Goal: Task Accomplishment & Management: Manage account settings

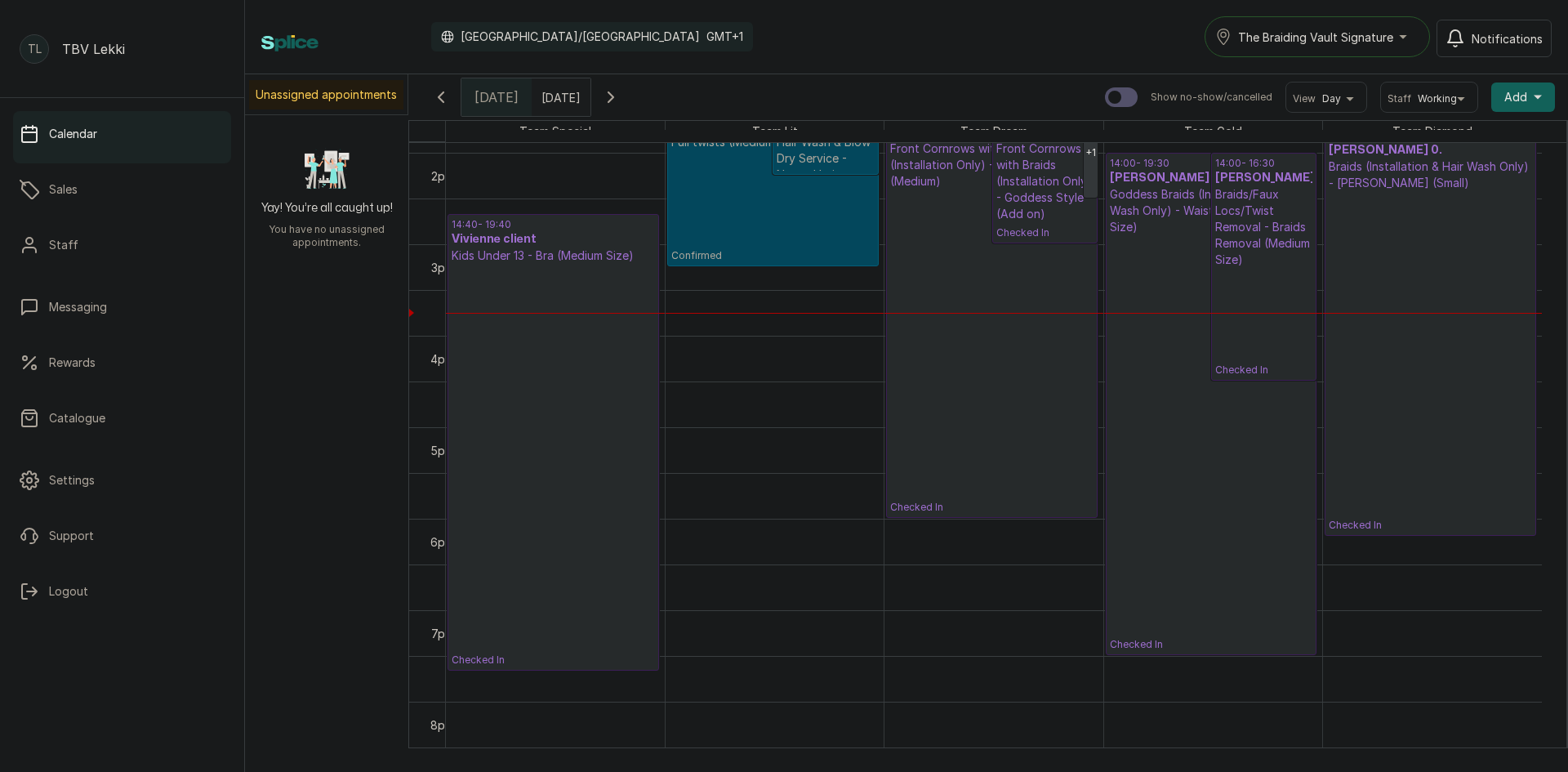
scroll to position [1247, 0]
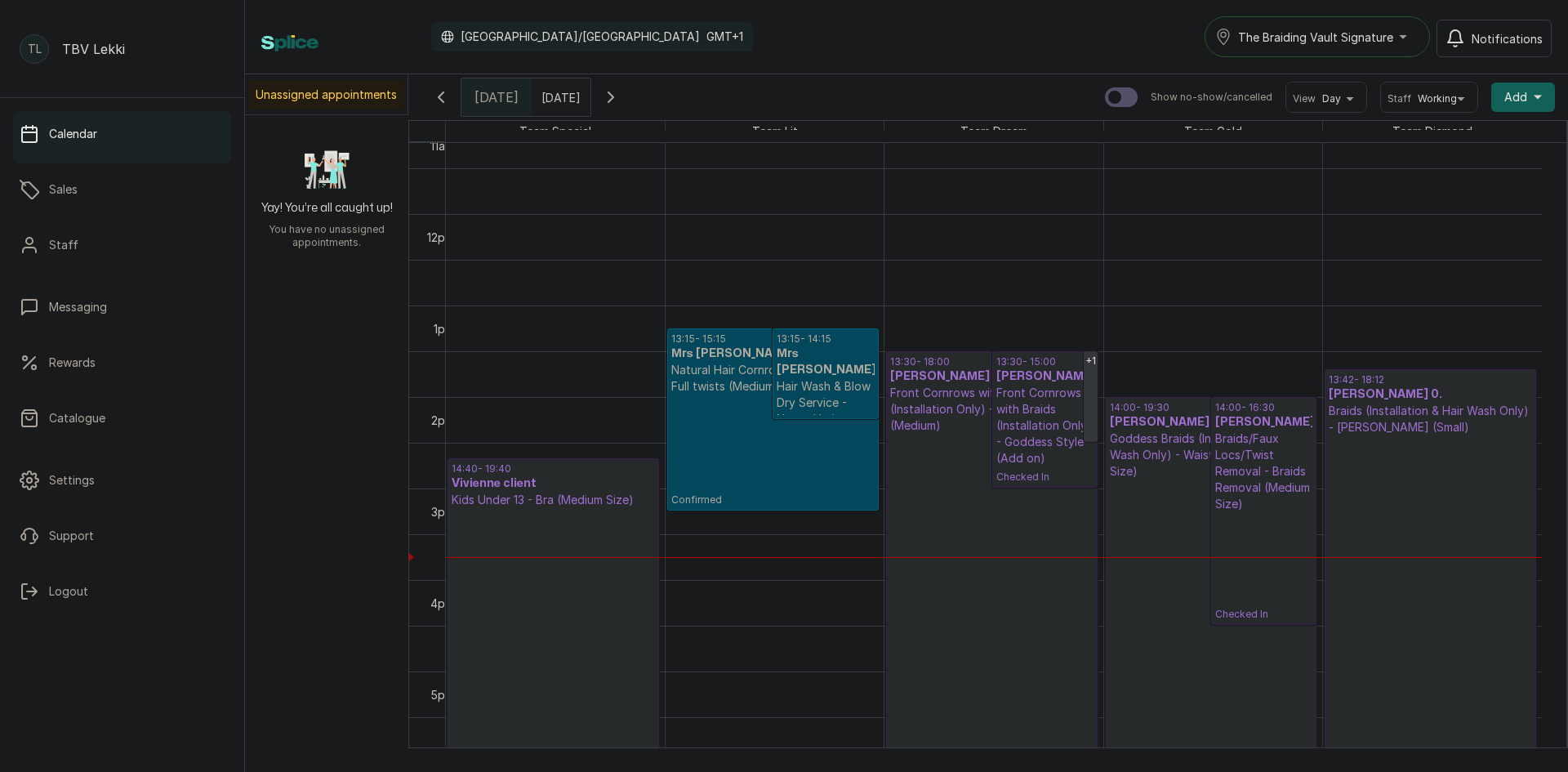
click at [1401, 28] on div "The Braiding Vault Signature" at bounding box center [1317, 37] width 204 height 19
click at [1355, 109] on span "The Braiding Vault" at bounding box center [1337, 109] width 200 height 19
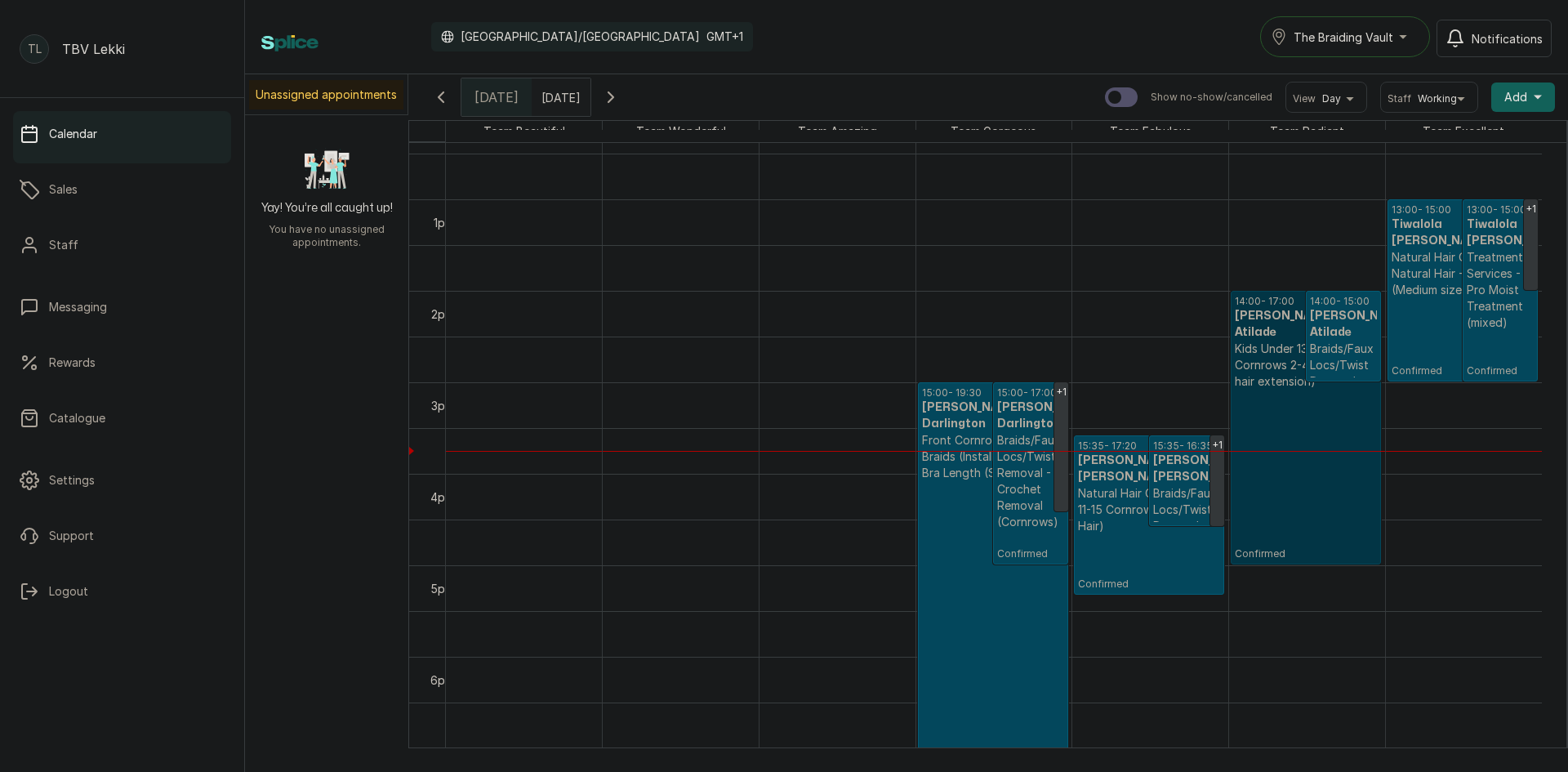
click at [1299, 424] on link "14:00 - 17:00 Bunmi Atilade Atilade Kids Under 13 - Stitched Cornrows 2-4 (Excl…" at bounding box center [1306, 427] width 150 height 273
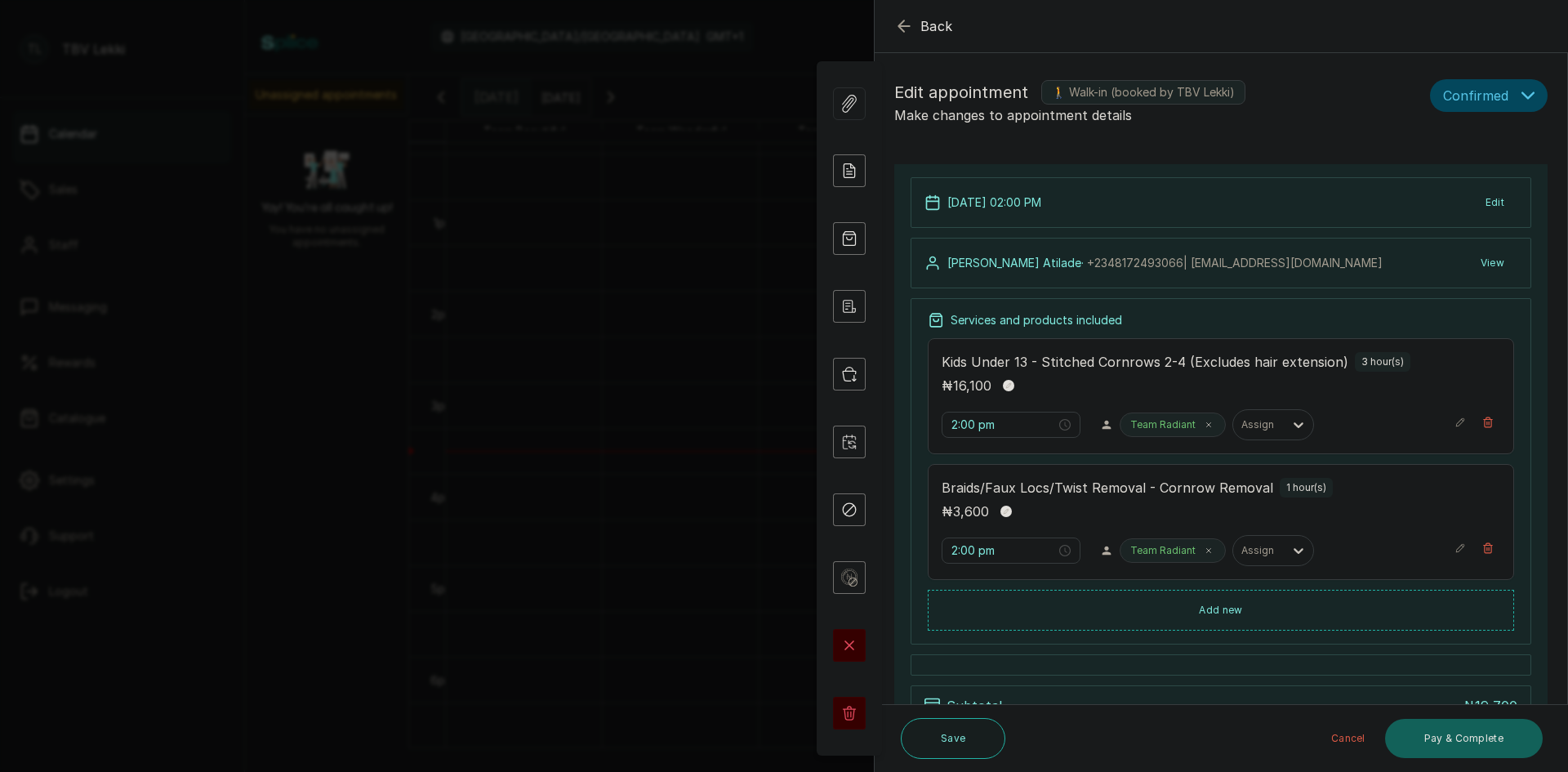
click at [1521, 96] on icon "button" at bounding box center [1528, 95] width 13 height 13
click at [1515, 143] on div "Checked-in" at bounding box center [1489, 148] width 90 height 18
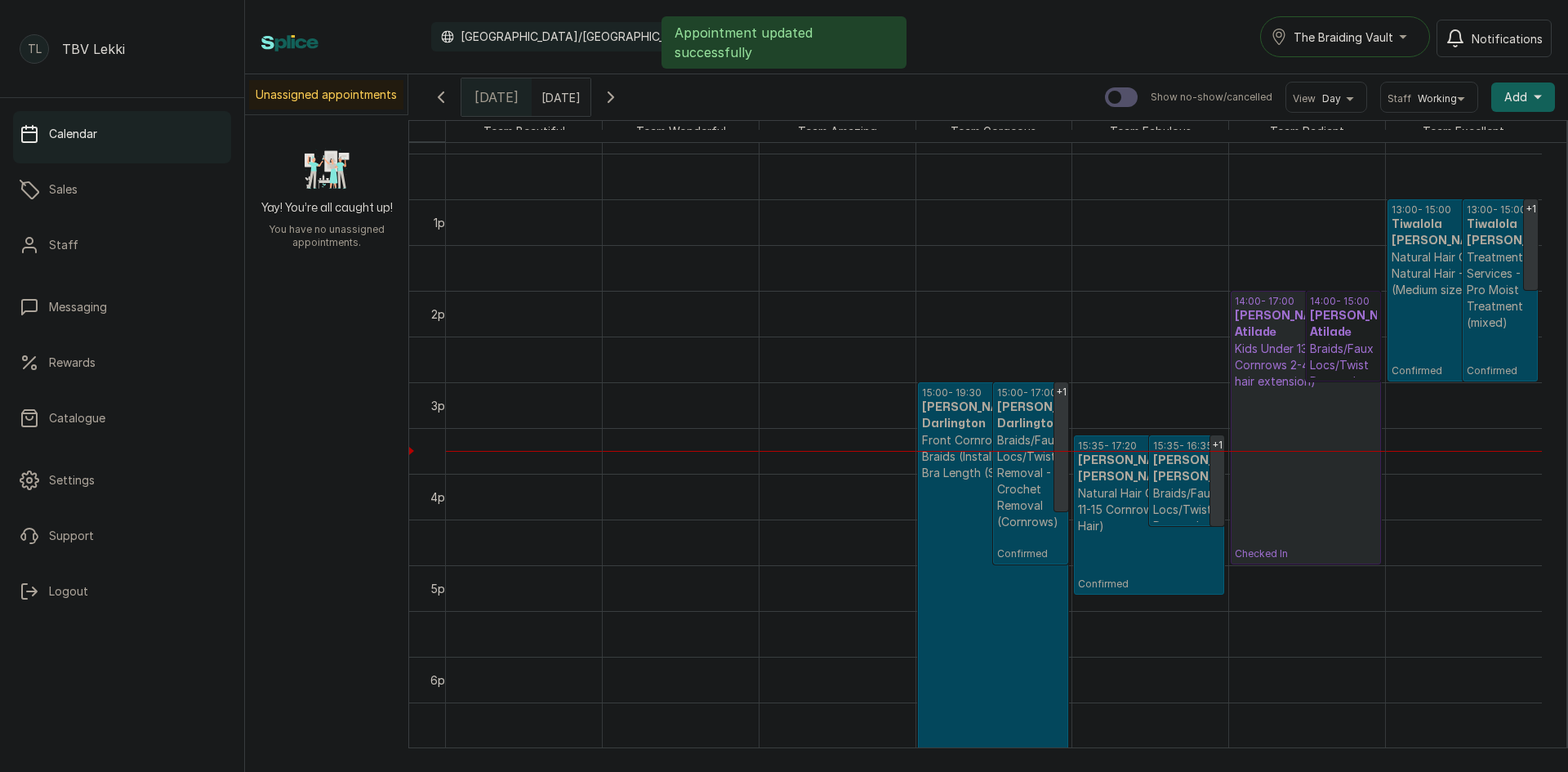
click at [1337, 334] on link "14:00 - 15:00 Bunmi Atilade Atilade Braids/Faux Locs/Twist Removal - Cornrow Re…" at bounding box center [1343, 336] width 75 height 91
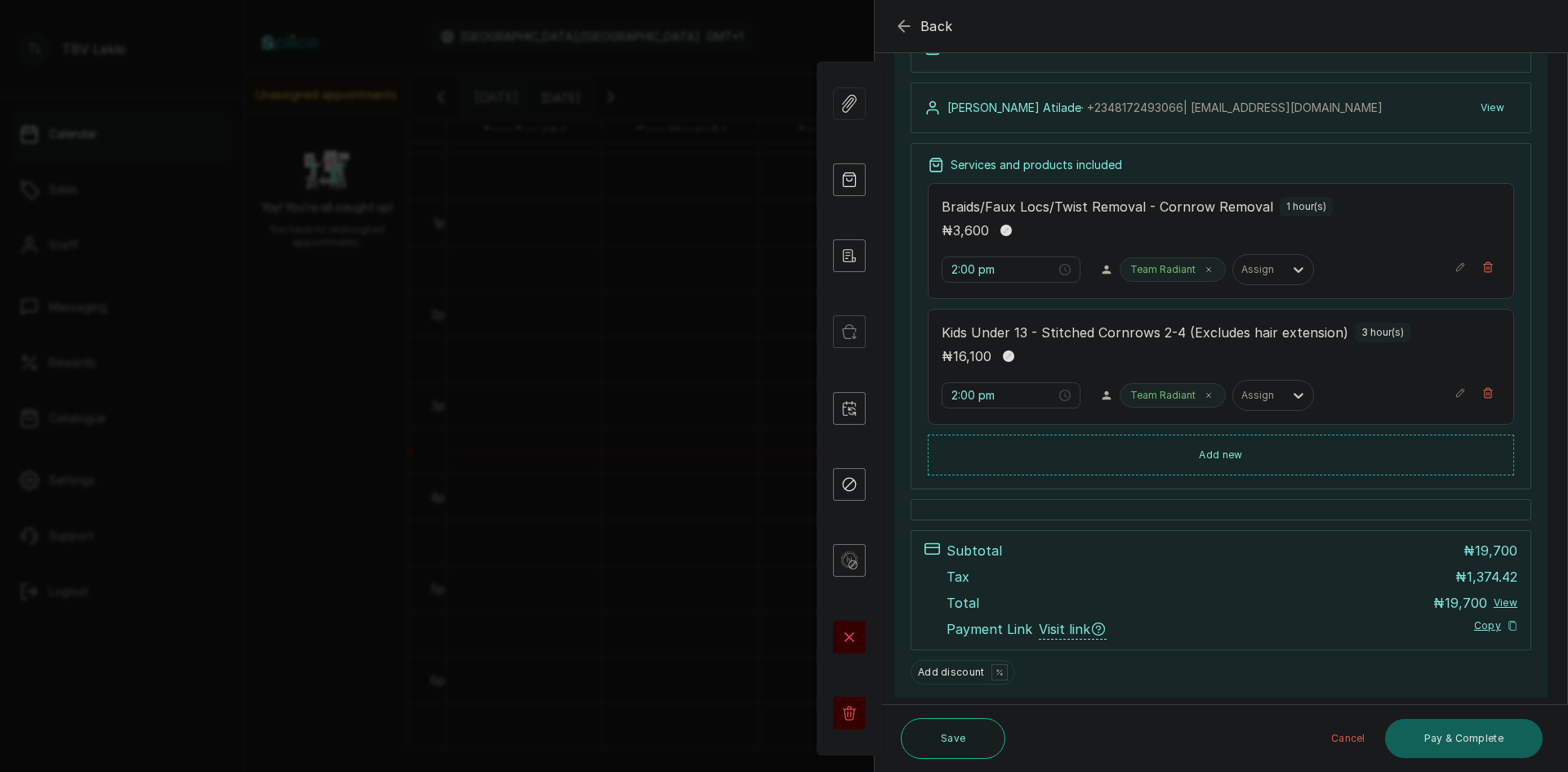
scroll to position [206, 0]
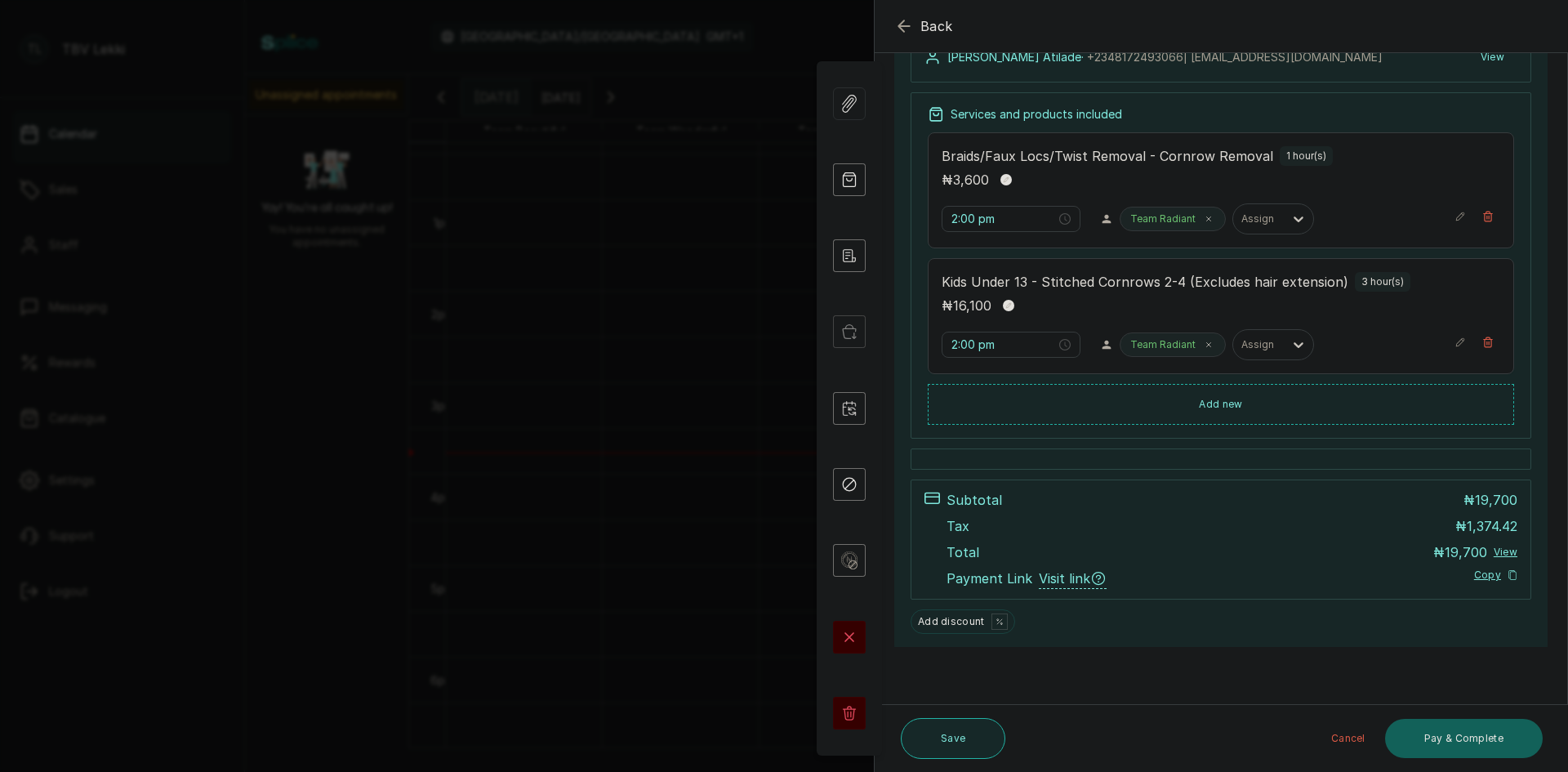
click at [940, 740] on button "Save" at bounding box center [952, 738] width 105 height 40
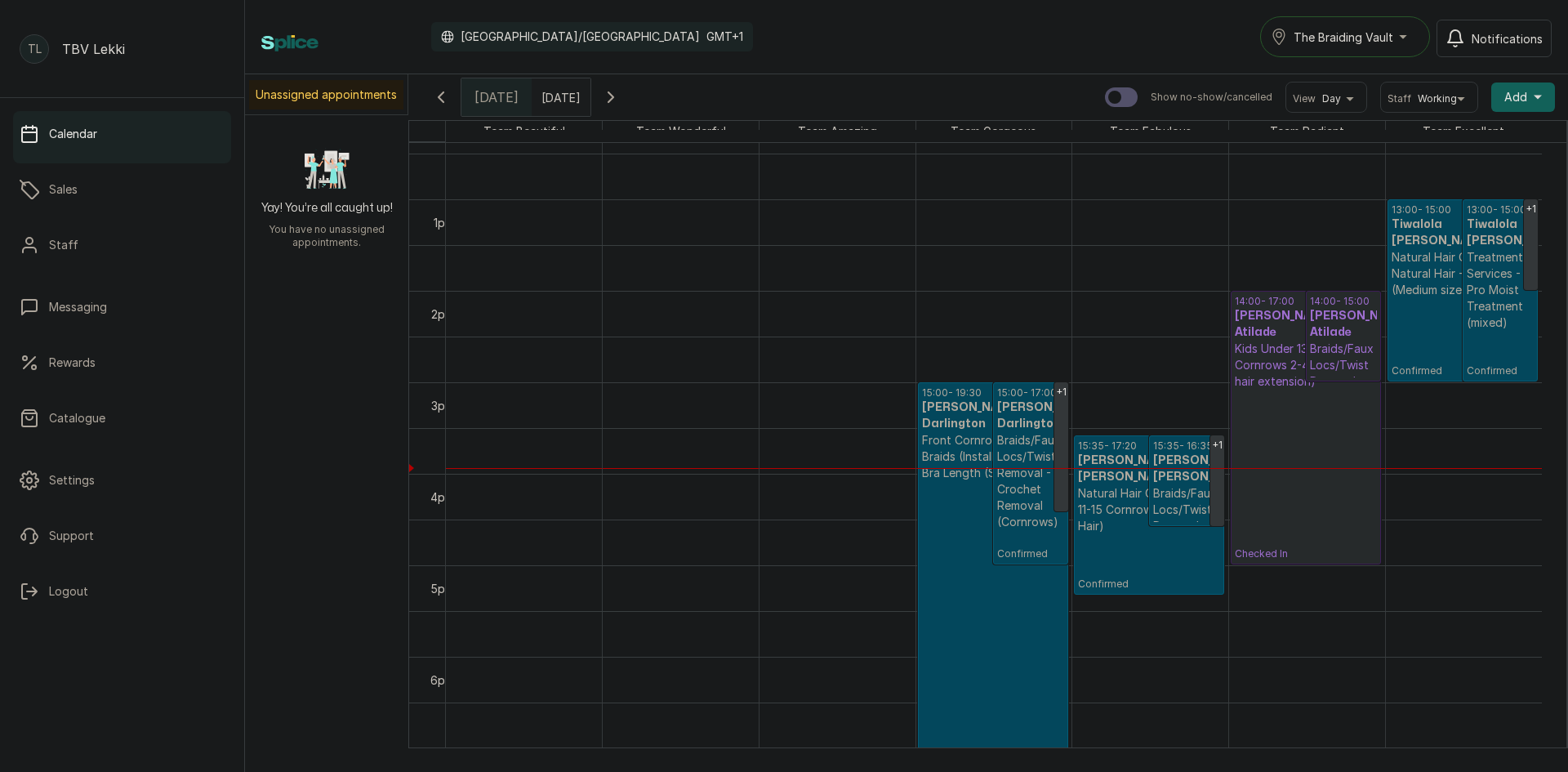
click at [567, 109] on div "[DATE]" at bounding box center [561, 97] width 59 height 38
type input "dd/MM/yyyy"
click at [558, 98] on input "dd/MM/yyyy" at bounding box center [546, 93] width 26 height 28
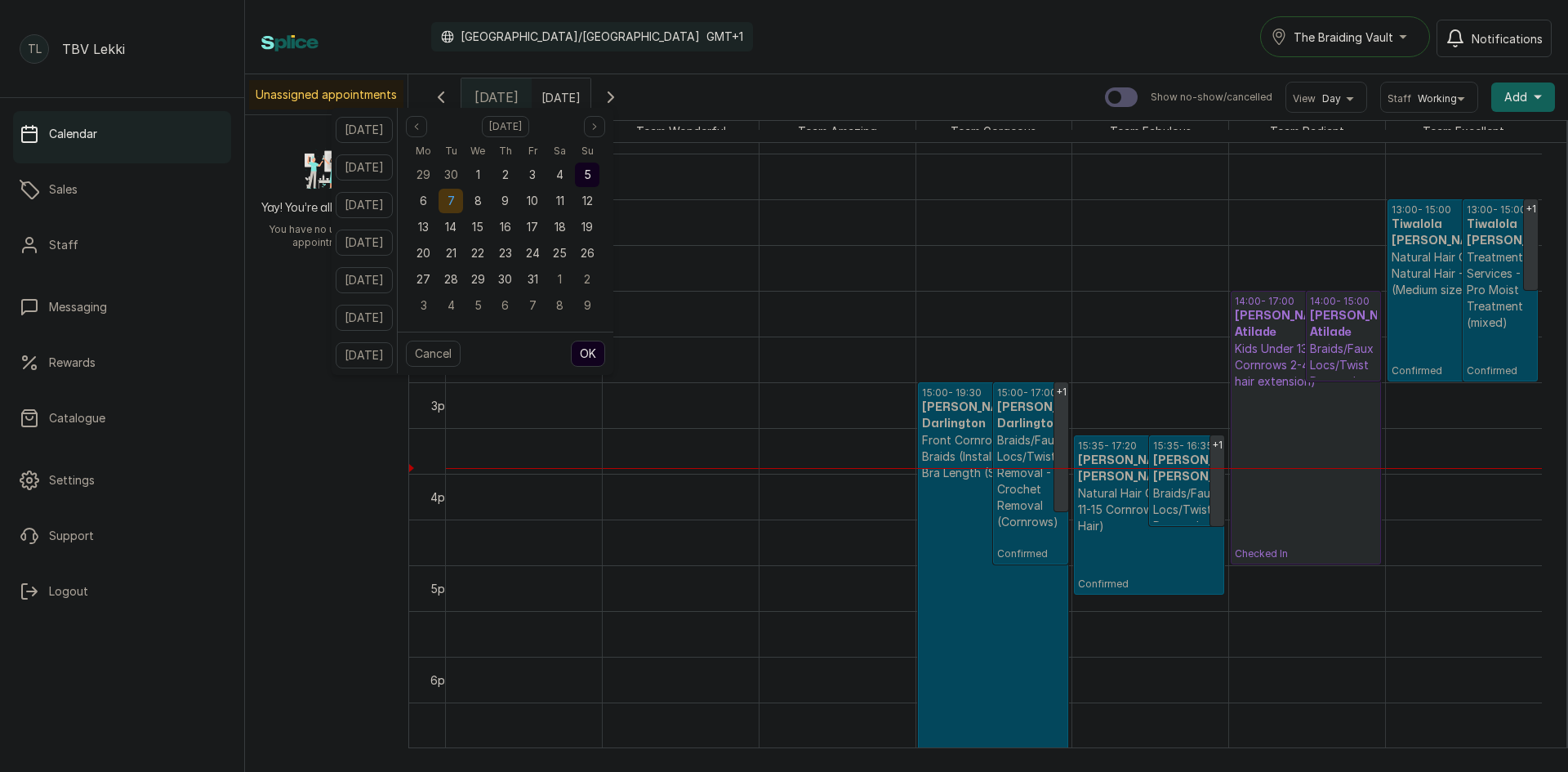
click at [463, 200] on div "7" at bounding box center [451, 201] width 25 height 25
click at [605, 353] on button "OK" at bounding box center [587, 353] width 34 height 26
type input "07/10/2025"
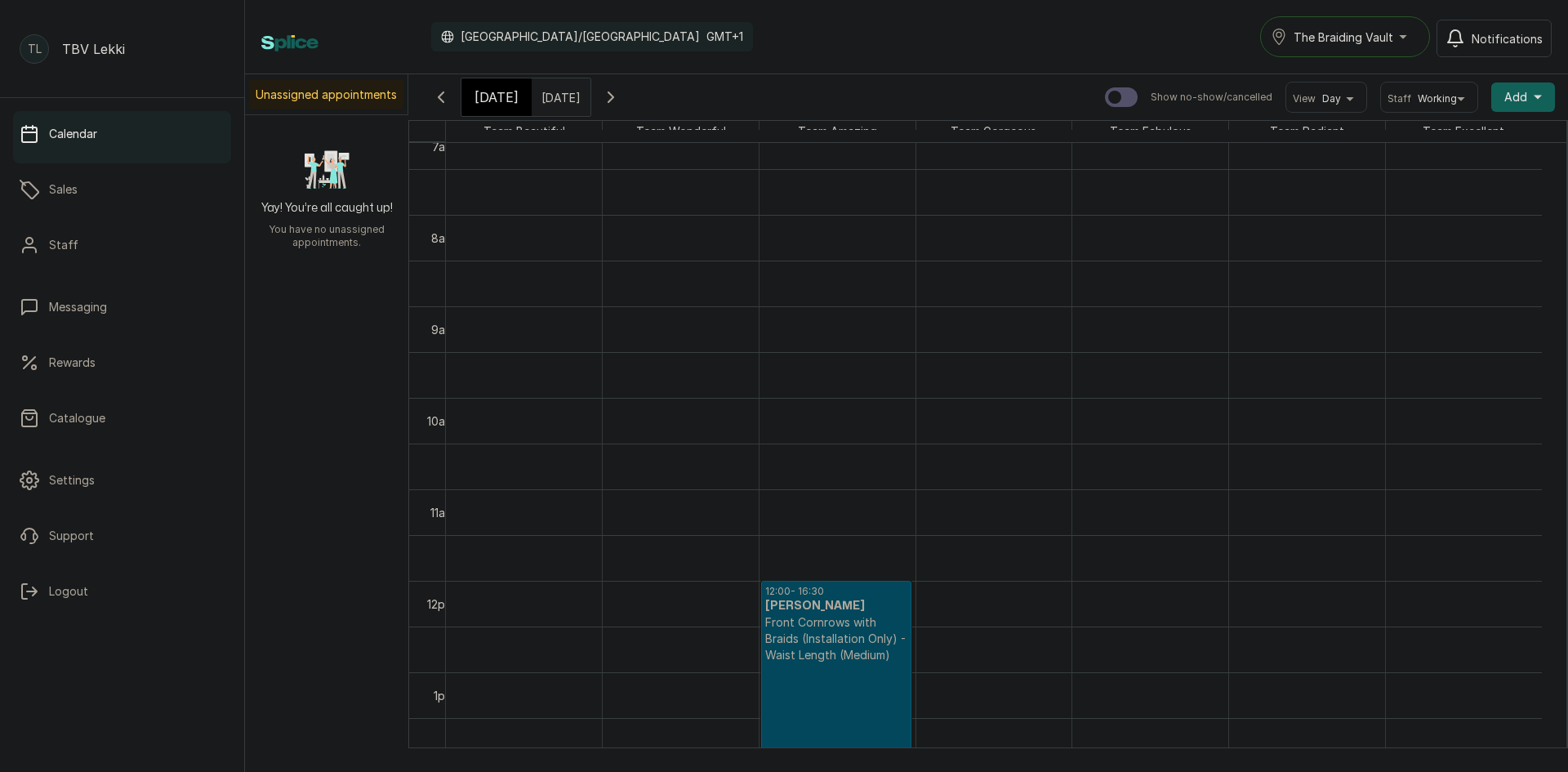
scroll to position [631, 0]
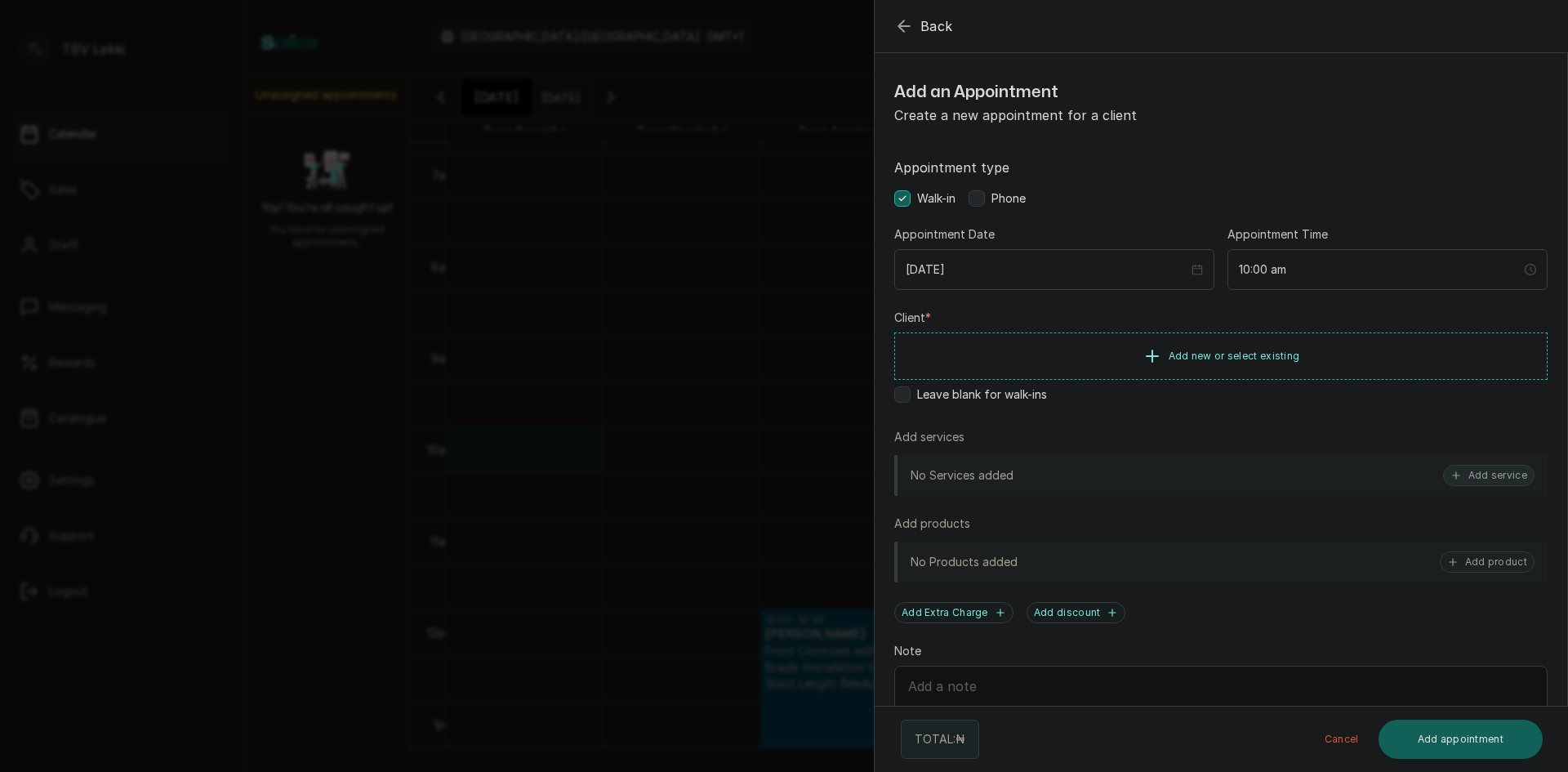
click at [1484, 469] on button "Add service" at bounding box center [1489, 475] width 91 height 21
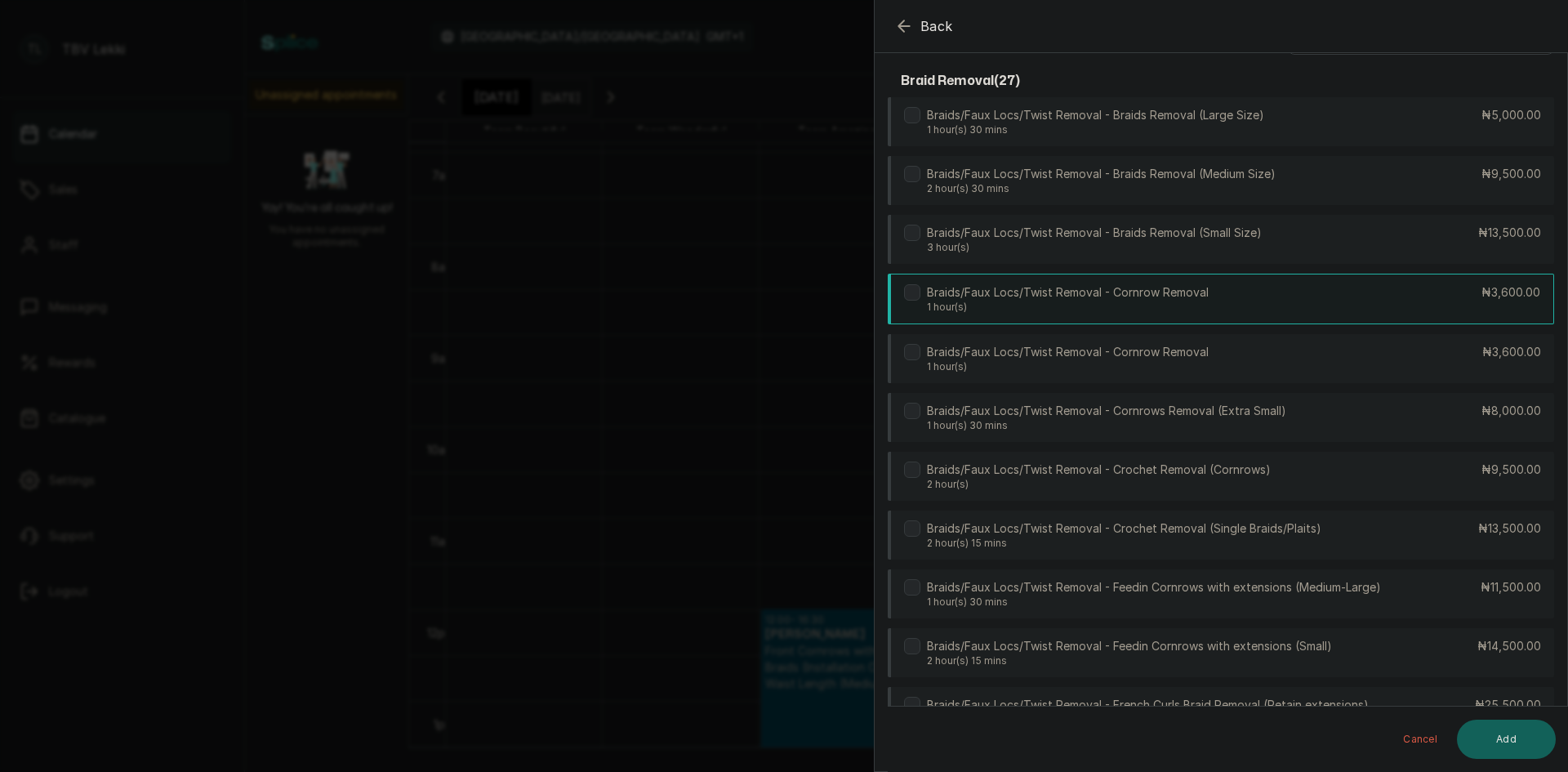
scroll to position [0, 0]
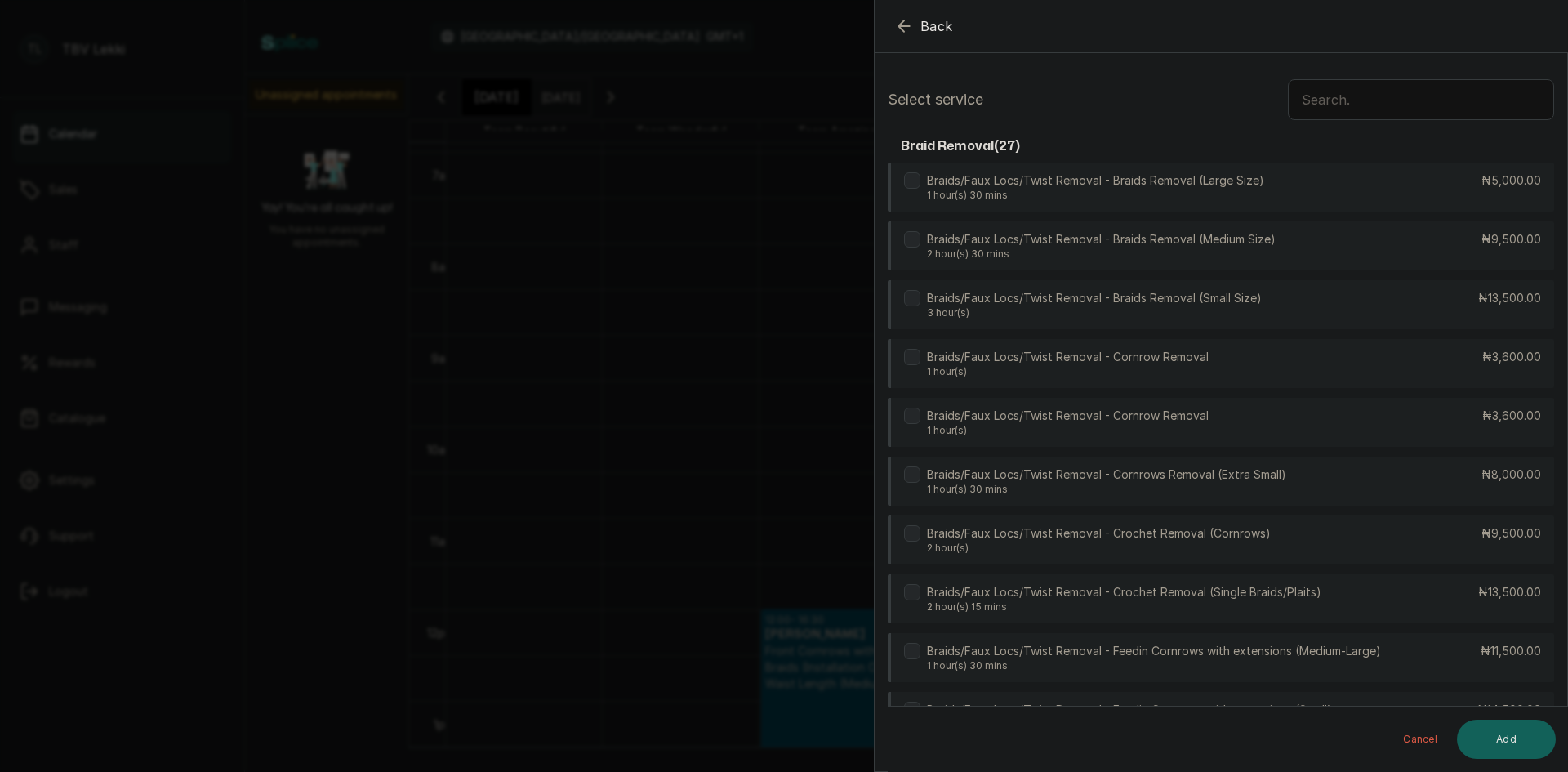
click at [1369, 86] on input "text" at bounding box center [1421, 99] width 266 height 40
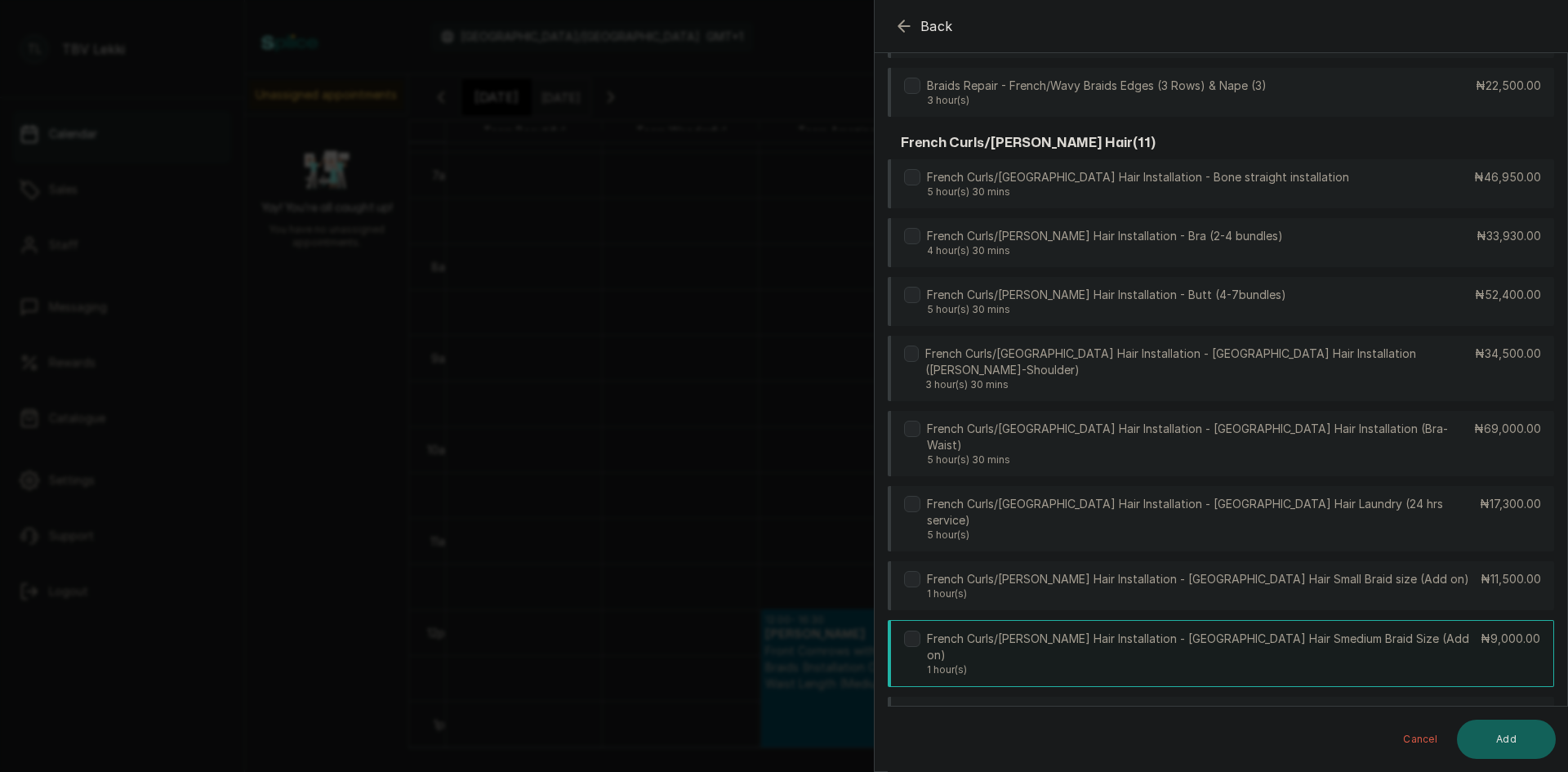
scroll to position [327, 0]
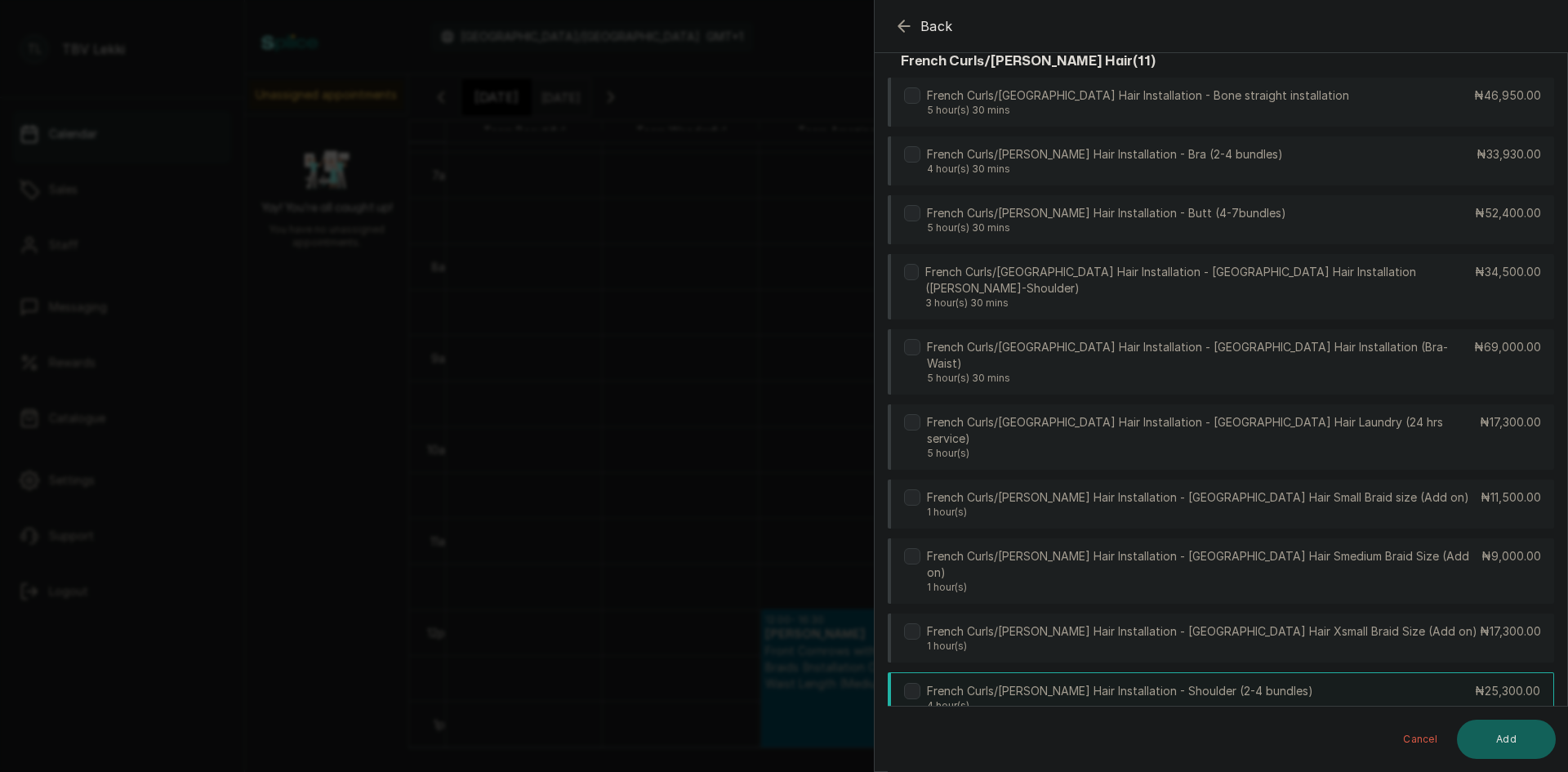
type input "fre"
click at [1257, 672] on div "French Curls/Lugo Hair Installation - Shoulder (2-4 bundles) 4 hour(s) ₦25,300.…" at bounding box center [1222, 697] width 667 height 51
click at [1508, 736] on button "Add" at bounding box center [1506, 739] width 98 height 40
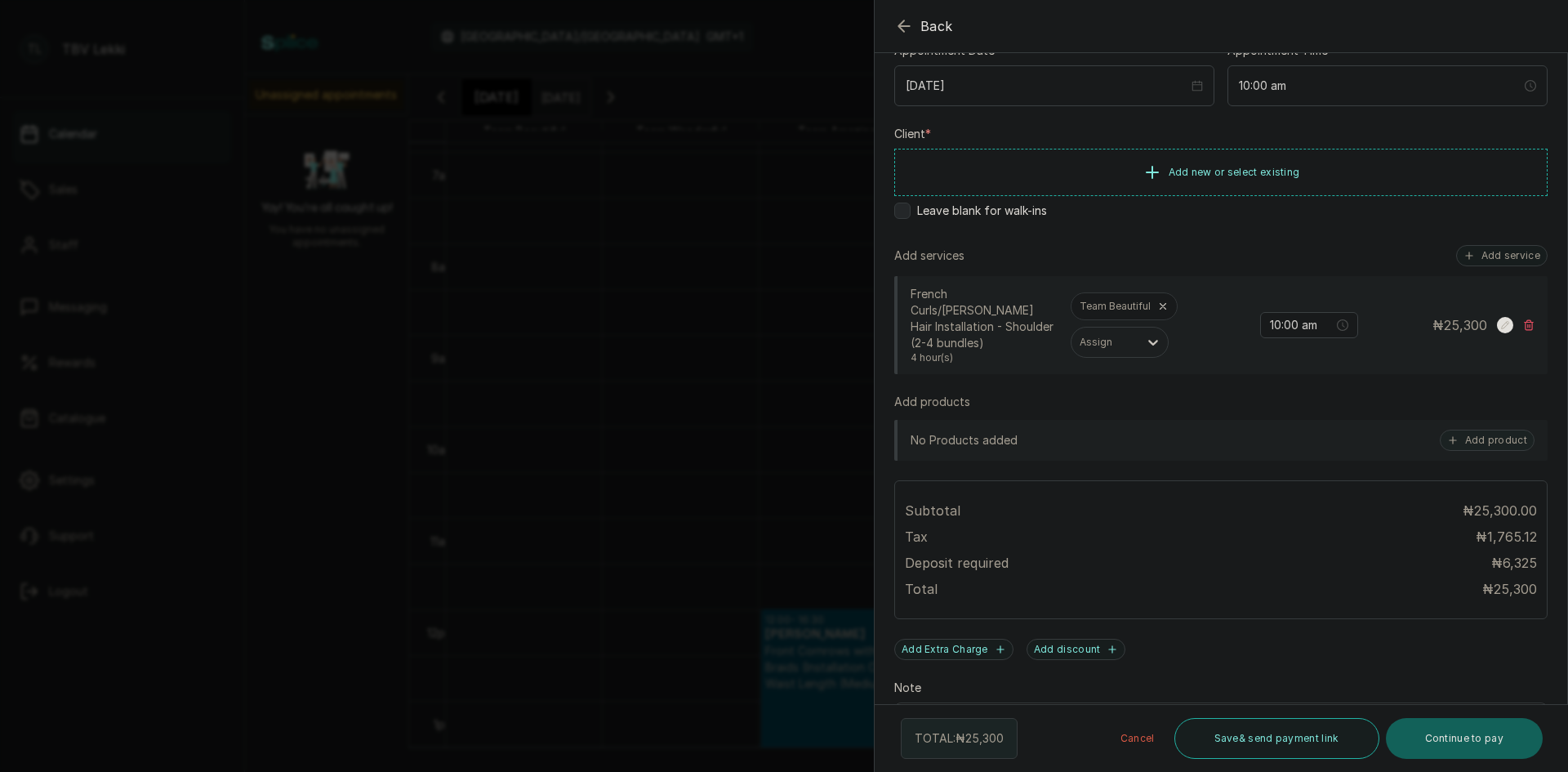
scroll to position [302, 0]
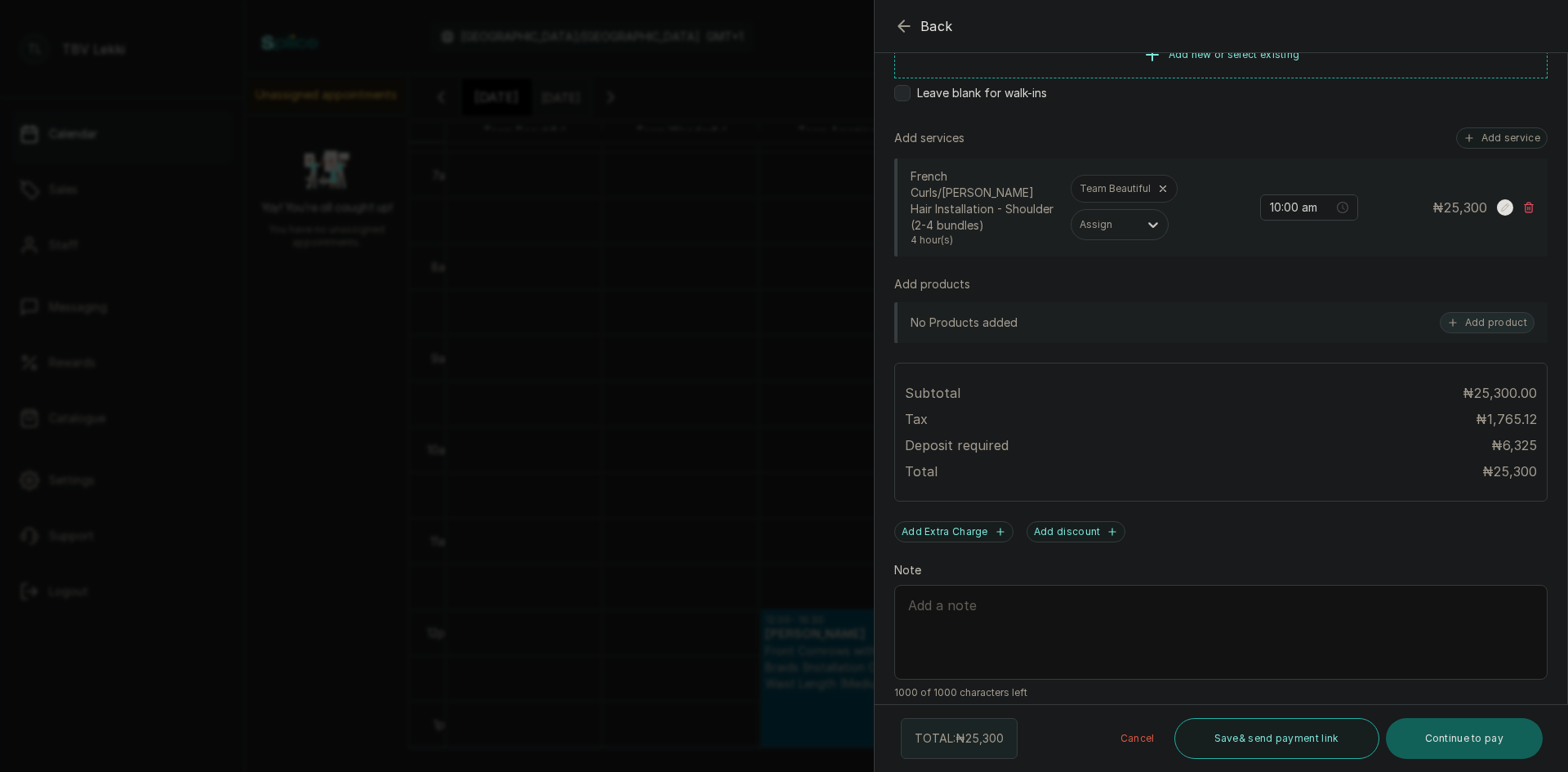
click at [1477, 312] on button "Add product" at bounding box center [1487, 323] width 95 height 21
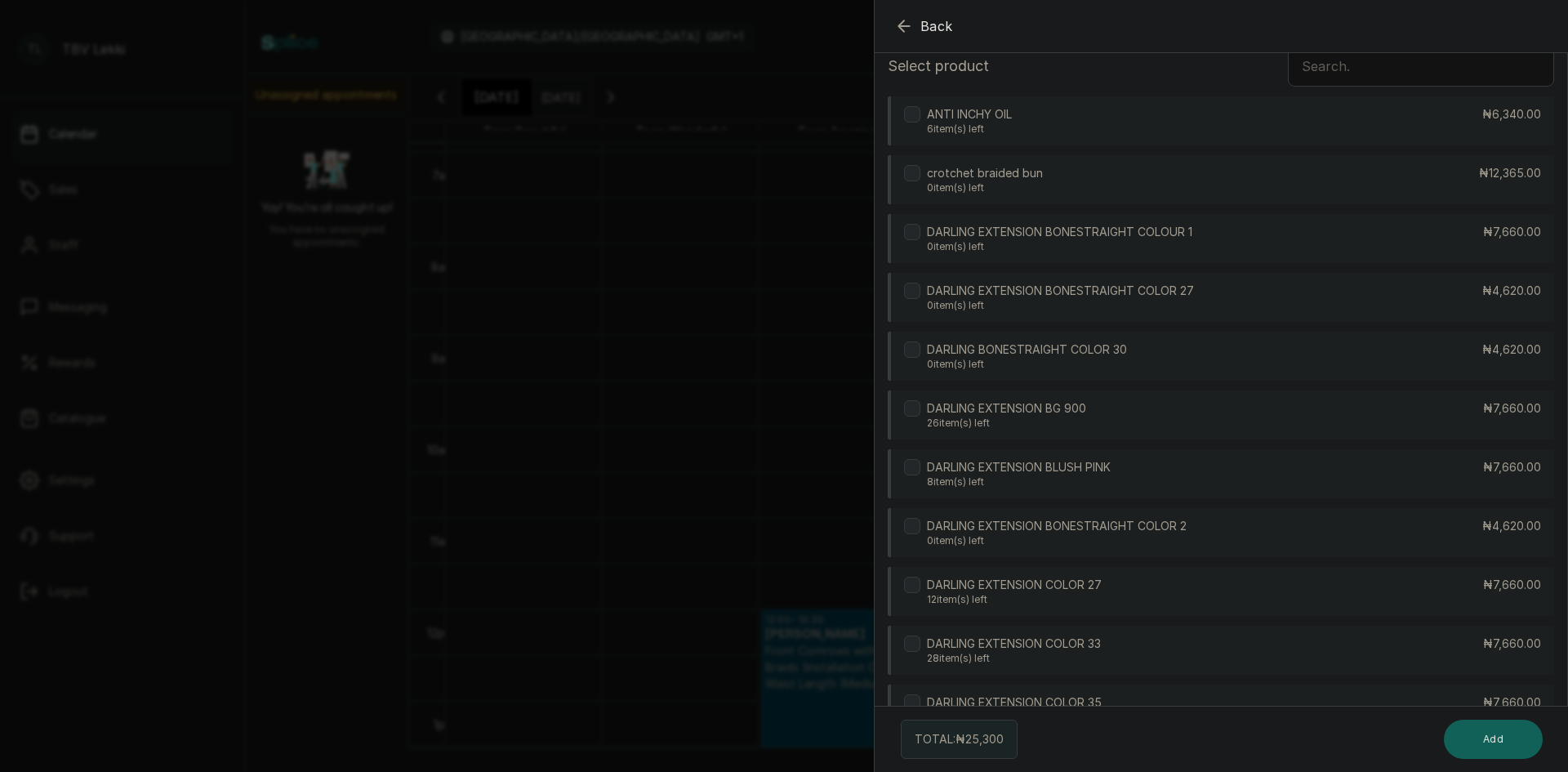
scroll to position [0, 0]
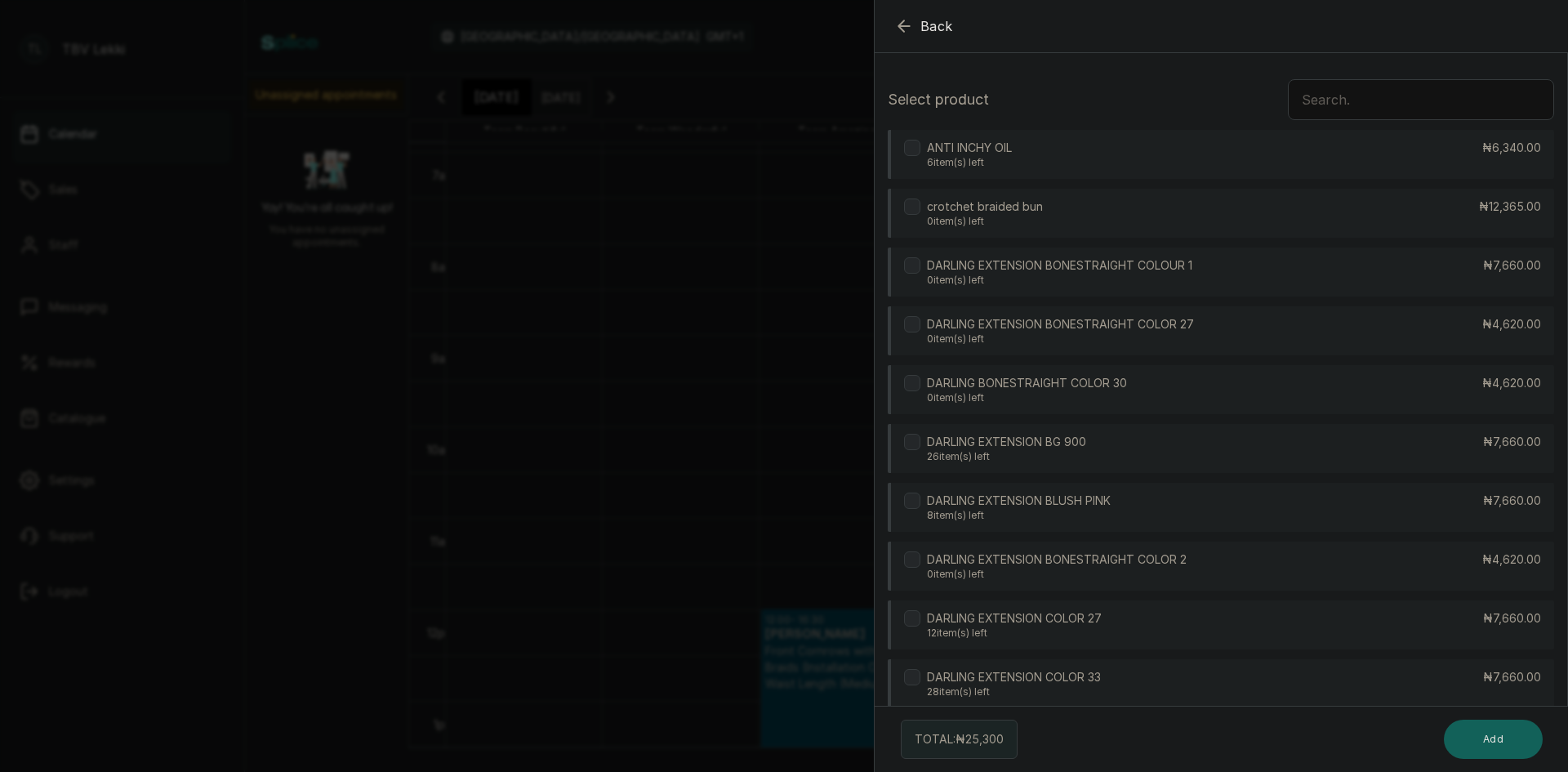
click at [1321, 98] on input "text" at bounding box center [1421, 99] width 266 height 40
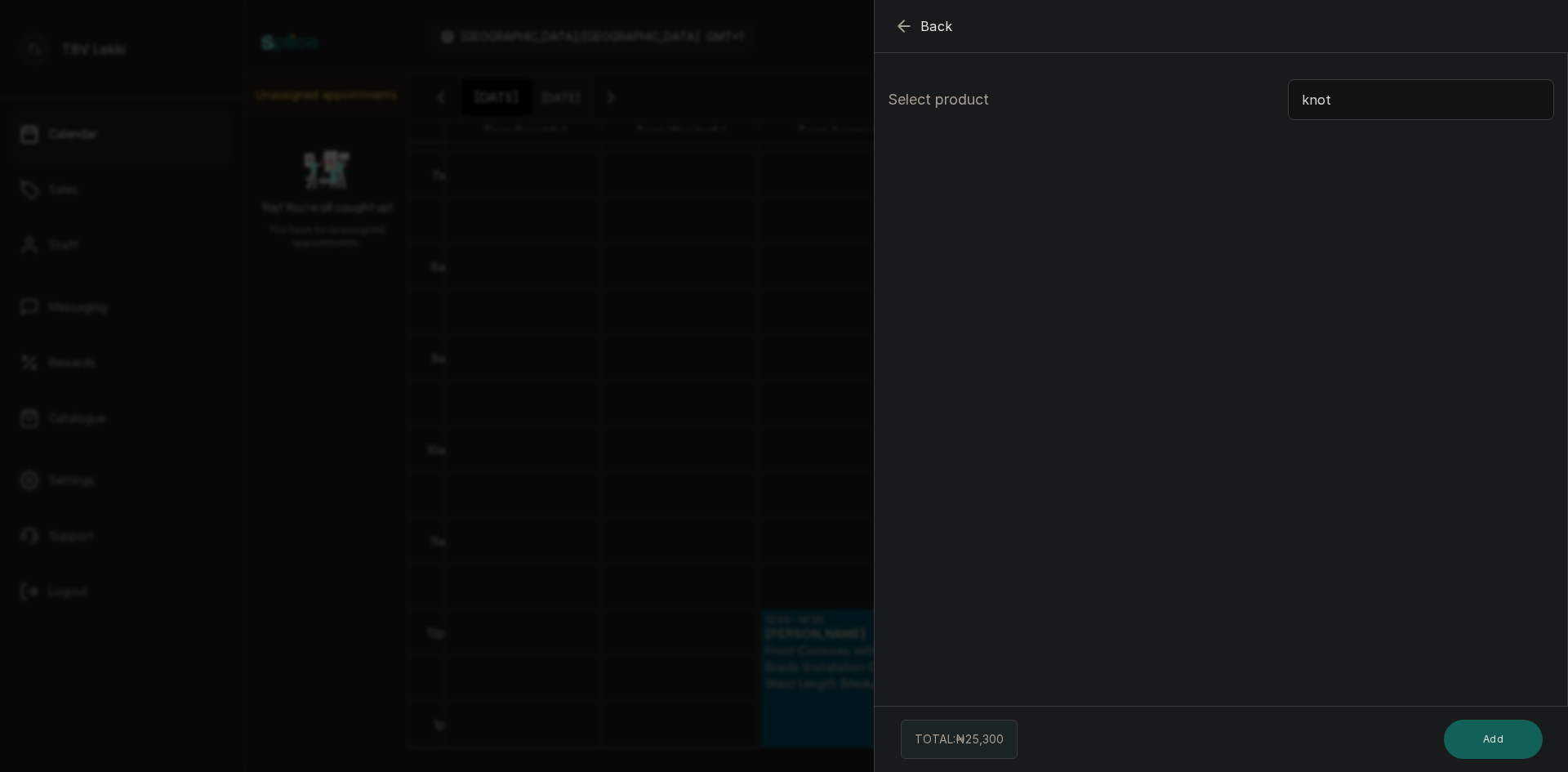
type input "knot"
click at [909, 24] on icon "button" at bounding box center [904, 26] width 19 height 19
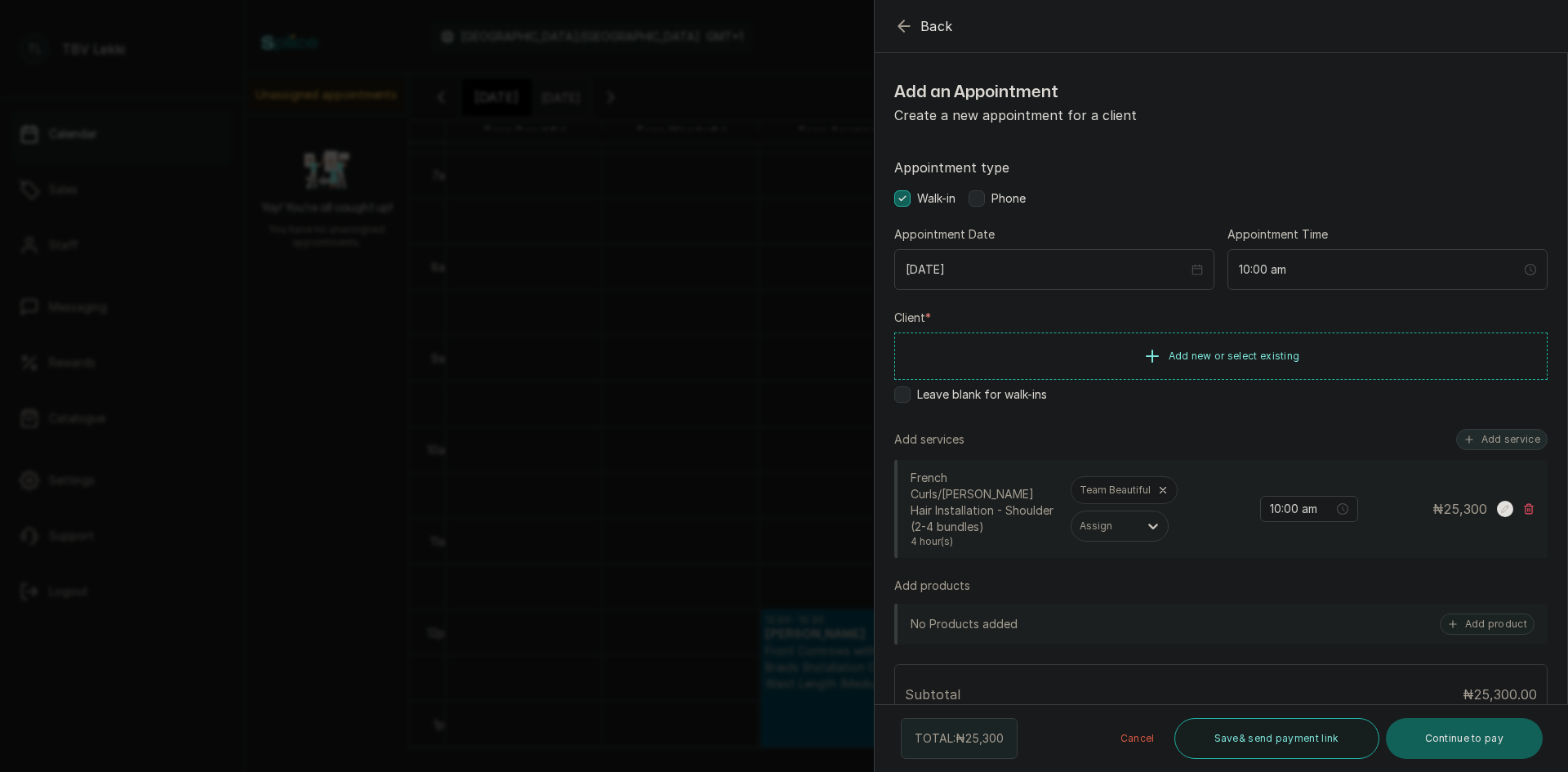
click at [1488, 436] on button "Add service" at bounding box center [1502, 440] width 91 height 21
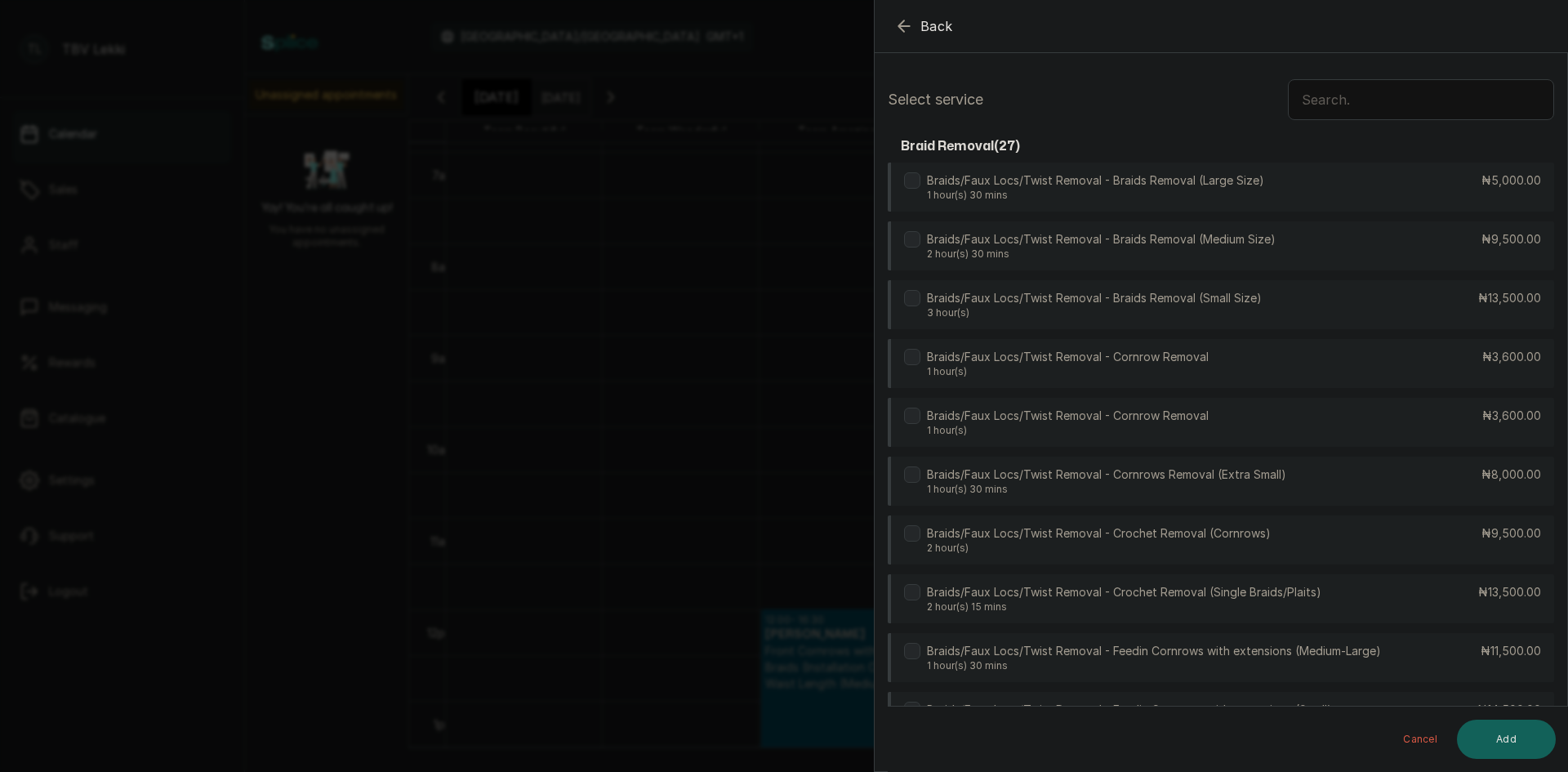
click at [1343, 107] on input "text" at bounding box center [1421, 99] width 266 height 40
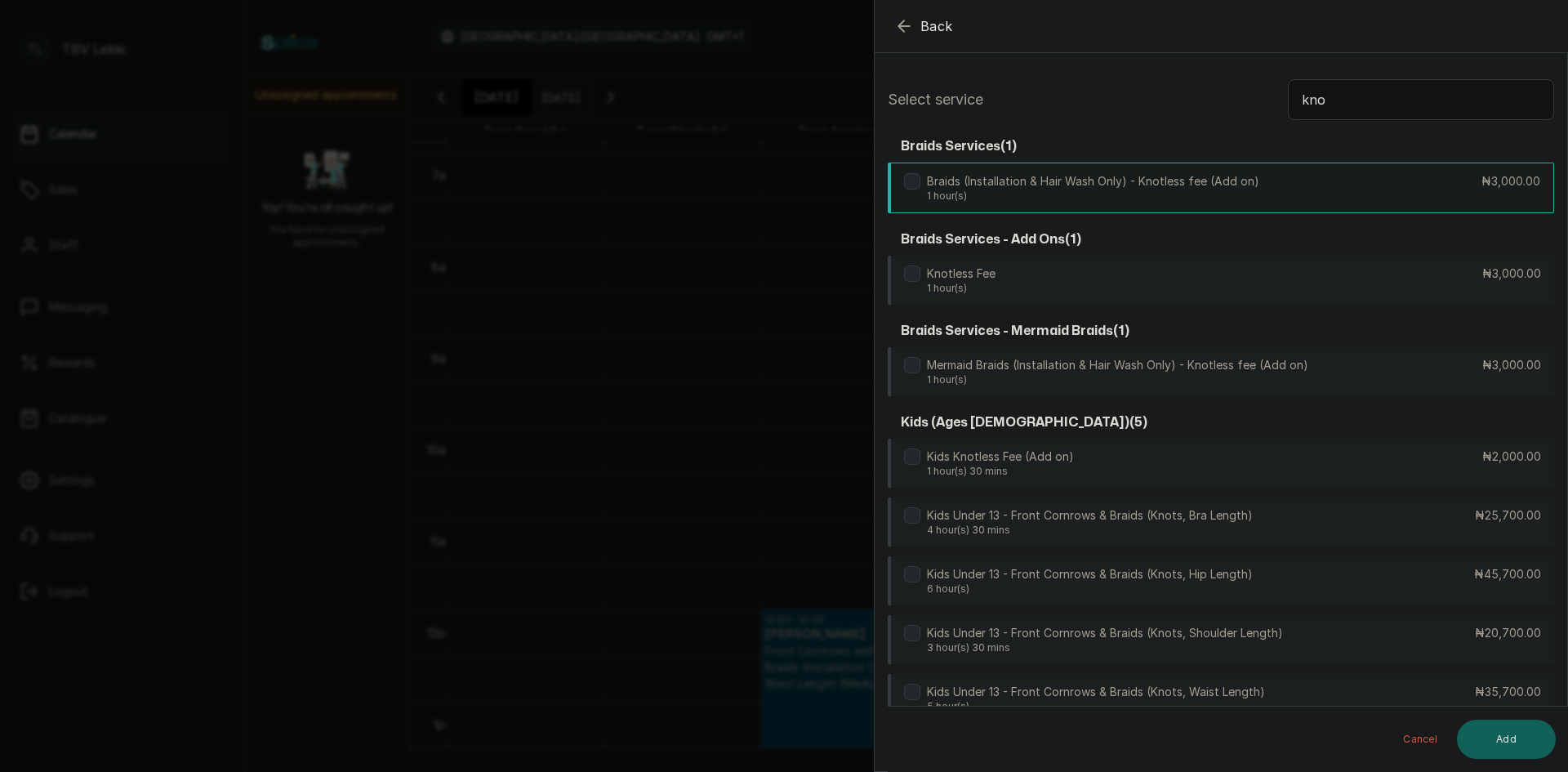
type input "kno"
click at [1421, 186] on div "Braids (Installation & Hair Wash Only) - Knotless fee (Add on) 1 hour(s) ₦3,000…" at bounding box center [1222, 188] width 667 height 51
click at [1515, 746] on button "Add" at bounding box center [1506, 739] width 98 height 40
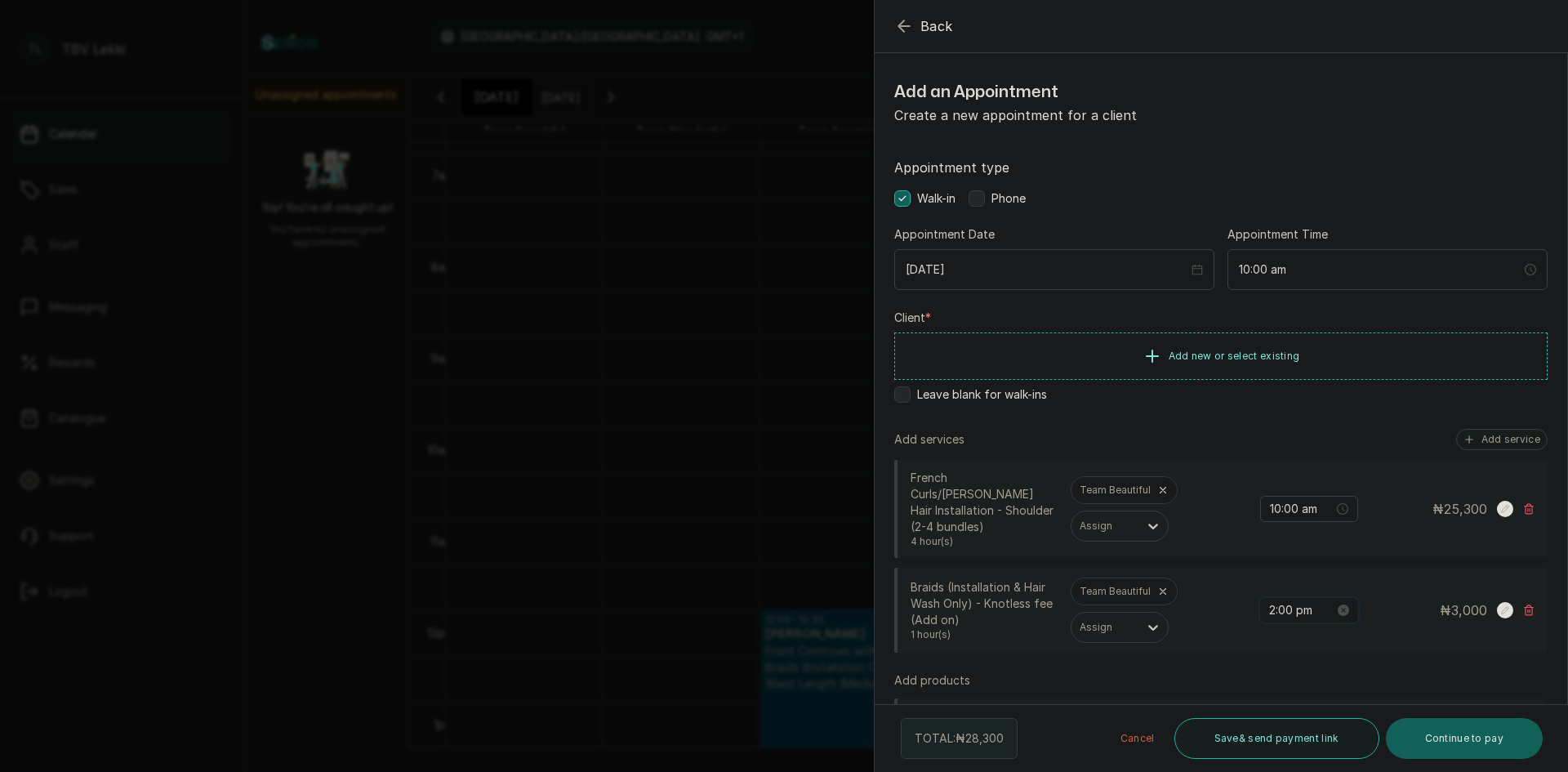
click at [1269, 601] on input "2:00 pm" at bounding box center [1302, 610] width 65 height 18
click at [1368, 379] on div "AM" at bounding box center [1363, 378] width 40 height 23
type input "10:00 am"
click at [1356, 560] on span "OK" at bounding box center [1360, 564] width 17 height 31
click at [1481, 442] on button "Add service" at bounding box center [1502, 440] width 91 height 21
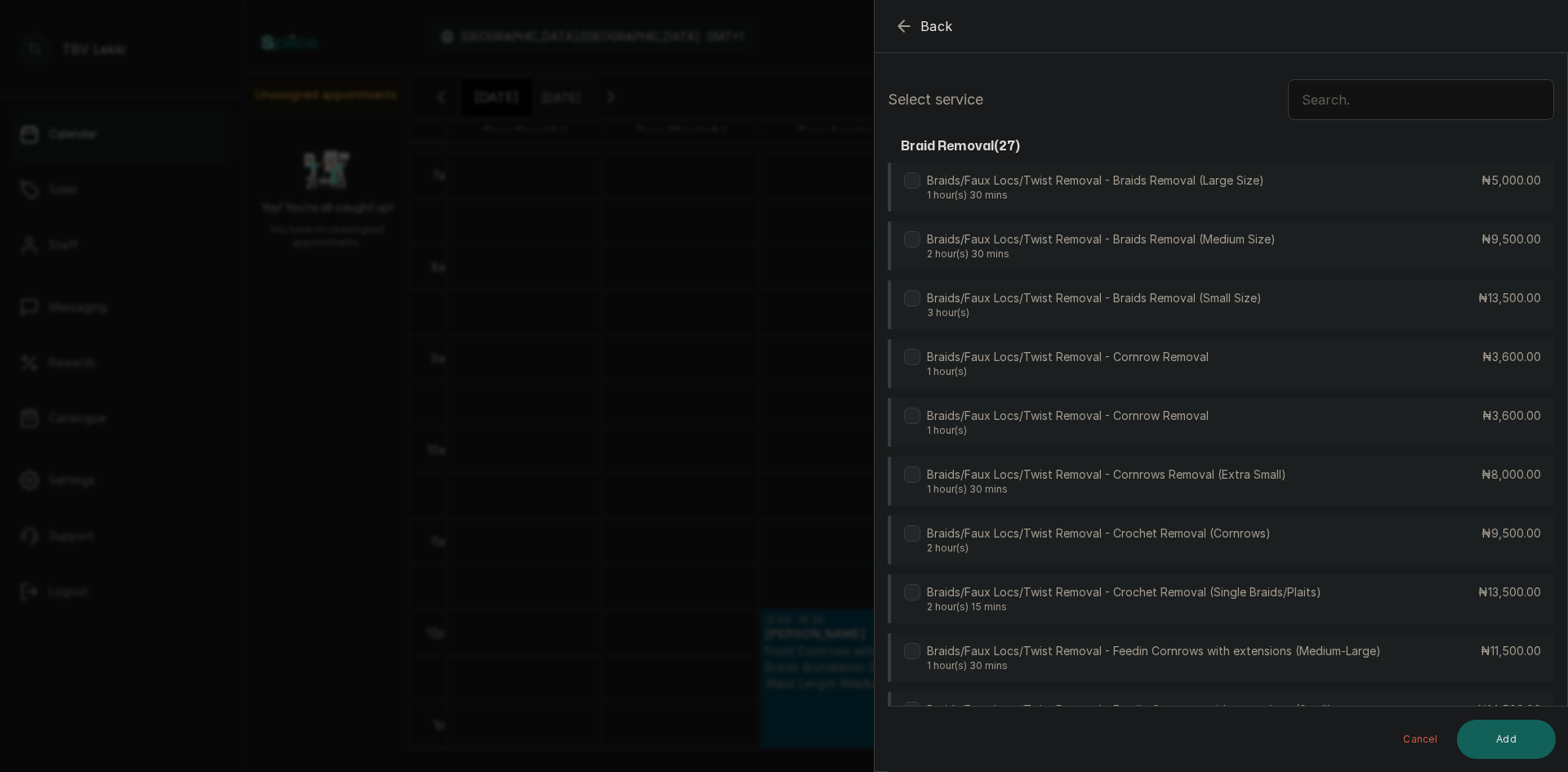
click at [1305, 105] on input "text" at bounding box center [1421, 99] width 266 height 40
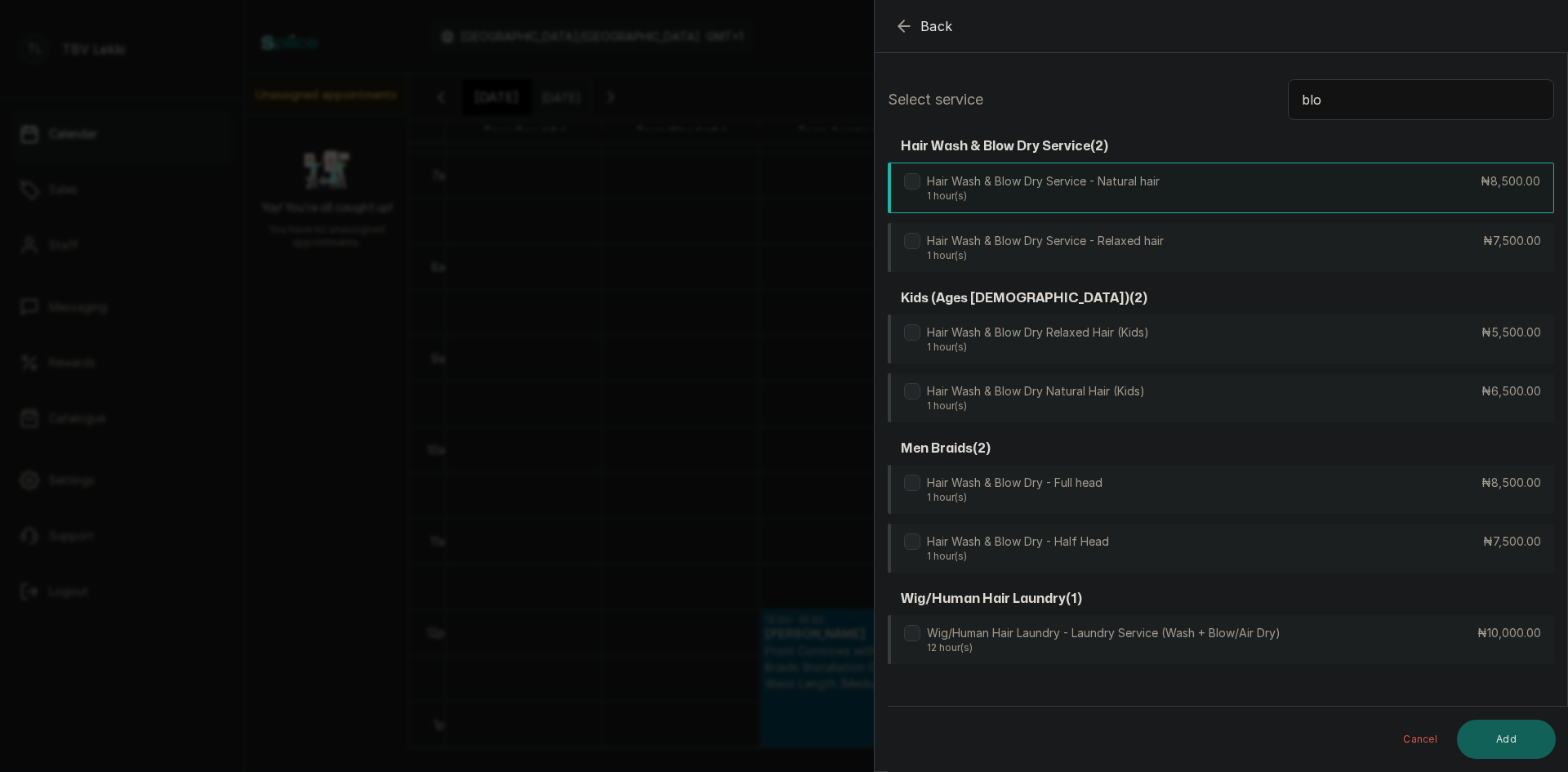
type input "blo"
click at [1302, 182] on div "Hair Wash & Blow Dry Service - Natural hair 1 hour(s) ₦8,500.00" at bounding box center [1222, 188] width 667 height 51
click at [1523, 744] on button "Add" at bounding box center [1506, 739] width 98 height 40
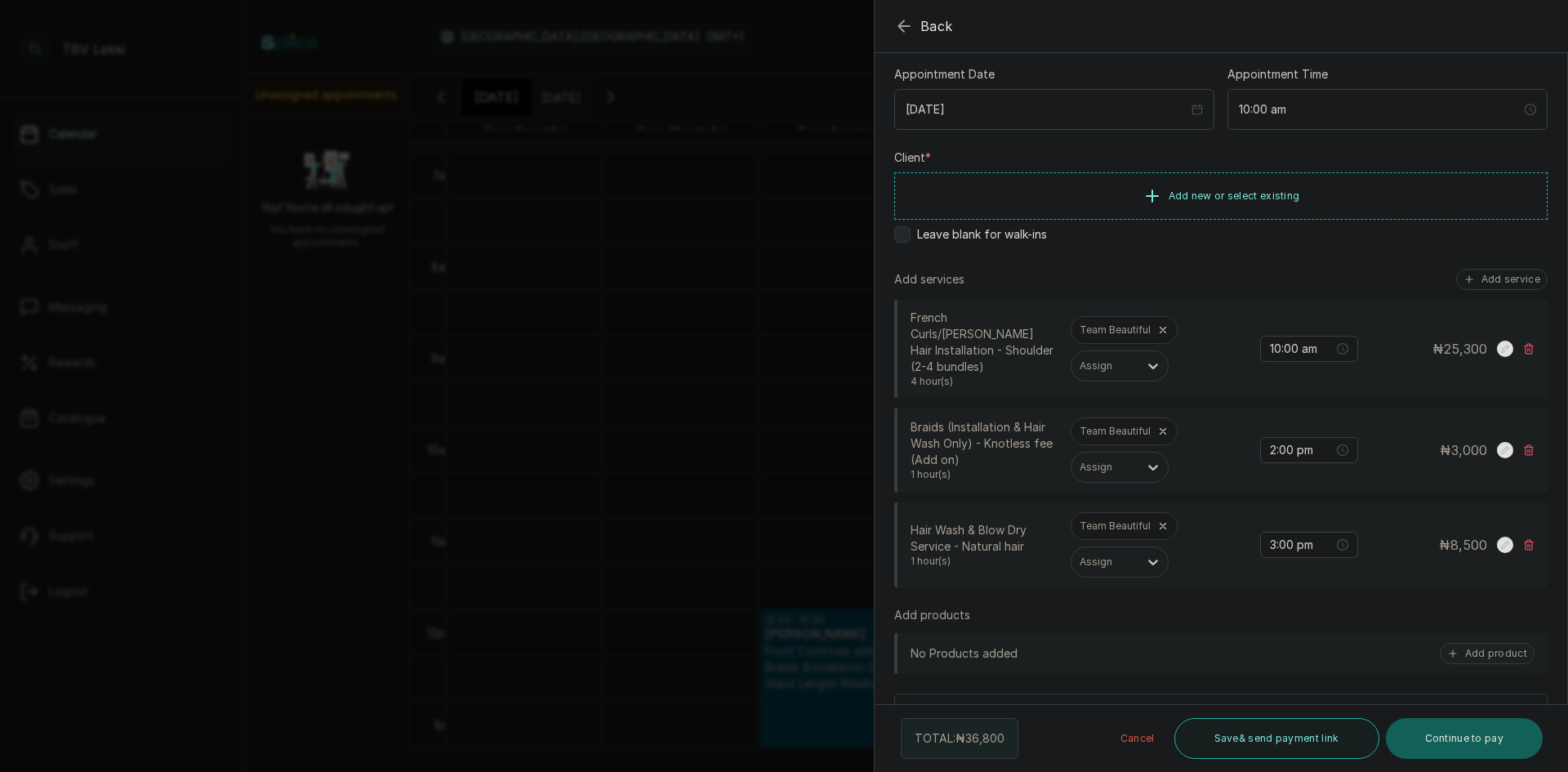
scroll to position [164, 0]
click at [1269, 533] on input "3:00 pm" at bounding box center [1302, 542] width 65 height 18
click at [1365, 557] on div "AM" at bounding box center [1363, 562] width 40 height 23
type input "10:00 am"
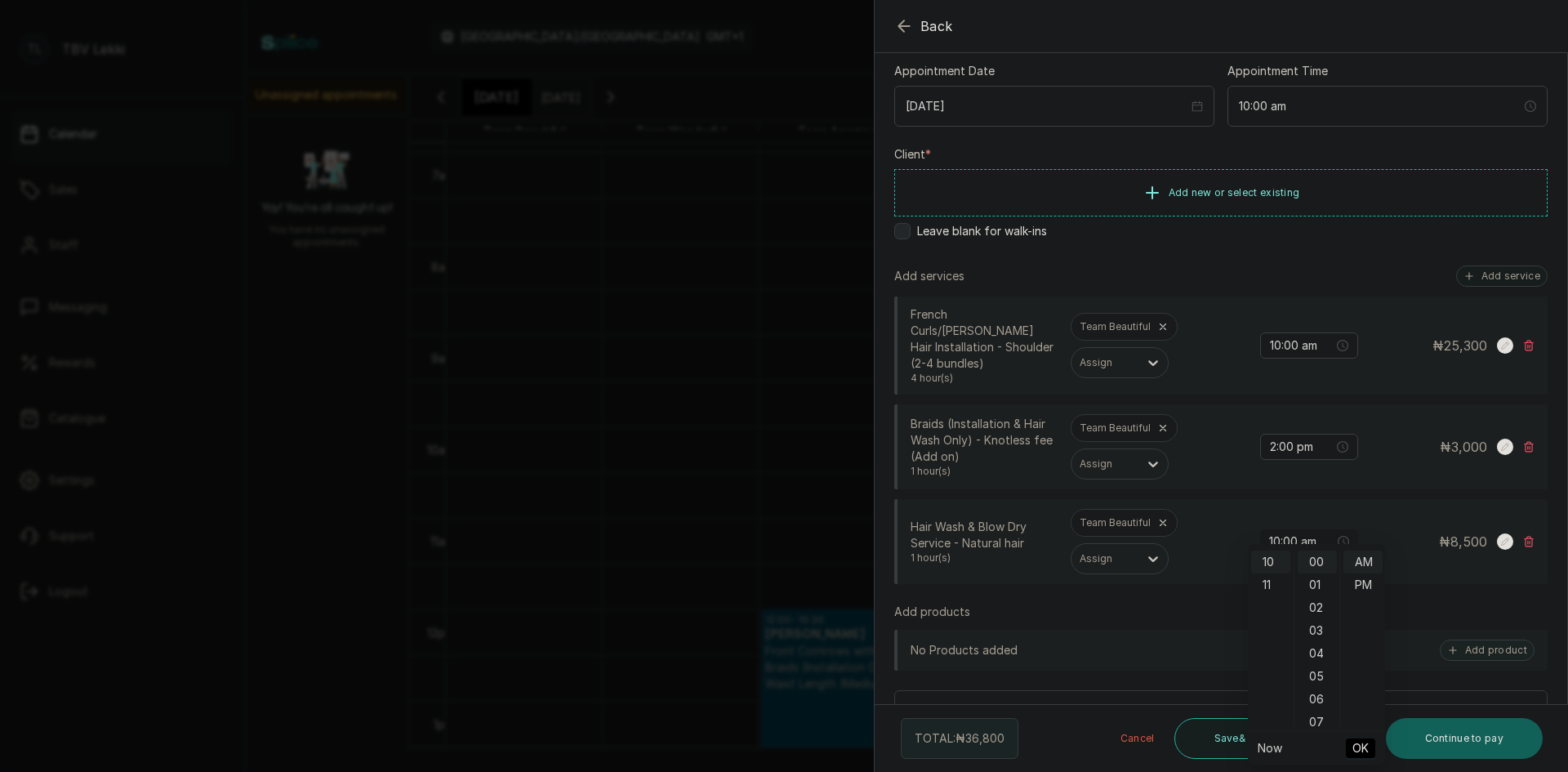
click at [1363, 746] on span "OK" at bounding box center [1360, 747] width 17 height 31
click at [1269, 438] on input "2:00 pm" at bounding box center [1302, 447] width 65 height 18
click at [1364, 470] on div "AM" at bounding box center [1363, 467] width 40 height 23
click at [1361, 460] on div "AM" at bounding box center [1363, 467] width 40 height 23
type input "10:00 am"
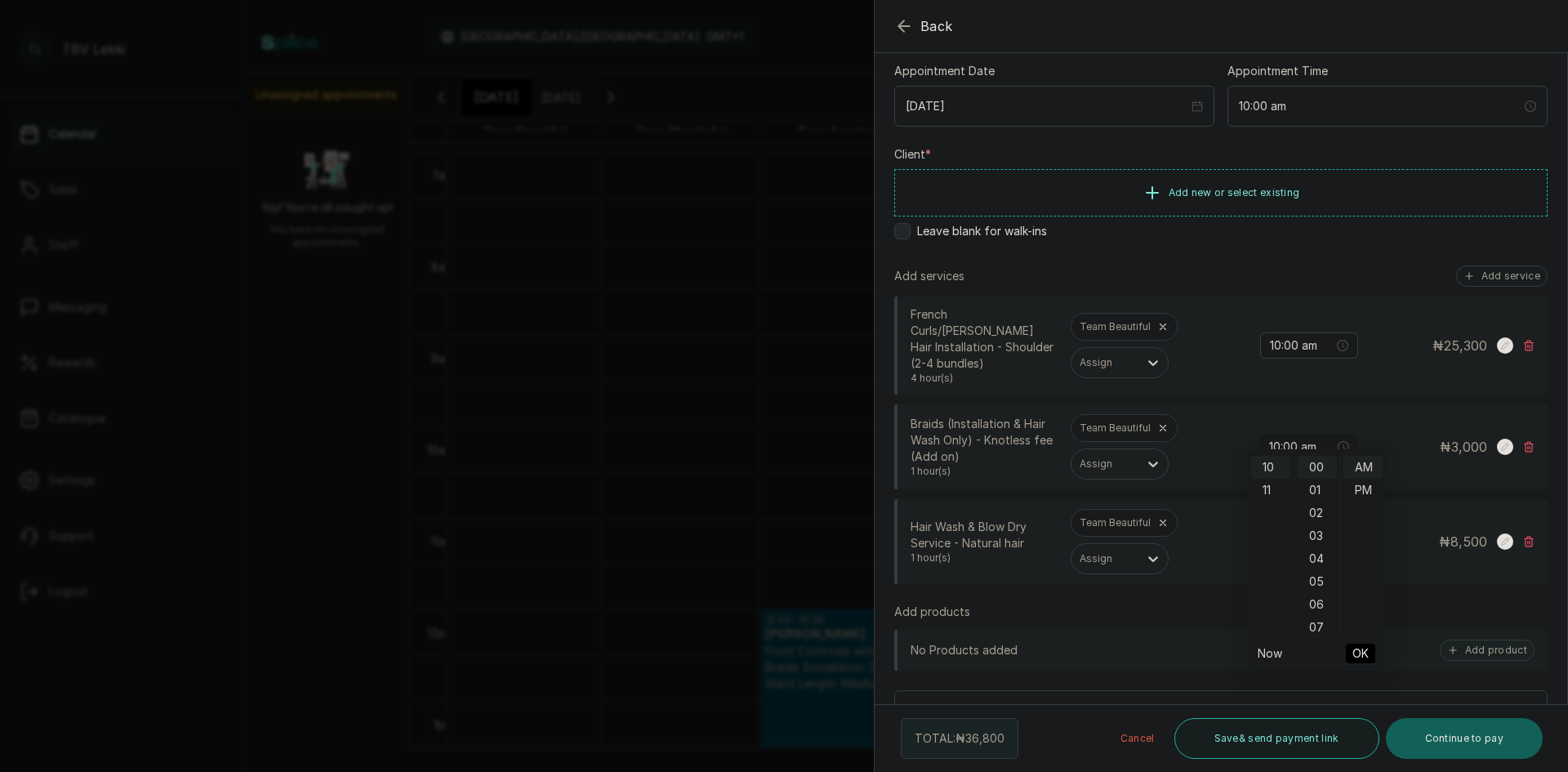
click at [1353, 652] on span "OK" at bounding box center [1360, 652] width 17 height 31
click at [1302, 740] on button "Save & send payment link" at bounding box center [1277, 738] width 205 height 40
click at [1171, 194] on span "Add new or select existing" at bounding box center [1235, 192] width 132 height 13
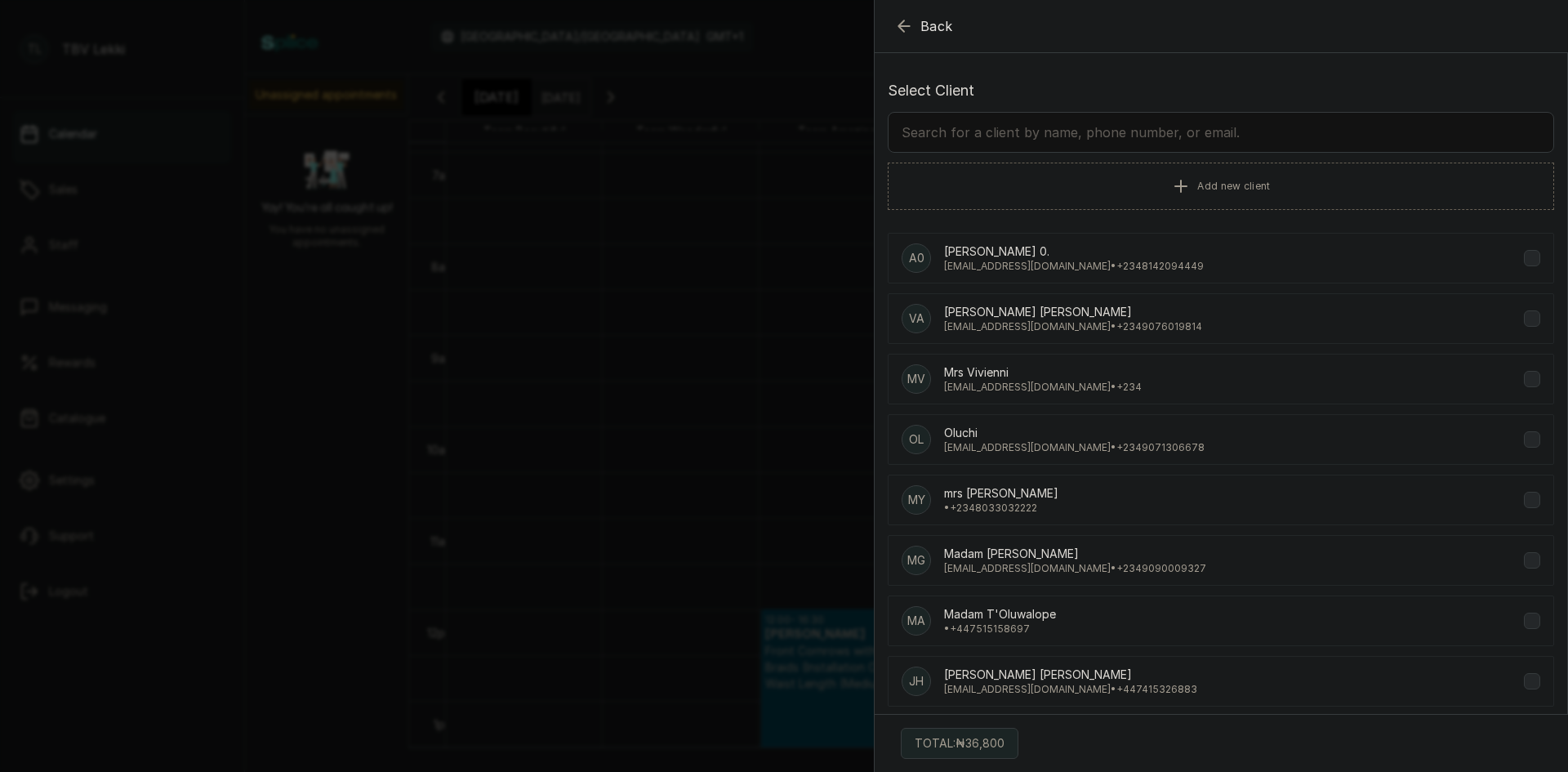
click at [949, 127] on input "text" at bounding box center [1222, 132] width 667 height 40
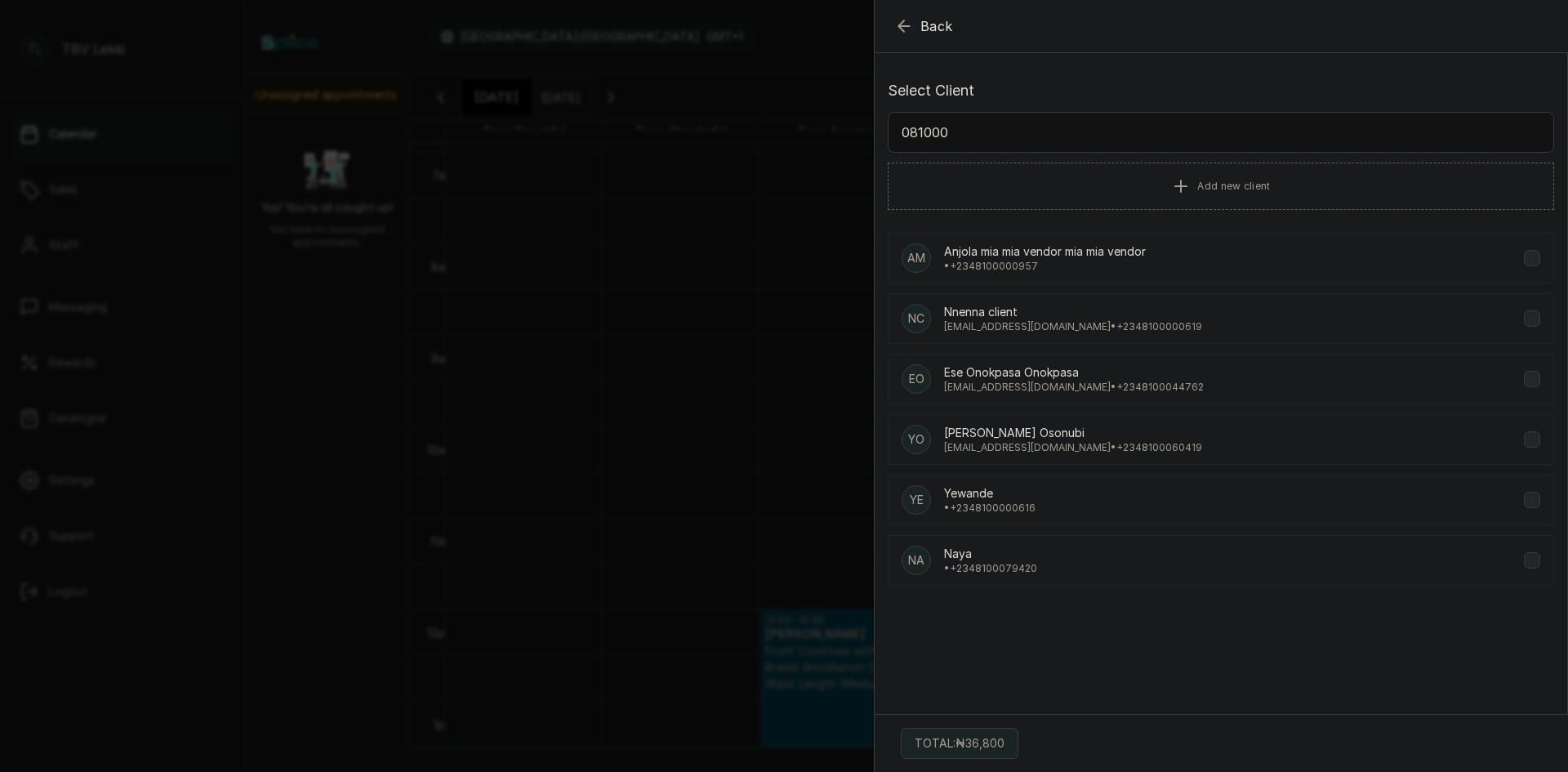
type input "0810007"
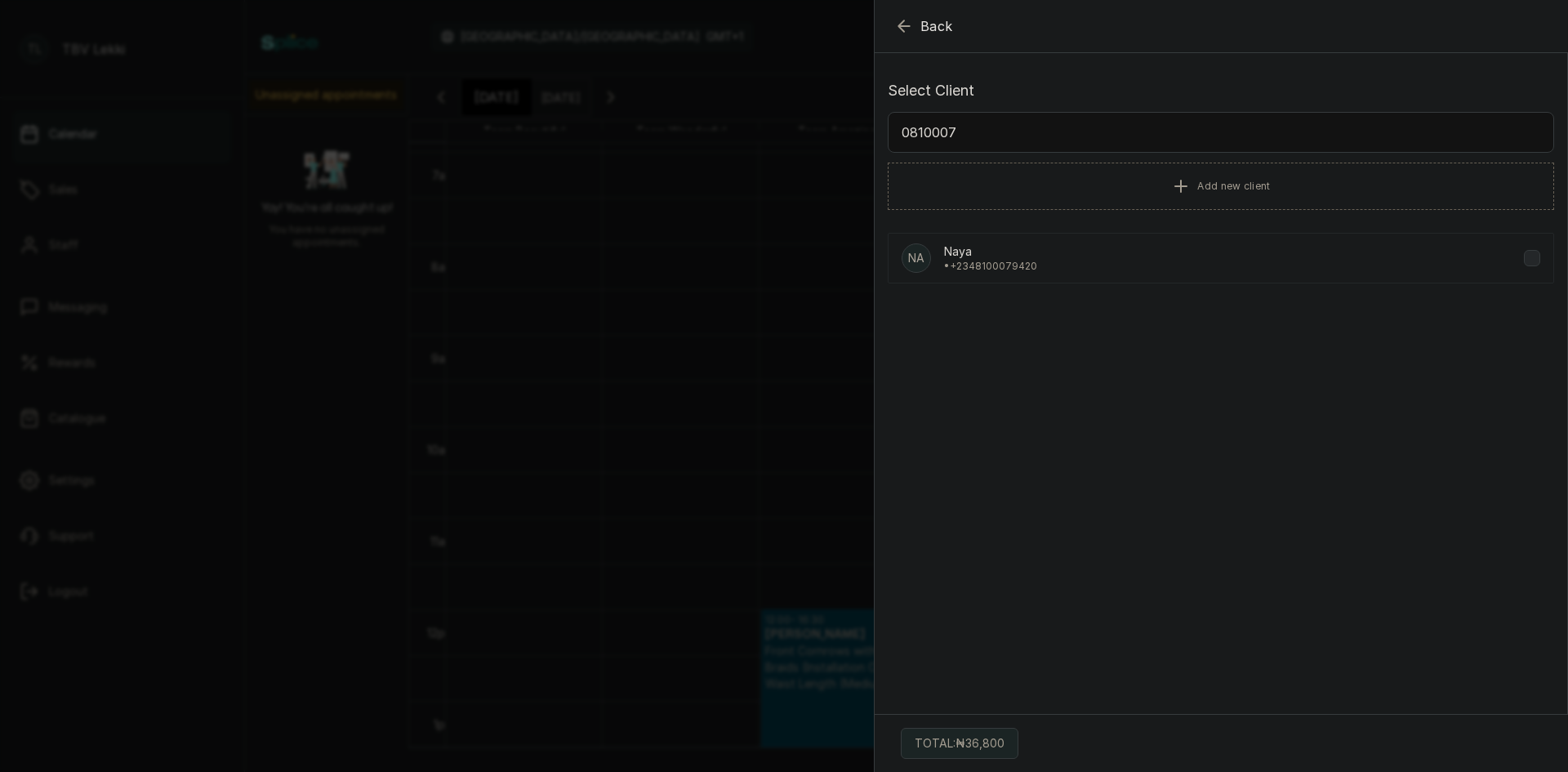
click at [1098, 280] on div "Na Naya • +234 8100079420" at bounding box center [1222, 259] width 667 height 51
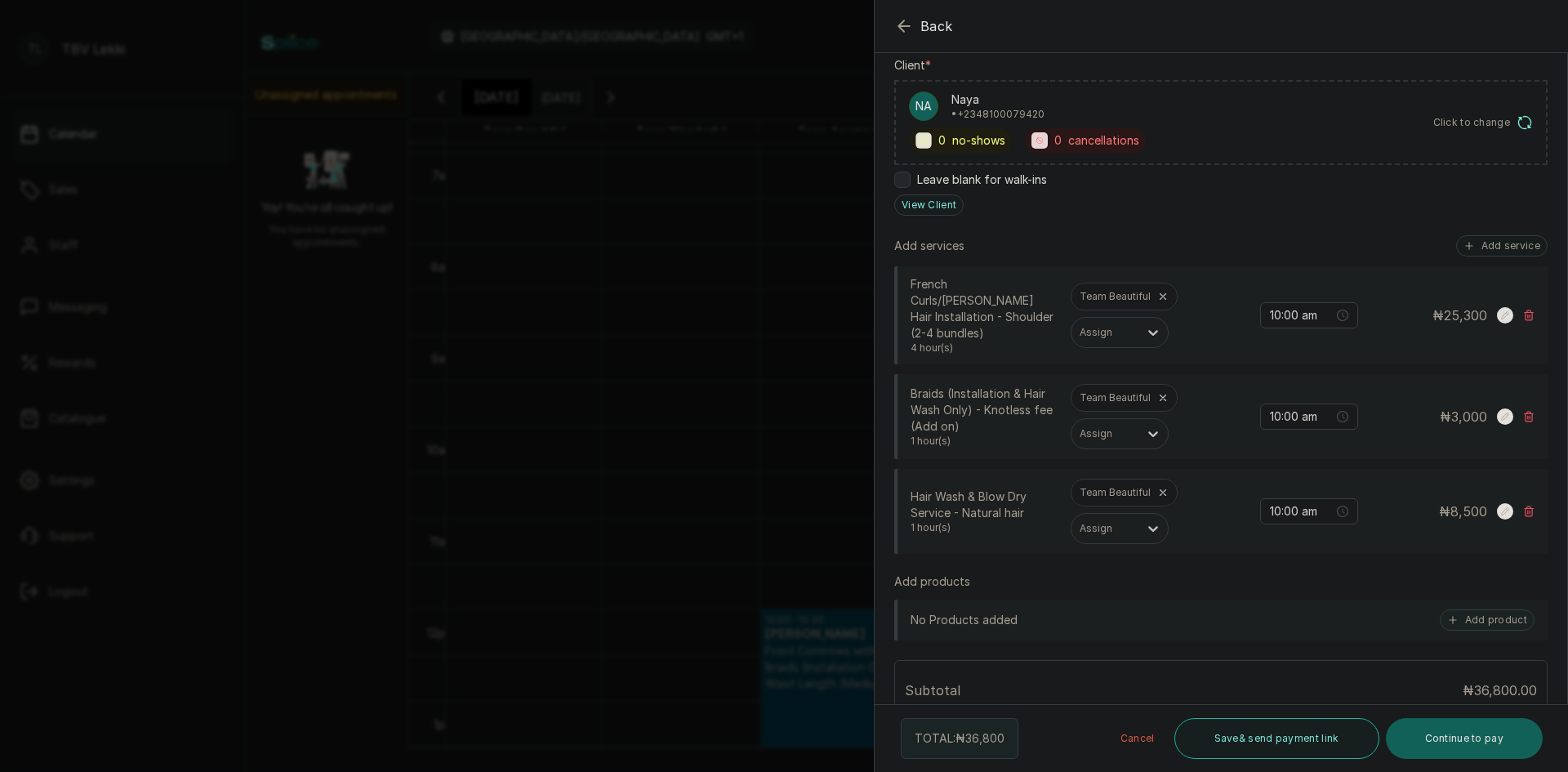
scroll to position [327, 0]
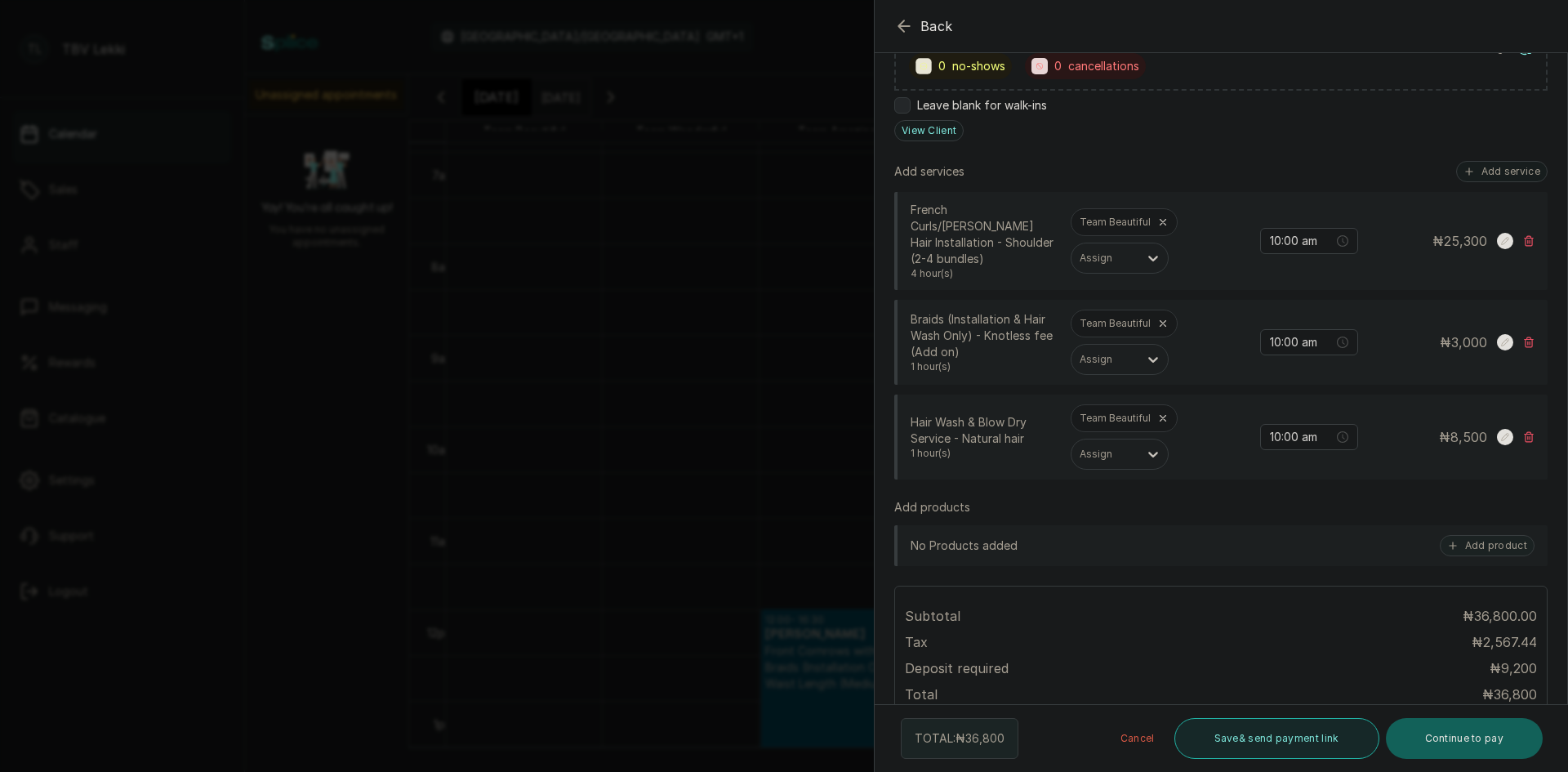
click at [1252, 740] on button "Save & send payment link" at bounding box center [1277, 738] width 205 height 40
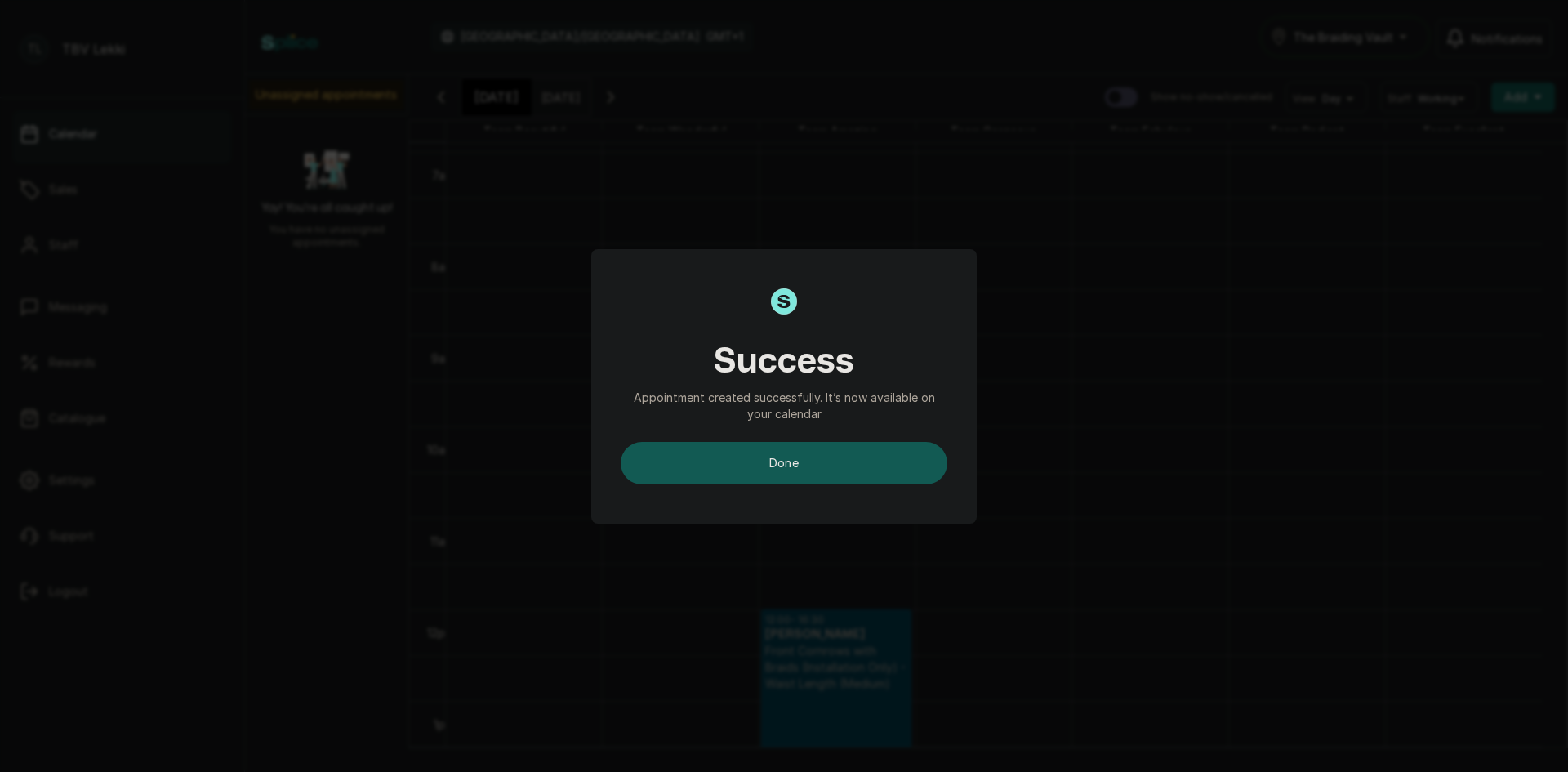
click at [853, 462] on button "done" at bounding box center [784, 462] width 327 height 42
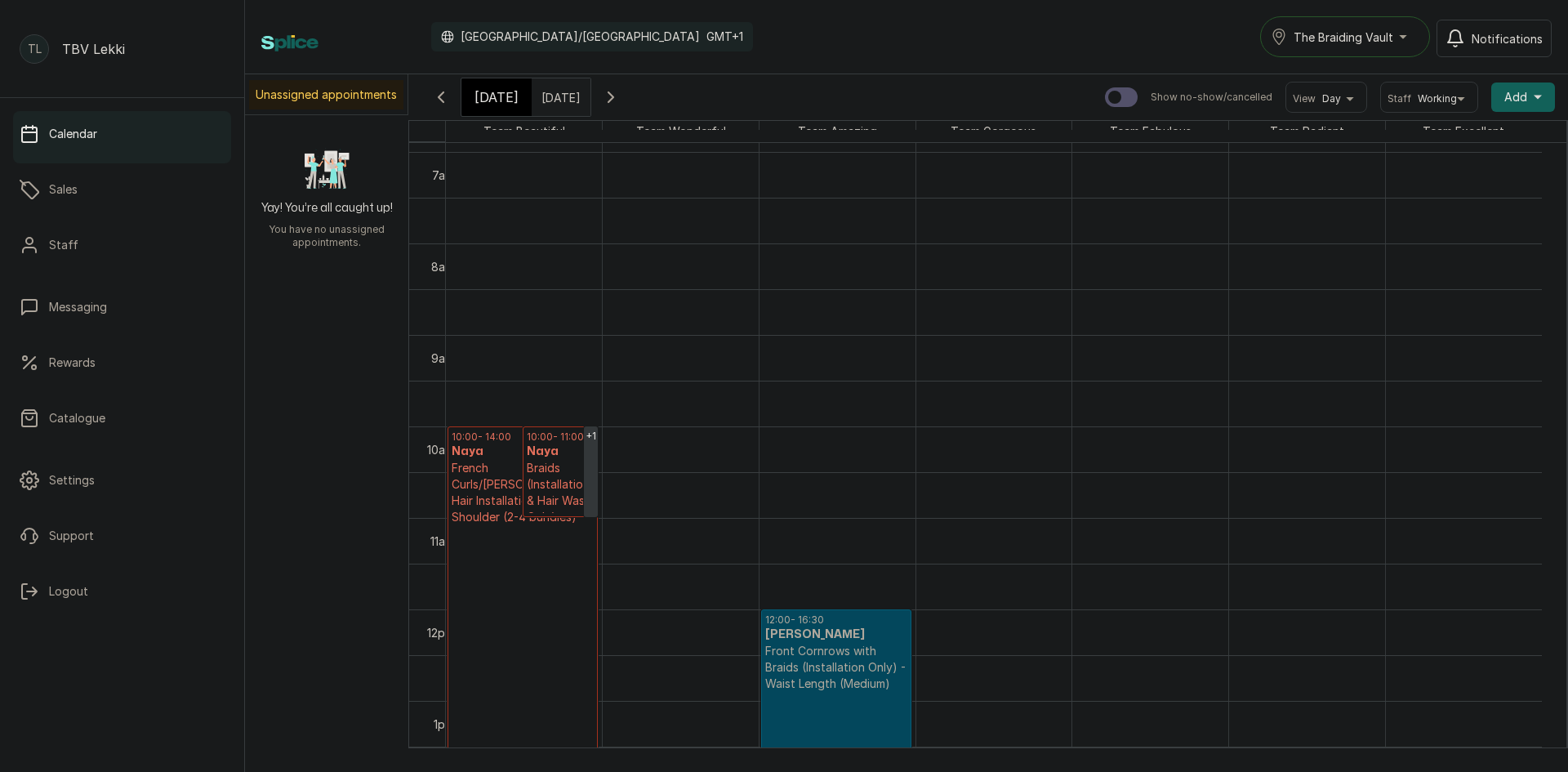
click at [490, 91] on span "[DATE]" at bounding box center [497, 97] width 44 height 19
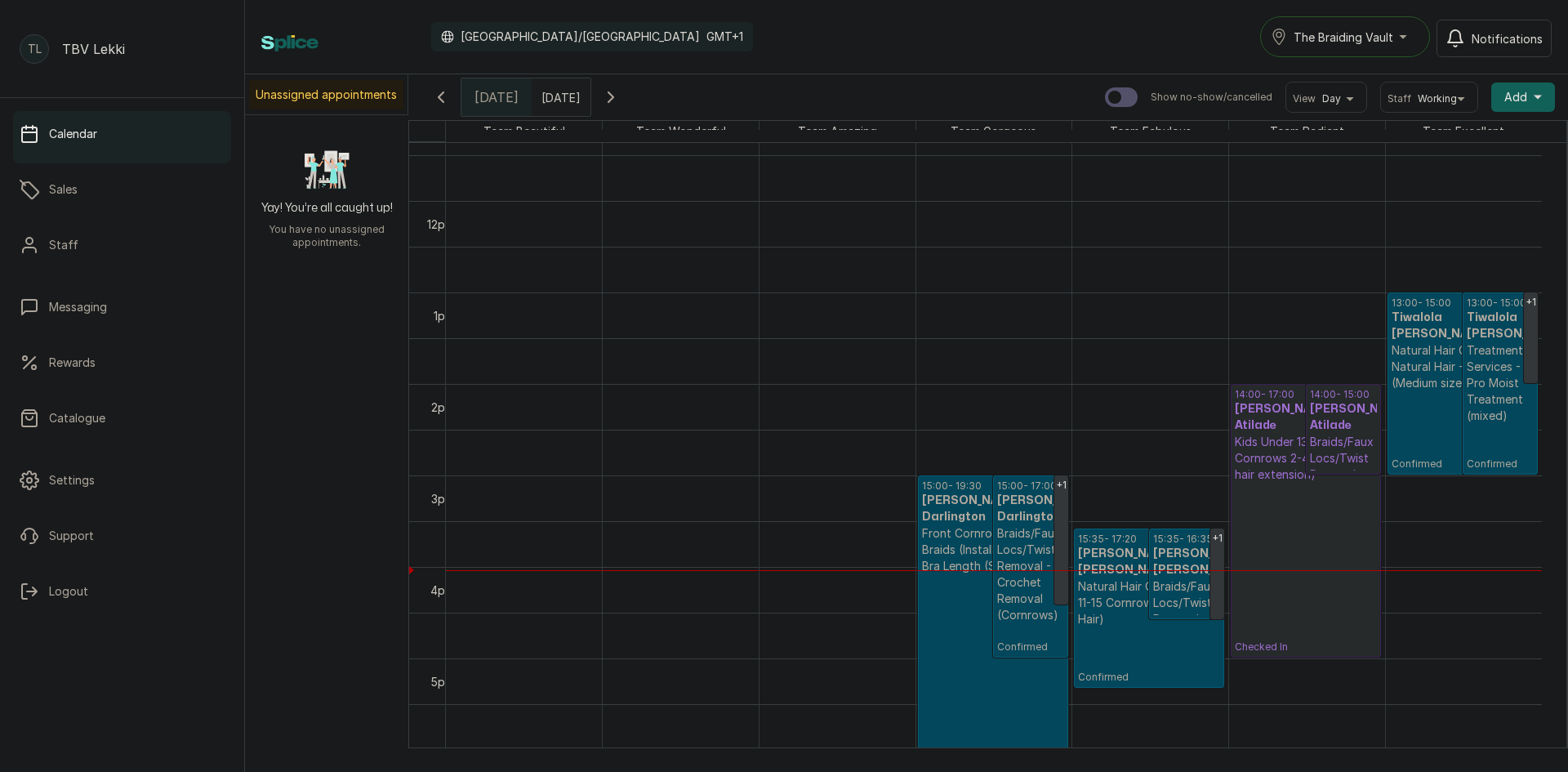
scroll to position [1121, 0]
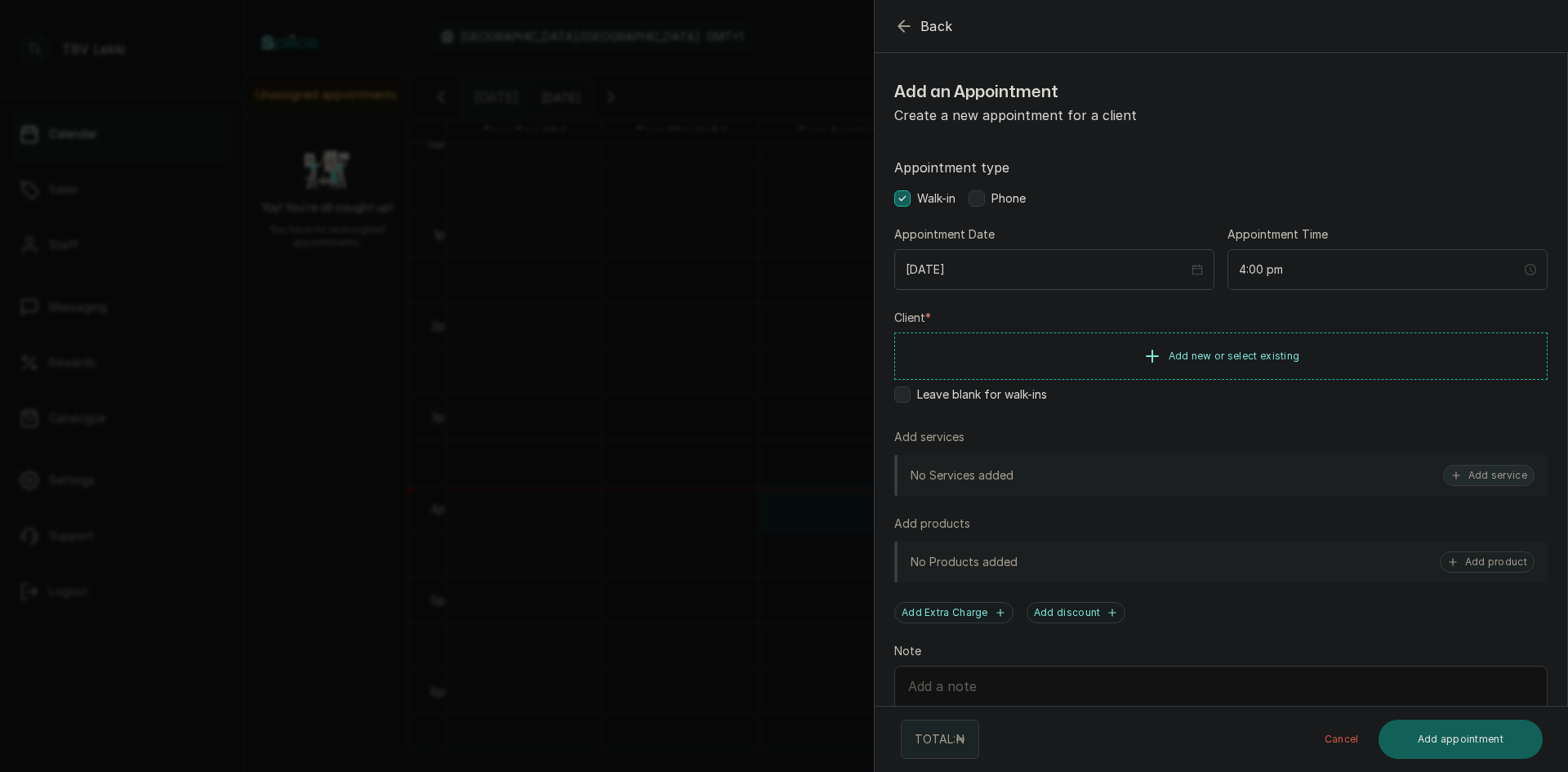
click at [1500, 477] on button "Add service" at bounding box center [1489, 475] width 91 height 21
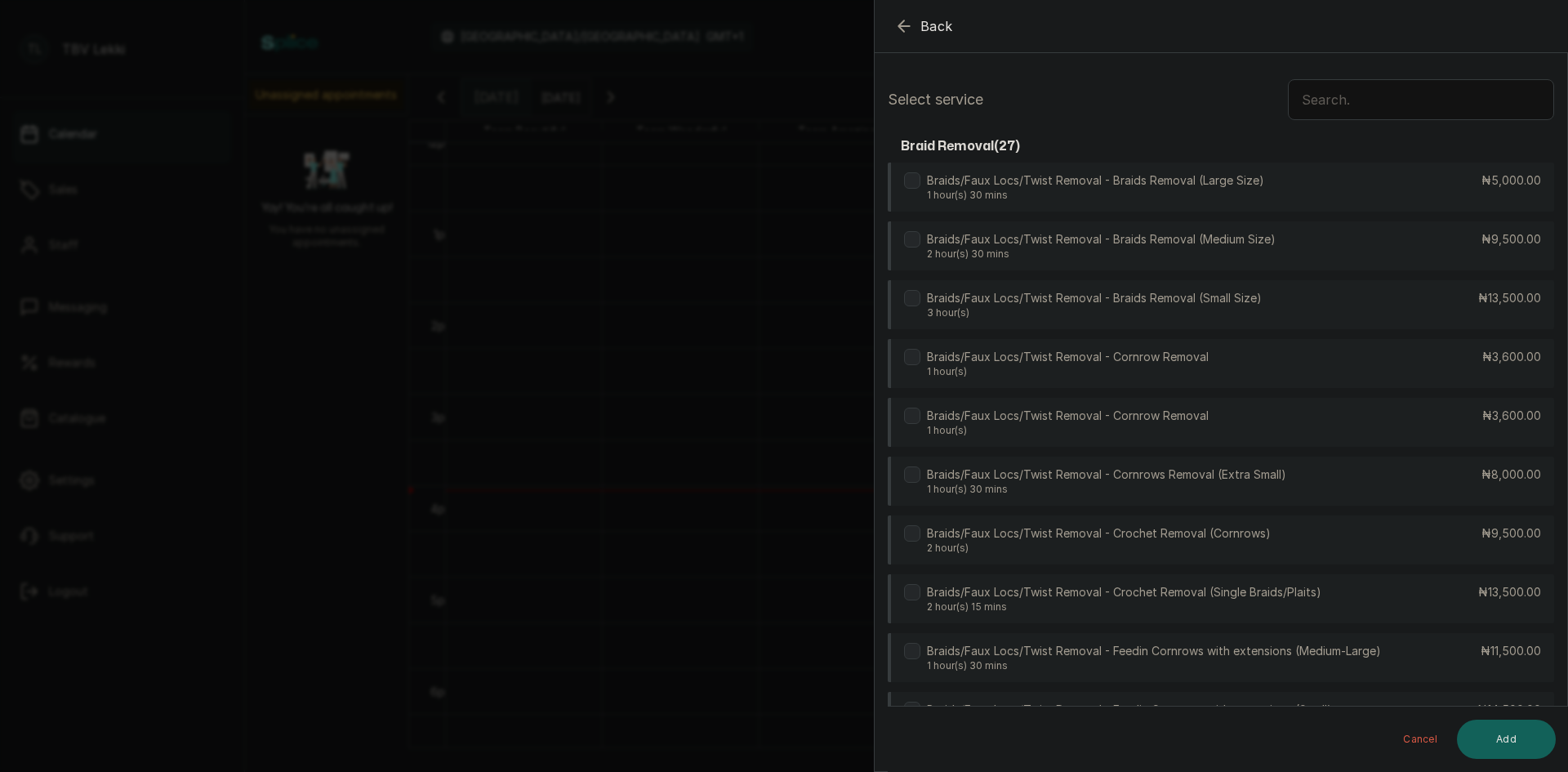
click at [1331, 106] on input "text" at bounding box center [1421, 99] width 266 height 40
click at [1328, 428] on div "Braids/Faux Locs/Twist Removal - Cornrow Removal 1 hour(s) ₦3,600.00" at bounding box center [1222, 423] width 667 height 51
click at [1535, 736] on button "Add" at bounding box center [1506, 739] width 98 height 40
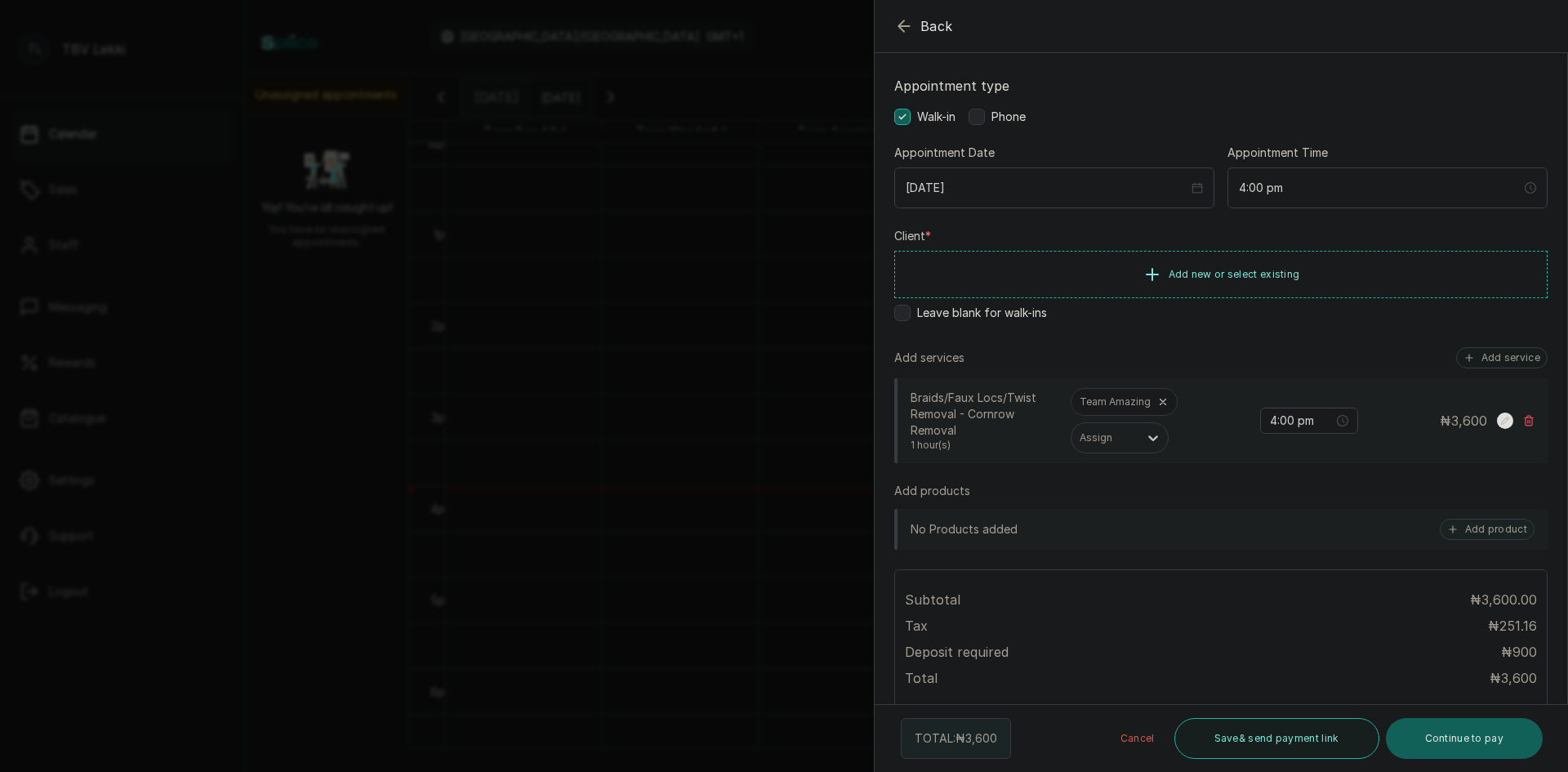
scroll to position [164, 0]
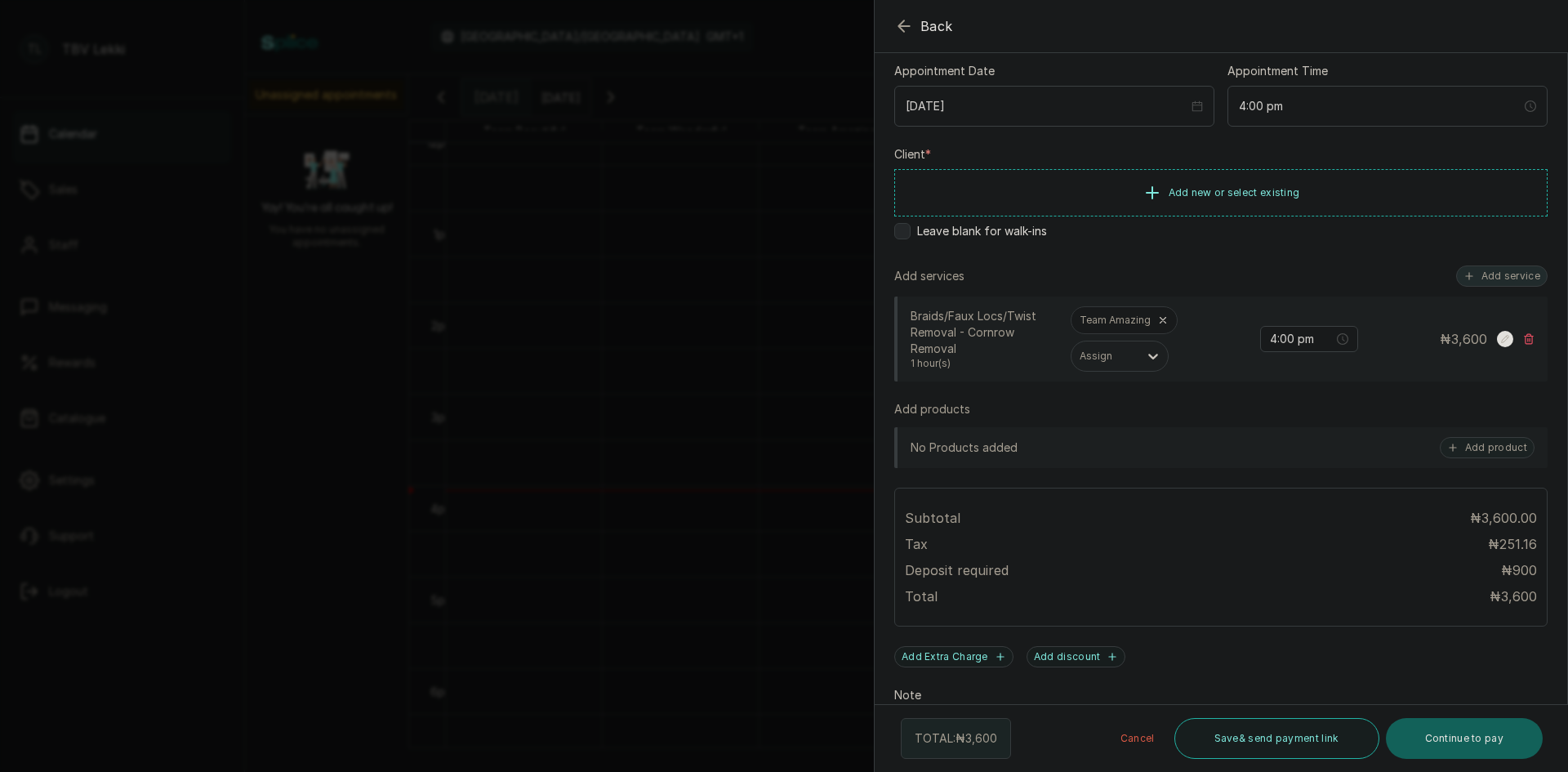
click at [1471, 273] on button "Add service" at bounding box center [1502, 276] width 91 height 21
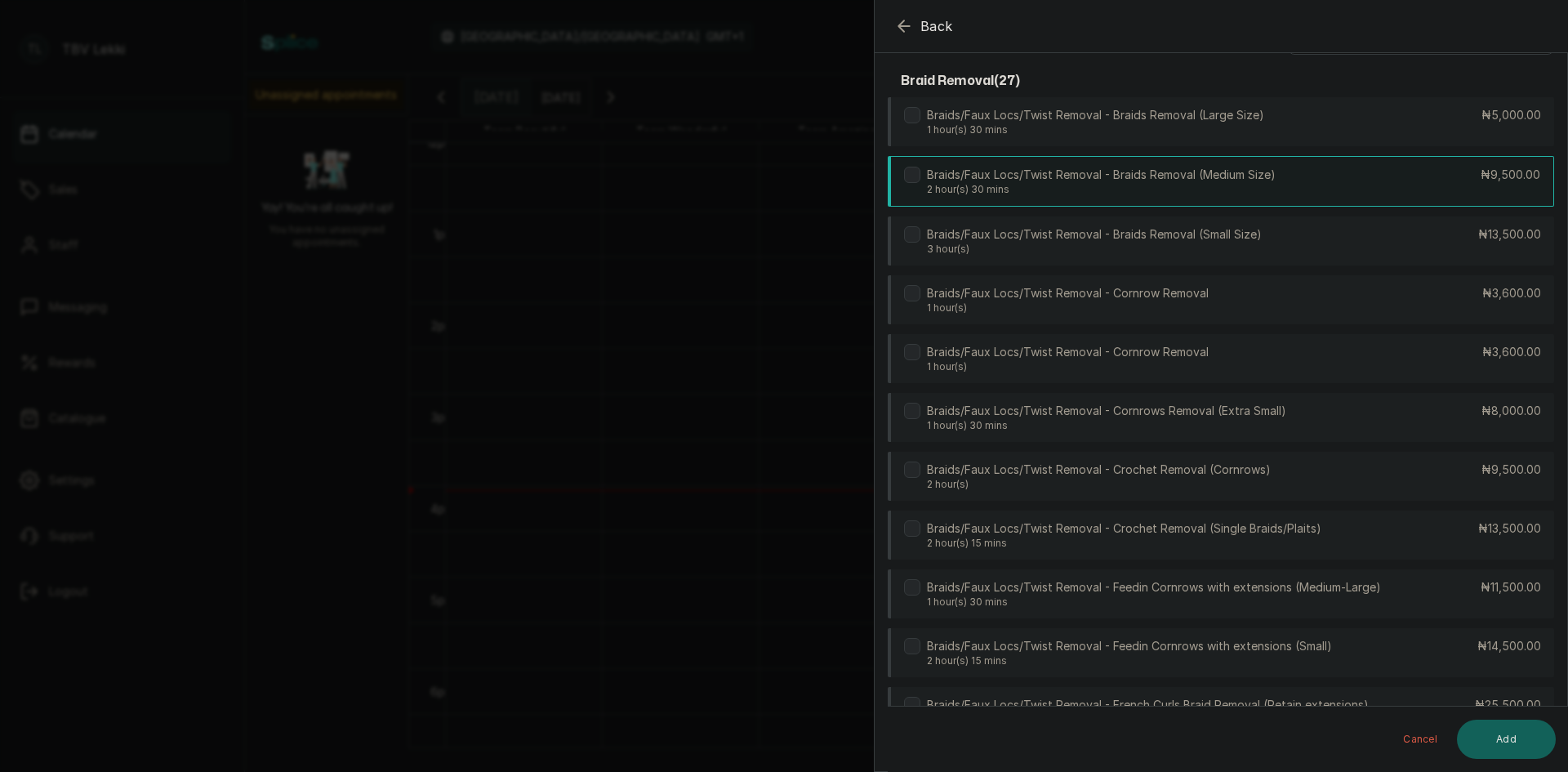
scroll to position [0, 0]
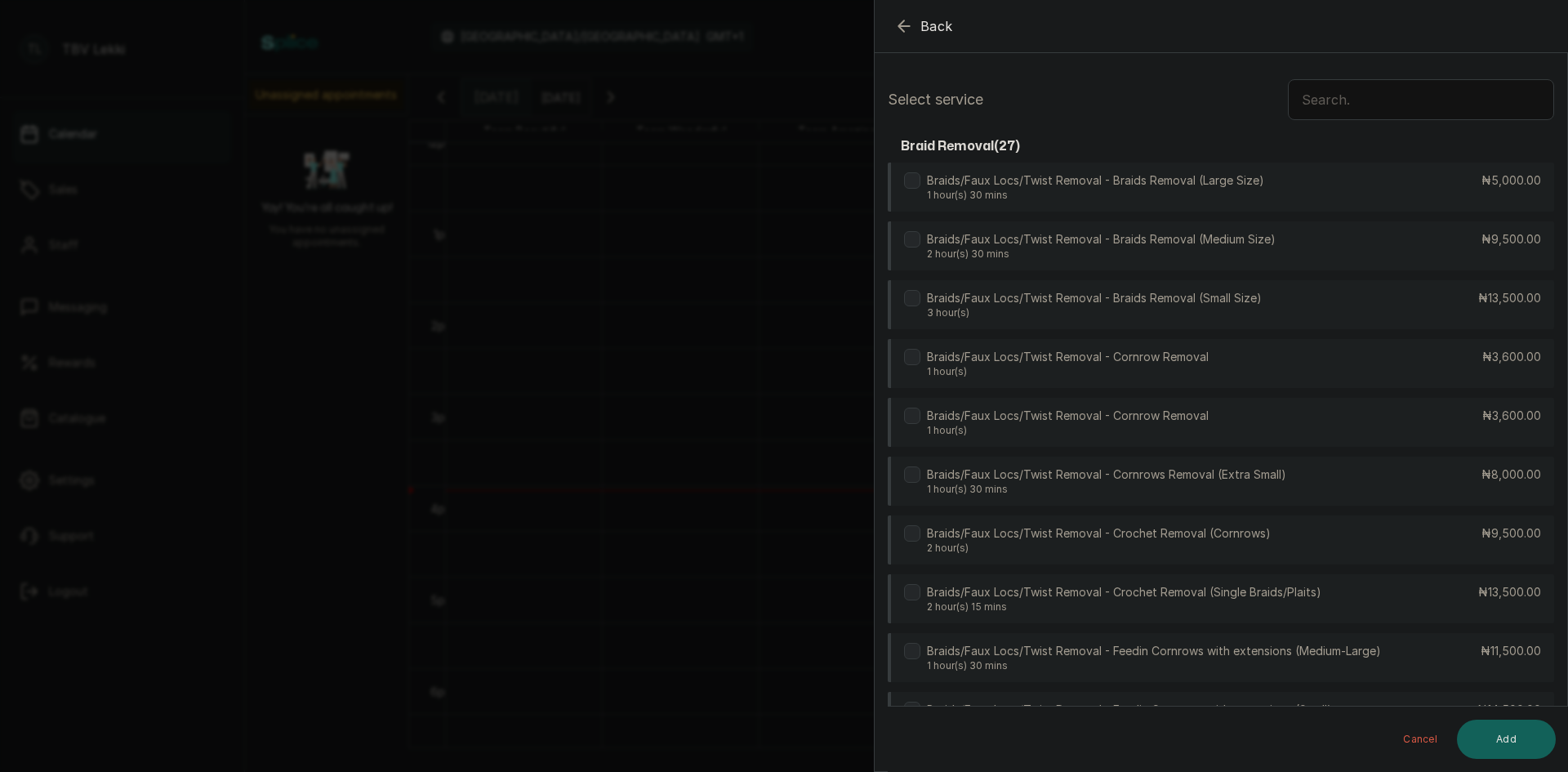
click at [1303, 98] on input "text" at bounding box center [1421, 99] width 266 height 40
click at [1346, 92] on input "text" at bounding box center [1421, 99] width 266 height 40
click at [1313, 101] on input "text" at bounding box center [1421, 99] width 266 height 40
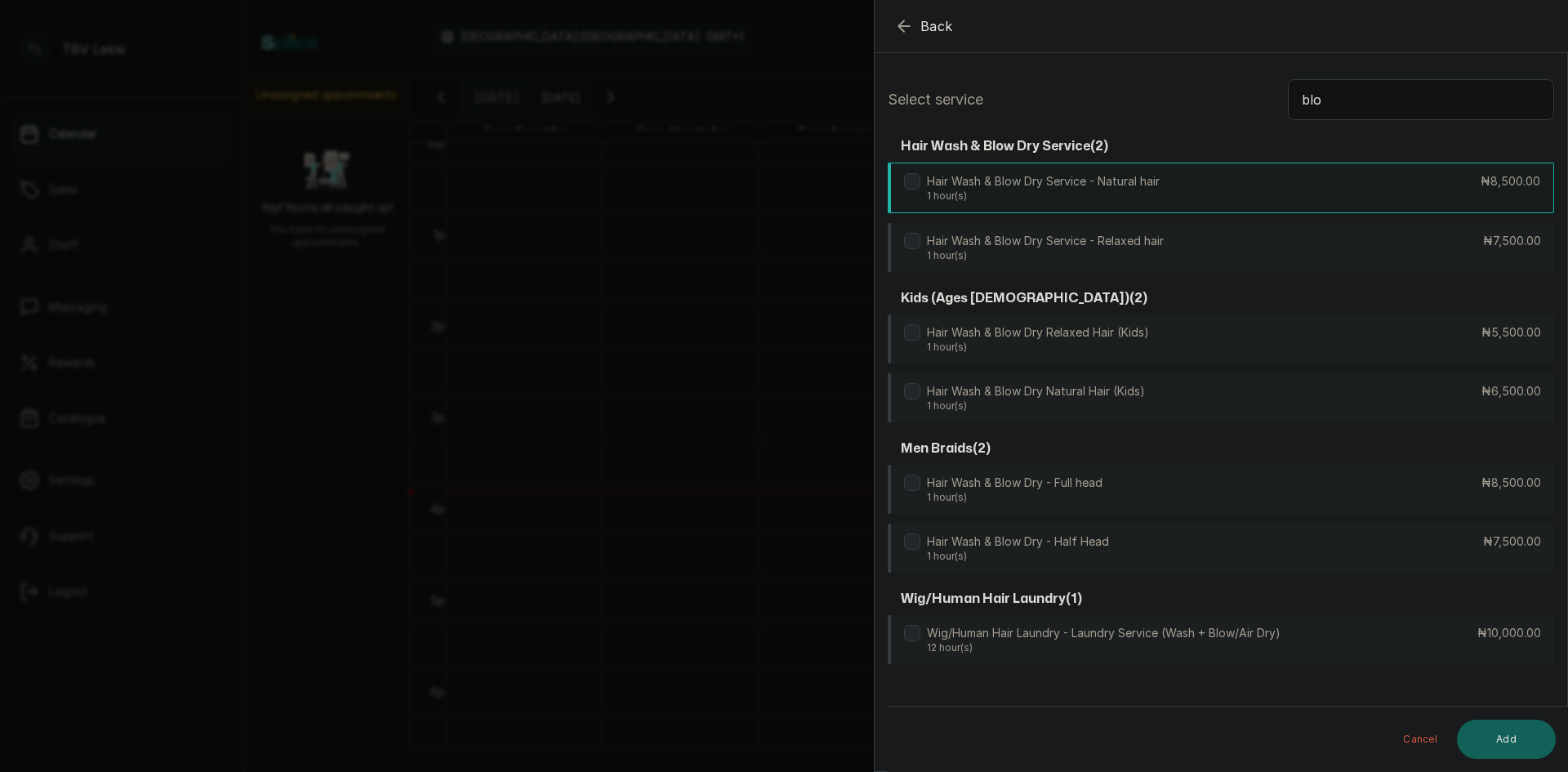
type input "blo"
click at [1166, 195] on div "Hair Wash & Blow Dry Service - Natural hair 1 hour(s) ₦8,500.00" at bounding box center [1222, 188] width 667 height 51
click at [1499, 748] on button "Add" at bounding box center [1506, 739] width 98 height 40
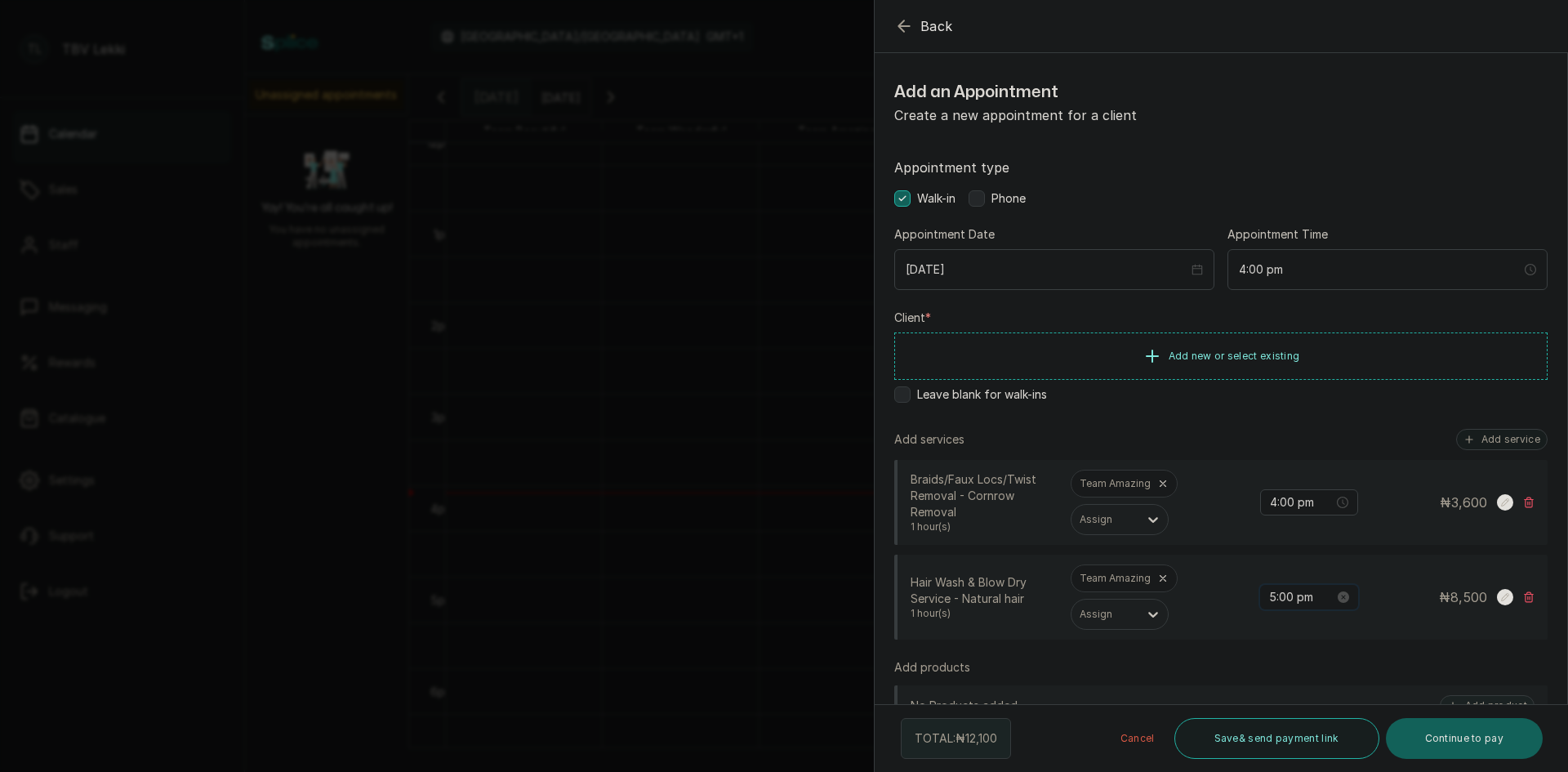
click at [1269, 594] on input "5:00 pm" at bounding box center [1302, 597] width 65 height 18
type input "4:00 pm"
click at [1355, 566] on span "OK" at bounding box center [1360, 564] width 17 height 31
click at [1480, 433] on button "Add service" at bounding box center [1502, 440] width 91 height 21
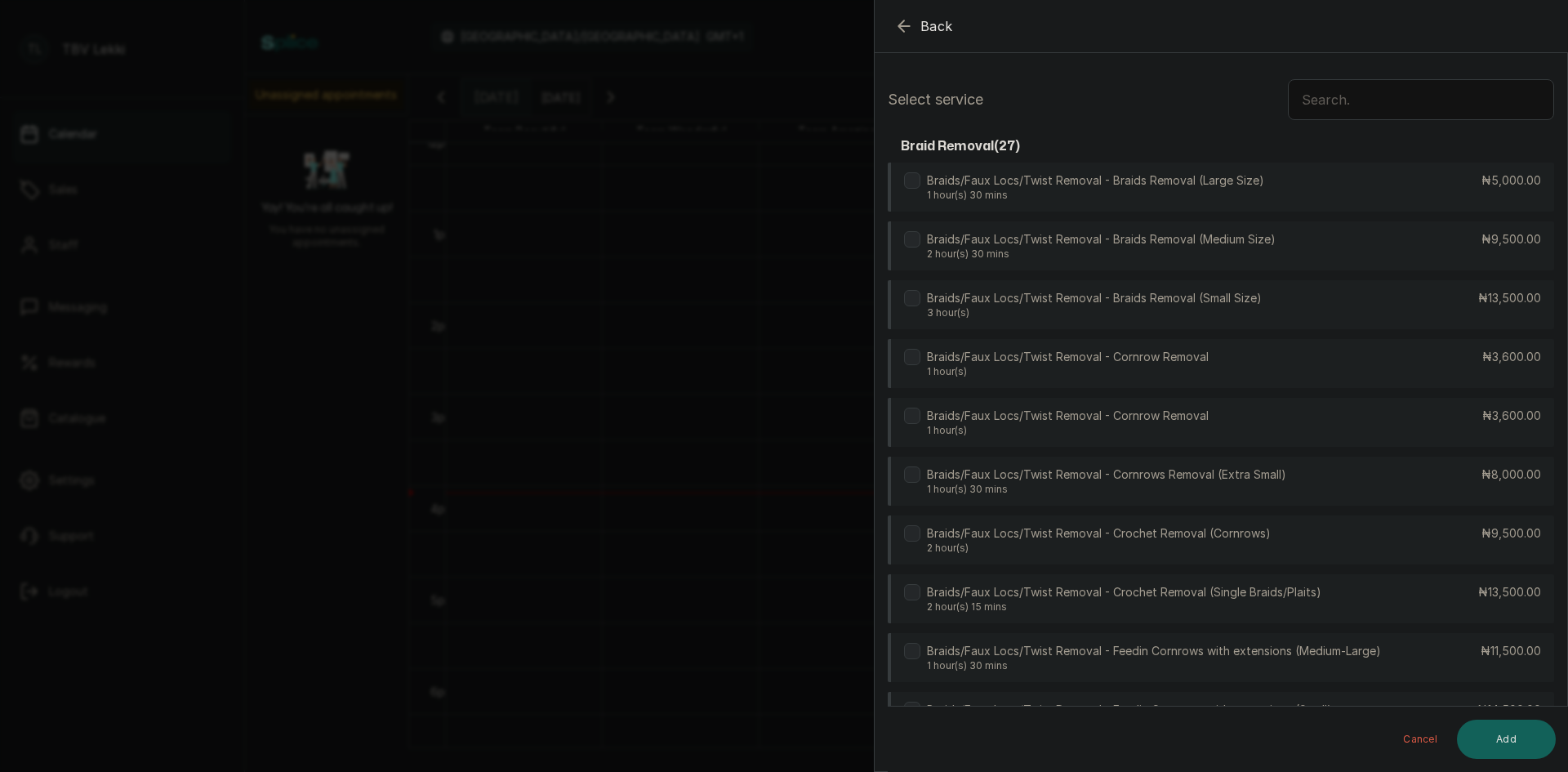
click at [1335, 98] on input "text" at bounding box center [1421, 99] width 266 height 40
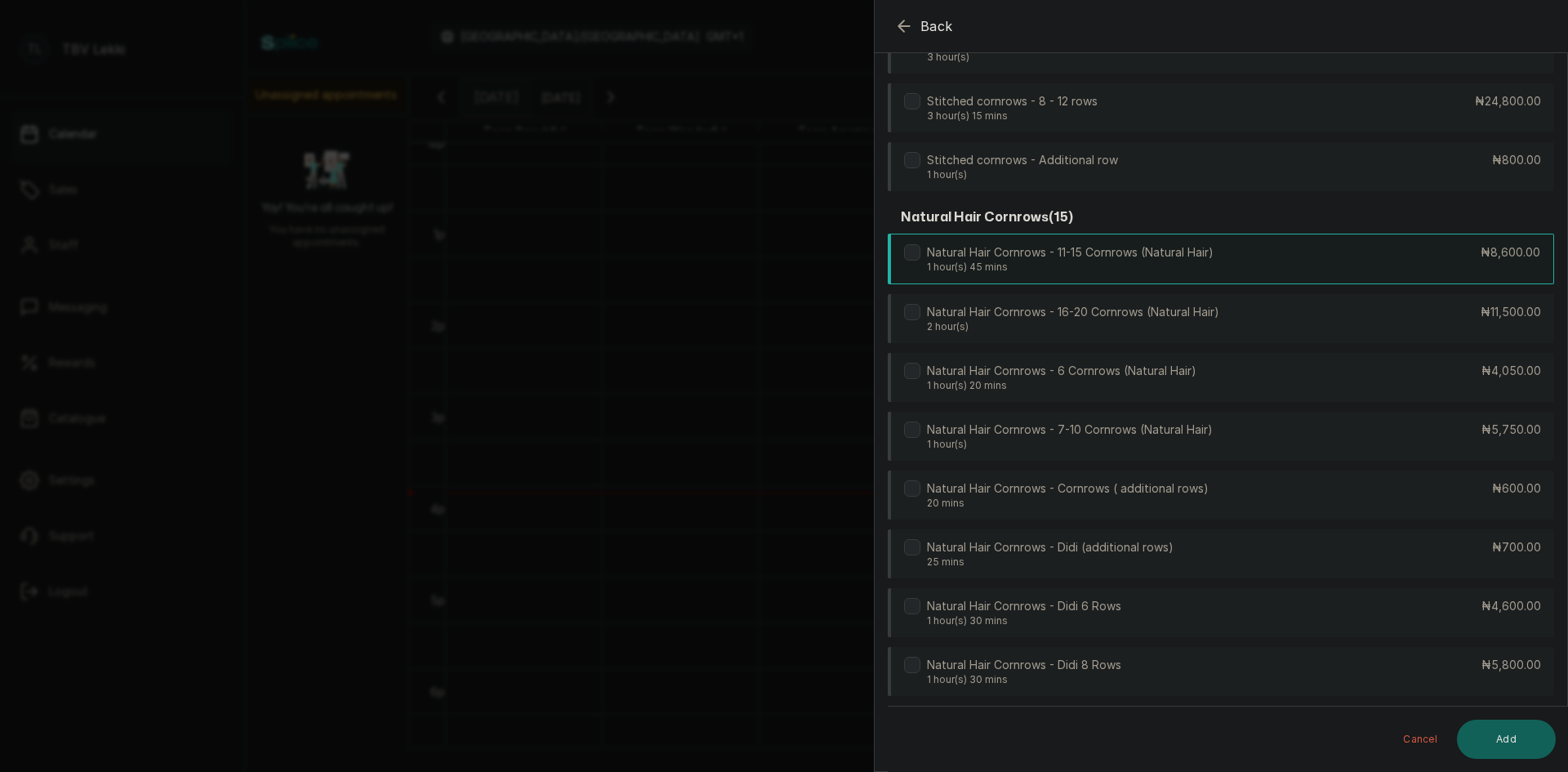
type input "cornro"
click at [1090, 256] on p "Natural Hair Cornrows - 11-15 Cornrows (Natural Hair)" at bounding box center [1070, 253] width 287 height 17
click at [1529, 744] on button "Add" at bounding box center [1506, 739] width 98 height 40
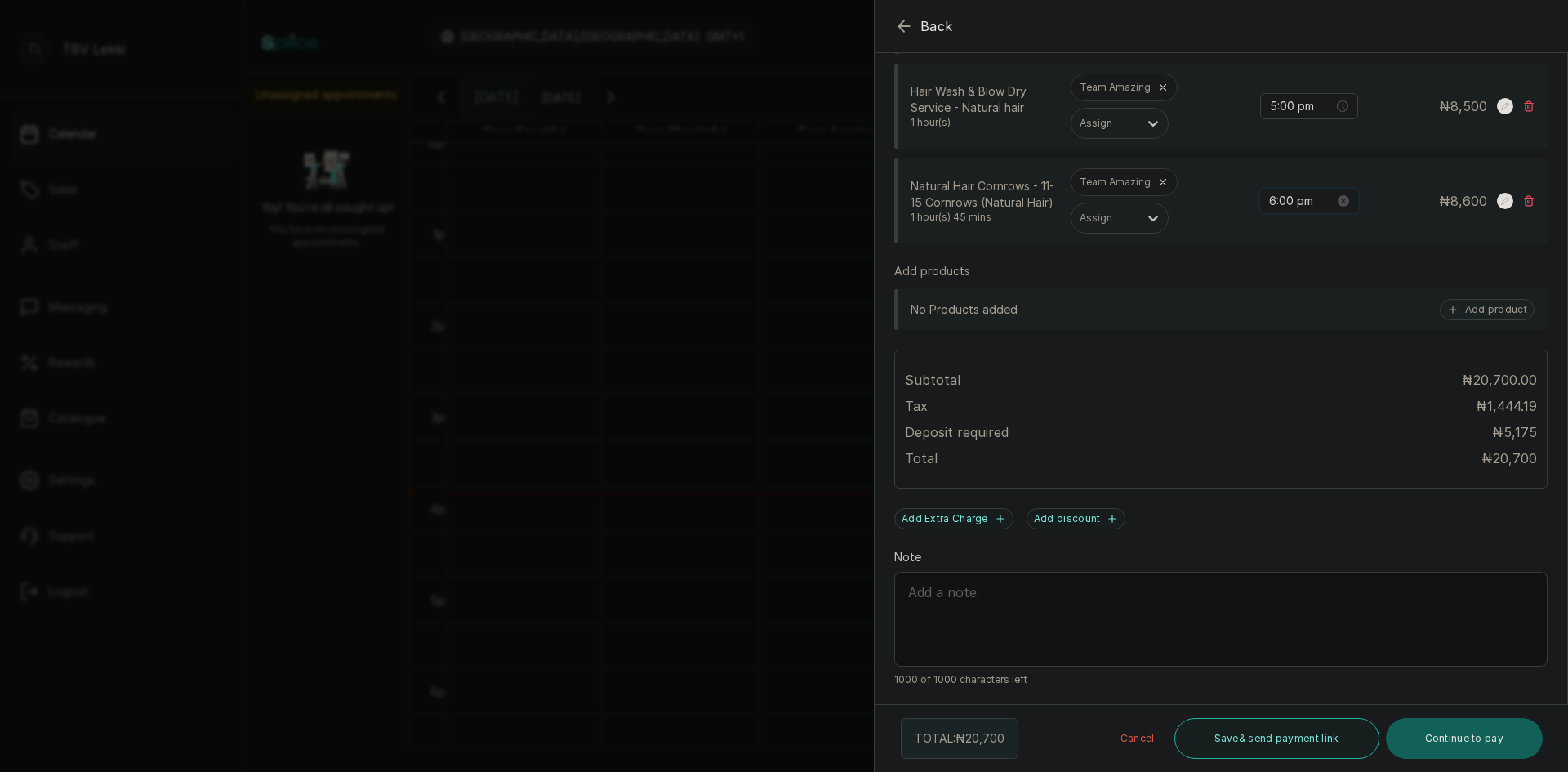
click at [1269, 200] on input "6:00 pm" at bounding box center [1302, 200] width 65 height 18
type input "4:00 pm"
click at [1363, 423] on span "OK" at bounding box center [1360, 420] width 17 height 31
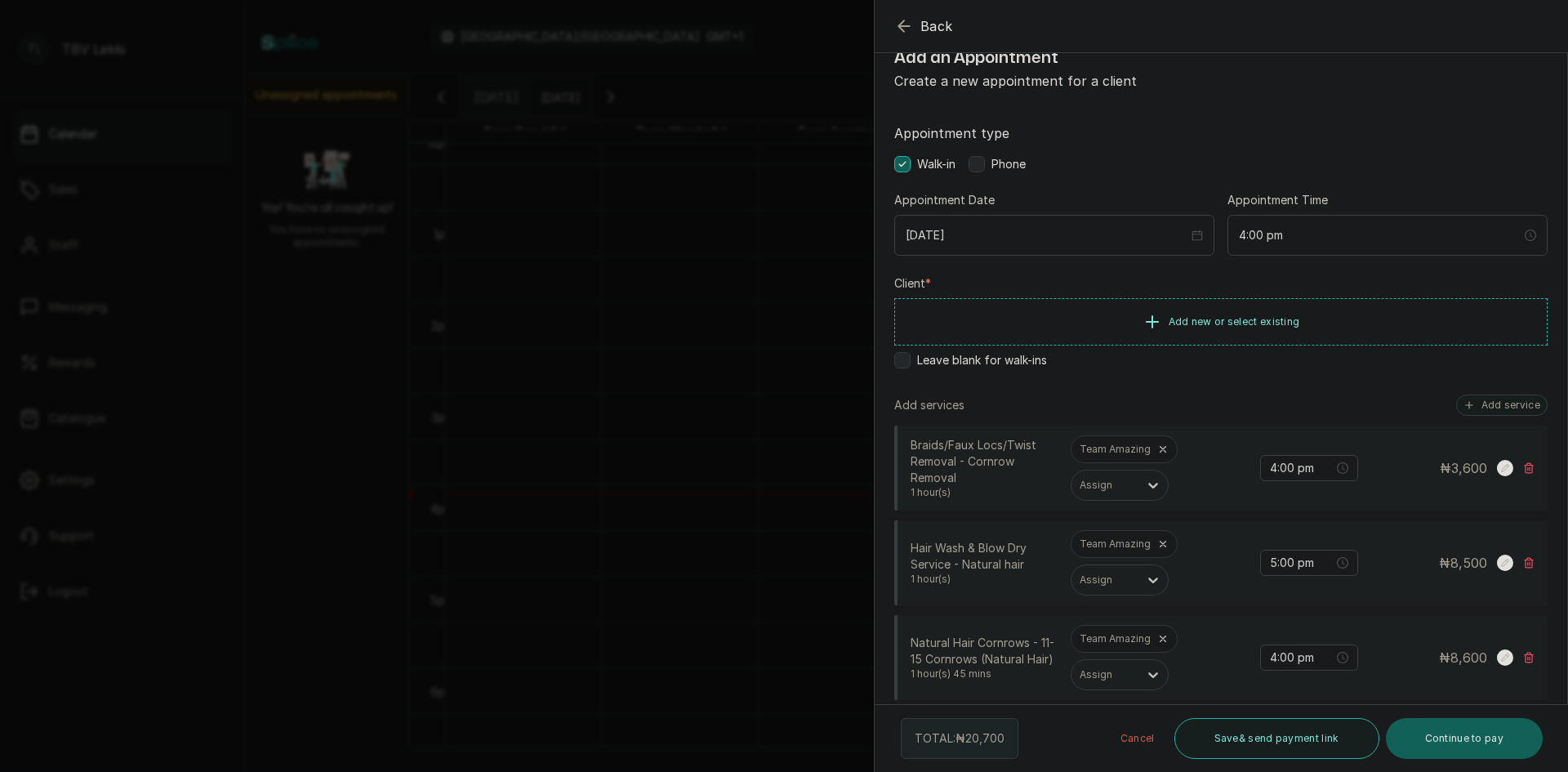
scroll to position [0, 0]
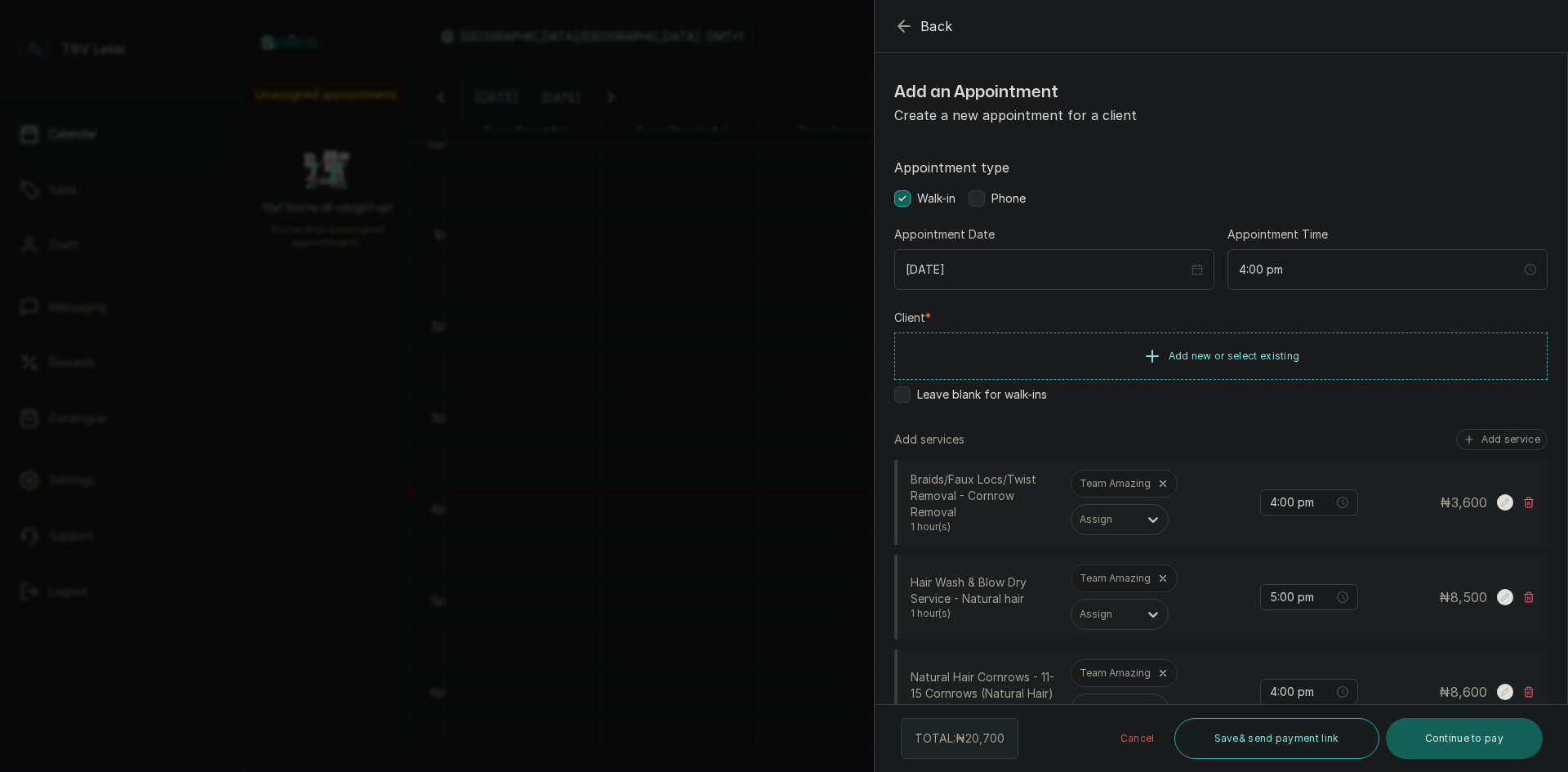
click at [992, 194] on div "Phone" at bounding box center [997, 198] width 57 height 17
click at [1197, 349] on span "Add new or select existing" at bounding box center [1235, 355] width 132 height 13
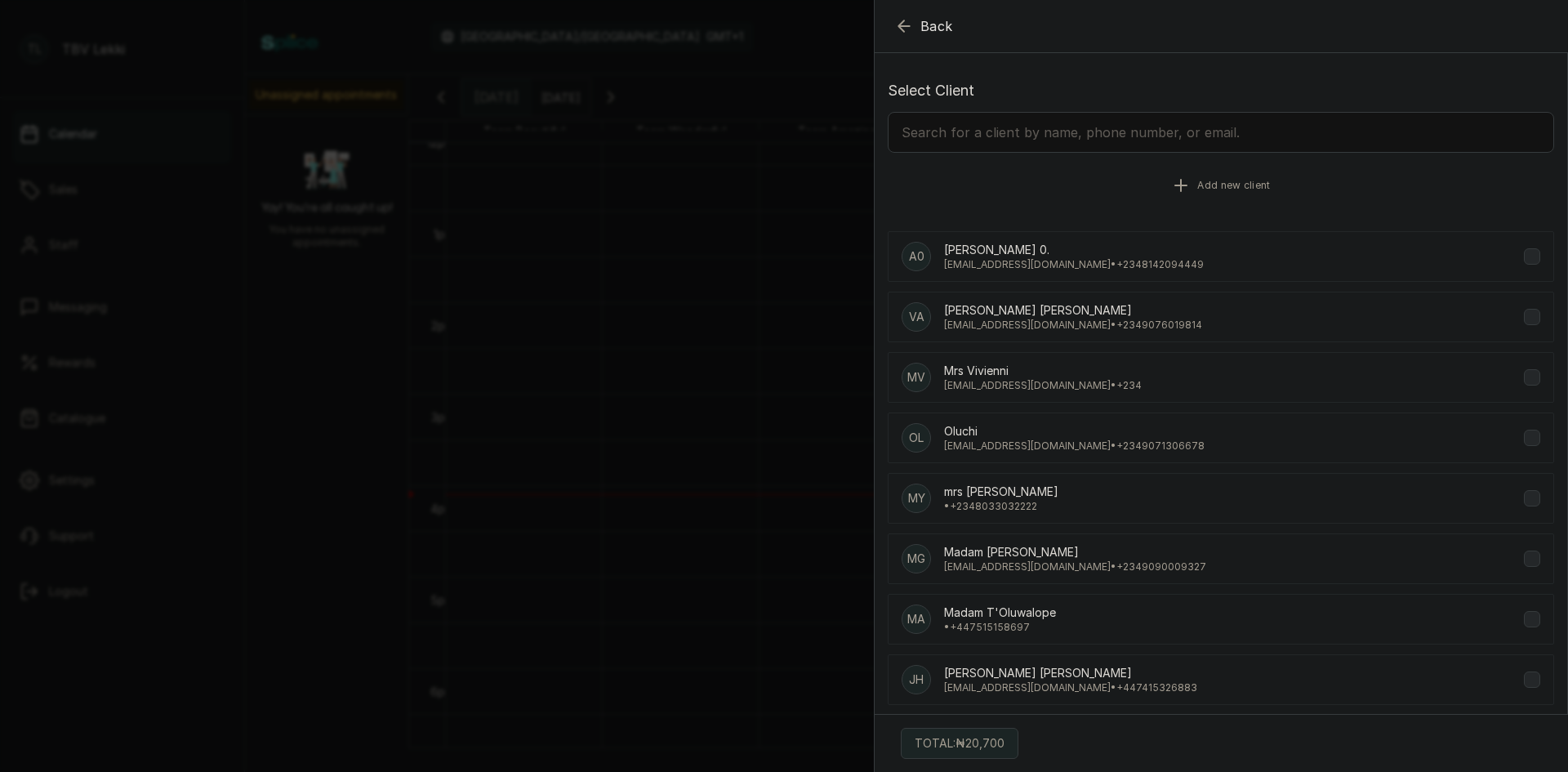
click at [1293, 189] on button "Add new client" at bounding box center [1222, 186] width 667 height 46
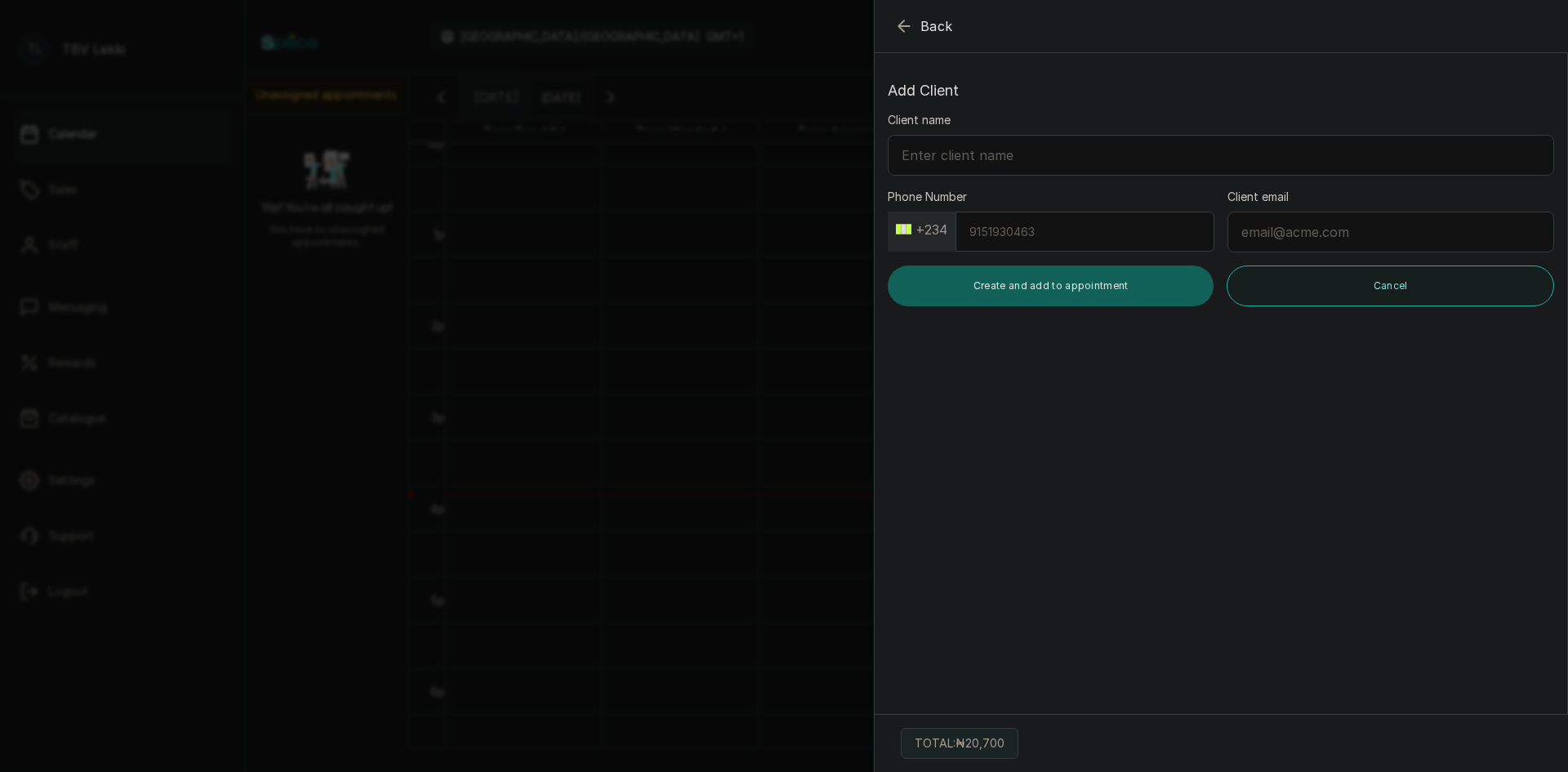
click at [927, 221] on button "+234" at bounding box center [921, 229] width 64 height 26
click at [1009, 229] on input "Phone Number" at bounding box center [1085, 232] width 259 height 40
click at [1010, 229] on input "Phone Number" at bounding box center [1085, 232] width 259 height 40
click at [1011, 232] on input "Phone Number" at bounding box center [1085, 232] width 259 height 40
click at [944, 235] on button "+234" at bounding box center [921, 229] width 64 height 26
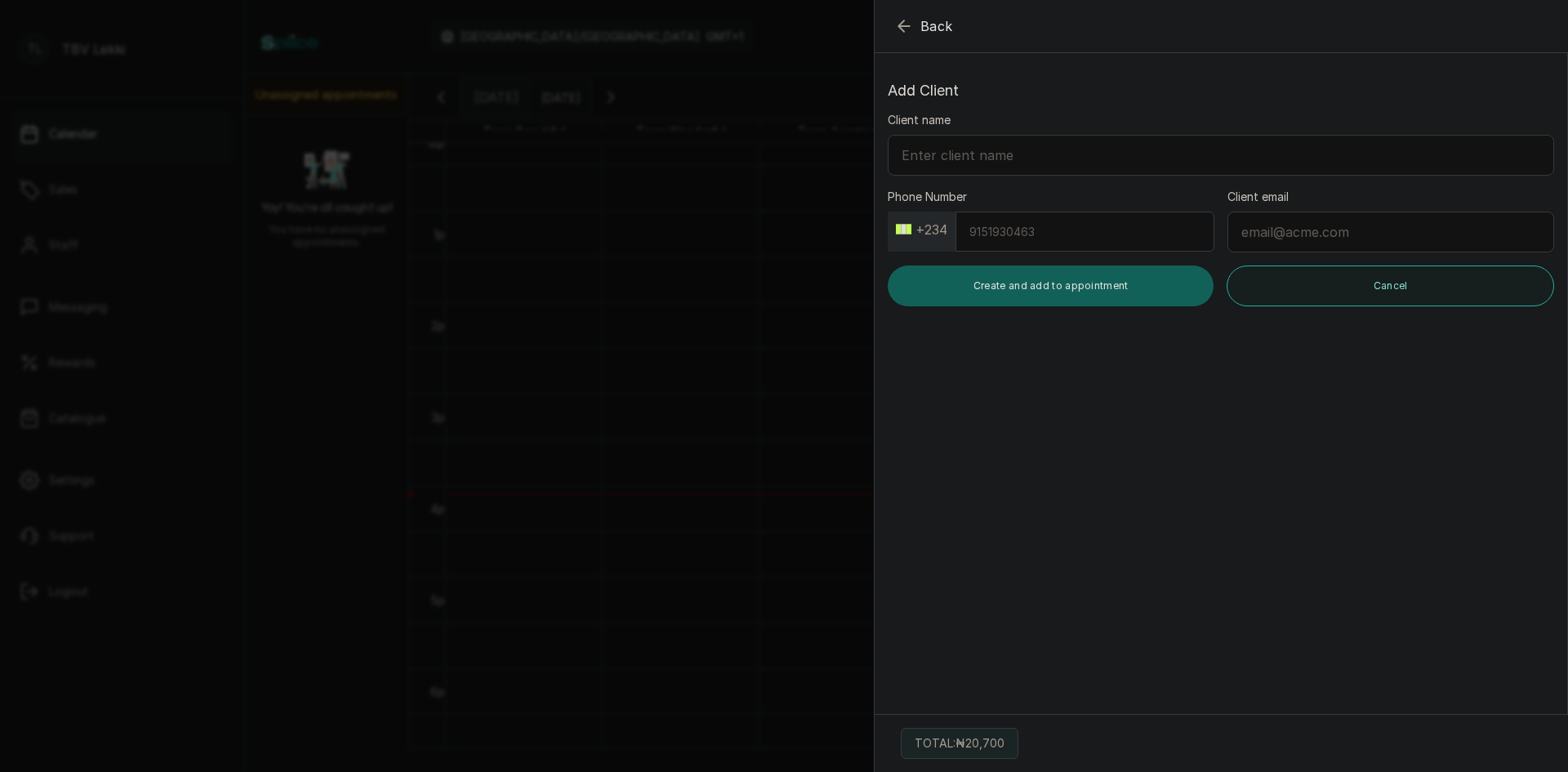
click at [906, 32] on icon "button" at bounding box center [904, 26] width 19 height 19
click at [904, 20] on icon "button" at bounding box center [904, 25] width 11 height 11
click at [904, 20] on div "Calendar Africa/Lagos GMT+1 The Braiding Vault Notifications" at bounding box center [906, 37] width 1290 height 40
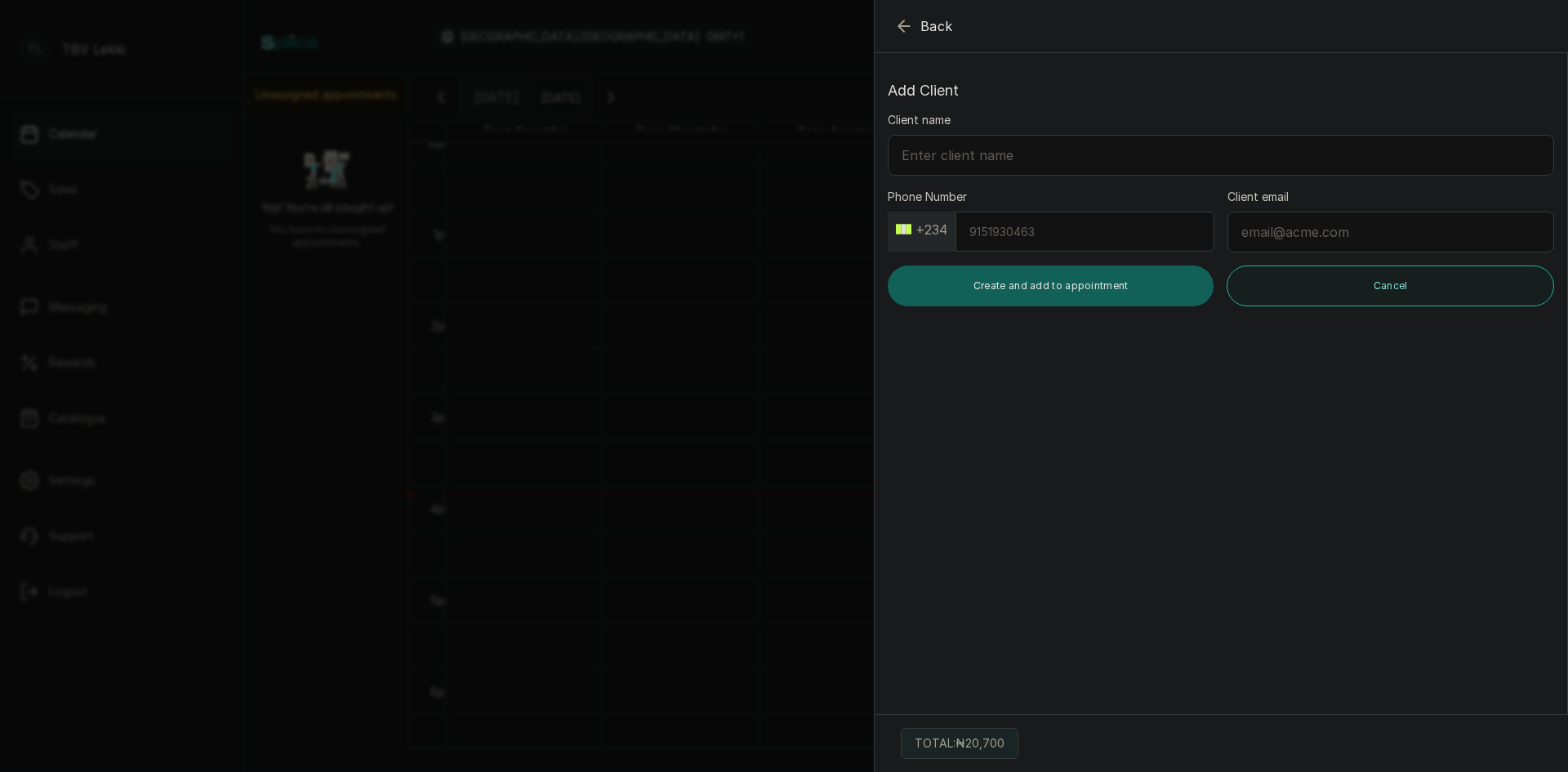
click at [1083, 229] on td at bounding box center [994, 234] width 1096 height 46
click at [1116, 225] on td at bounding box center [994, 234] width 1096 height 46
click at [1047, 252] on td at bounding box center [994, 234] width 1096 height 46
click at [1061, 234] on td at bounding box center [994, 234] width 1096 height 46
click at [997, 226] on td at bounding box center [994, 234] width 1096 height 46
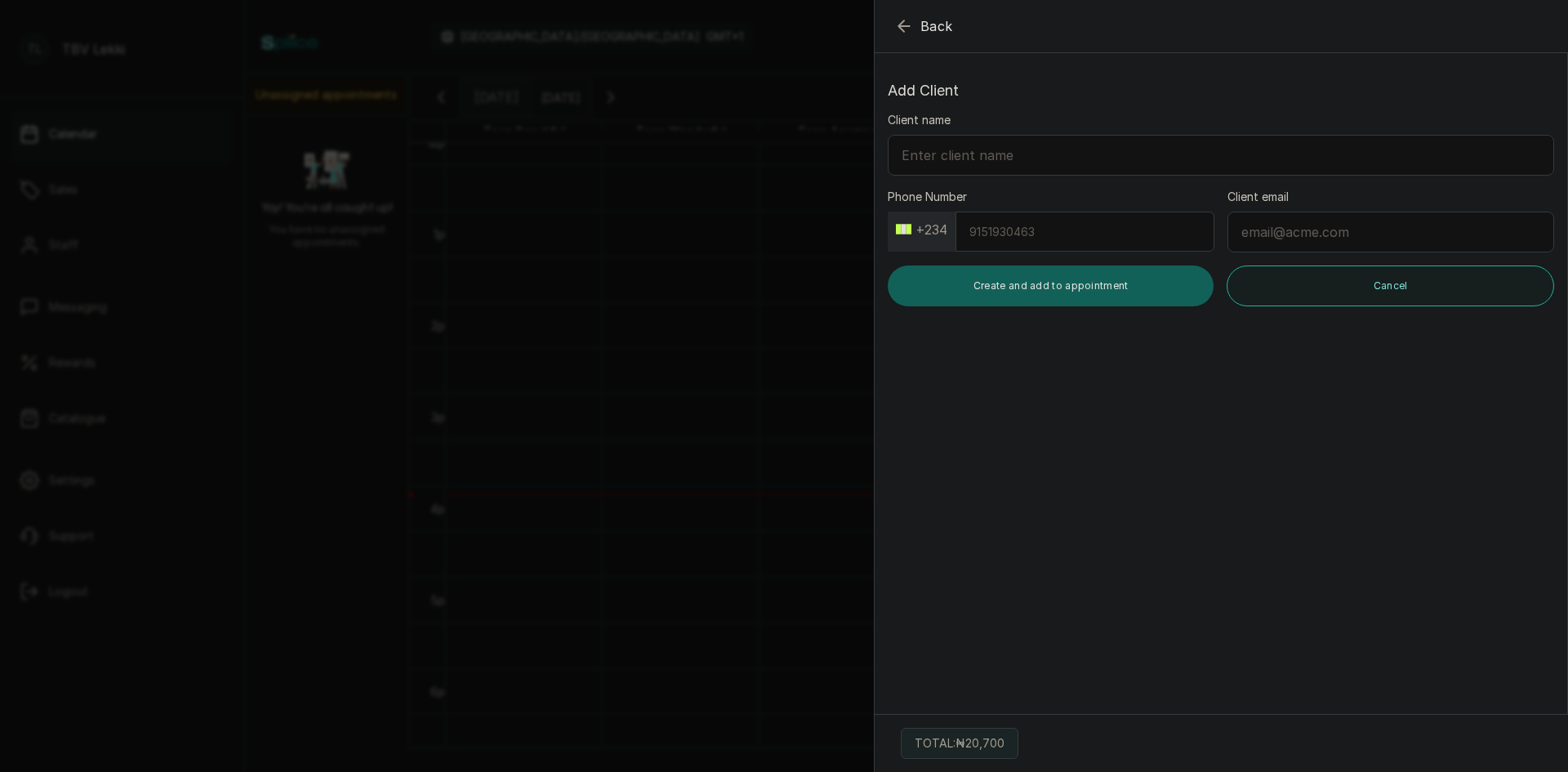
click at [992, 238] on td at bounding box center [994, 234] width 1096 height 46
click at [995, 231] on td at bounding box center [994, 234] width 1096 height 46
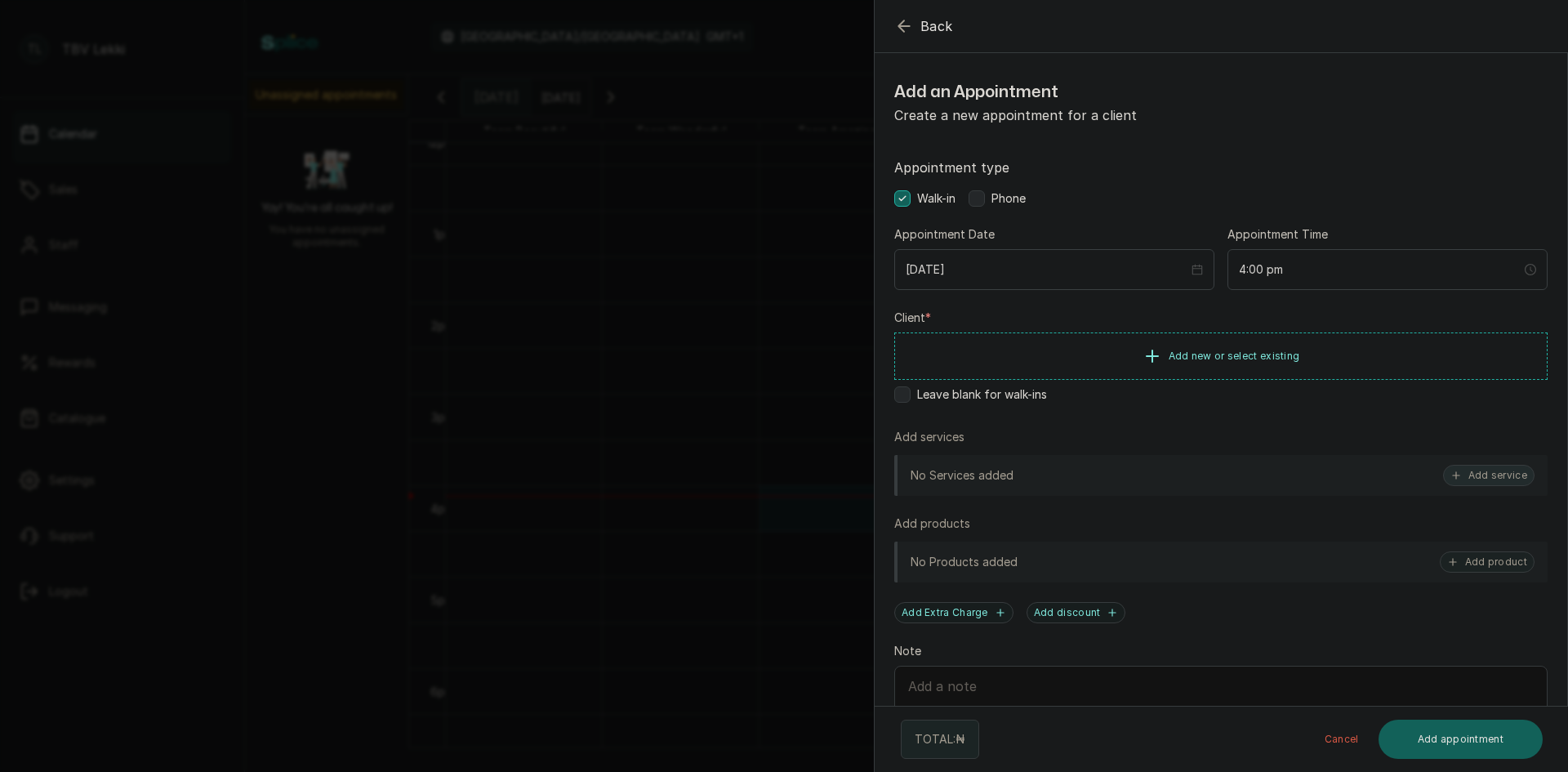
click at [1494, 482] on button "Add service" at bounding box center [1489, 475] width 91 height 21
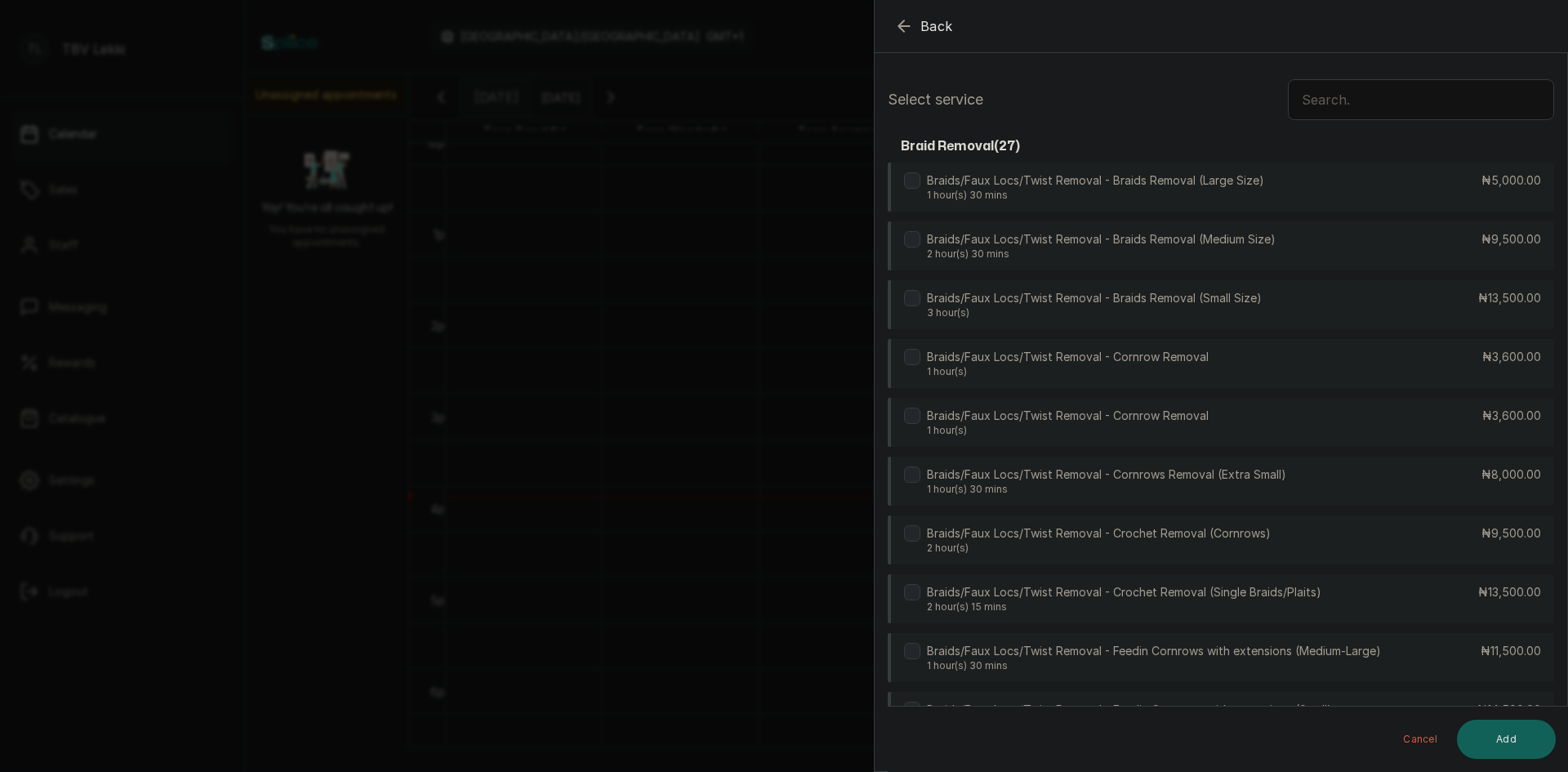
click at [1314, 103] on input "text" at bounding box center [1421, 99] width 266 height 40
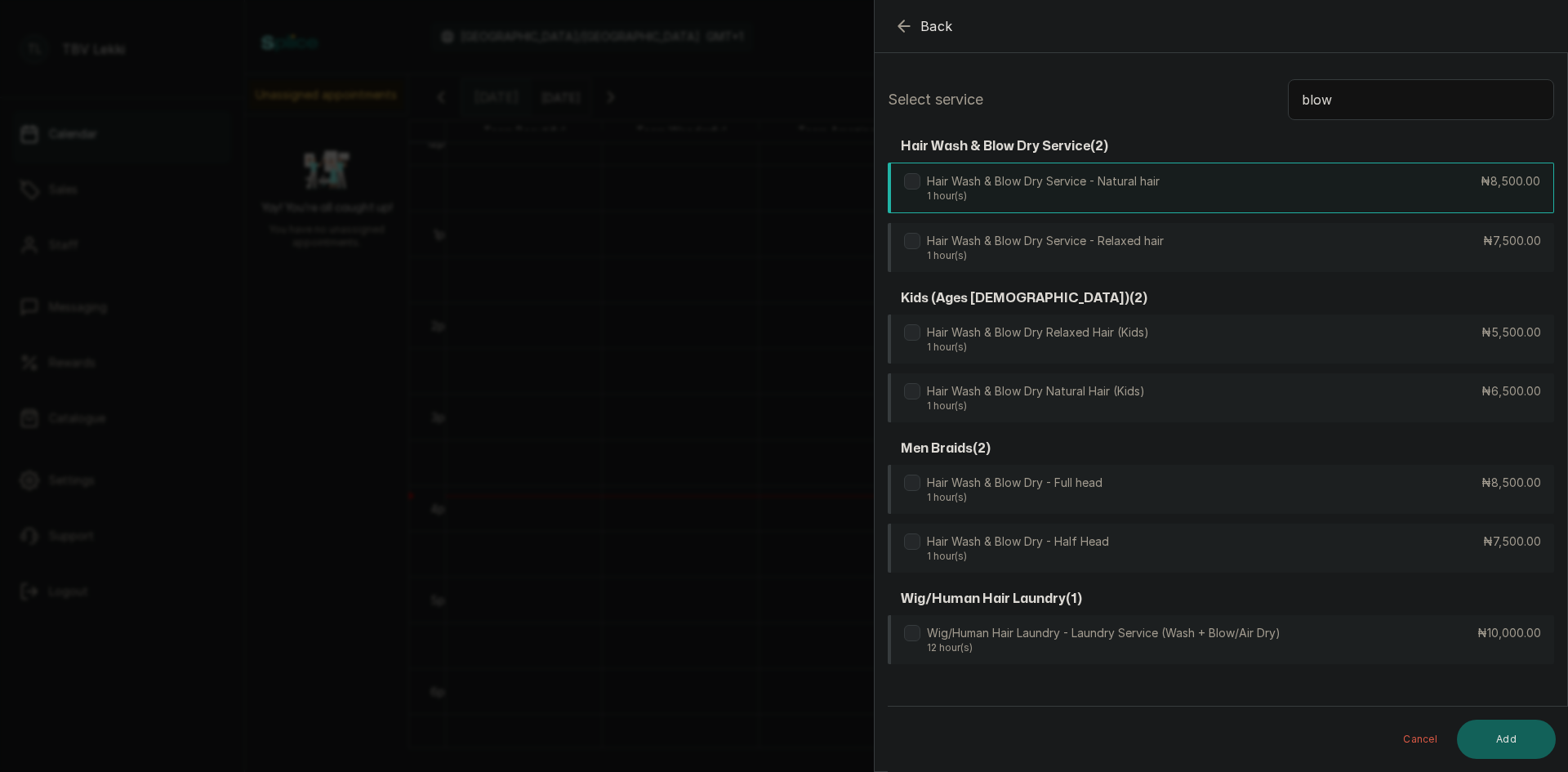
type input "blow"
click at [1186, 187] on div "Hair Wash & Blow Dry Service - Natural hair 1 hour(s) ₦8,500.00" at bounding box center [1222, 188] width 667 height 51
click at [1508, 733] on button "Add" at bounding box center [1506, 739] width 98 height 40
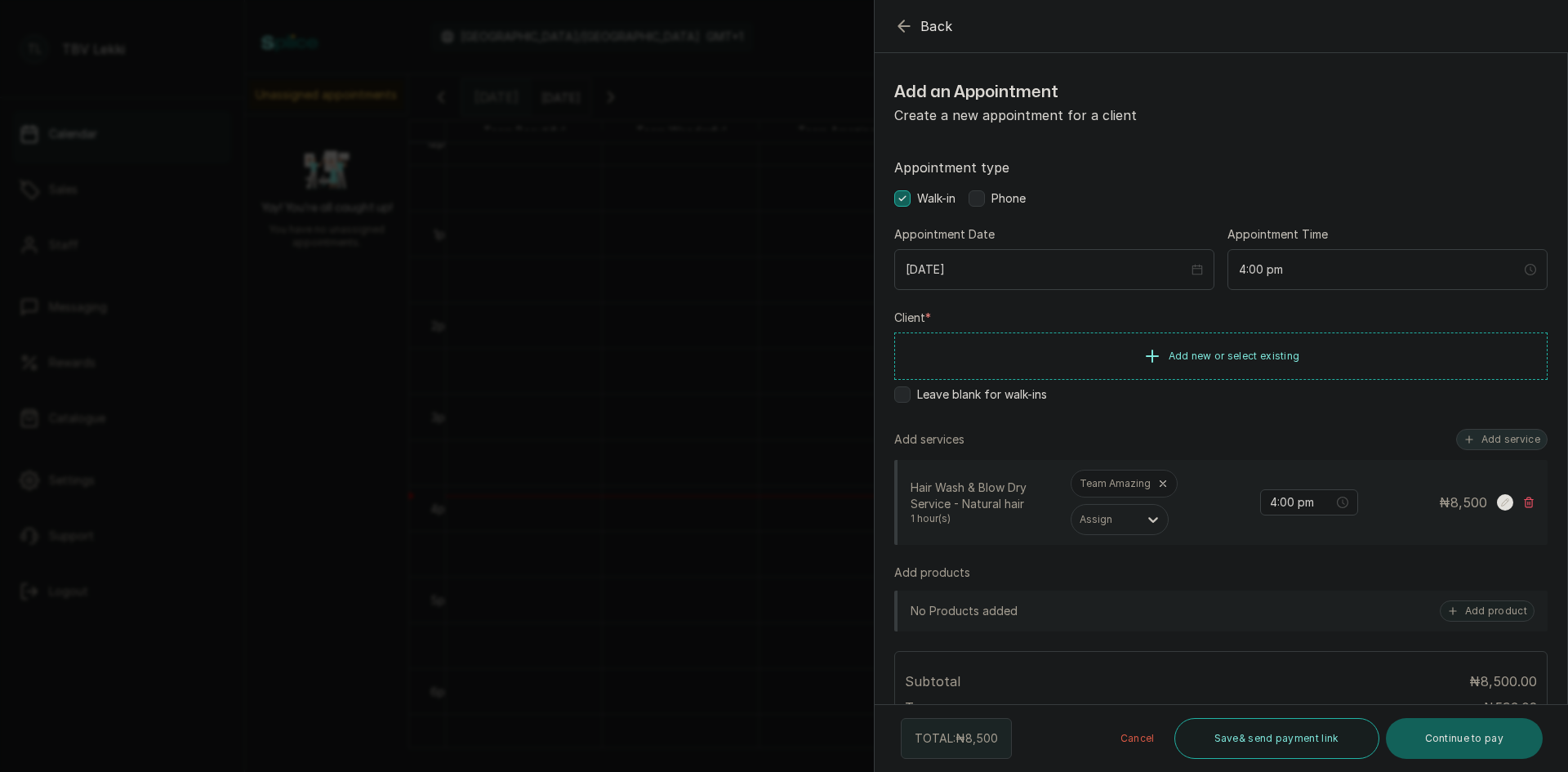
click at [1489, 442] on button "Add service" at bounding box center [1502, 440] width 91 height 21
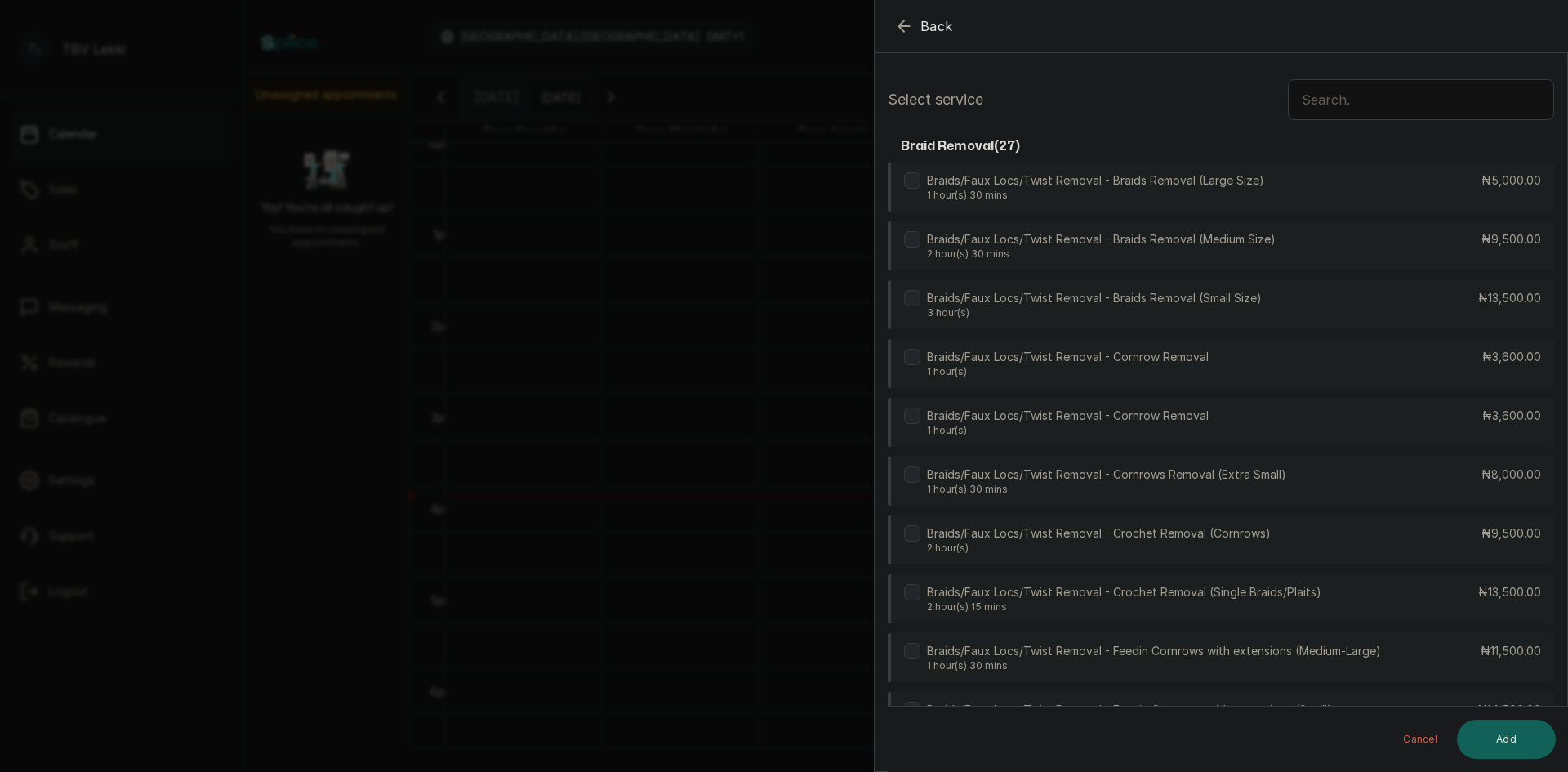
click at [1338, 93] on input "text" at bounding box center [1421, 99] width 266 height 40
click at [1214, 355] on div "Braids/Faux Locs/Twist Removal - Cornrow Removal 1 hour(s) ₦3,600.00" at bounding box center [1222, 364] width 667 height 51
click at [1501, 745] on button "Add" at bounding box center [1506, 739] width 98 height 40
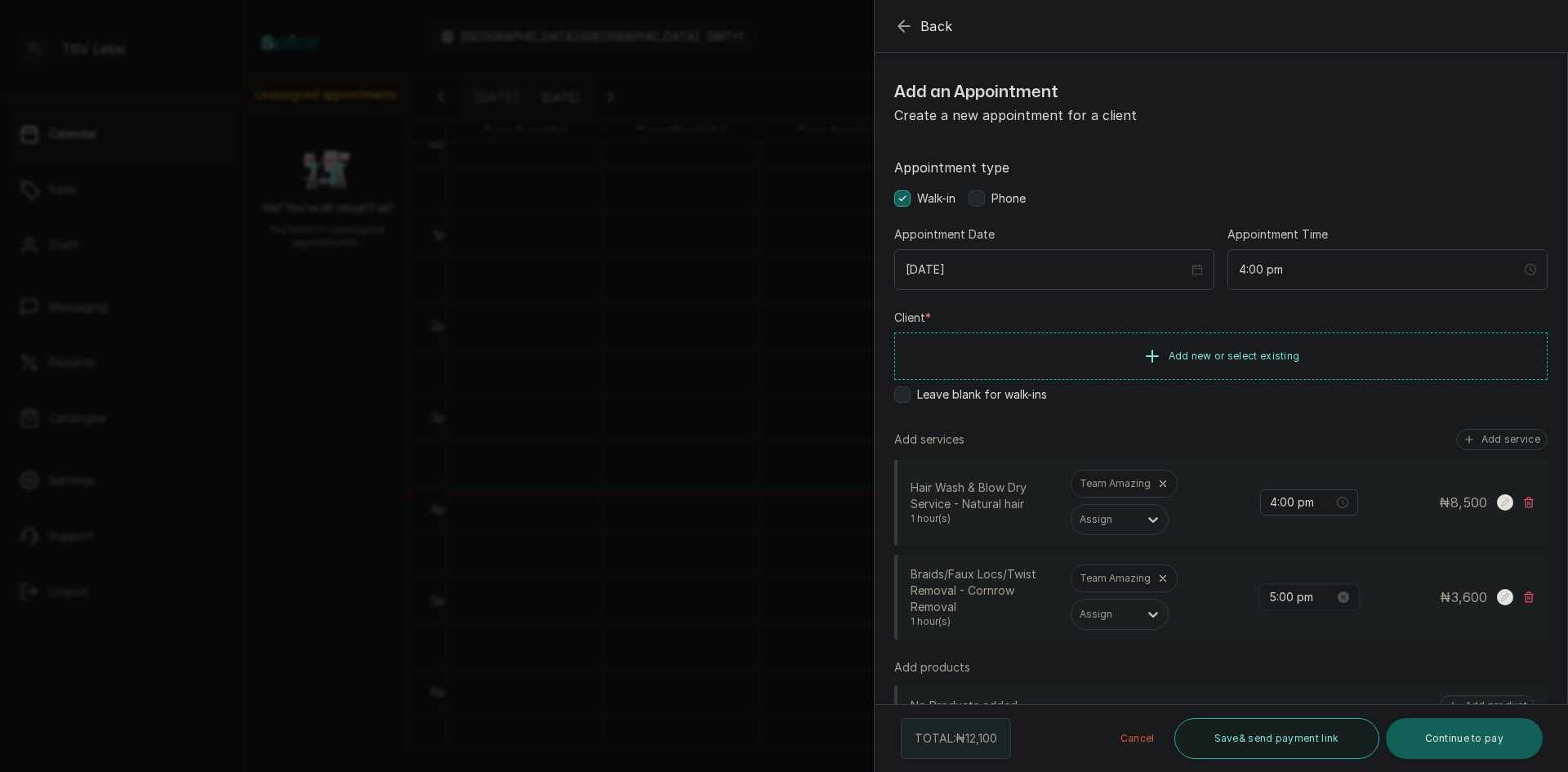
click at [1269, 592] on input "5:00 pm" at bounding box center [1302, 597] width 65 height 18
type input "4:00 pm"
click at [1370, 564] on button "OK" at bounding box center [1360, 564] width 29 height 19
click at [1496, 436] on button "Add service" at bounding box center [1502, 440] width 91 height 21
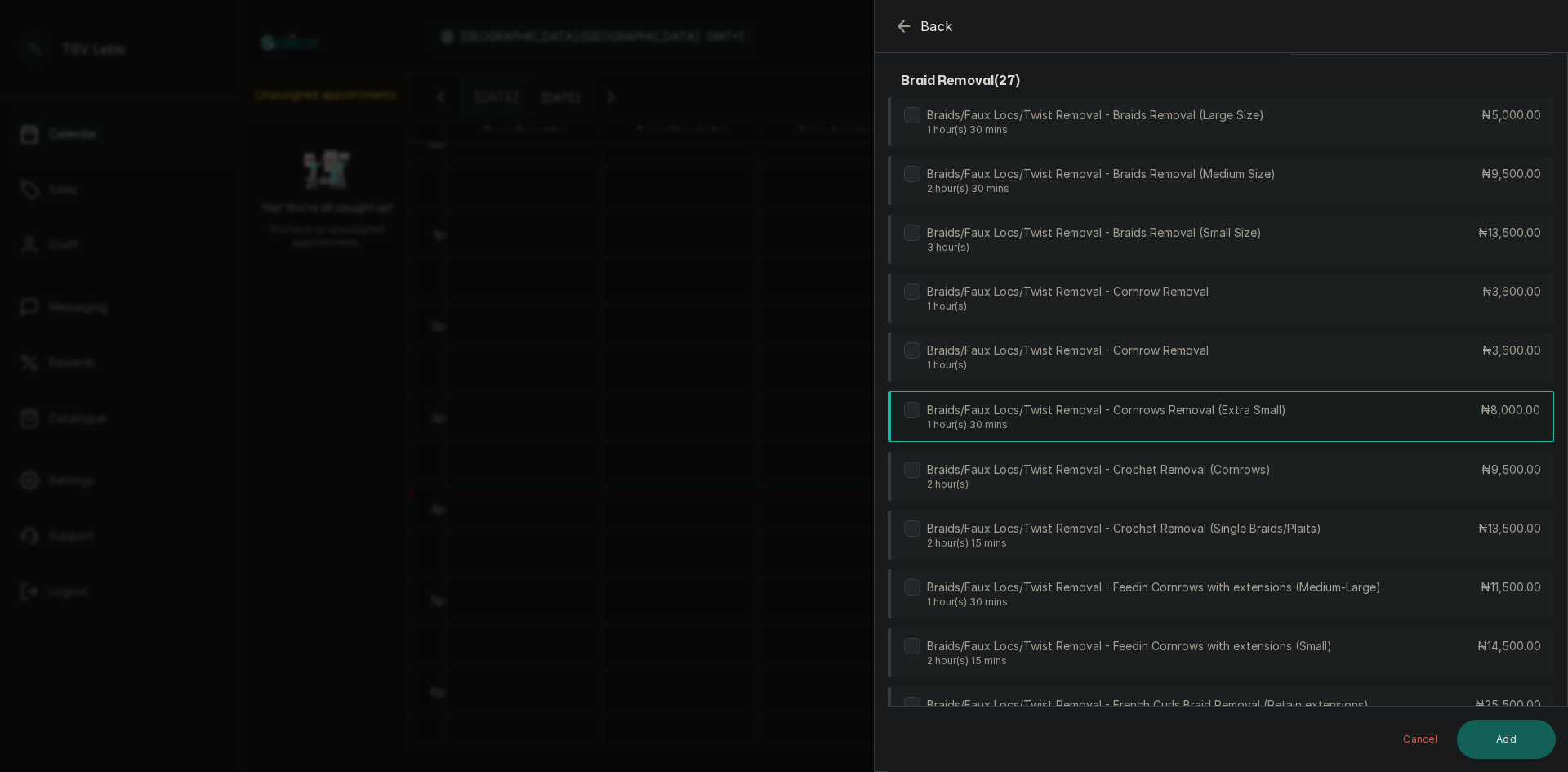
scroll to position [0, 0]
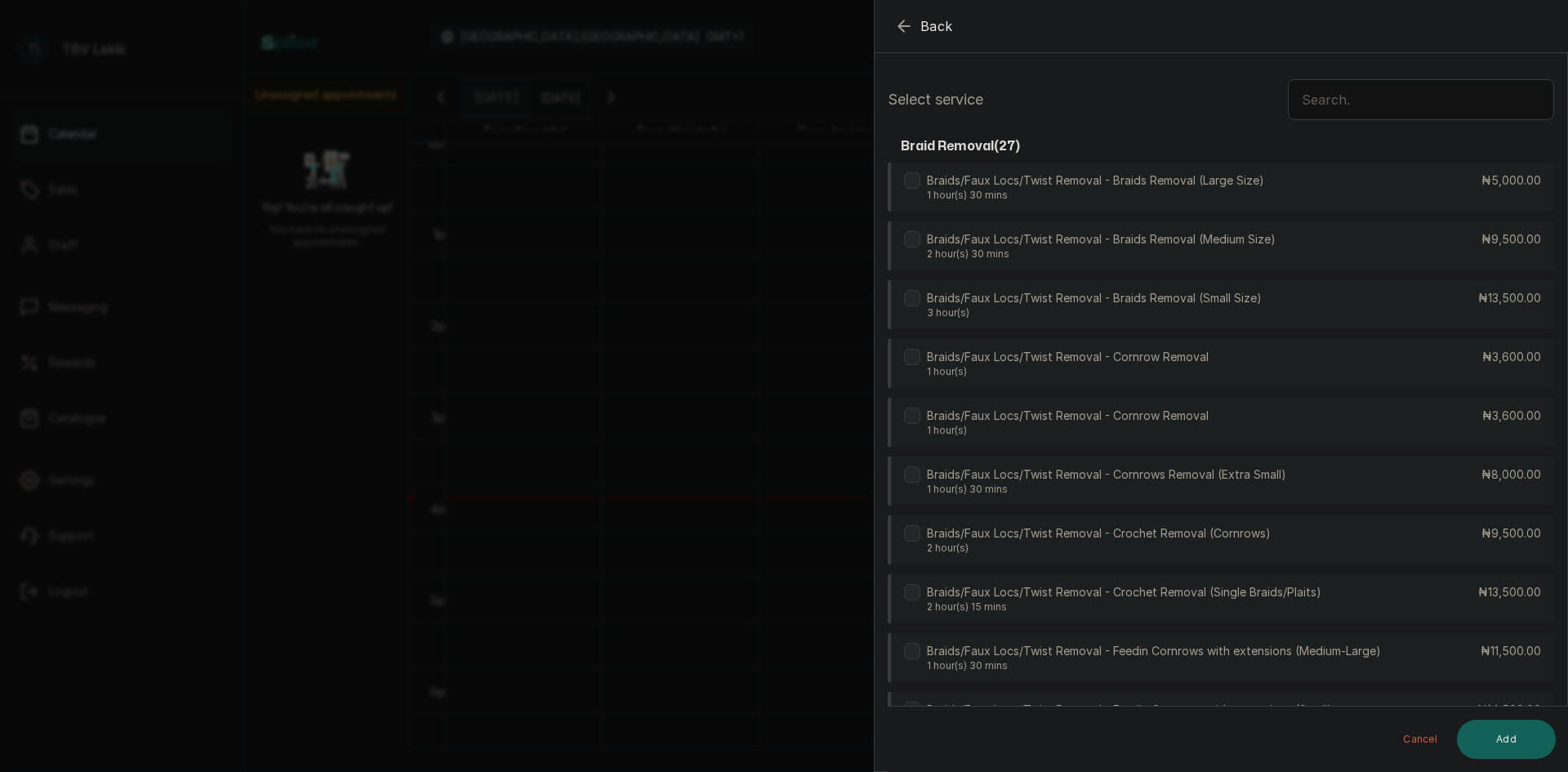
click at [1313, 106] on input "text" at bounding box center [1421, 99] width 266 height 40
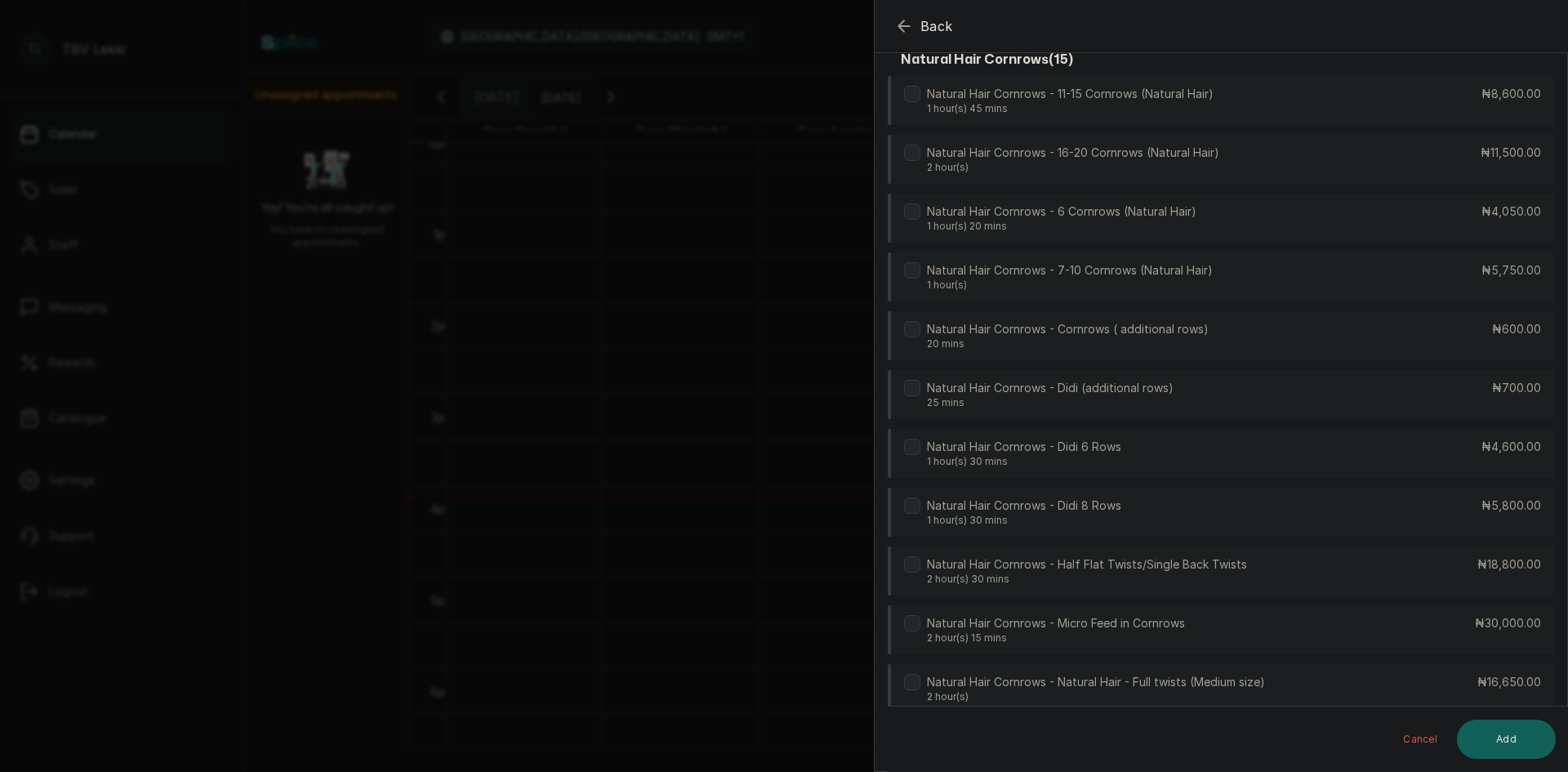
scroll to position [2933, 0]
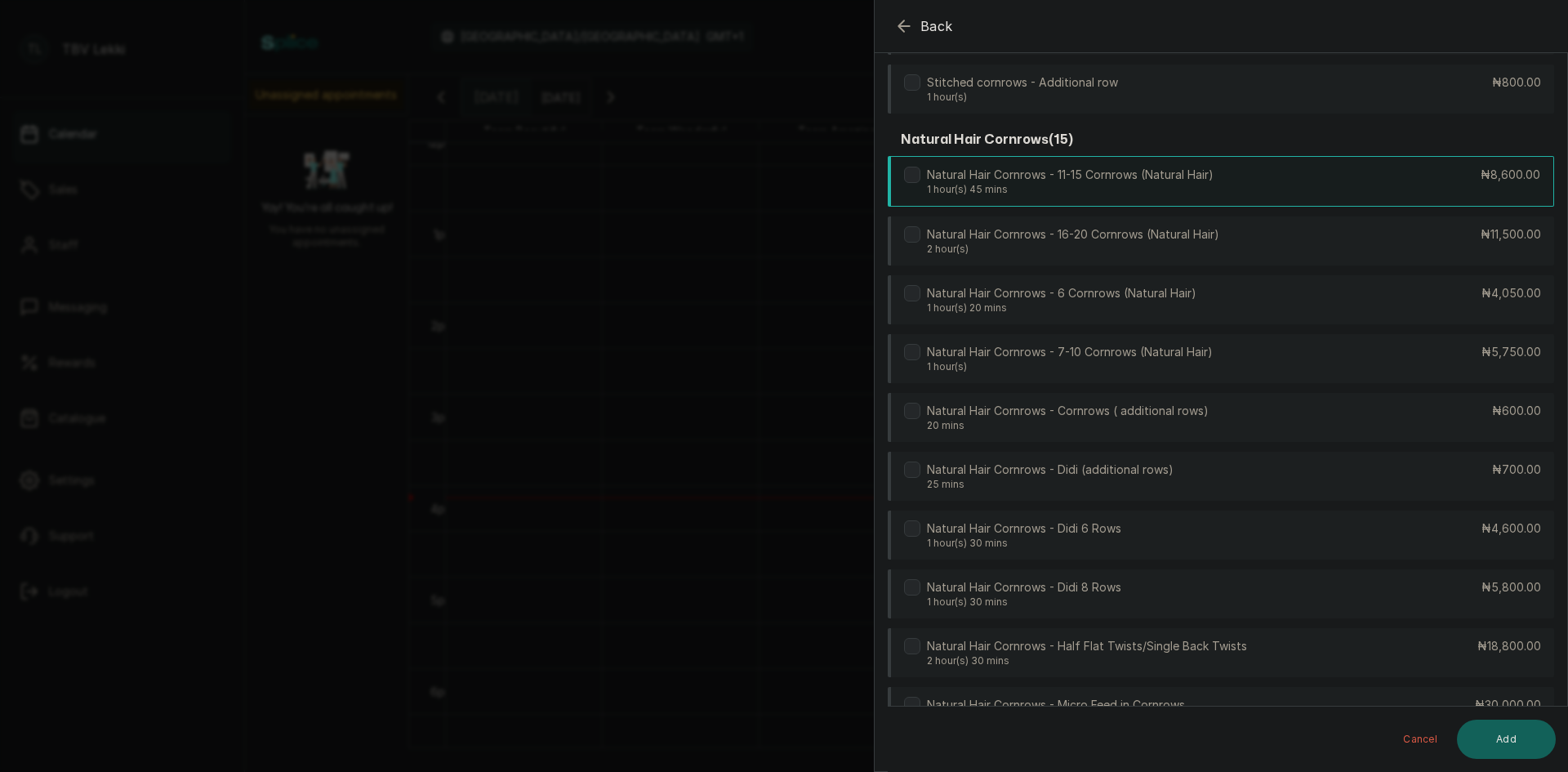
type input "cornr"
click at [1185, 192] on p "1 hour(s) 45 mins" at bounding box center [1070, 189] width 287 height 13
click at [1497, 737] on button "Add" at bounding box center [1506, 739] width 98 height 40
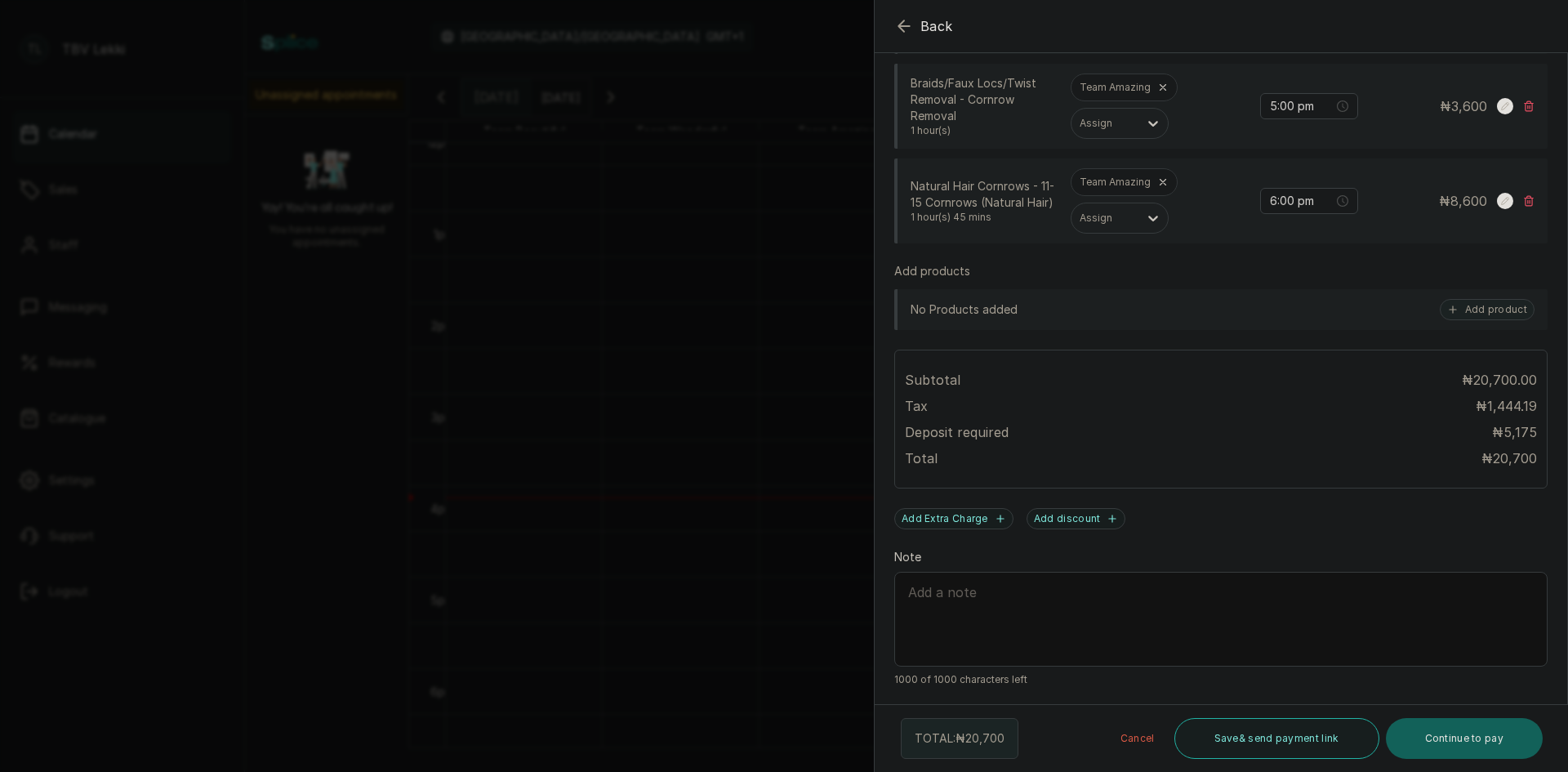
scroll to position [409, 0]
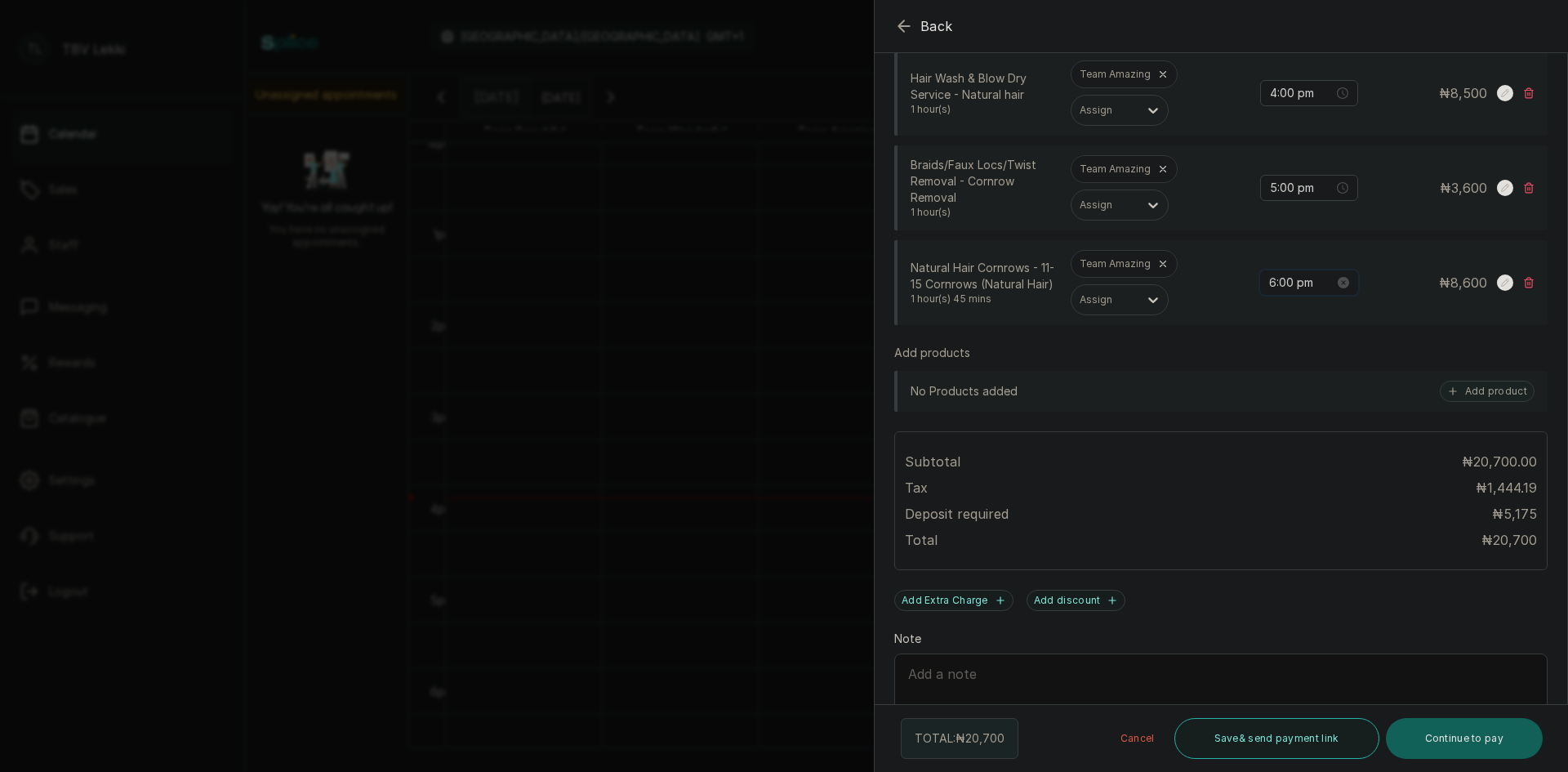
click at [1269, 280] on input "6:00 pm" at bounding box center [1302, 282] width 65 height 18
type input "4:00 pm"
click at [1269, 188] on input "5:00 pm" at bounding box center [1302, 187] width 65 height 18
type input "4:00 pm"
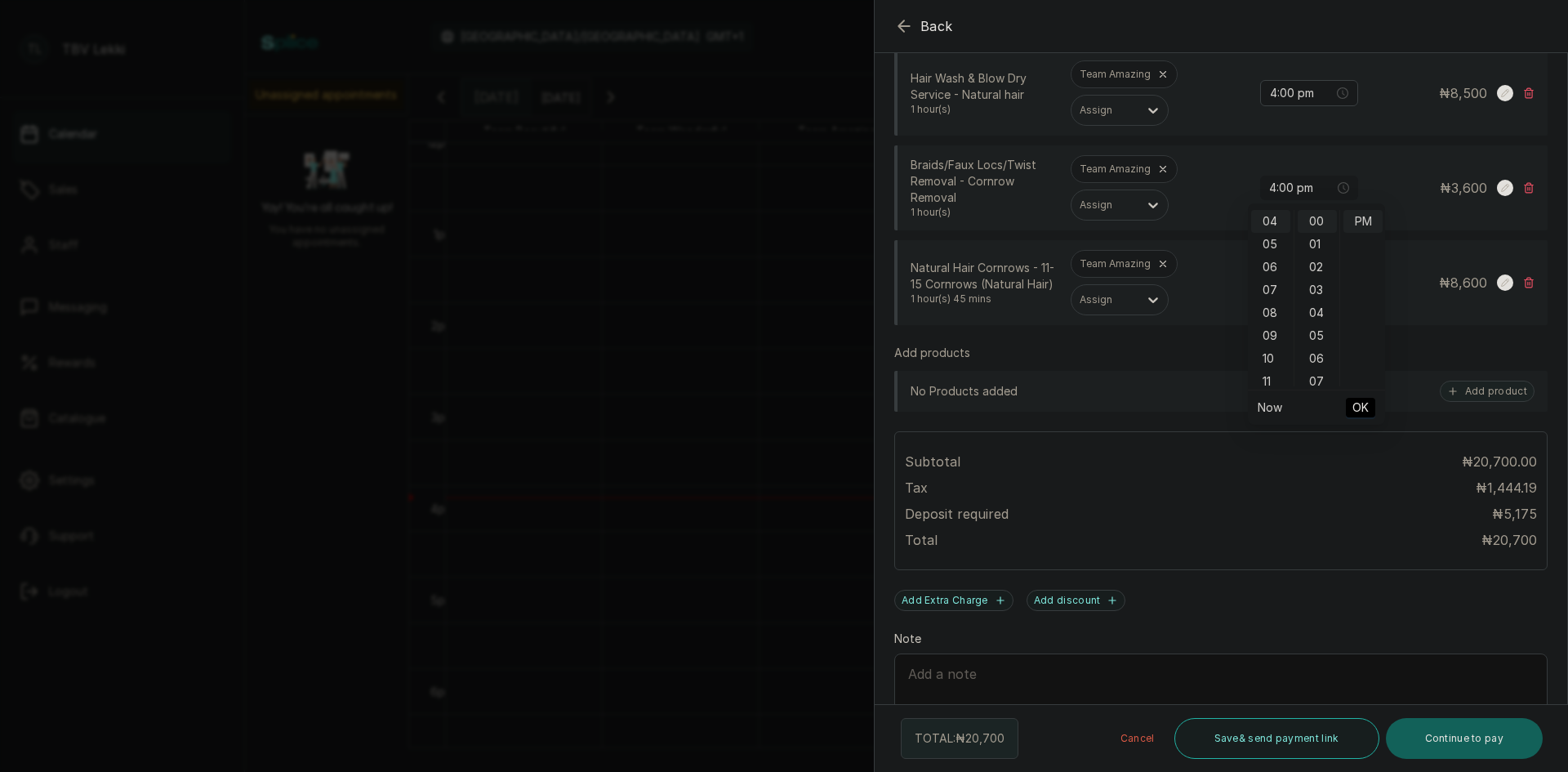
click at [1359, 402] on span "OK" at bounding box center [1360, 407] width 17 height 31
click at [1250, 340] on div "Appointment type Walk-in Phone Appointment Date 2025/10/05 Appointment Time 4:0…" at bounding box center [1222, 259] width 693 height 1059
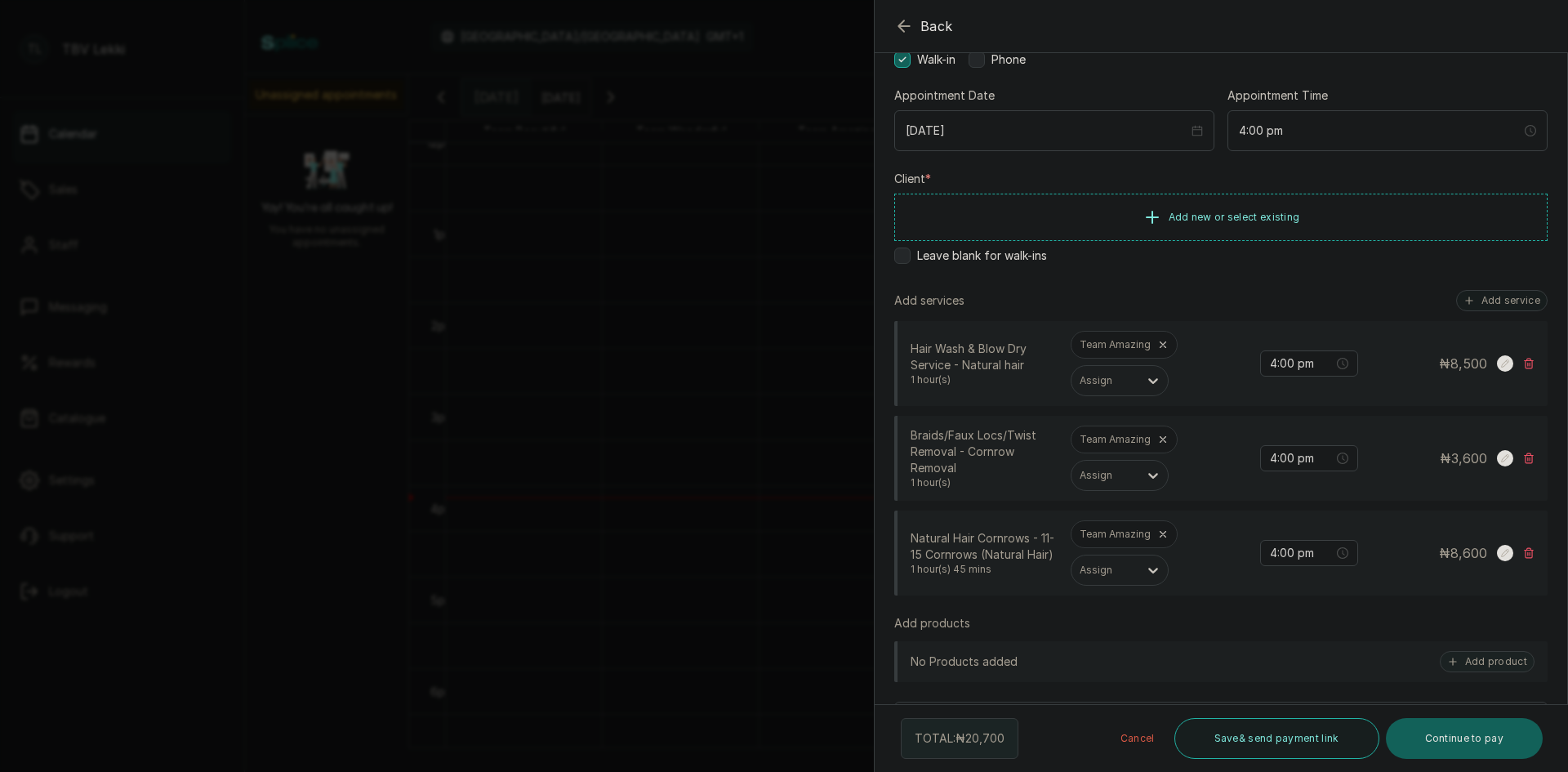
scroll to position [1, 0]
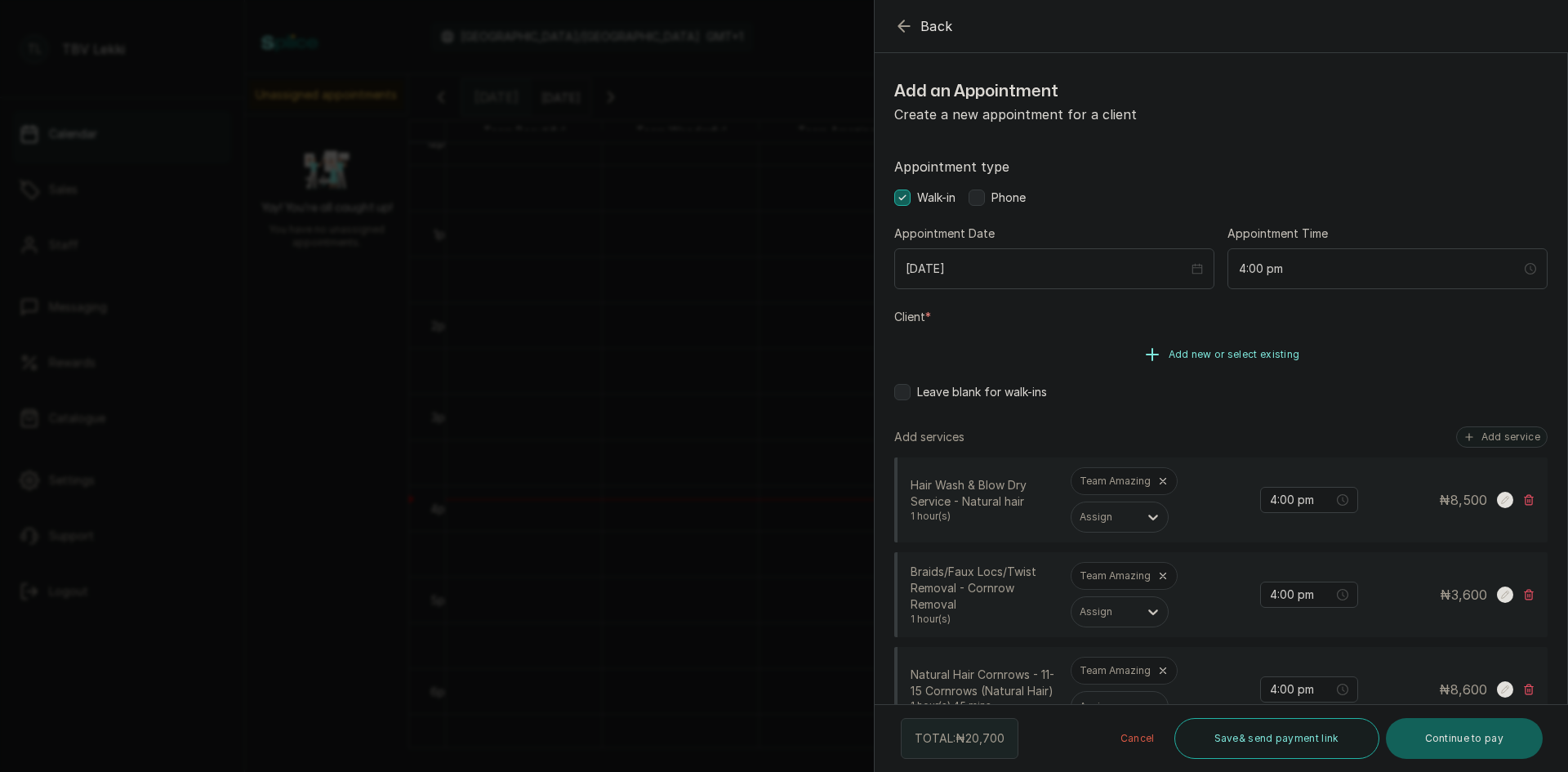
click at [1237, 354] on span "Add new or select existing" at bounding box center [1235, 354] width 132 height 13
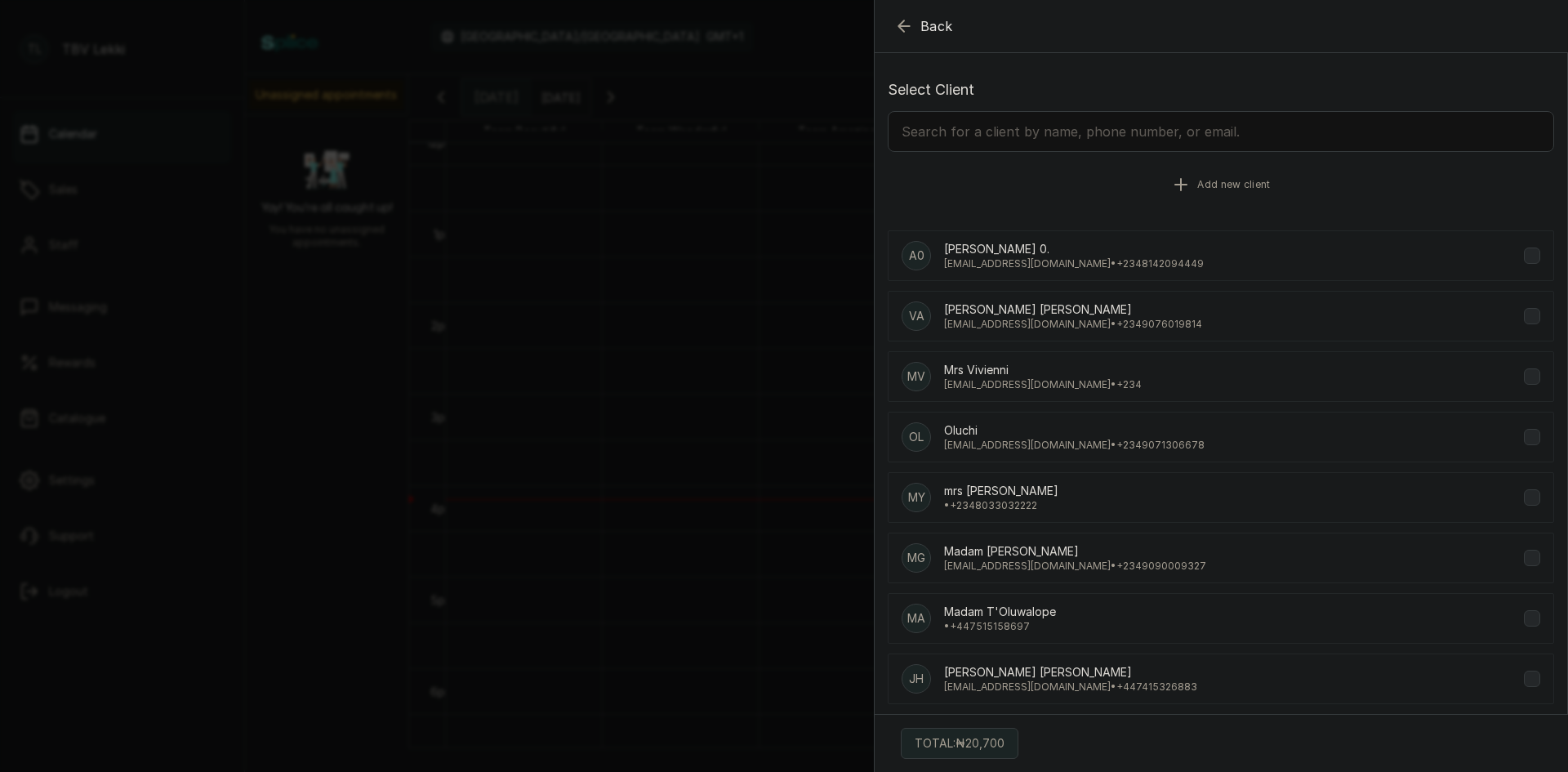
click at [1188, 189] on button "Add new client" at bounding box center [1222, 185] width 667 height 46
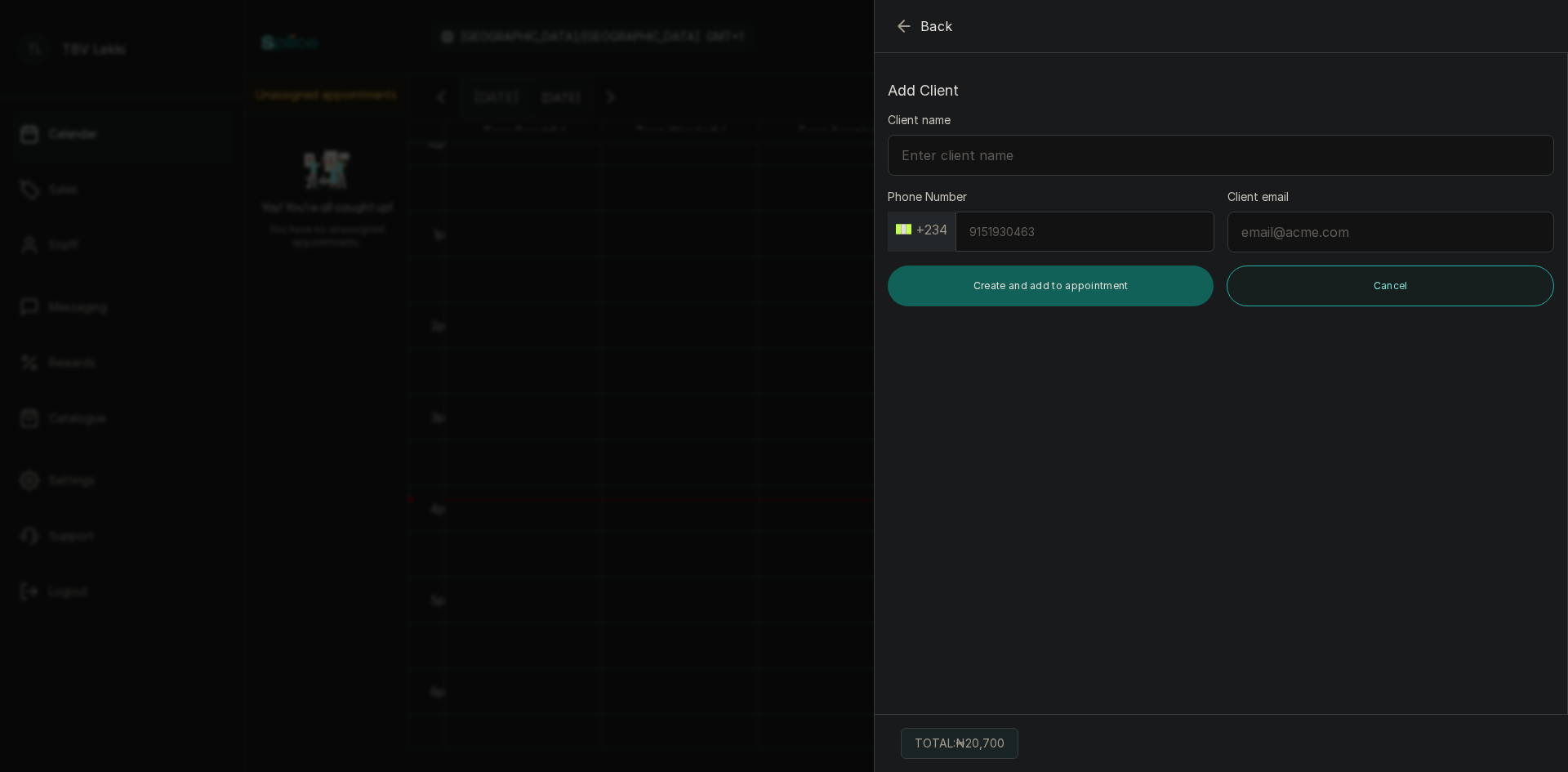
scroll to position [0, 0]
click at [1006, 227] on input "Phone Number" at bounding box center [1085, 232] width 259 height 40
type input "8059035167"
click at [963, 155] on input "Client name" at bounding box center [1222, 155] width 667 height 40
click at [1277, 231] on input "Client email" at bounding box center [1391, 232] width 327 height 40
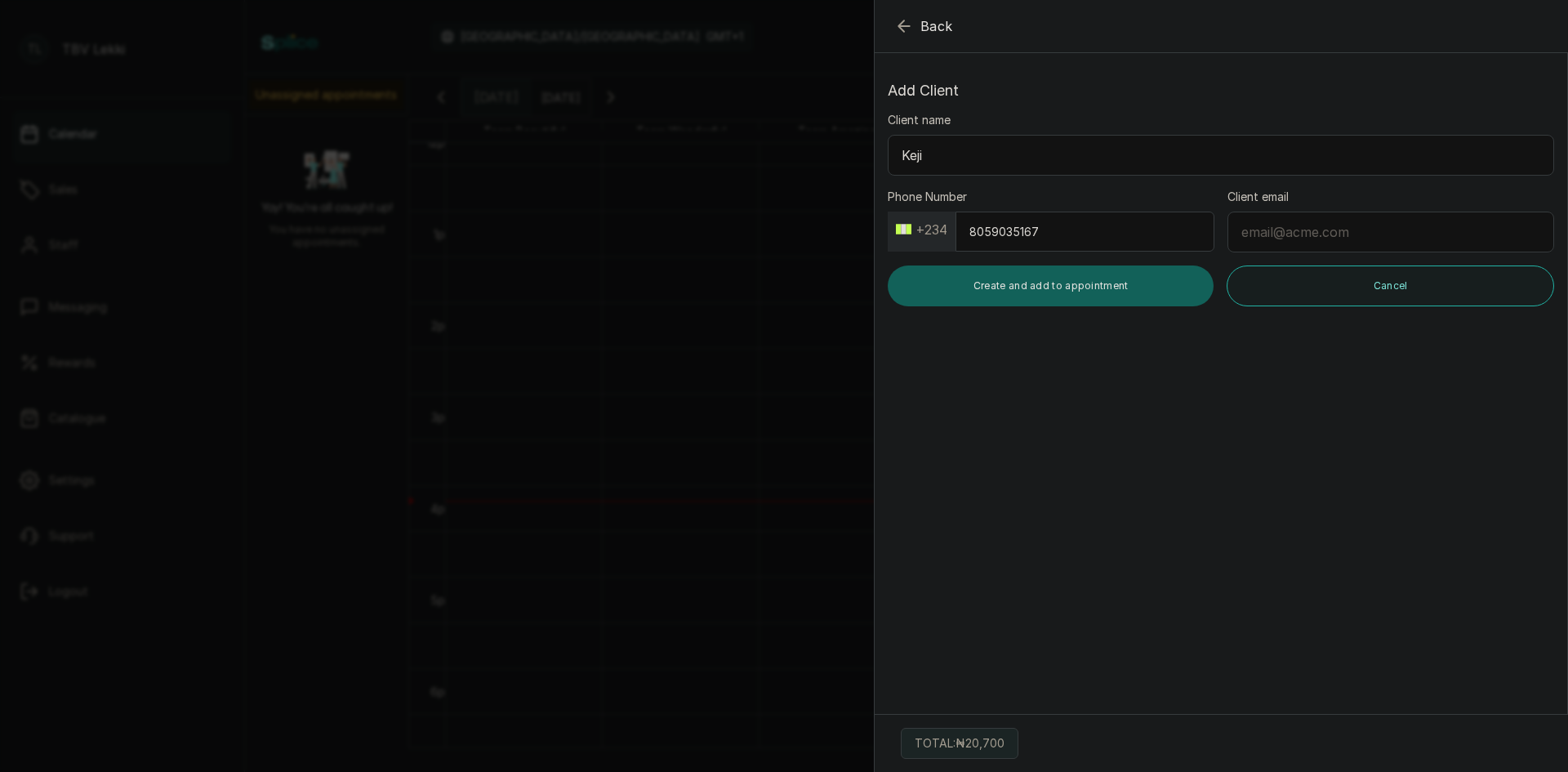
click at [901, 152] on input "Keji" at bounding box center [1222, 155] width 667 height 40
type input "[PERSON_NAME]"
click at [1272, 237] on input "Client email" at bounding box center [1391, 232] width 327 height 40
type input "adeyemorenikeji@gmail.com"
click at [1024, 283] on button "Create and add to appointment" at bounding box center [1051, 286] width 326 height 40
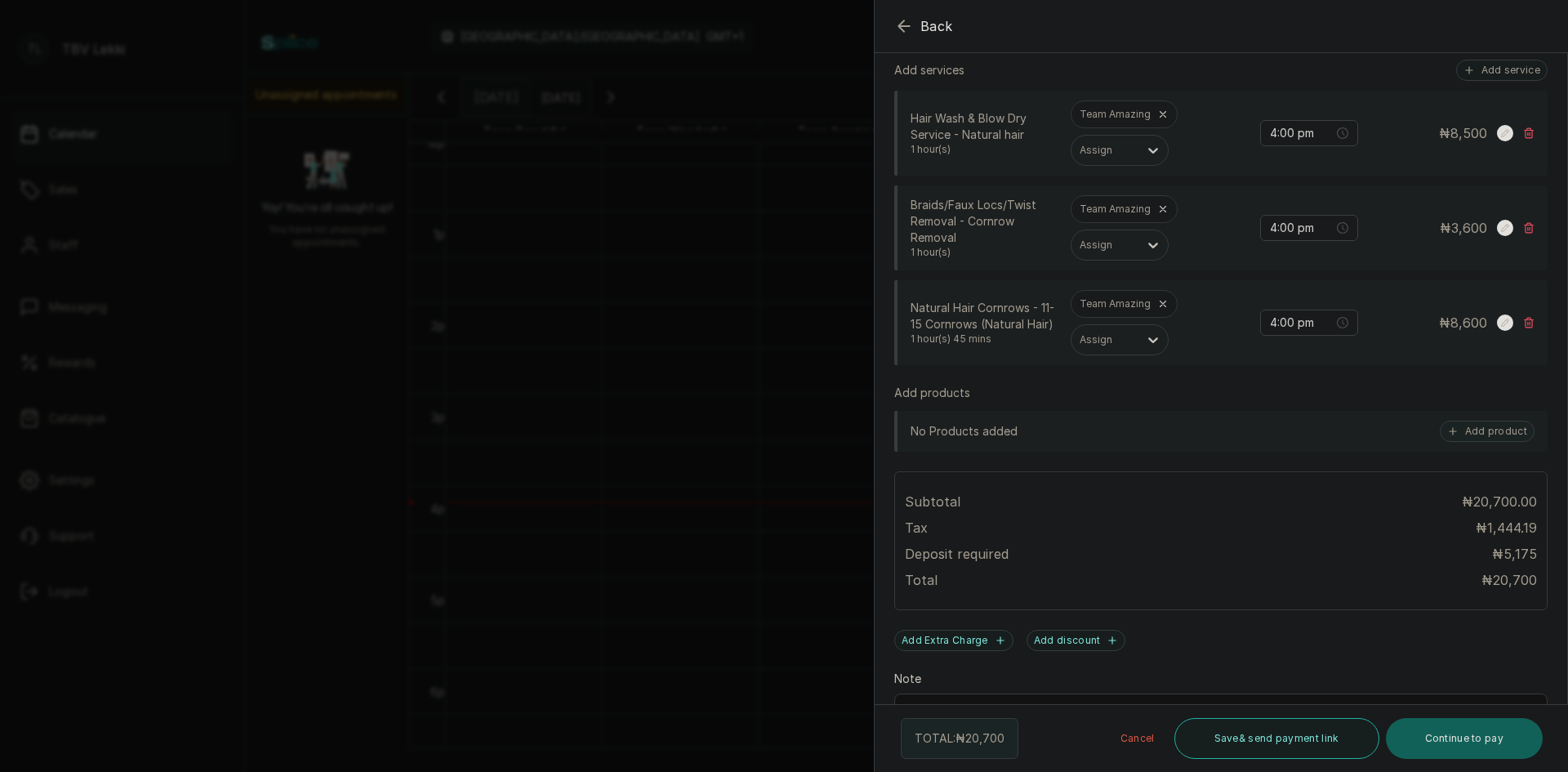
scroll to position [496, 0]
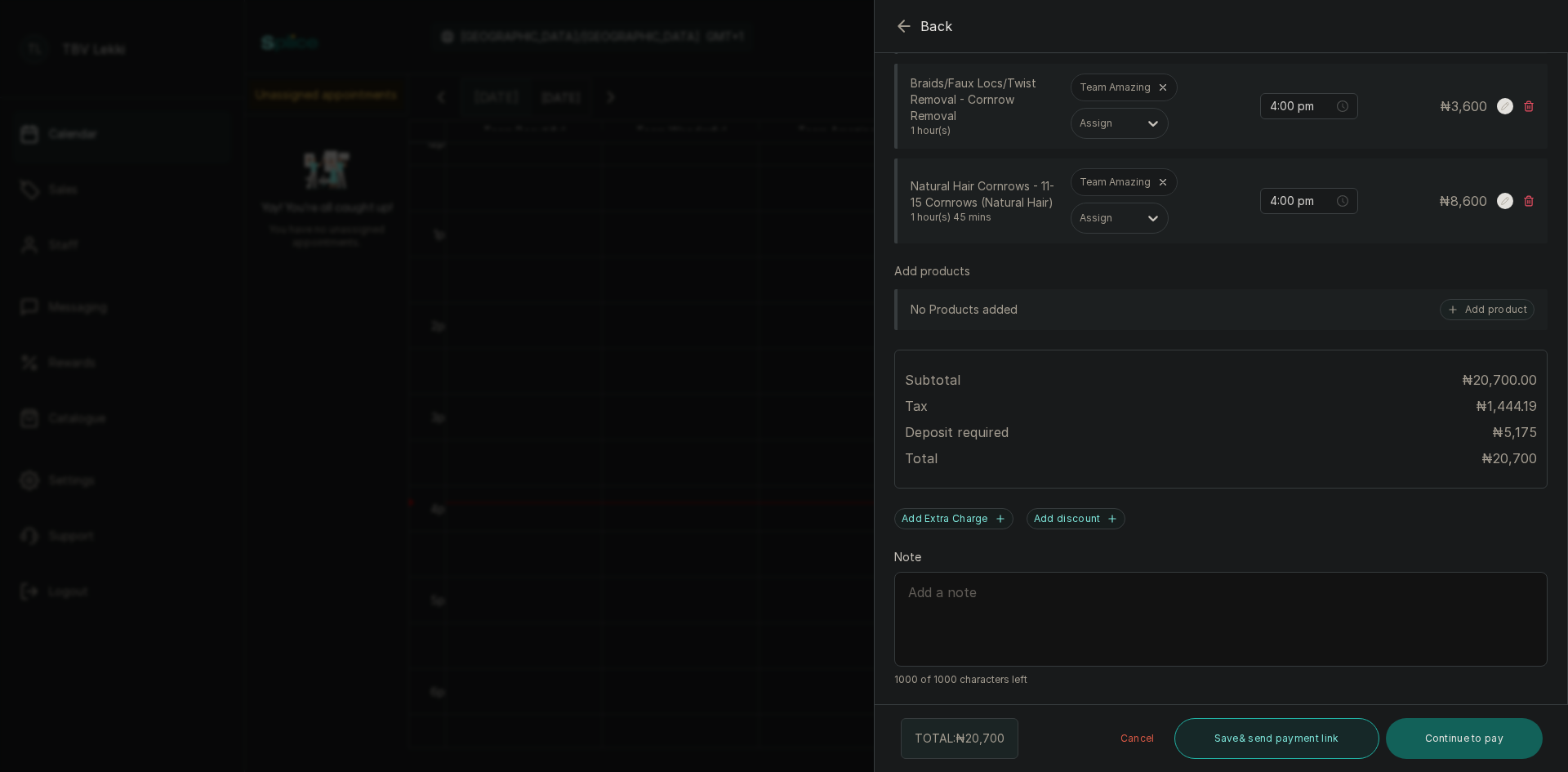
click at [1289, 744] on button "Save & send payment link" at bounding box center [1277, 738] width 205 height 40
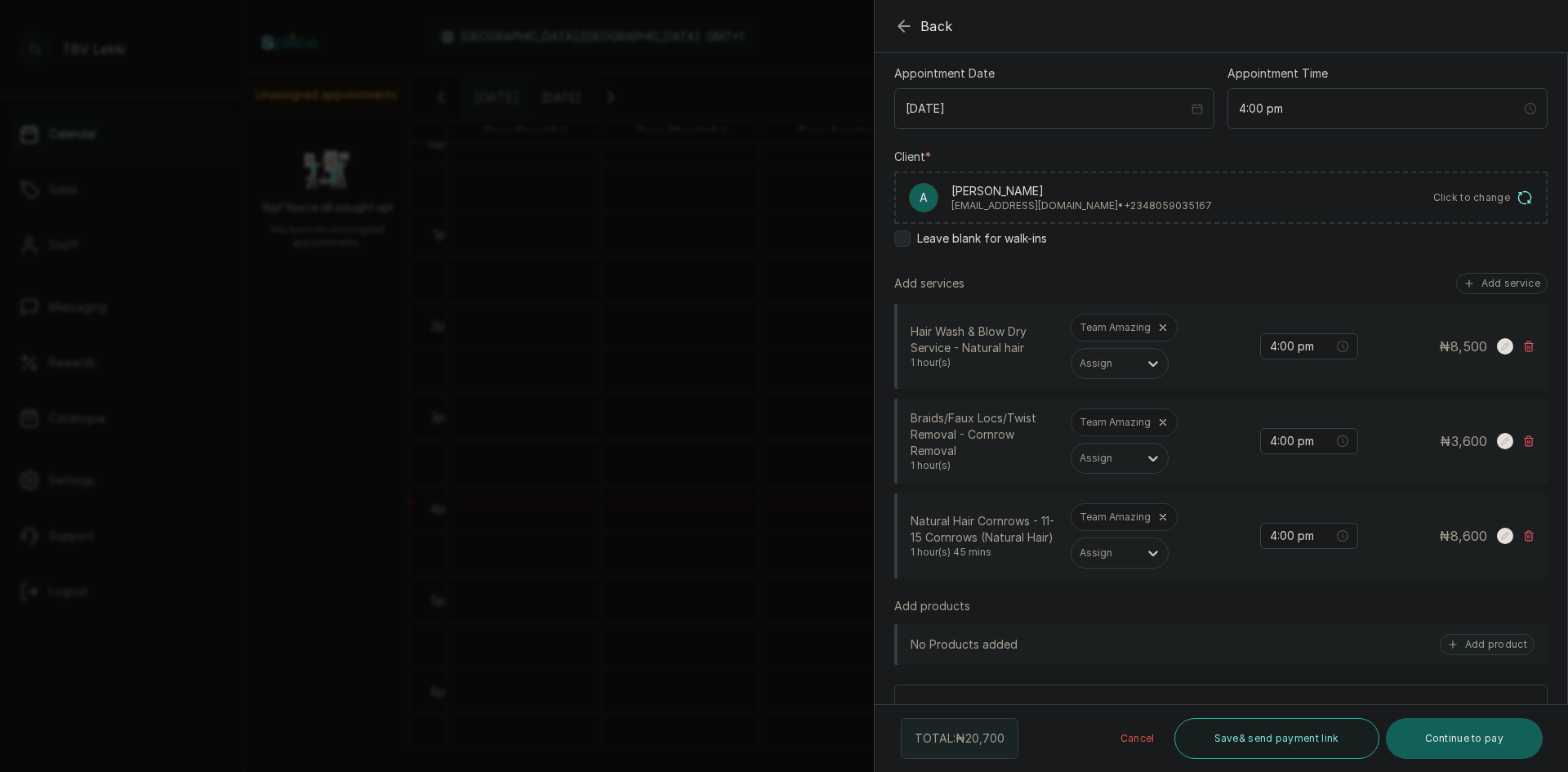
scroll to position [87, 0]
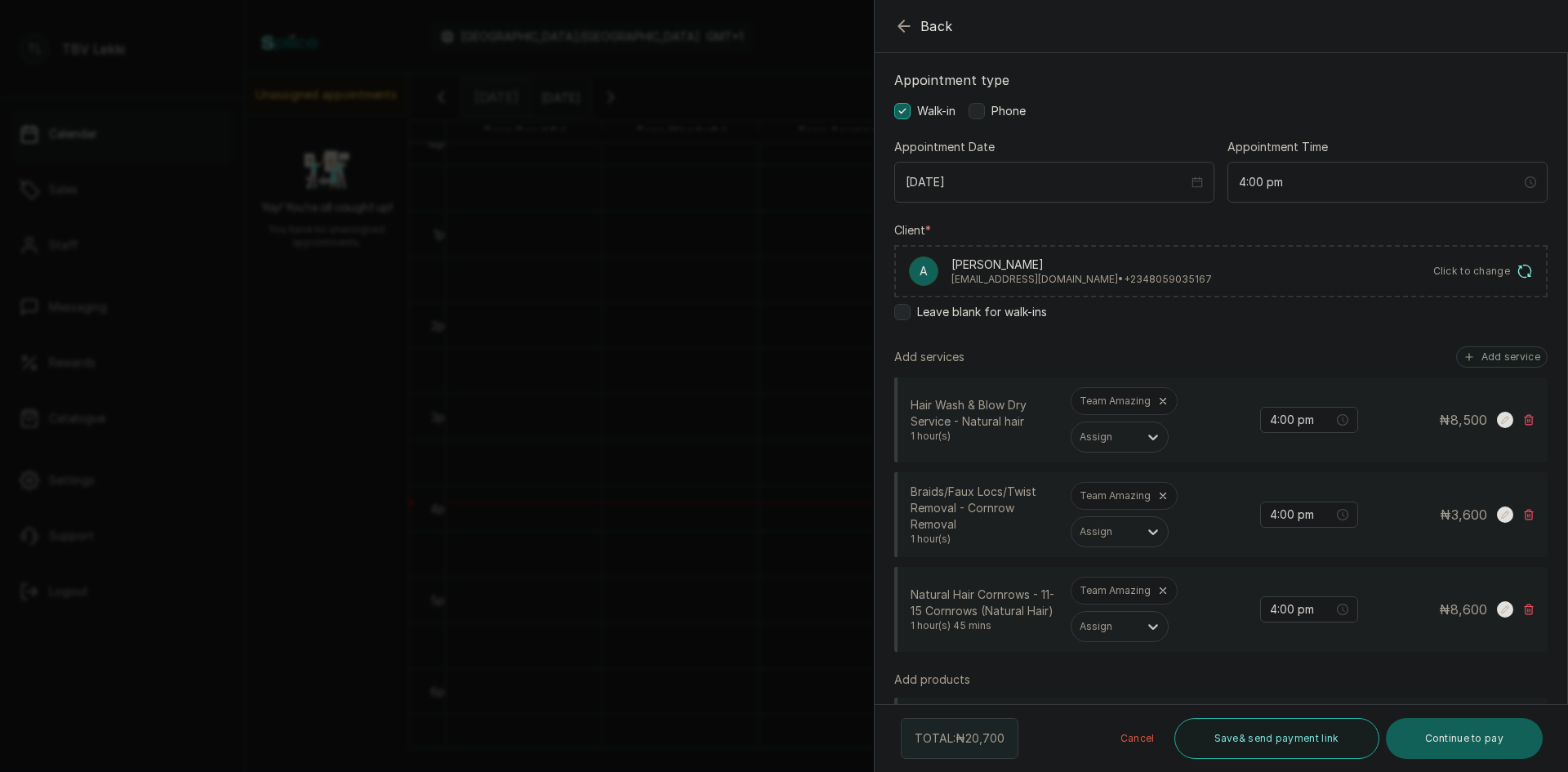
click at [1126, 281] on p "adeyemorenikeji@gmail.com • +234 8059035167" at bounding box center [1082, 279] width 260 height 13
click at [1185, 286] on div "A Adeyemo Keji adeyemorenikeji@gmail.com • +234 8059035167 Click to change" at bounding box center [1221, 271] width 653 height 52
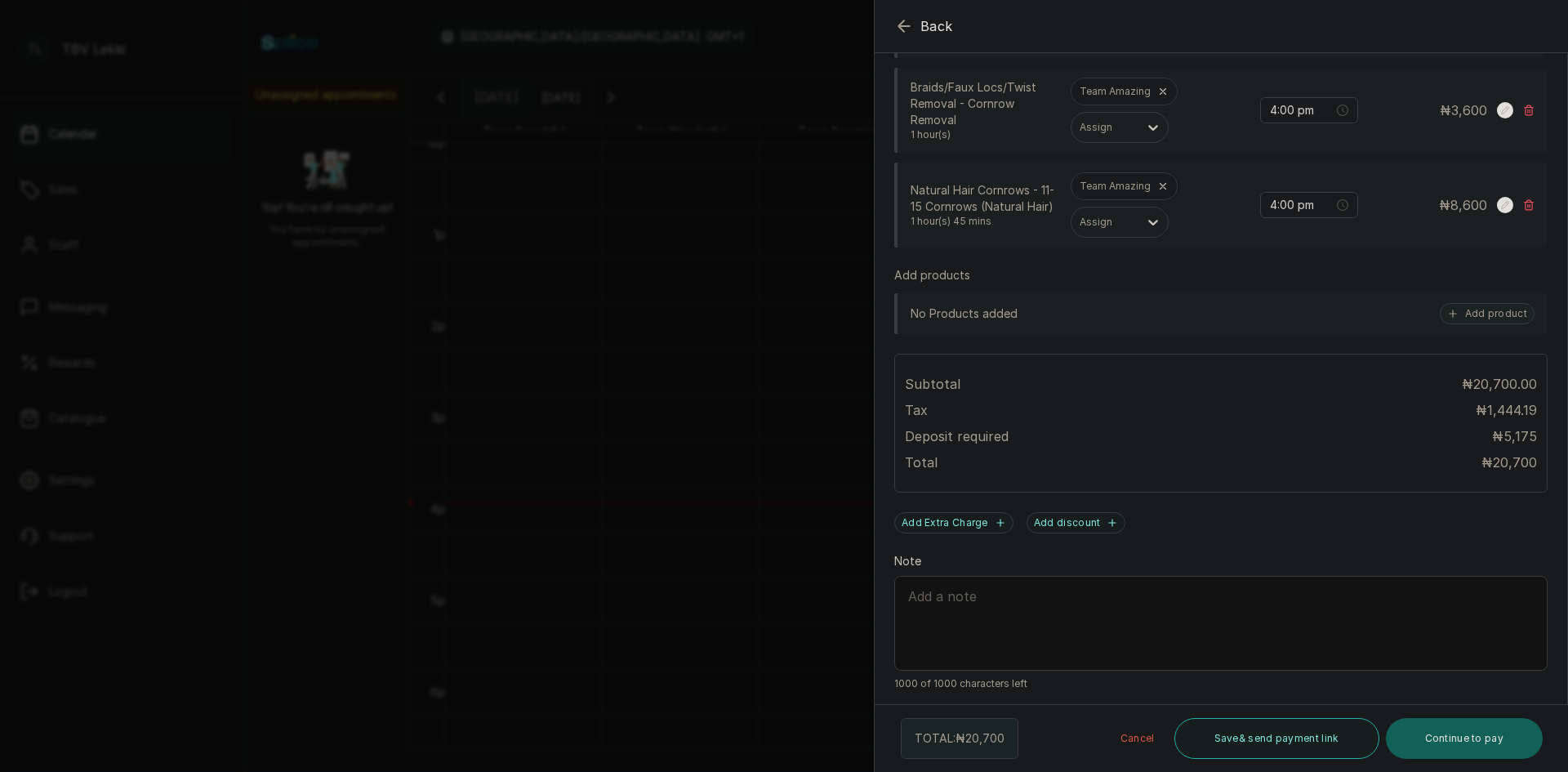
scroll to position [496, 0]
click at [1233, 739] on button "Save & send payment link" at bounding box center [1277, 738] width 205 height 40
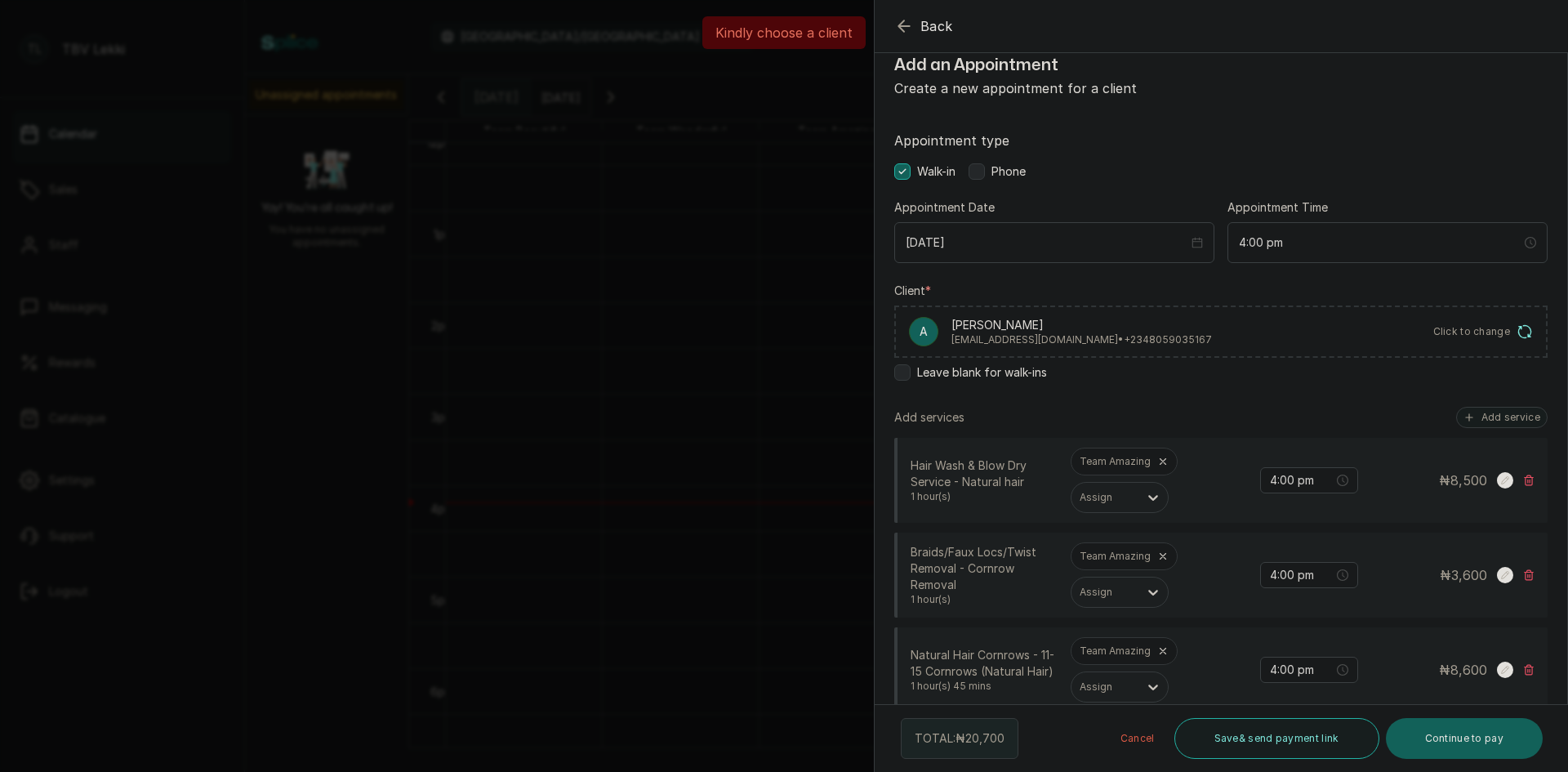
scroll to position [0, 0]
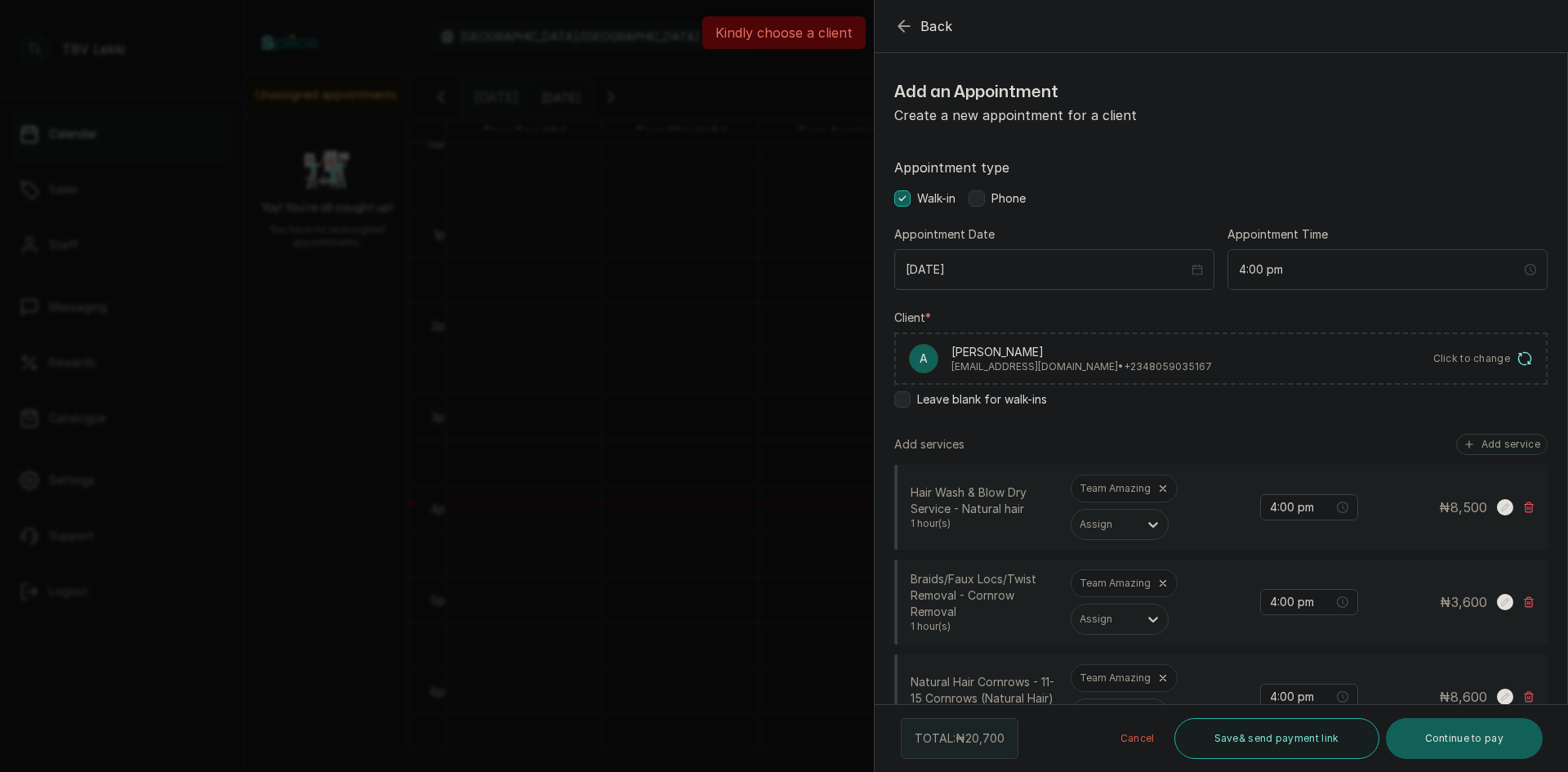
click at [915, 357] on div "A" at bounding box center [923, 358] width 29 height 29
drag, startPoint x: 1210, startPoint y: 375, endPoint x: 1327, endPoint y: 381, distance: 117.2
click at [1214, 375] on div "A Adeyemo Keji adeyemorenikeji@gmail.com • +234 8059035167 Click to change" at bounding box center [1221, 358] width 653 height 52
click at [1487, 361] on span "Click to change" at bounding box center [1472, 358] width 77 height 13
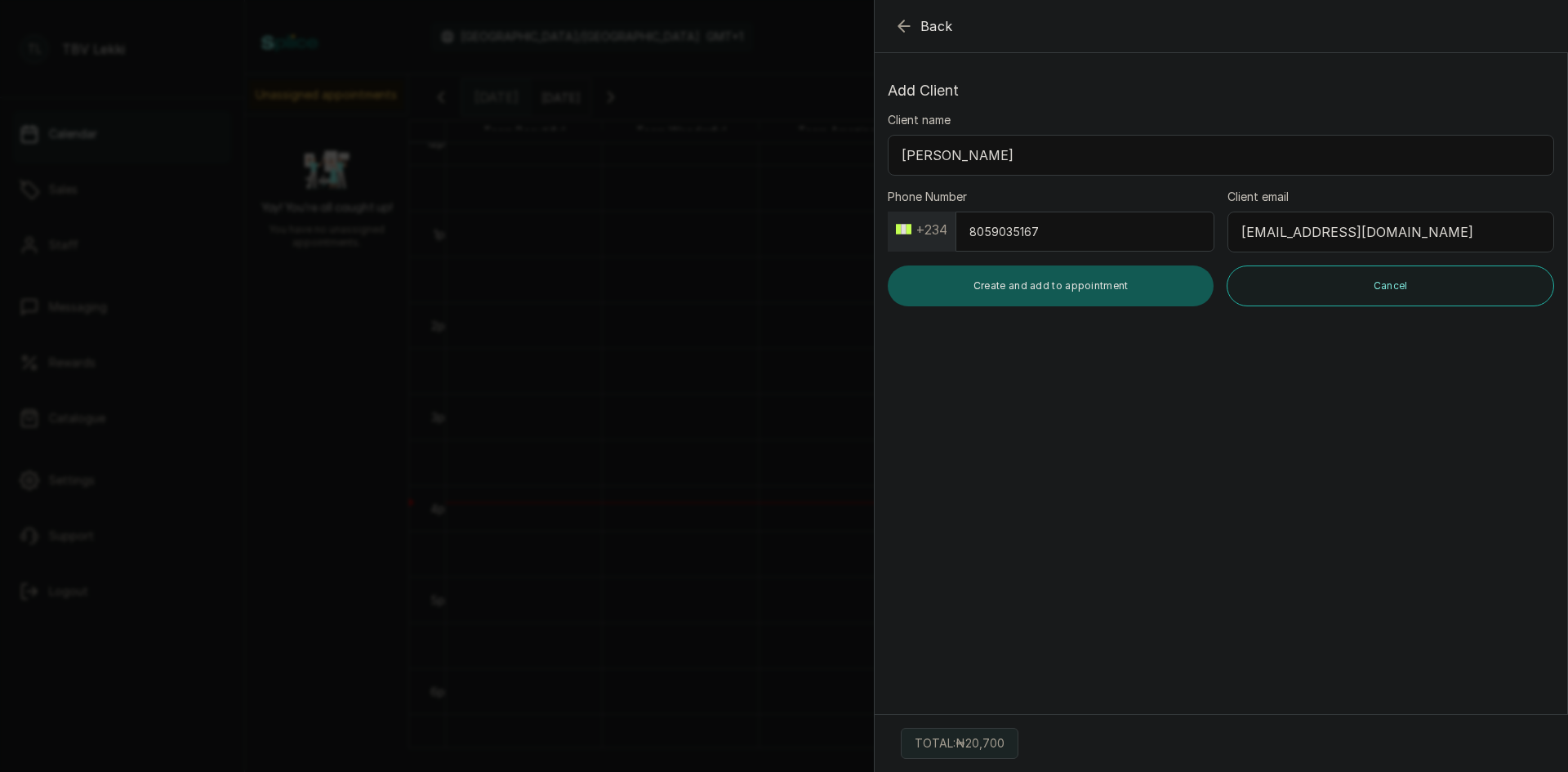
click at [1112, 282] on button "Create and add to appointment" at bounding box center [1051, 286] width 326 height 40
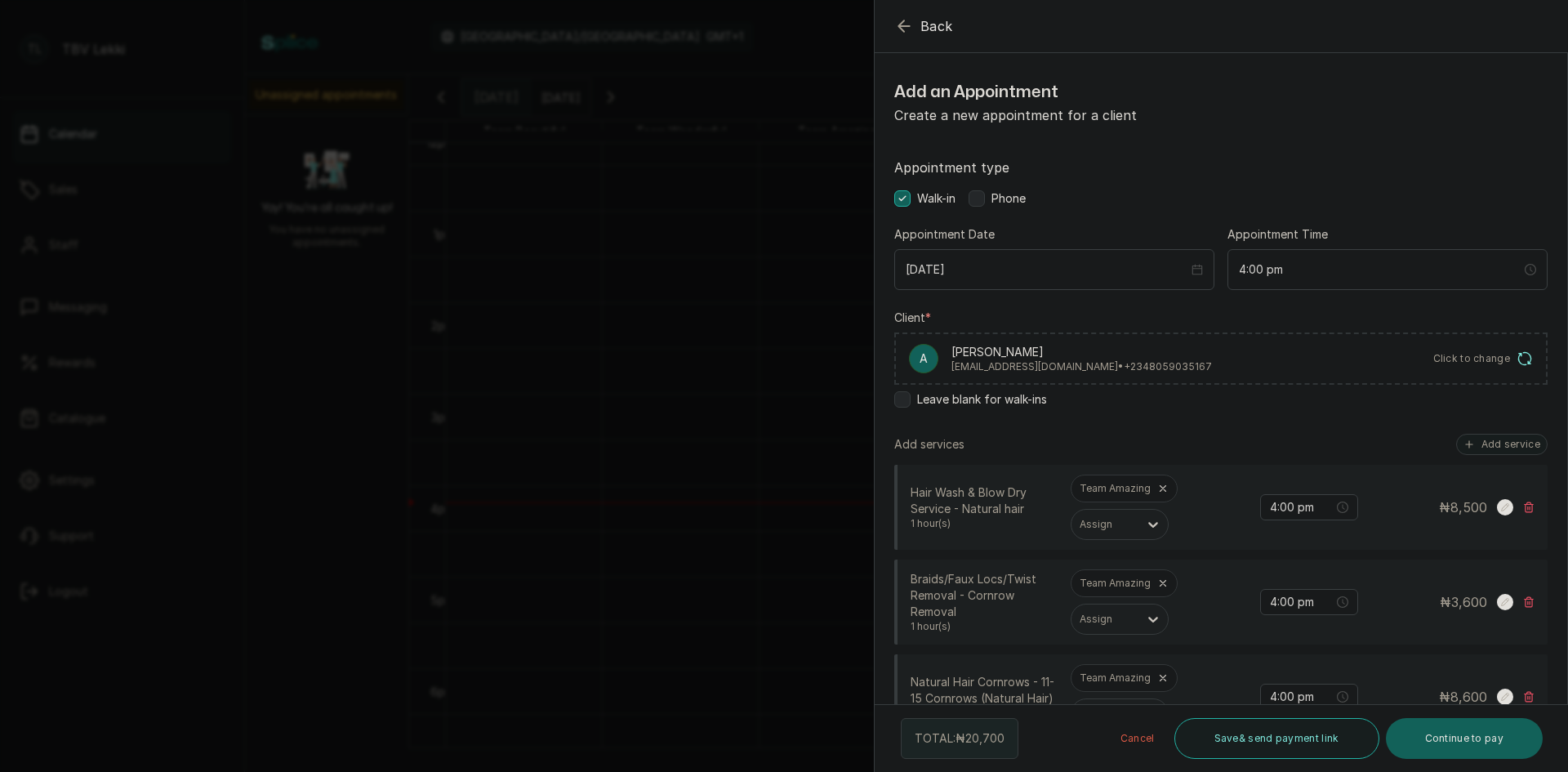
click at [974, 200] on label at bounding box center [977, 198] width 17 height 17
click at [1338, 749] on button "Save & send payment link" at bounding box center [1277, 738] width 205 height 40
click at [1070, 375] on div "A Adeyemo Keji adeyemorenikeji@gmail.com • +234 8059035167 Click to change" at bounding box center [1221, 358] width 653 height 52
click at [1154, 368] on p "adeyemorenikeji@gmail.com • +234 8059035167" at bounding box center [1082, 367] width 260 height 13
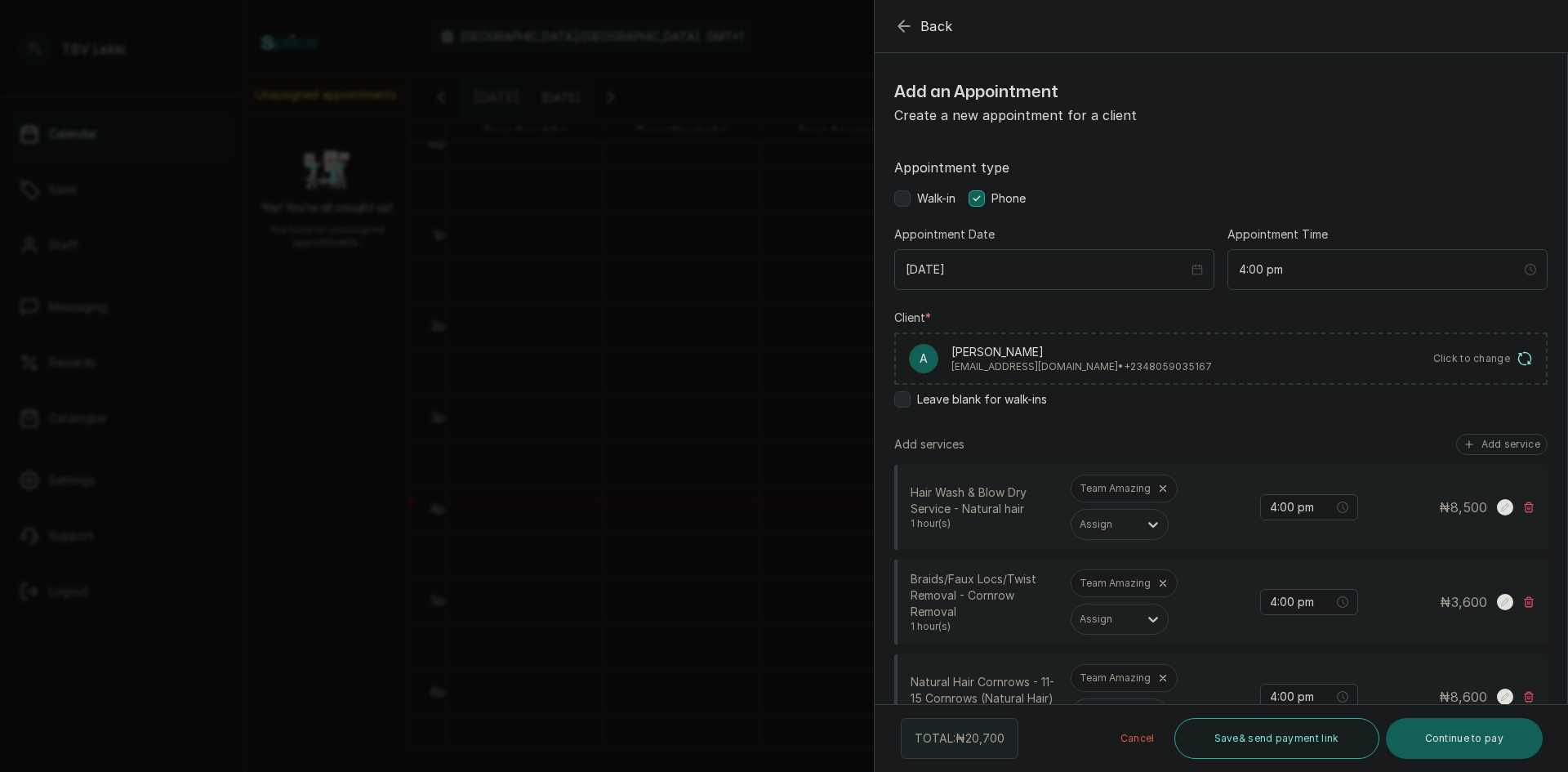
click at [1462, 363] on span "Click to change" at bounding box center [1472, 358] width 77 height 13
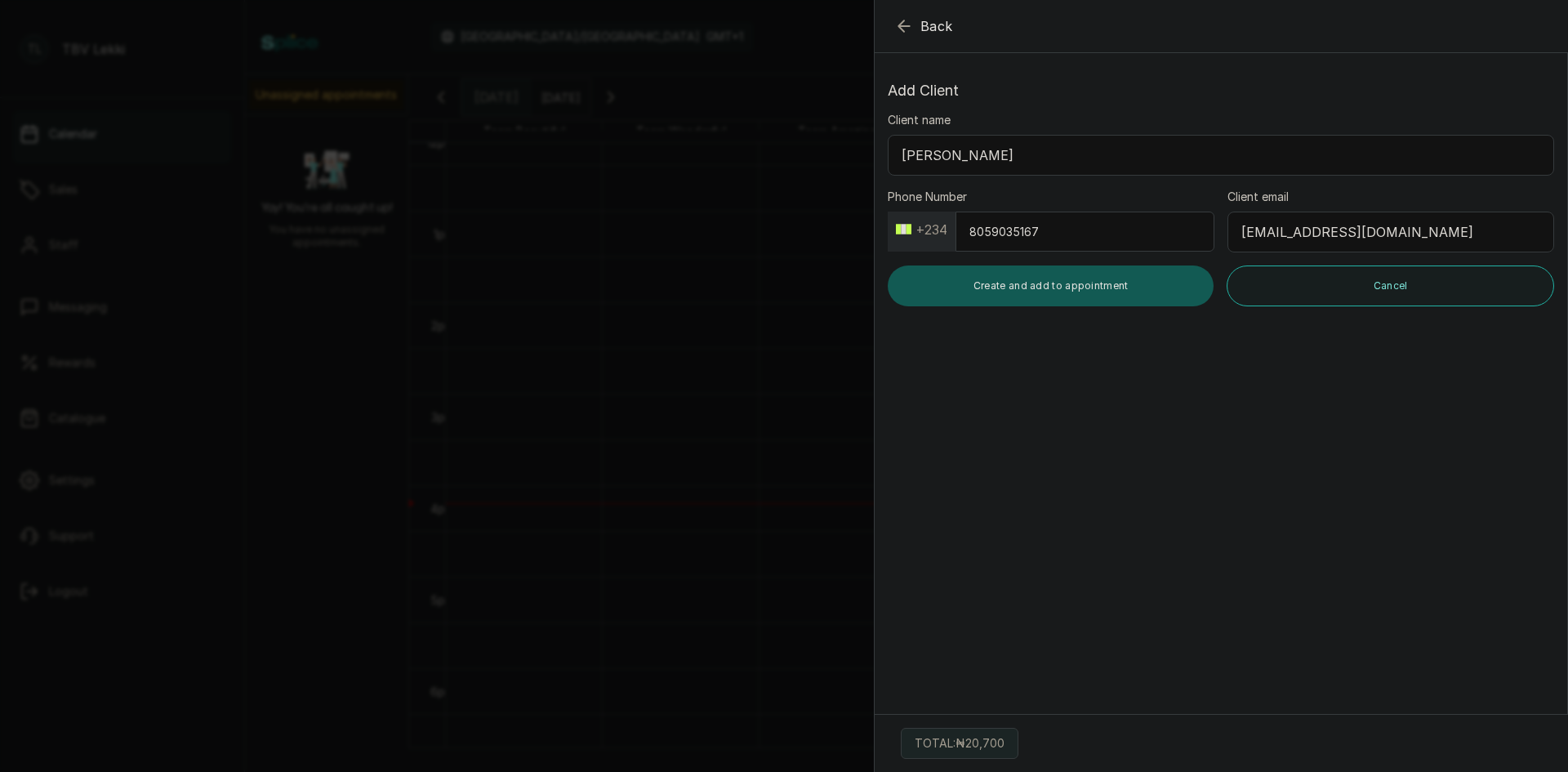
click at [1111, 284] on button "Create and add to appointment" at bounding box center [1051, 286] width 326 height 40
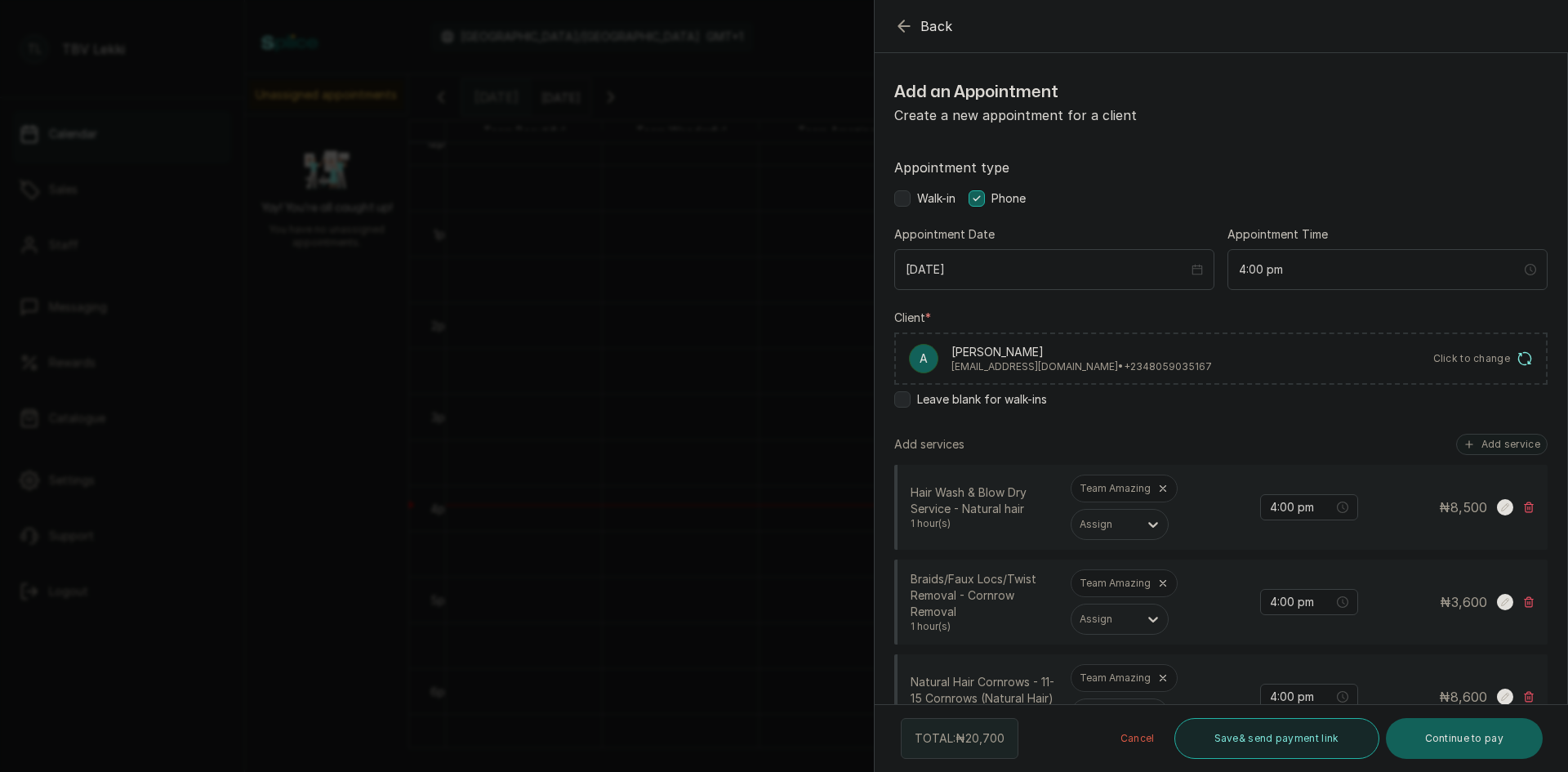
click at [1273, 738] on button "Save & send payment link" at bounding box center [1277, 738] width 205 height 40
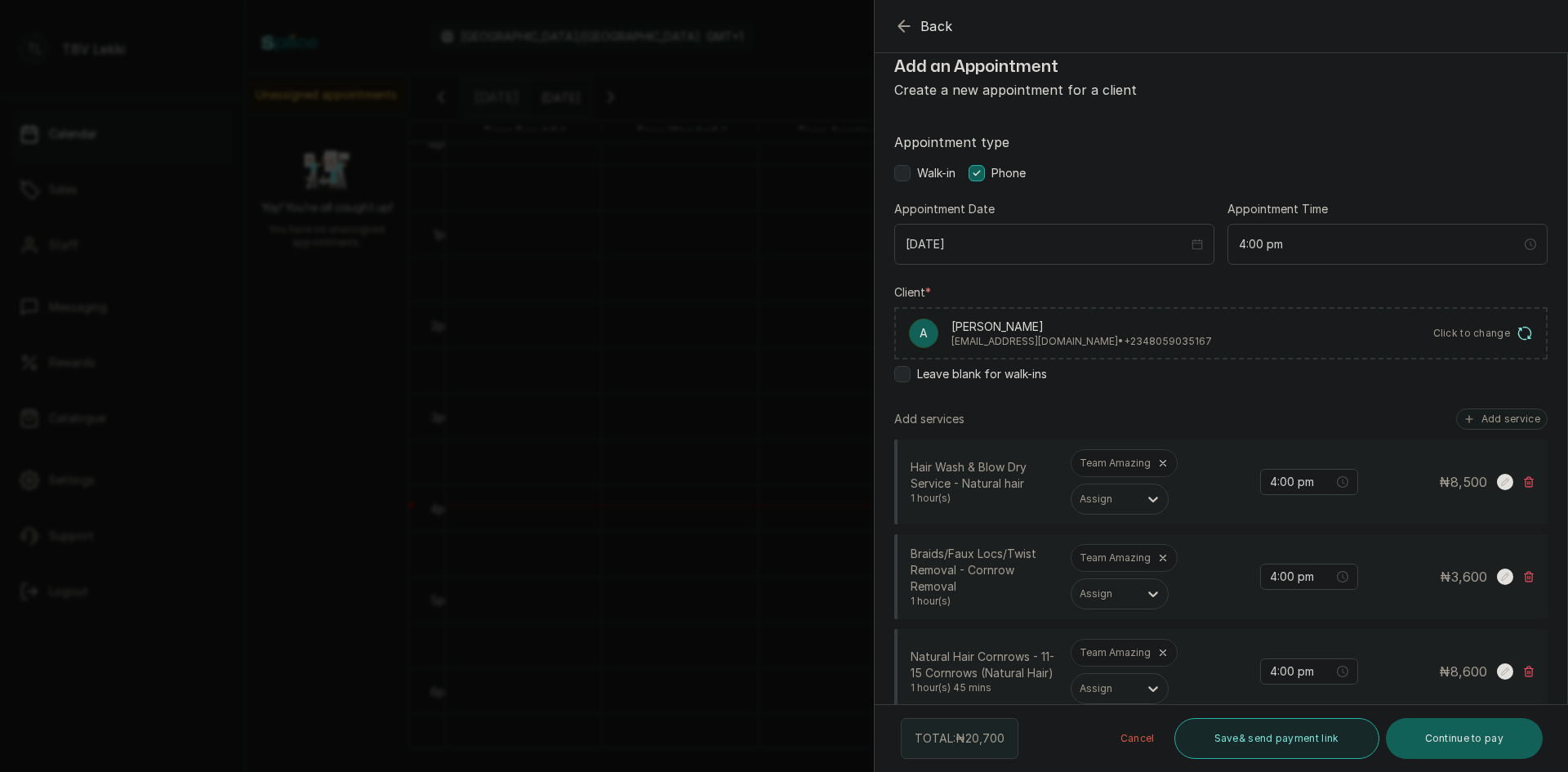
scroll to position [6, 0]
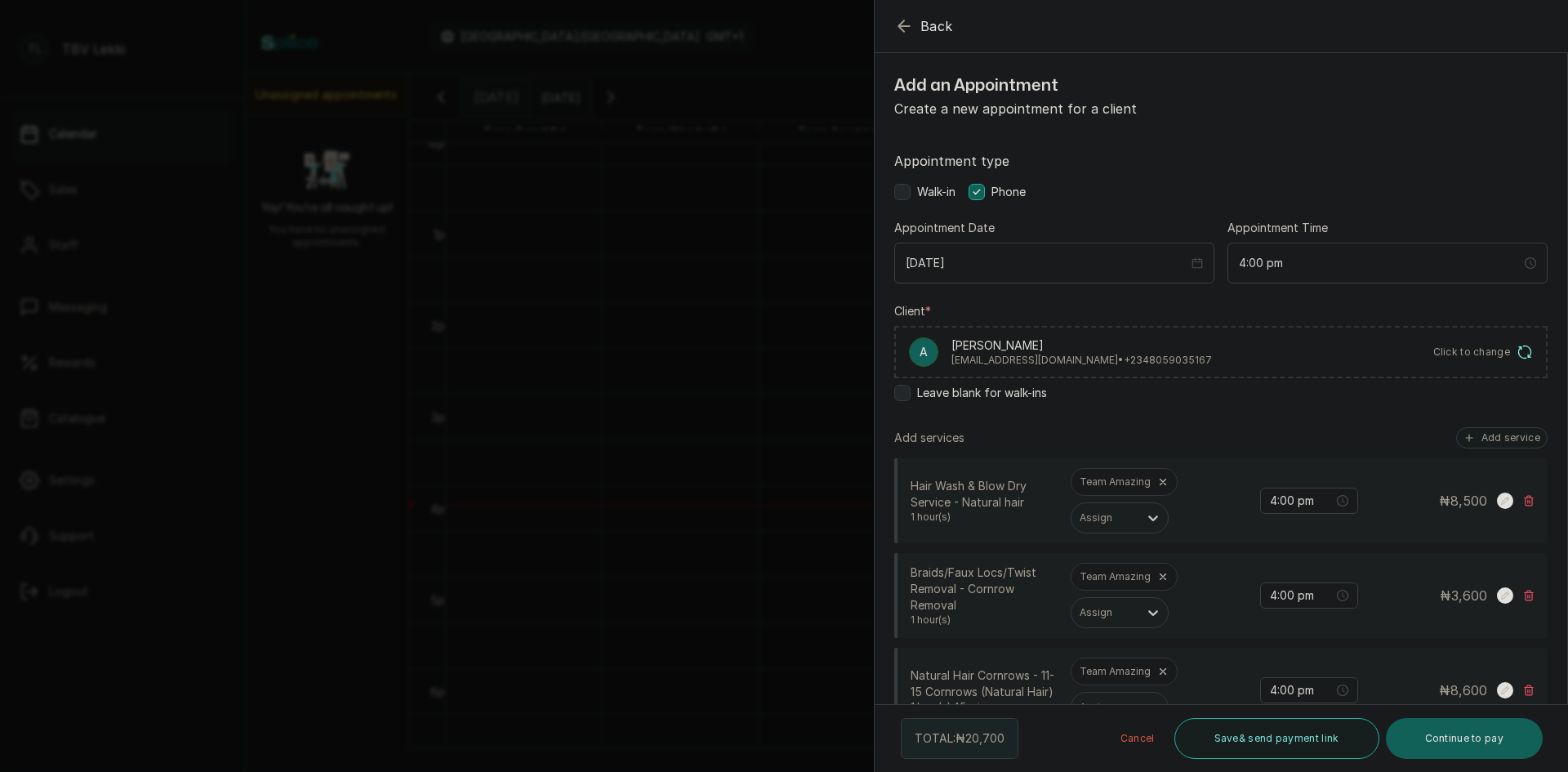
click at [1222, 730] on button "Save & send payment link" at bounding box center [1277, 738] width 205 height 40
click at [1075, 390] on div "Leave blank for walk-ins" at bounding box center [1221, 392] width 653 height 17
click at [902, 386] on icon at bounding box center [902, 388] width 8 height 8
click at [1150, 352] on icon "button" at bounding box center [1152, 349] width 19 height 19
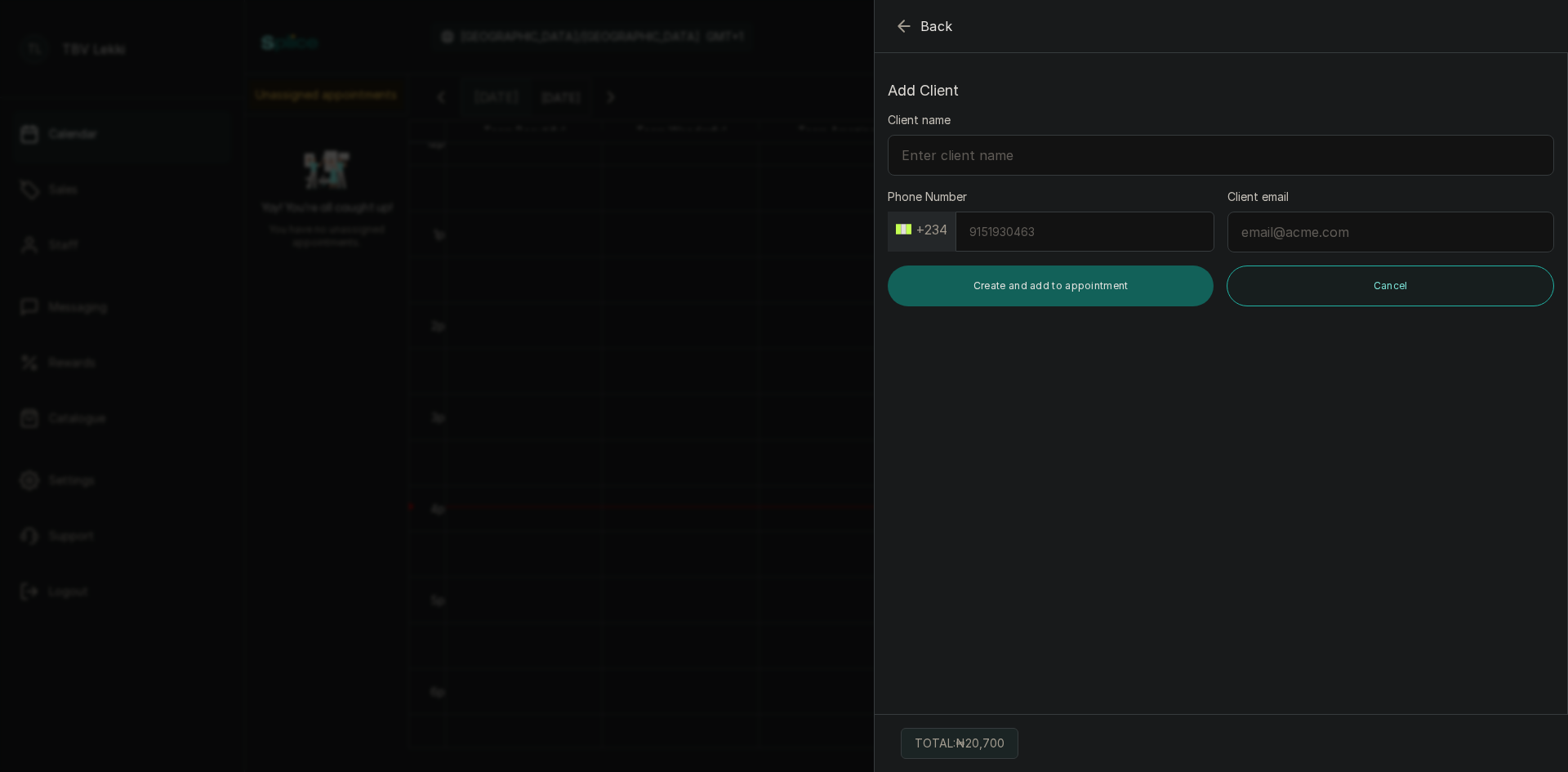
click at [895, 18] on icon "button" at bounding box center [904, 26] width 19 height 19
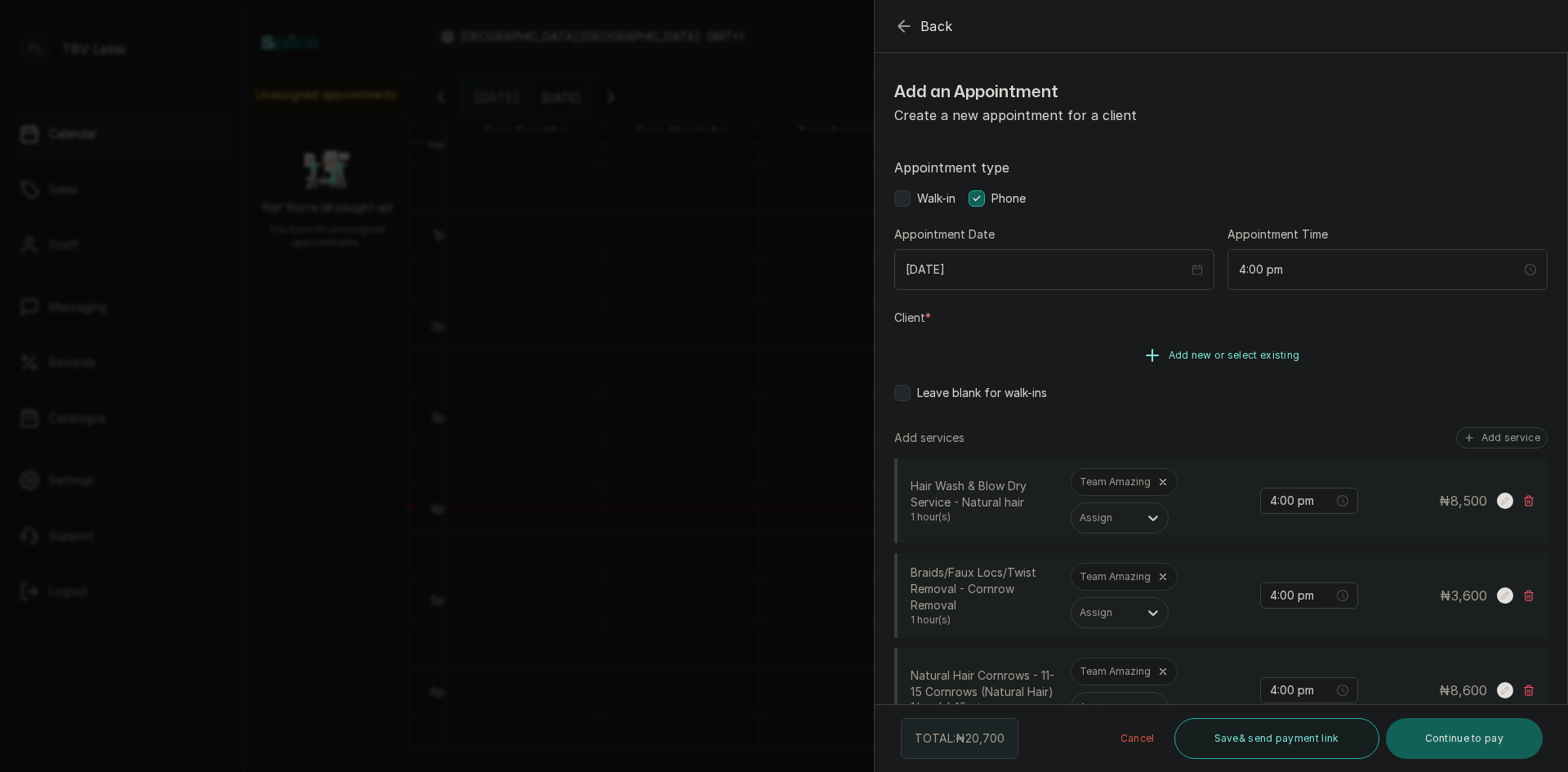
click at [1282, 356] on span "Add new or select existing" at bounding box center [1235, 355] width 132 height 13
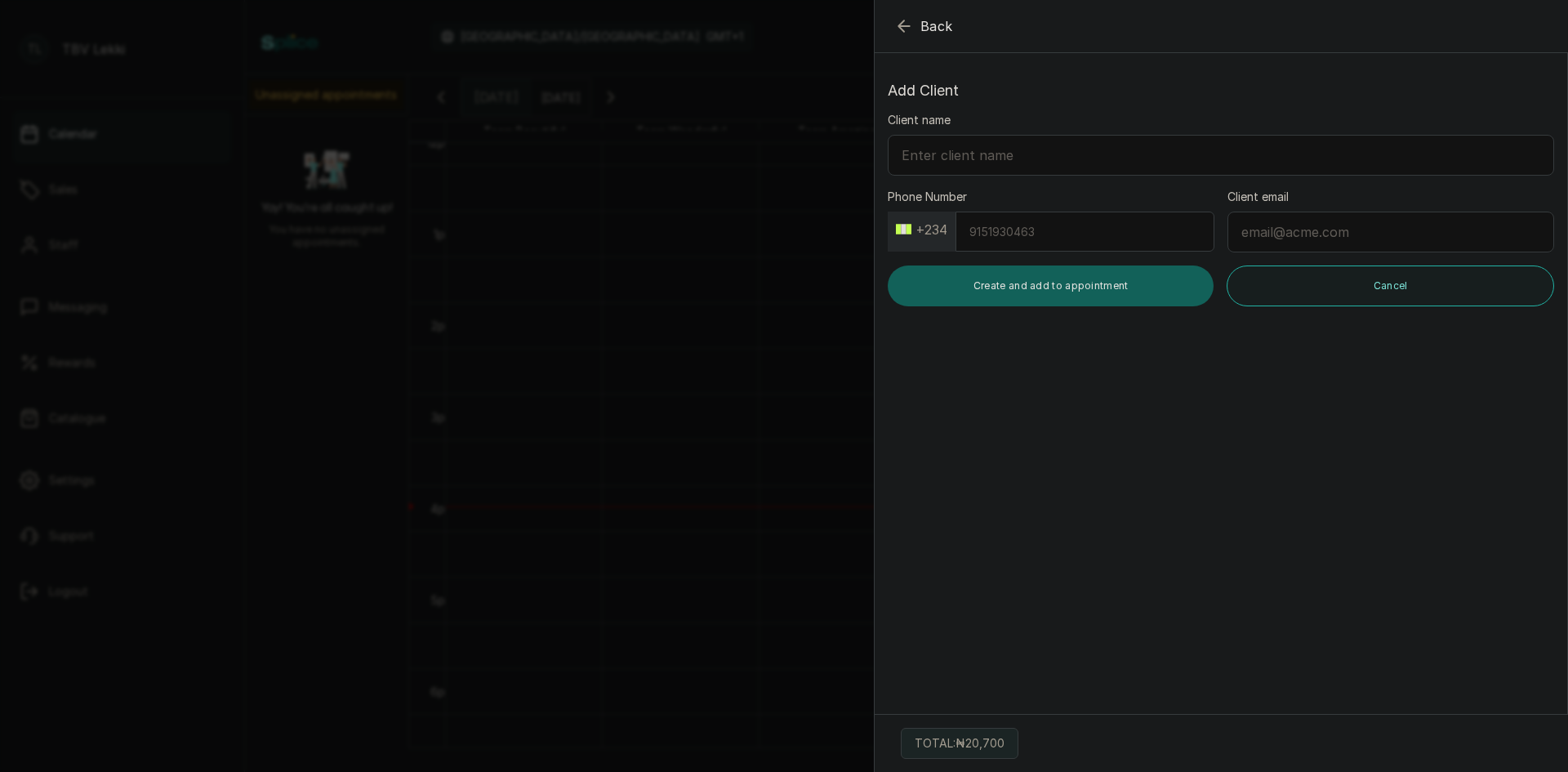
click at [1031, 164] on input "Client name" at bounding box center [1222, 155] width 667 height 40
click at [920, 21] on button "Back" at bounding box center [923, 26] width 59 height 19
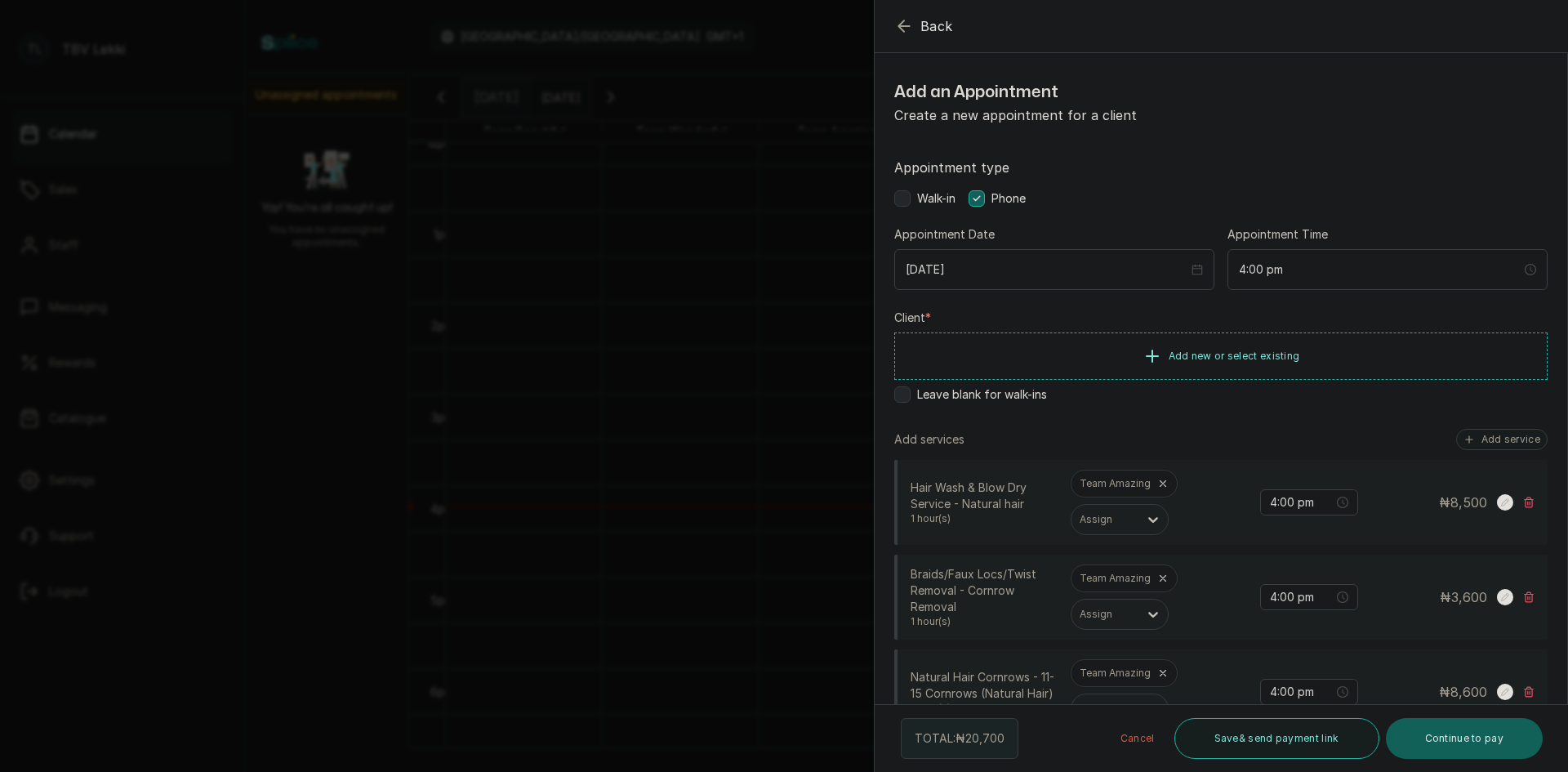
click at [993, 205] on span "Phone" at bounding box center [1009, 198] width 34 height 17
click at [979, 193] on label at bounding box center [977, 198] width 17 height 17
click at [975, 200] on icon at bounding box center [976, 198] width 8 height 8
click at [976, 200] on icon at bounding box center [976, 198] width 8 height 8
click at [1215, 353] on span "Add new or select existing" at bounding box center [1235, 355] width 132 height 13
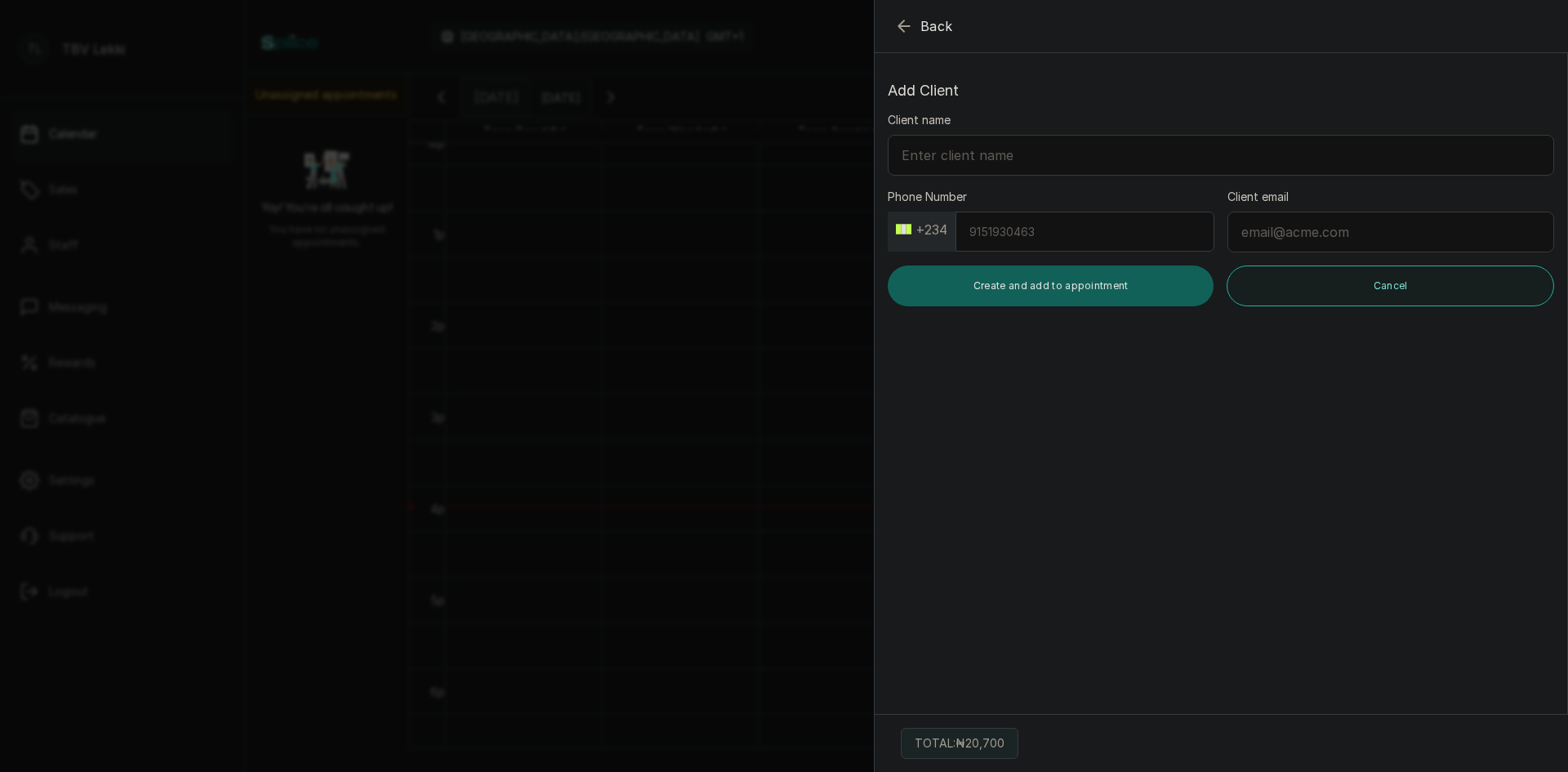
click at [900, 27] on icon "button" at bounding box center [904, 25] width 11 height 11
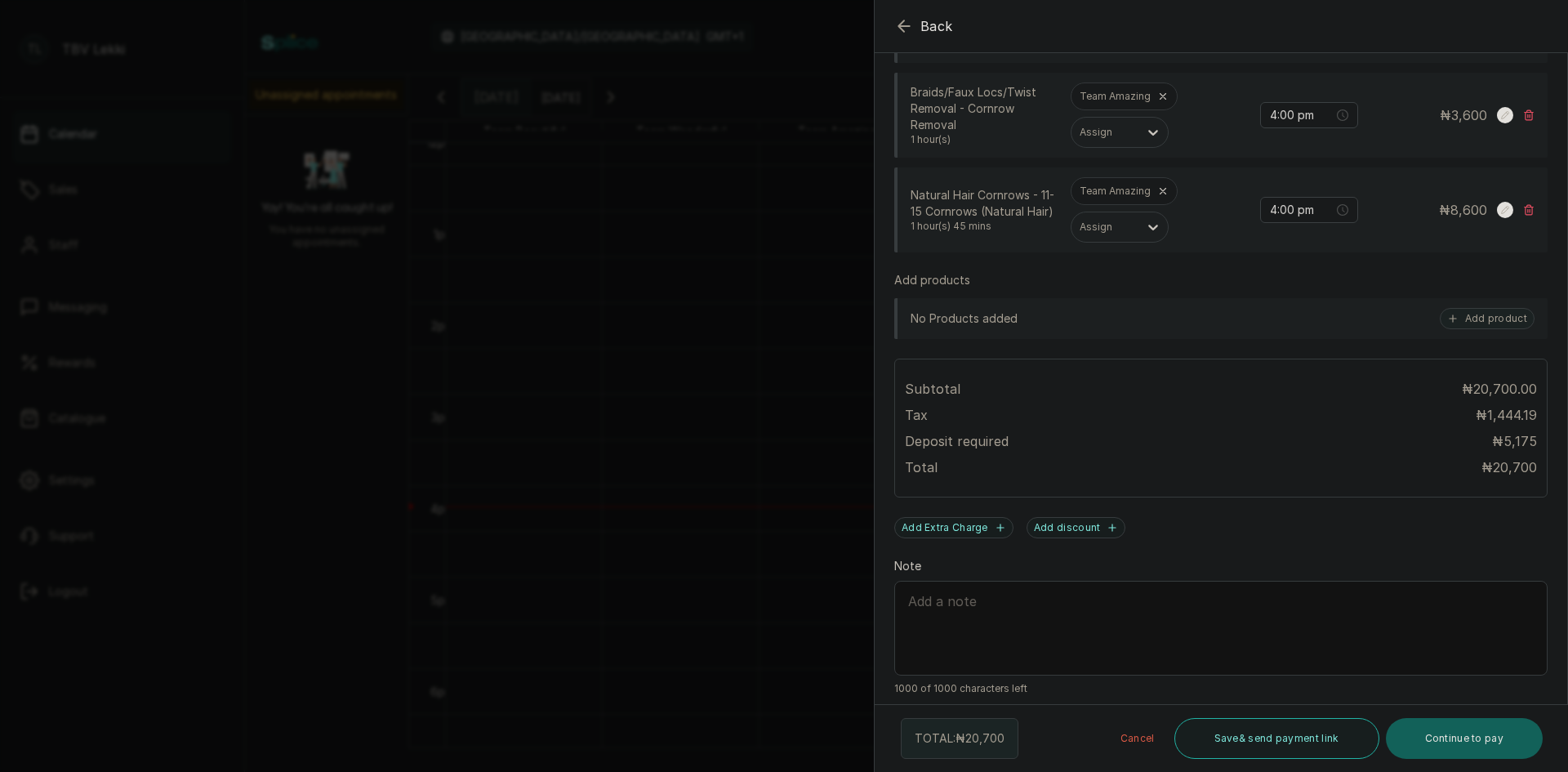
scroll to position [491, 0]
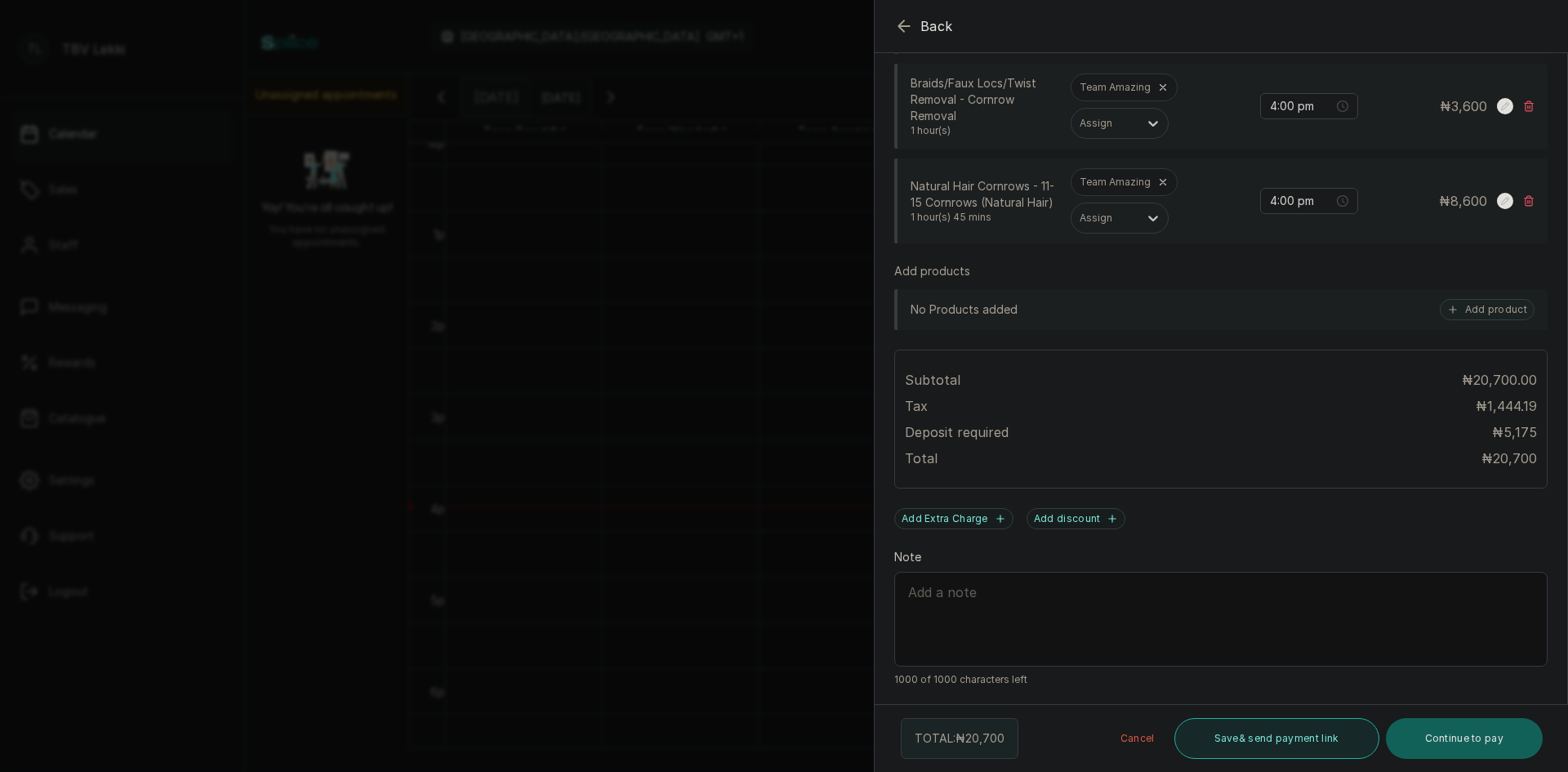
click at [1279, 734] on button "Save & send payment link" at bounding box center [1277, 738] width 205 height 40
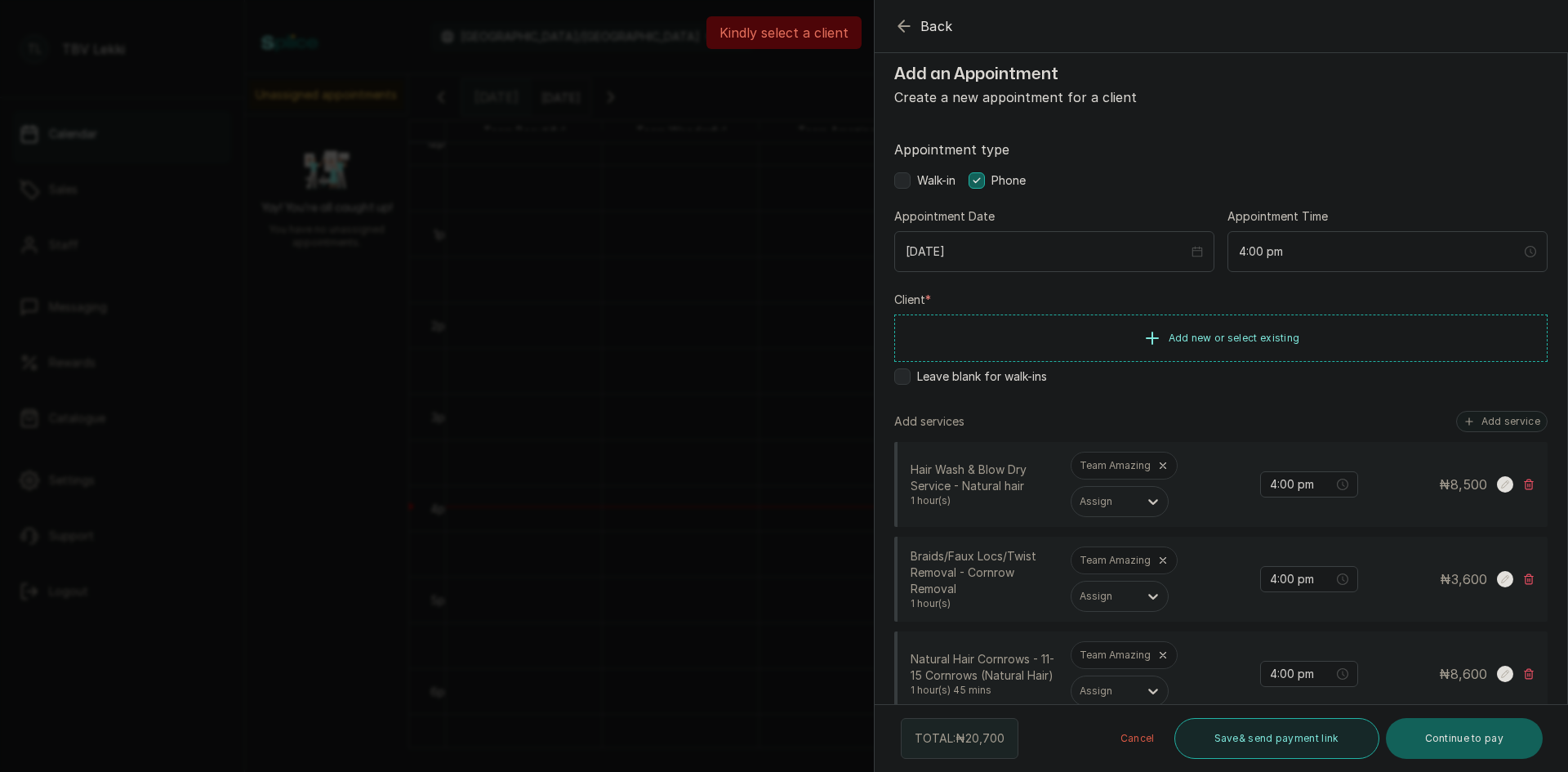
scroll to position [0, 0]
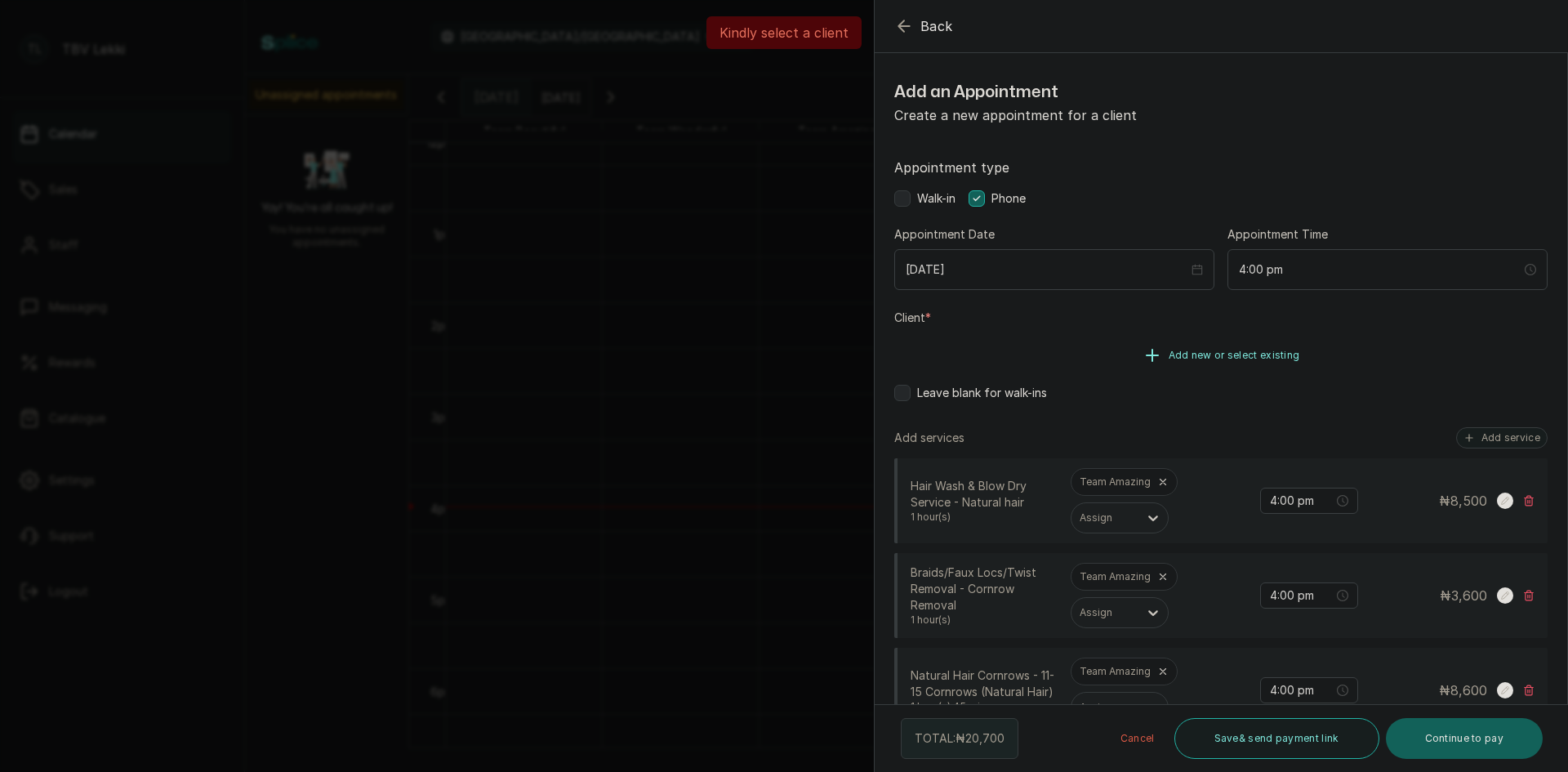
click at [1175, 363] on button "Add new or select existing" at bounding box center [1221, 355] width 653 height 46
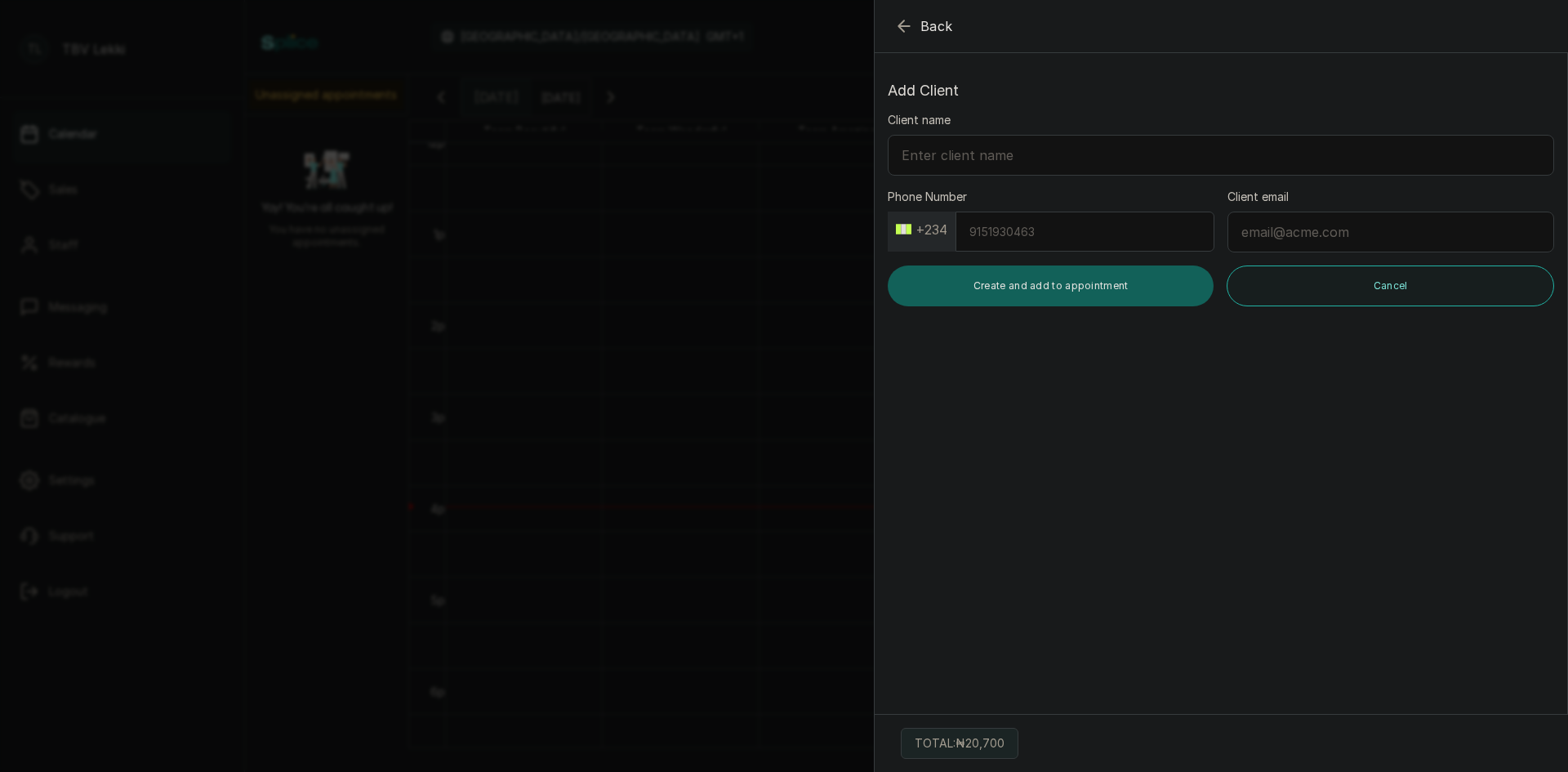
click at [920, 27] on button "Back" at bounding box center [923, 26] width 59 height 19
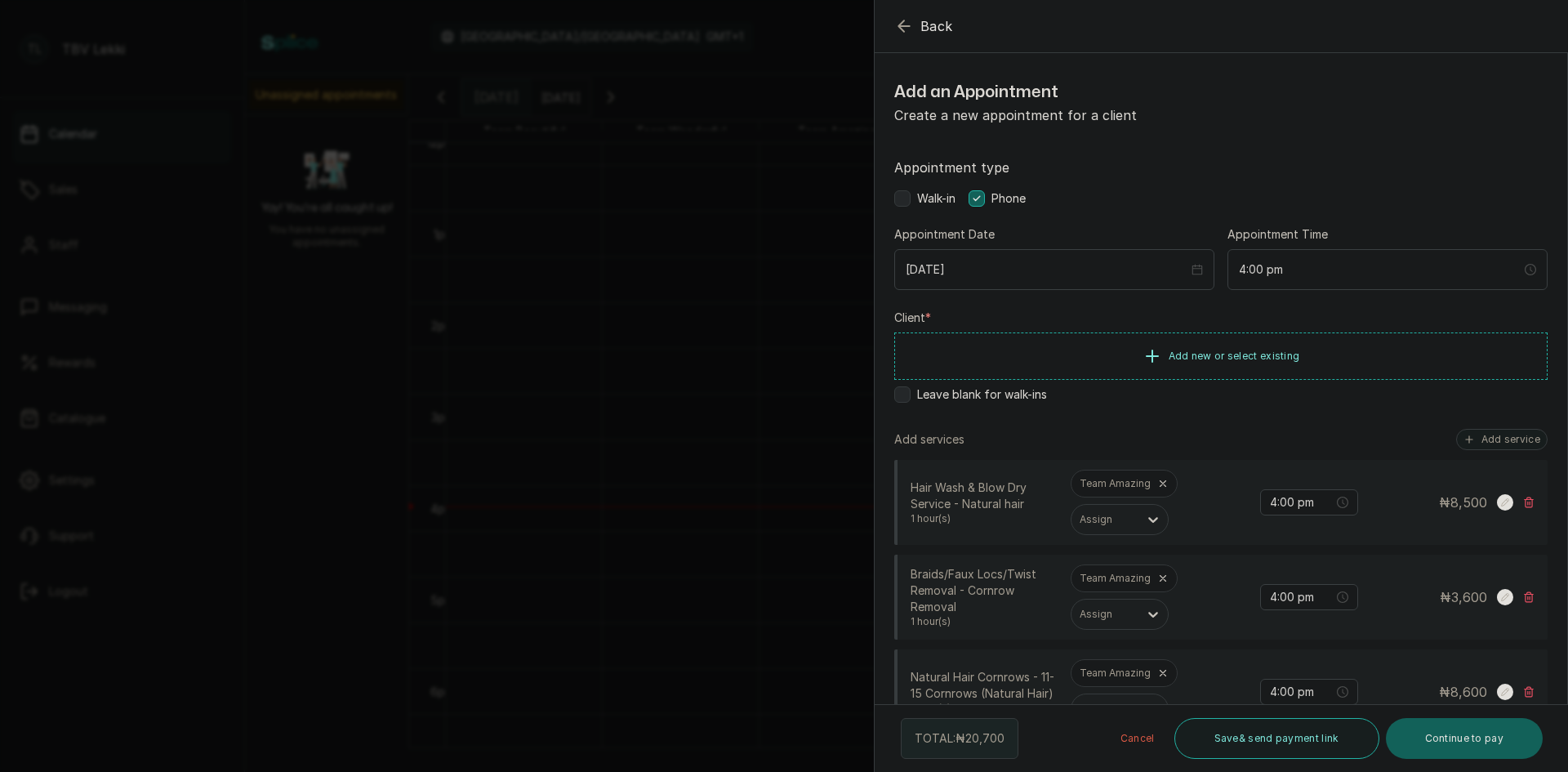
click at [905, 32] on icon "button" at bounding box center [904, 26] width 19 height 19
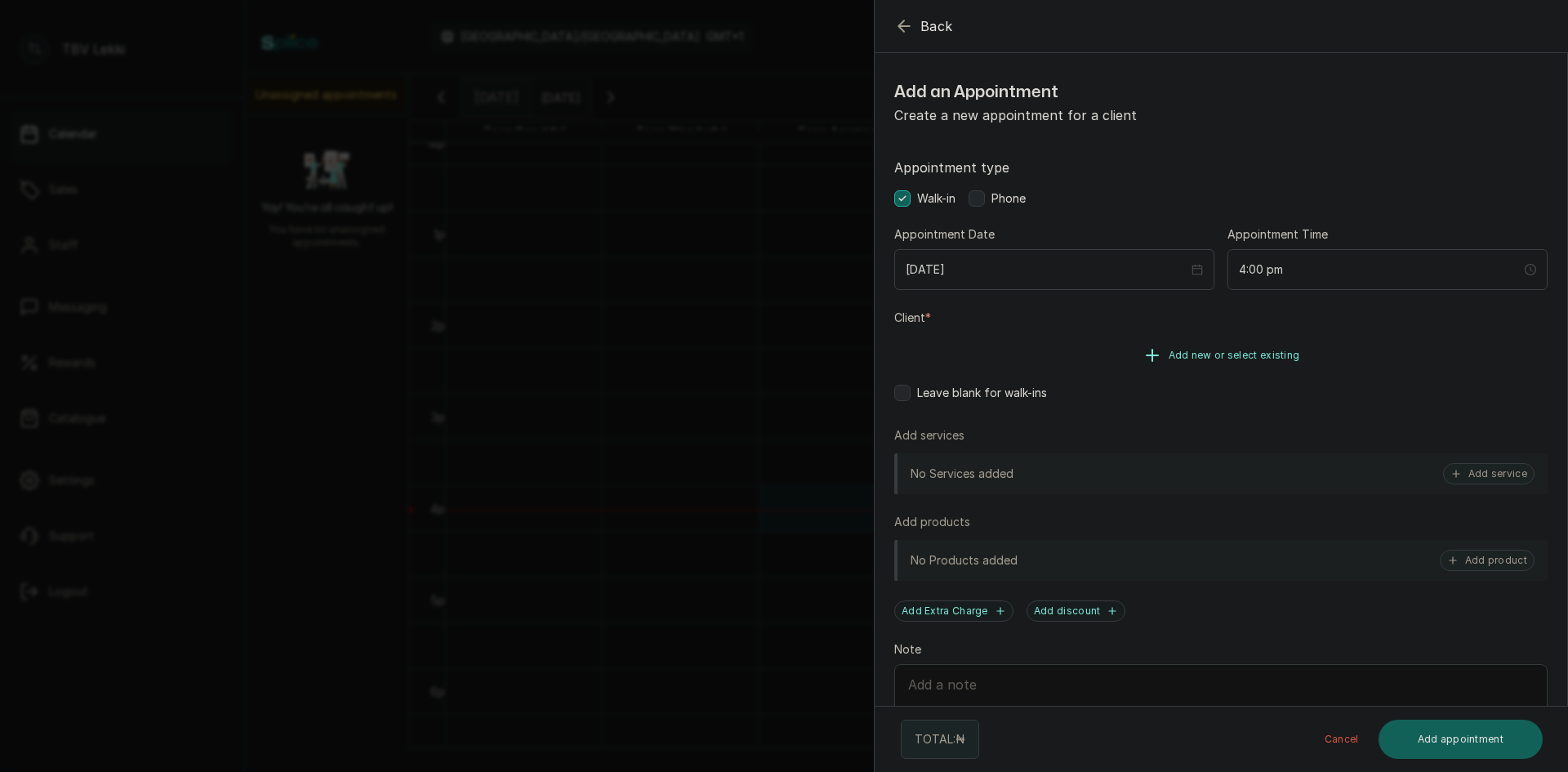
click at [1169, 361] on span "Add new or select existing" at bounding box center [1235, 355] width 132 height 13
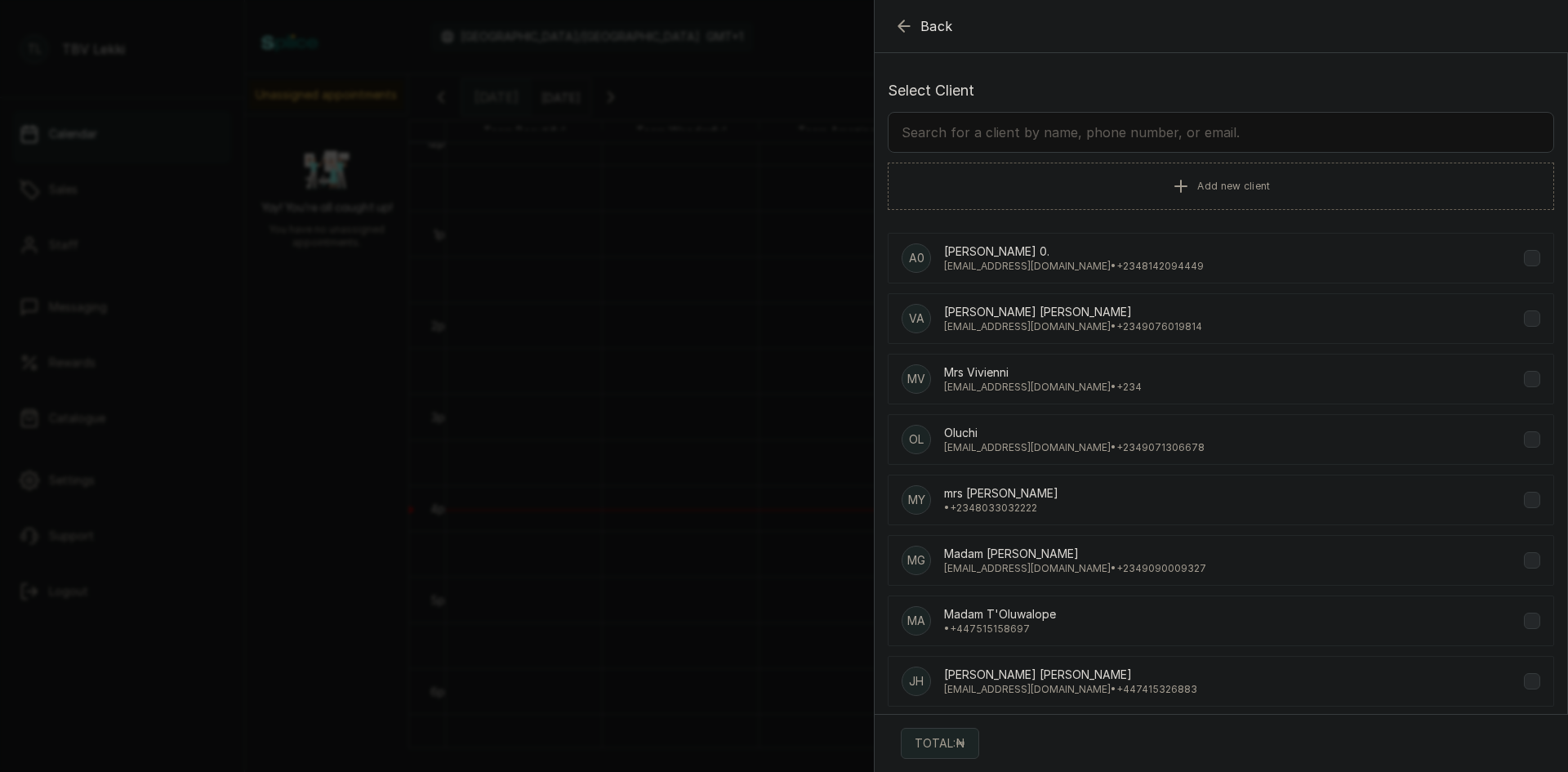
click at [1212, 121] on input "text" at bounding box center [1222, 132] width 667 height 40
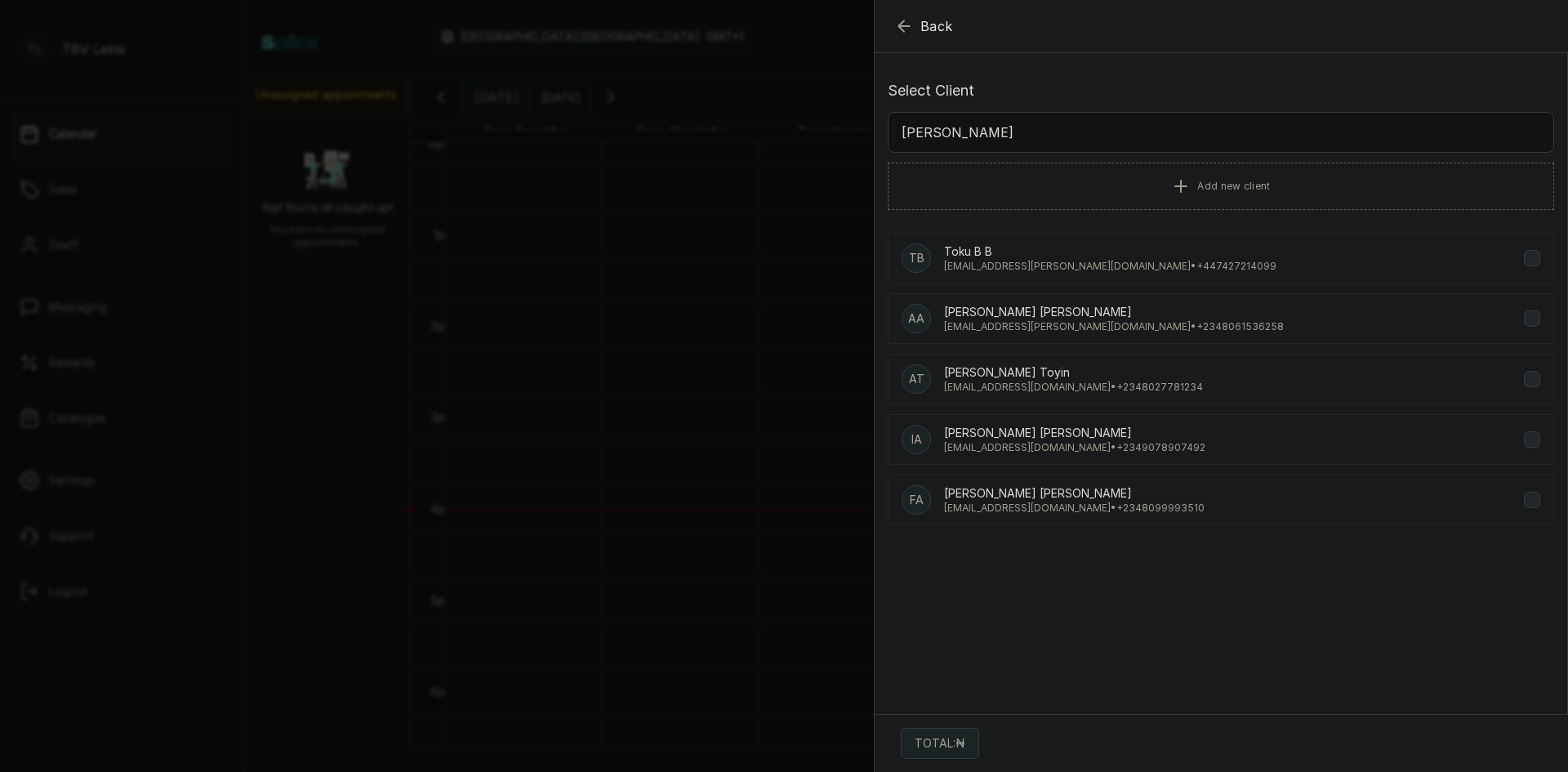
drag, startPoint x: 1051, startPoint y: 123, endPoint x: 1046, endPoint y: 113, distance: 11.2
click at [1046, 113] on input "adeyemo" at bounding box center [1222, 132] width 667 height 40
type input "a"
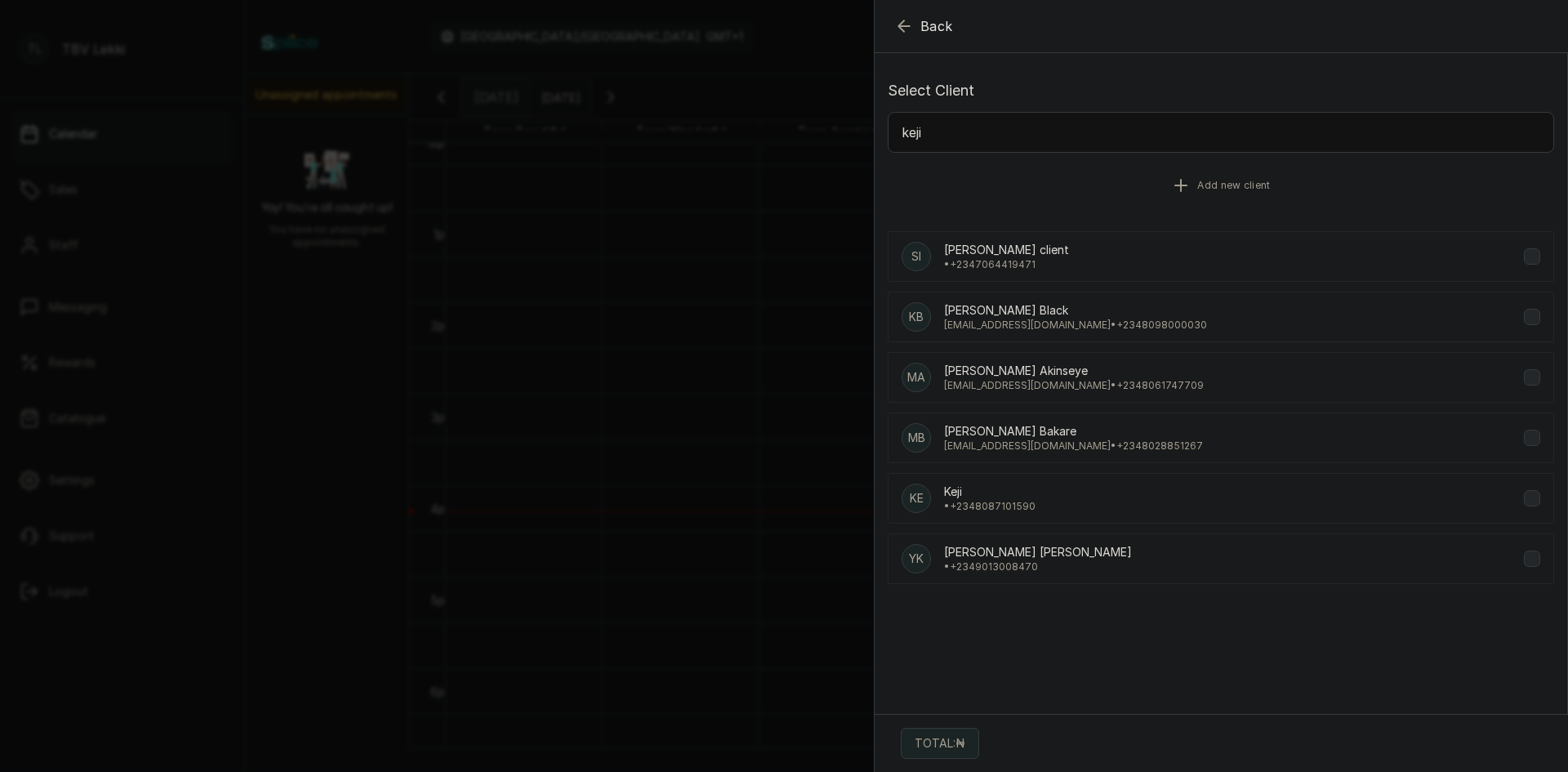
type input "keji"
click at [1214, 194] on button "Add new client" at bounding box center [1222, 186] width 667 height 46
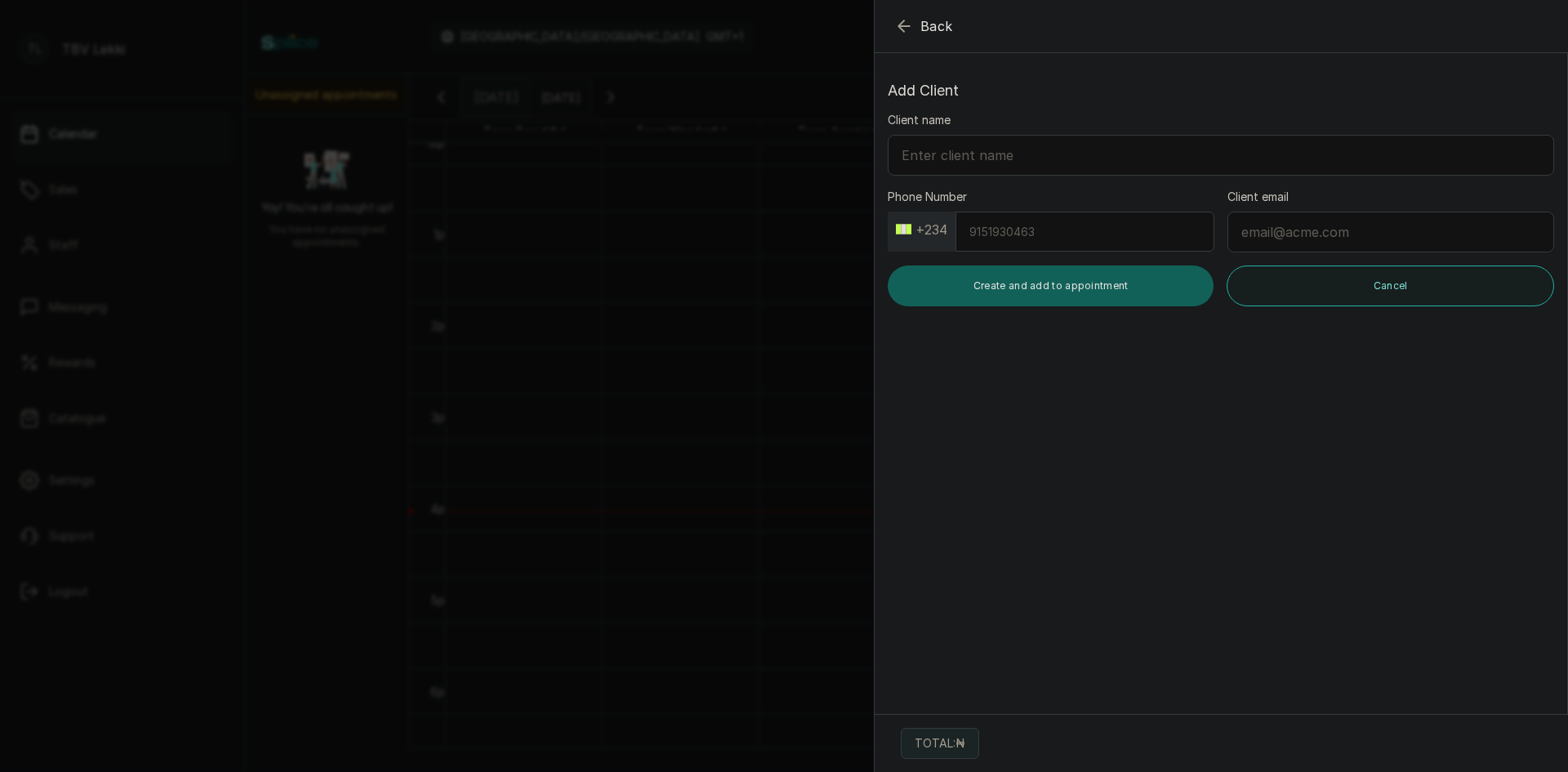
click at [1016, 239] on input "Phone Number" at bounding box center [1085, 232] width 259 height 40
type input "8059035167"
click at [1025, 157] on input "Client name" at bounding box center [1222, 155] width 667 height 40
type input "K"
type input "[PERSON_NAME]"
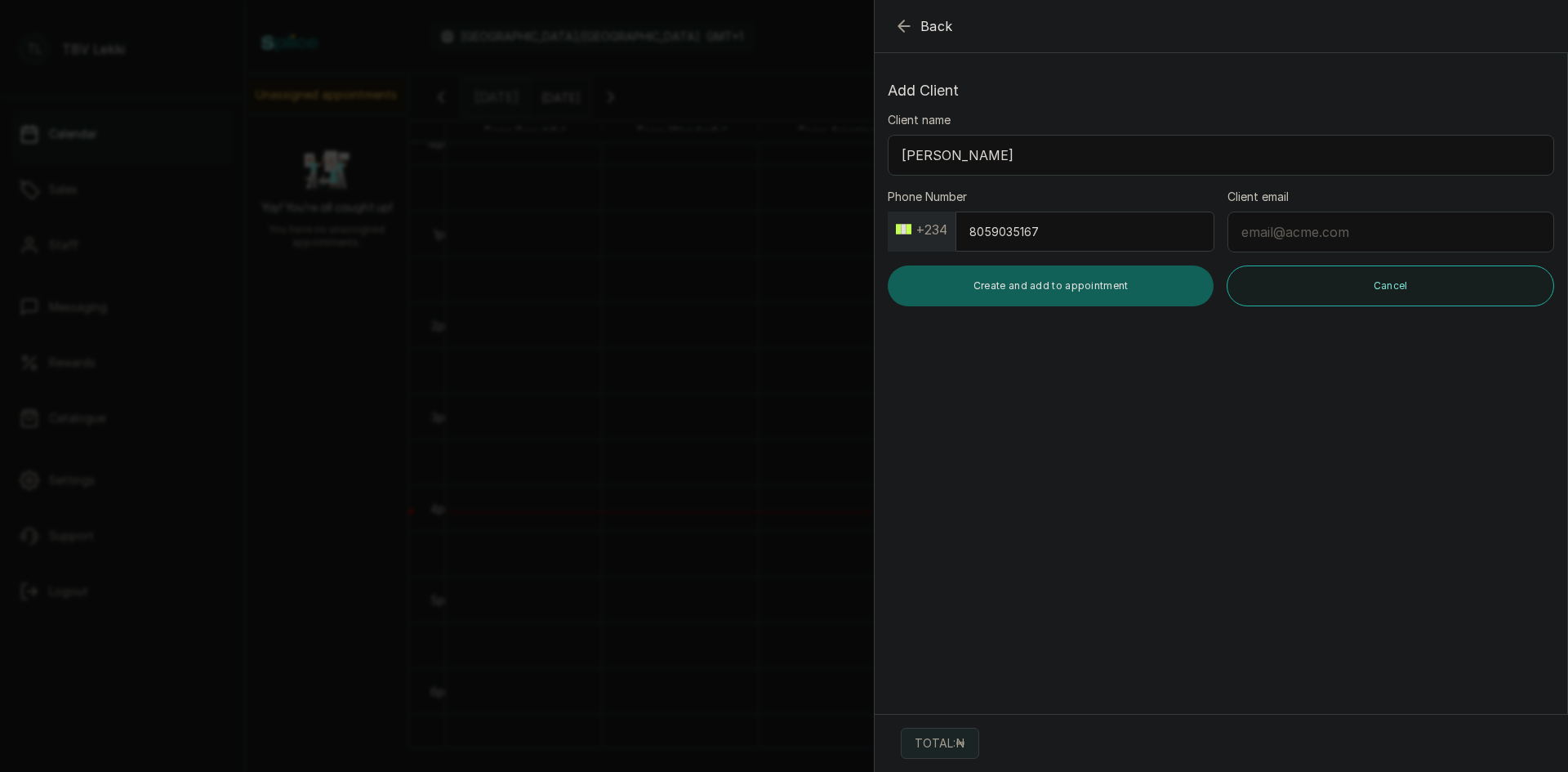
click at [1290, 226] on input "Client email" at bounding box center [1391, 232] width 327 height 40
type input "adeyemorekeji@gmail.com"
click at [981, 285] on button "Create and add to appointment" at bounding box center [1051, 286] width 326 height 40
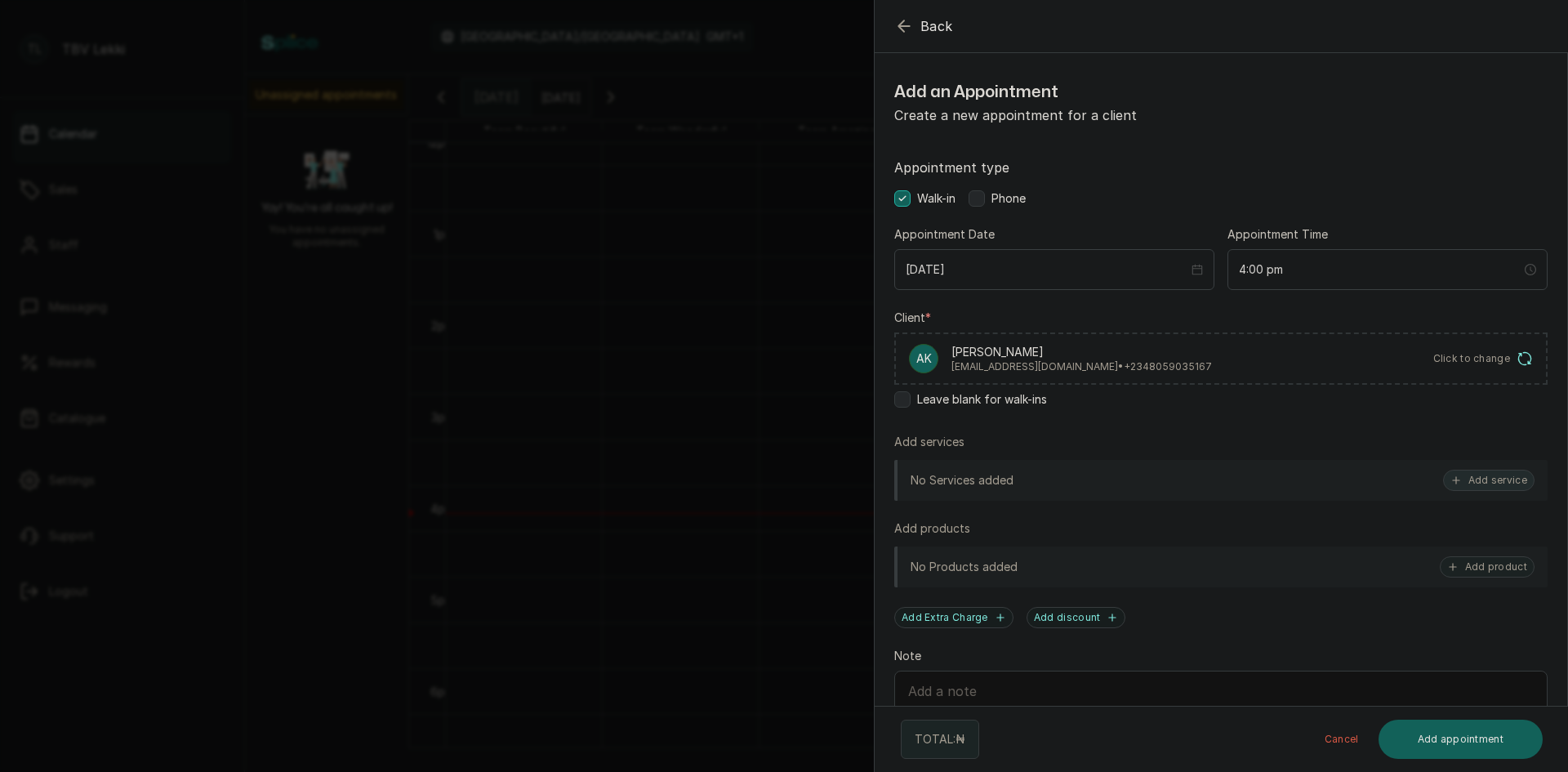
click at [1469, 476] on button "Add service" at bounding box center [1489, 480] width 91 height 21
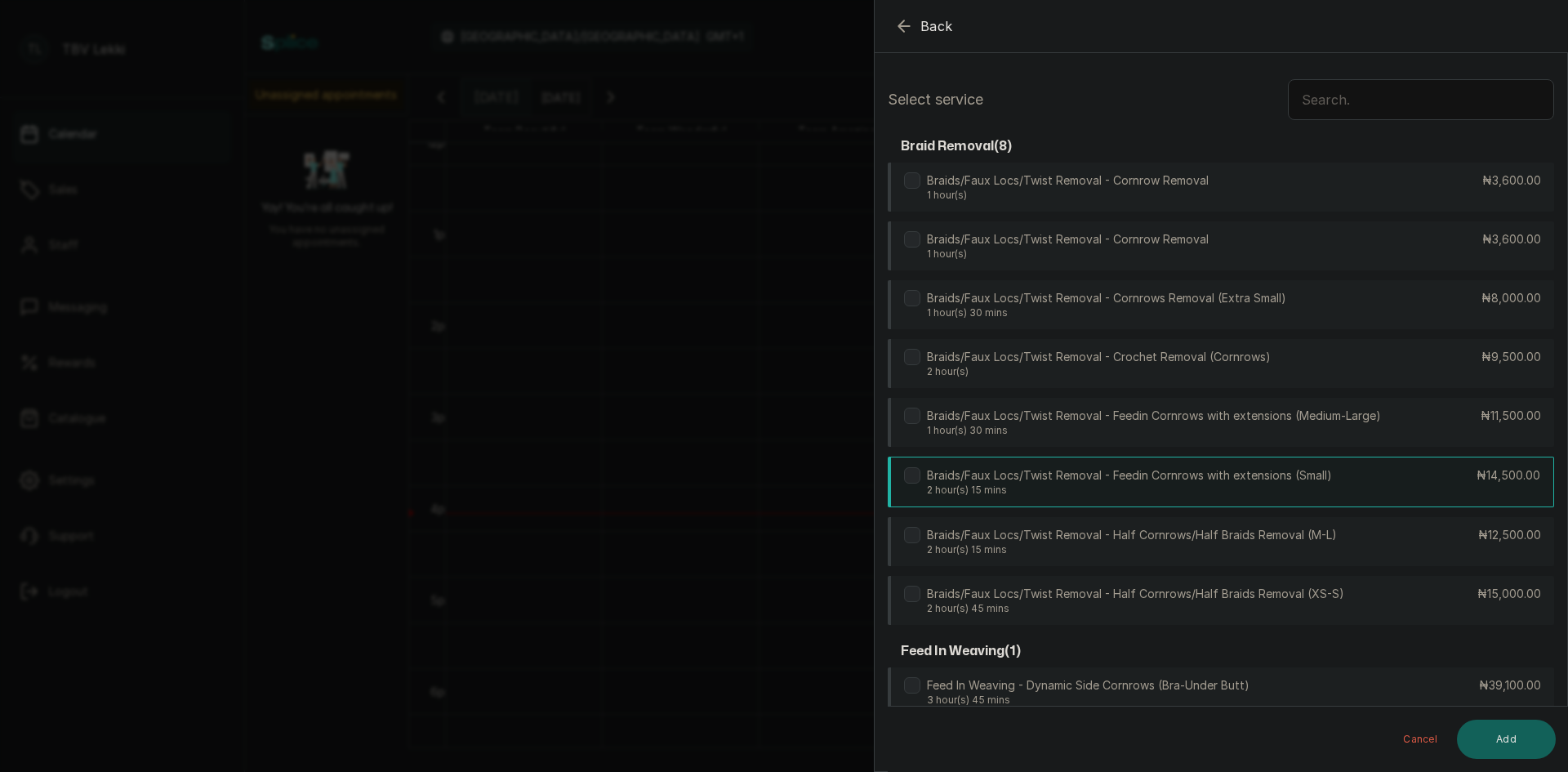
scroll to position [65, 0]
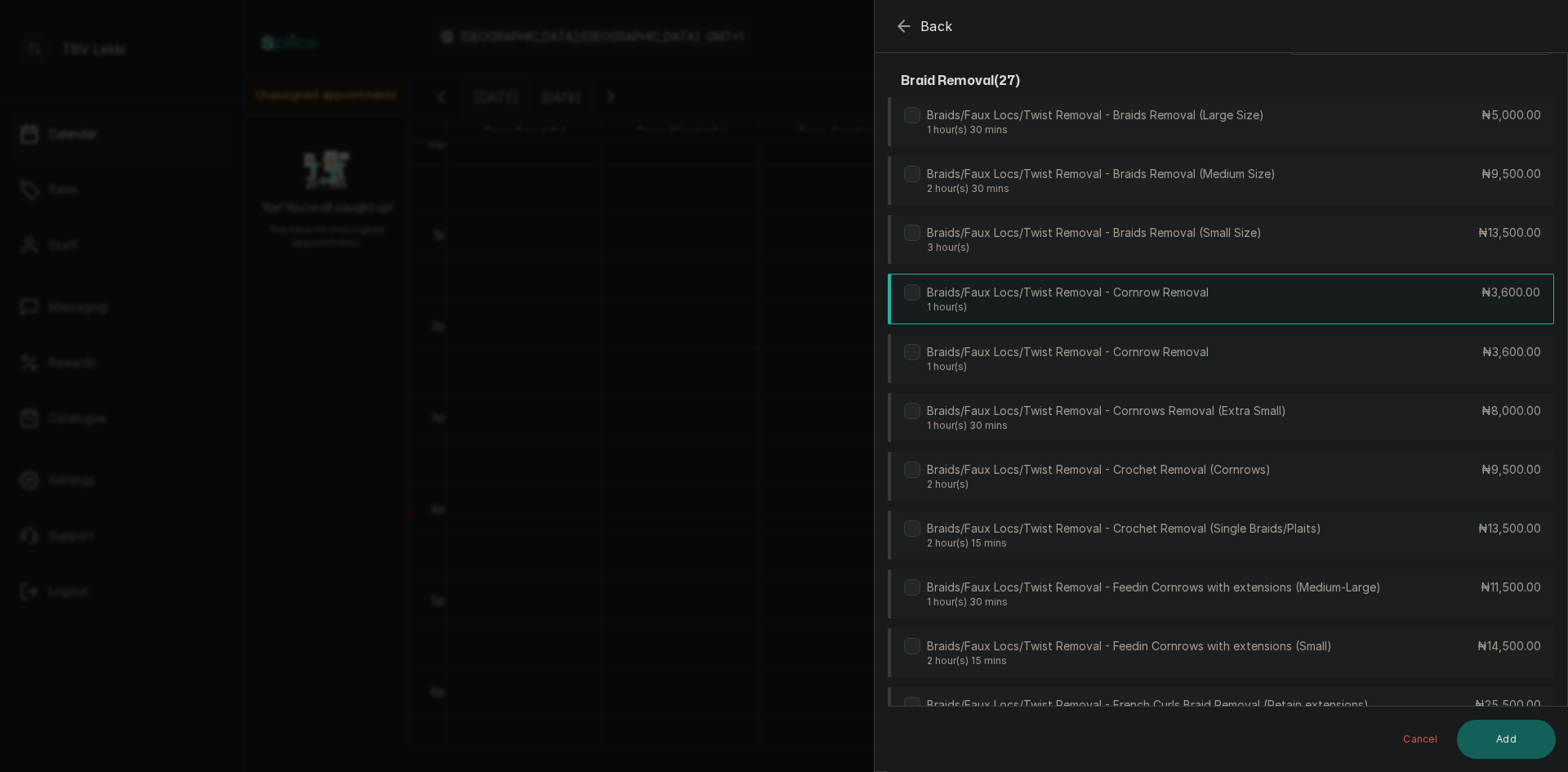
click at [1340, 292] on div "Braids/Faux Locs/Twist Removal - Cornrow Removal 1 hour(s) ₦3,600.00" at bounding box center [1222, 299] width 667 height 51
click at [1508, 741] on button "Add" at bounding box center [1506, 739] width 98 height 40
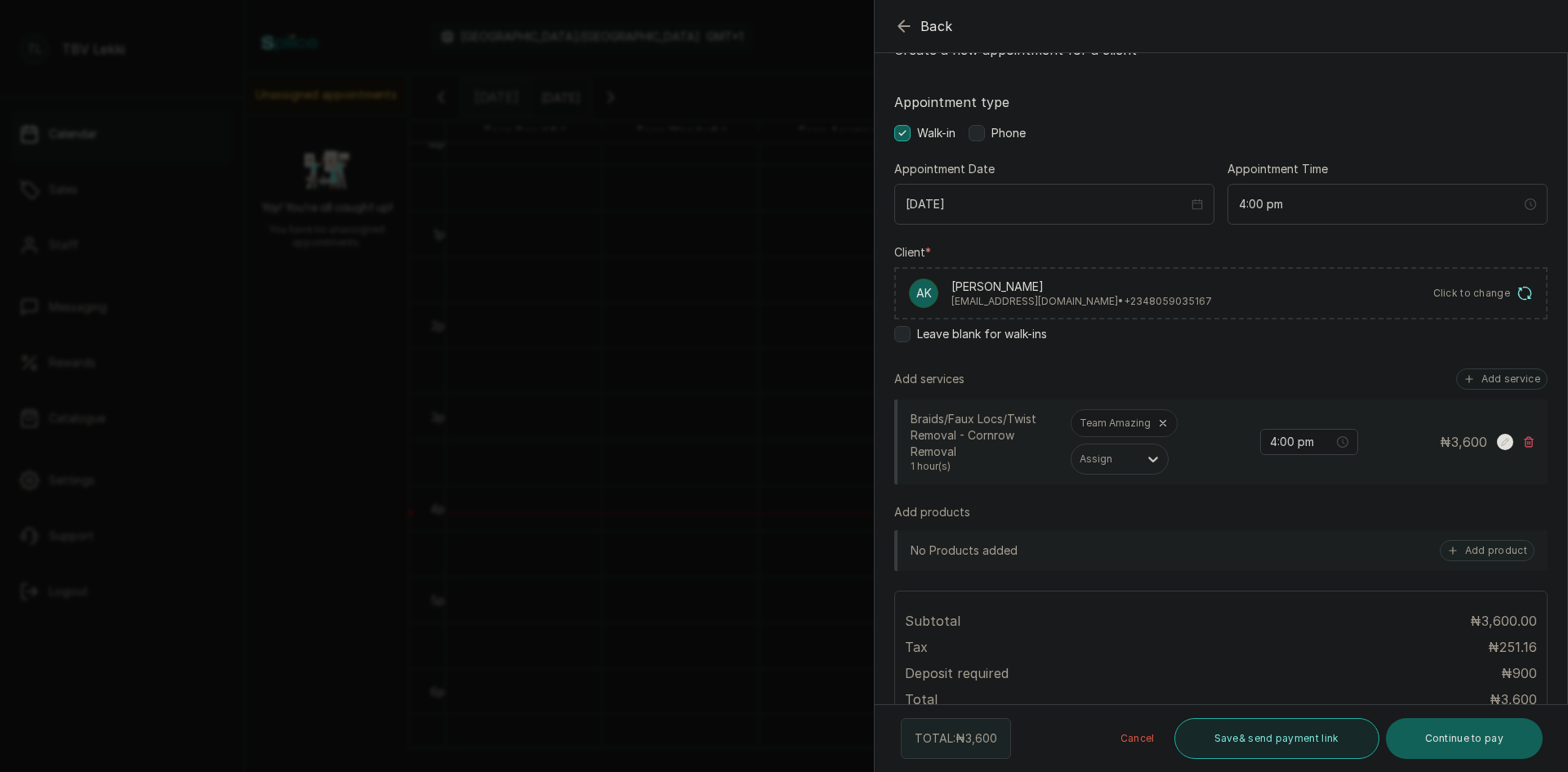
click at [1325, 754] on button "Save & send payment link" at bounding box center [1277, 738] width 205 height 40
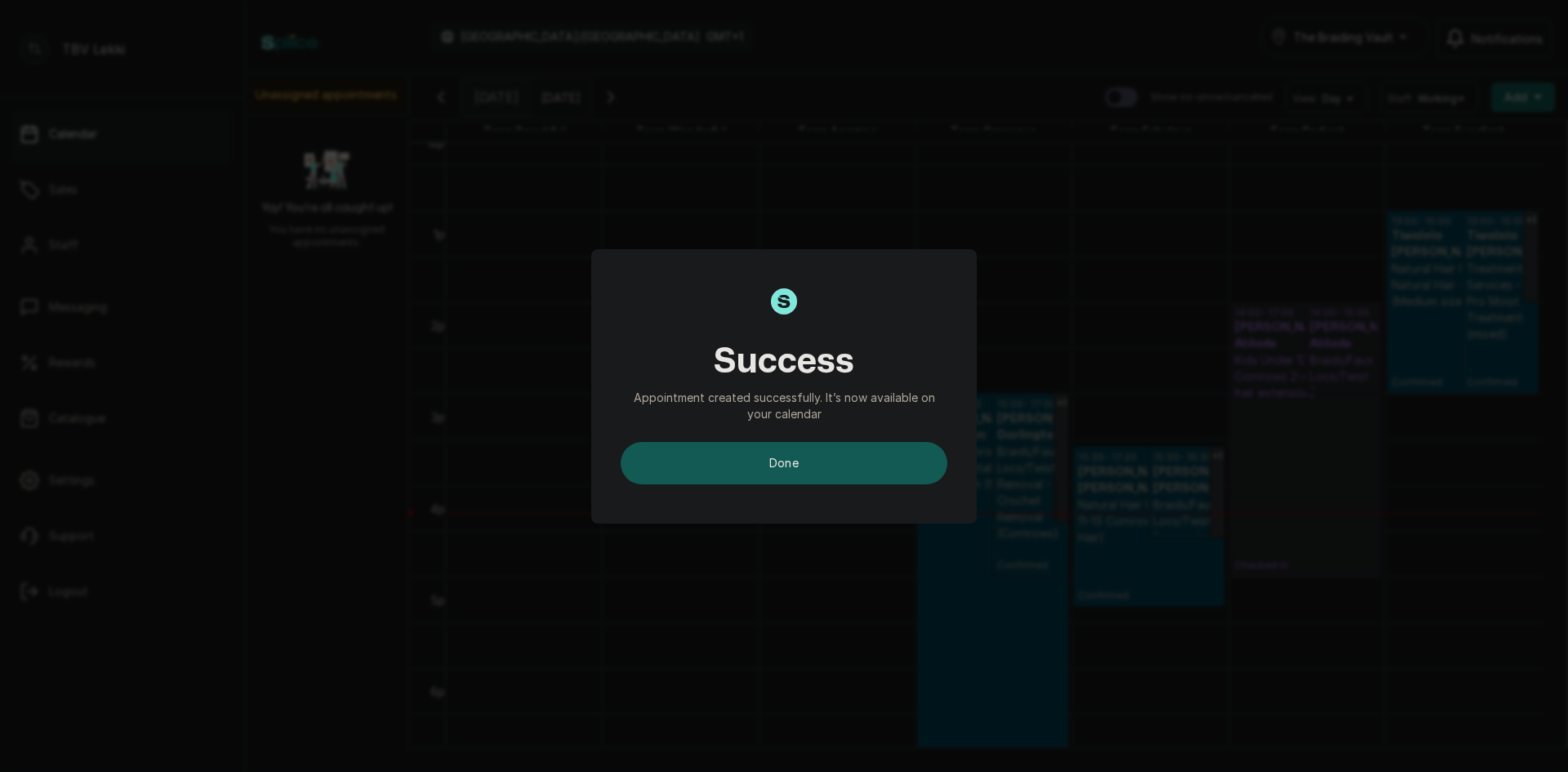
click at [890, 472] on button "done" at bounding box center [784, 462] width 327 height 42
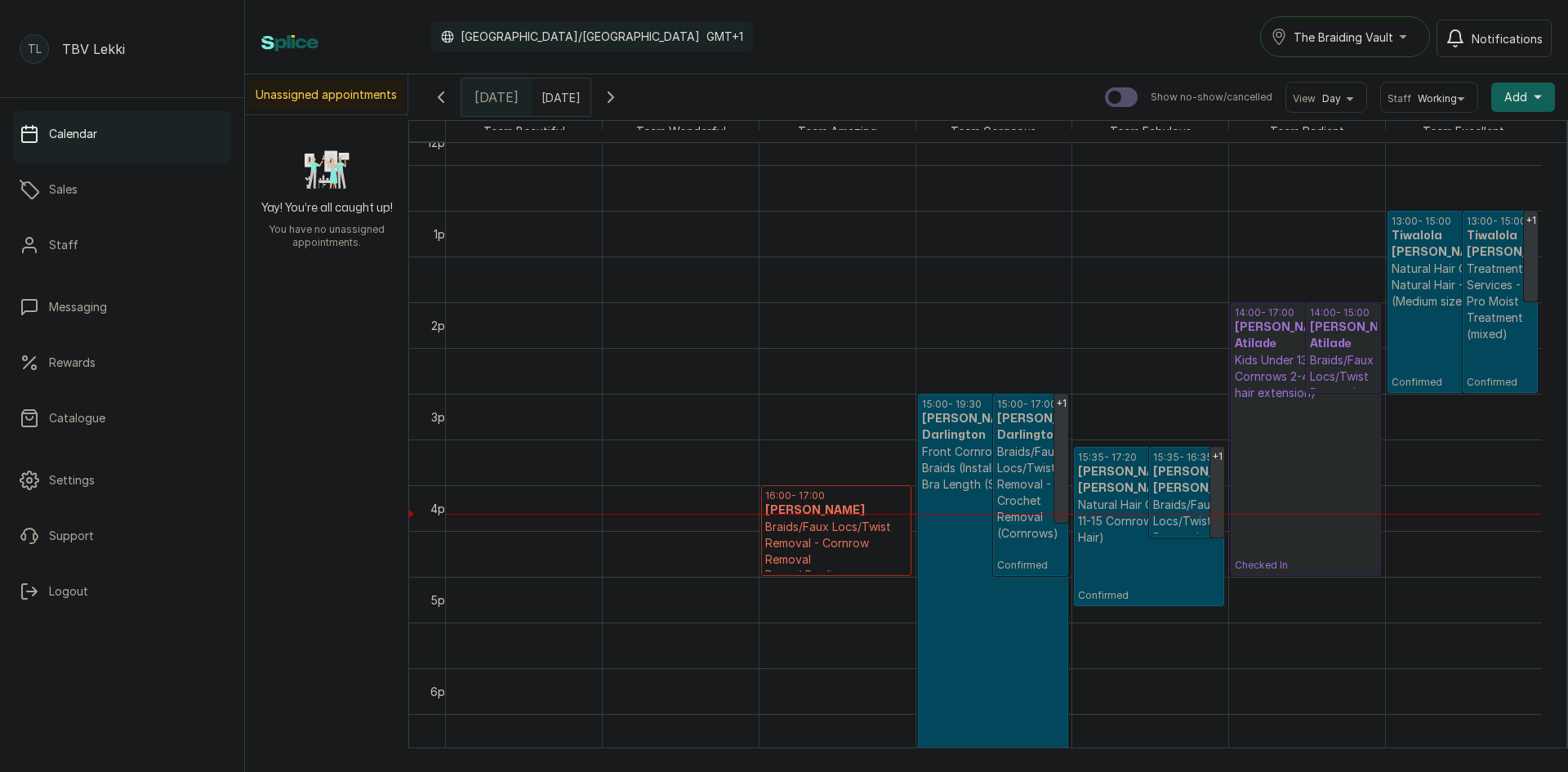
click at [849, 513] on h3 "[PERSON_NAME]" at bounding box center [836, 510] width 142 height 17
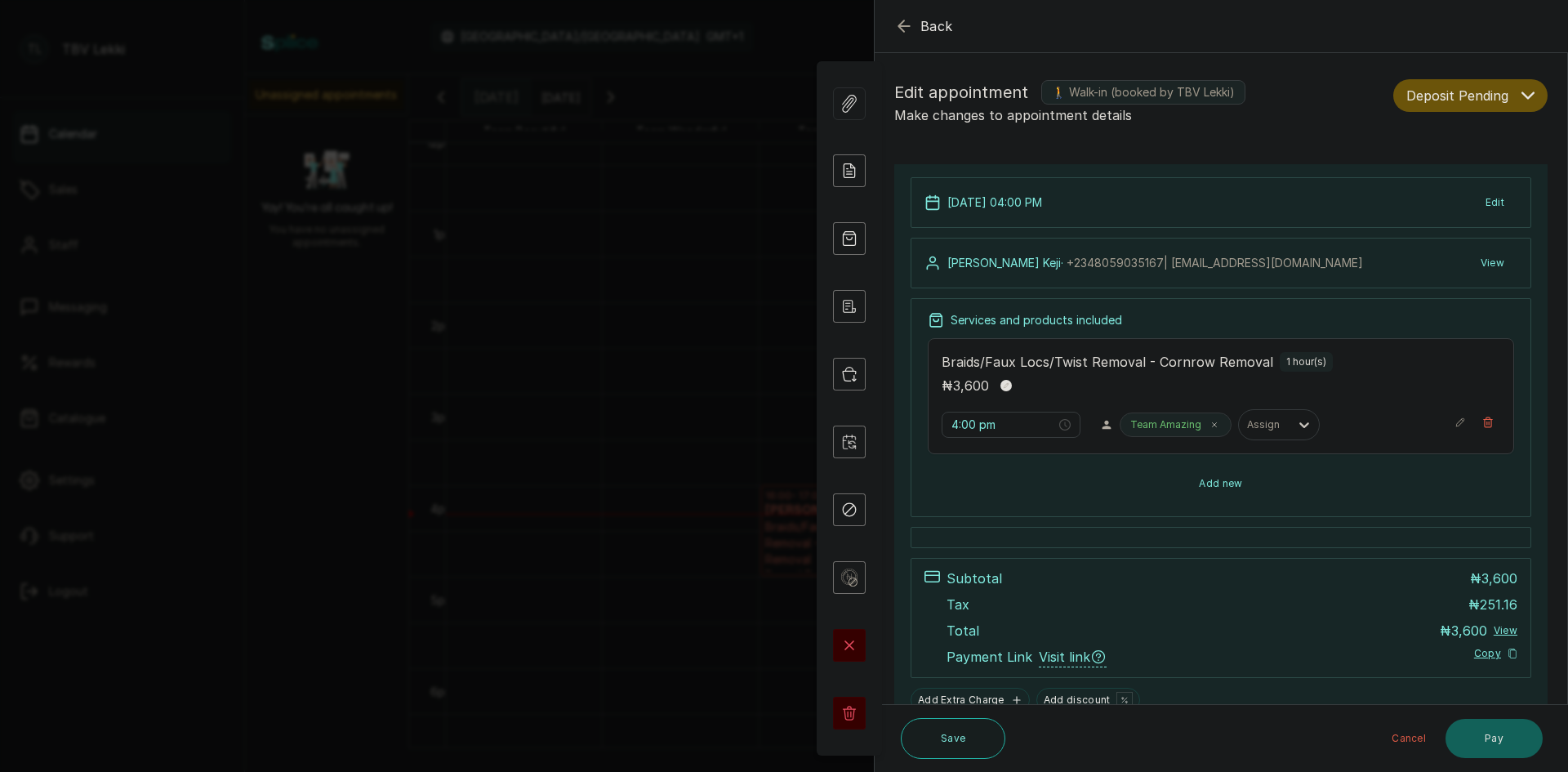
click at [1229, 479] on button "Add new" at bounding box center [1221, 484] width 587 height 40
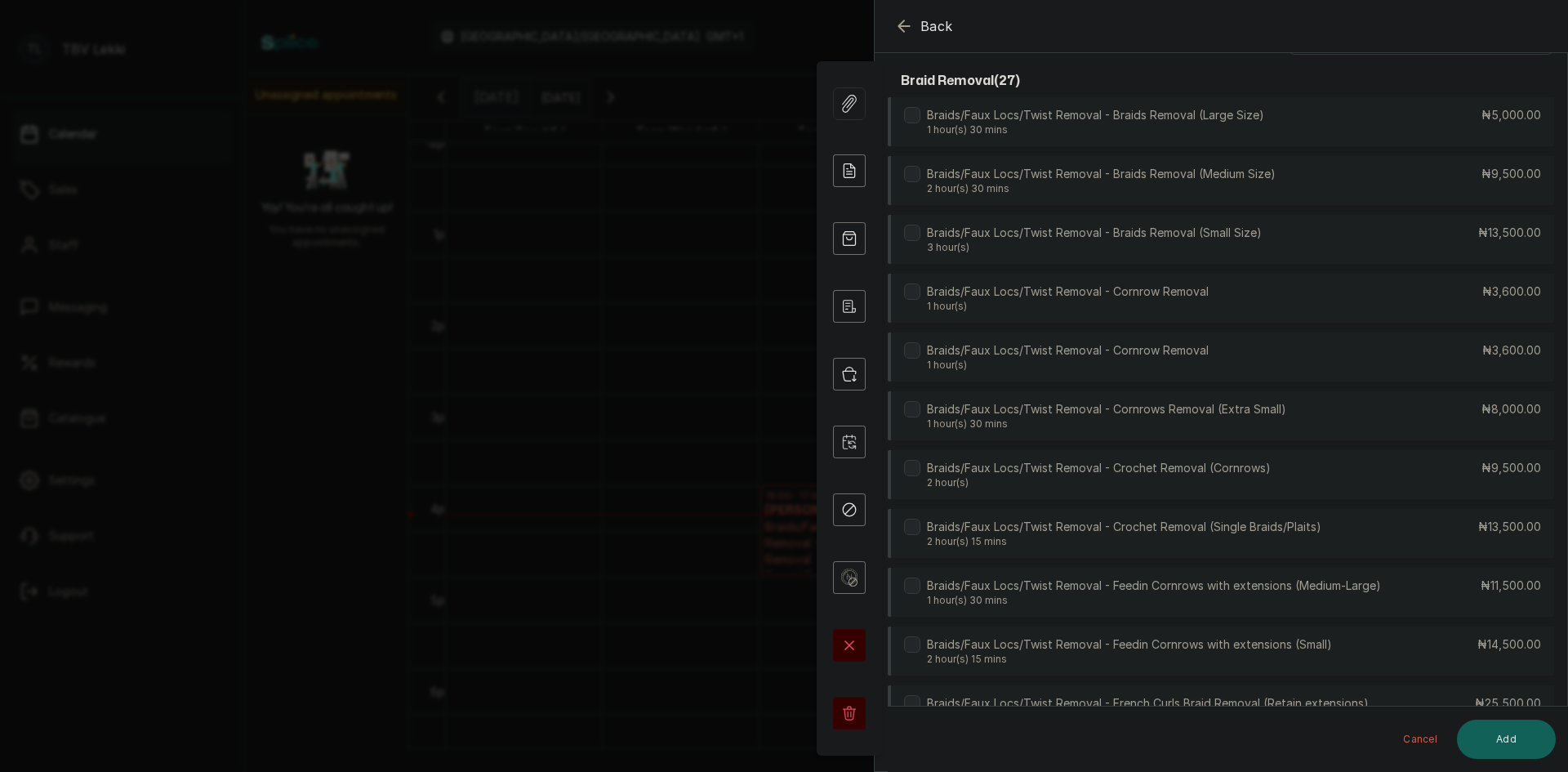
scroll to position [0, 0]
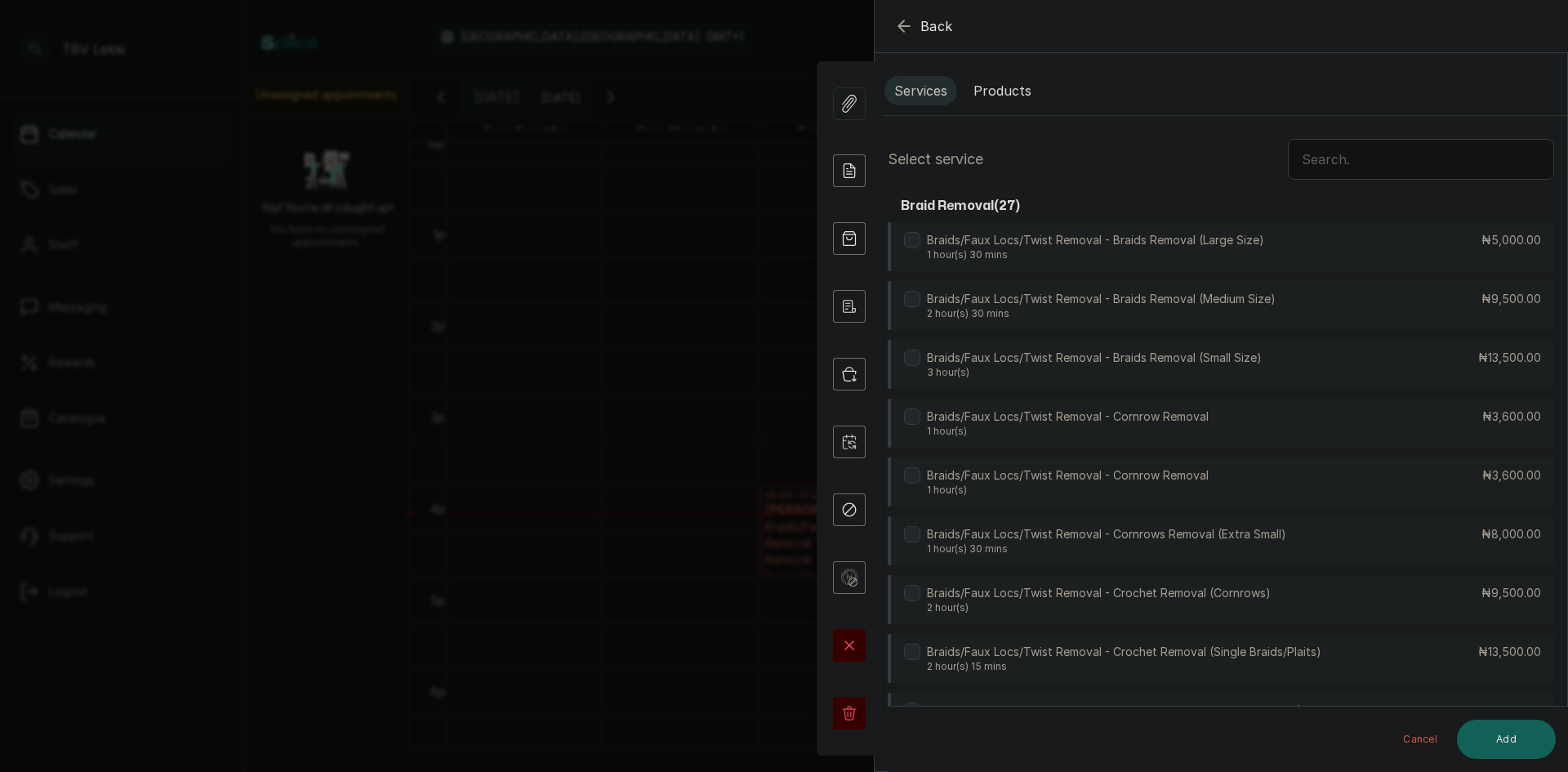
click at [1382, 158] on input "text" at bounding box center [1421, 159] width 266 height 40
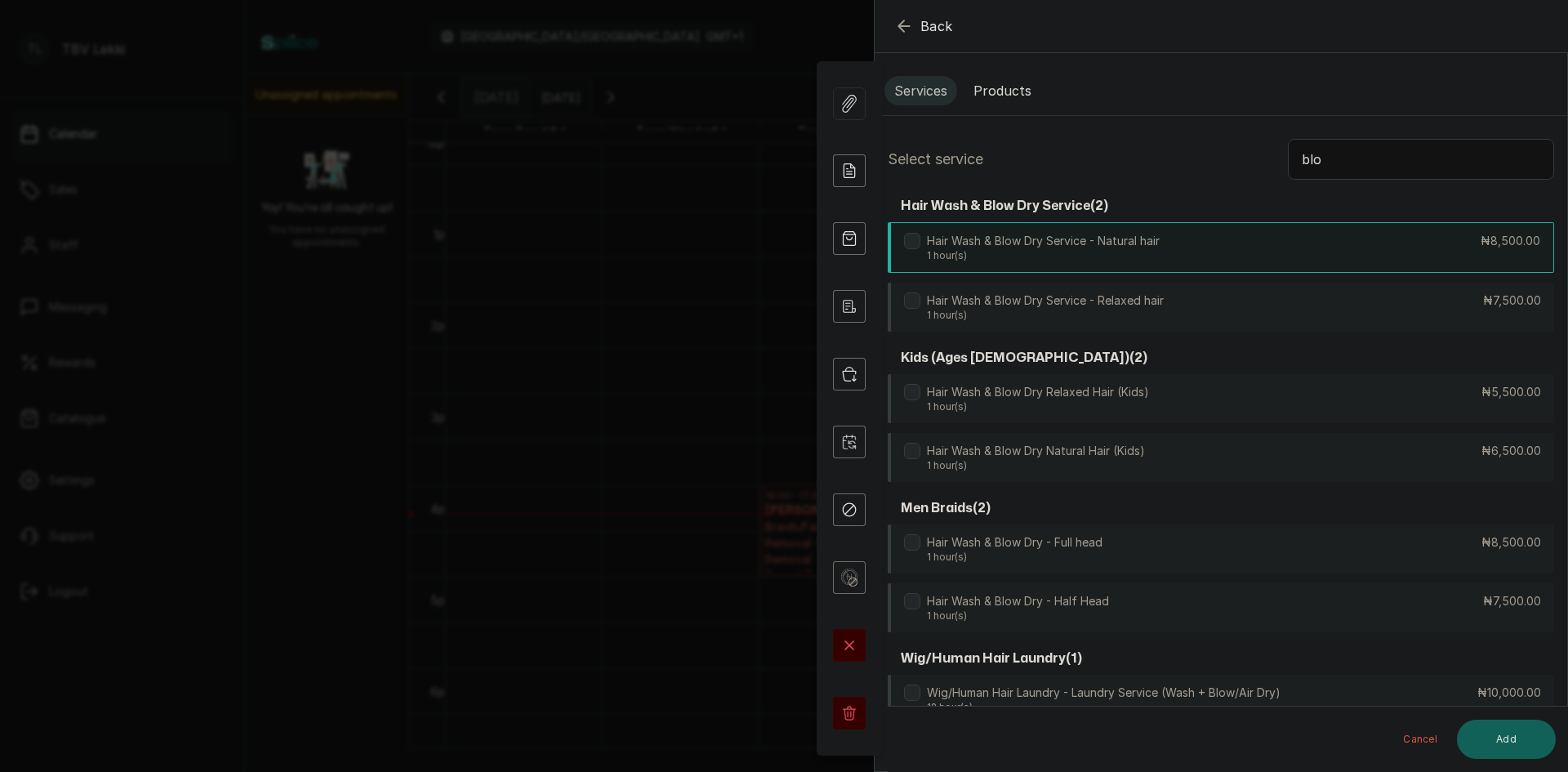
type input "blo"
click at [1192, 257] on div "Hair Wash & Blow Dry Service - Natural hair 1 hour(s) ₦8,500.00" at bounding box center [1222, 248] width 667 height 51
click at [1503, 733] on button "Add" at bounding box center [1506, 739] width 98 height 40
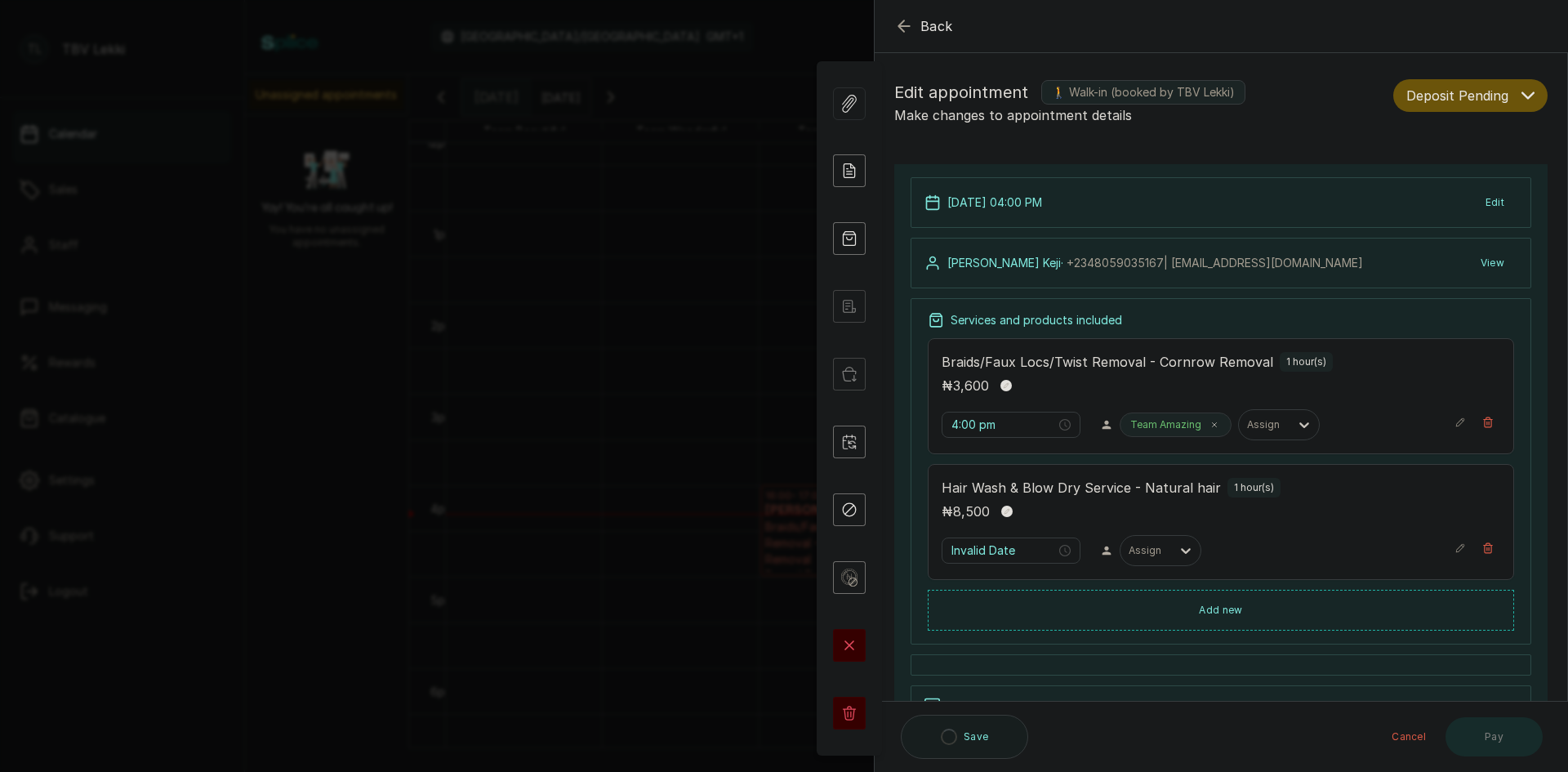
type input "5:00 pm"
click at [1258, 605] on button "Add new" at bounding box center [1221, 609] width 587 height 40
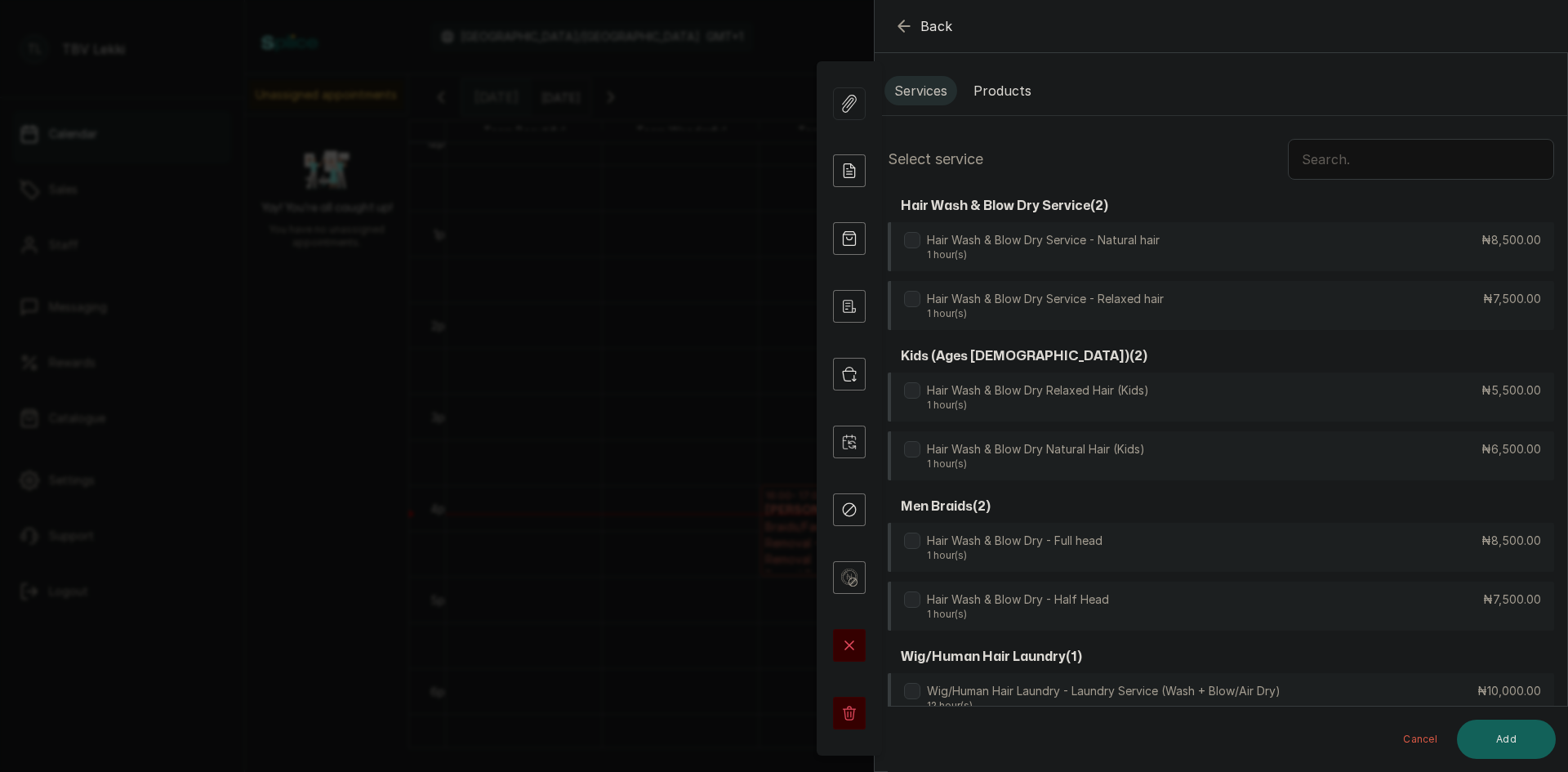
scroll to position [62, 0]
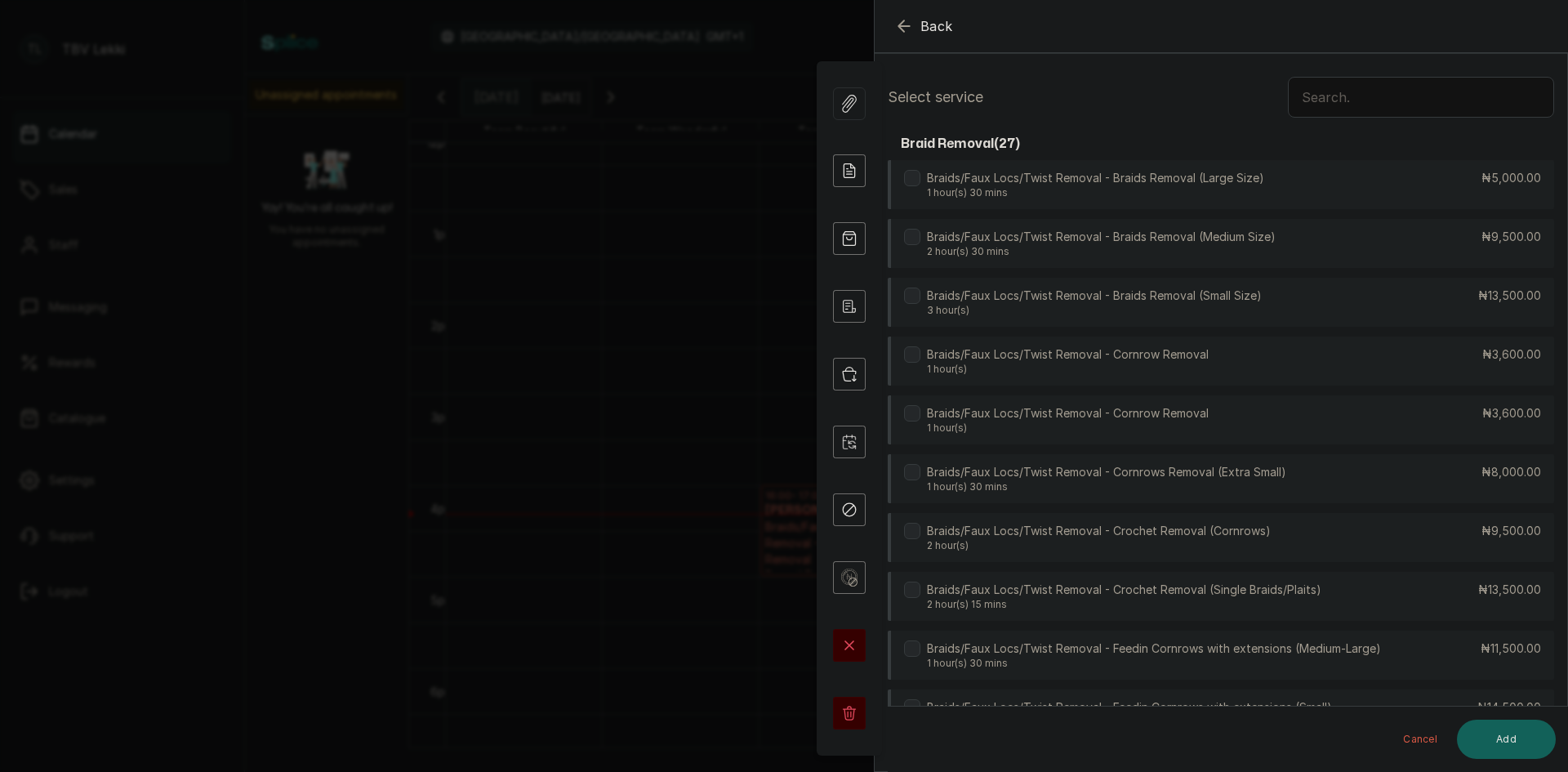
click at [1391, 86] on input "text" at bounding box center [1421, 97] width 266 height 40
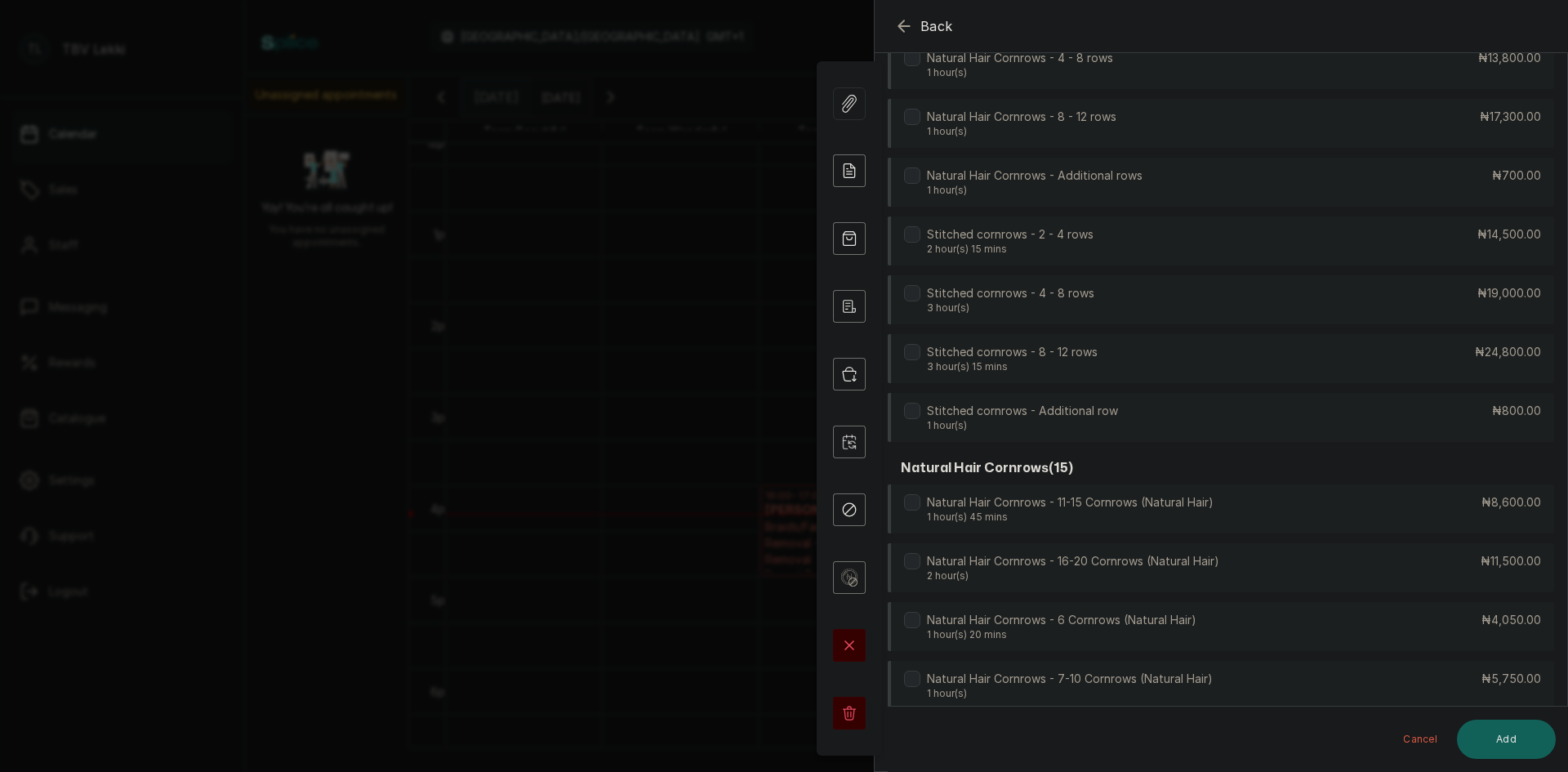
scroll to position [2674, 0]
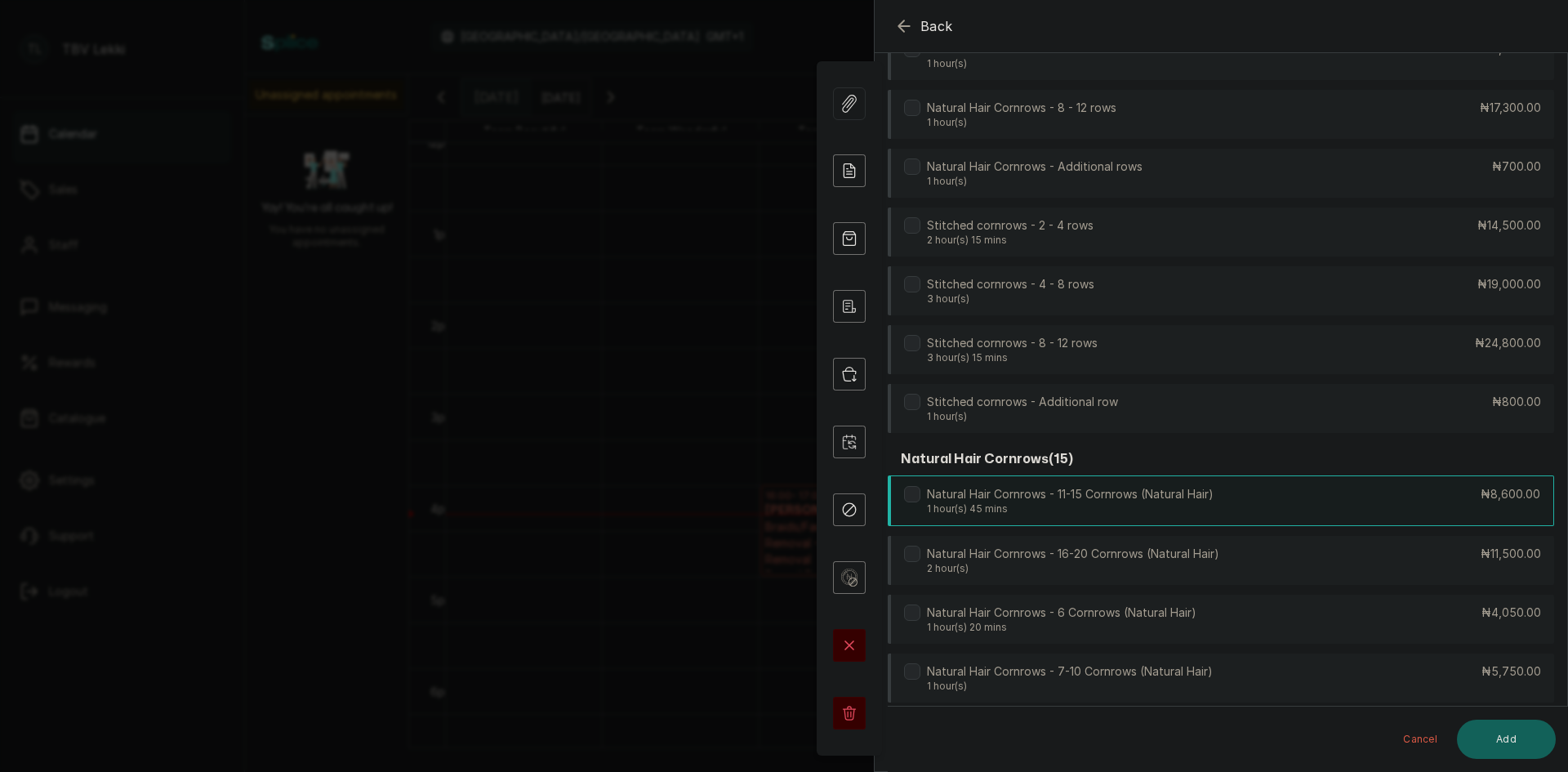
type input "cornr"
click at [1083, 498] on p "Natural Hair Cornrows - 11-15 Cornrows (Natural Hair)" at bounding box center [1070, 494] width 287 height 17
click at [1498, 720] on button "Add" at bounding box center [1506, 739] width 98 height 40
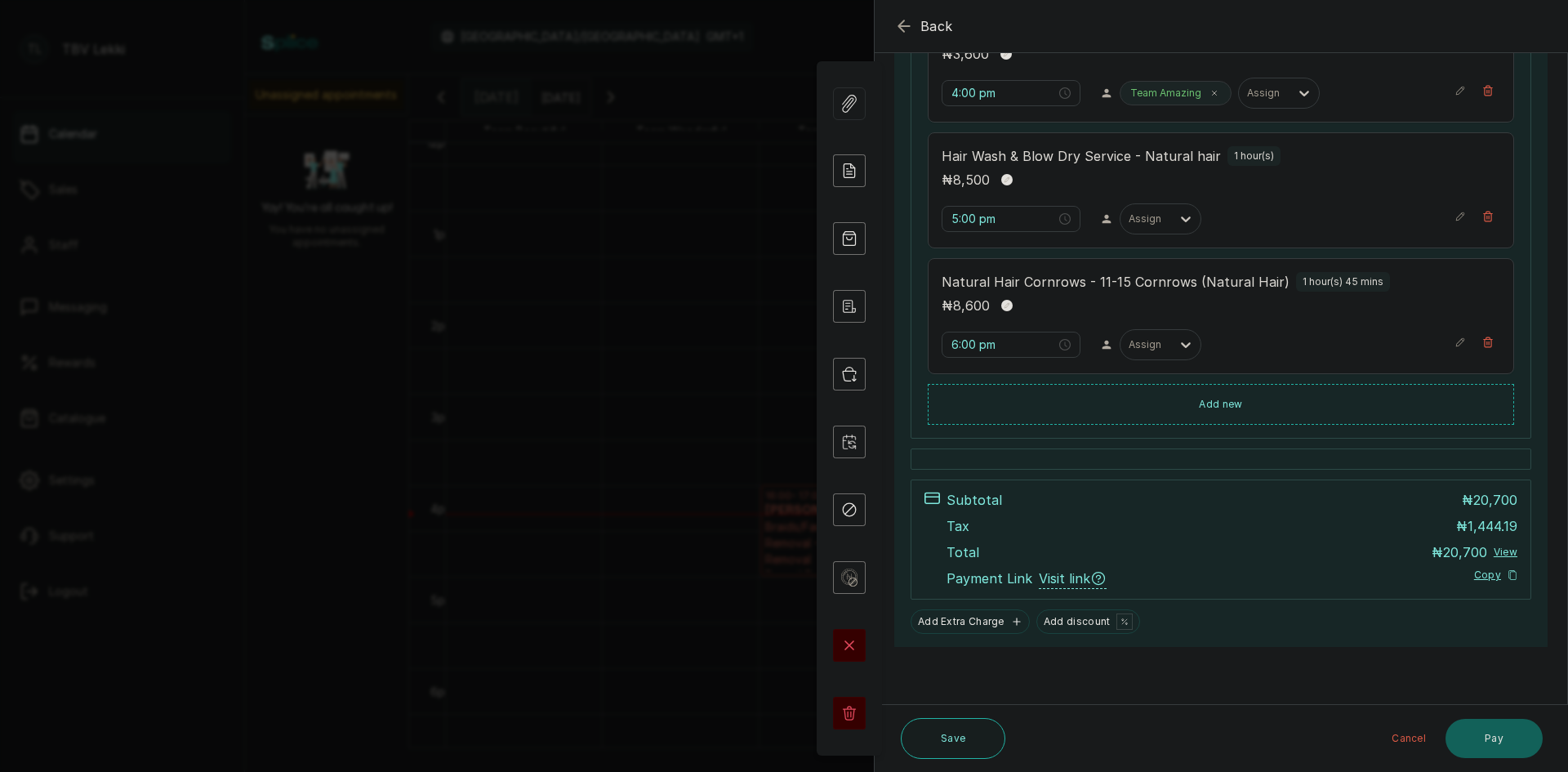
scroll to position [331, 0]
click at [1178, 344] on icon at bounding box center [1185, 345] width 17 height 17
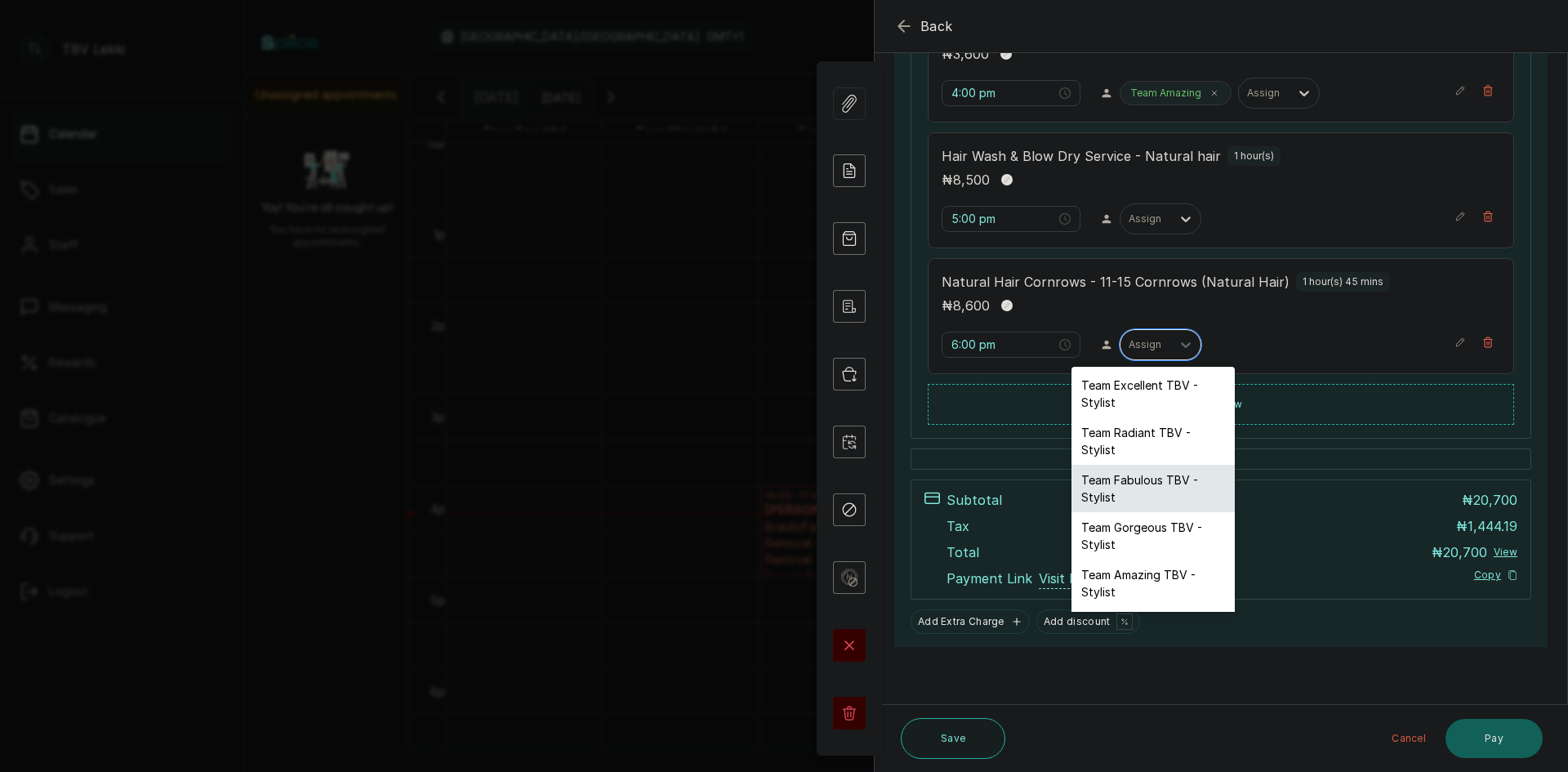
click at [1128, 482] on div "Team Fabulous TBV - Stylist" at bounding box center [1154, 488] width 164 height 47
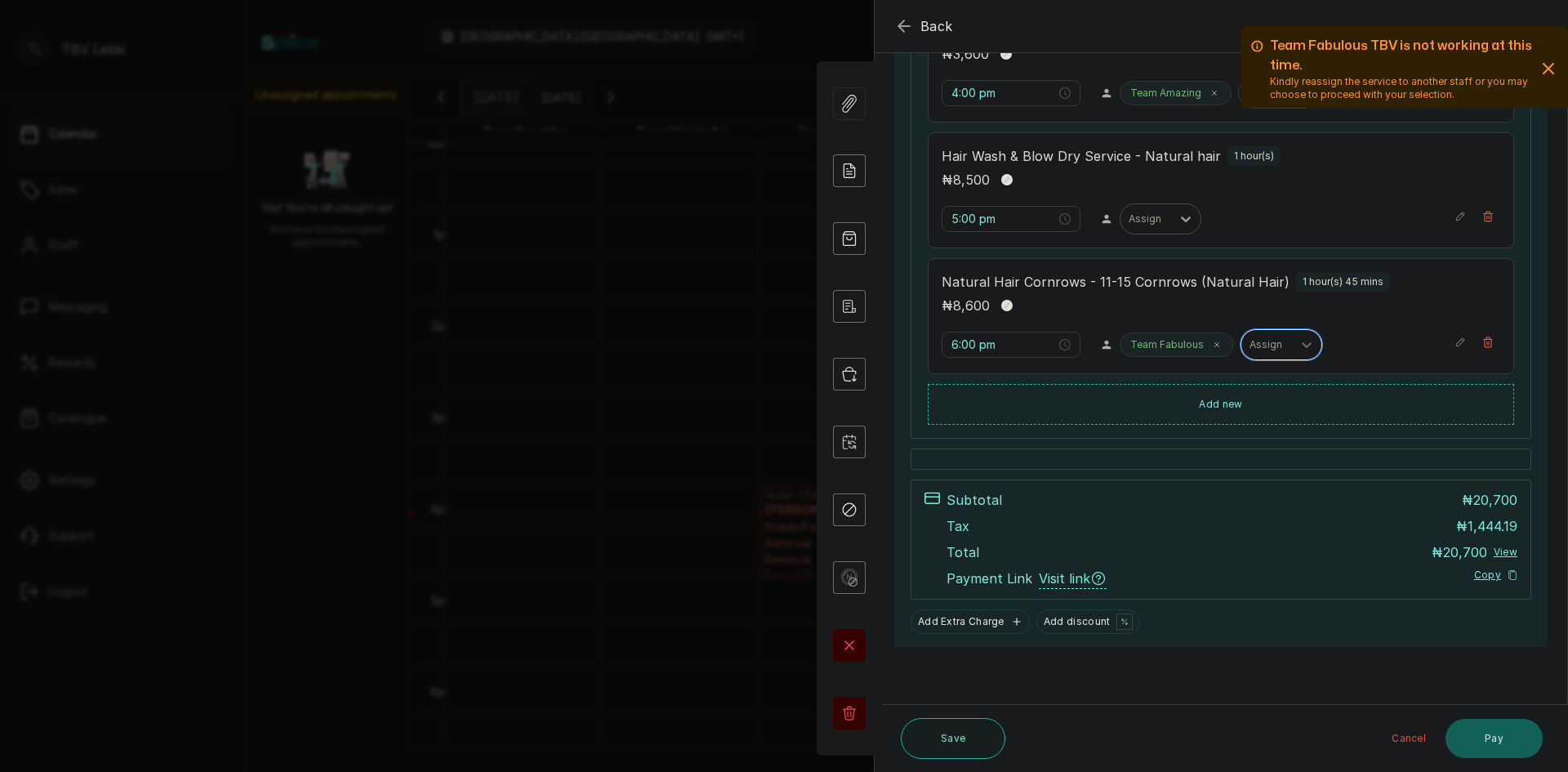
click at [1178, 217] on icon at bounding box center [1185, 219] width 17 height 17
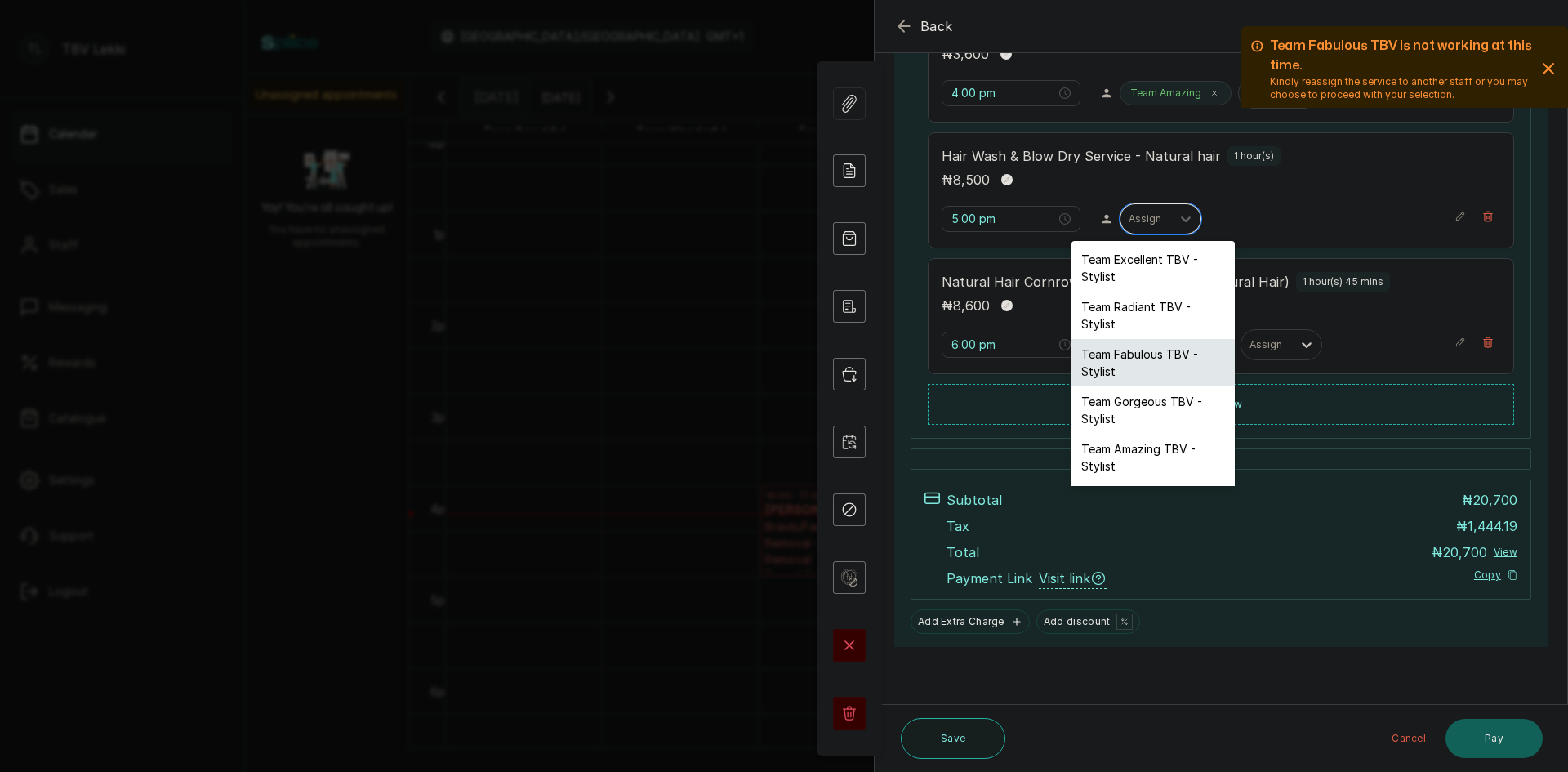
click at [1132, 350] on div "Team Fabulous TBV - Stylist" at bounding box center [1154, 362] width 164 height 47
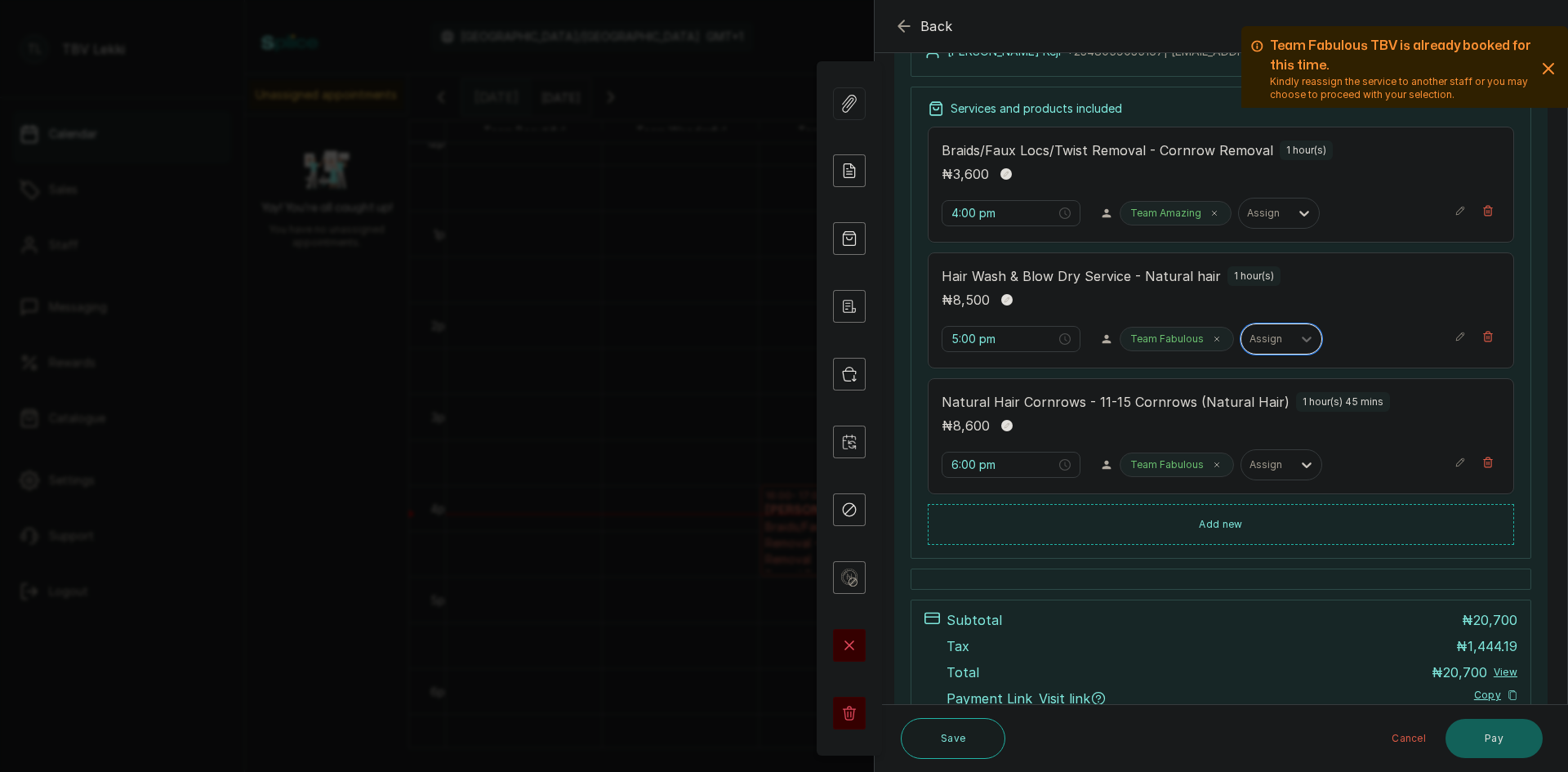
scroll to position [86, 0]
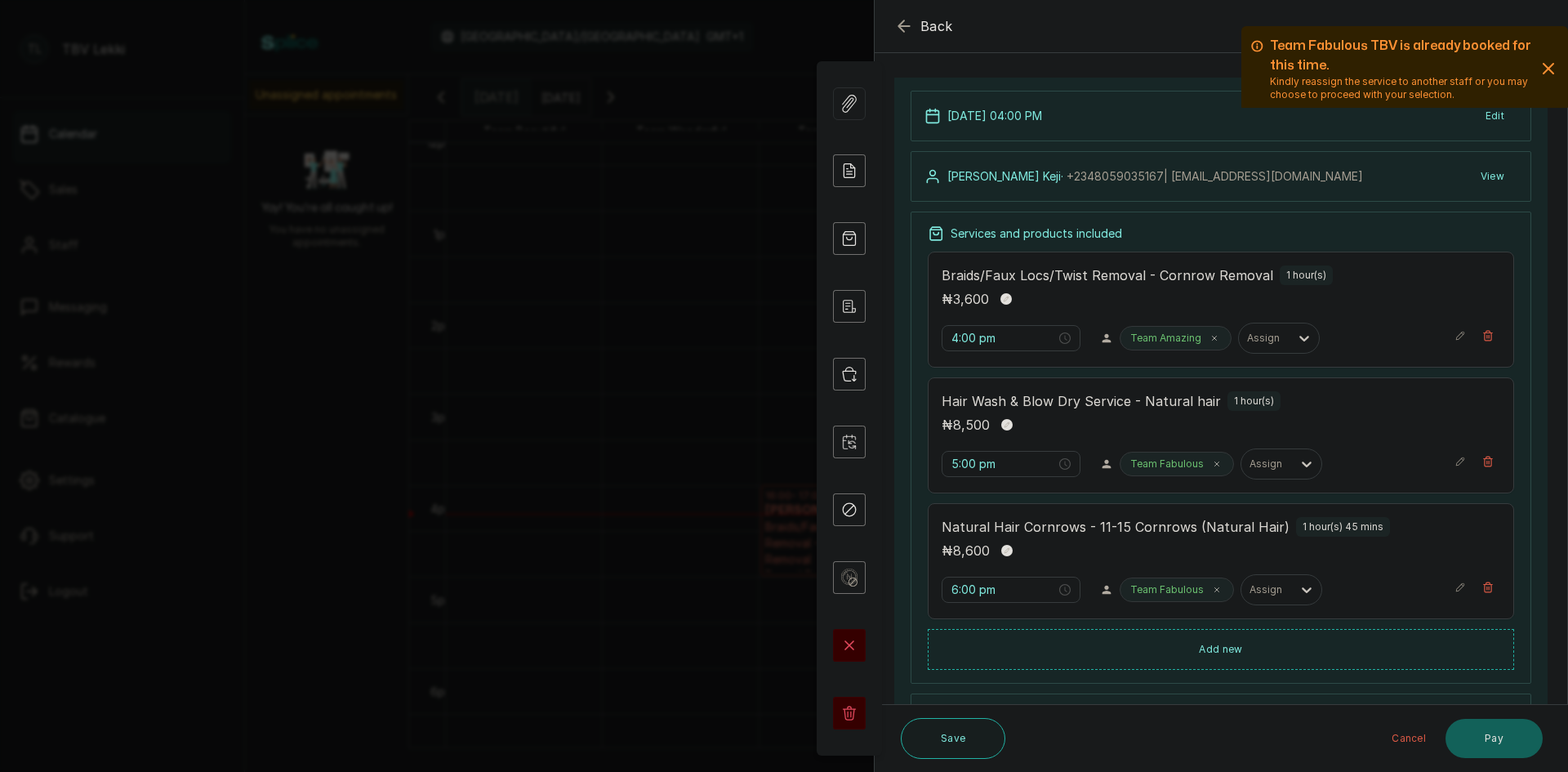
click at [1541, 62] on icon "button" at bounding box center [1549, 69] width 19 height 19
click at [954, 588] on input "6:00 pm" at bounding box center [1003, 589] width 105 height 18
click at [954, 587] on input "6:00 pm" at bounding box center [1003, 589] width 105 height 18
click at [958, 585] on input "6:00 pm" at bounding box center [1003, 589] width 105 height 18
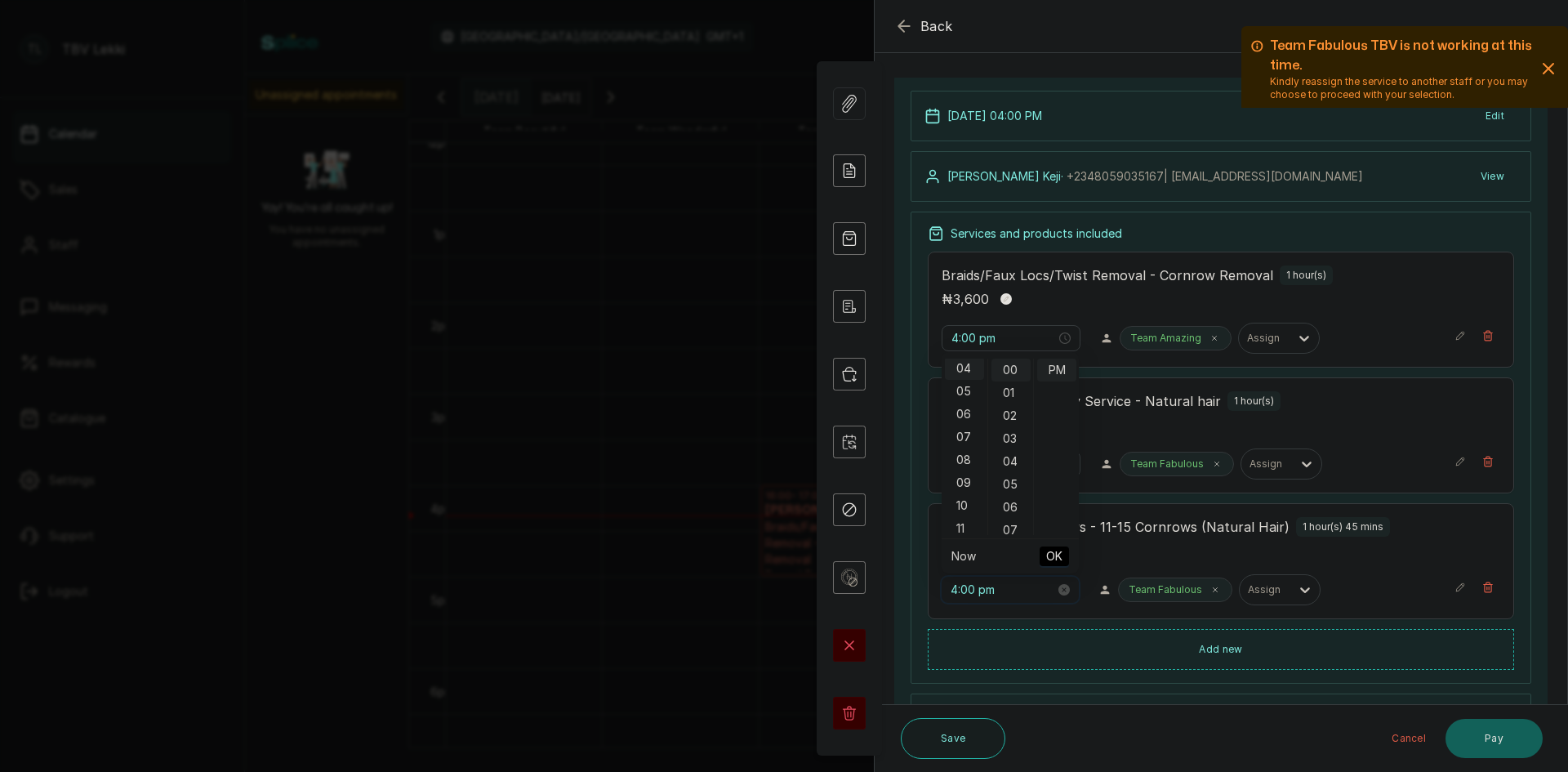
scroll to position [91, 0]
type input "4:00 pm"
click at [1054, 558] on span "OK" at bounding box center [1054, 556] width 17 height 31
type input "4:00 pm"
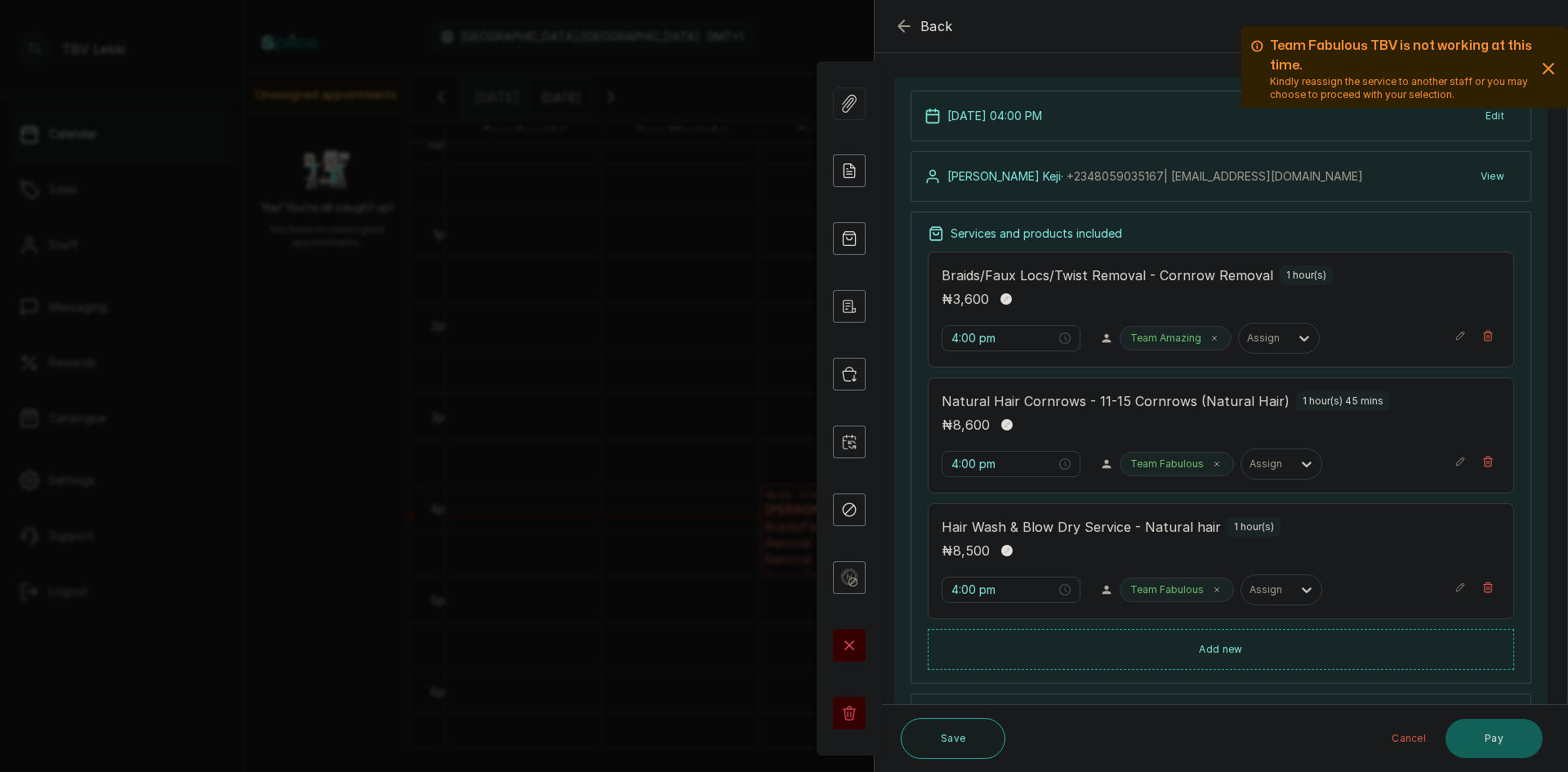
scroll to position [0, 0]
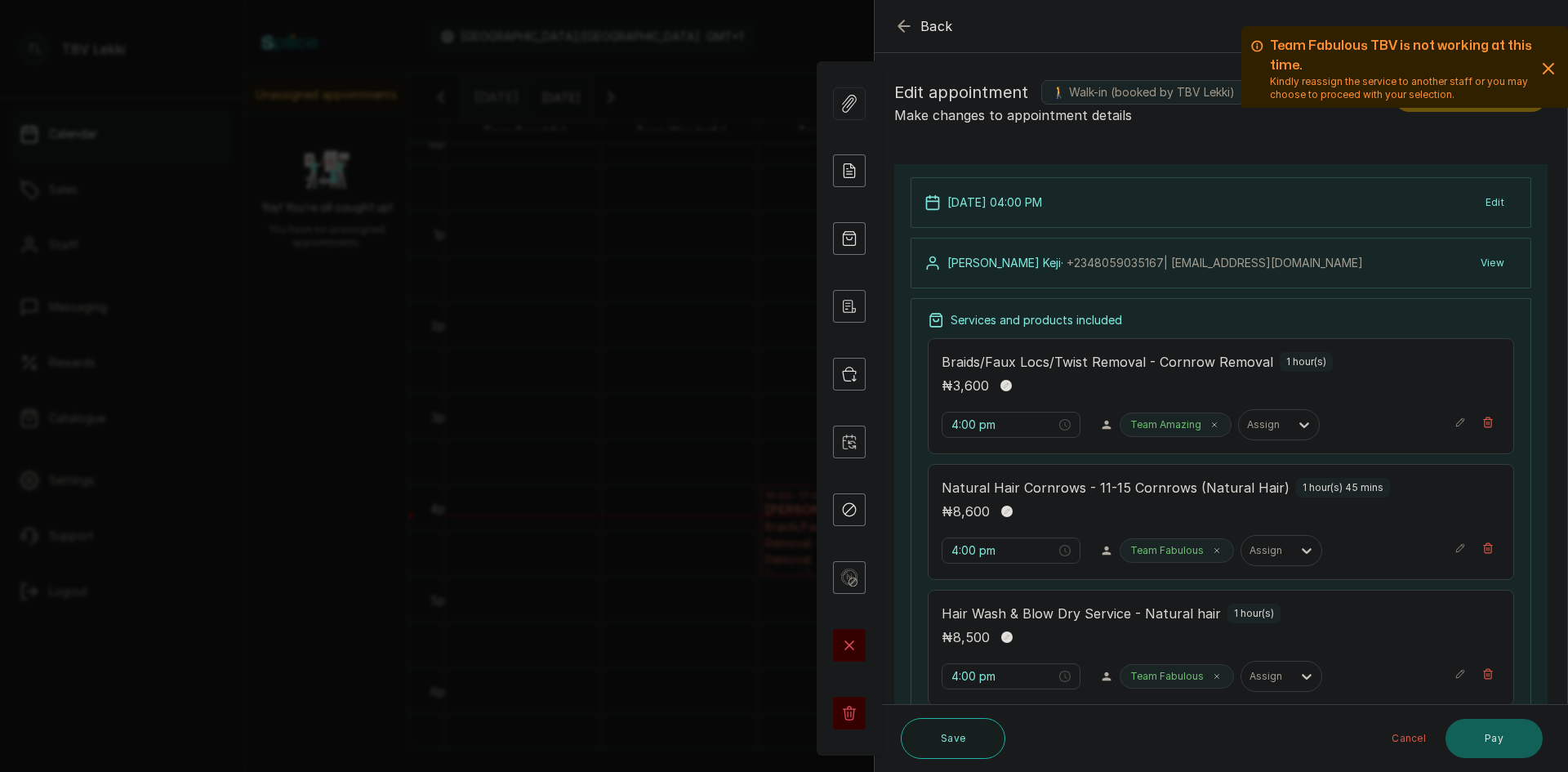
click at [1539, 63] on icon "button" at bounding box center [1549, 69] width 19 height 19
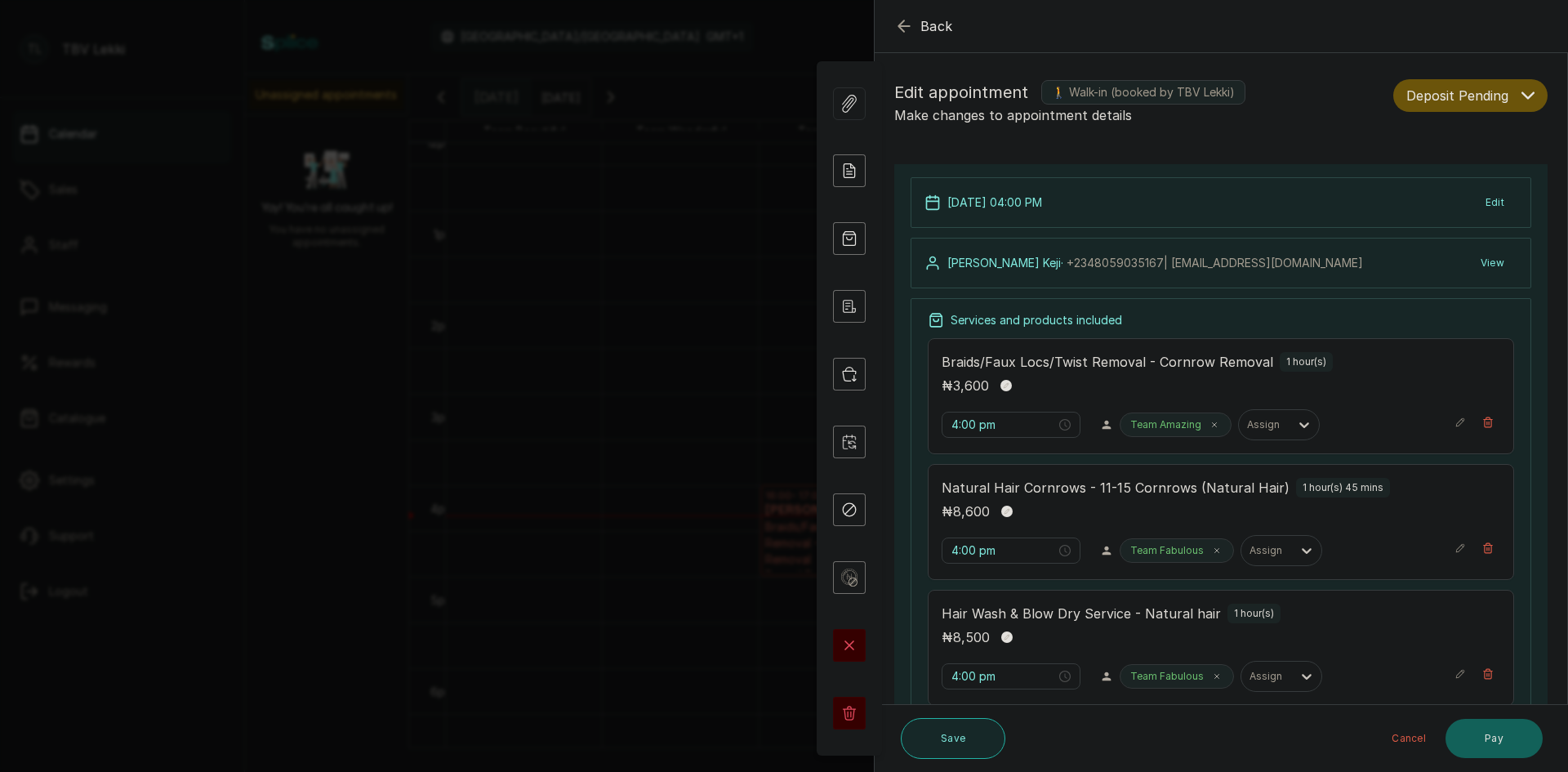
click at [942, 745] on button "Save" at bounding box center [952, 738] width 105 height 40
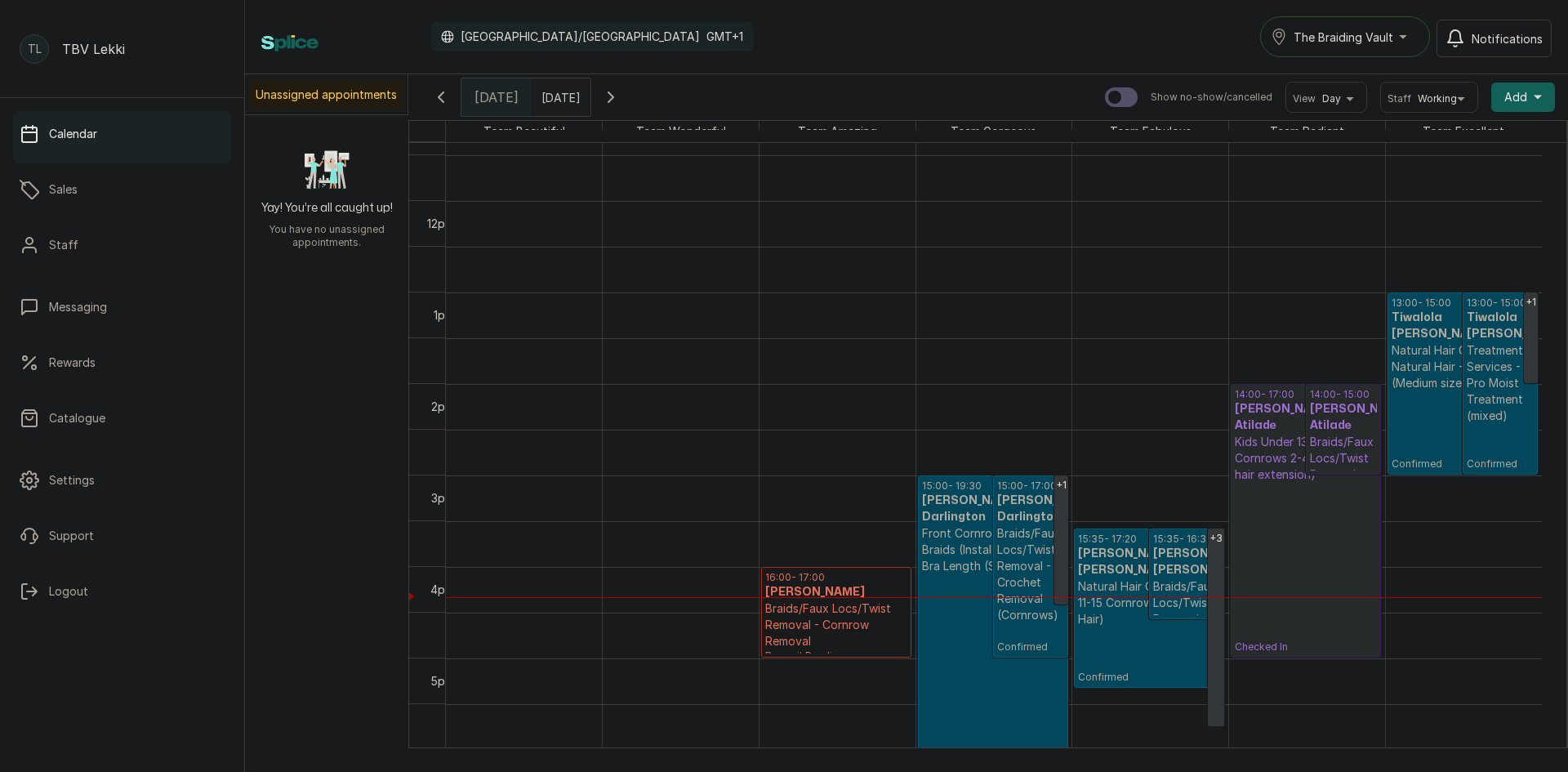
scroll to position [1039, 0]
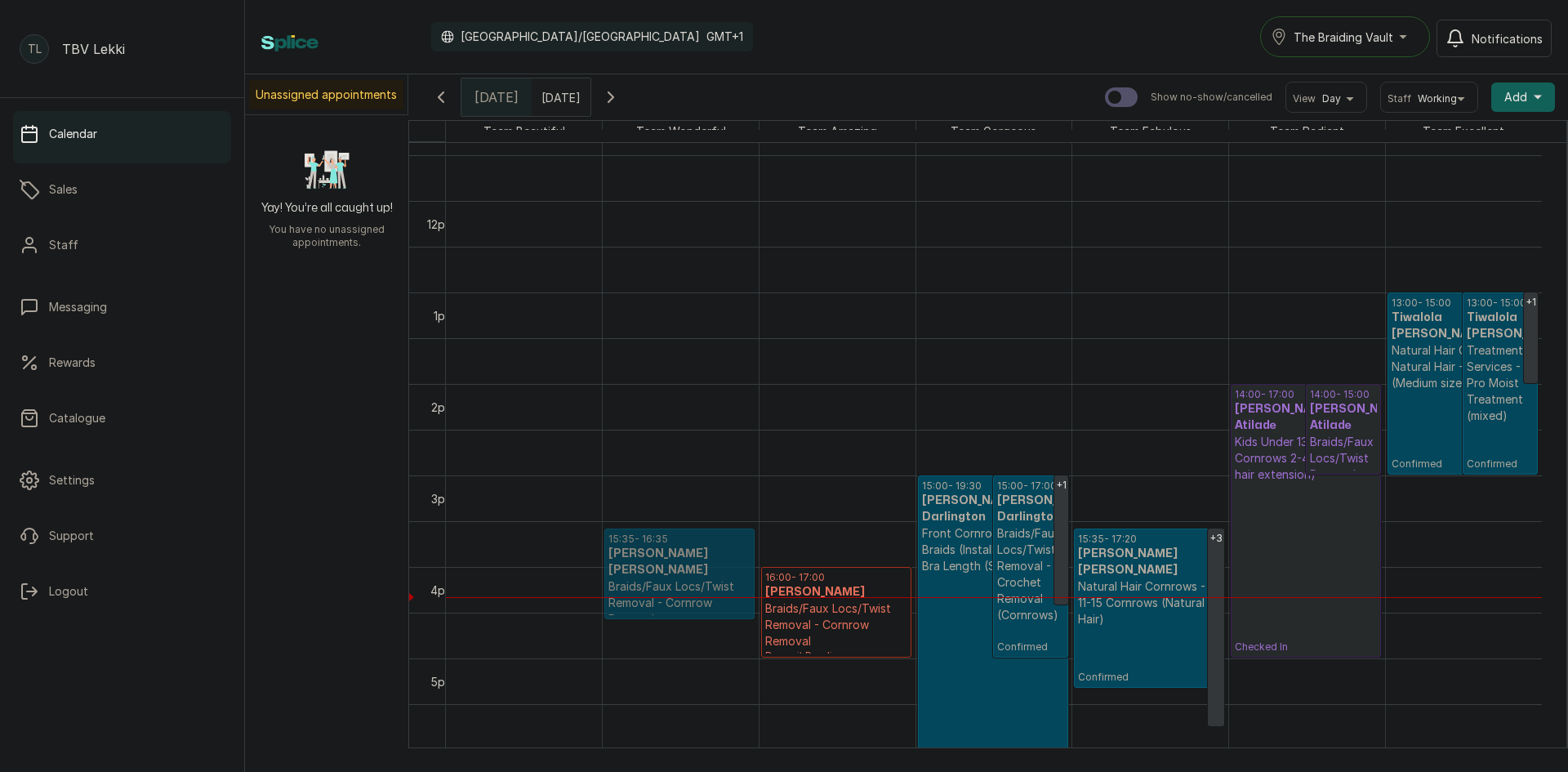
drag, startPoint x: 1181, startPoint y: 559, endPoint x: 701, endPoint y: 557, distance: 480.0
click at [701, 557] on tr "15:35 - 16:35 TOFUNMI AKINSEYE AKINSEYE Braids/Faux Locs/Twist Removal - Cornro…" at bounding box center [994, 200] width 1096 height 2196
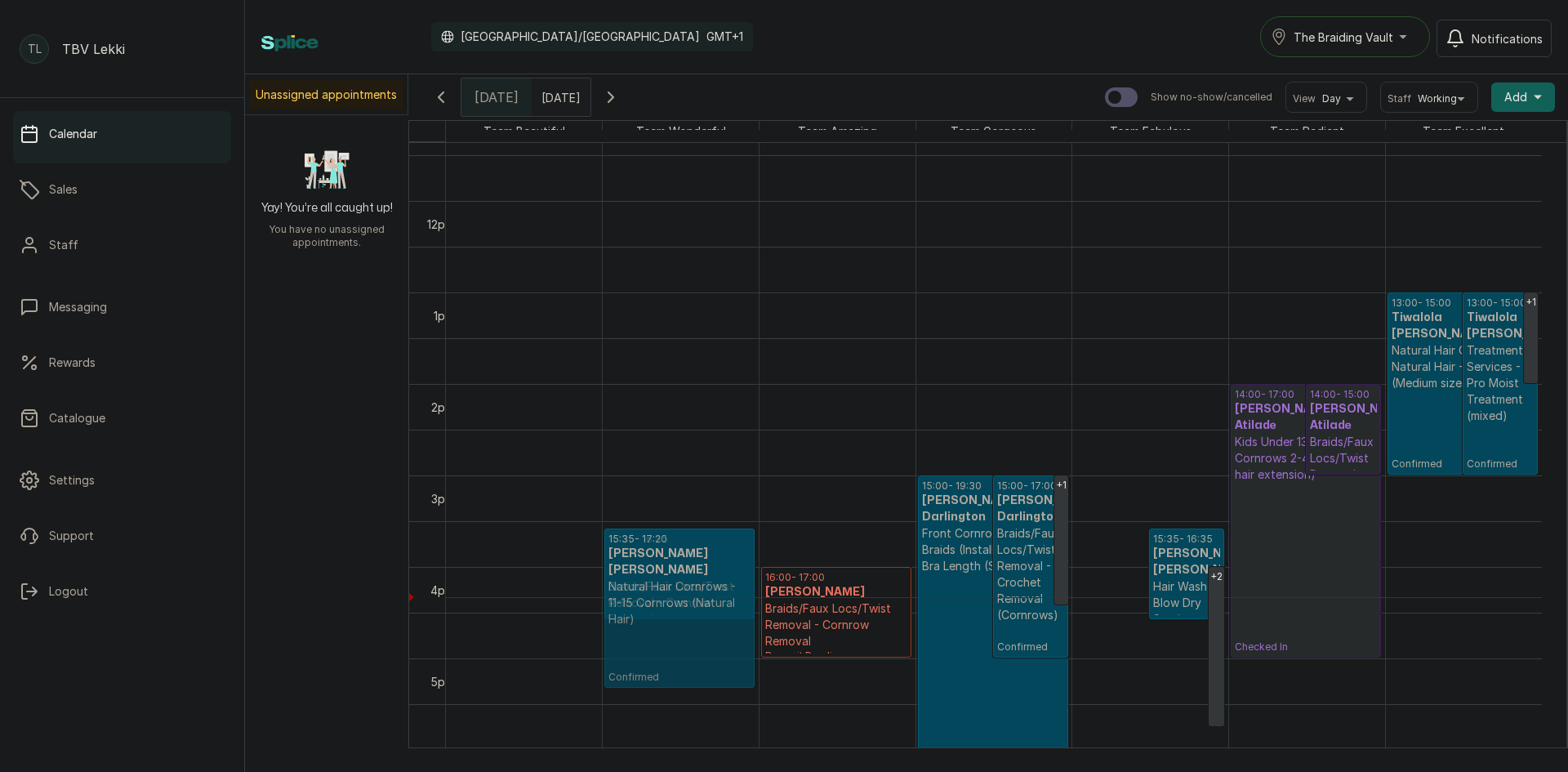
drag, startPoint x: 1129, startPoint y: 556, endPoint x: 679, endPoint y: 553, distance: 450.0
click at [679, 553] on tr "15:35 - 16:35 TOFUNMI AKINSEYE AKINSEYE Braids/Faux Locs/Twist Removal - Cornro…" at bounding box center [994, 200] width 1096 height 2196
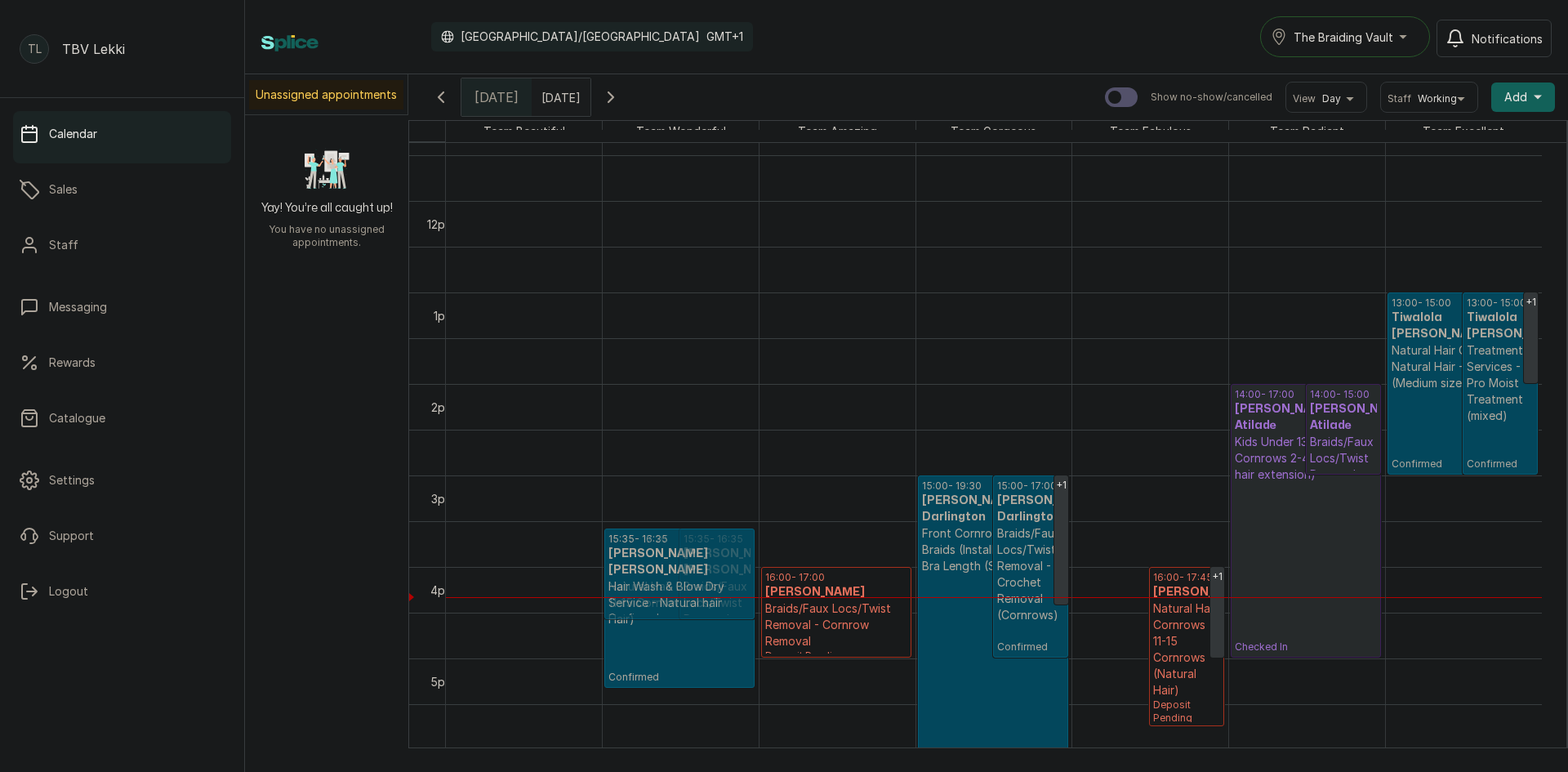
drag, startPoint x: 1131, startPoint y: 543, endPoint x: 613, endPoint y: 541, distance: 518.0
click at [613, 541] on tr "15:35 - 17:20 TOFUNMI AKINSEYE AKINSEYE Natural Hair Cornrows - 11-15 Cornrows …" at bounding box center [994, 200] width 1096 height 2196
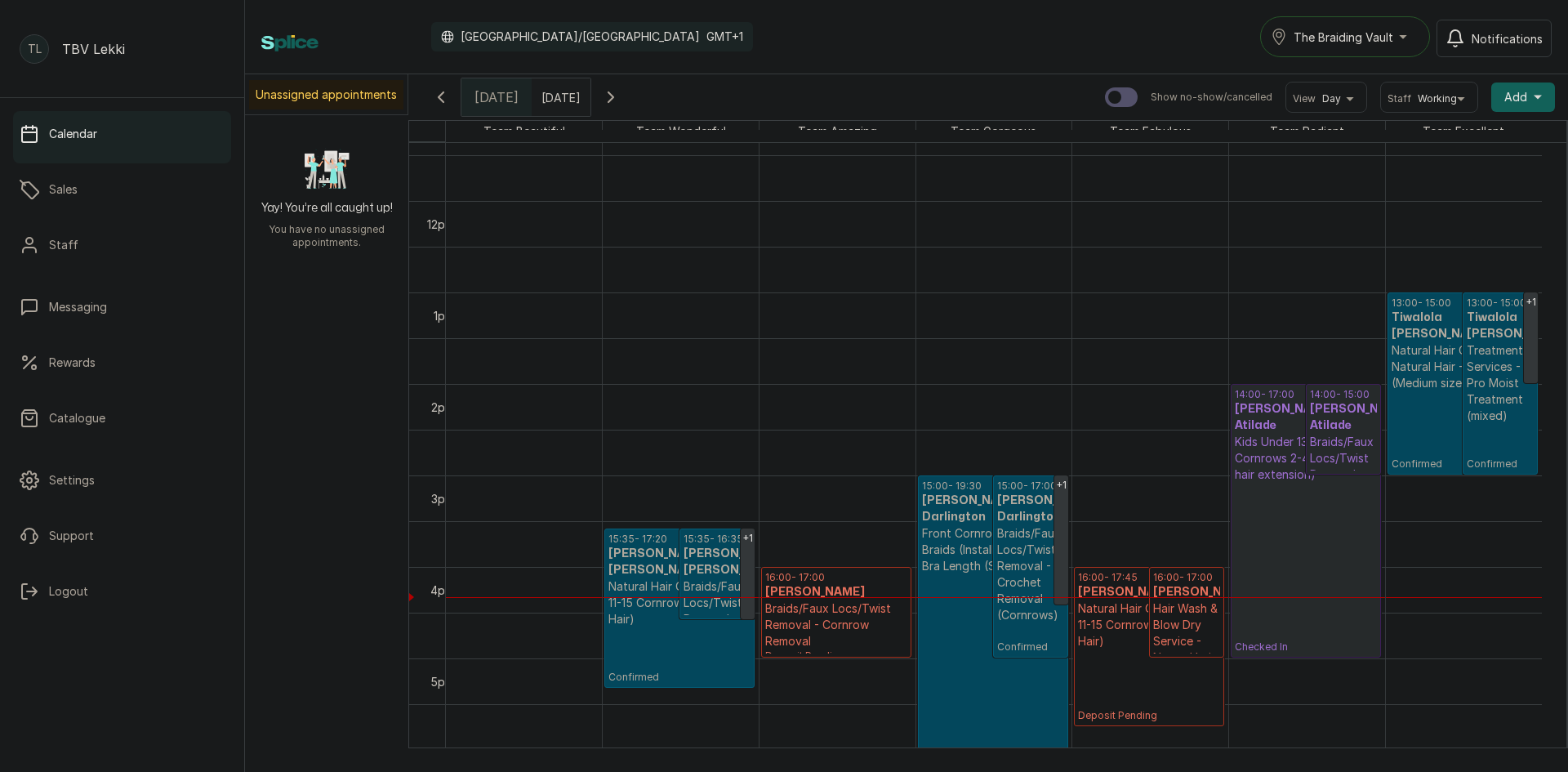
click at [1128, 594] on h3 "[PERSON_NAME]" at bounding box center [1149, 592] width 142 height 17
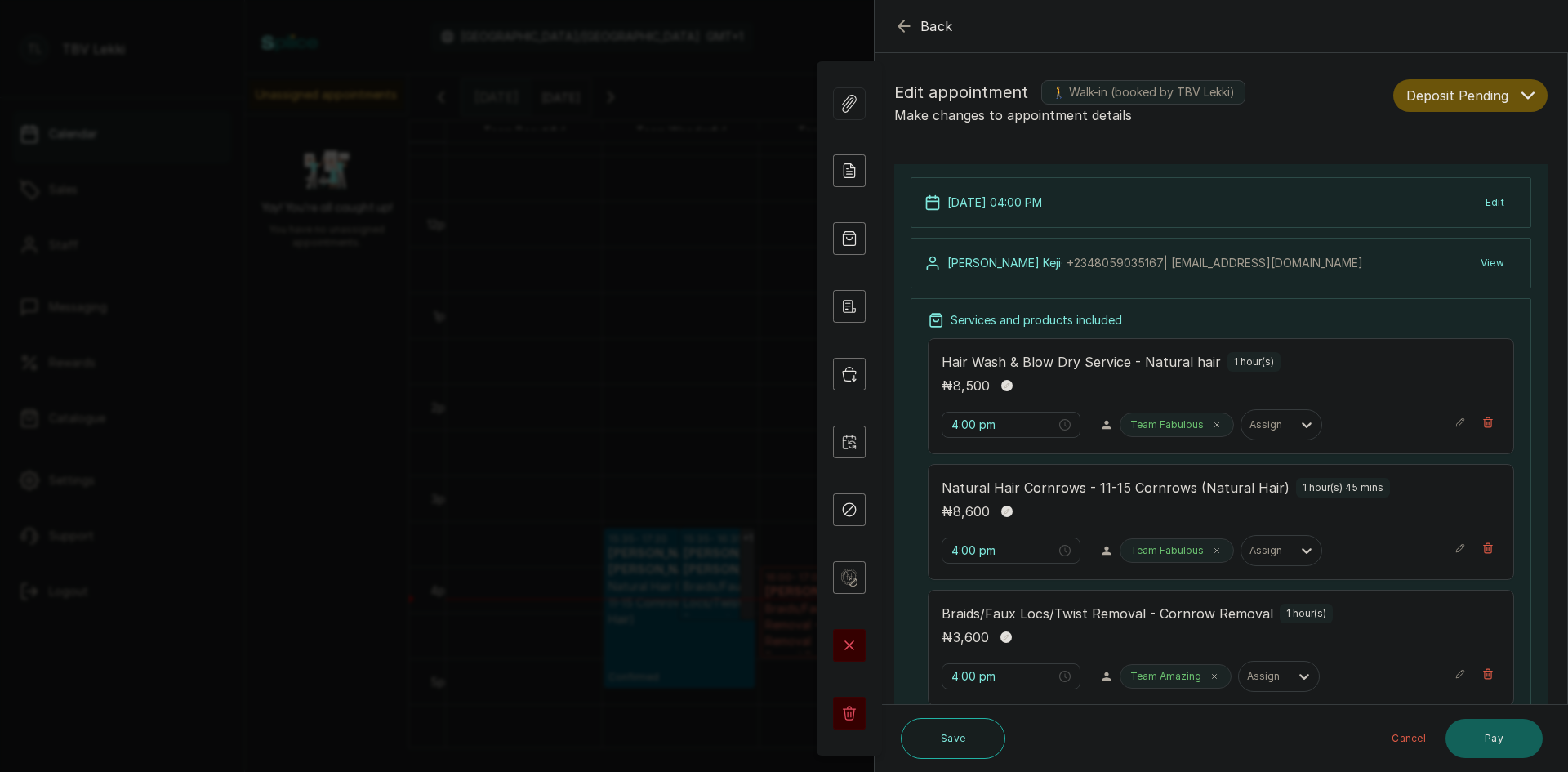
click at [1521, 91] on icon "button" at bounding box center [1528, 95] width 13 height 13
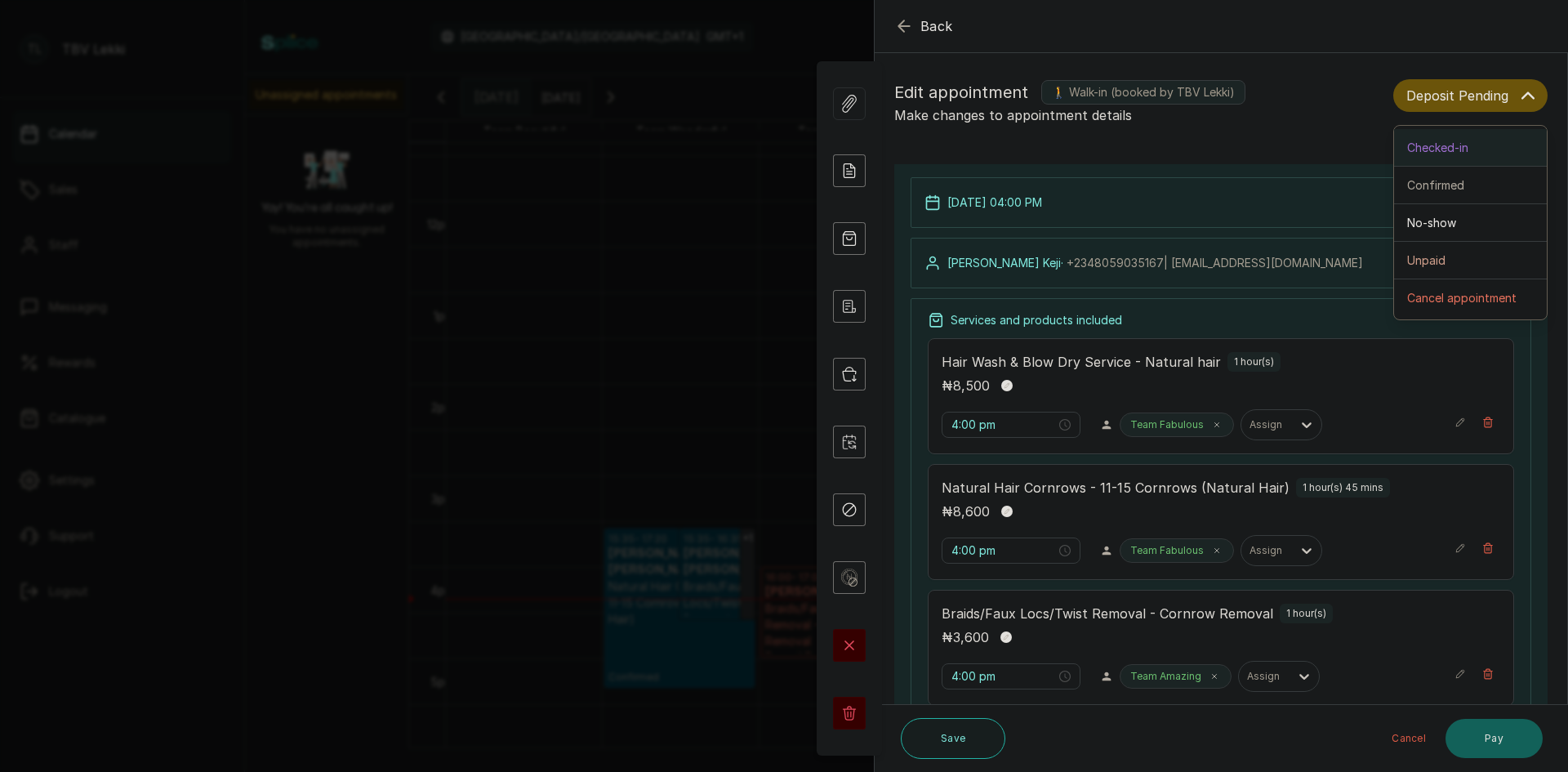
click at [1468, 144] on div "Checked-in" at bounding box center [1470, 148] width 127 height 18
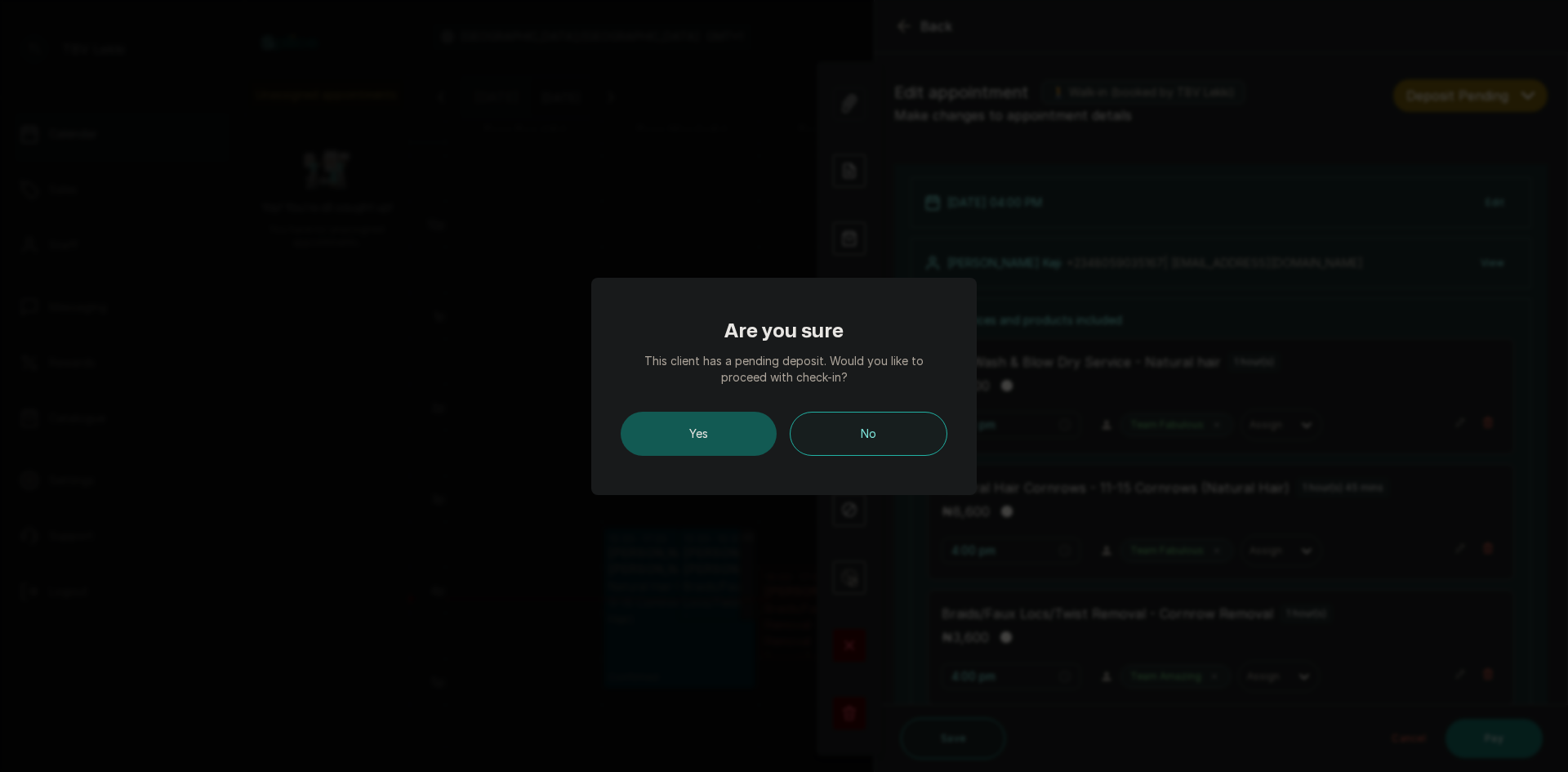
click at [706, 440] on button "Yes" at bounding box center [698, 433] width 156 height 44
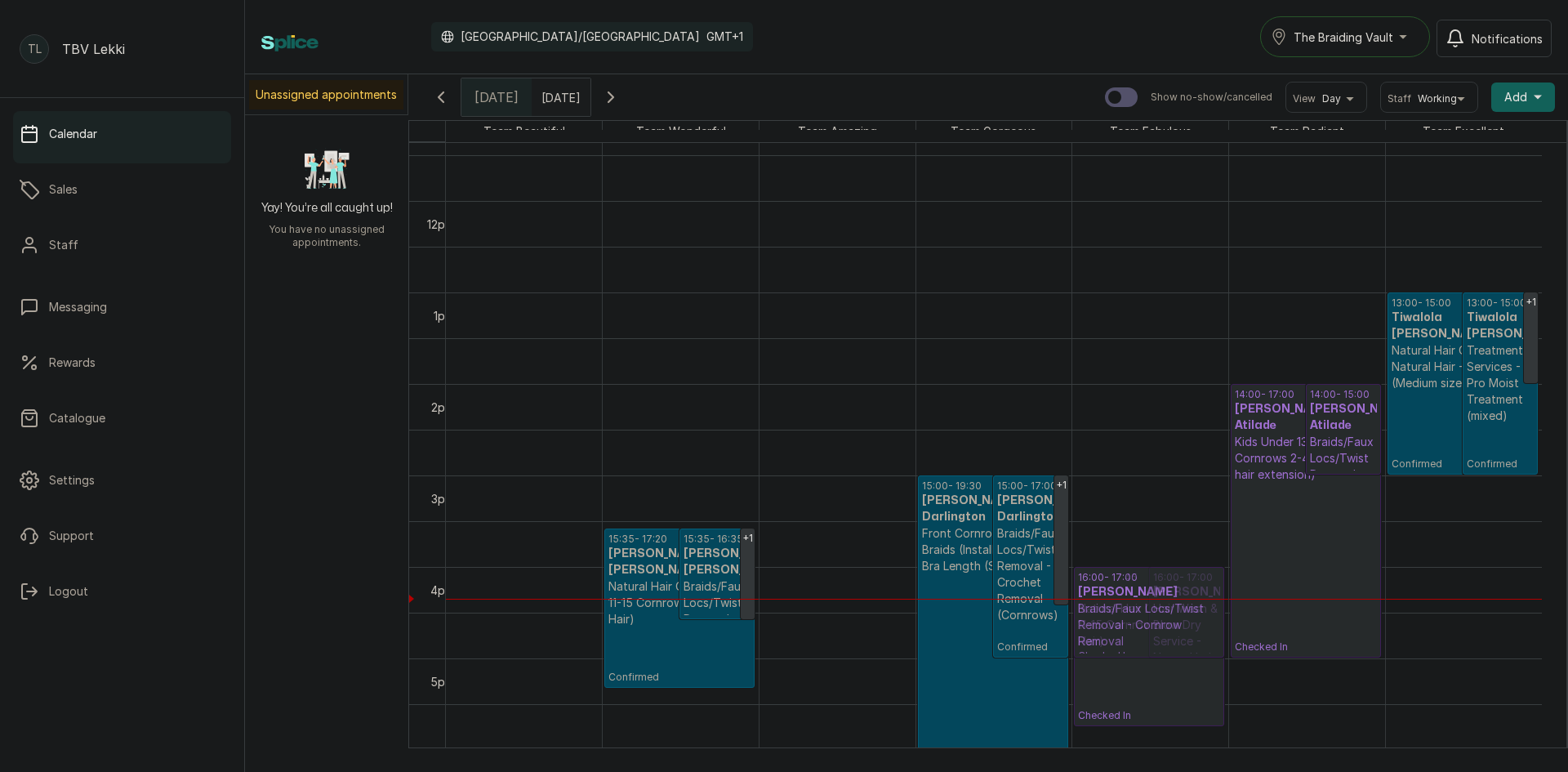
drag, startPoint x: 857, startPoint y: 605, endPoint x: 1098, endPoint y: 604, distance: 241.0
click at [1112, 602] on tr "+1 15:35 - 17:20 TOFUNMI AKINSEYE AKINSEYE Natural Hair Cornrows - 11-15 Cornro…" at bounding box center [994, 200] width 1096 height 2196
click at [1009, 549] on p "Braids/Faux Locs/Twist Removal - Crochet Removal (Cornrows)" at bounding box center [1031, 573] width 67 height 98
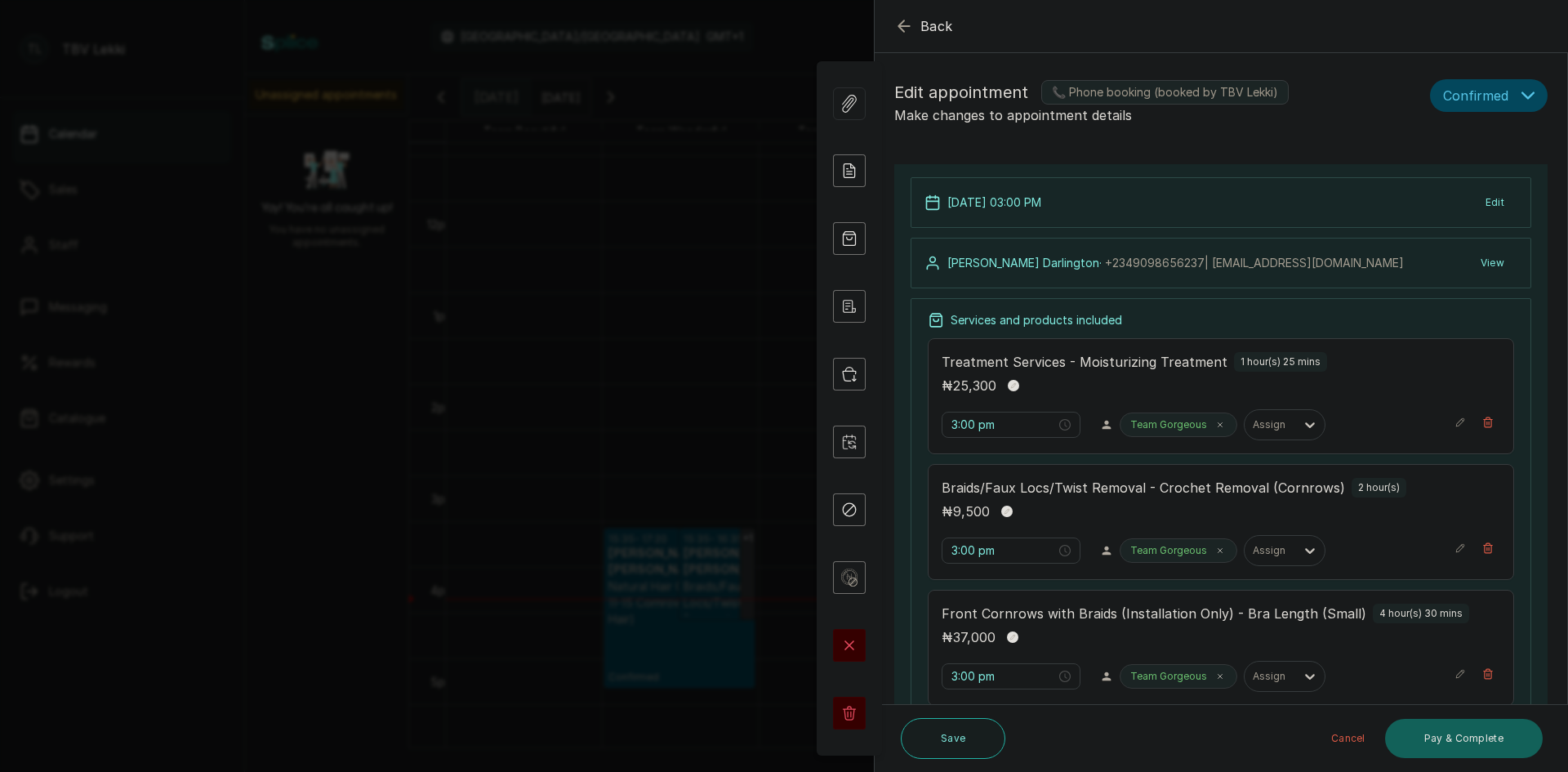
click at [1496, 96] on span "Confirmed" at bounding box center [1476, 96] width 65 height 19
click at [1462, 150] on span "Checked-in" at bounding box center [1475, 148] width 62 height 18
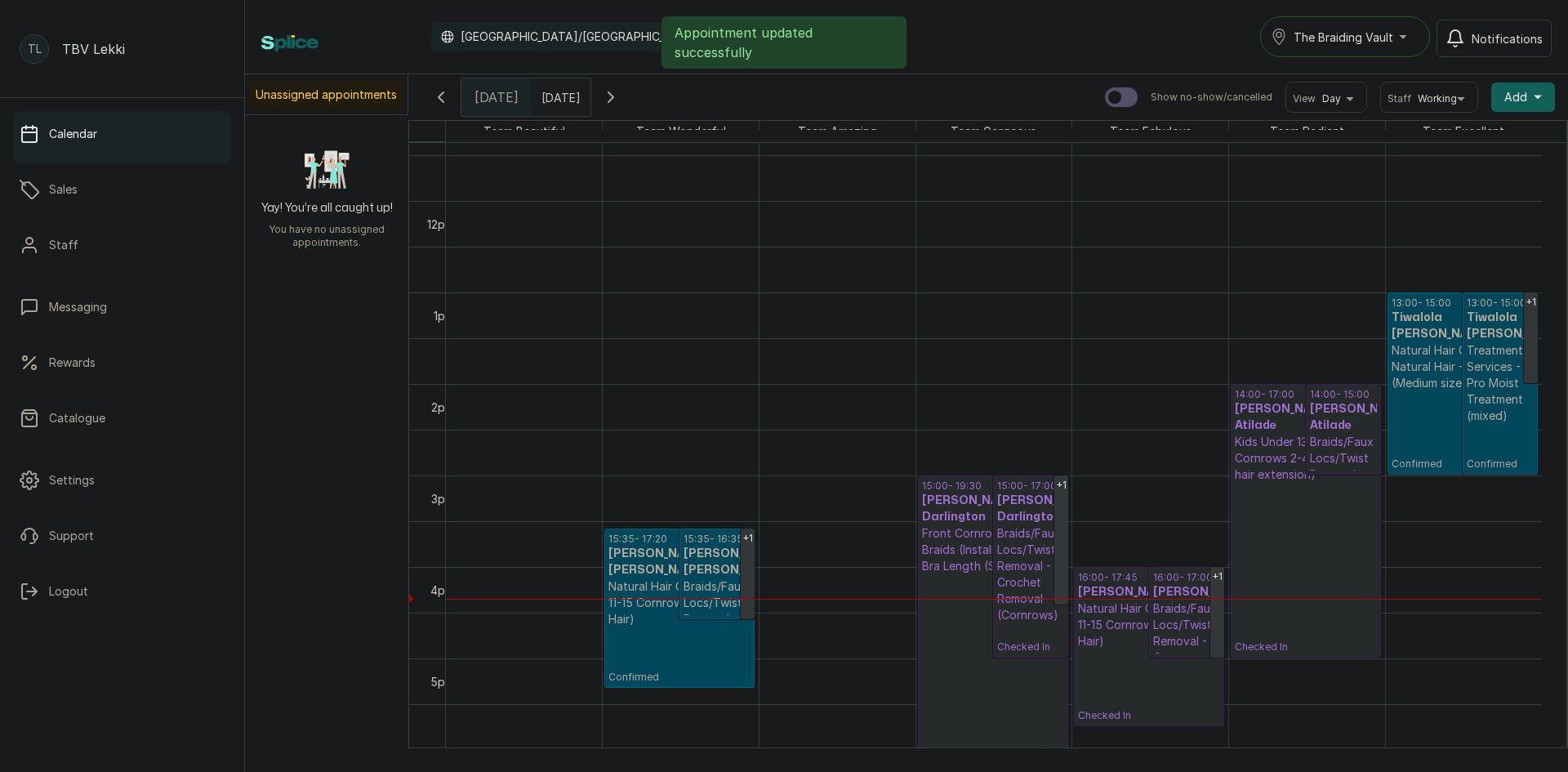
click at [704, 595] on p "Braids/Faux Locs/Twist Removal - Cornrow Removal" at bounding box center [717, 619] width 67 height 82
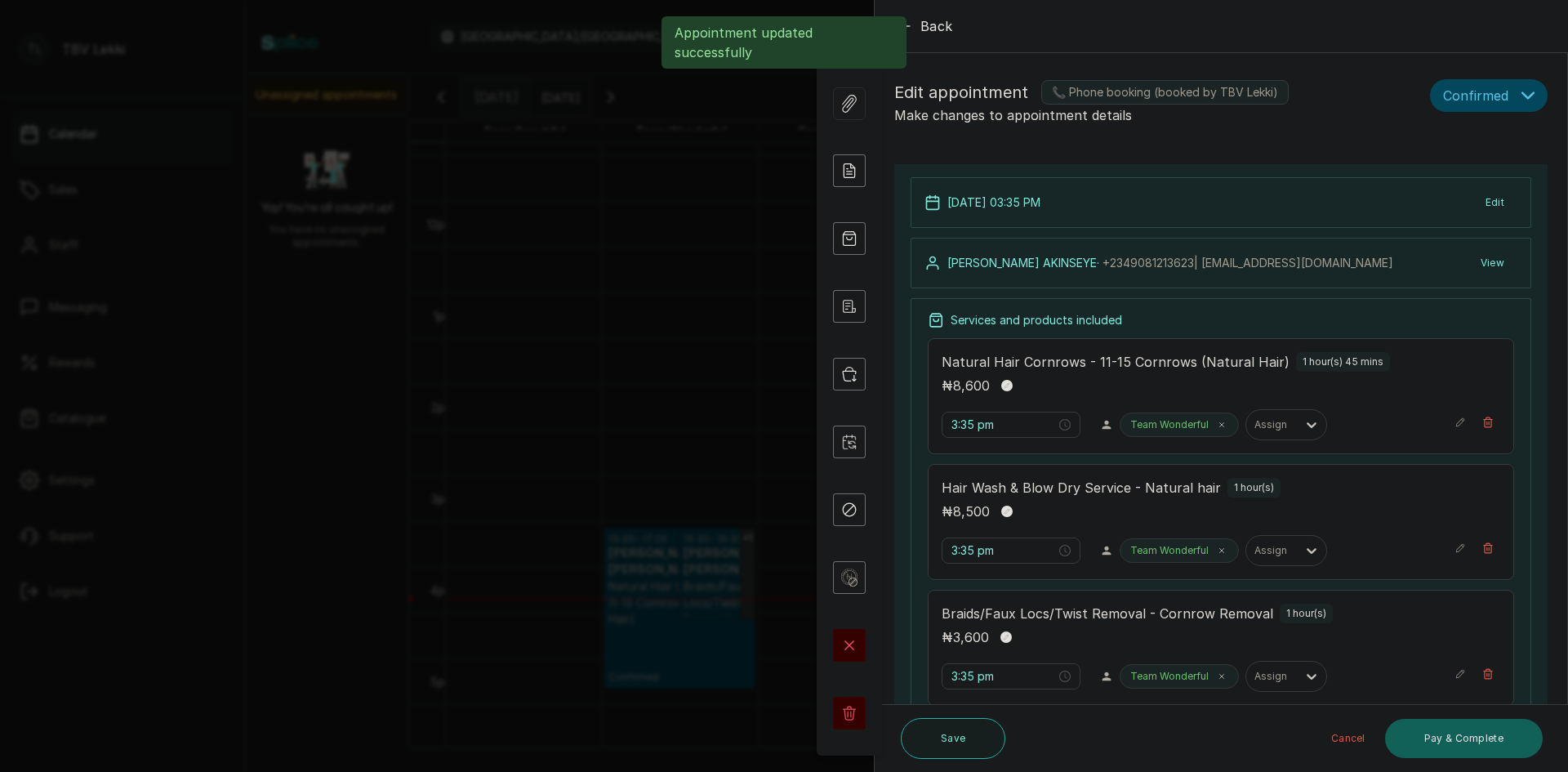
click at [1497, 98] on button "Confirmed" at bounding box center [1489, 95] width 118 height 33
click at [1481, 142] on span "Checked-in" at bounding box center [1475, 148] width 62 height 18
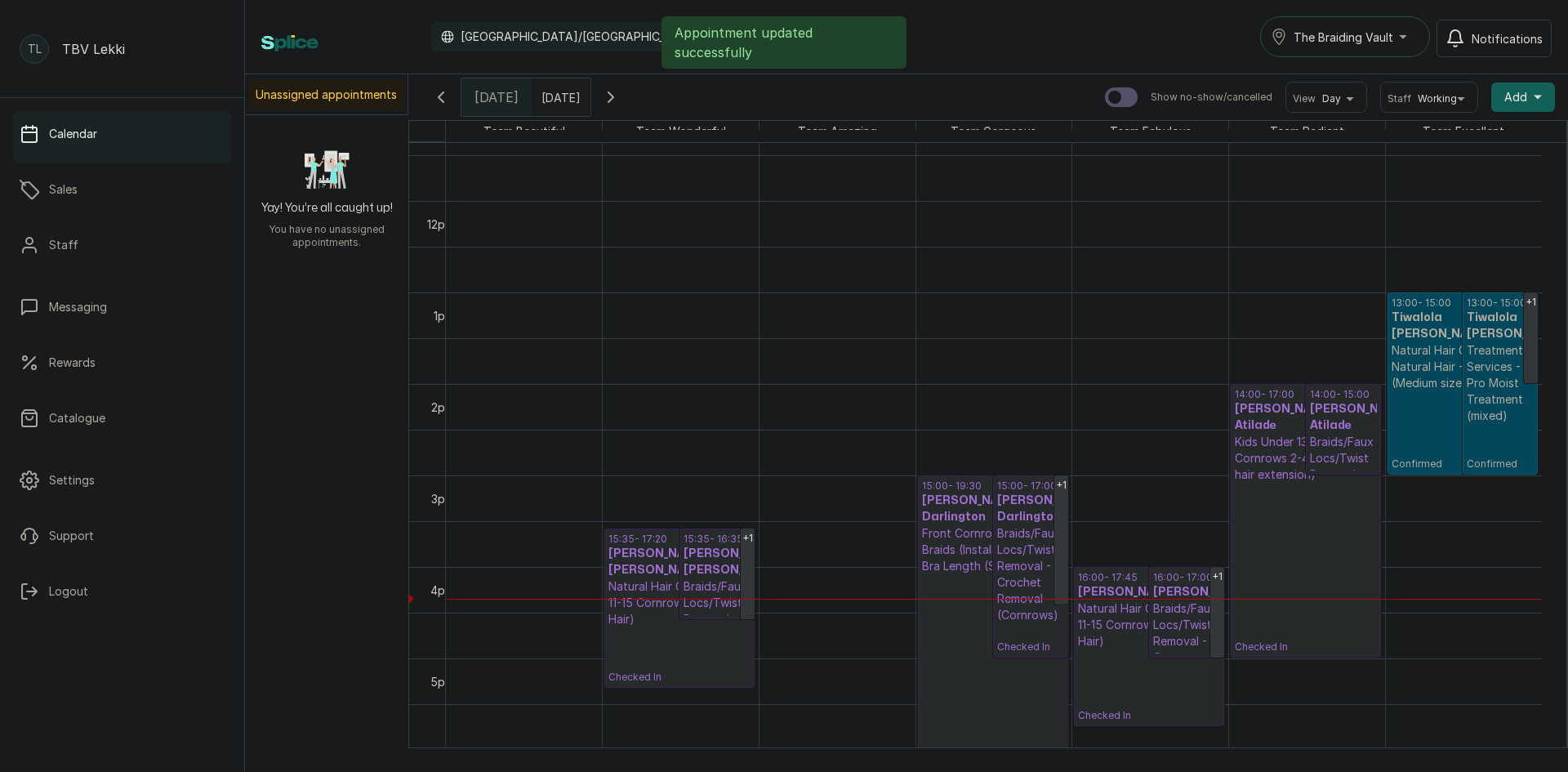
click at [1460, 434] on p "Confirmed" at bounding box center [1463, 431] width 143 height 79
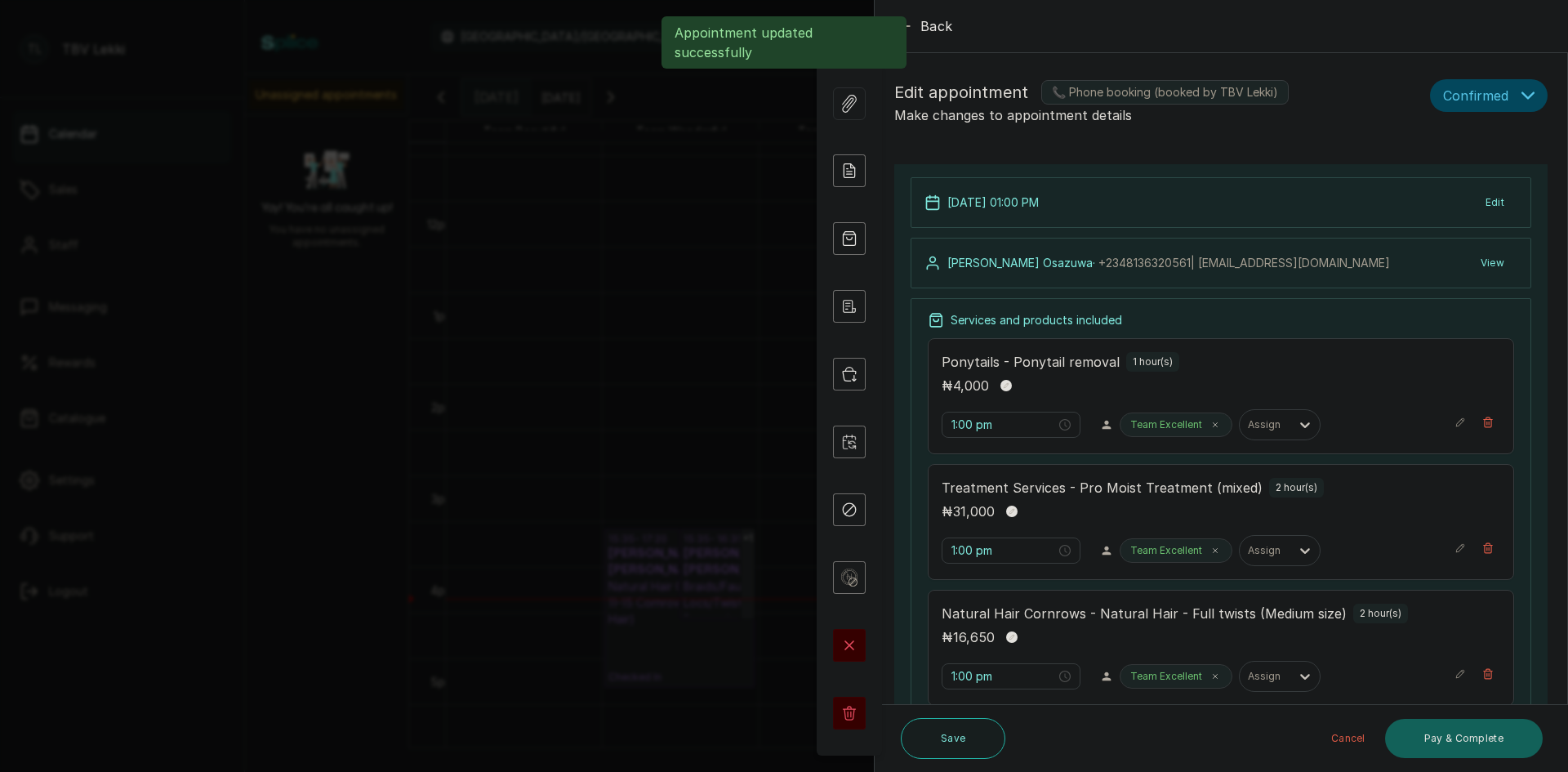
click at [1500, 92] on button "Confirmed" at bounding box center [1489, 95] width 118 height 33
click at [1468, 143] on span "Checked-in" at bounding box center [1475, 148] width 62 height 18
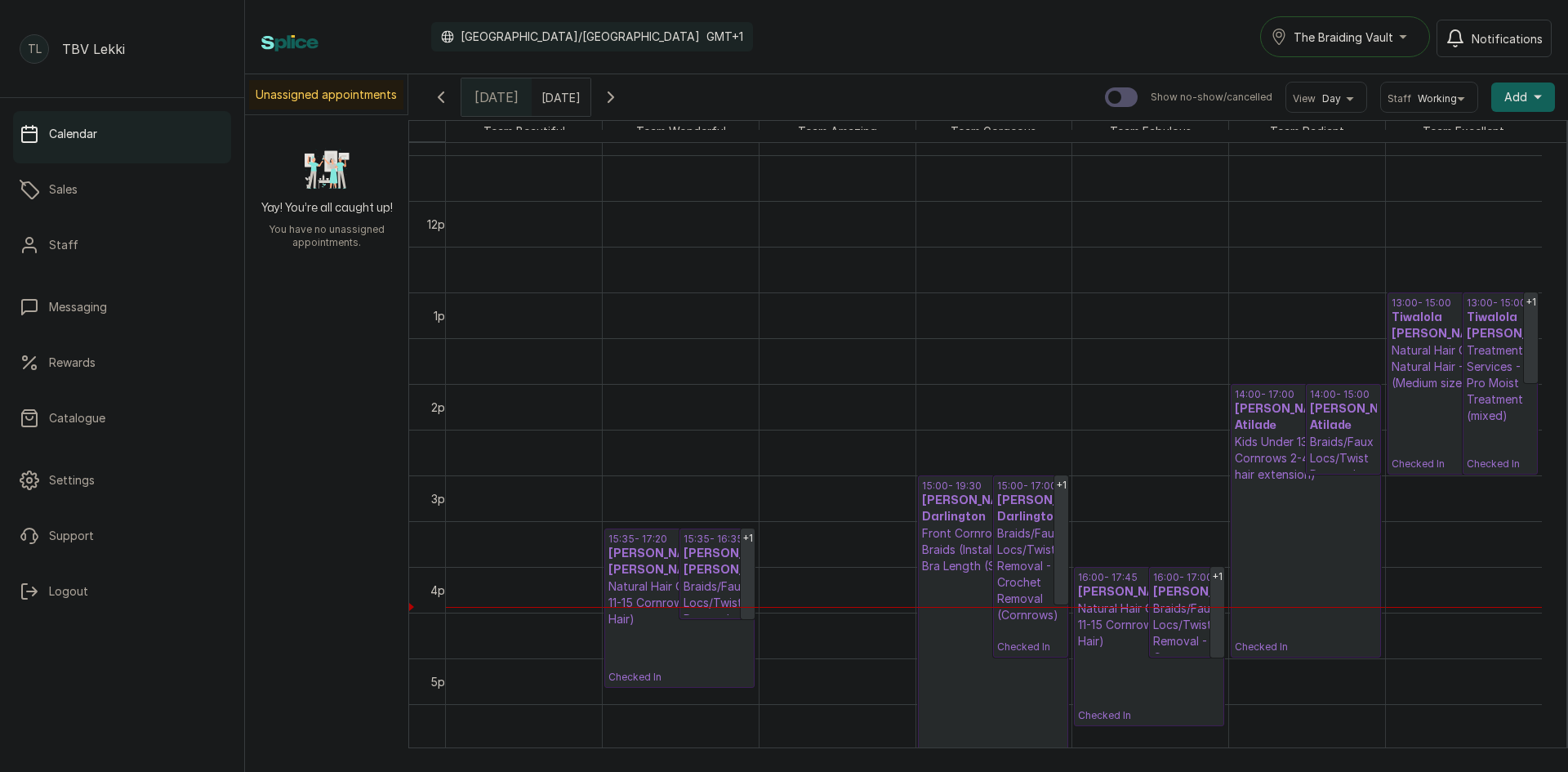
click at [558, 98] on input "07/10/2025" at bounding box center [546, 93] width 26 height 28
click at [463, 207] on div "7" at bounding box center [451, 201] width 25 height 25
click at [605, 348] on button "OK" at bounding box center [587, 353] width 34 height 26
click at [558, 98] on input "07/10/2025" at bounding box center [546, 93] width 26 height 28
click at [463, 199] on div "7" at bounding box center [451, 201] width 25 height 25
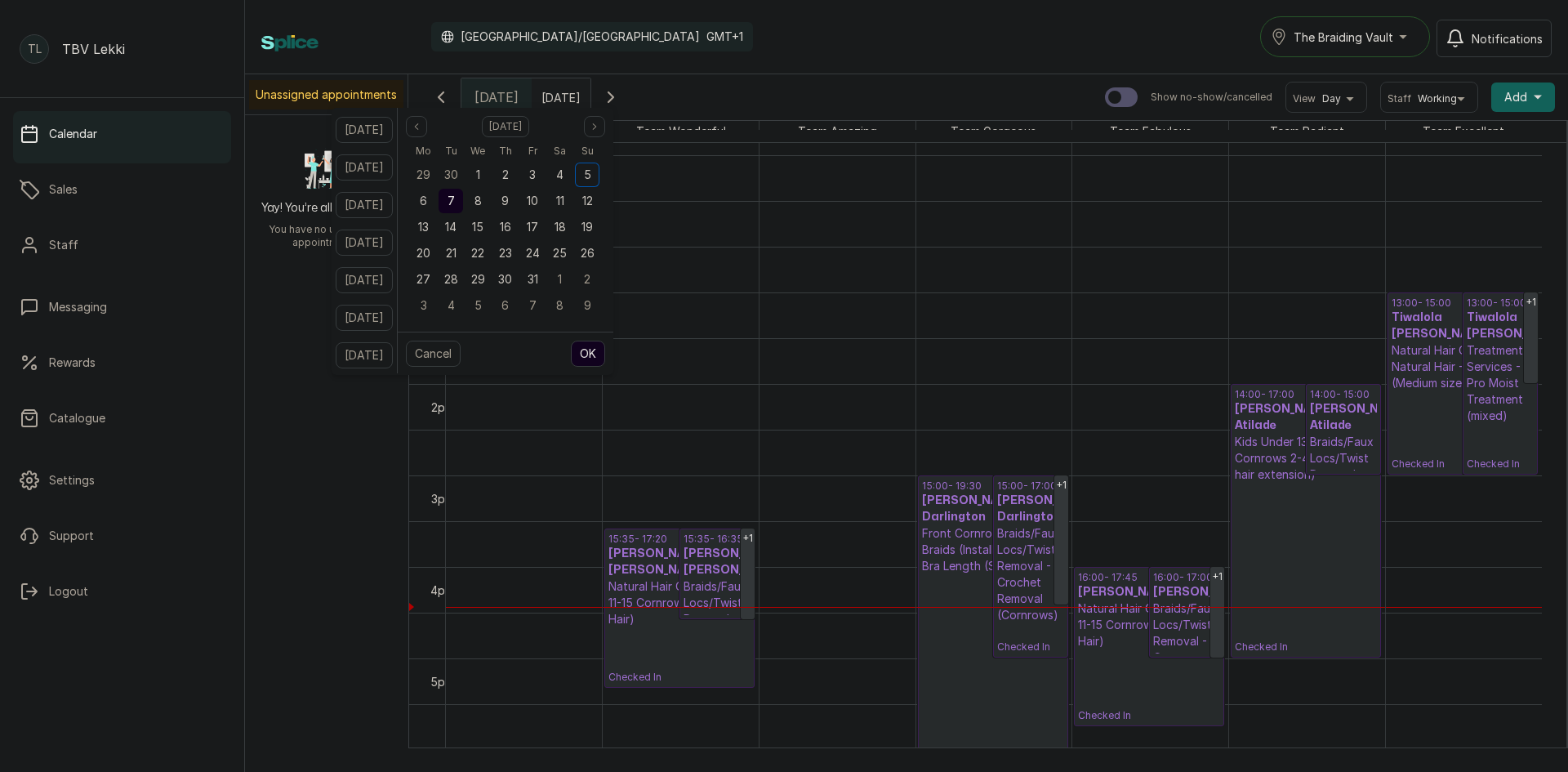
click at [463, 199] on div "7" at bounding box center [451, 201] width 25 height 25
click at [605, 353] on button "OK" at bounding box center [587, 353] width 34 height 26
click at [631, 115] on button "Show no-show/cancelled" at bounding box center [610, 97] width 40 height 40
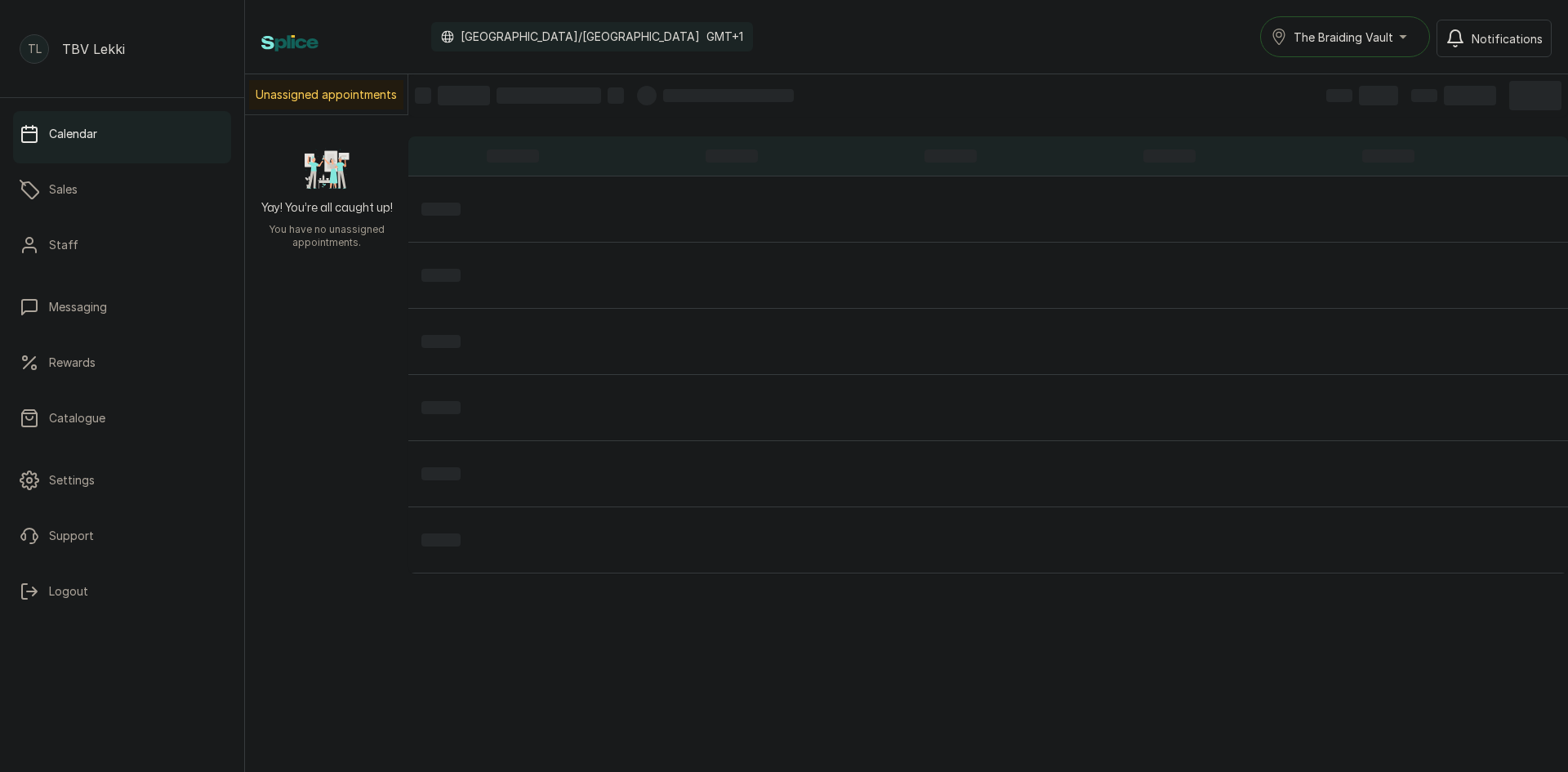
scroll to position [550, 0]
click at [649, 103] on div at bounding box center [646, 96] width 19 height 19
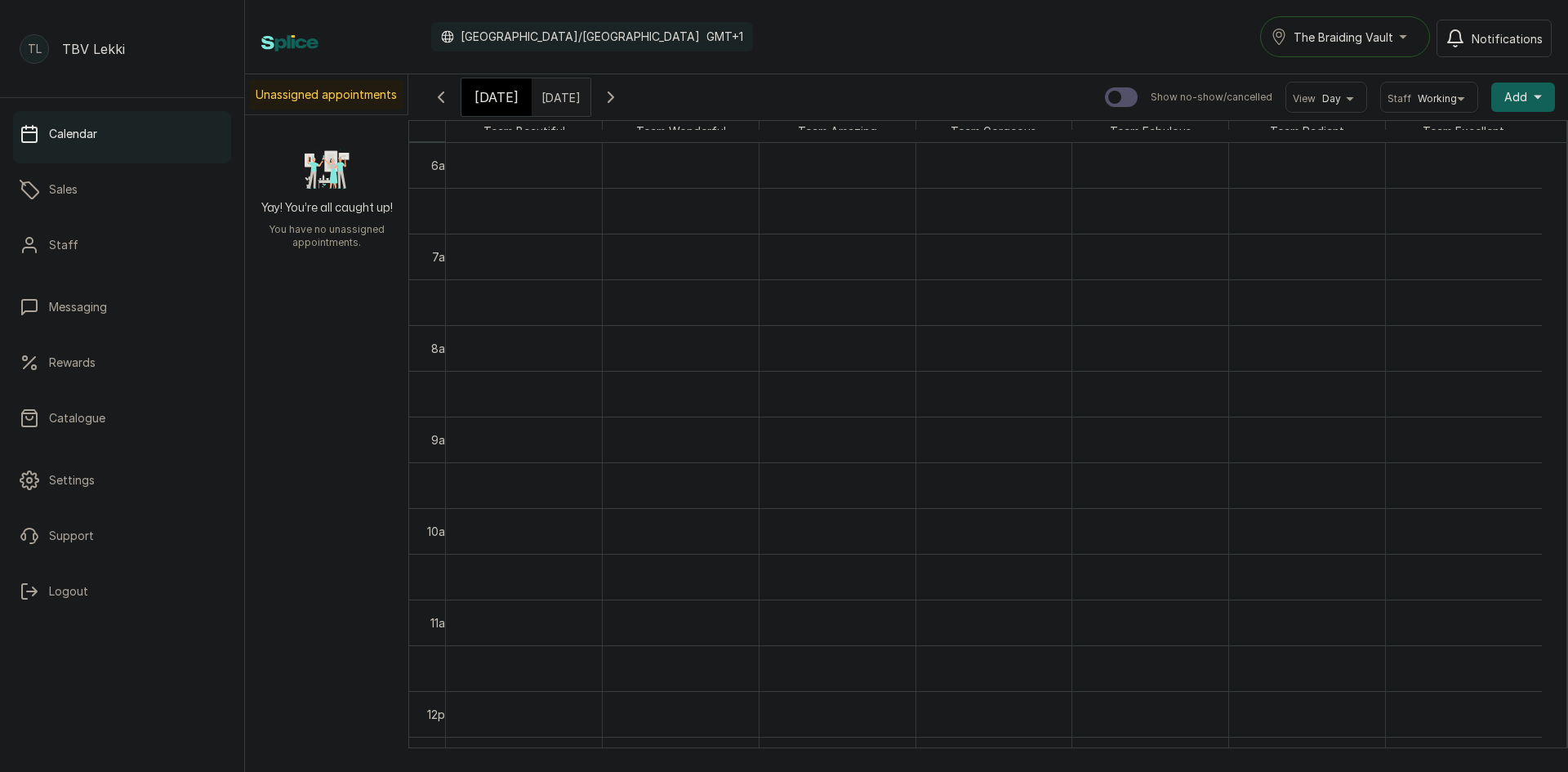
click at [621, 95] on icon "button" at bounding box center [611, 97] width 19 height 19
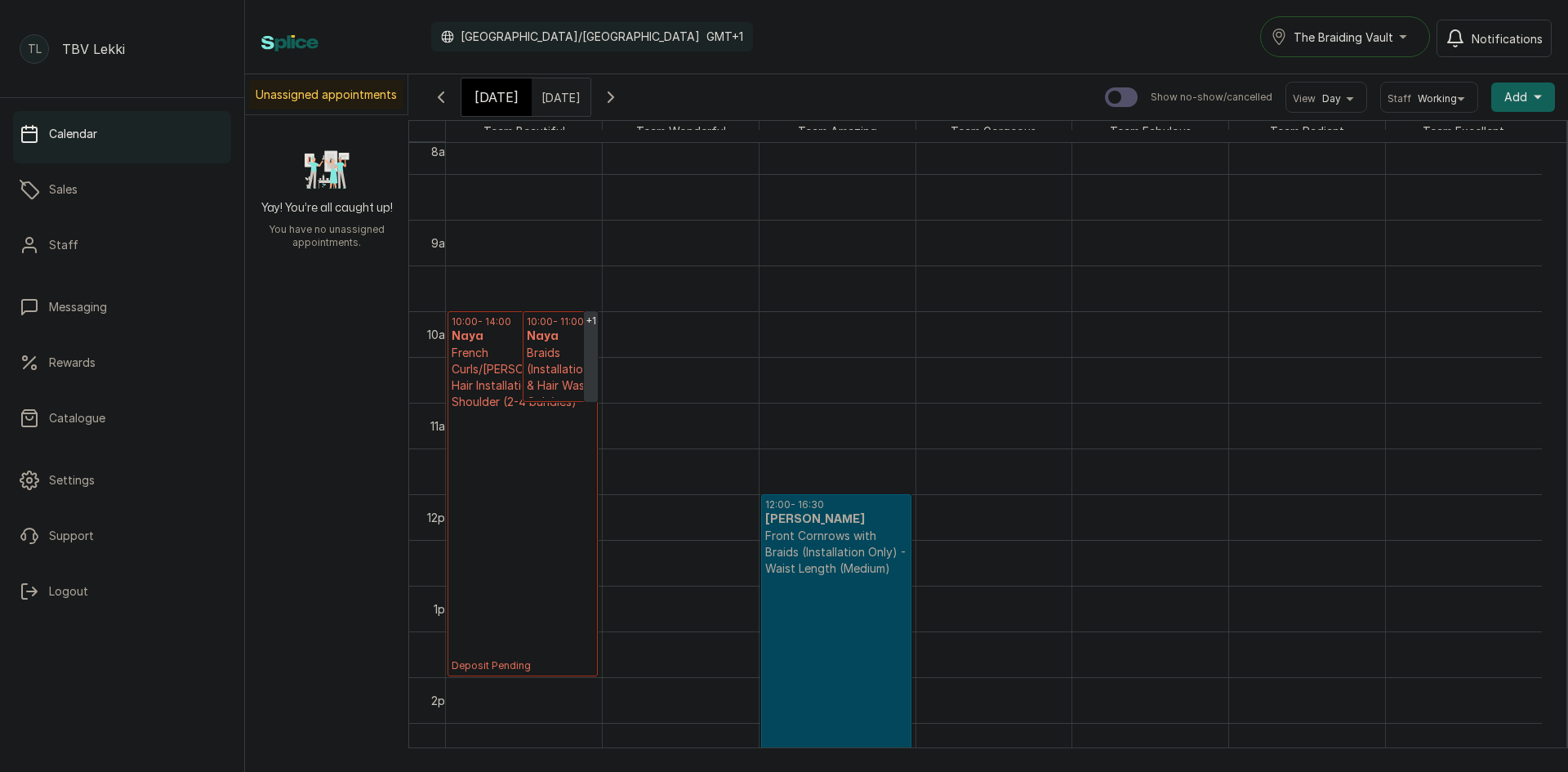
scroll to position [713, 0]
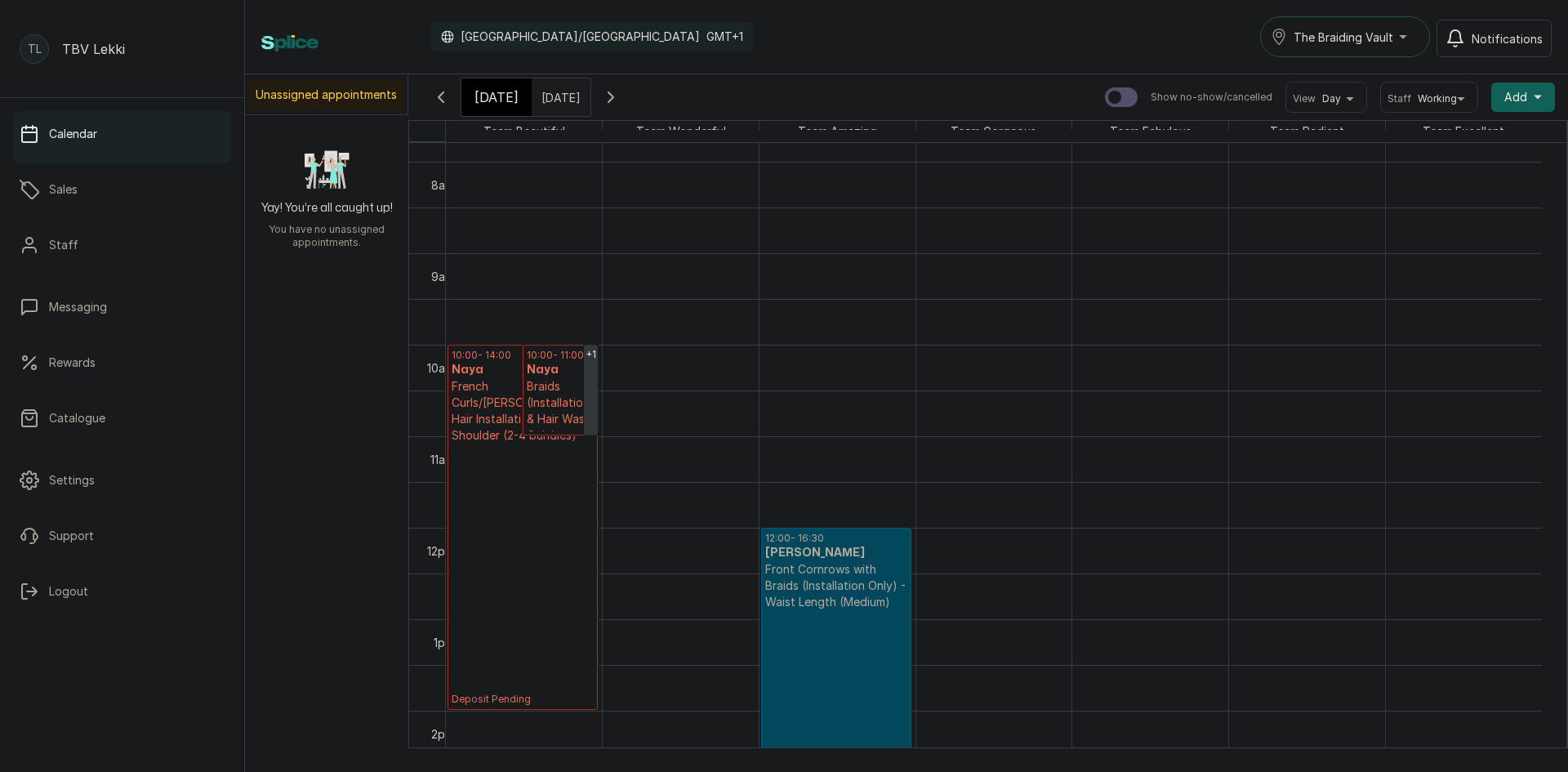
click at [509, 449] on p "Deposit Pending" at bounding box center [523, 574] width 142 height 262
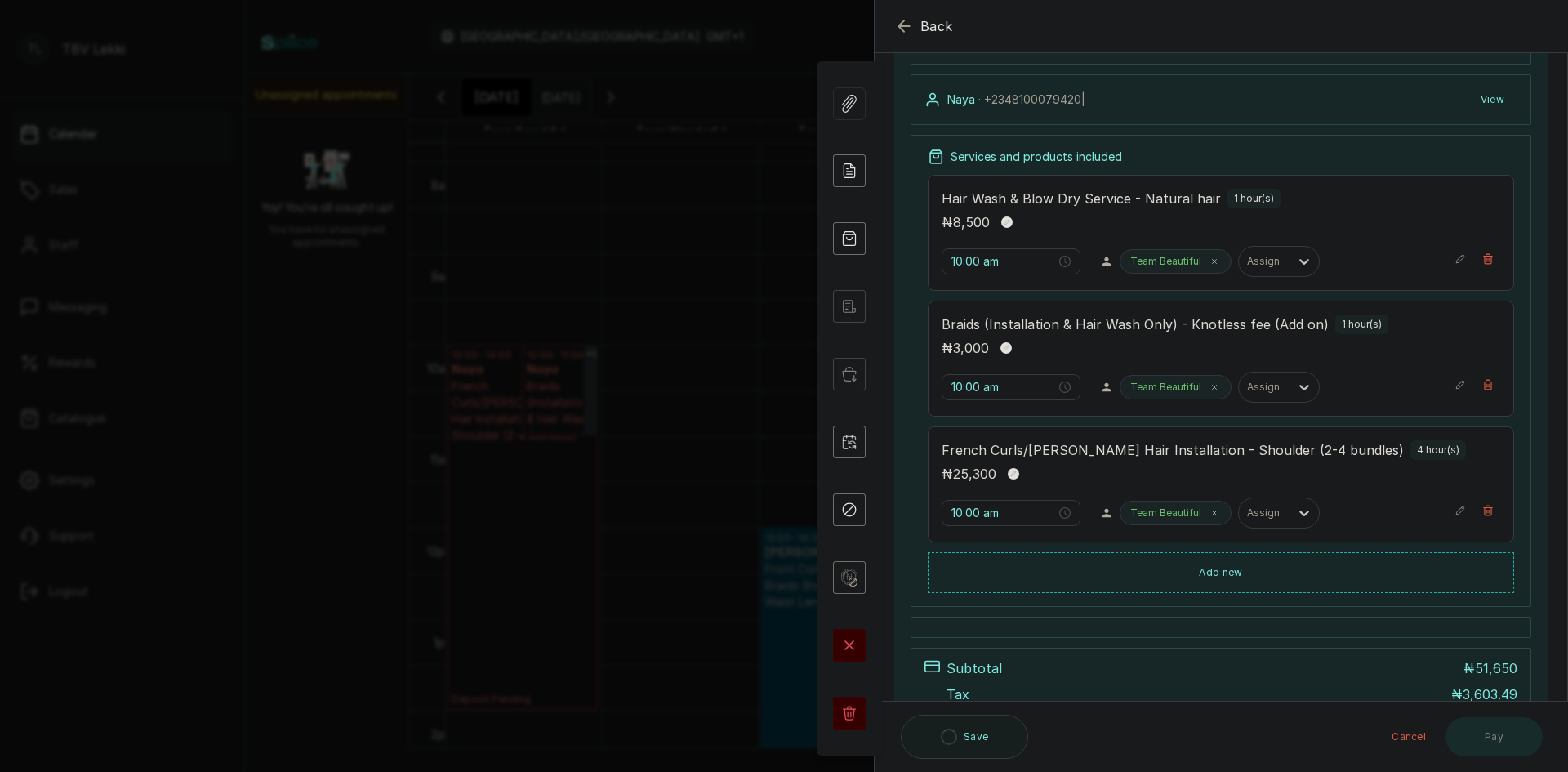
scroll to position [0, 0]
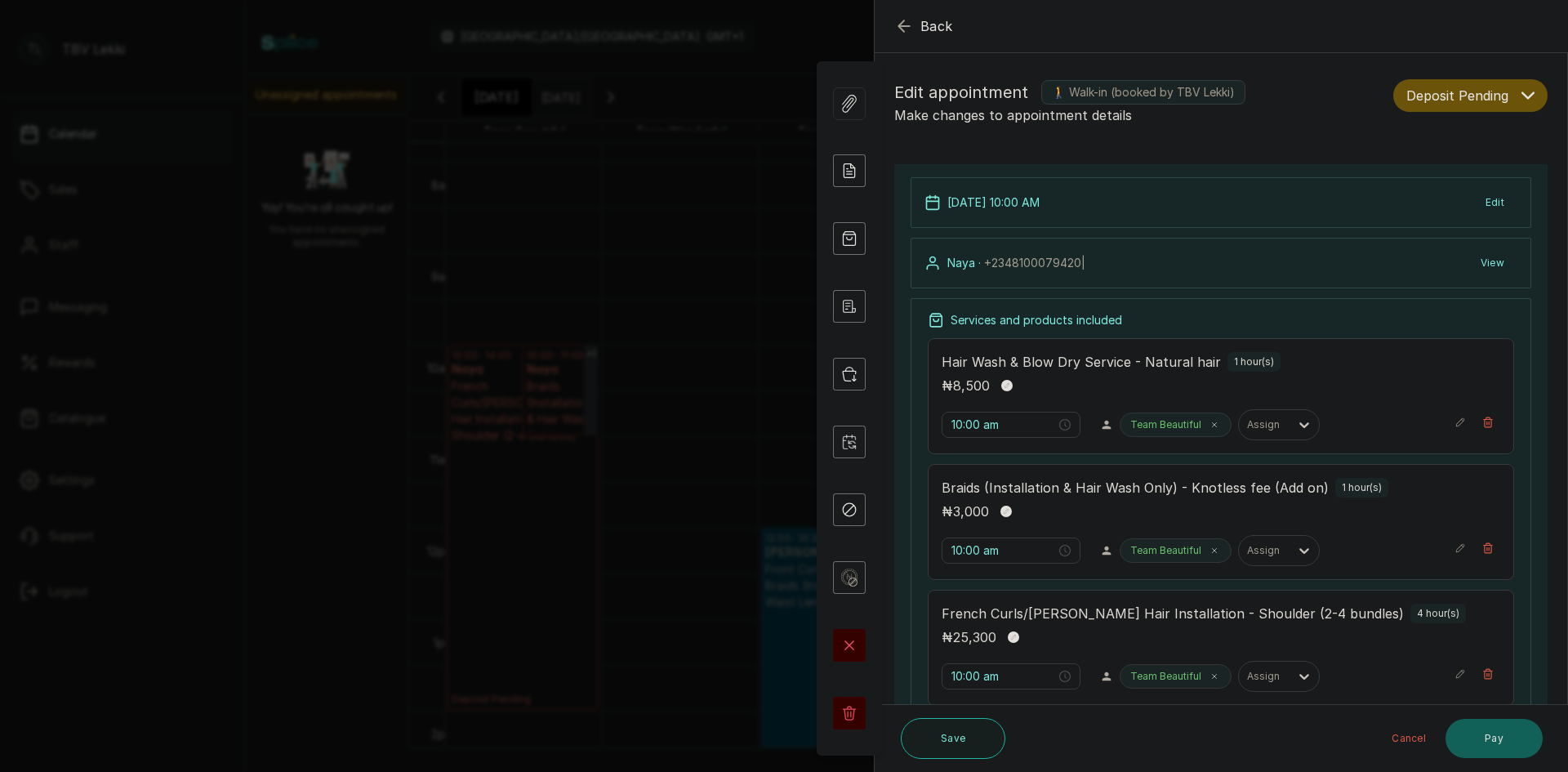
click at [1493, 258] on button "View" at bounding box center [1492, 262] width 50 height 29
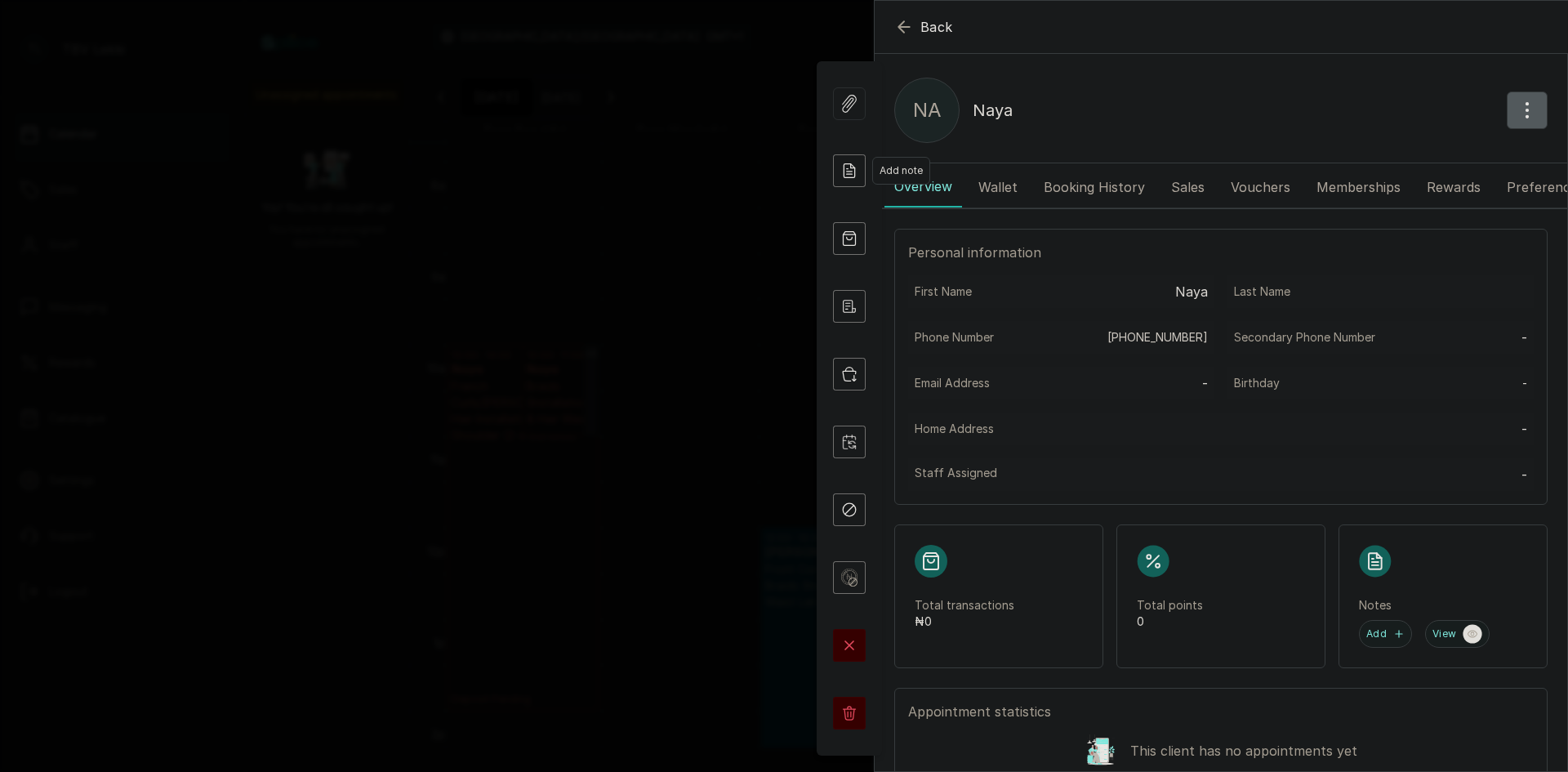
click at [850, 171] on icon at bounding box center [850, 170] width 8 height 11
click at [846, 171] on icon at bounding box center [849, 171] width 33 height 33
click at [908, 31] on icon "button" at bounding box center [904, 27] width 19 height 19
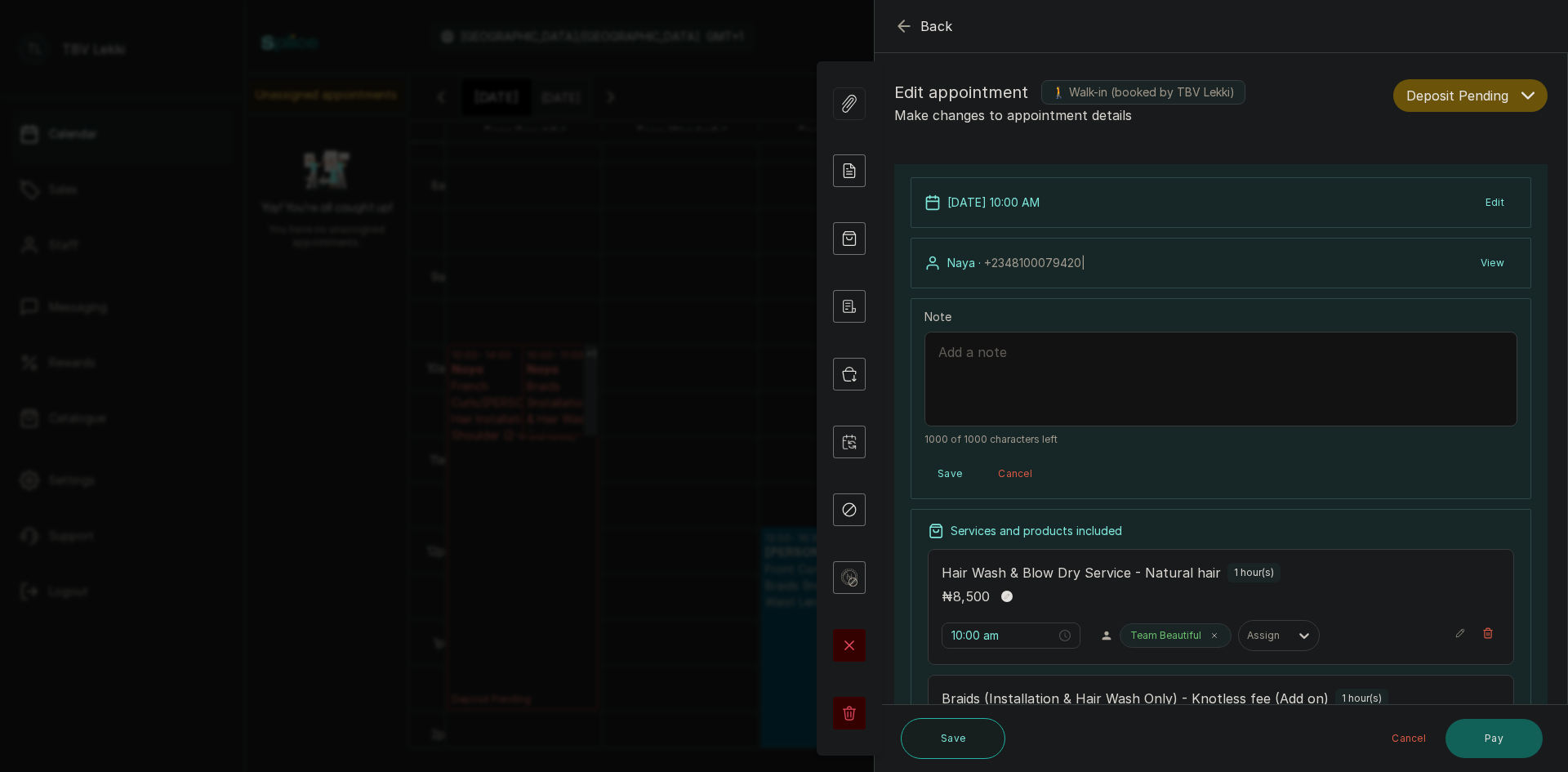
click at [998, 373] on textarea "Note" at bounding box center [1221, 379] width 593 height 95
paste textarea "ADETUNJI, BENITA OYINDAMOLA"
type textarea "10,500 deposit on 05/10/2025 from ADETUNJI, BENITA OYINDAMOLA"
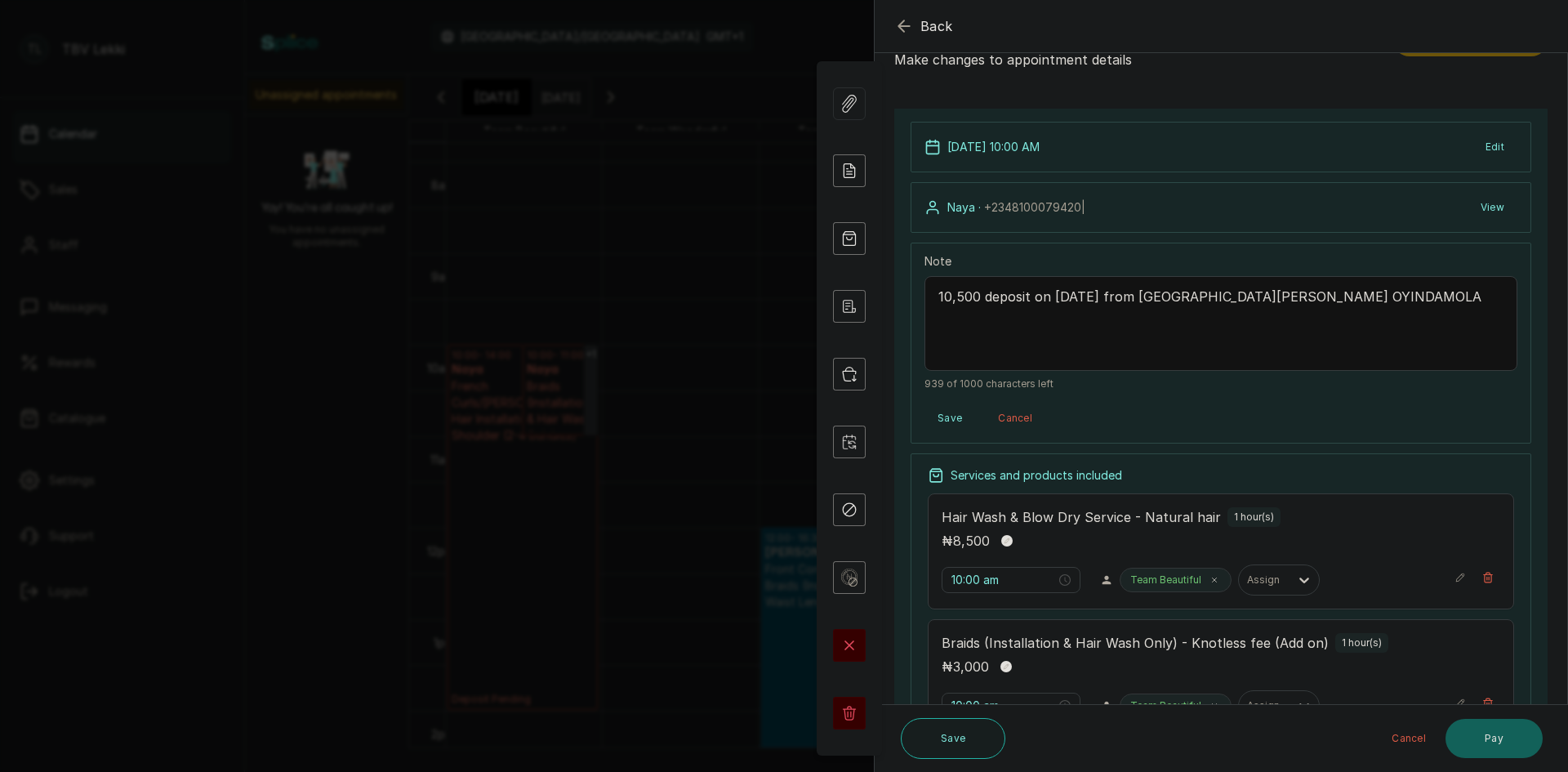
scroll to position [57, 0]
click at [938, 417] on button "Save" at bounding box center [950, 416] width 51 height 29
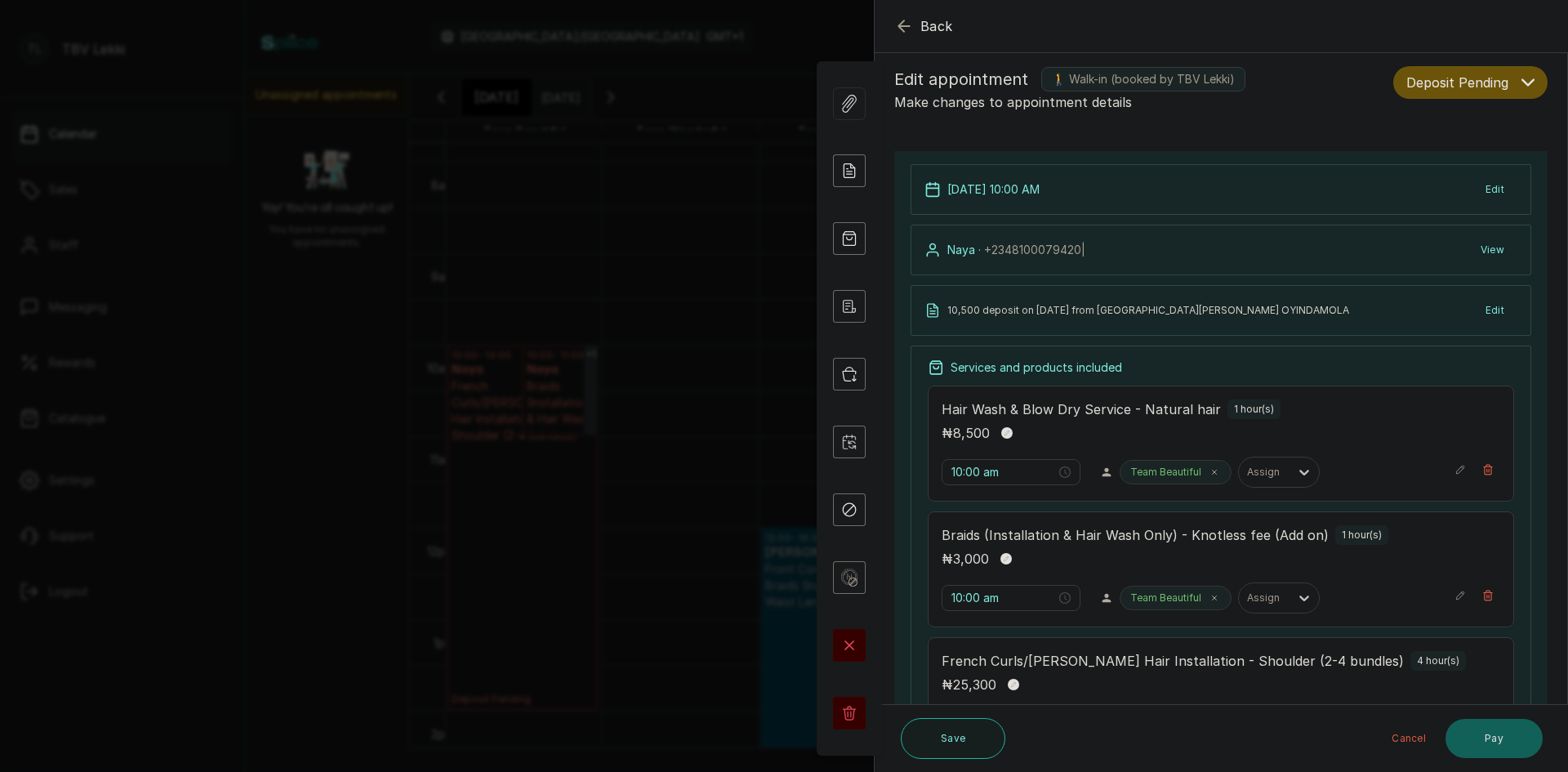
scroll to position [0, 0]
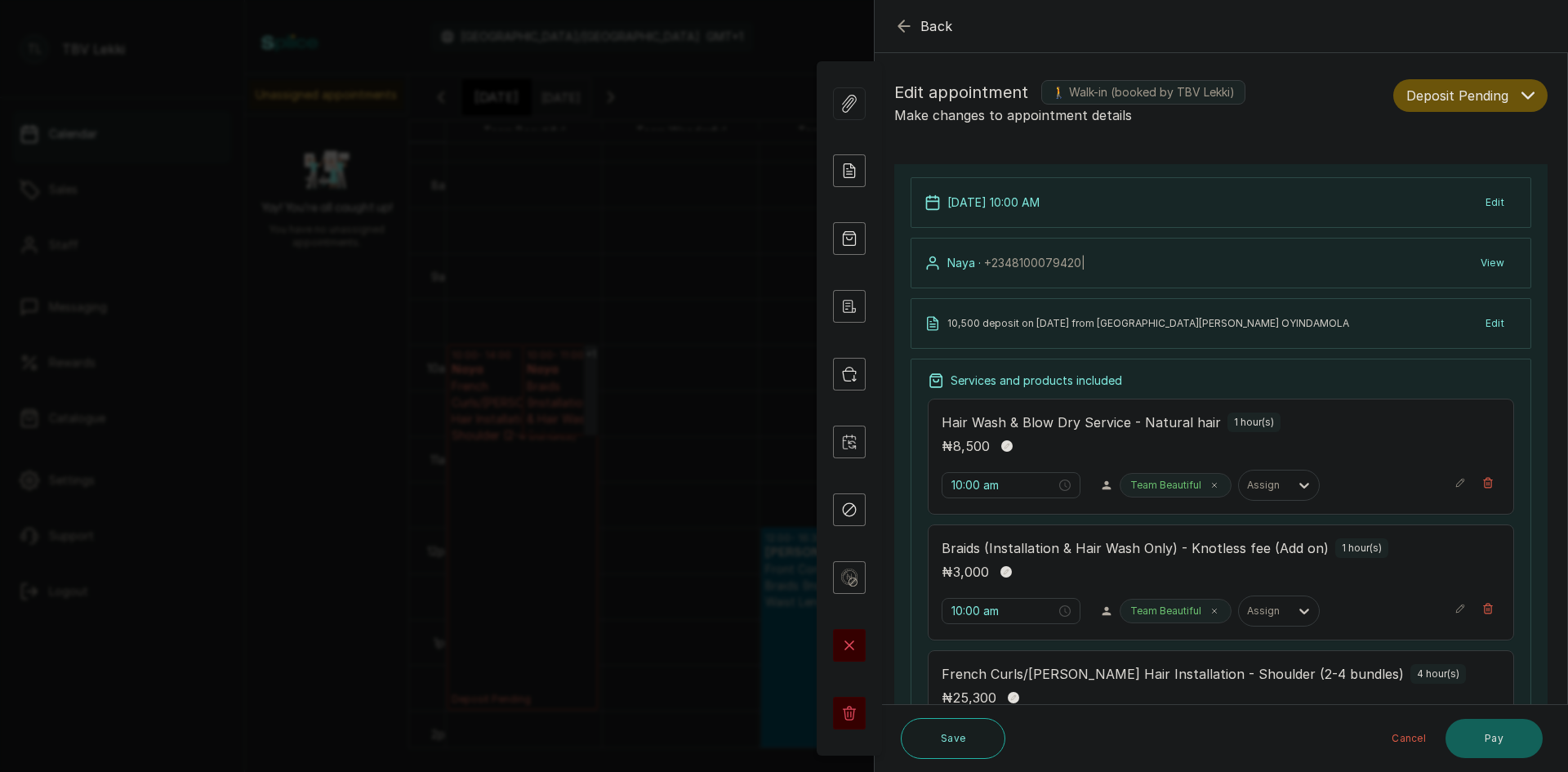
click at [1503, 97] on button "Deposit Pending" at bounding box center [1470, 95] width 155 height 33
click at [1450, 177] on span "Confirmed" at bounding box center [1435, 186] width 57 height 18
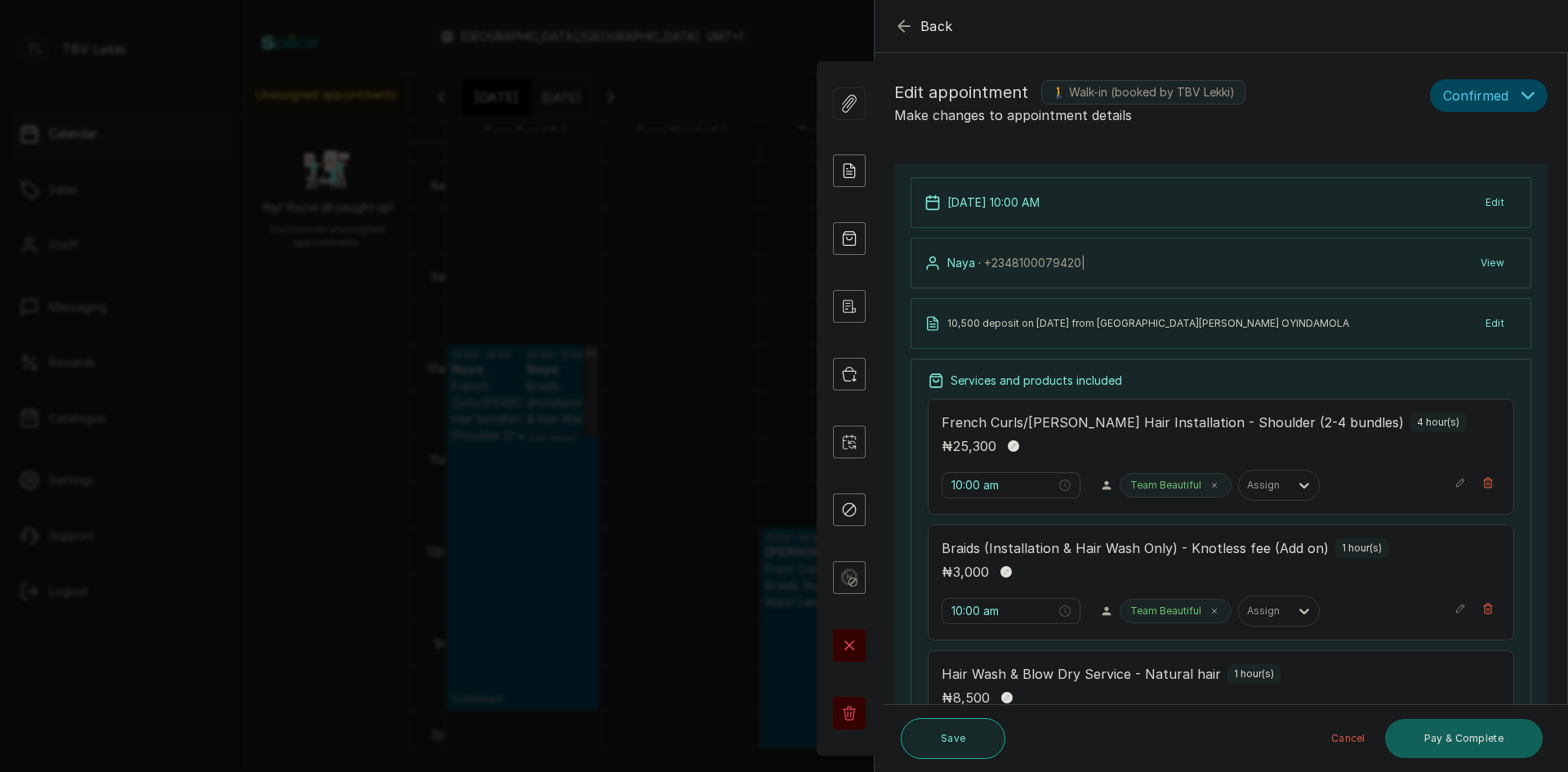
click at [956, 727] on button "Save" at bounding box center [952, 738] width 105 height 40
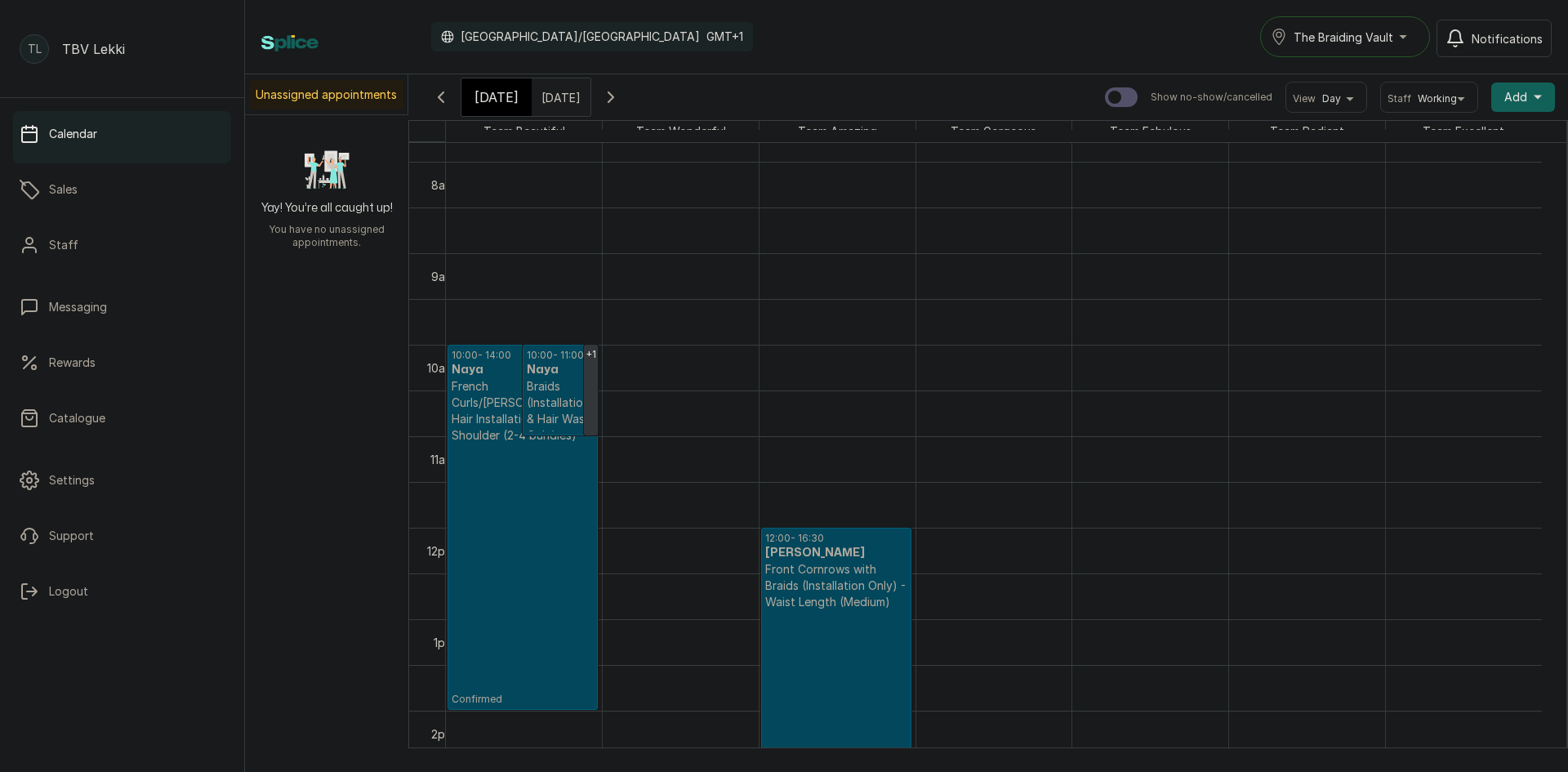
click at [485, 99] on span "[DATE]" at bounding box center [497, 97] width 44 height 19
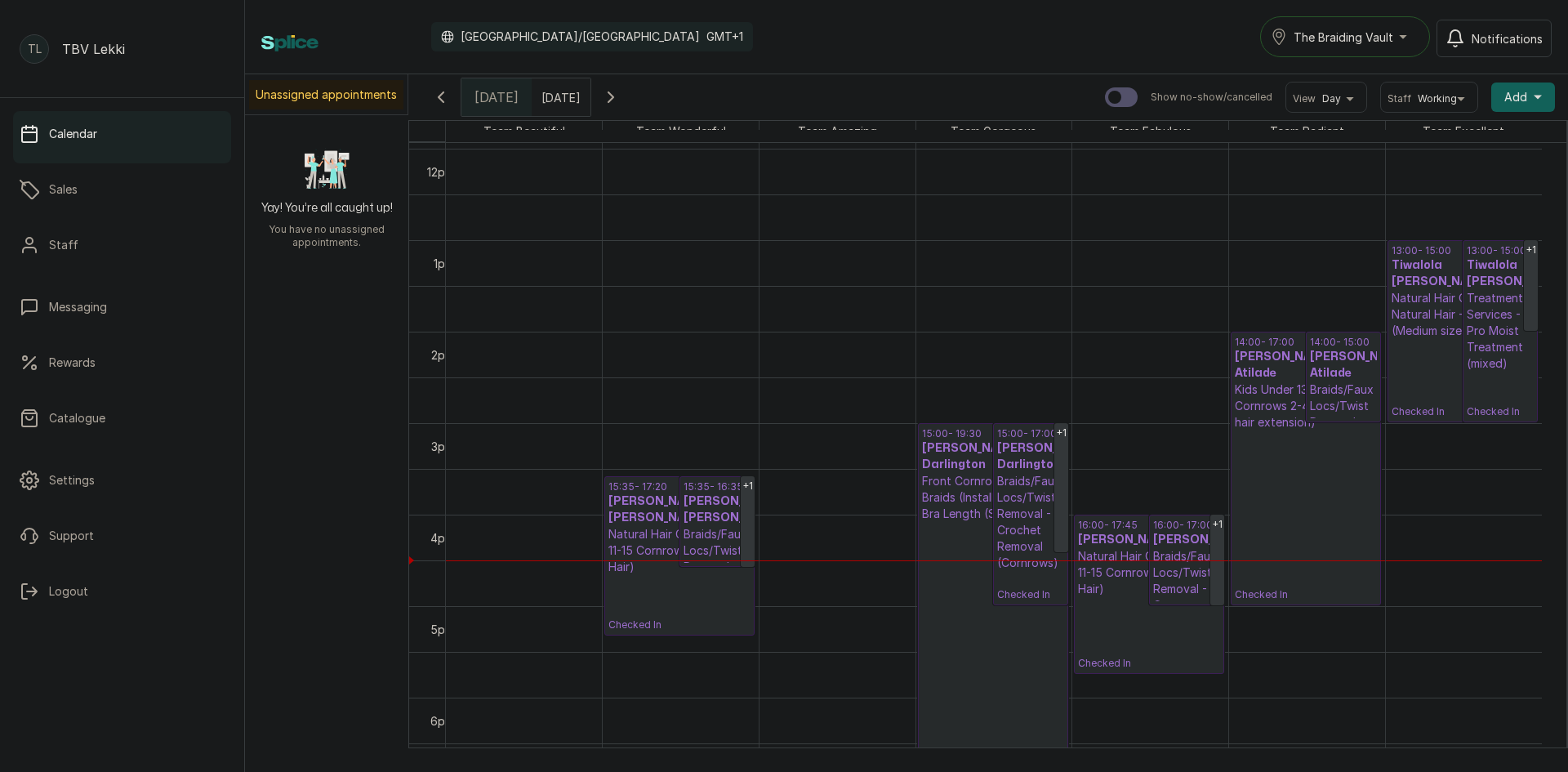
scroll to position [1121, 0]
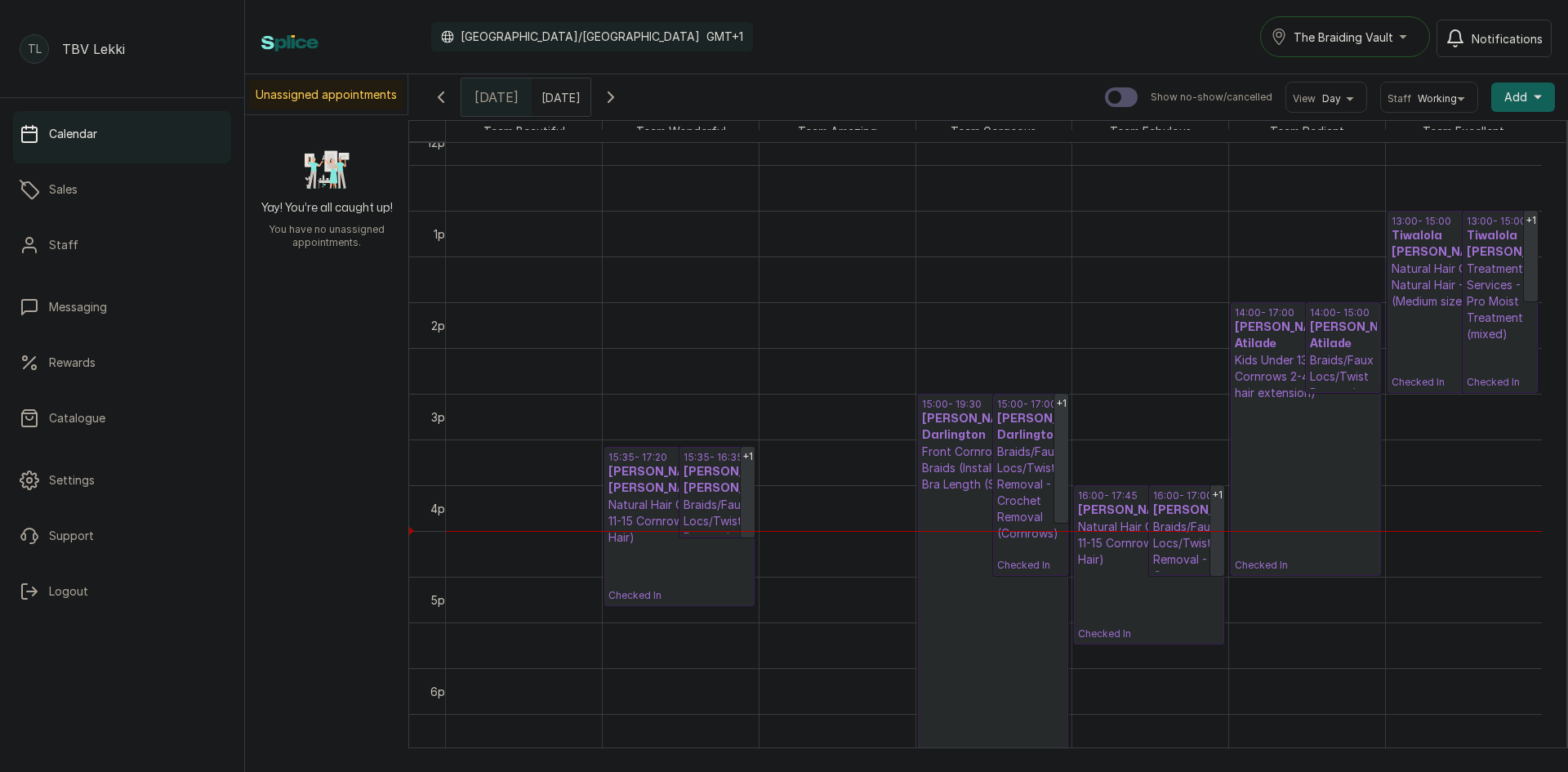
click at [1415, 290] on p "Natural Hair Cornrows - Natural Hair - Full twists (Medium size)" at bounding box center [1463, 285] width 143 height 49
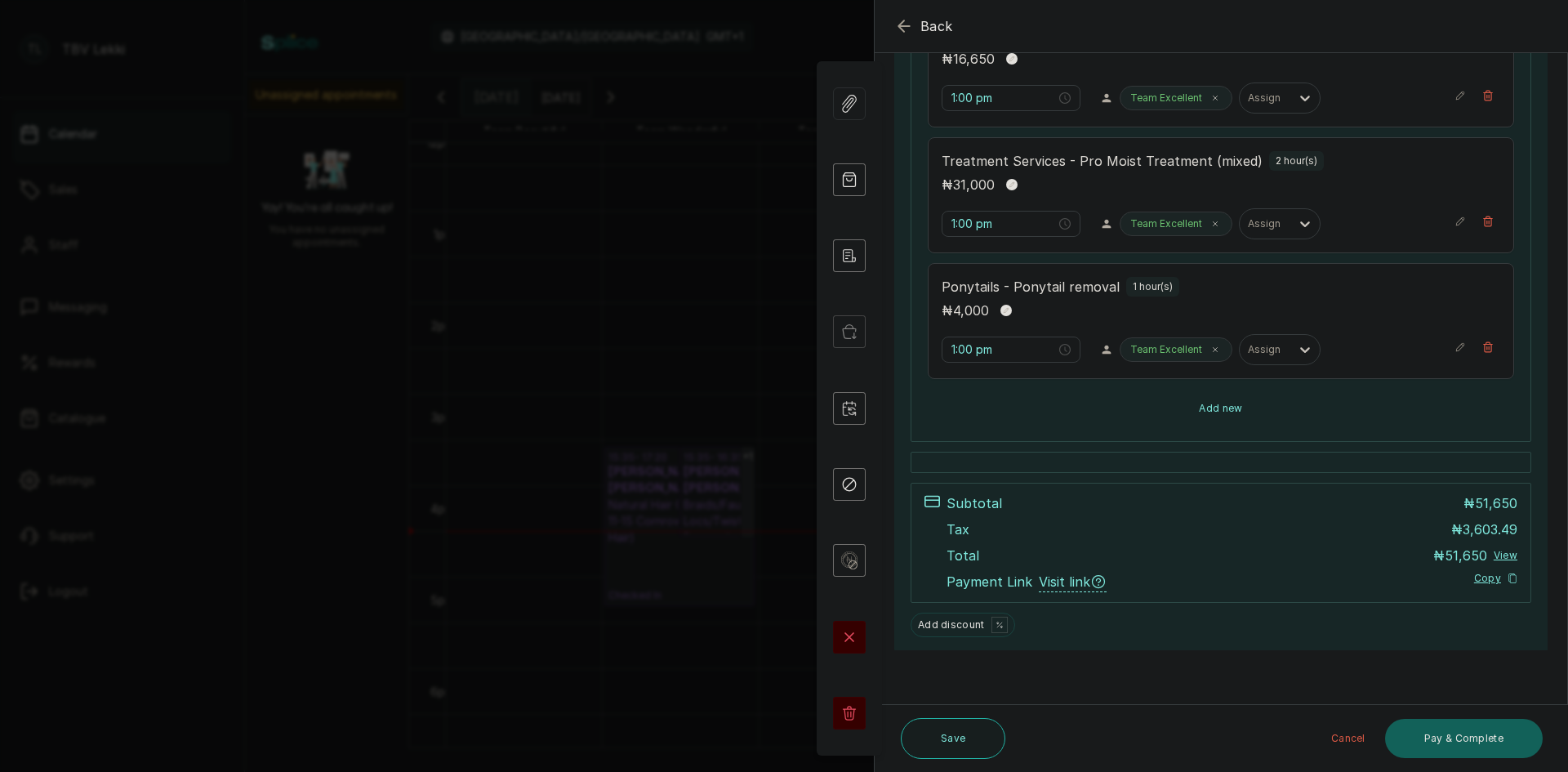
scroll to position [245, 0]
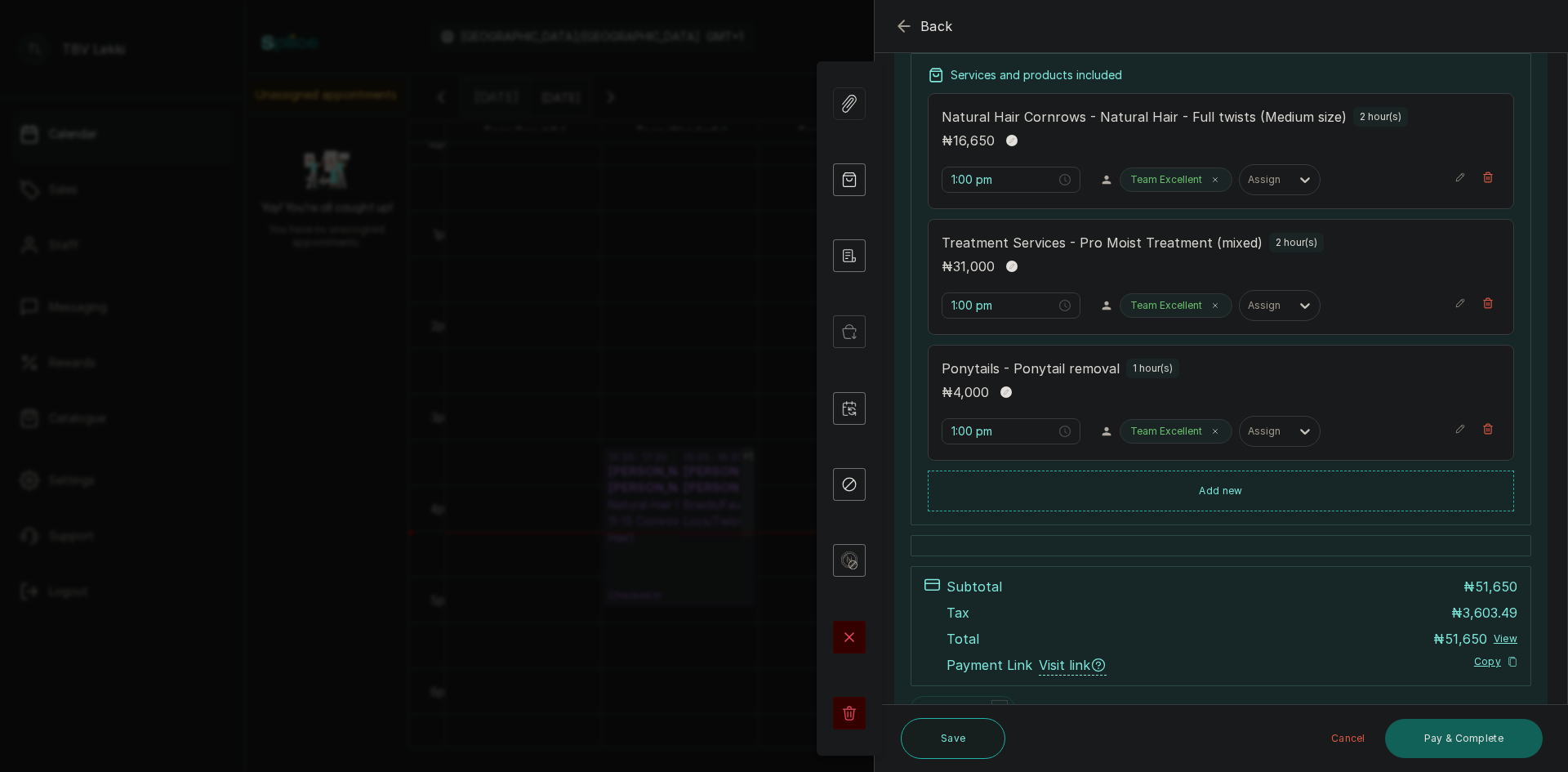
click at [897, 28] on icon "button" at bounding box center [904, 26] width 19 height 19
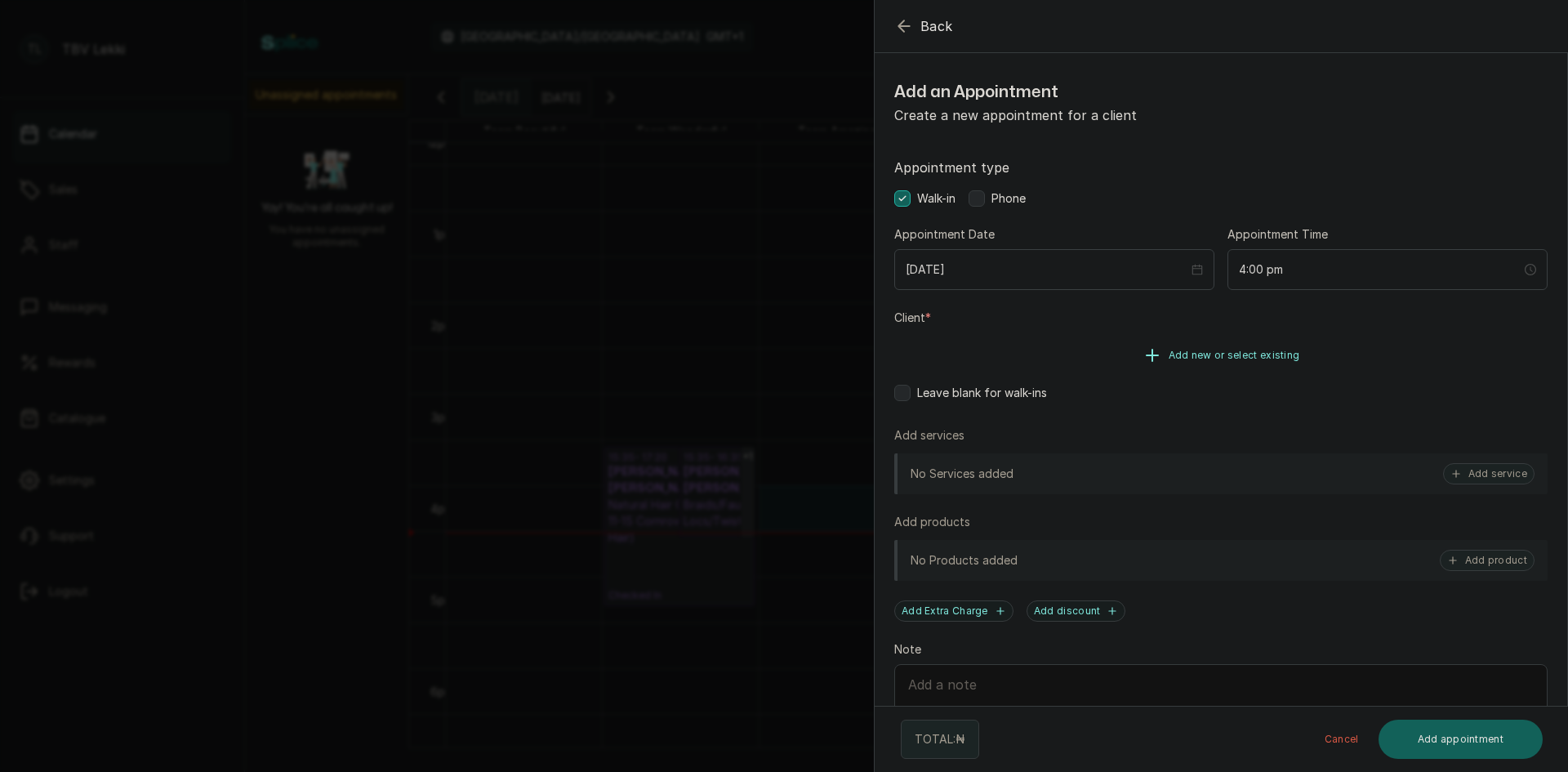
click at [1179, 361] on span "Add new or select existing" at bounding box center [1235, 355] width 132 height 13
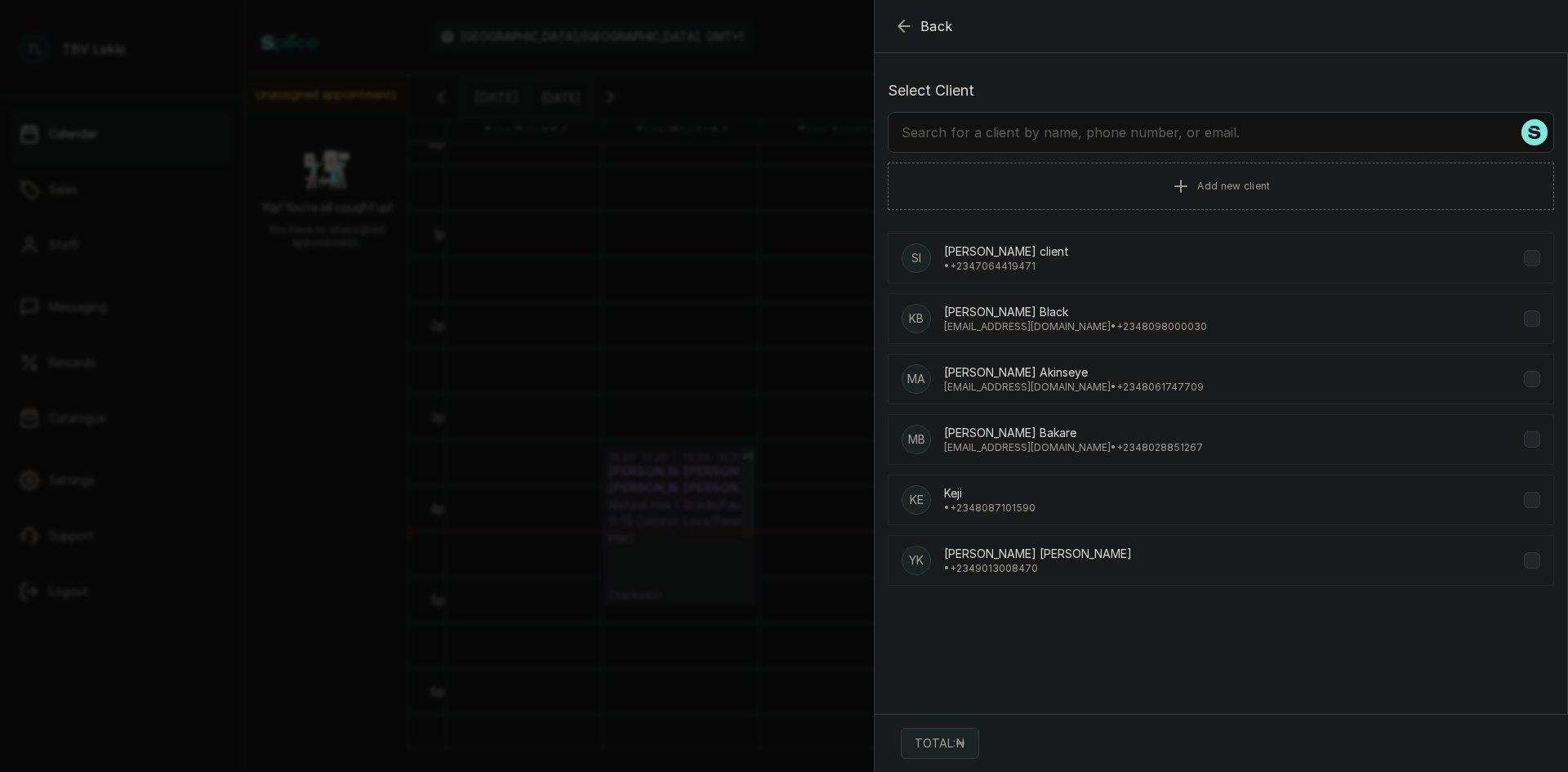
click at [1163, 139] on input "text" at bounding box center [1222, 132] width 667 height 40
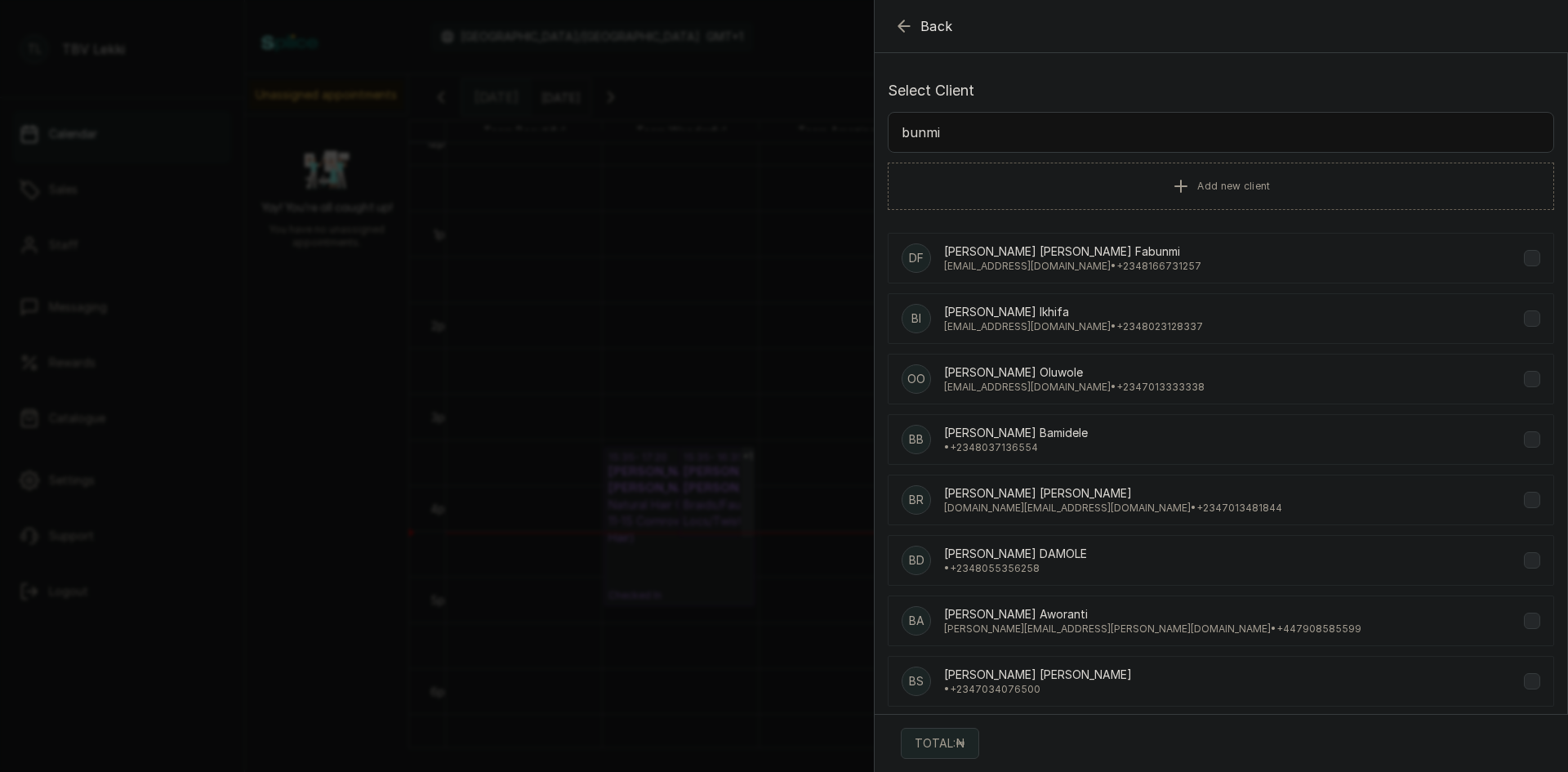
type input "bunmi"
click at [1102, 316] on p "Bunmi Ikhifa Ikhifa" at bounding box center [1074, 312] width 259 height 17
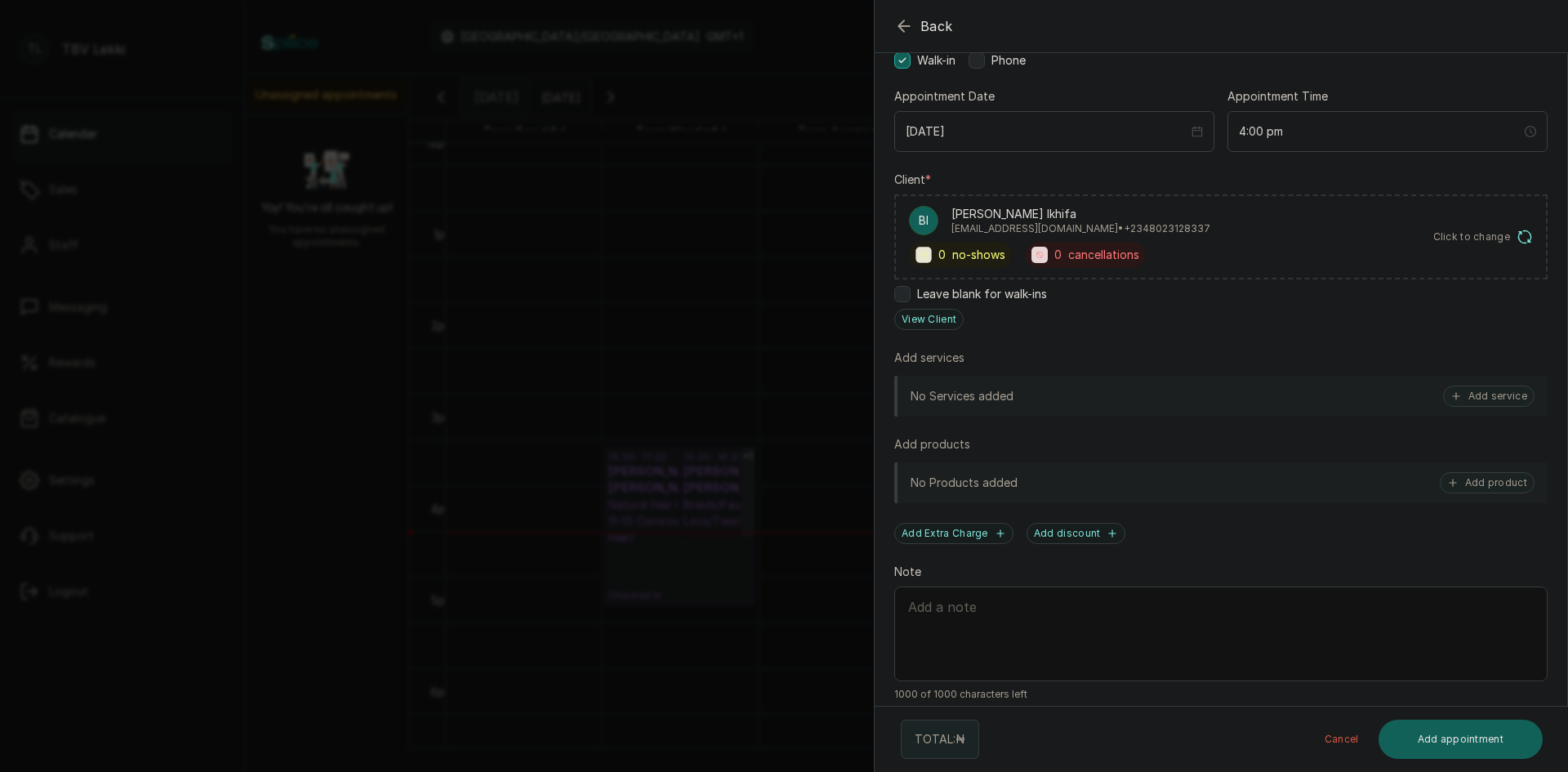
scroll to position [153, 0]
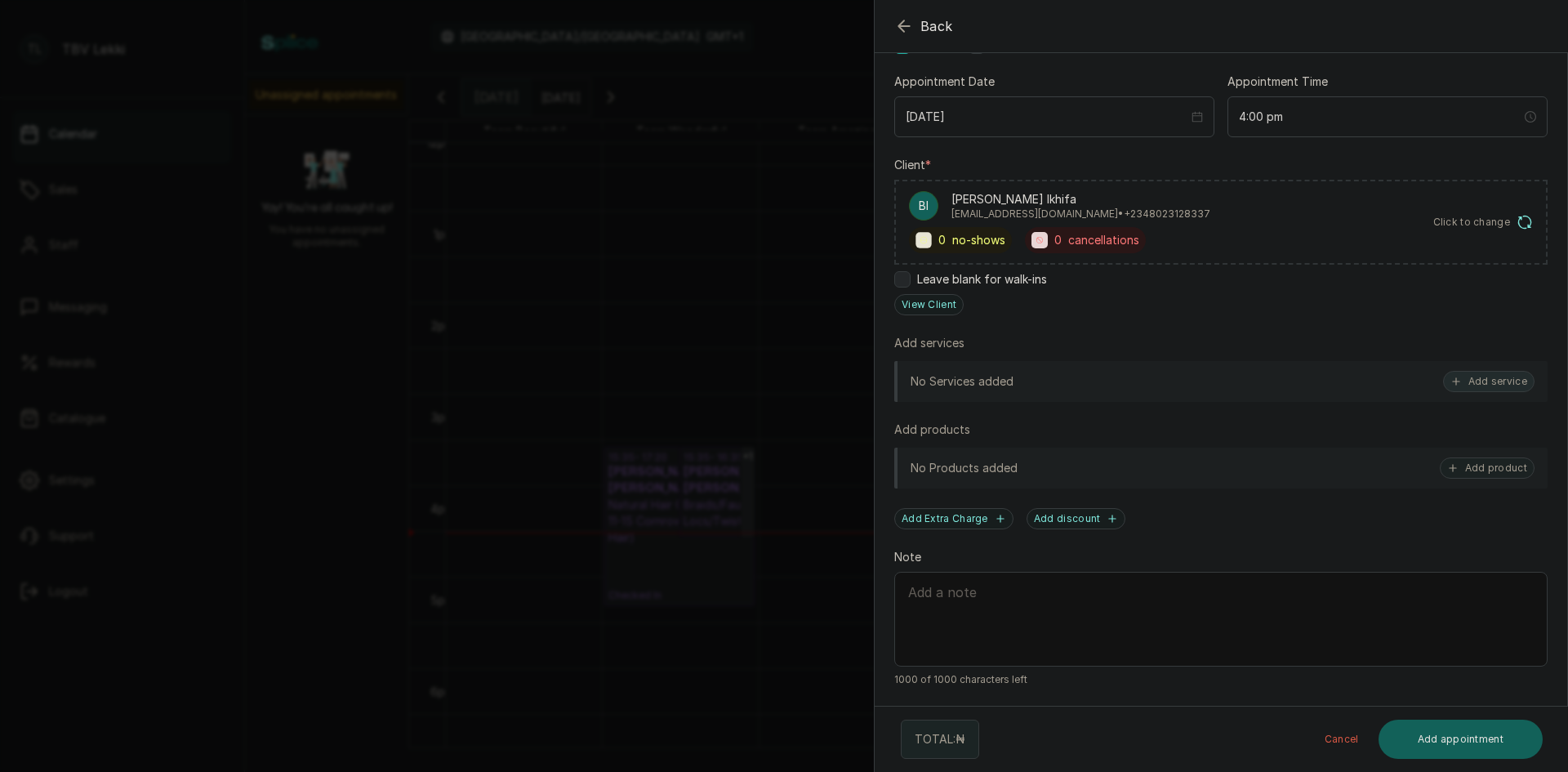
click at [1476, 386] on button "Add service" at bounding box center [1489, 382] width 91 height 21
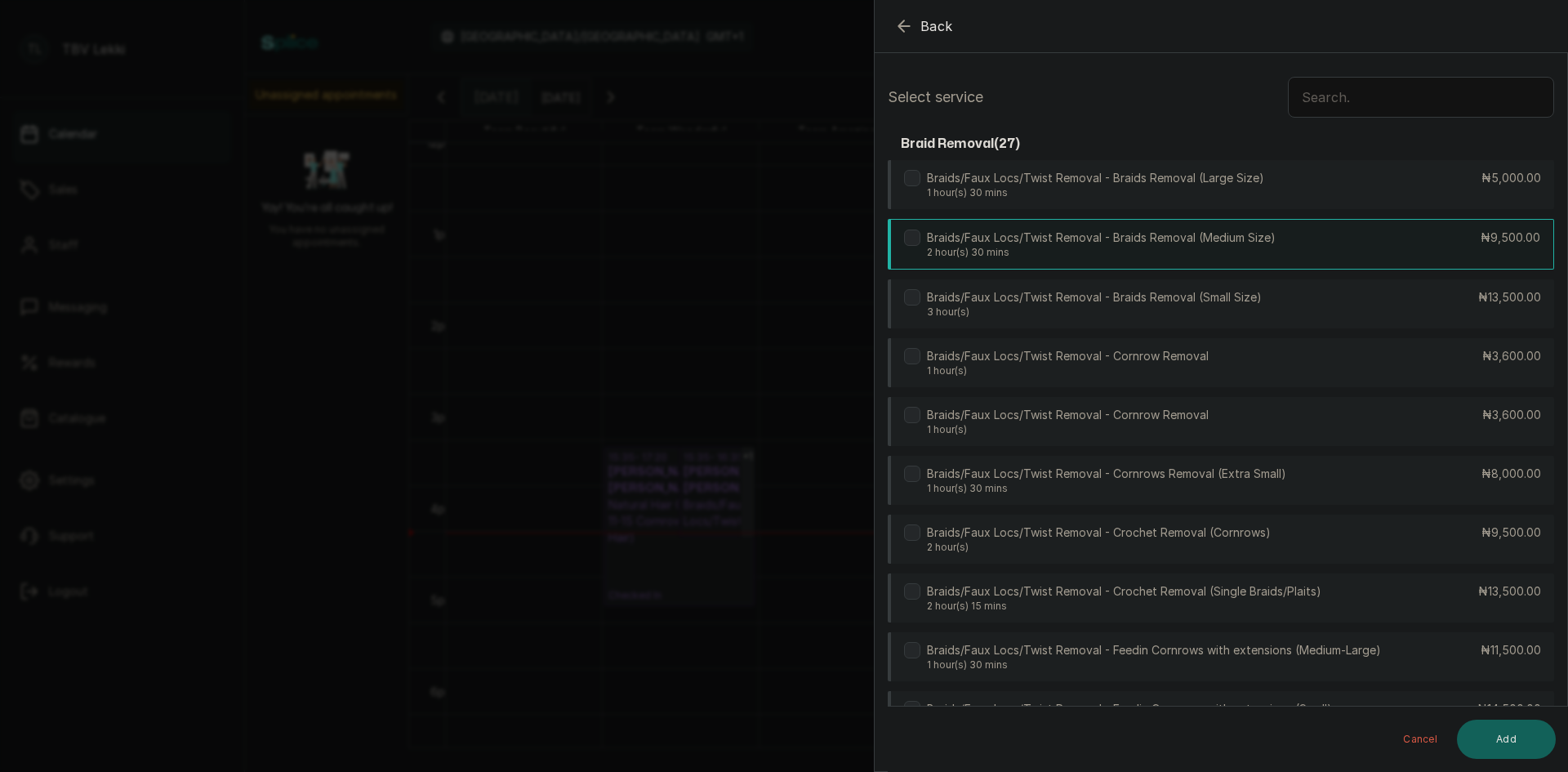
scroll to position [0, 0]
click at [1295, 106] on input "text" at bounding box center [1421, 99] width 266 height 40
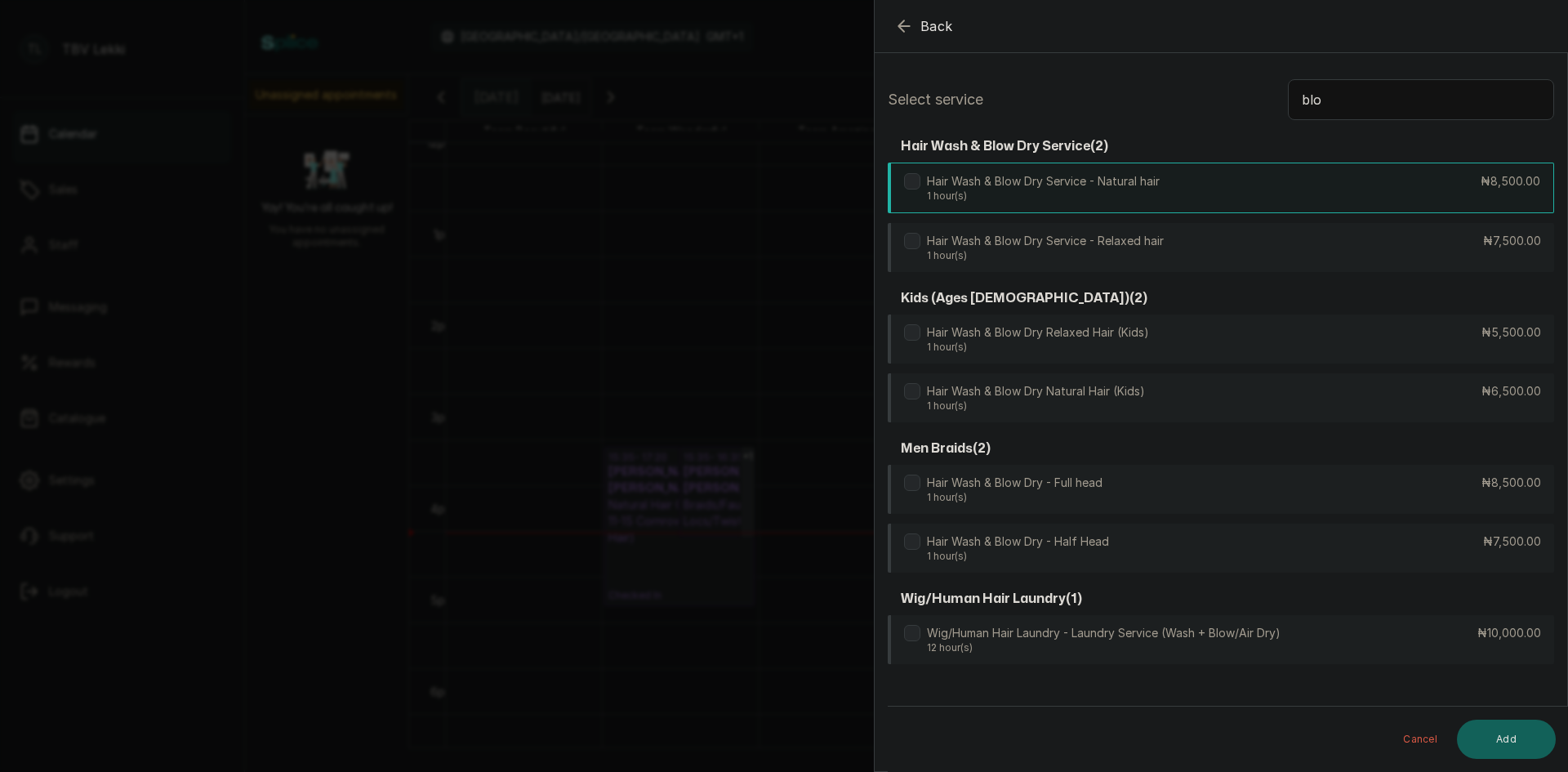
type input "blo"
click at [1231, 191] on div "Hair Wash & Blow Dry Service - Natural hair 1 hour(s) ₦8,500.00" at bounding box center [1222, 188] width 667 height 51
click at [1499, 743] on button "Add" at bounding box center [1506, 739] width 98 height 40
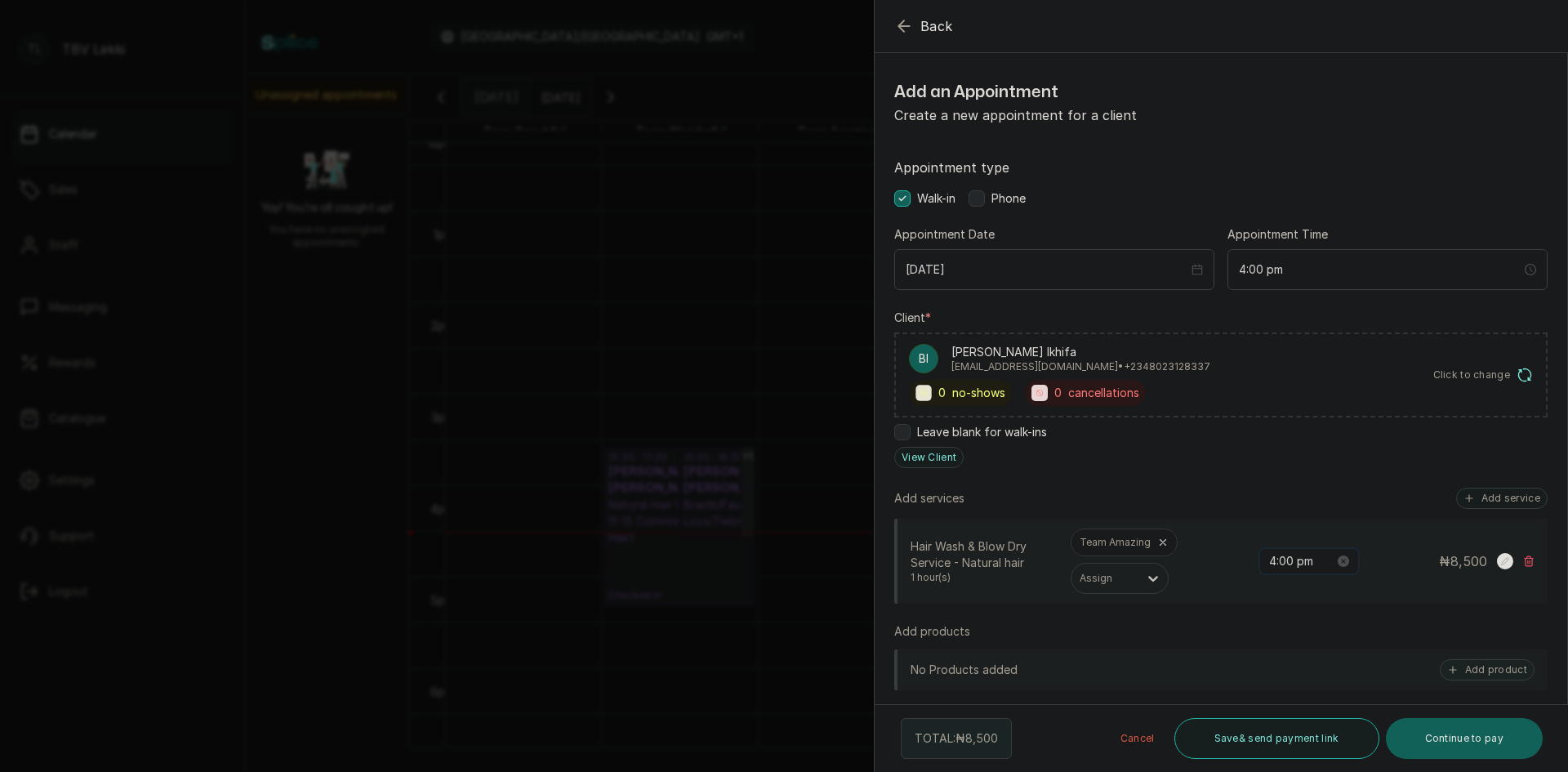
click at [1275, 558] on input "4:00 pm" at bounding box center [1302, 561] width 65 height 18
type input "4:20 pm"
click at [1361, 524] on span "OK" at bounding box center [1360, 528] width 17 height 31
click at [1279, 734] on button "Save & send payment link" at bounding box center [1277, 738] width 205 height 40
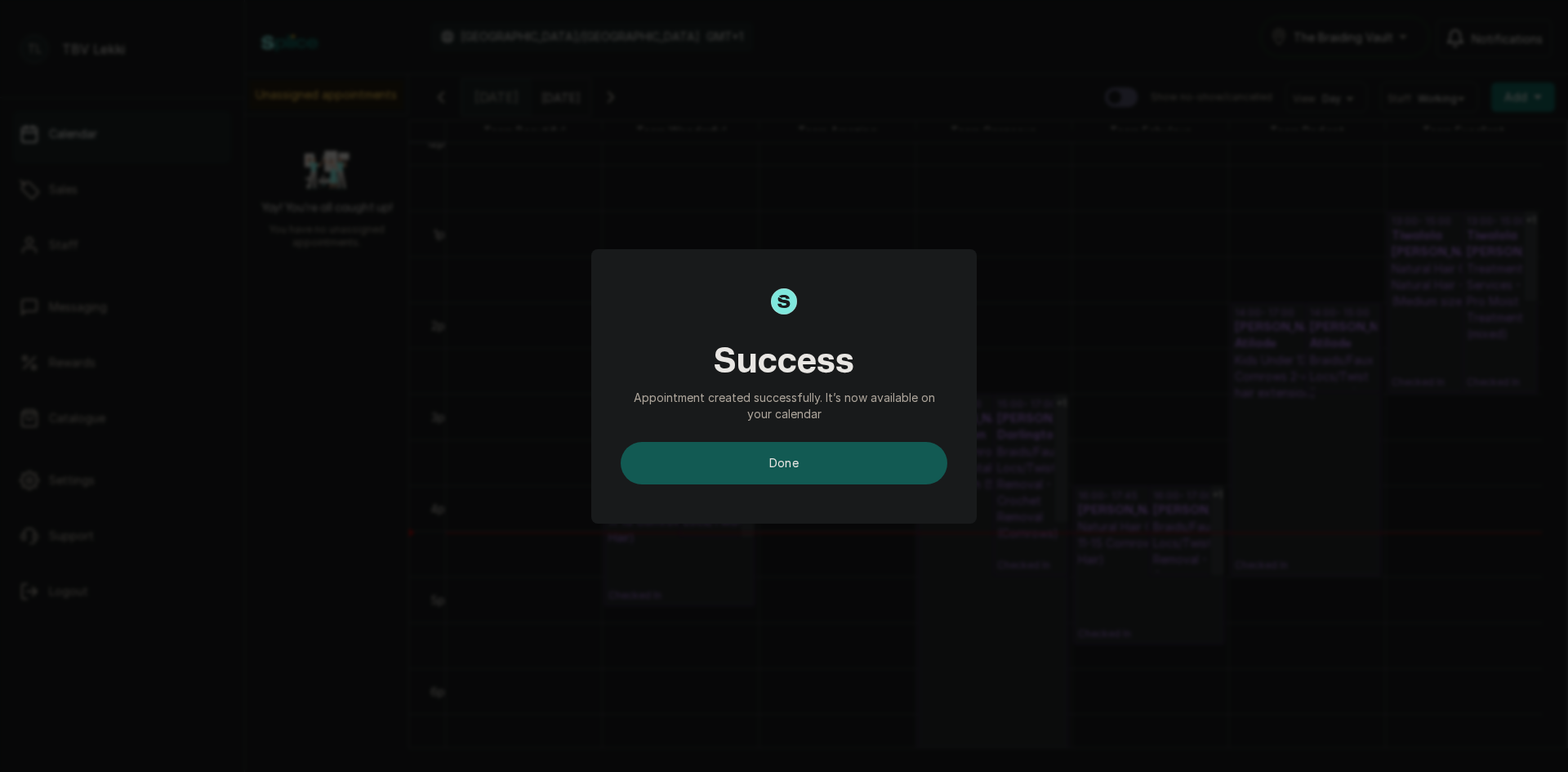
click at [892, 465] on button "done" at bounding box center [784, 462] width 327 height 42
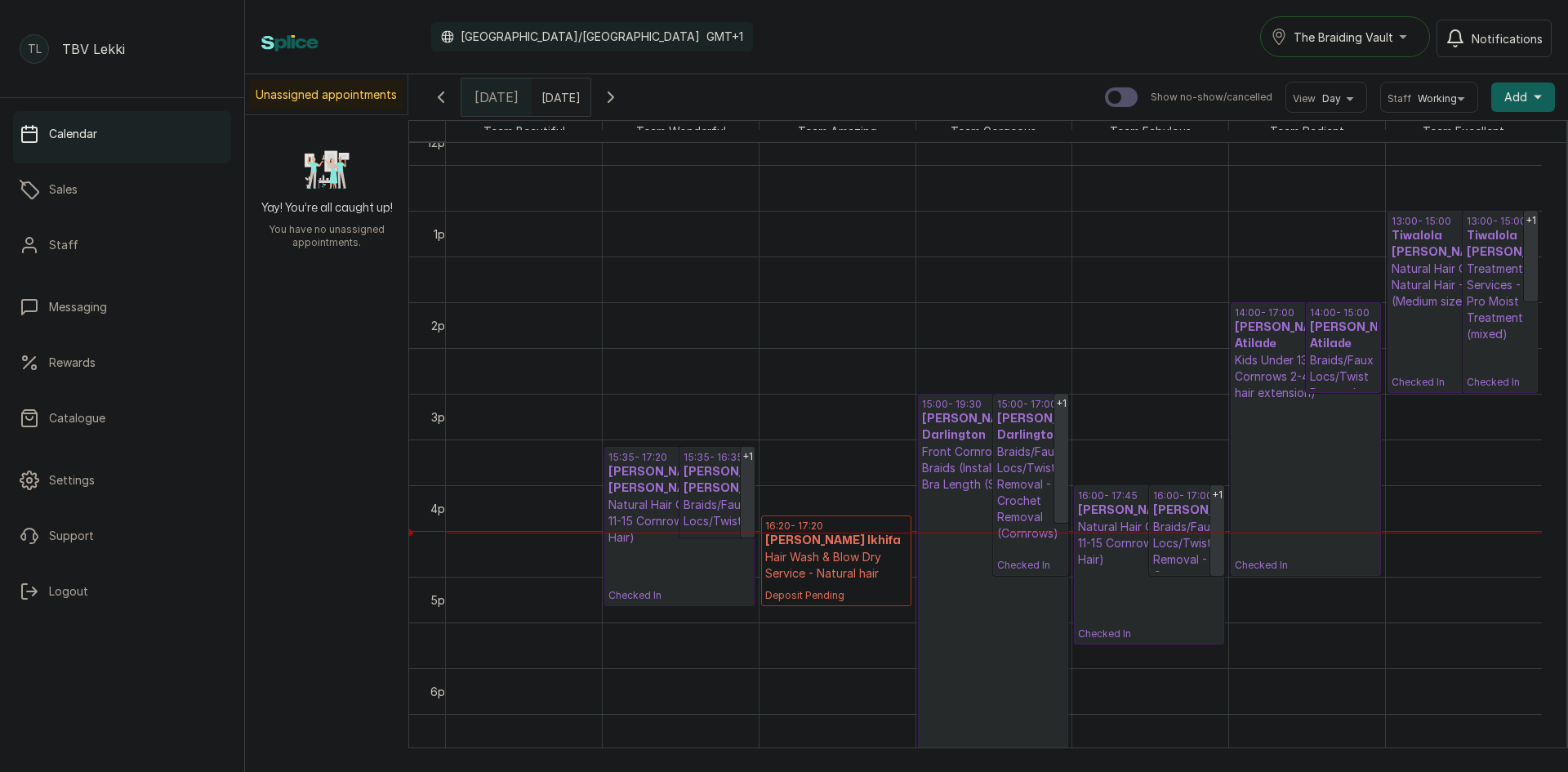
click at [840, 544] on h3 "[PERSON_NAME] Ikhifa" at bounding box center [836, 541] width 142 height 17
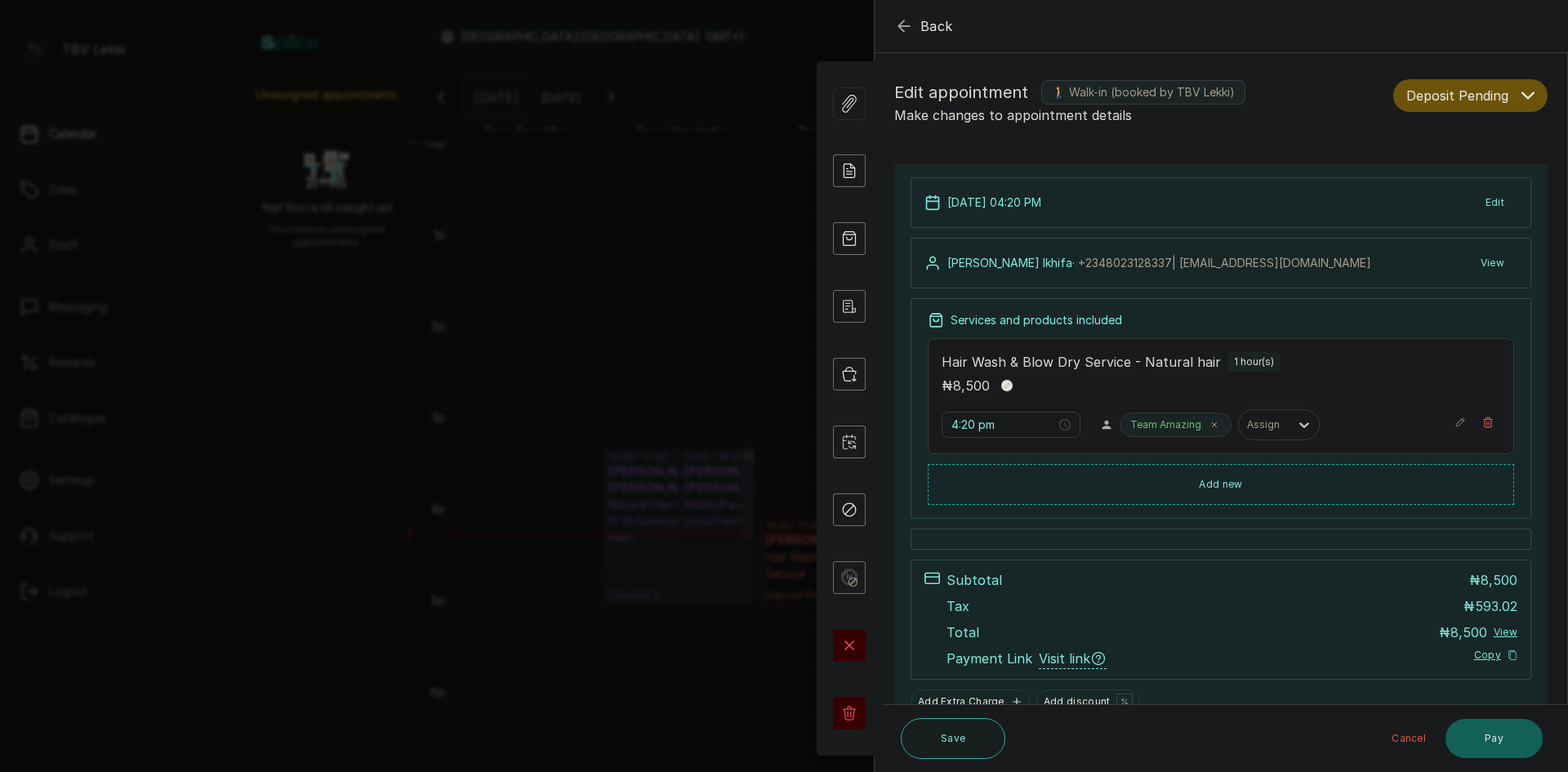
click at [1512, 85] on button "Deposit Pending" at bounding box center [1470, 95] width 155 height 33
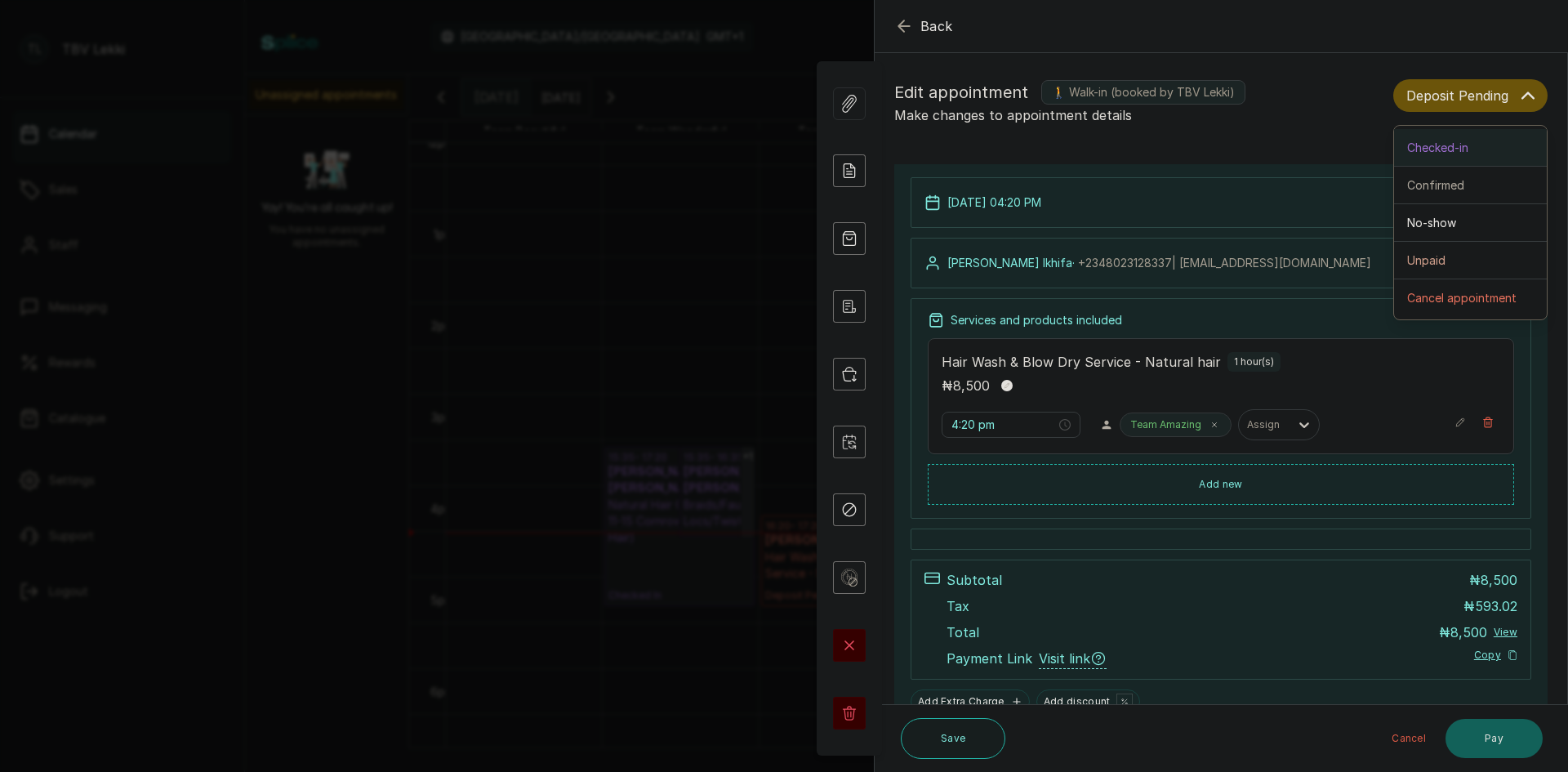
click at [1461, 143] on div "Checked-in" at bounding box center [1470, 148] width 127 height 18
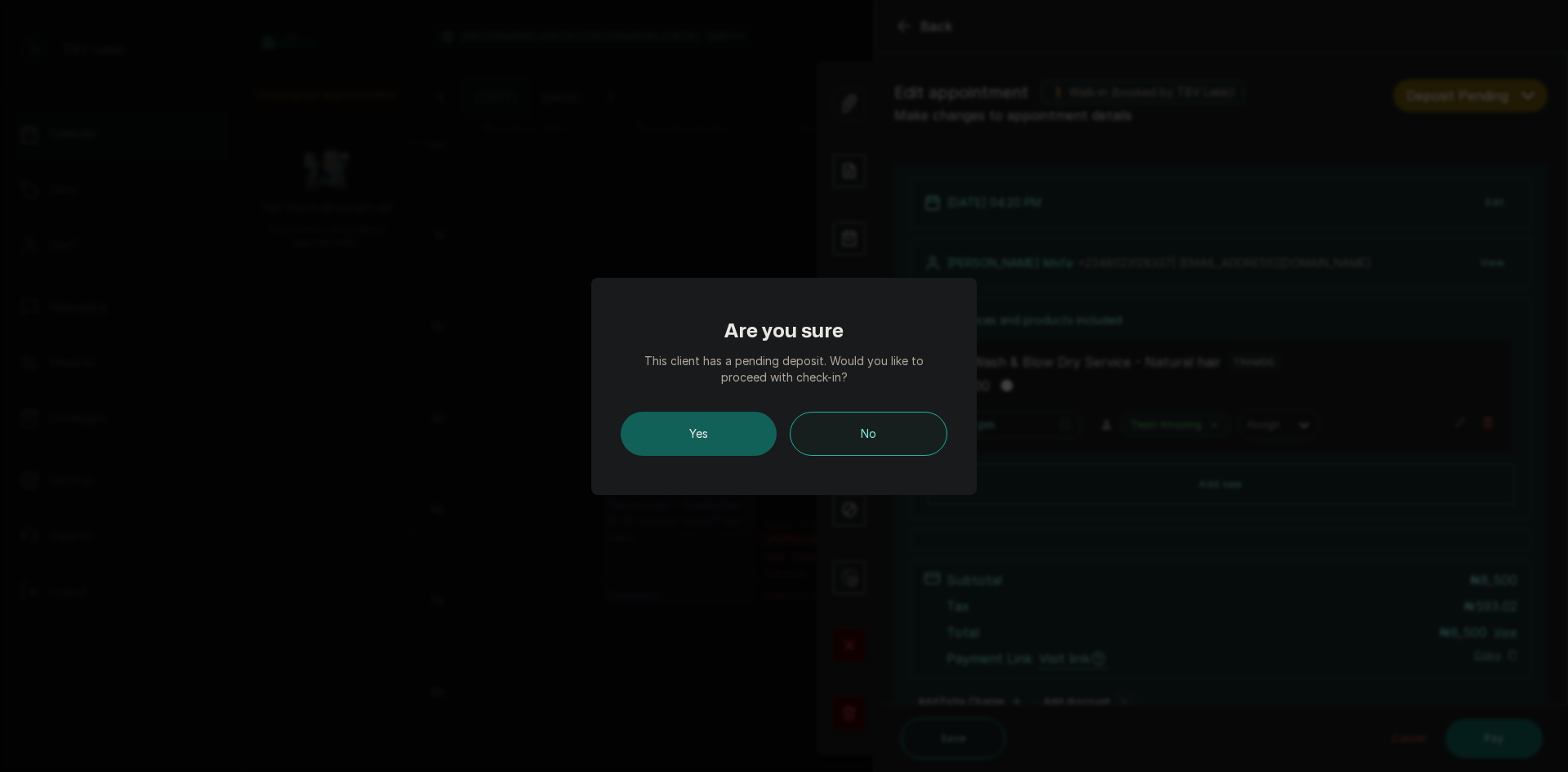
click at [733, 451] on button "Yes" at bounding box center [698, 433] width 156 height 44
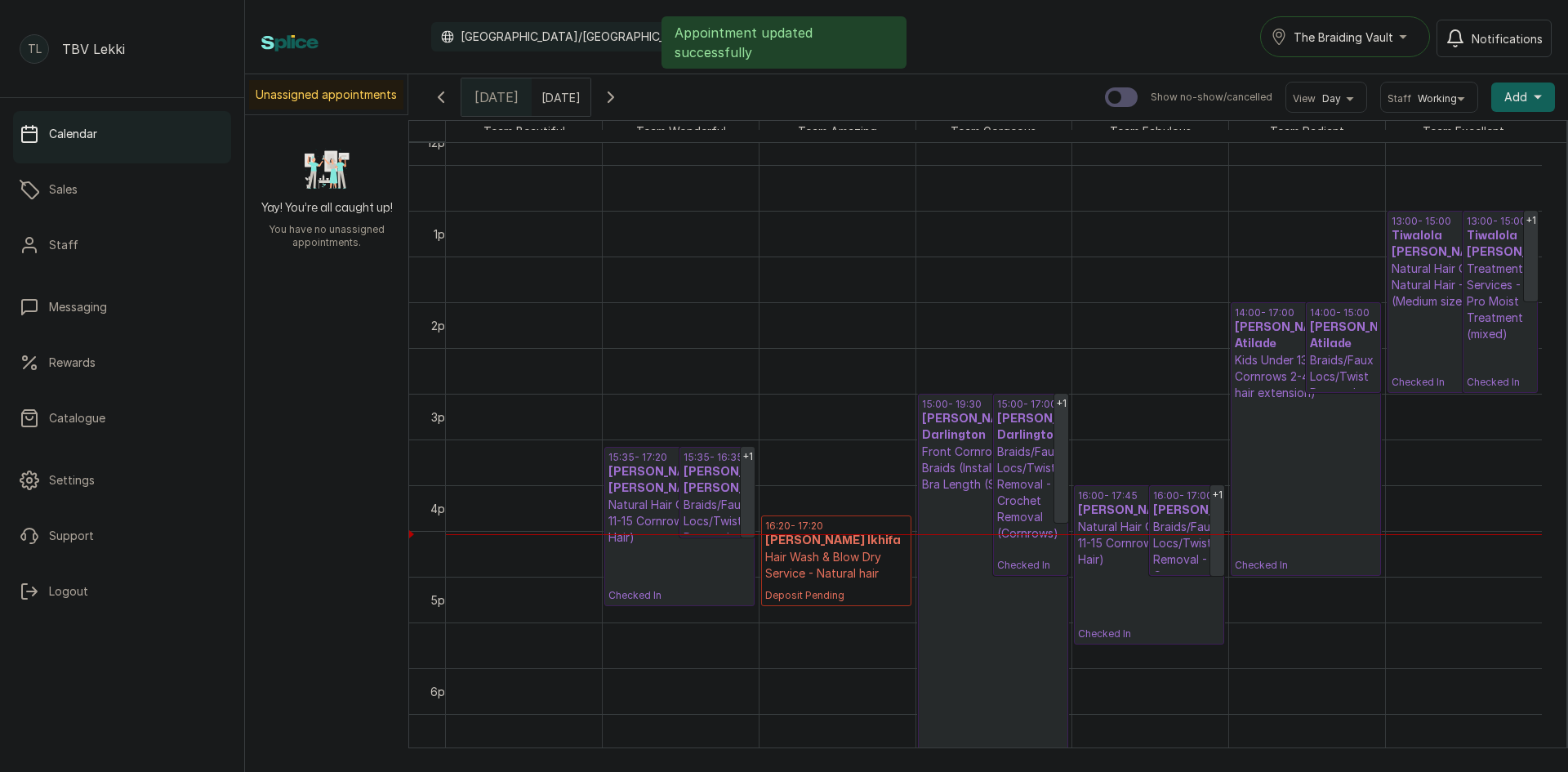
click at [906, 29] on div "Calendar Africa/Lagos GMT+1 The Braiding Vault Notifications Appointment update…" at bounding box center [907, 386] width 1324 height 772
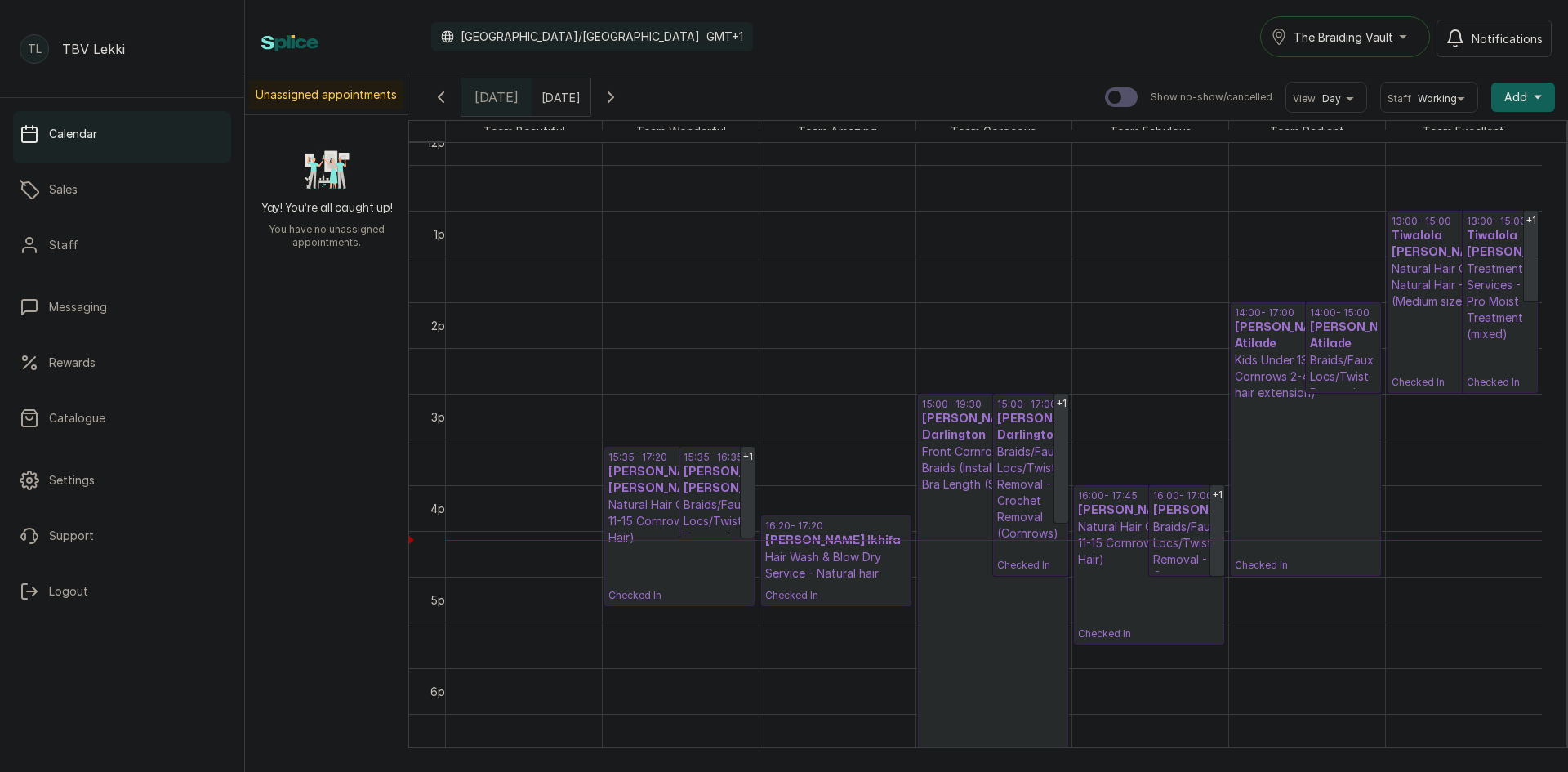
click at [1441, 244] on h3 "Tiwalola [PERSON_NAME]" at bounding box center [1463, 244] width 143 height 33
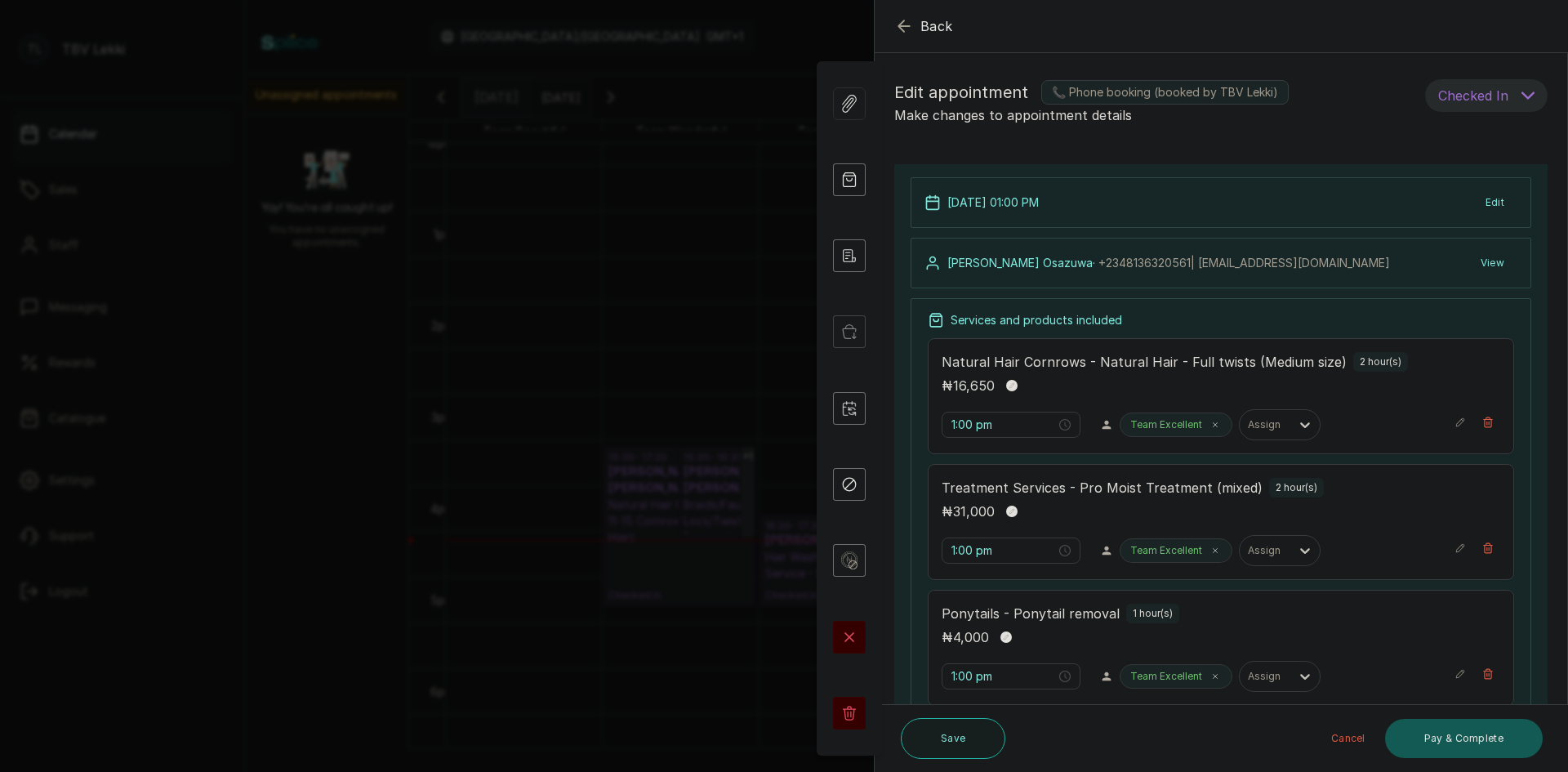
click at [1411, 746] on button "Pay & Complete" at bounding box center [1463, 738] width 157 height 40
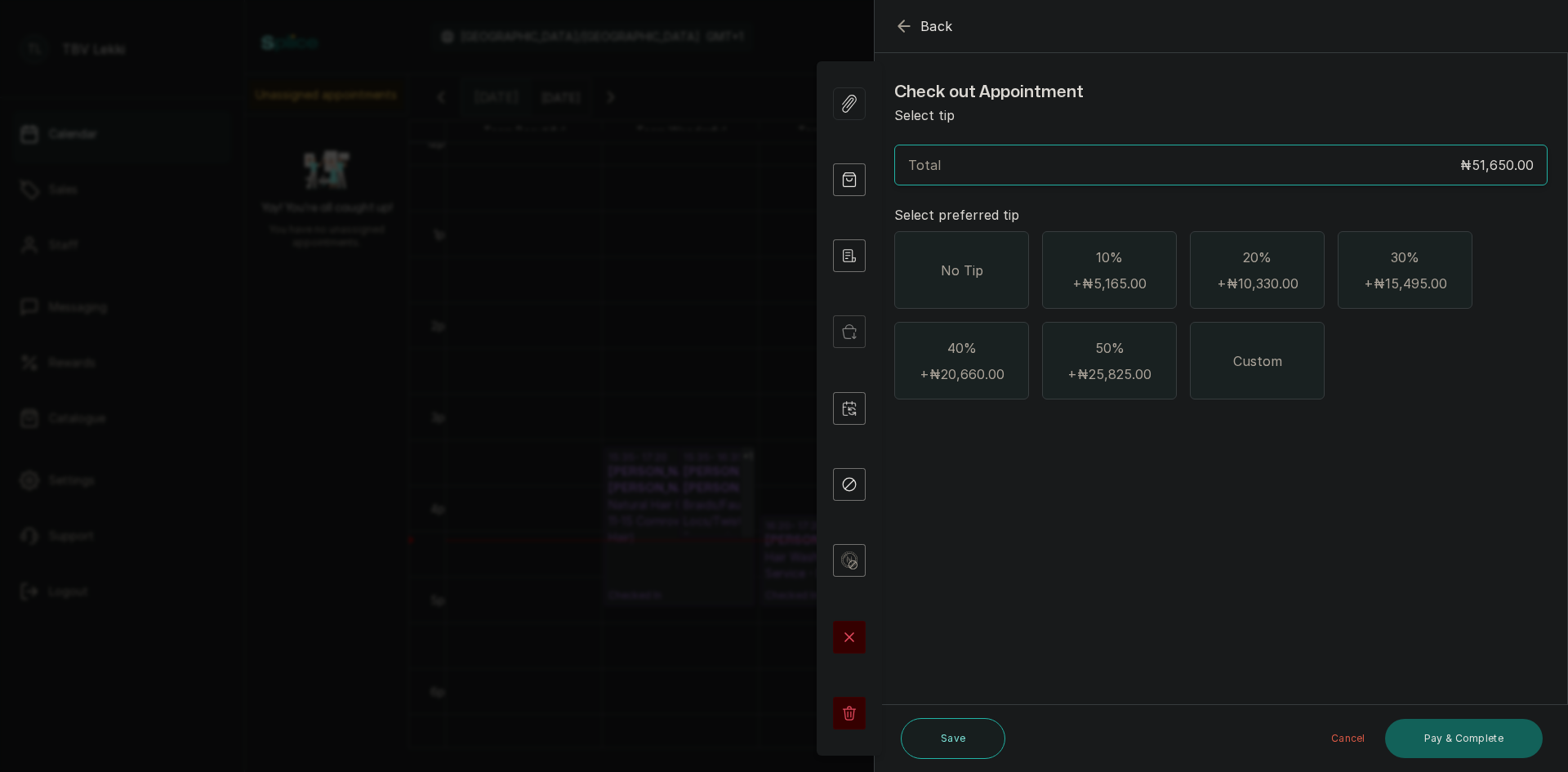
click at [1011, 285] on div "No Tip" at bounding box center [961, 270] width 135 height 77
click at [1484, 738] on button "Pay & Complete" at bounding box center [1463, 738] width 157 height 40
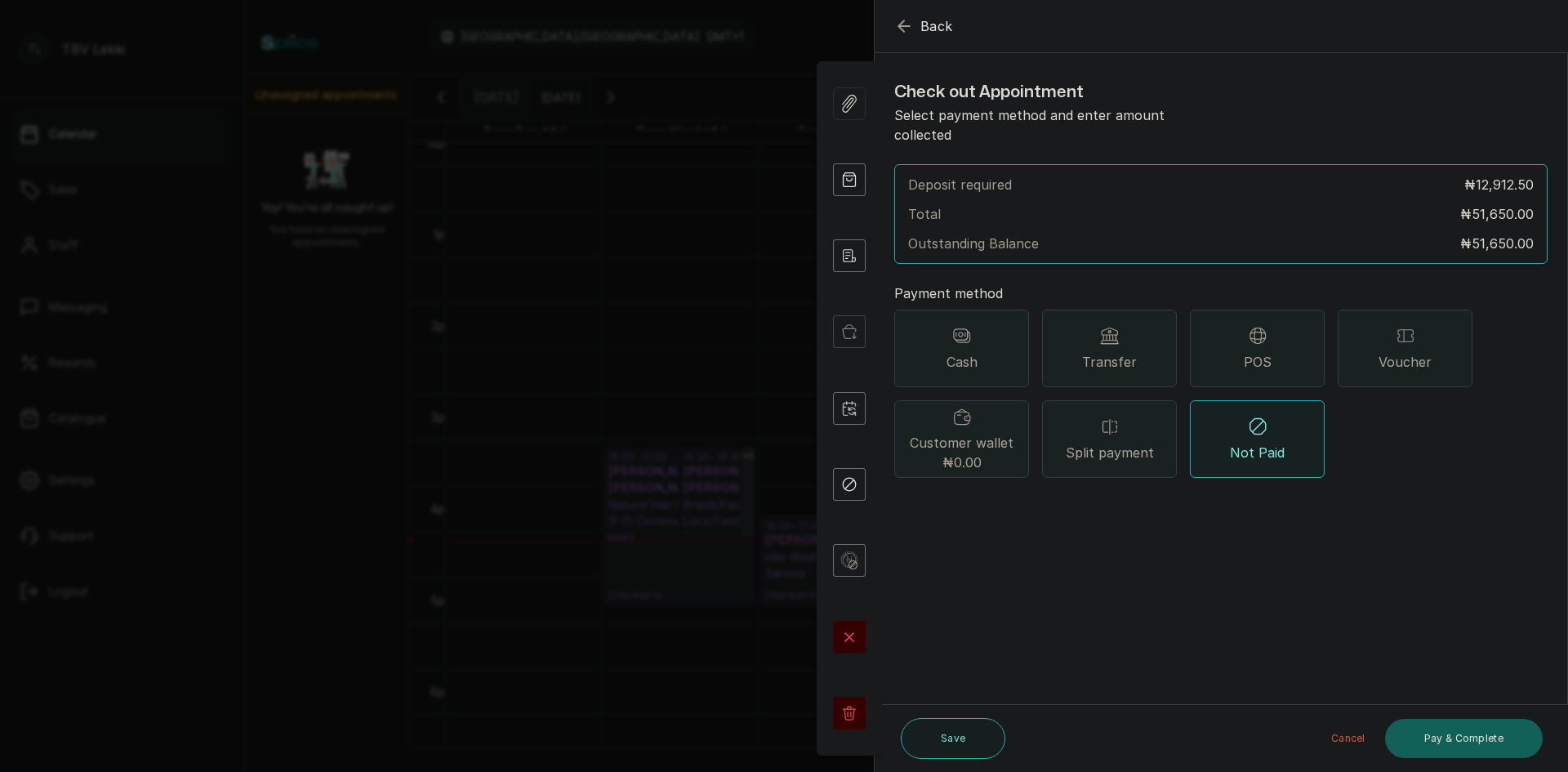
click at [1139, 333] on div "Transfer" at bounding box center [1109, 348] width 135 height 77
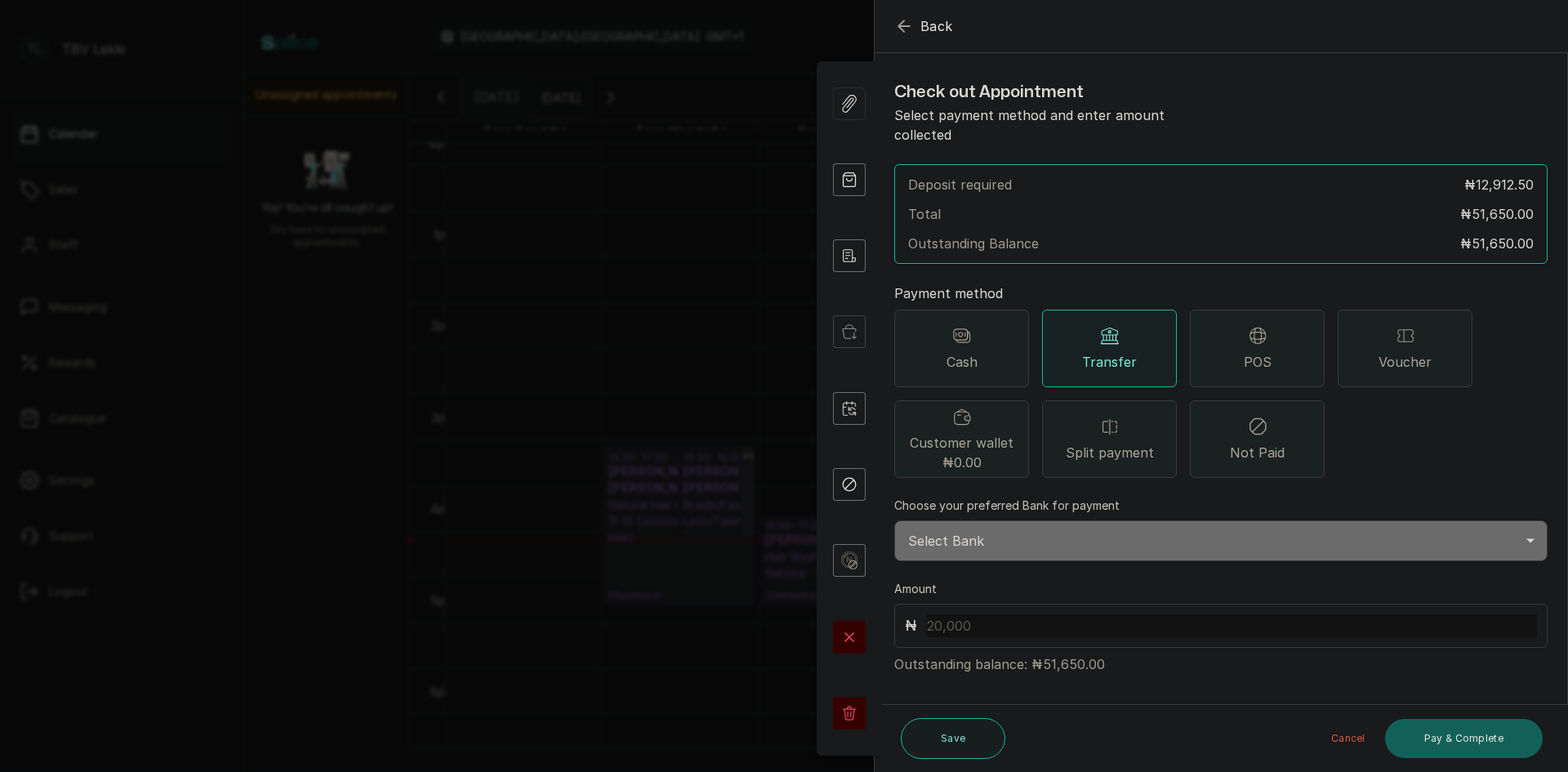
click at [924, 528] on select "Select Bank TRACTION/TBV LEKKI Paystack-Titan Traction - The braiding vault lek…" at bounding box center [1221, 541] width 653 height 40
select select "118e1c88-eefc-4432-b8b6-73435625d06e"
click at [894, 521] on select "Select Bank TRACTION/TBV LEKKI Paystack-Titan Traction - The braiding vault lek…" at bounding box center [1221, 541] width 653 height 40
drag, startPoint x: 1040, startPoint y: 640, endPoint x: 1076, endPoint y: 642, distance: 36.1
click at [1076, 648] on p "Outstanding balance: ₦51,650.00" at bounding box center [1221, 661] width 653 height 26
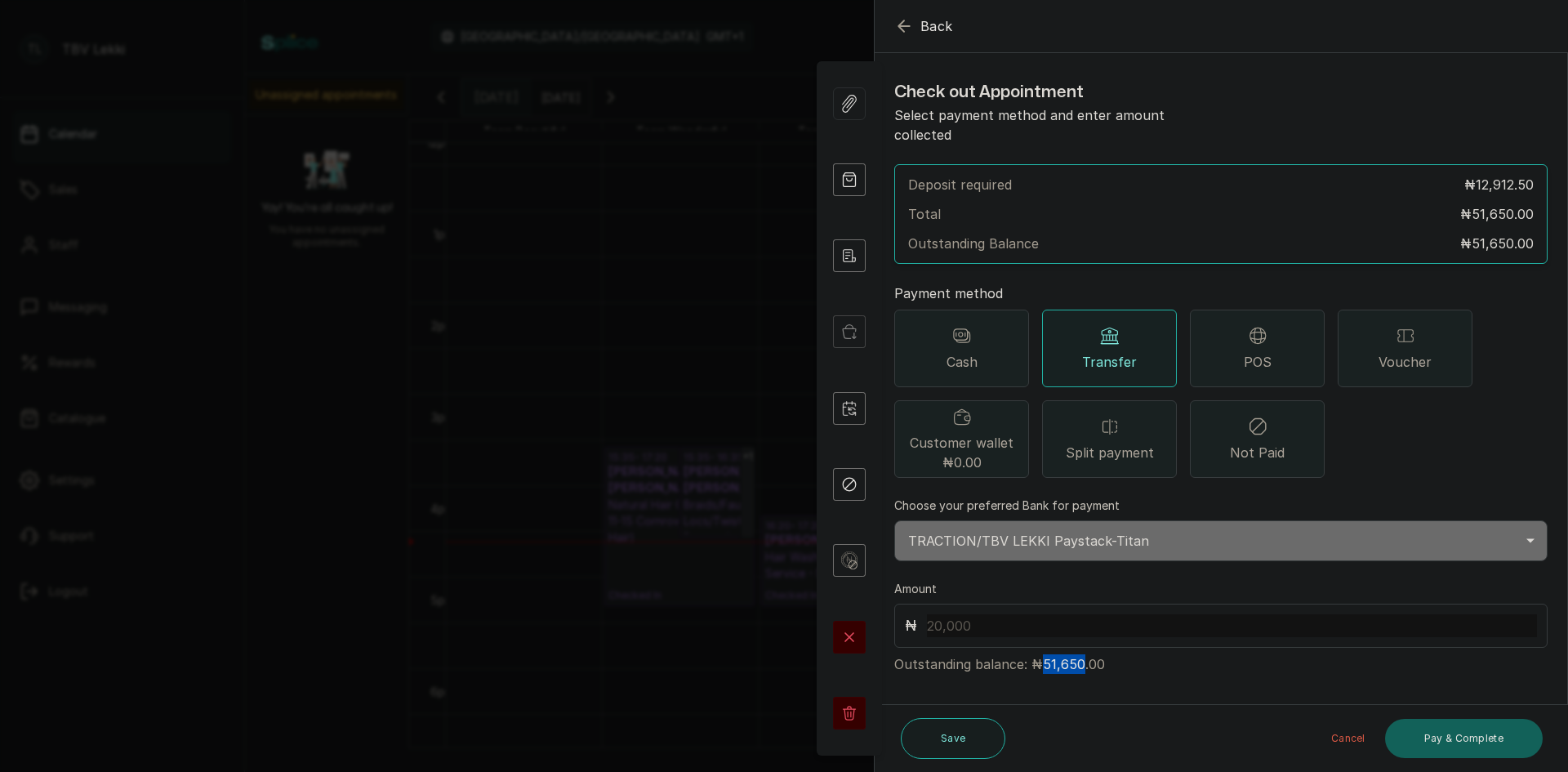
copy p "51,650"
click at [962, 614] on input "text" at bounding box center [1232, 625] width 610 height 23
paste input "51,650"
type input "51,650"
click at [1465, 730] on button "Pay & Complete" at bounding box center [1463, 738] width 157 height 40
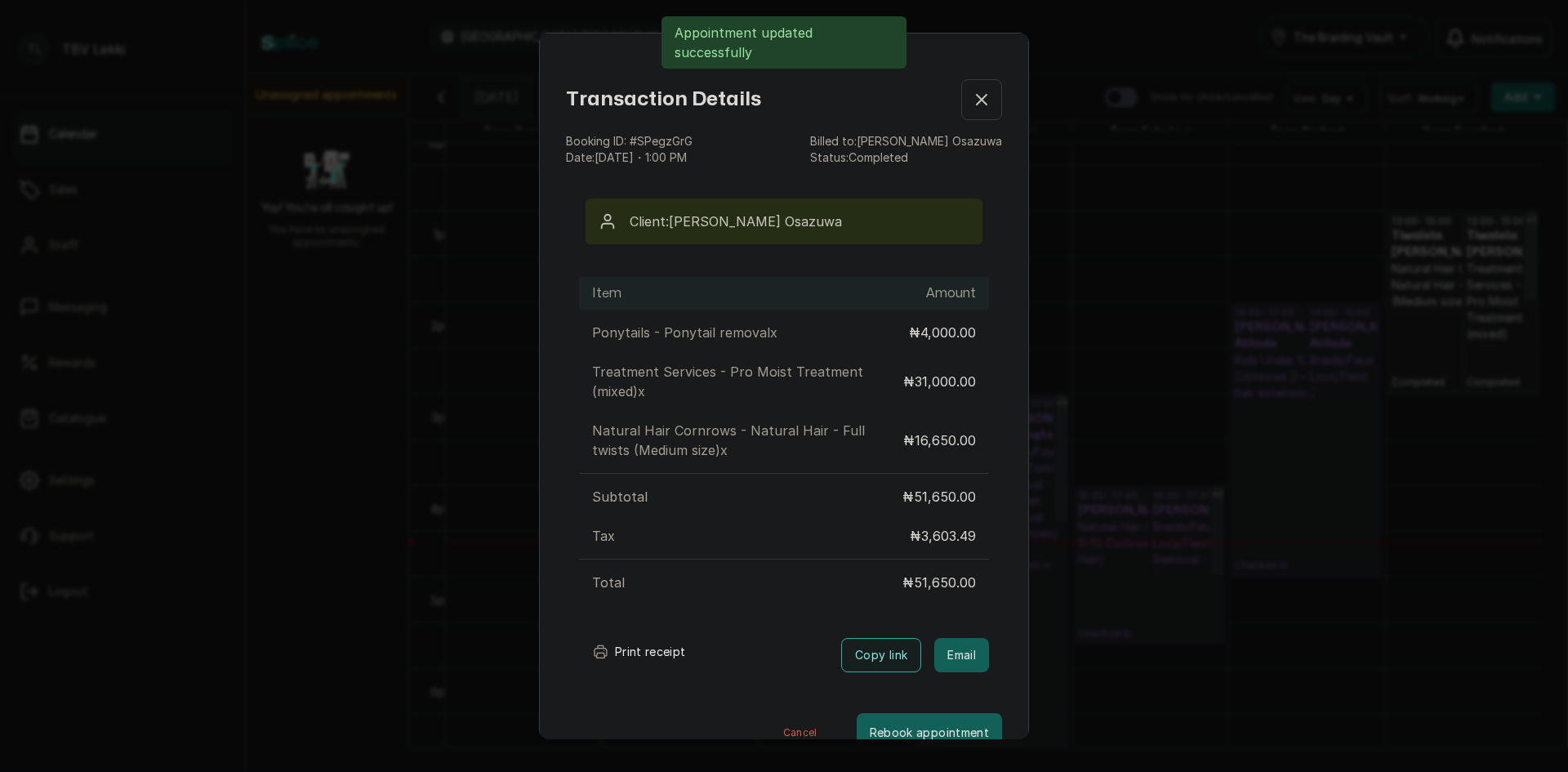
click at [665, 653] on button "Print receipt" at bounding box center [638, 652] width 120 height 33
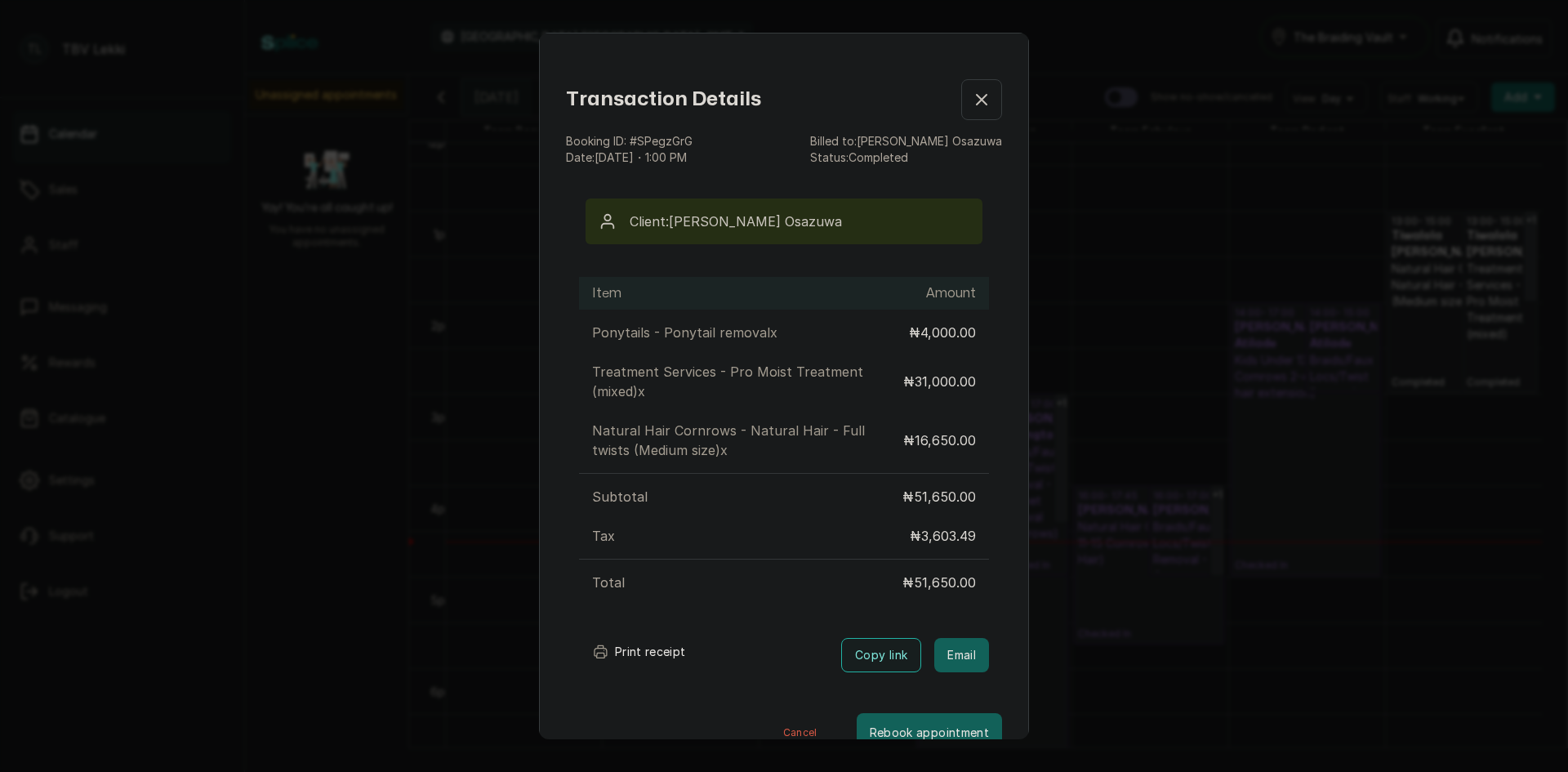
click at [1093, 124] on div "Transaction Details Booking ID: # SPegzGrG Date: 5 Oct, 2025 ・ 1:00 PM Billed t…" at bounding box center [784, 386] width 1568 height 772
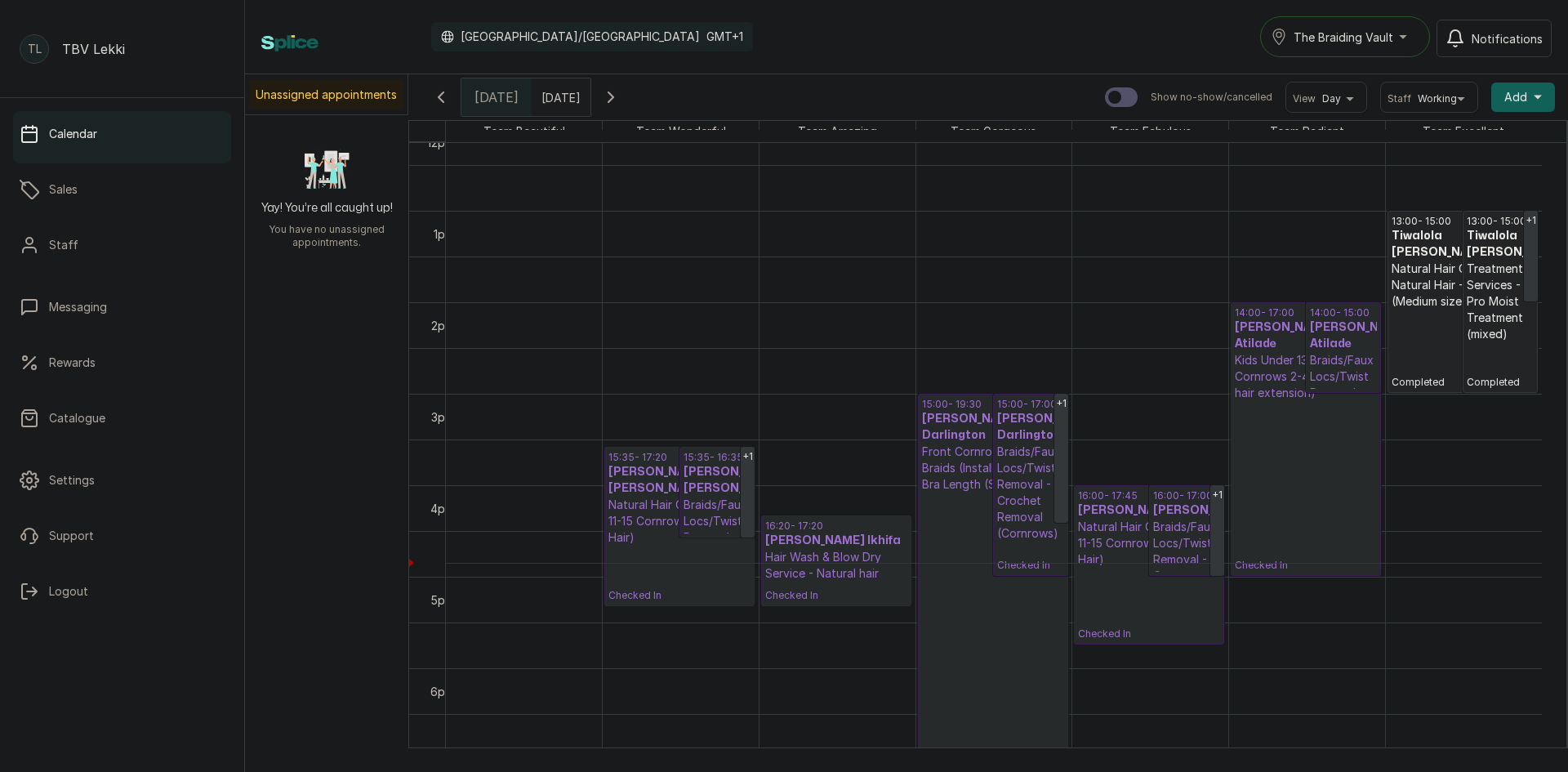
click at [828, 555] on p "Hair Wash & Blow Dry Service - Natural hair" at bounding box center [836, 564] width 142 height 33
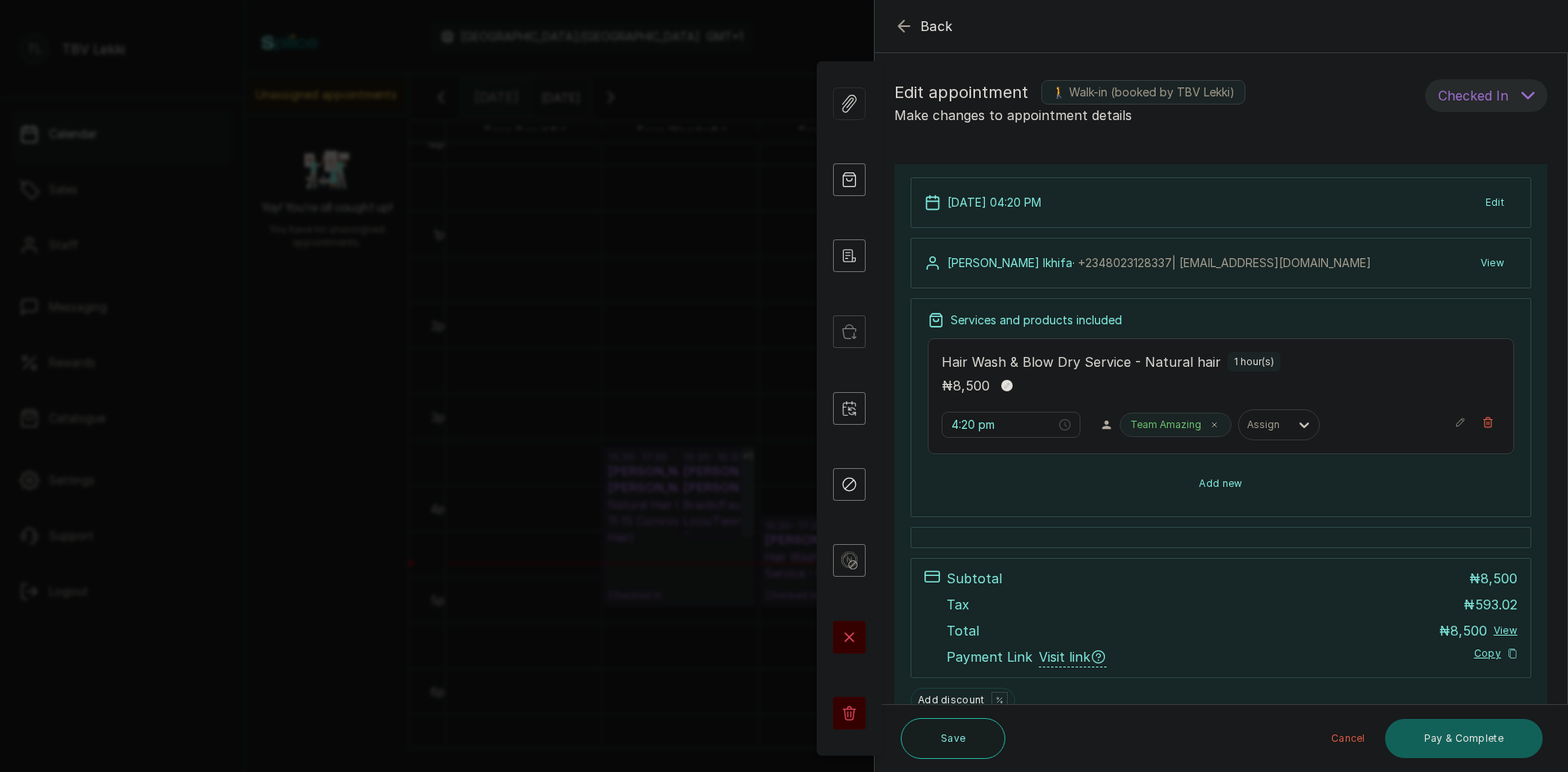
click at [1140, 477] on button "Add new" at bounding box center [1221, 484] width 587 height 40
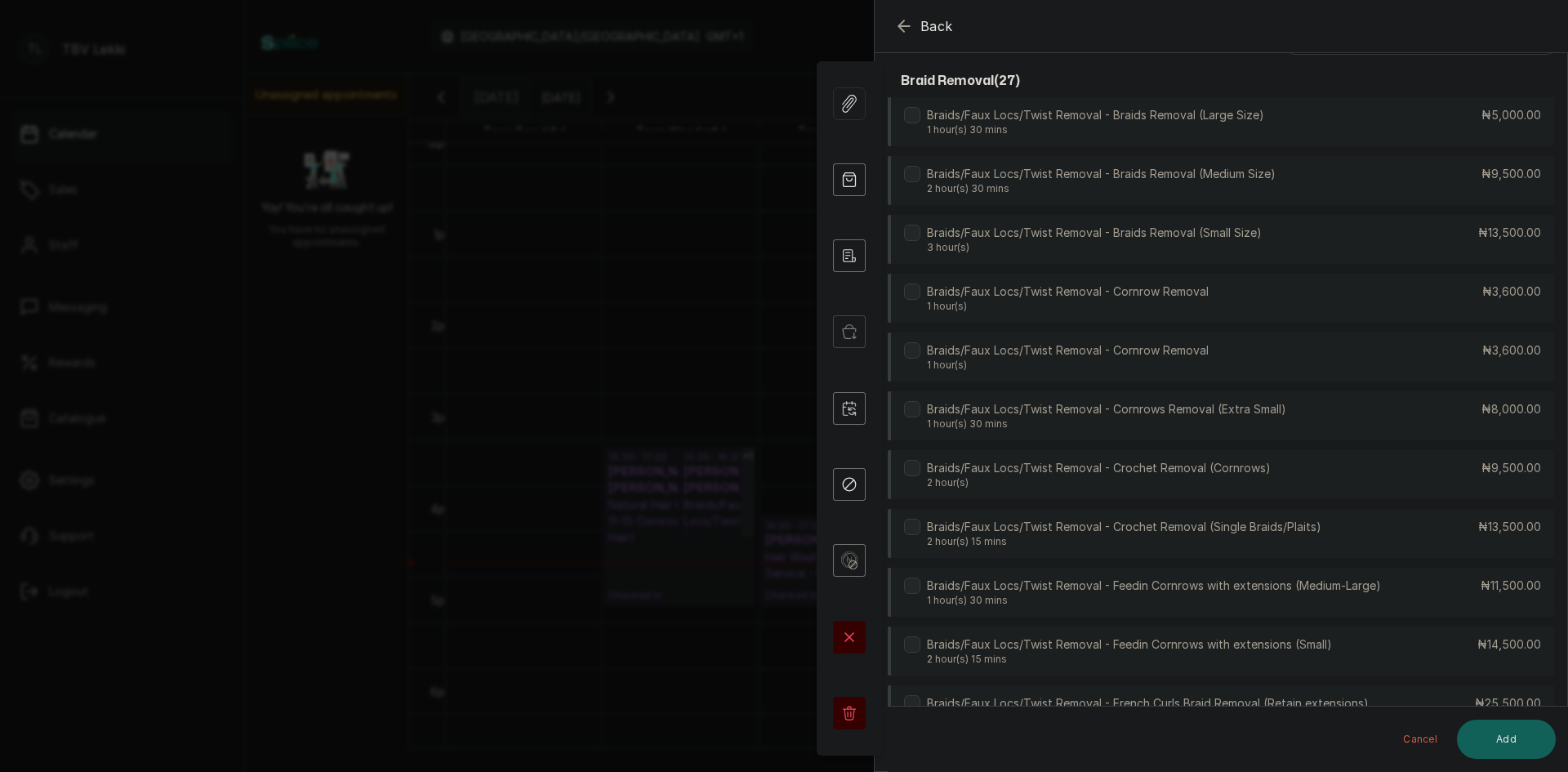
scroll to position [0, 0]
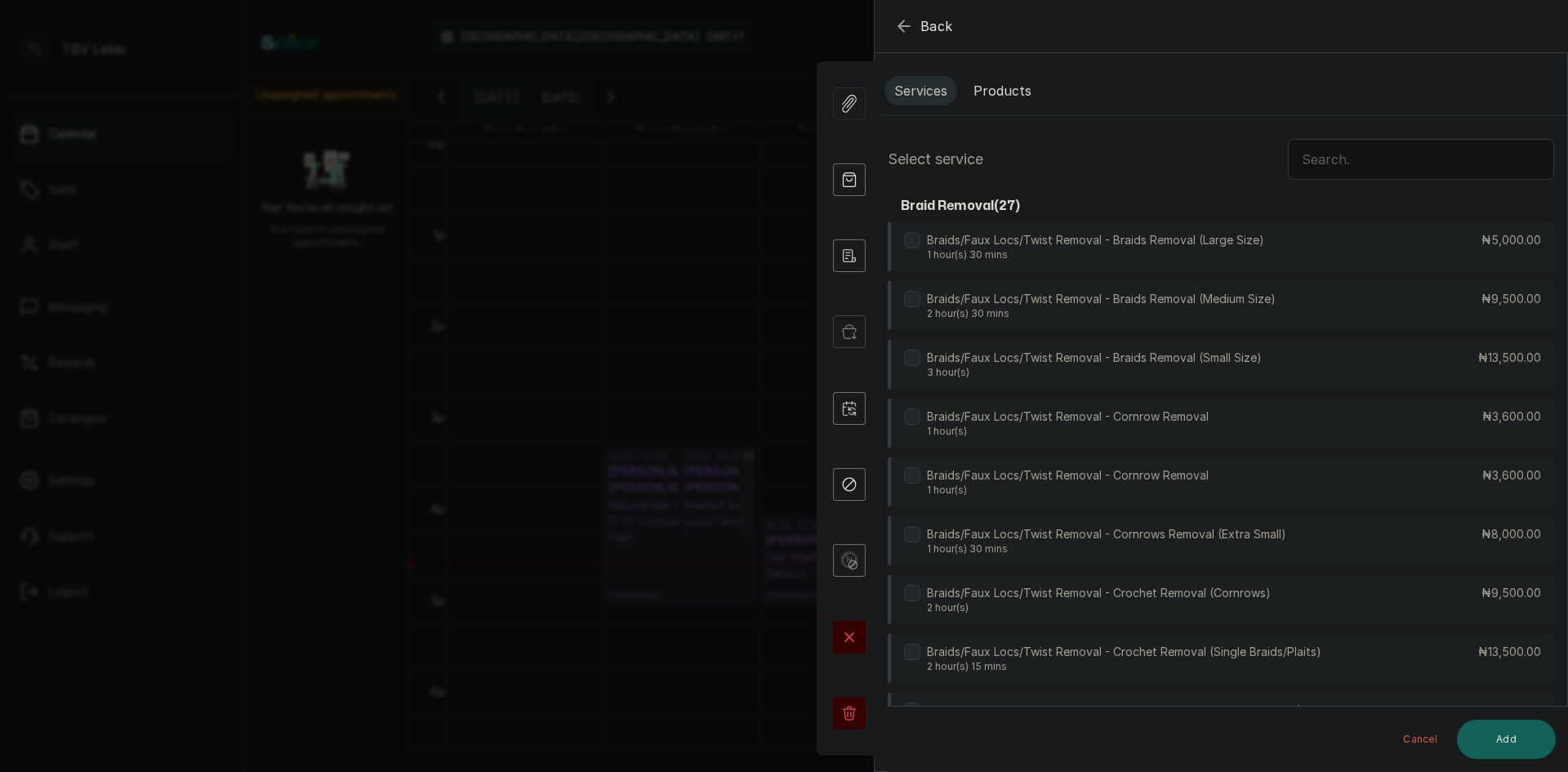
click at [1370, 146] on input "text" at bounding box center [1421, 159] width 266 height 40
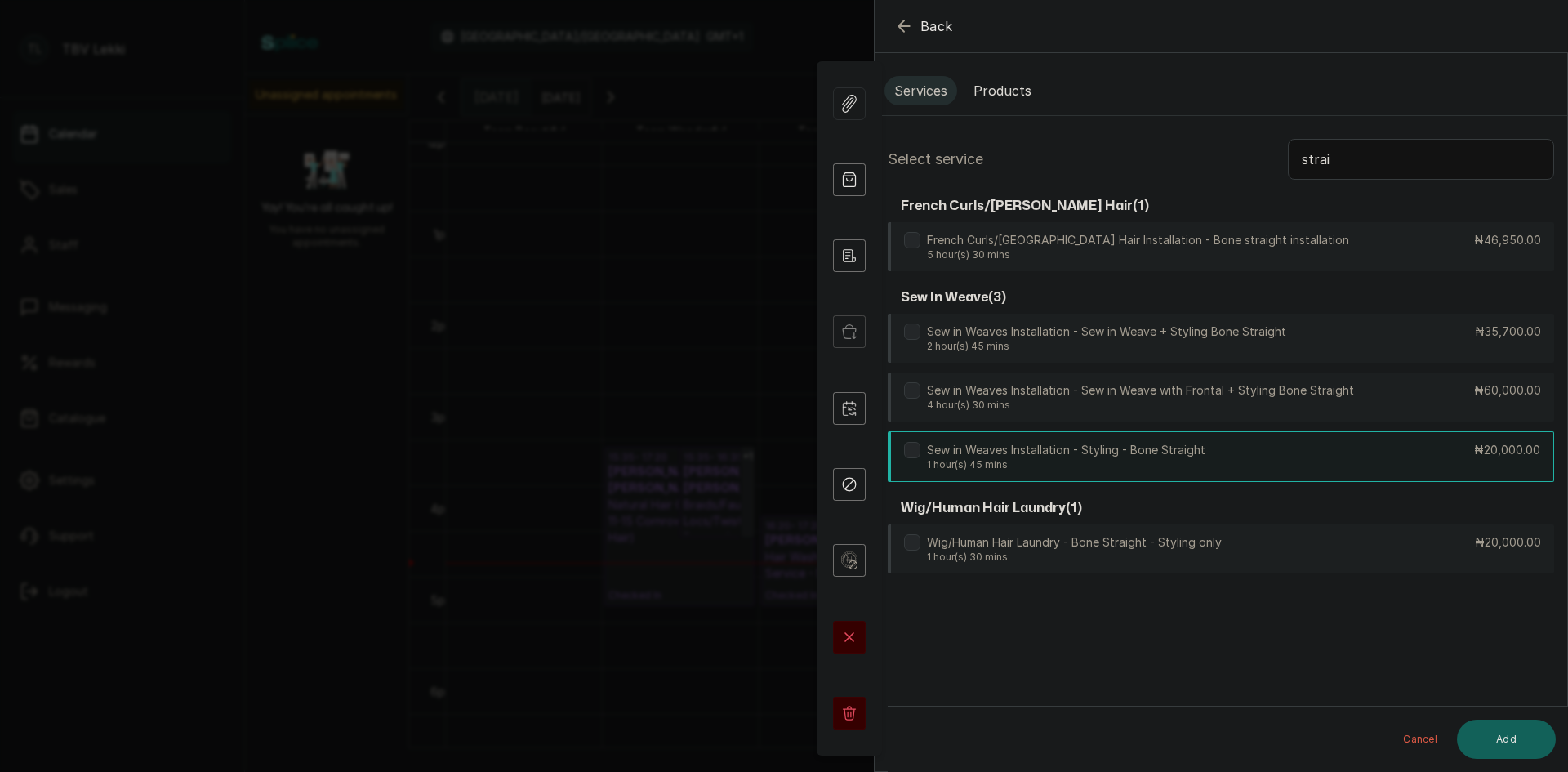
type input "strai"
click at [1177, 464] on p "1 hour(s) 45 mins" at bounding box center [1066, 464] width 279 height 13
click at [1483, 726] on button "Add" at bounding box center [1506, 739] width 98 height 40
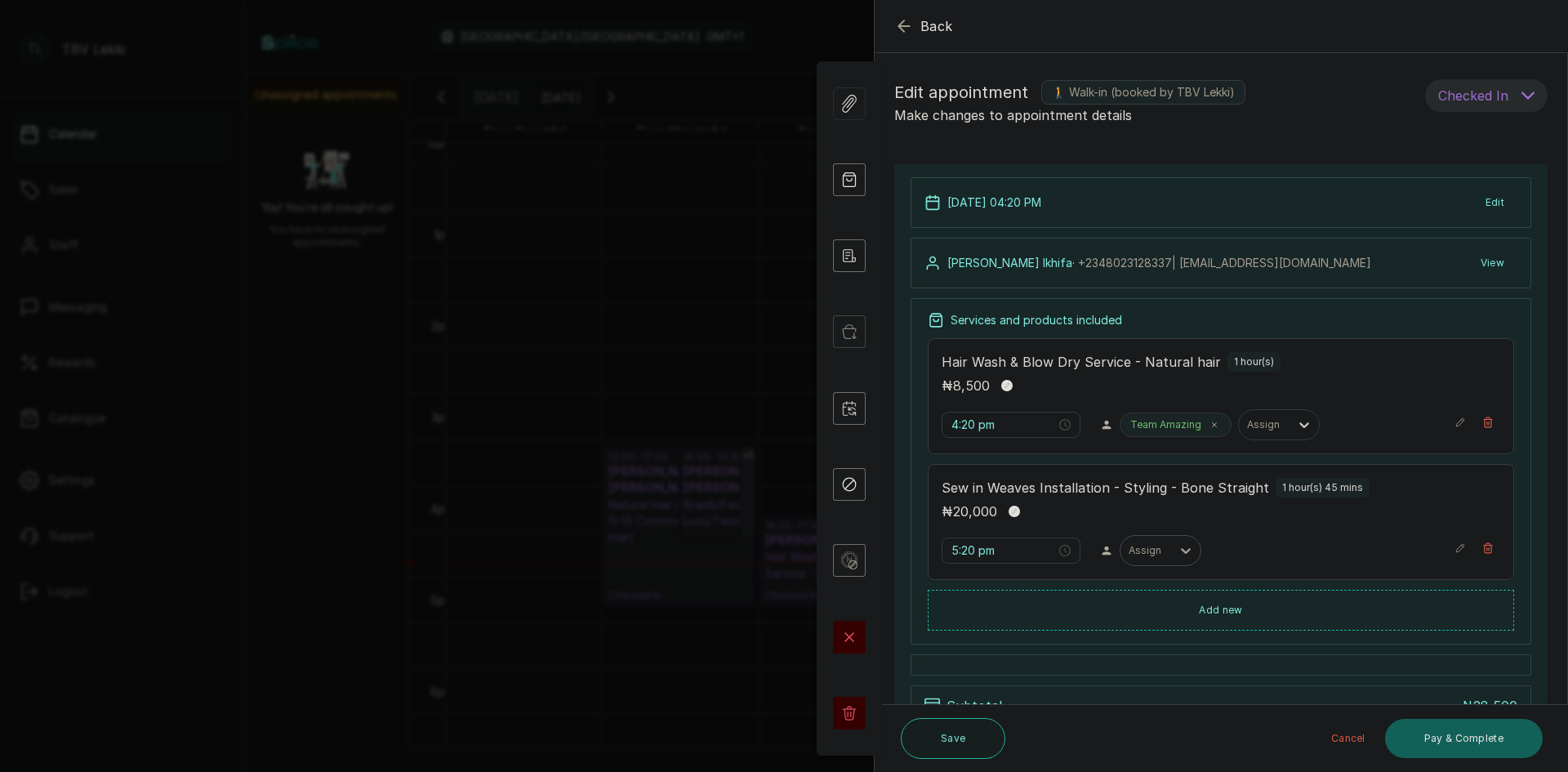
click at [1173, 561] on div at bounding box center [1185, 550] width 29 height 29
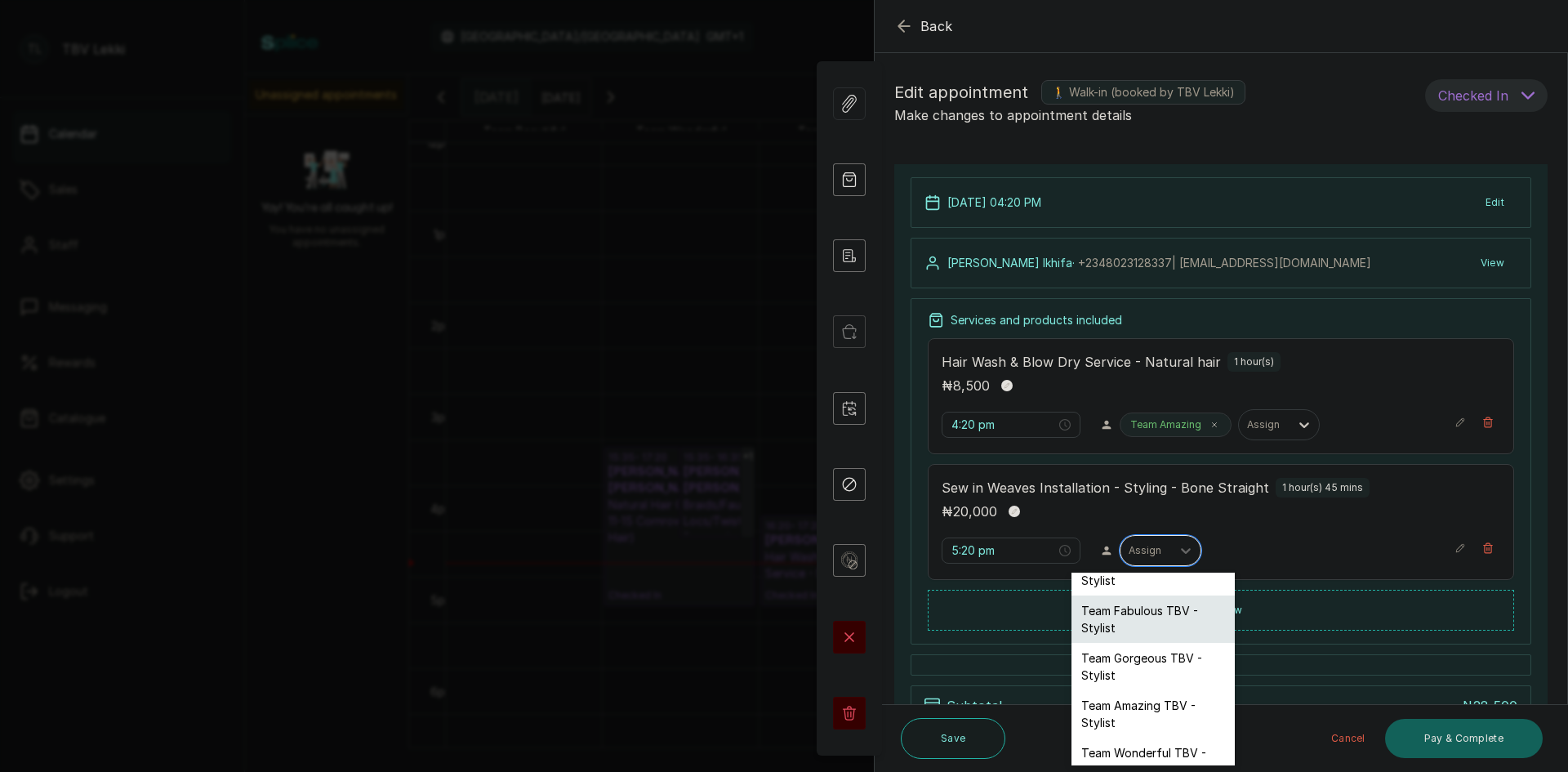
scroll to position [145, 0]
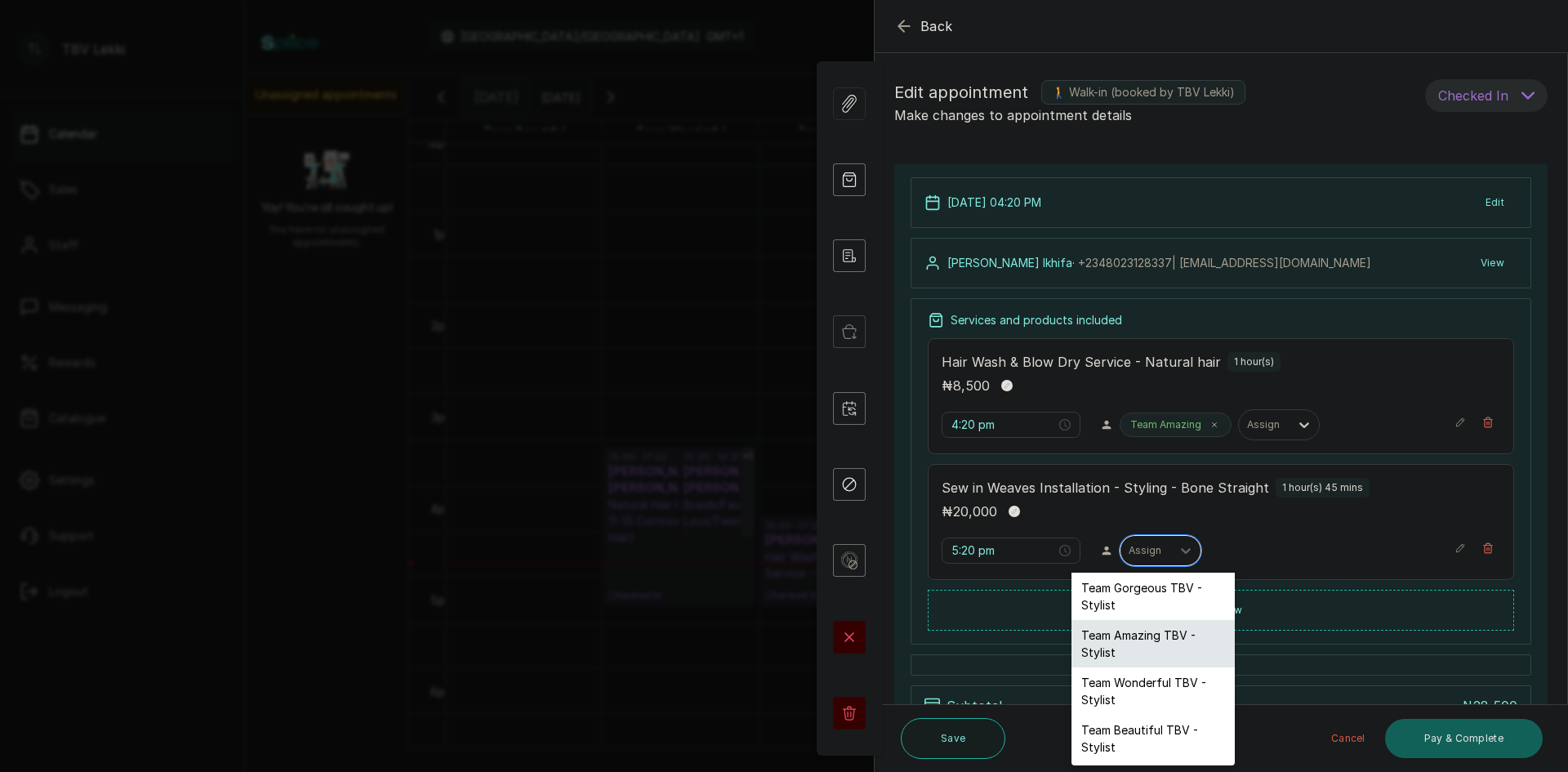
click at [1171, 639] on div "Team Amazing TBV - Stylist" at bounding box center [1154, 644] width 164 height 47
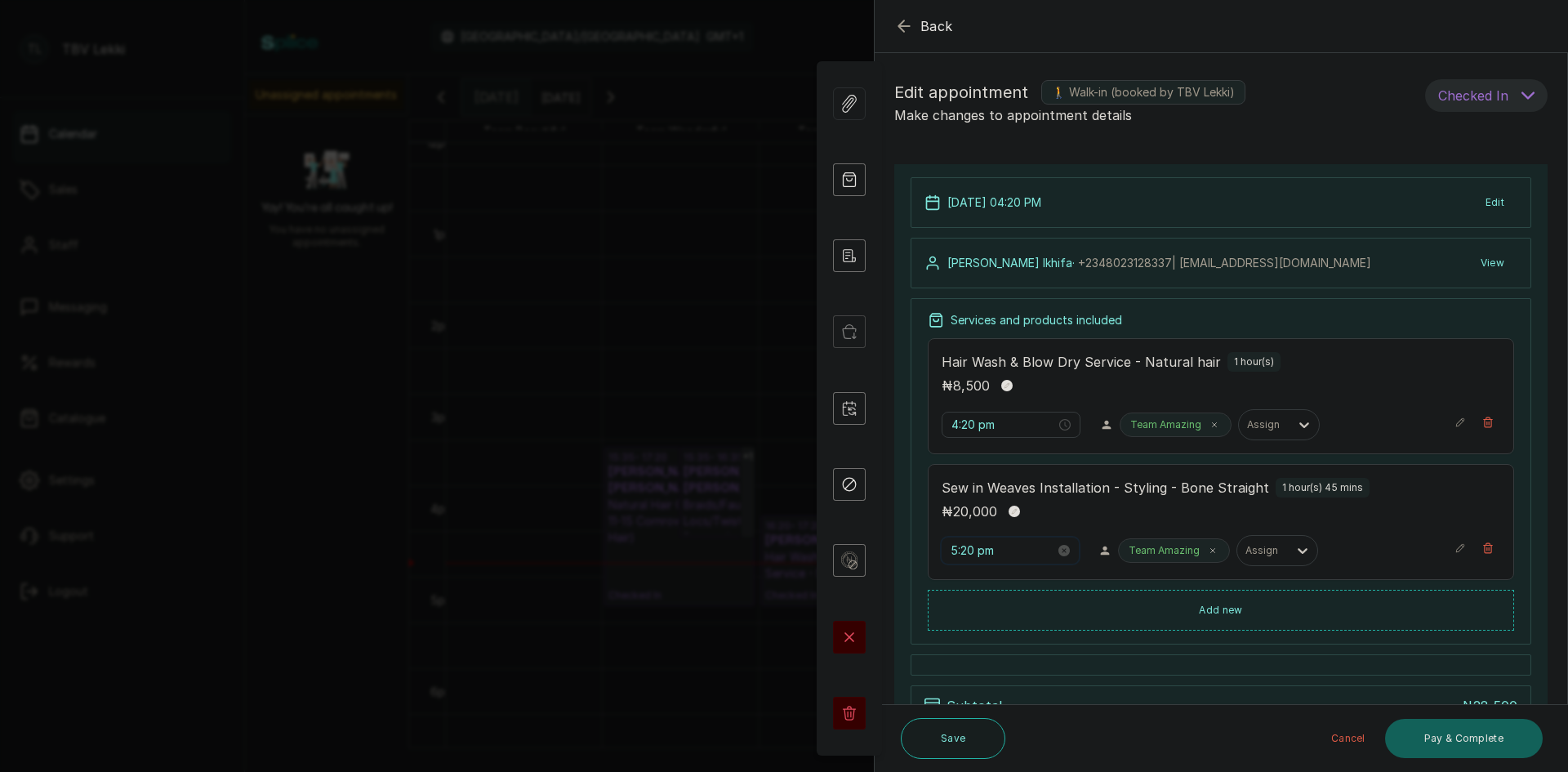
click at [958, 549] on input "5:20 pm" at bounding box center [1003, 550] width 105 height 18
type input "4:20 pm"
click at [1050, 521] on span "OK" at bounding box center [1054, 516] width 17 height 31
click at [969, 732] on button "Save" at bounding box center [952, 738] width 105 height 40
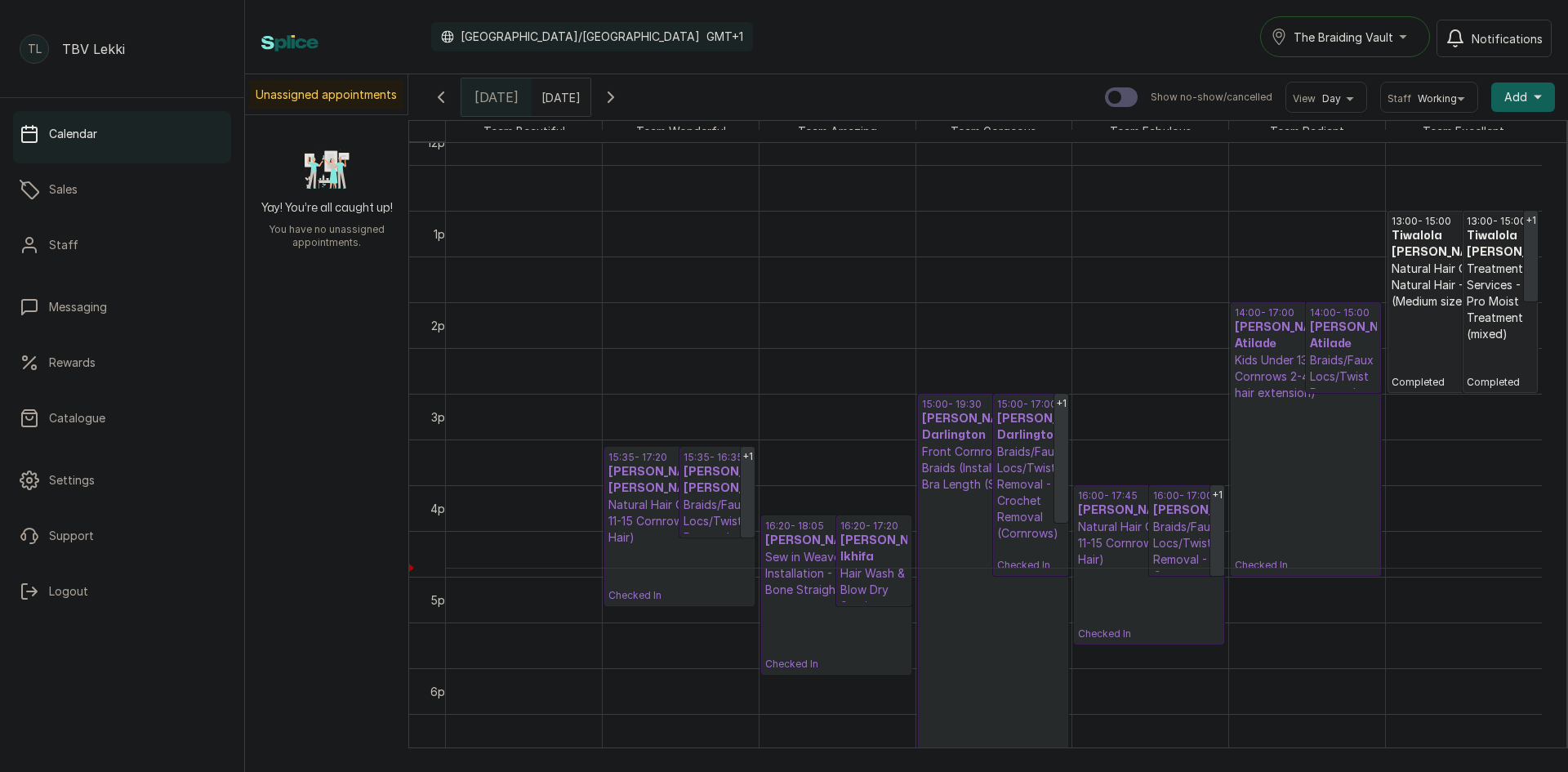
click at [442, 98] on icon "button" at bounding box center [441, 97] width 19 height 19
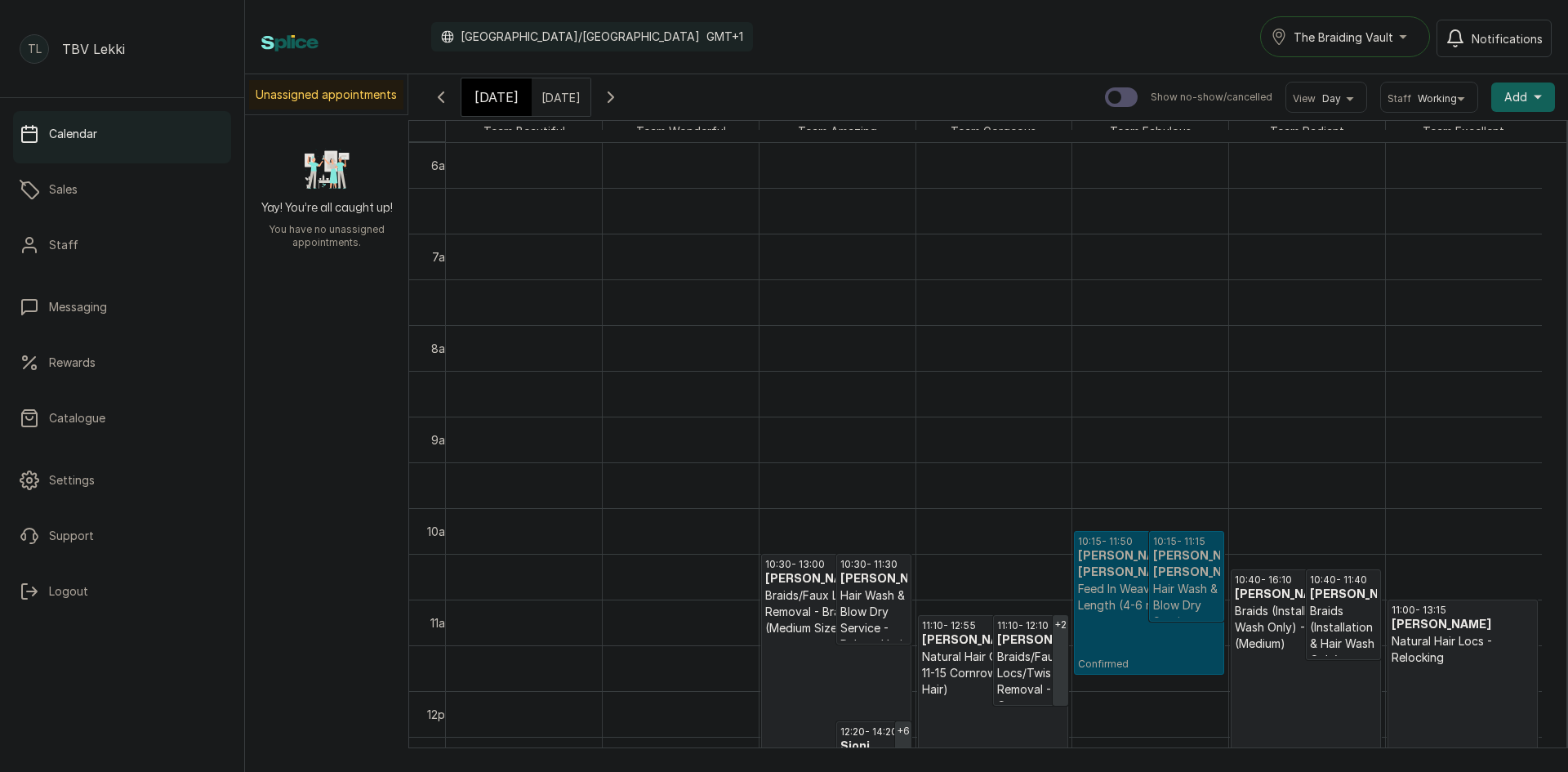
click at [1163, 550] on h3 "Tokunbo Alalade Alalade" at bounding box center [1186, 564] width 67 height 33
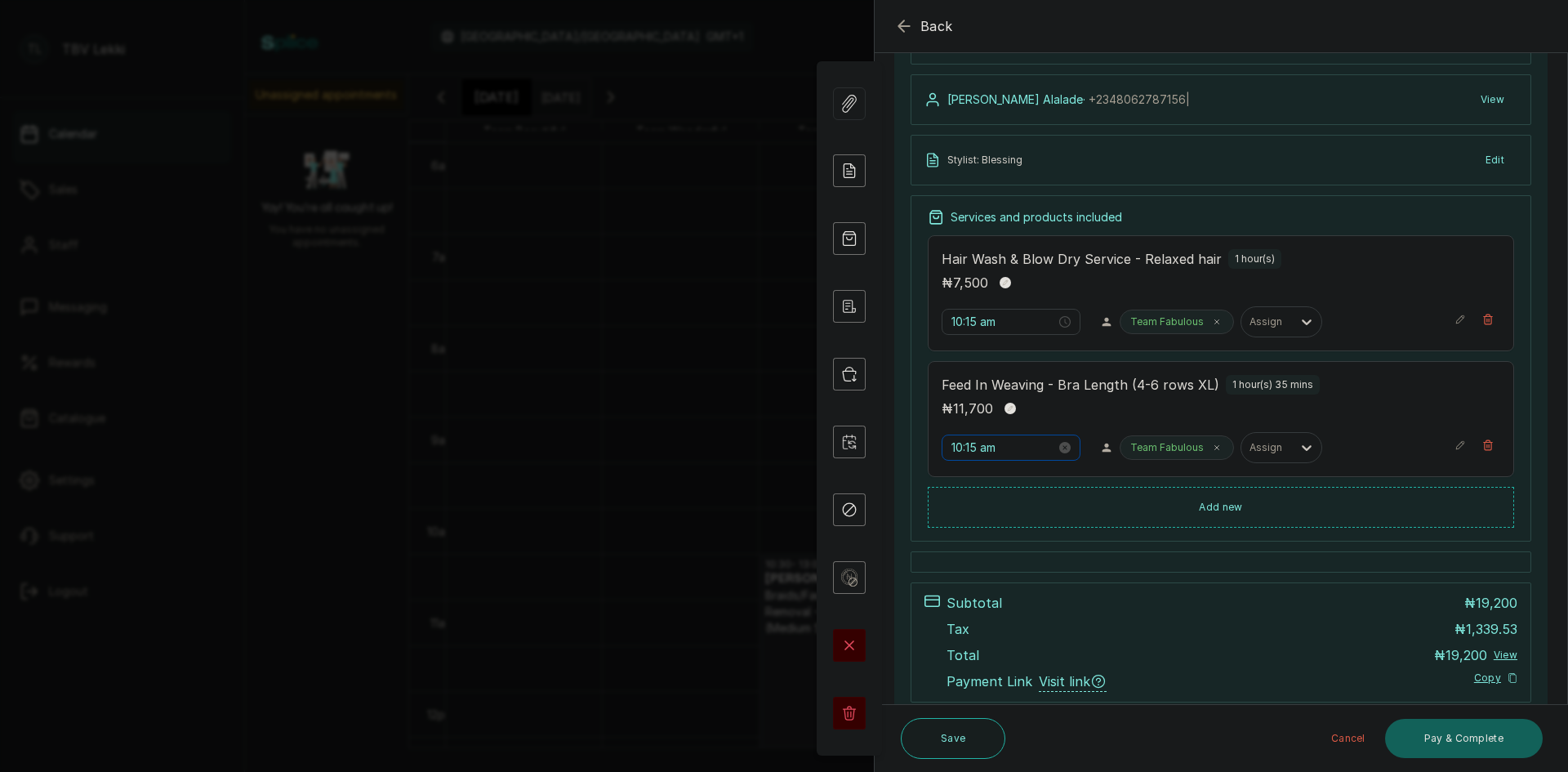
scroll to position [245, 0]
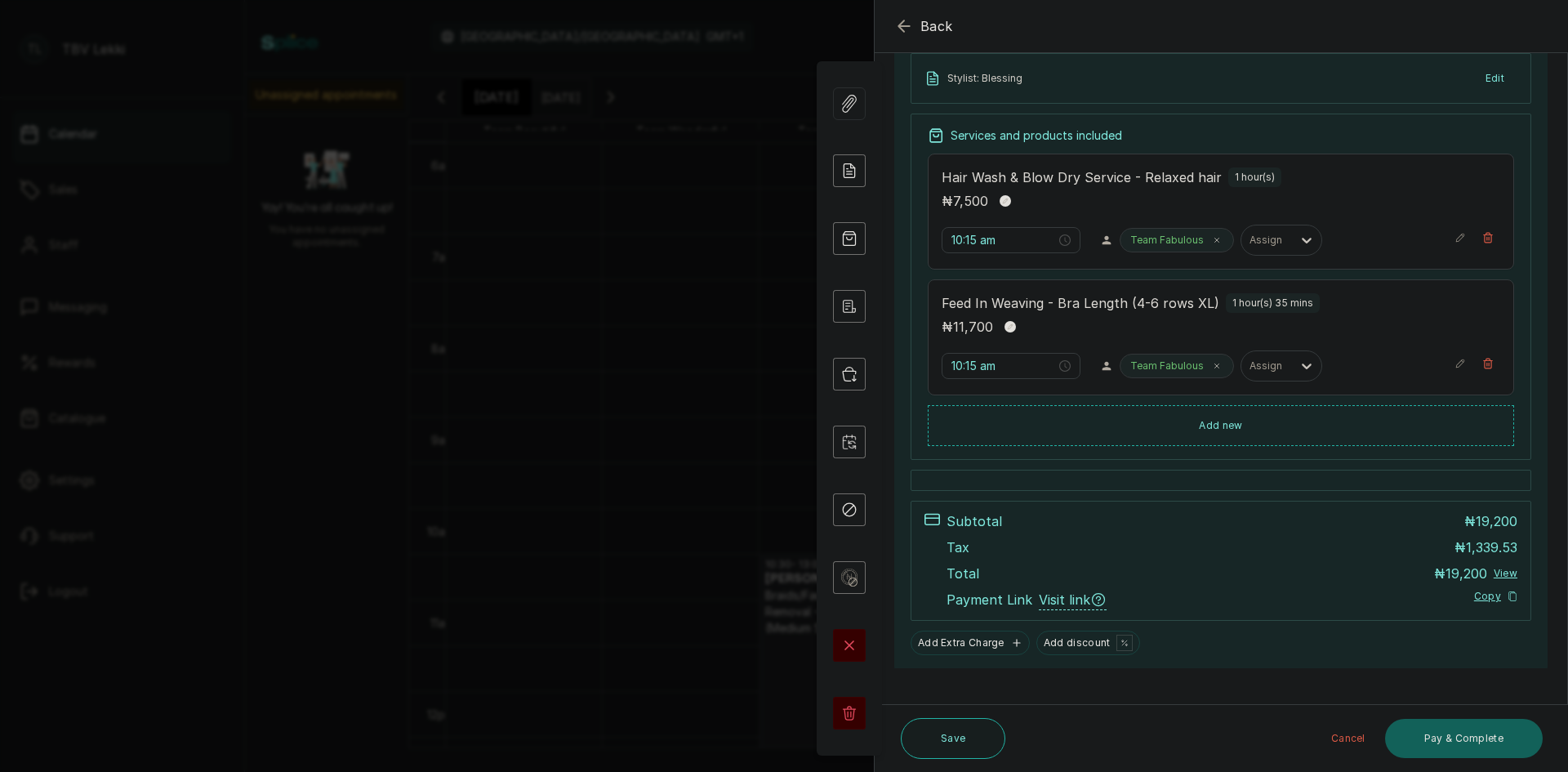
click at [1243, 124] on div "Services and products included Hair Wash & Blow Dry Service - Relaxed hair 1 ho…" at bounding box center [1222, 287] width 621 height 346
drag, startPoint x: 1028, startPoint y: 73, endPoint x: 949, endPoint y: 80, distance: 79.3
click at [949, 80] on div "Stylist: Blessing Edit" at bounding box center [1222, 78] width 621 height 51
click at [1524, 135] on div "4 Oct 2025, 10:15 AM Edit Tokunbo Alalade Alalade · +234 8062787156 | View Styl…" at bounding box center [1221, 294] width 653 height 749
click at [1483, 86] on button "Edit" at bounding box center [1495, 77] width 45 height 29
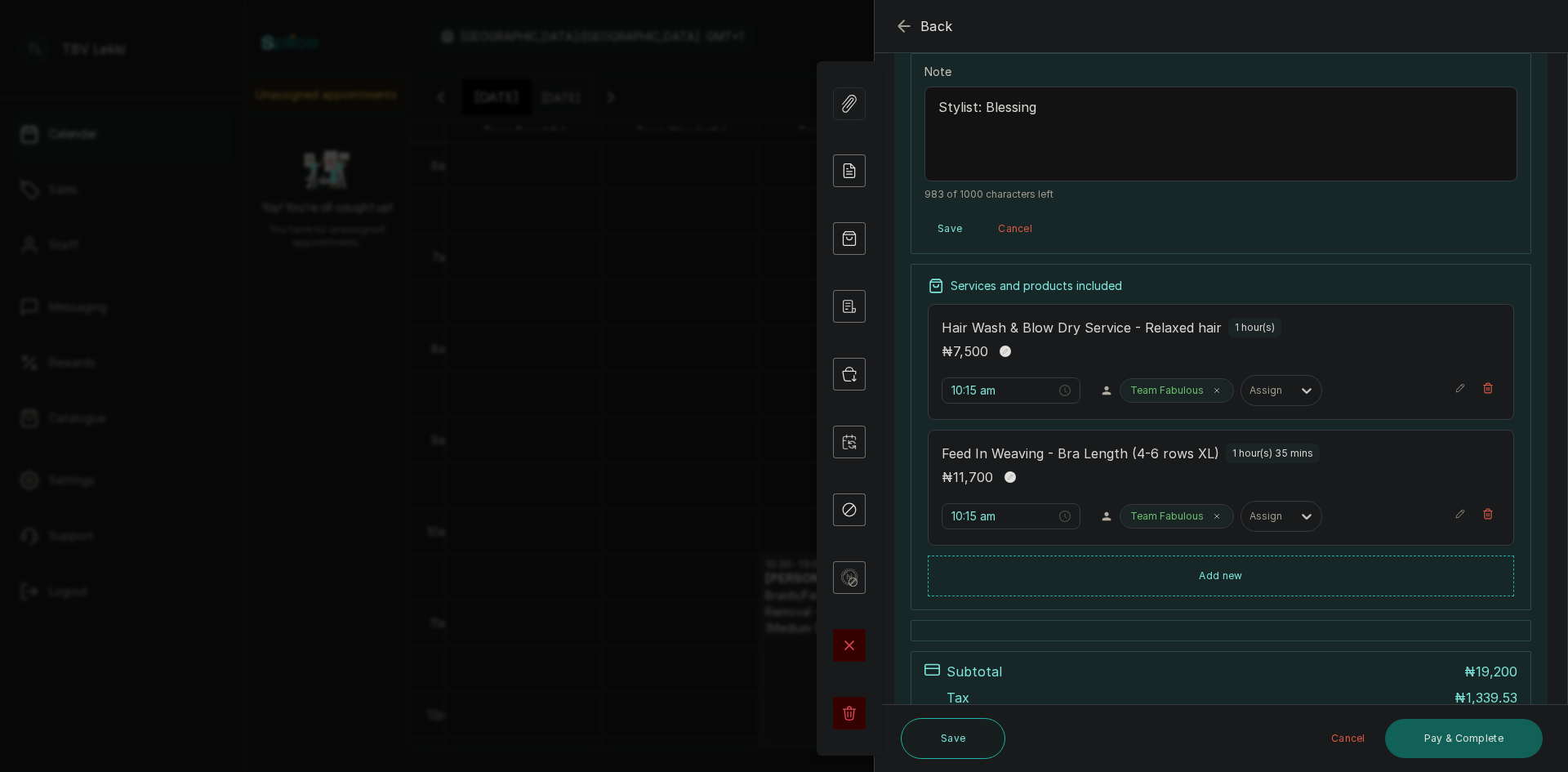
drag, startPoint x: 1061, startPoint y: 105, endPoint x: 936, endPoint y: 102, distance: 125.0
click at [936, 102] on textarea "Stylist: Blessing" at bounding box center [1221, 134] width 593 height 95
click at [946, 225] on button "Save" at bounding box center [950, 228] width 51 height 29
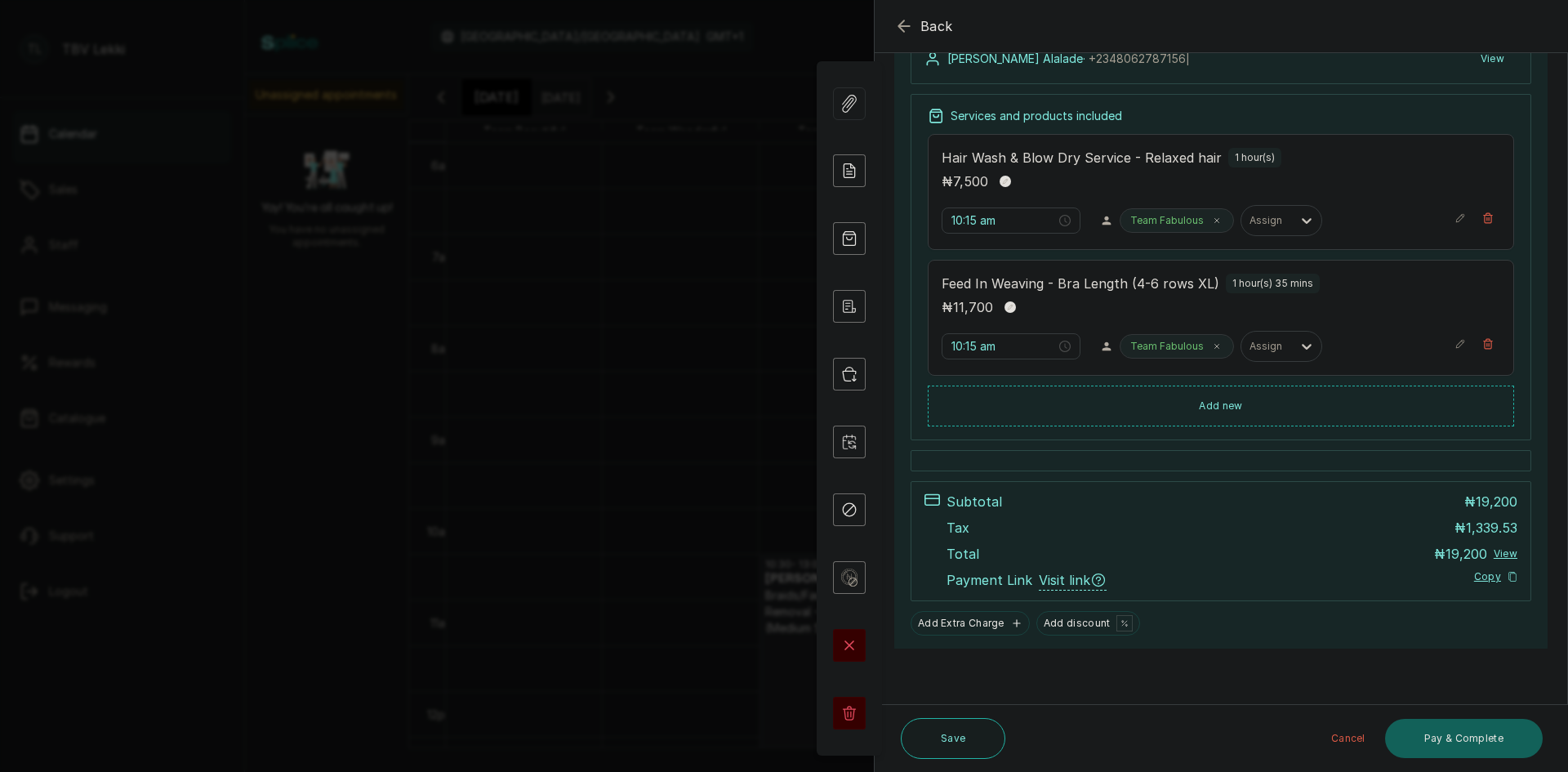
scroll to position [206, 0]
click at [1451, 741] on button "Pay & Complete" at bounding box center [1463, 738] width 157 height 40
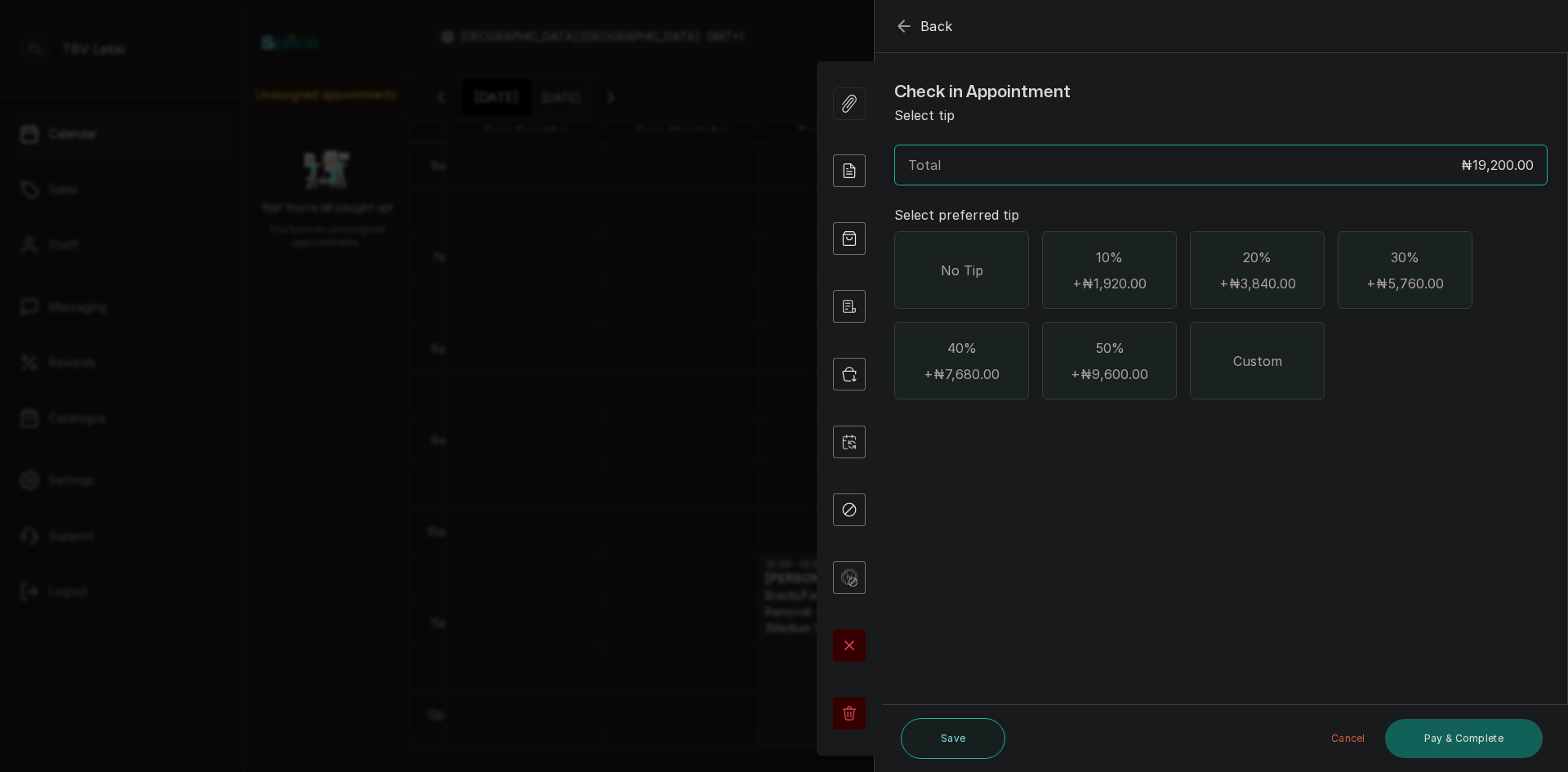
click at [979, 289] on div "No Tip" at bounding box center [961, 270] width 135 height 77
click at [1251, 379] on div "Custom" at bounding box center [1257, 361] width 135 height 77
click at [1034, 454] on input "text" at bounding box center [1232, 451] width 610 height 23
type input "2,000"
click at [1450, 735] on button "Pay & Complete" at bounding box center [1463, 738] width 157 height 40
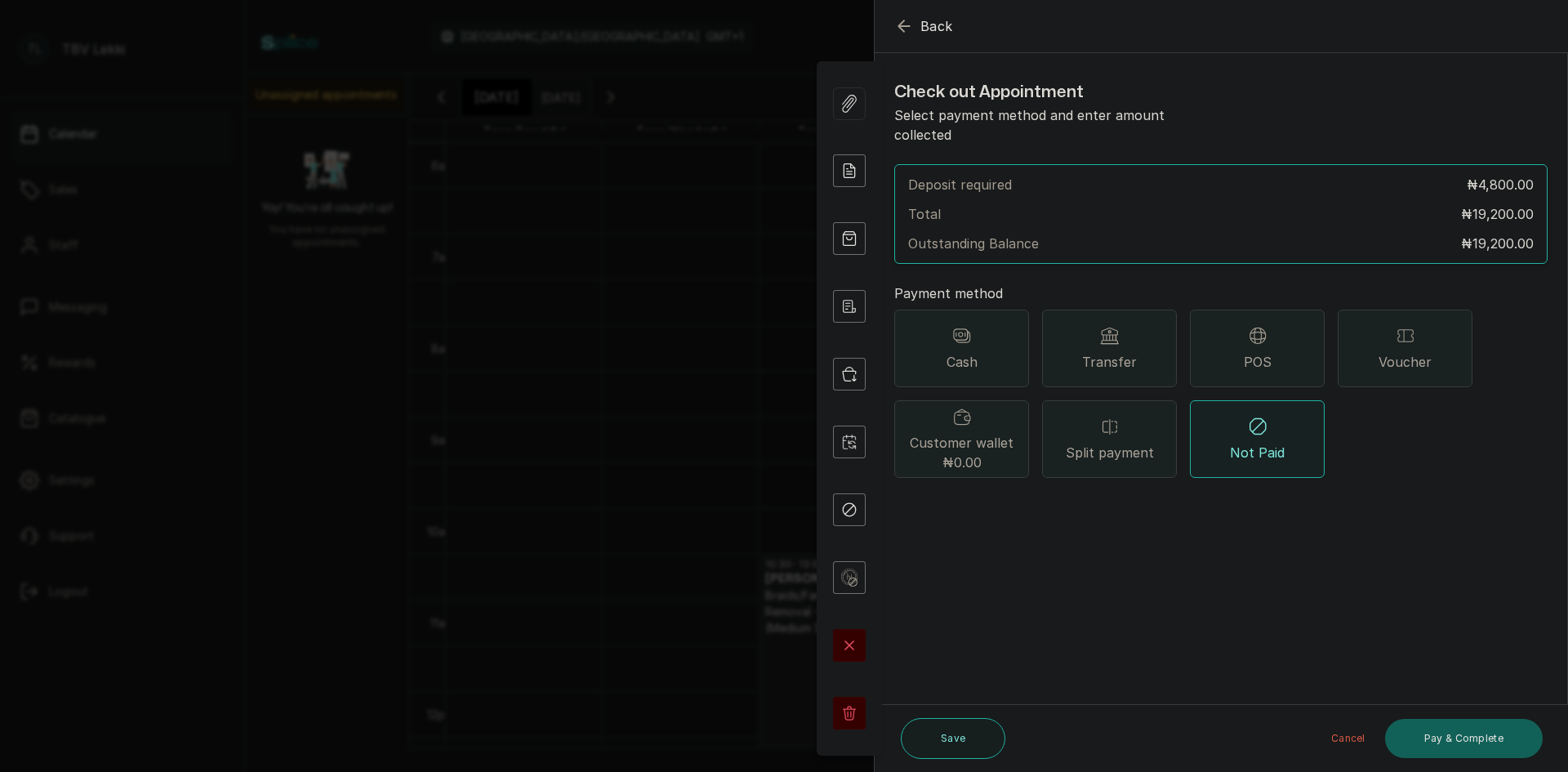
click at [1110, 352] on span "Transfer" at bounding box center [1110, 361] width 55 height 19
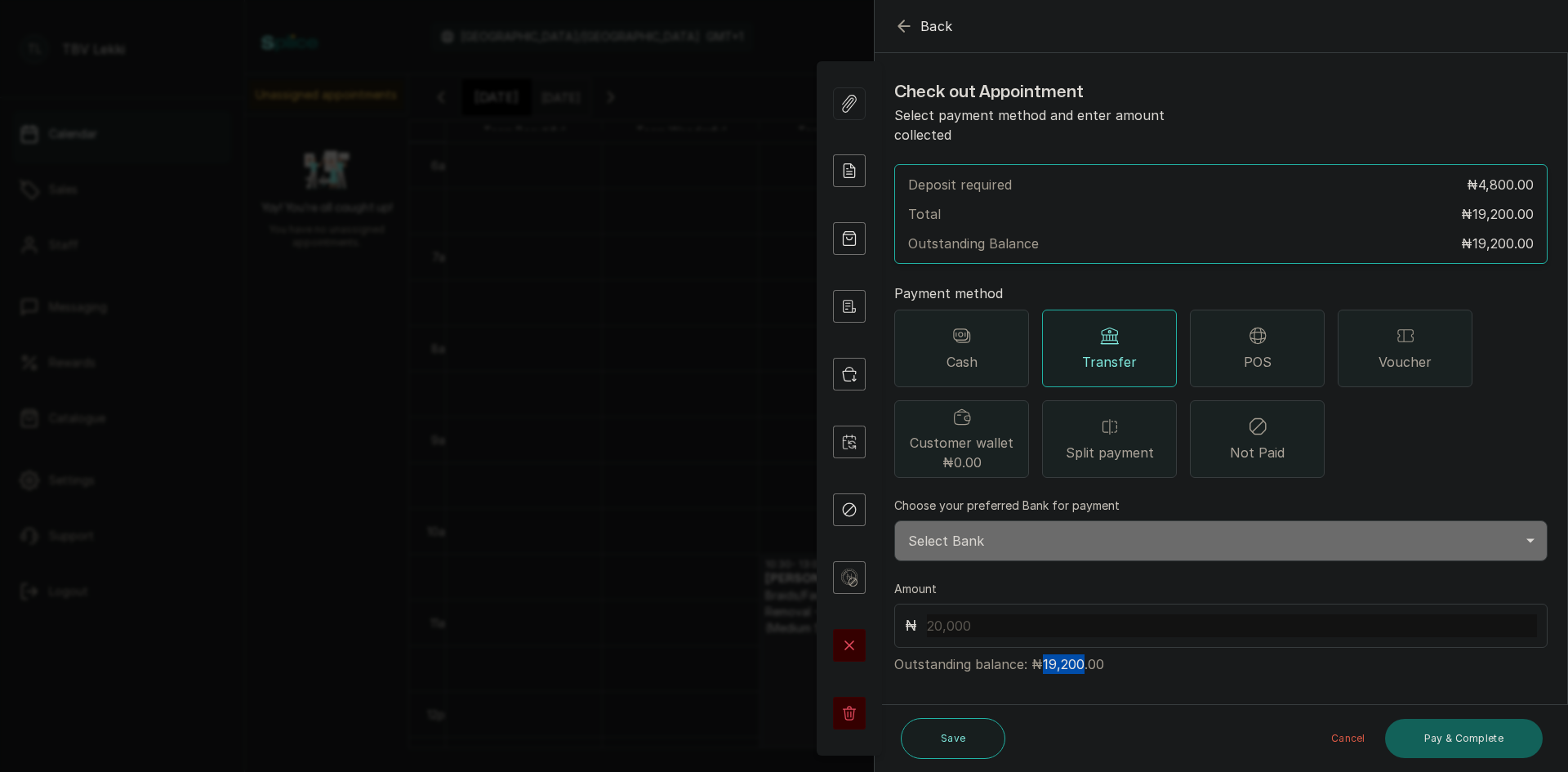
drag, startPoint x: 1041, startPoint y: 644, endPoint x: 1077, endPoint y: 641, distance: 36.1
click at [1077, 648] on p "Outstanding balance: ₦19,200.00" at bounding box center [1221, 661] width 653 height 26
drag, startPoint x: 1077, startPoint y: 641, endPoint x: 1180, endPoint y: 691, distance: 114.5
click at [1180, 691] on form "Back Appointment Details Check out Appointment Select payment method and enter …" at bounding box center [1222, 393] width 693 height 784
click at [1011, 528] on select "Select Bank TRACTION/TBV LEKKI Paystack-Titan Traction - The braiding vault lek…" at bounding box center [1221, 541] width 653 height 40
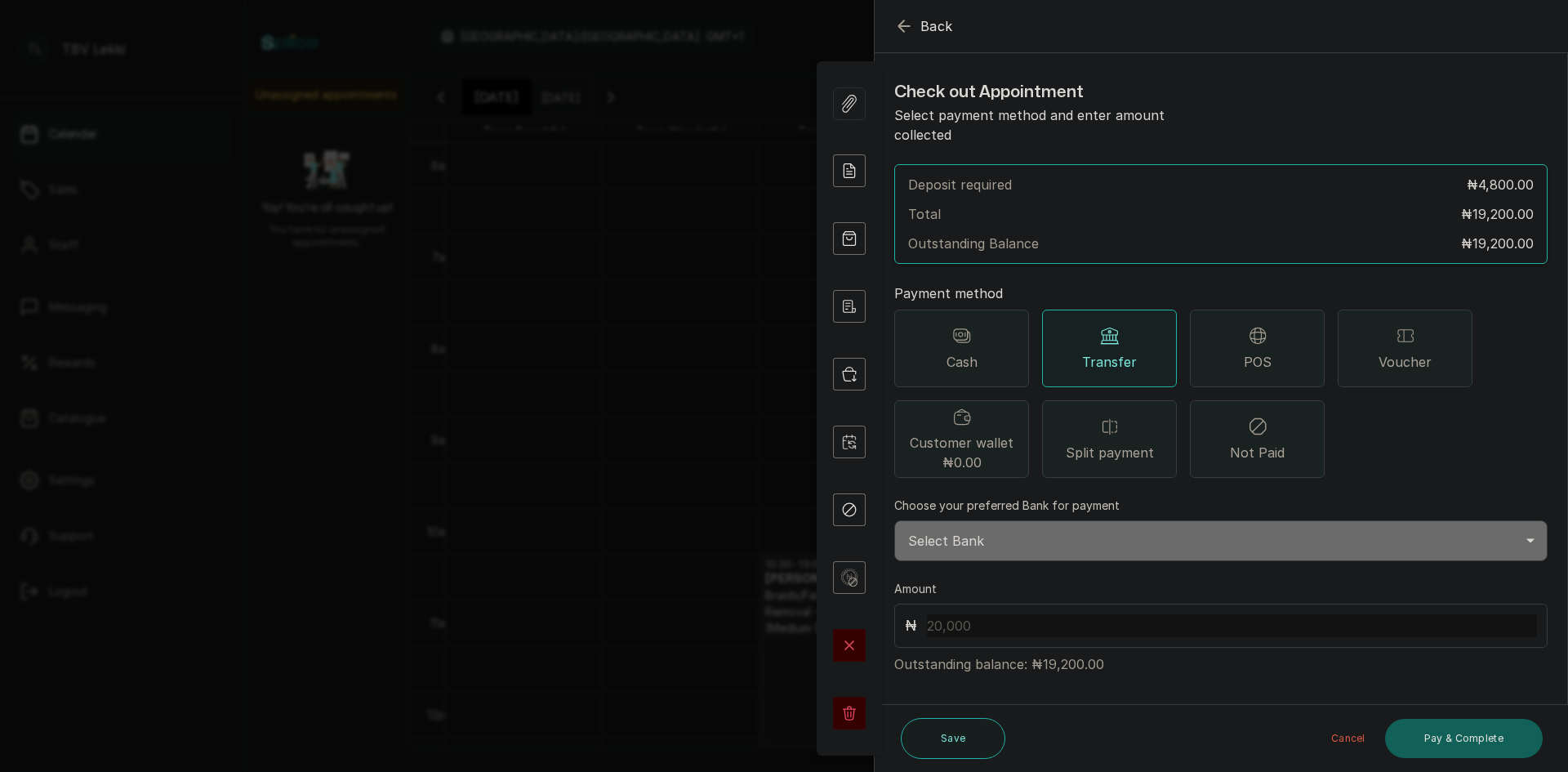
select select "118e1c88-eefc-4432-b8b6-73435625d06e"
click at [894, 521] on select "Select Bank TRACTION/TBV LEKKI Paystack-Titan Traction - The braiding vault lek…" at bounding box center [1221, 541] width 653 height 40
drag, startPoint x: 1041, startPoint y: 643, endPoint x: 1079, endPoint y: 637, distance: 38.5
click at [1079, 648] on p "Outstanding balance: ₦19,200.00" at bounding box center [1221, 661] width 653 height 26
copy p "19,200"
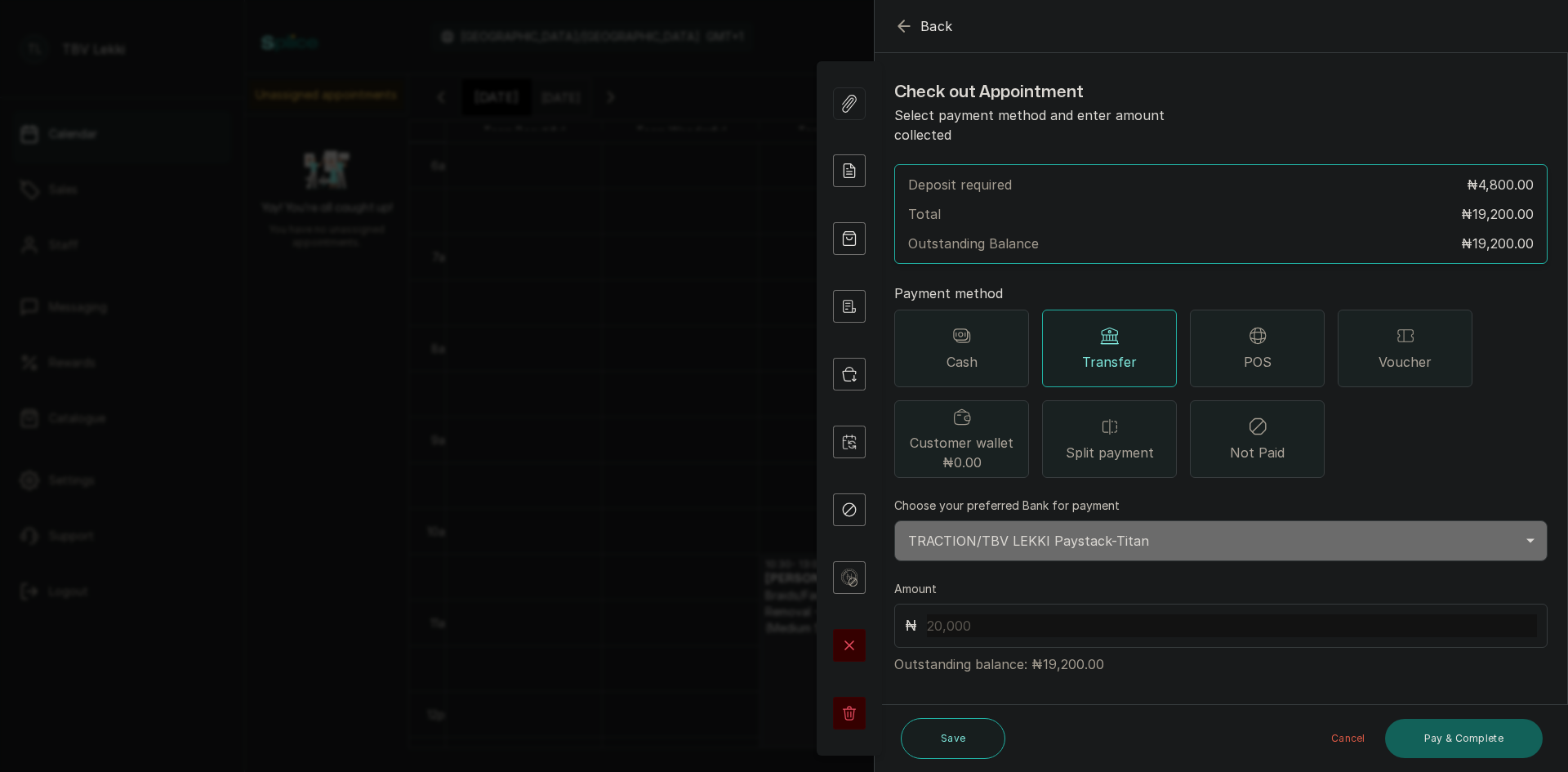
click at [1008, 614] on input "text" at bounding box center [1232, 625] width 610 height 23
paste input "19,200"
type input "19,200"
click at [1426, 751] on button "Pay & Complete" at bounding box center [1463, 738] width 157 height 40
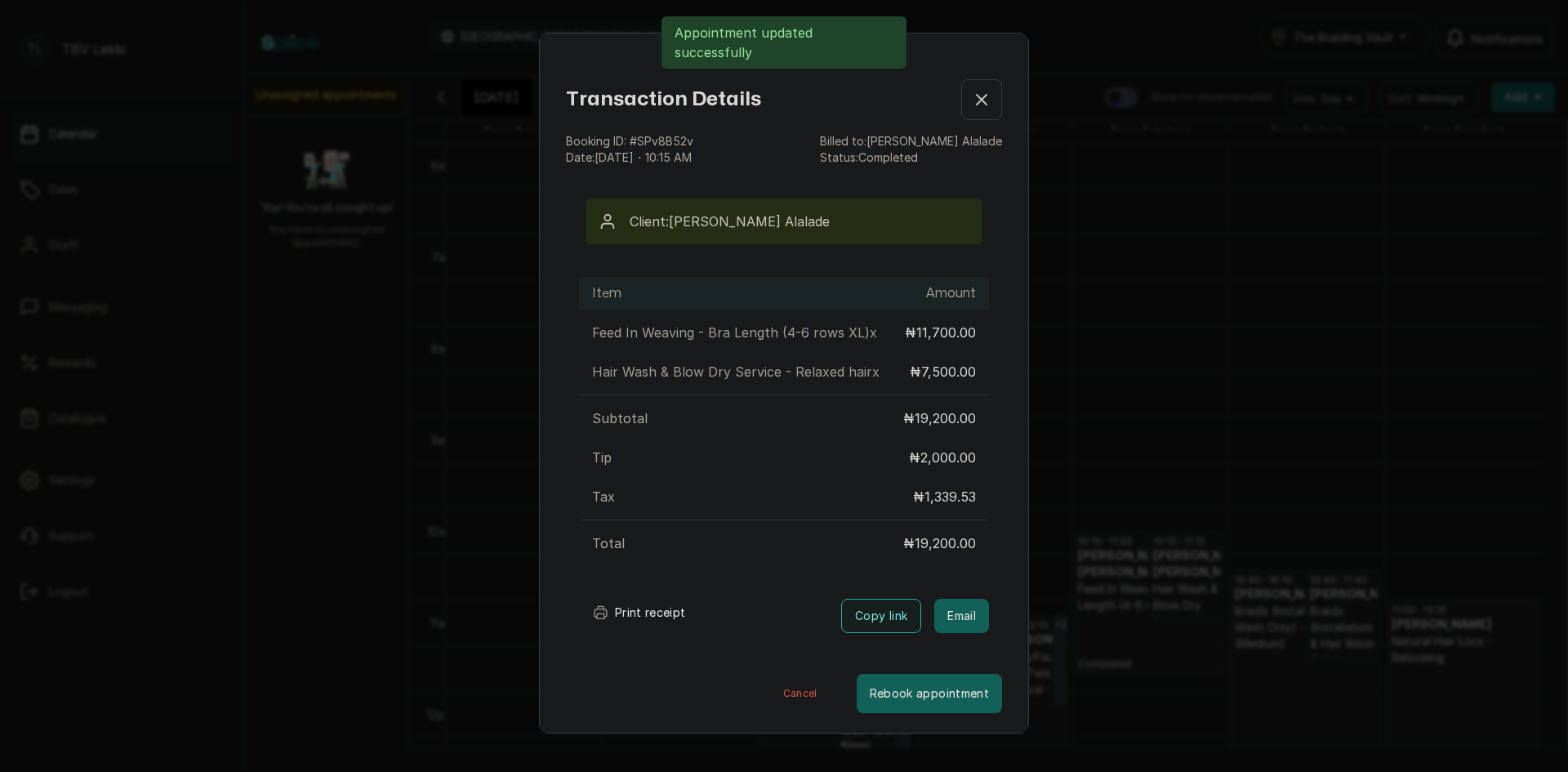
click at [656, 615] on button "Print receipt" at bounding box center [638, 612] width 120 height 33
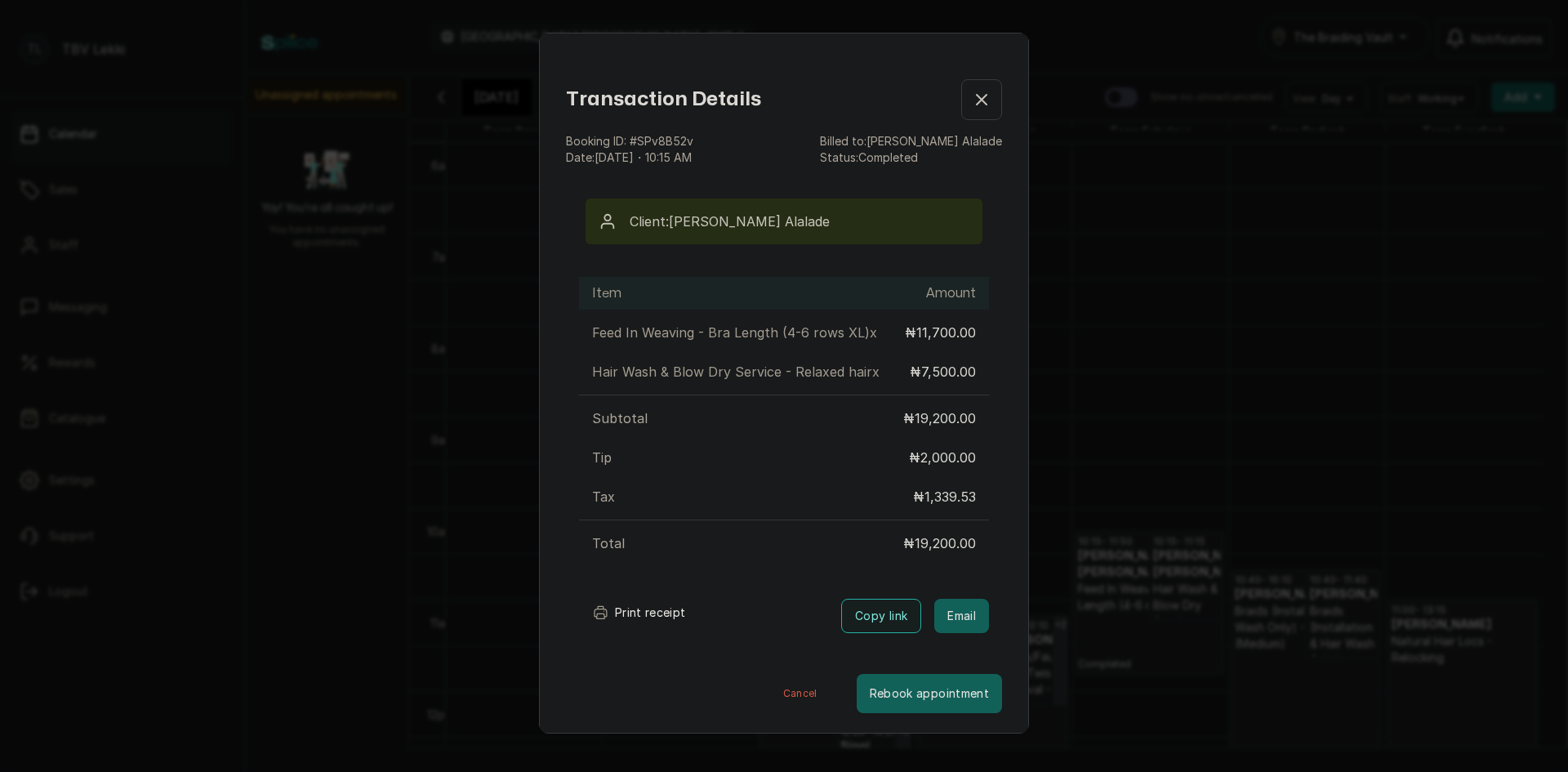
click at [972, 99] on icon "button" at bounding box center [981, 99] width 19 height 19
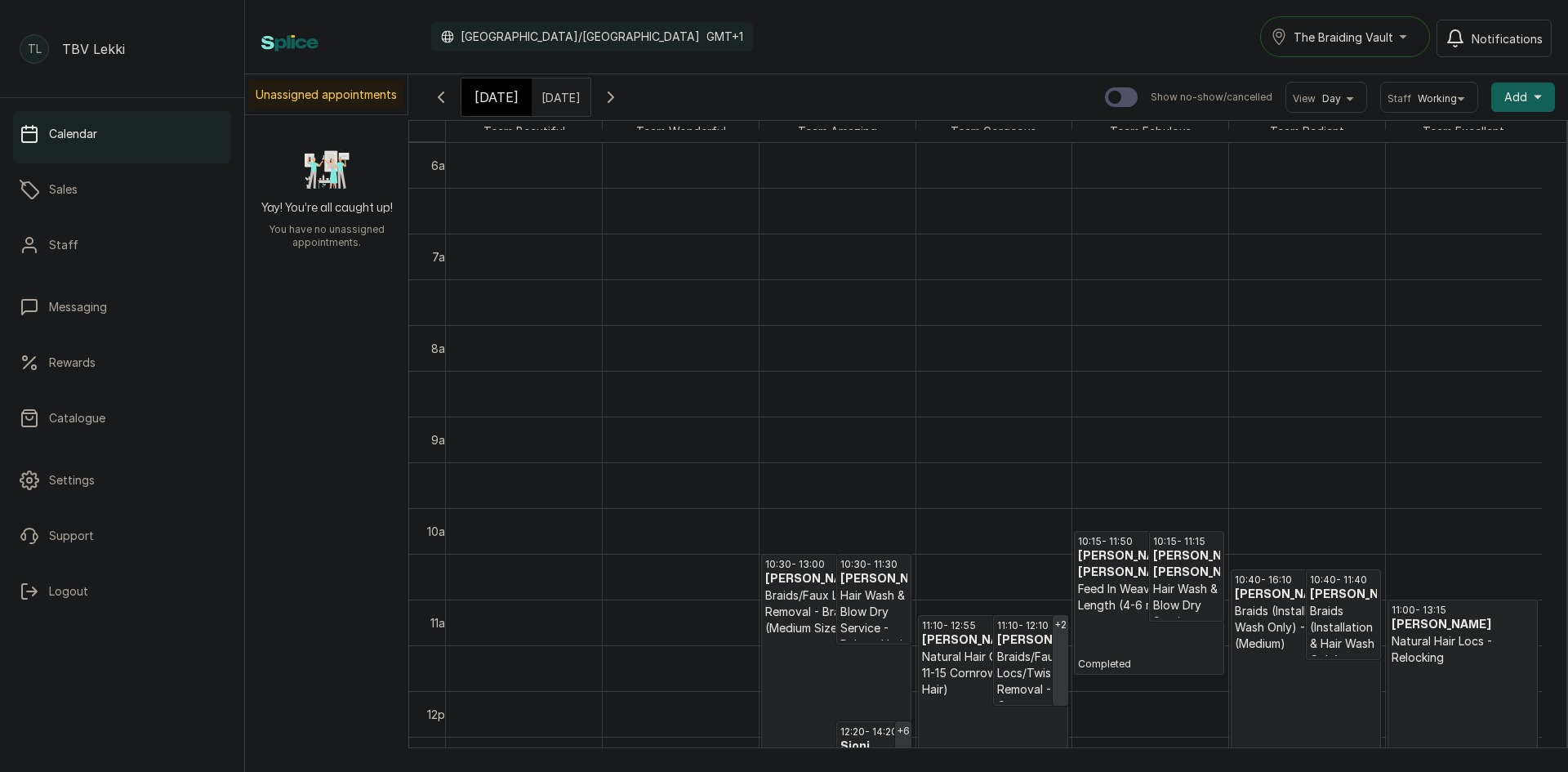
click at [469, 90] on div "[DATE]" at bounding box center [497, 97] width 70 height 38
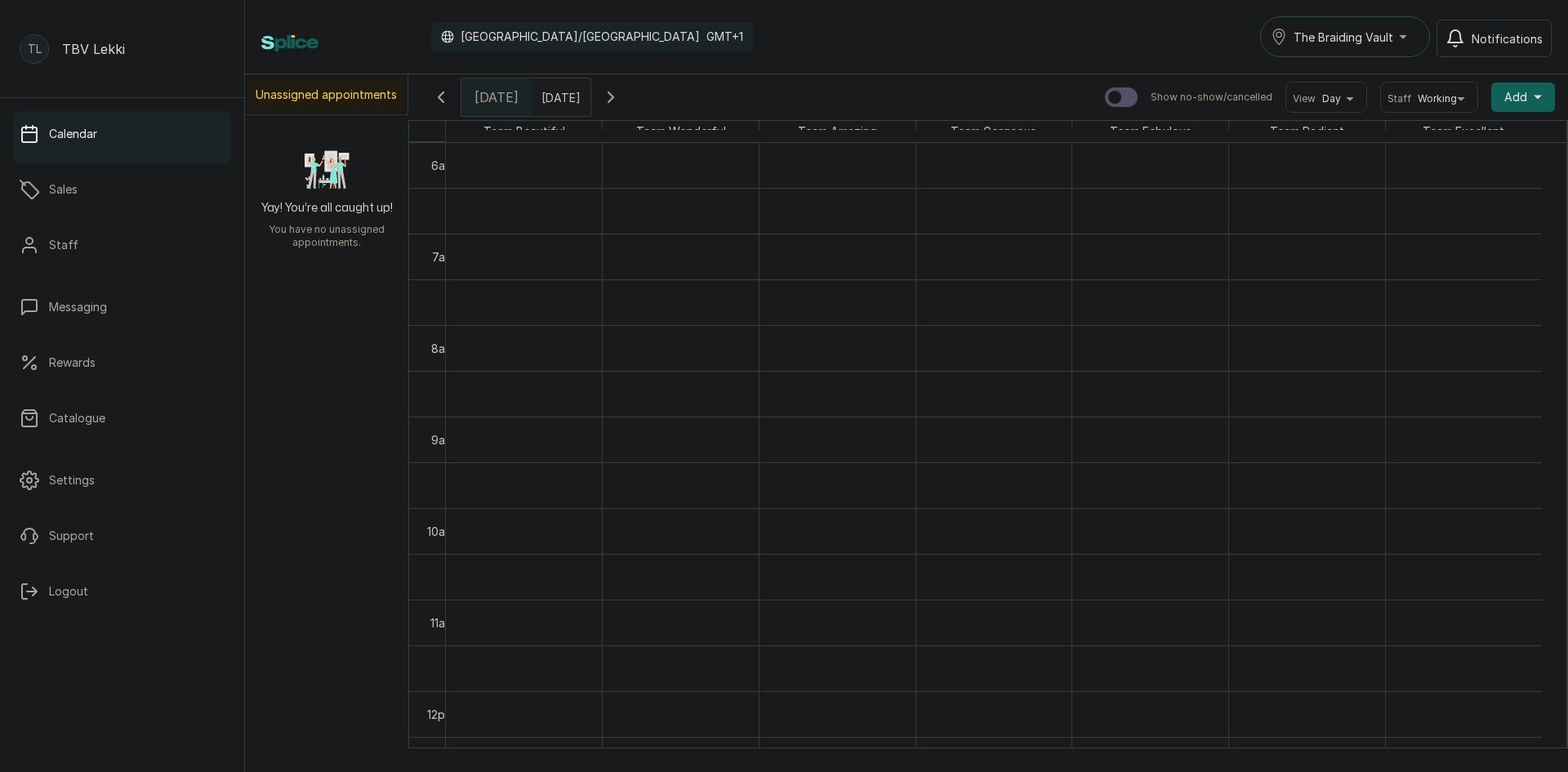
click at [1317, 35] on span "The Braiding Vault" at bounding box center [1343, 38] width 99 height 18
click at [1364, 97] on li "The Braiding Vault" at bounding box center [1382, 109] width 245 height 33
click at [1346, 29] on span "The Braiding Vault" at bounding box center [1343, 38] width 99 height 18
click at [1380, 75] on span "The Braiding Vault Signature" at bounding box center [1392, 76] width 200 height 19
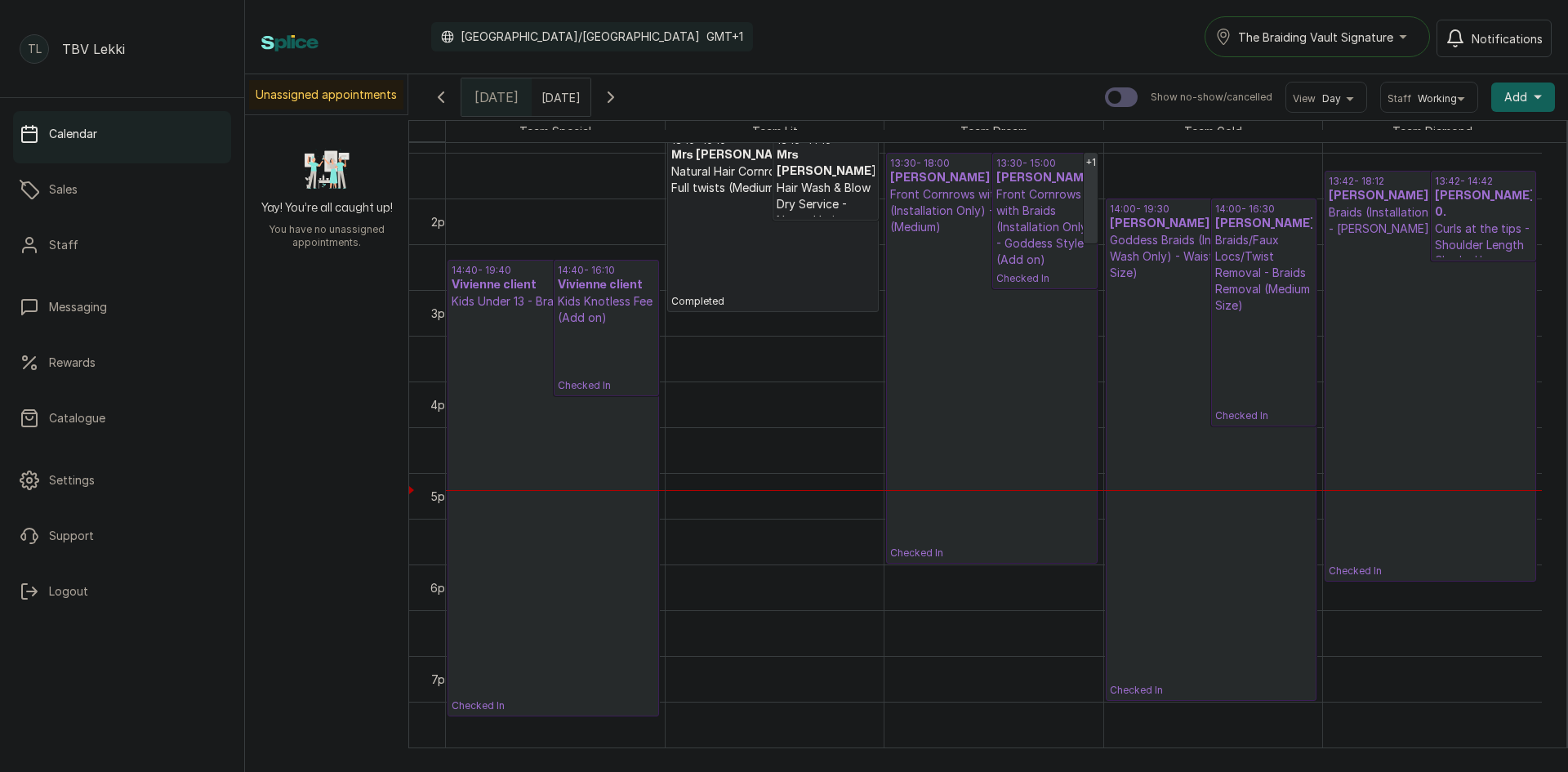
click at [1314, 37] on span "The Braiding Vault Signature" at bounding box center [1316, 38] width 155 height 18
click at [1332, 103] on span "The Braiding Vault" at bounding box center [1337, 109] width 200 height 19
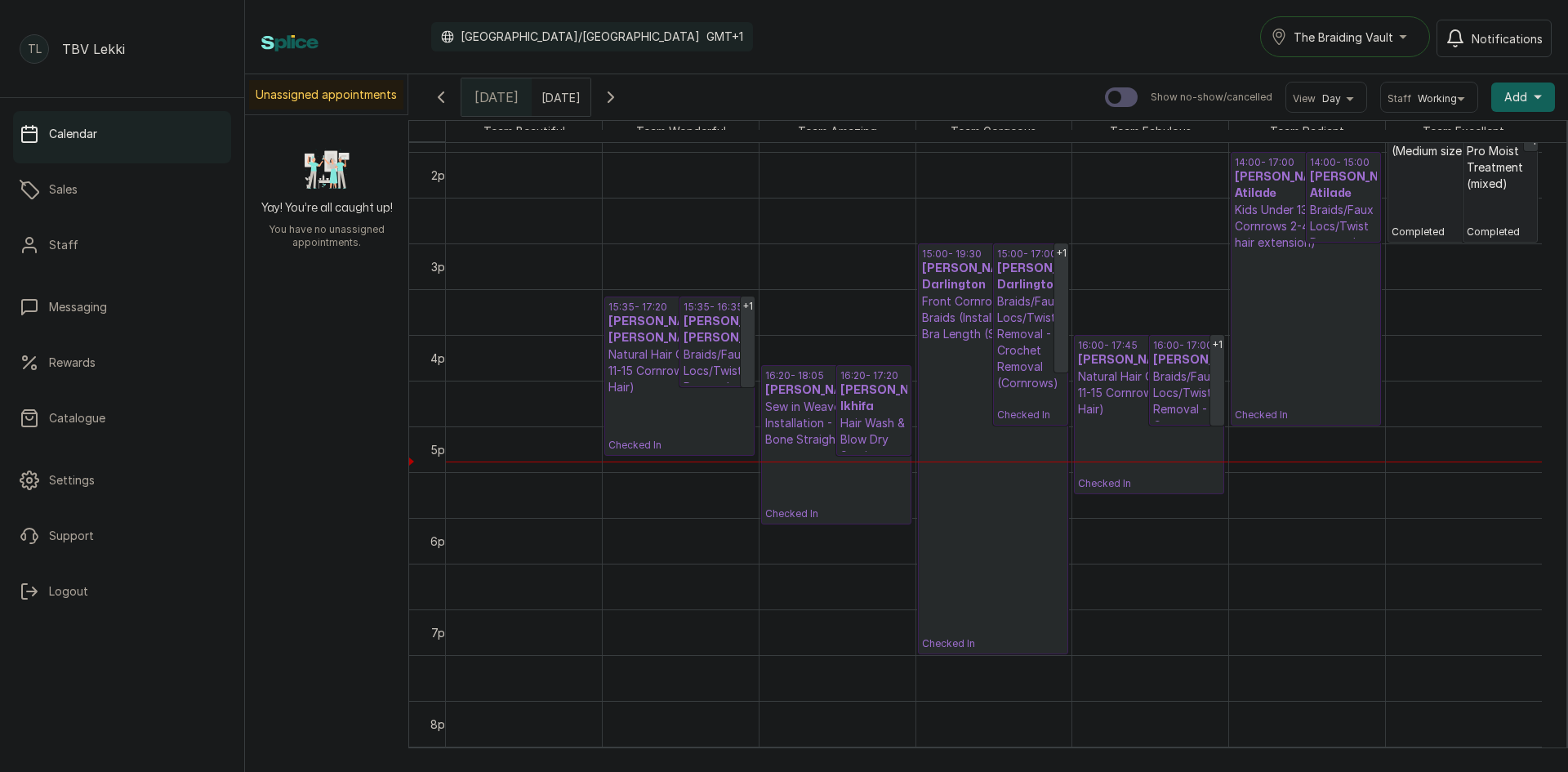
scroll to position [1278, 0]
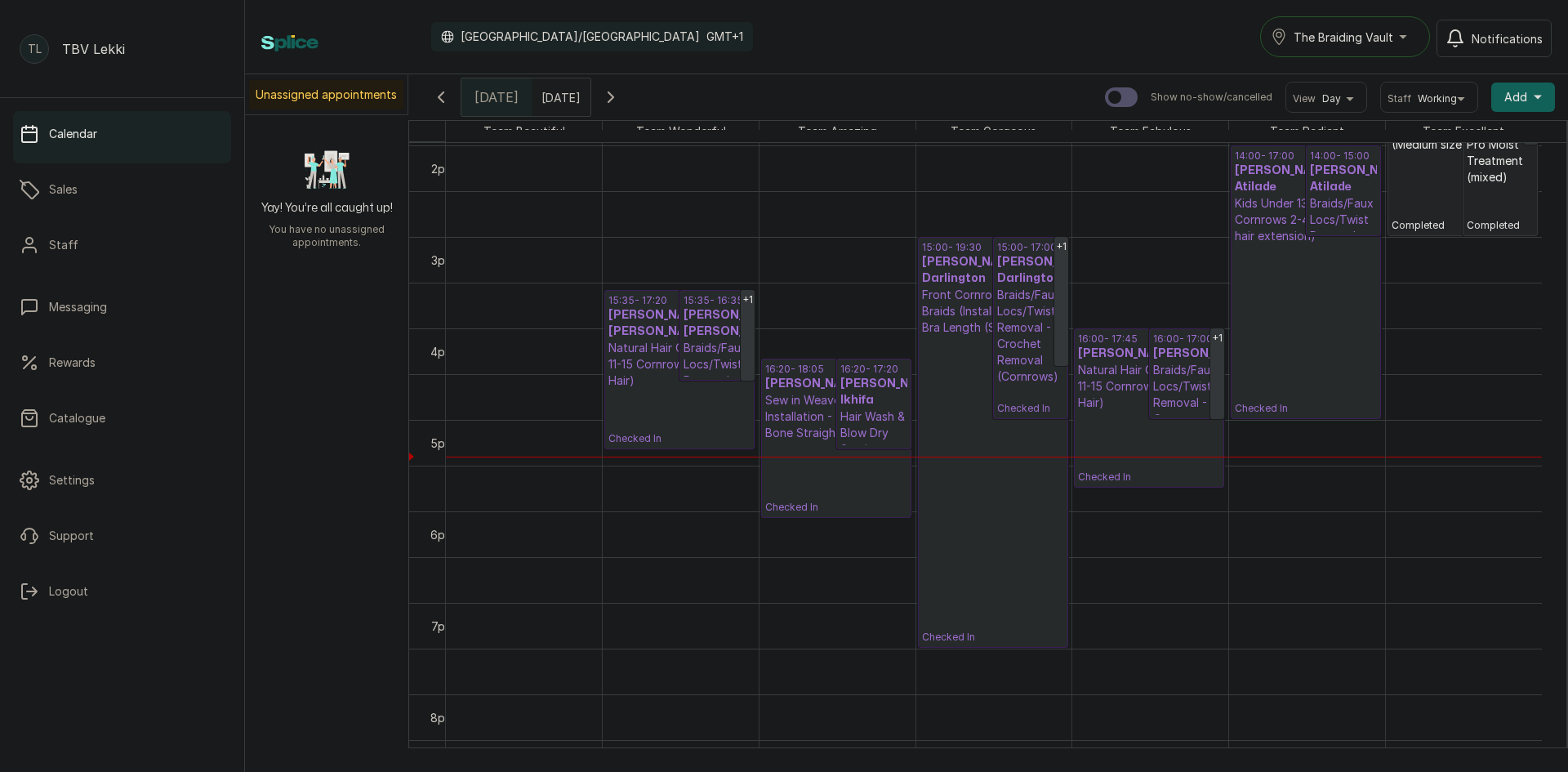
click at [702, 331] on h3 "TOFUNMI AKINSEYE AKINSEYE" at bounding box center [717, 323] width 67 height 33
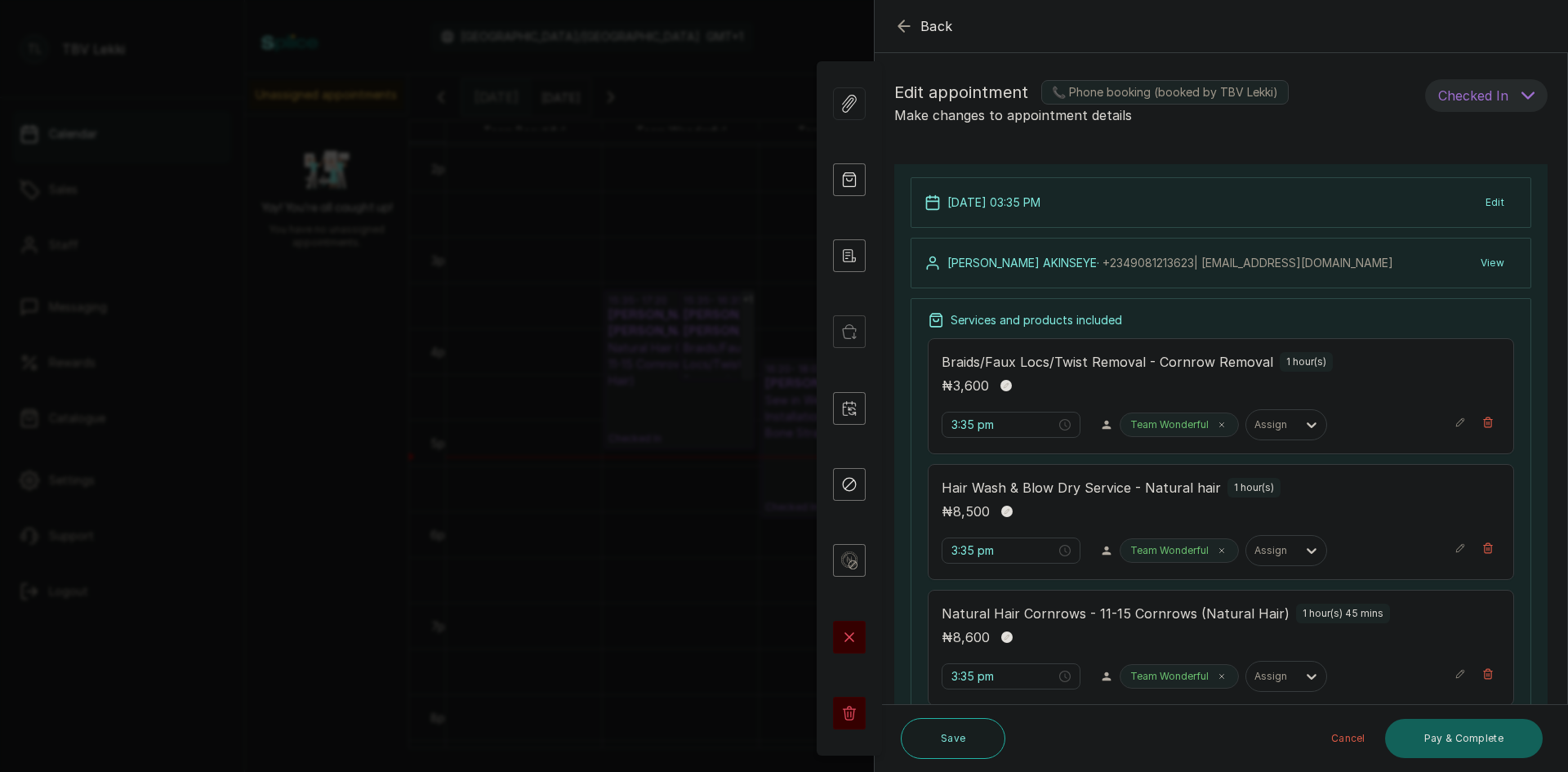
scroll to position [82, 0]
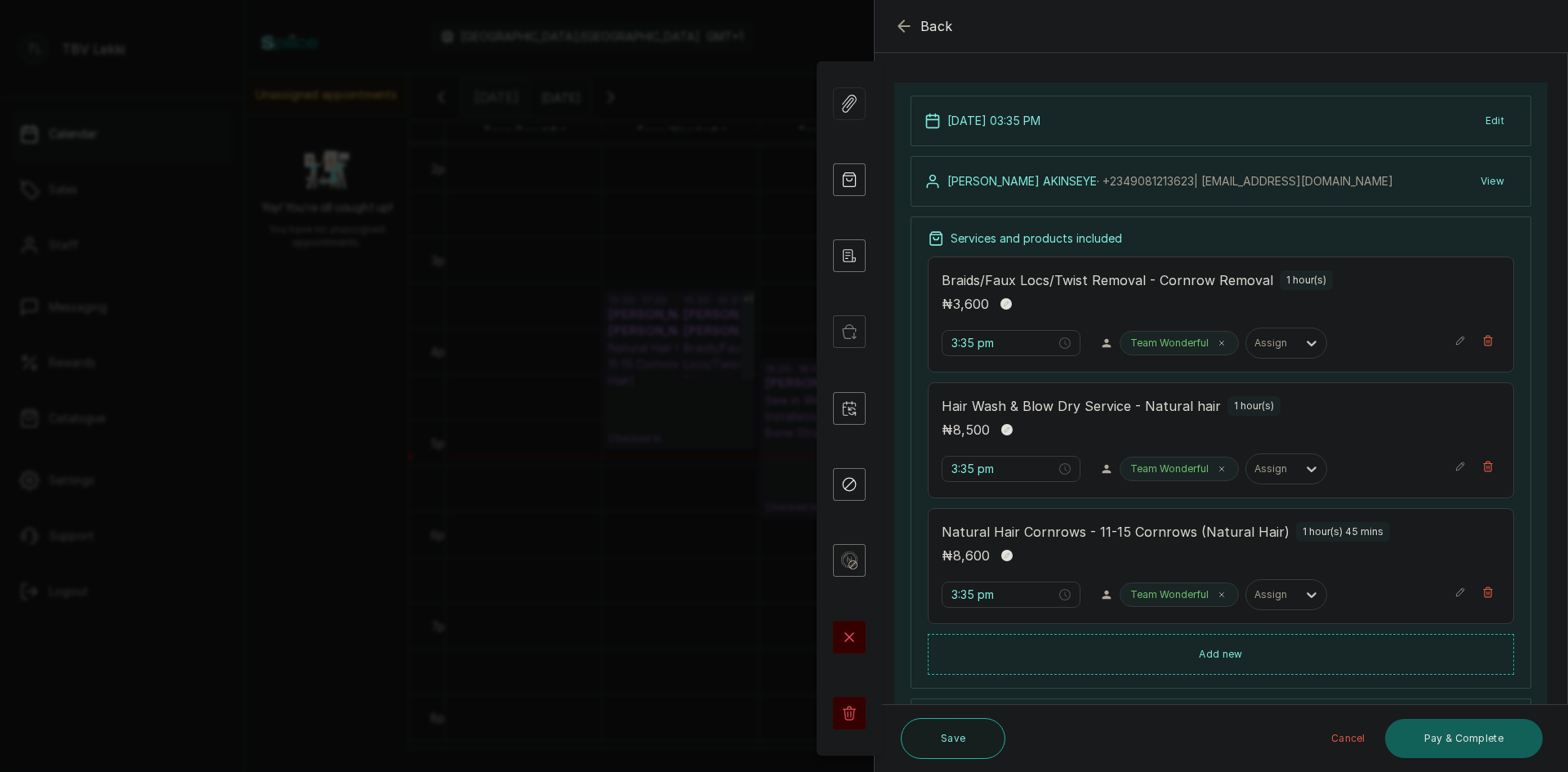
click at [1105, 545] on div "Natural Hair Cornrows - 11-15 Cornrows (Natural Hair) 1 hour(s) 45 mins ₦ 8,600" at bounding box center [1221, 543] width 558 height 44
click at [1441, 593] on div "3:35 pm Team Wonderful Assign" at bounding box center [1221, 594] width 558 height 31
click at [1455, 598] on icon "button" at bounding box center [1460, 592] width 11 height 11
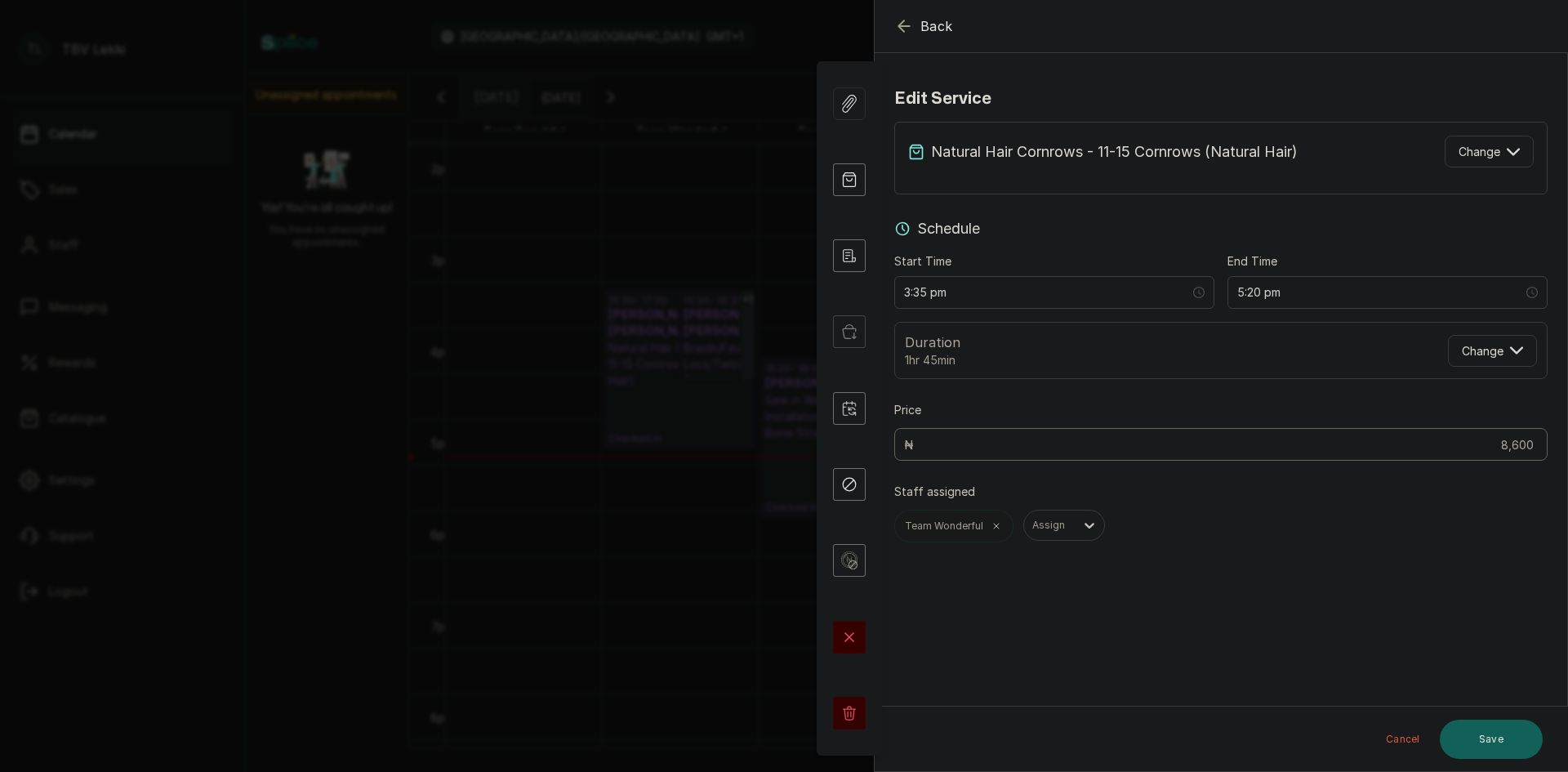
scroll to position [0, 0]
click at [1508, 153] on button "Change" at bounding box center [1489, 151] width 89 height 32
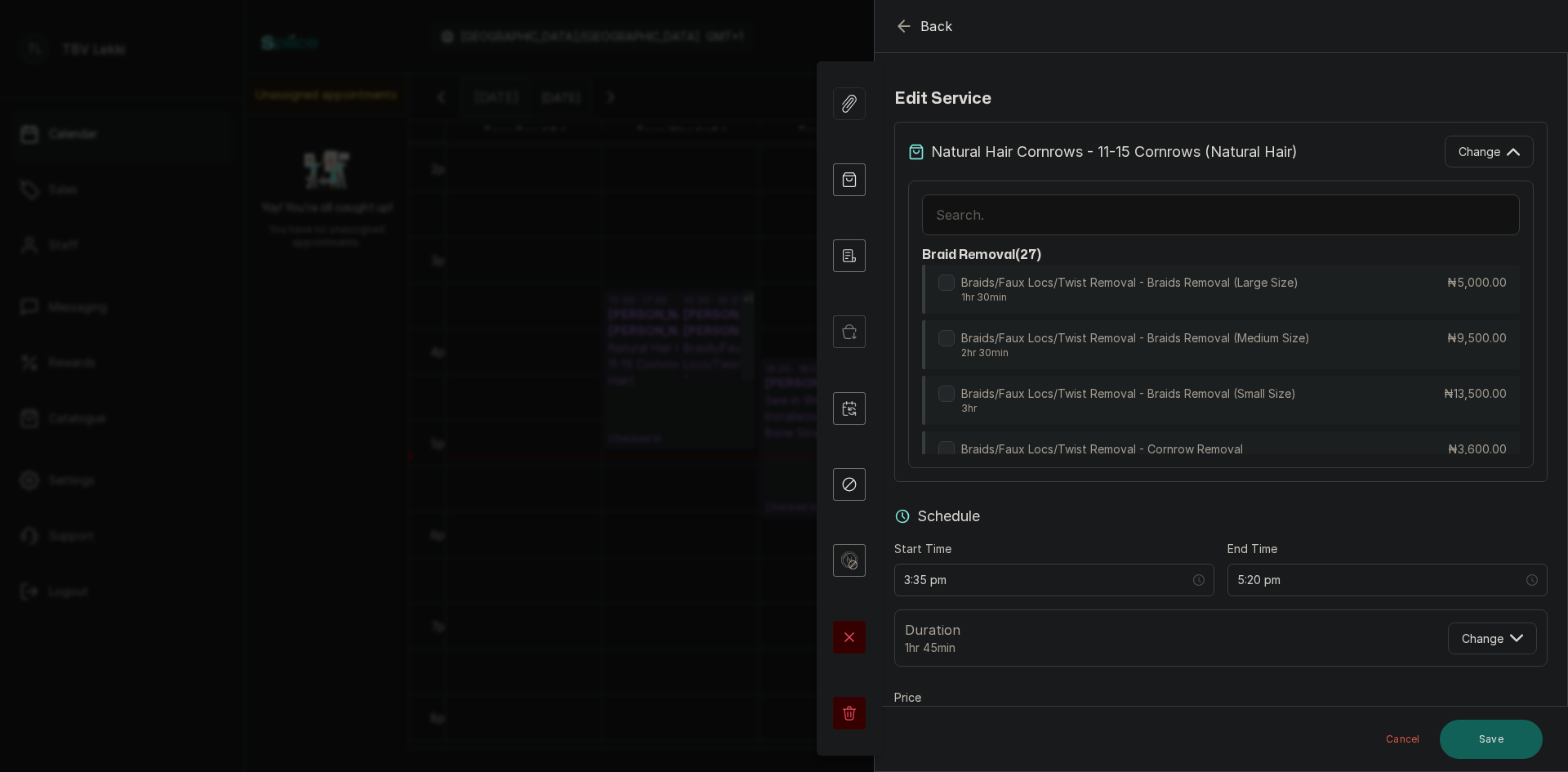
click at [1240, 222] on input "text" at bounding box center [1222, 215] width 598 height 40
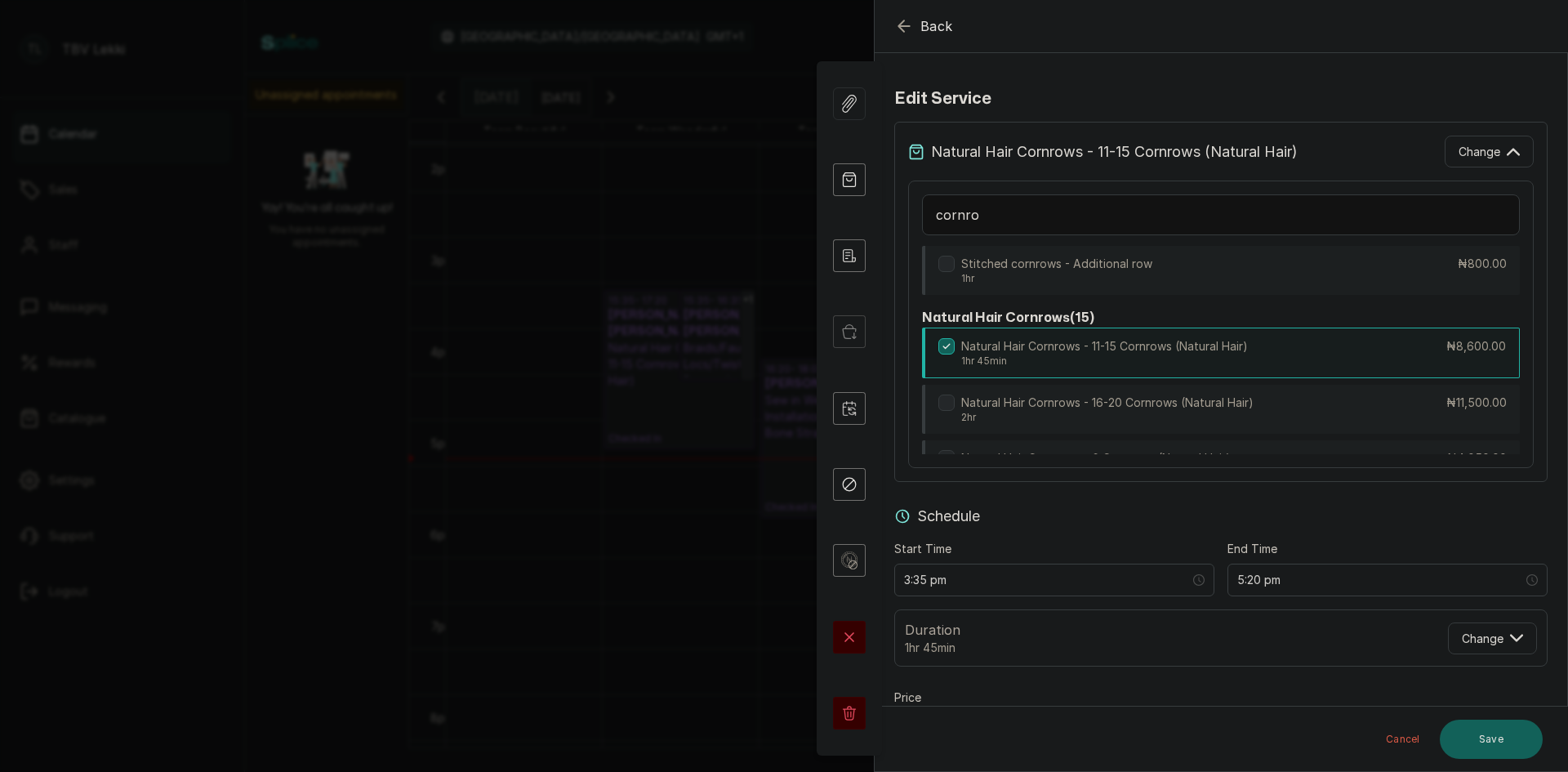
scroll to position [2678, 0]
type input "cornro"
click at [1199, 401] on p "Natural Hair Cornrows - 16-20 Cornrows (Natural Hair)" at bounding box center [1107, 403] width 292 height 17
type input "5:35 pm"
type input "11,500"
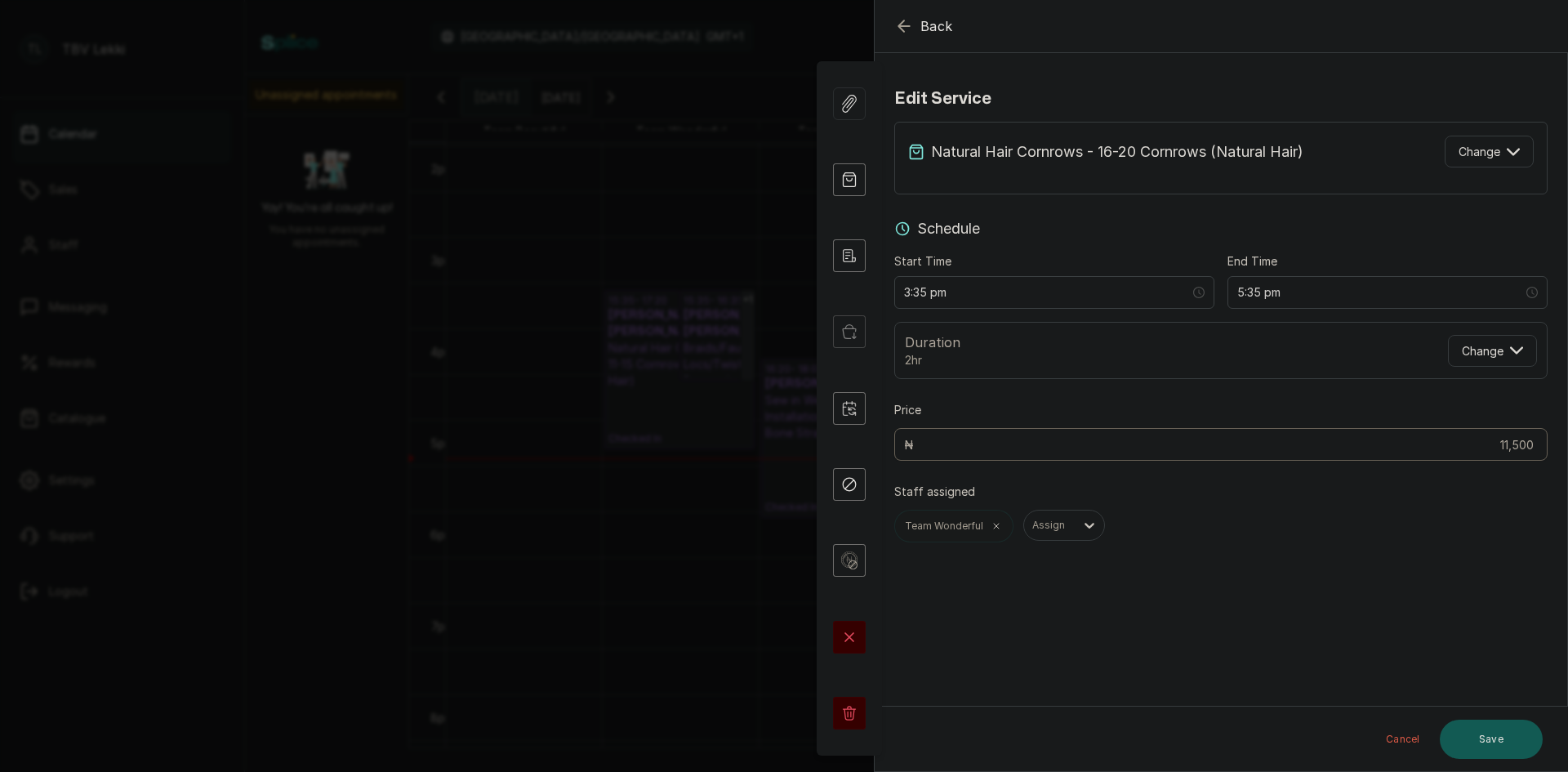
click at [1496, 732] on button "Save" at bounding box center [1491, 739] width 103 height 40
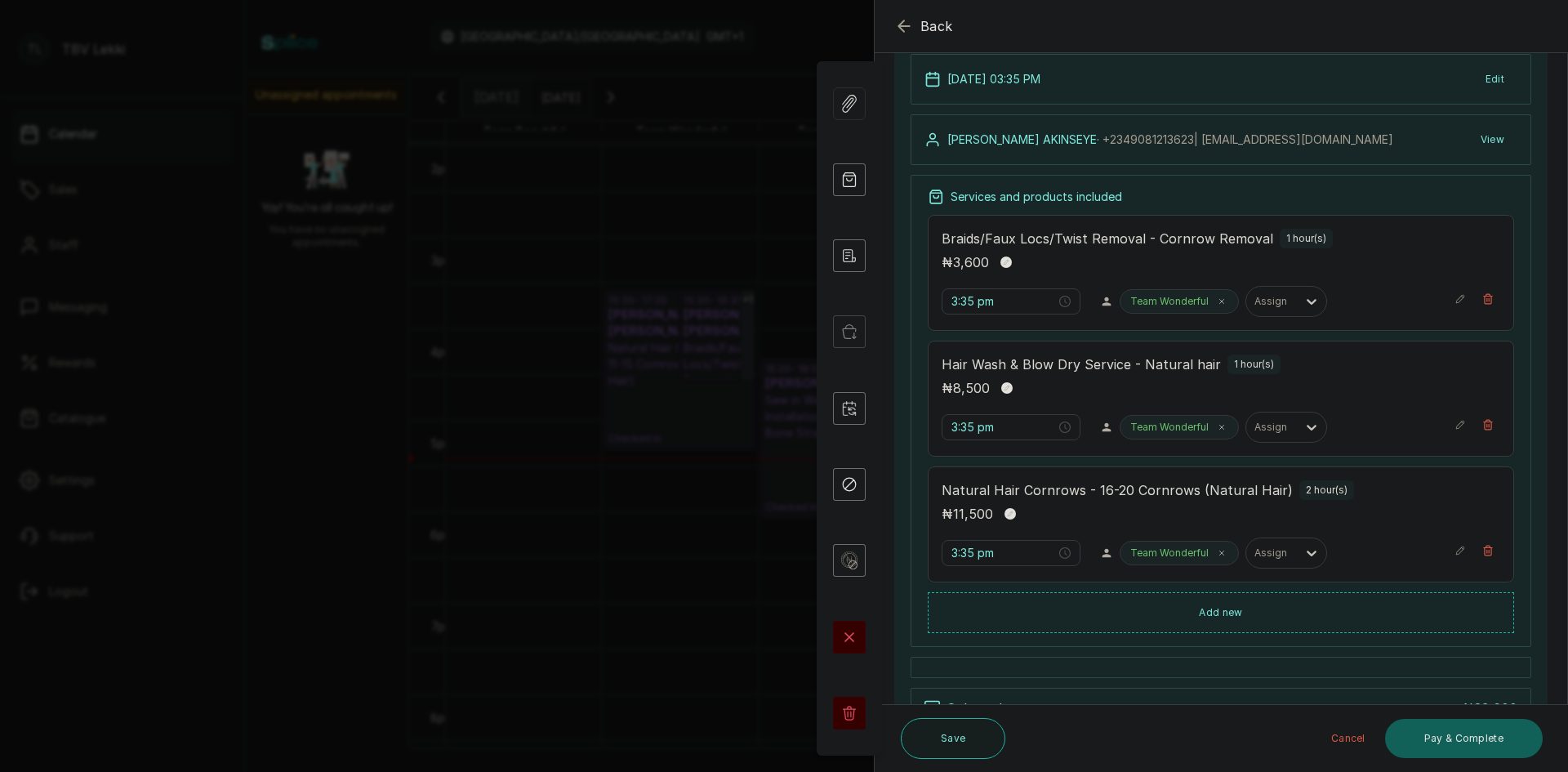
scroll to position [245, 0]
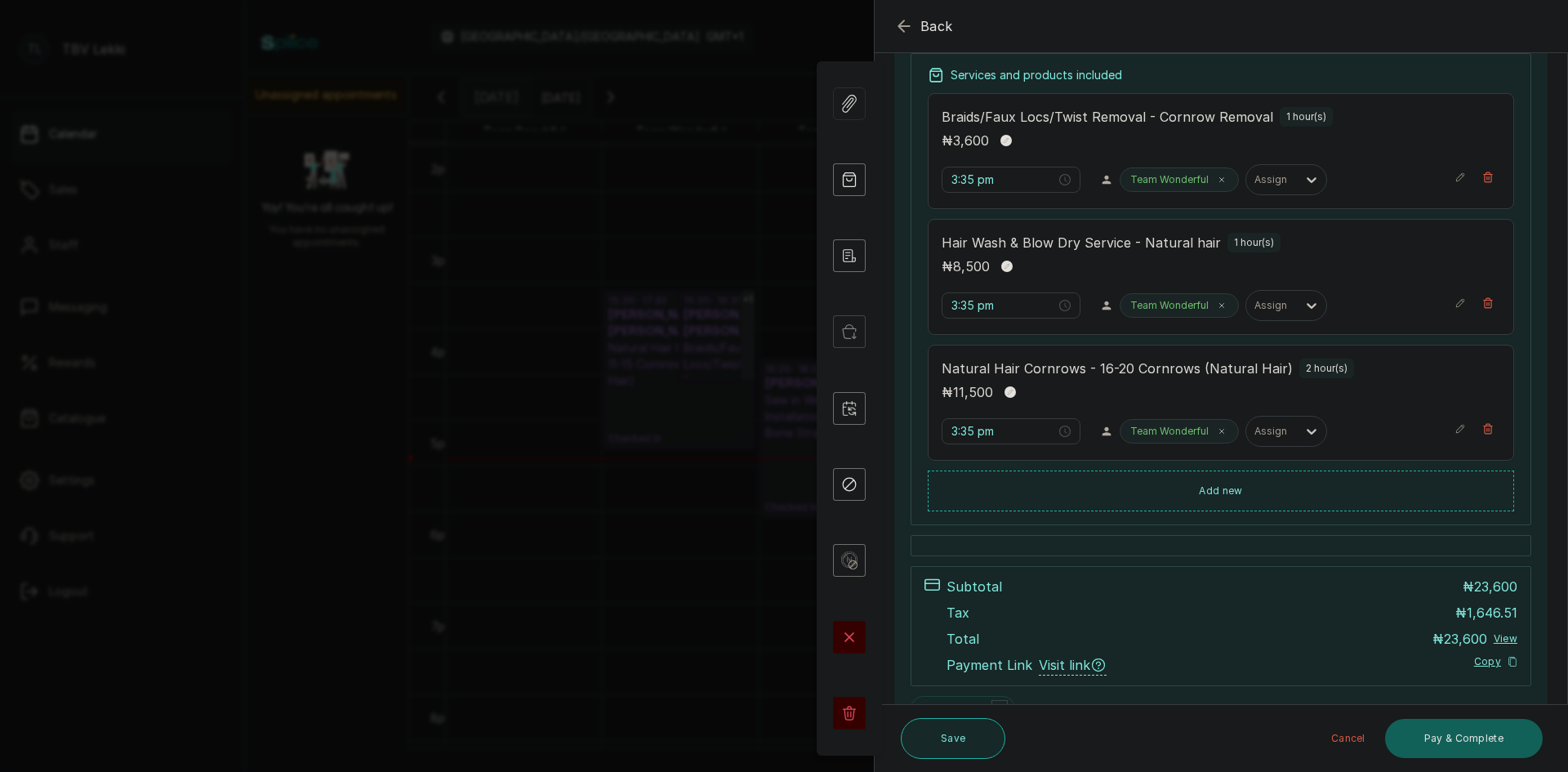
click at [943, 731] on button "Save" at bounding box center [952, 738] width 105 height 40
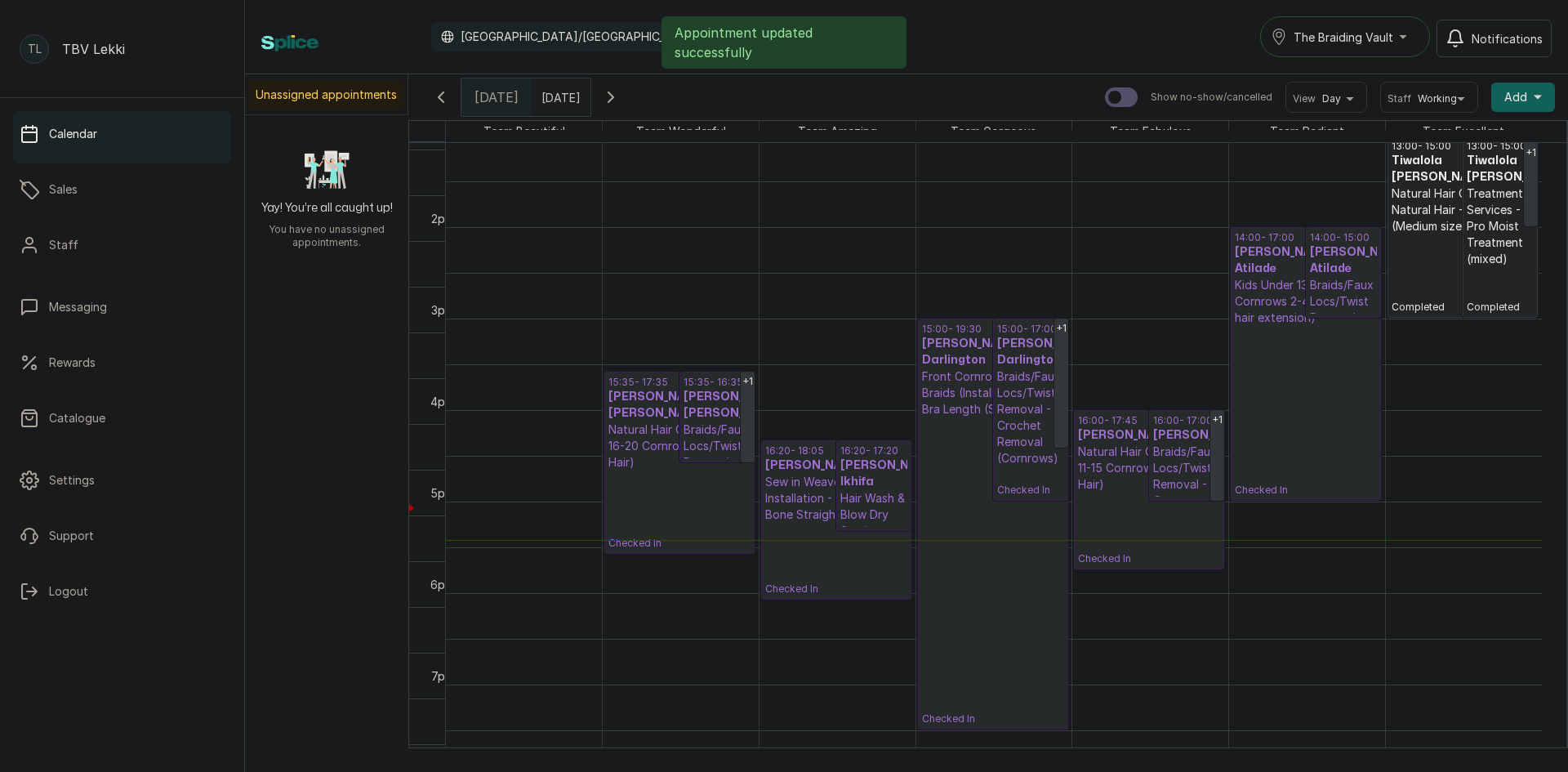
scroll to position [1197, 0]
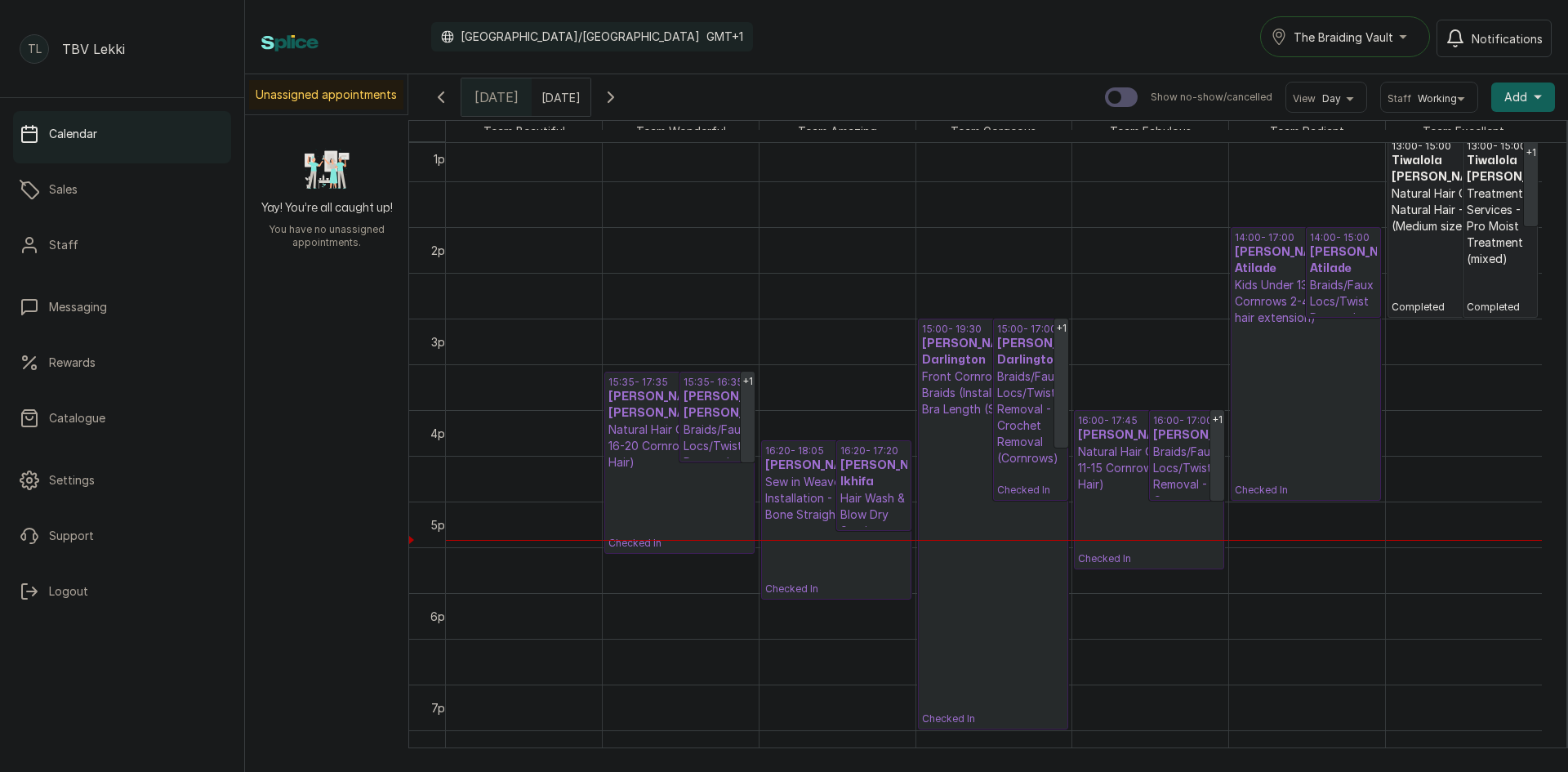
click at [1150, 492] on div "16:00 - 17:00 Adeyemo Keji Braids/Faux Locs/Twist Removal - Cornrow Removal Che…" at bounding box center [1187, 455] width 74 height 89
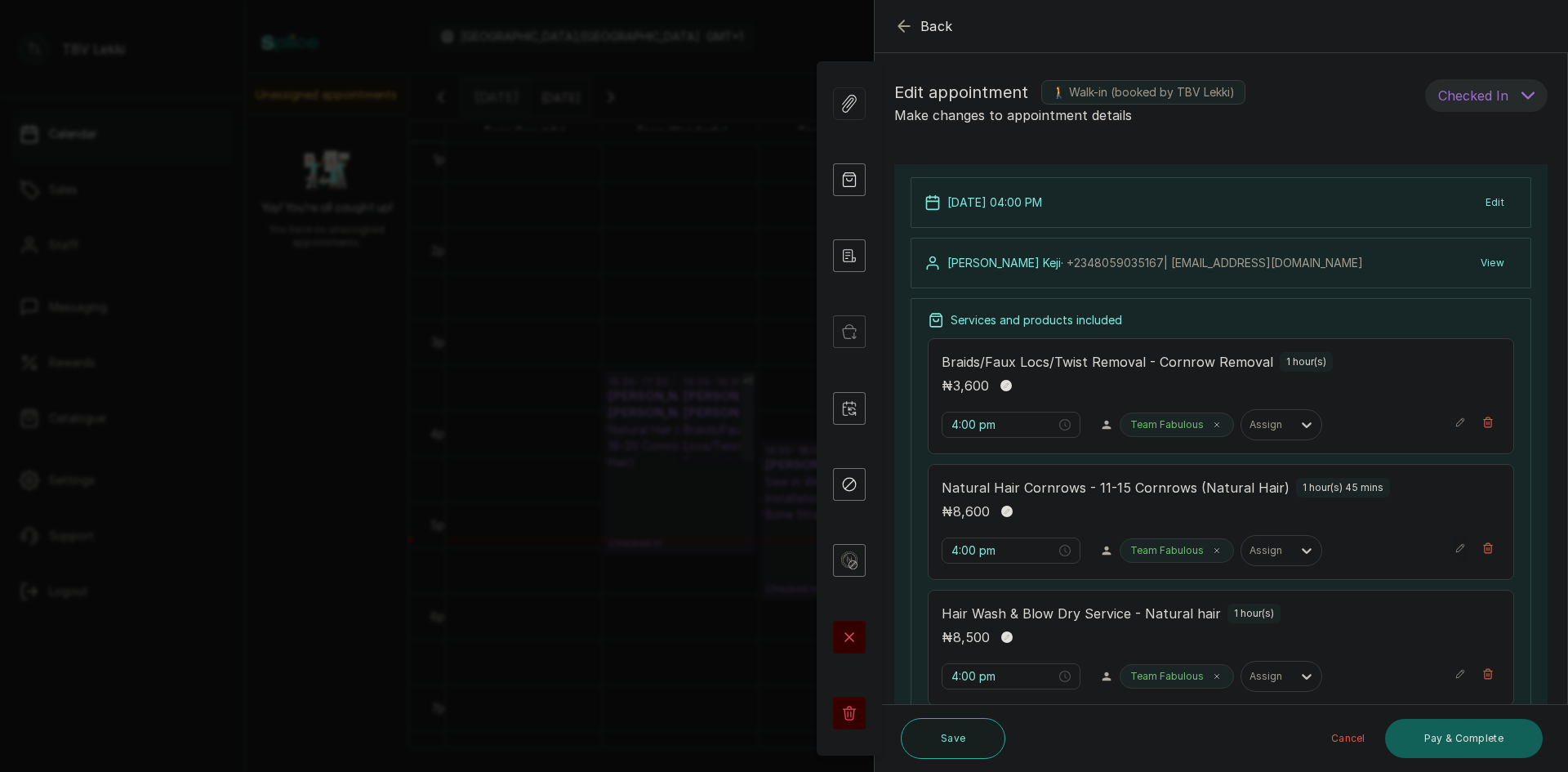
click at [1455, 544] on icon "button" at bounding box center [1460, 548] width 11 height 11
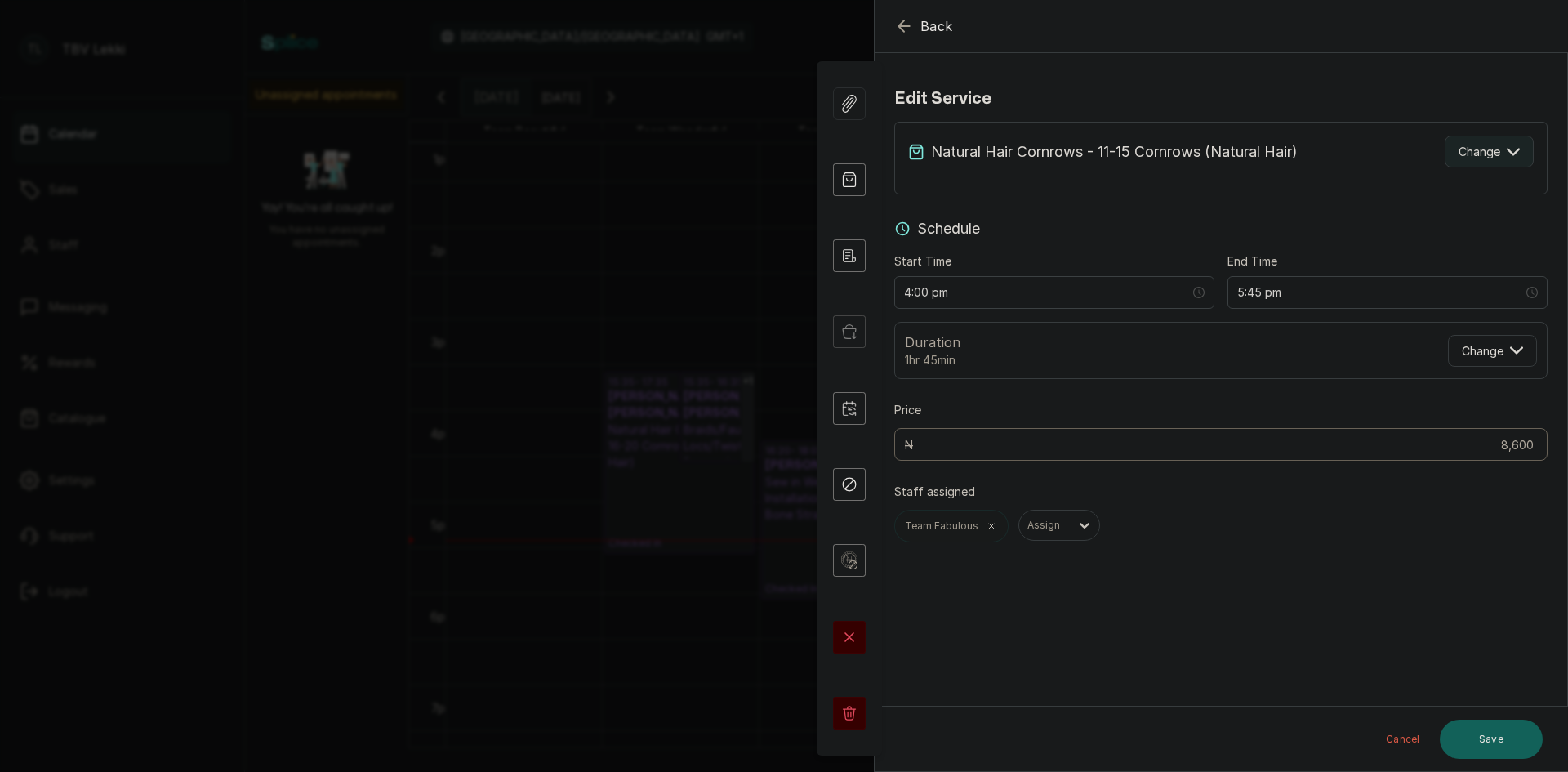
click at [1507, 151] on icon "button" at bounding box center [1513, 151] width 13 height 13
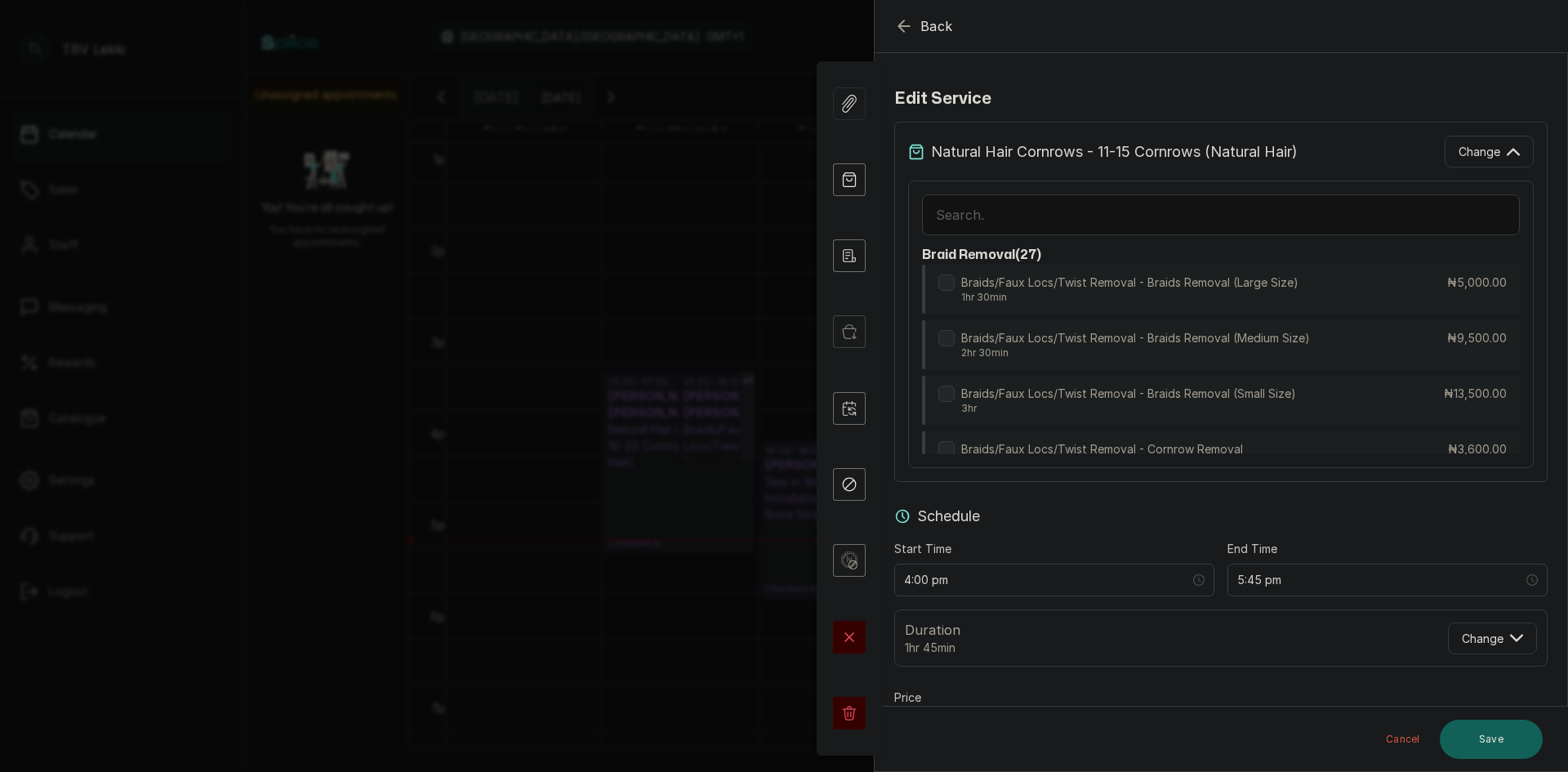
click at [1227, 219] on input "text" at bounding box center [1222, 215] width 598 height 40
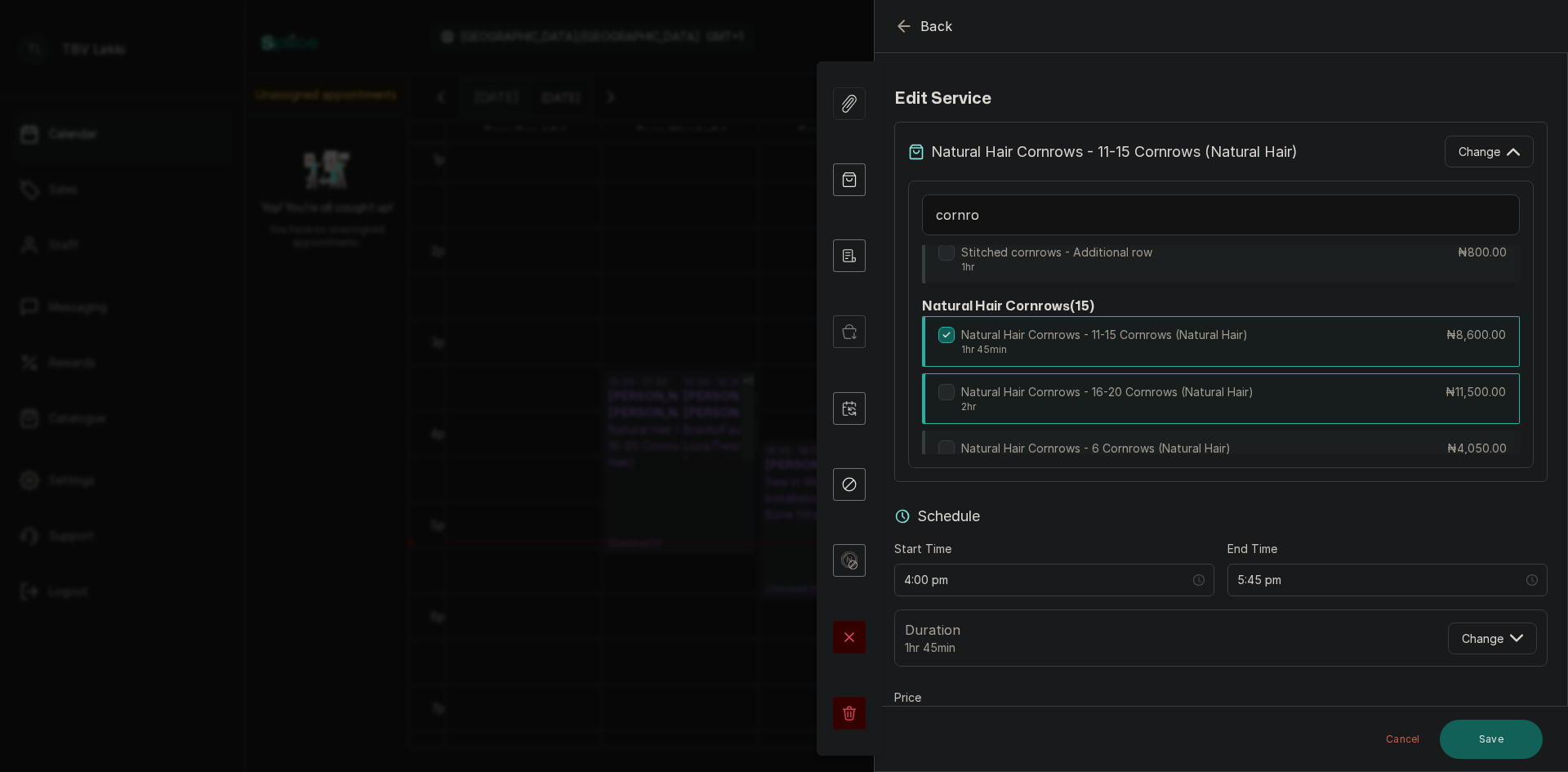
scroll to position [2688, 0]
type input "cornro"
click at [1203, 401] on p "Natural Hair Cornrows - 16-20 Cornrows (Natural Hair)" at bounding box center [1107, 393] width 292 height 17
type input "6:00 pm"
type input "11,500"
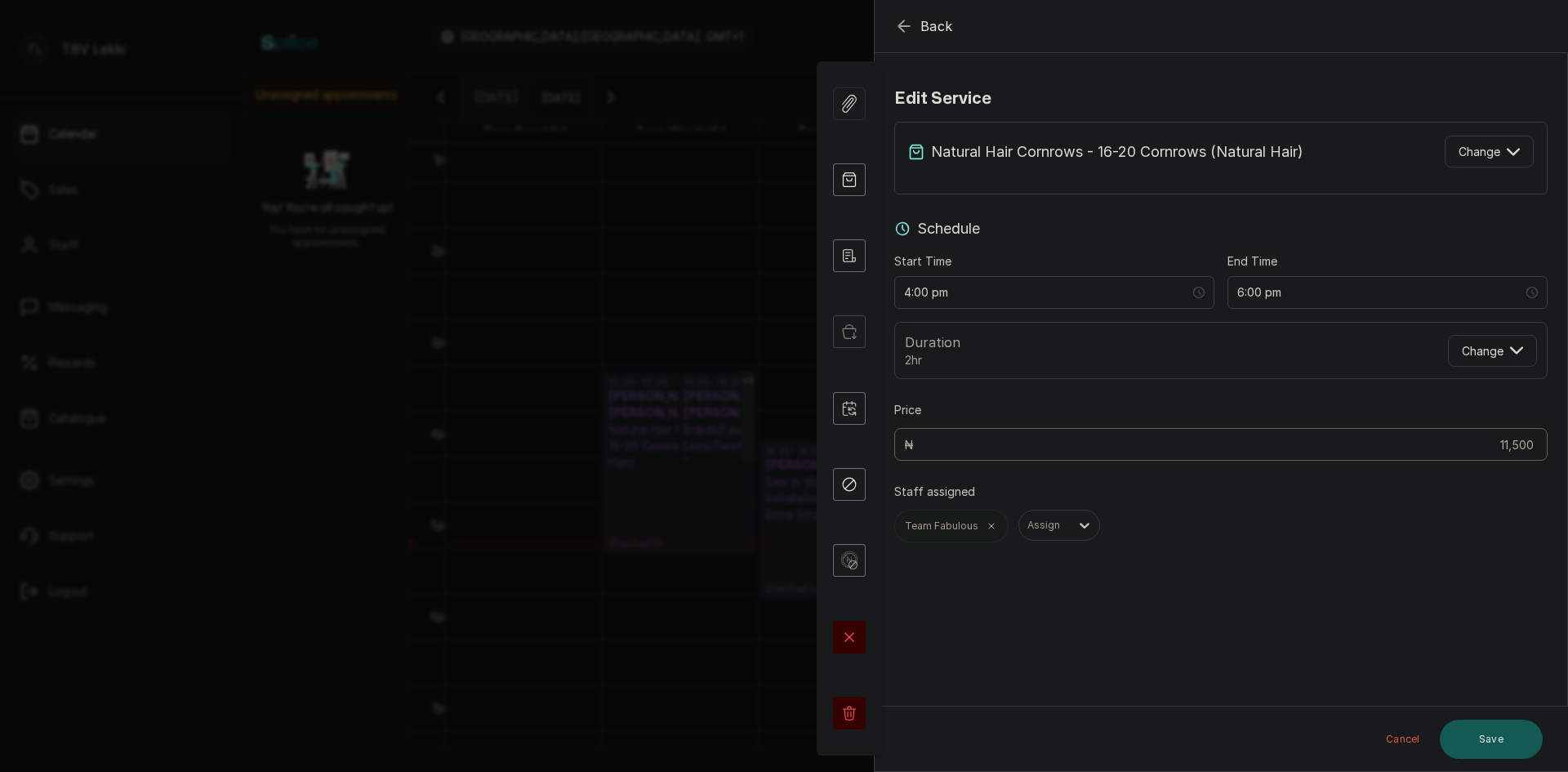
click at [1487, 739] on button "Save" at bounding box center [1491, 739] width 103 height 40
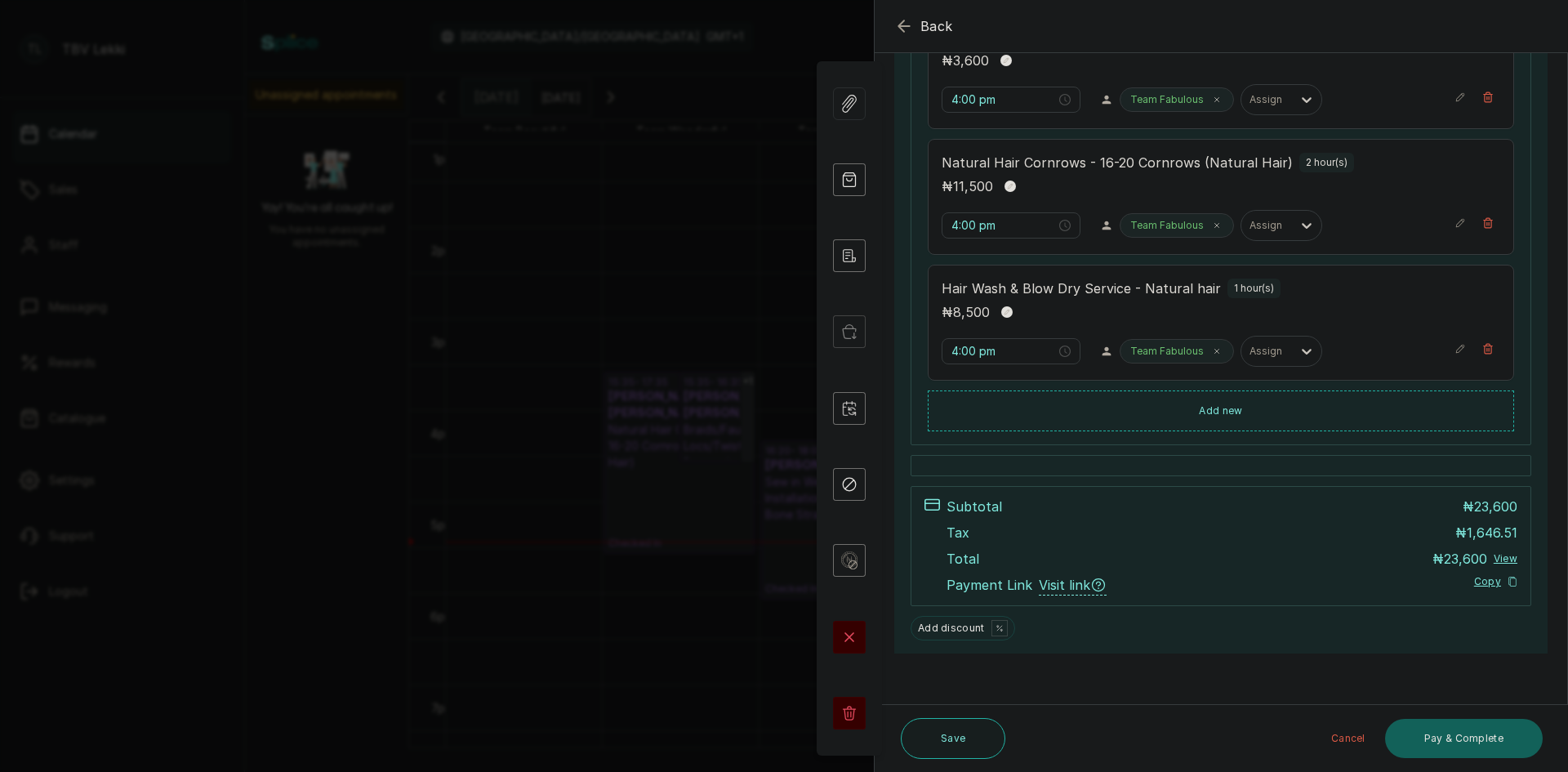
scroll to position [327, 0]
drag, startPoint x: 961, startPoint y: 732, endPoint x: 965, endPoint y: 691, distance: 41.2
click at [961, 727] on button "Save" at bounding box center [952, 738] width 105 height 40
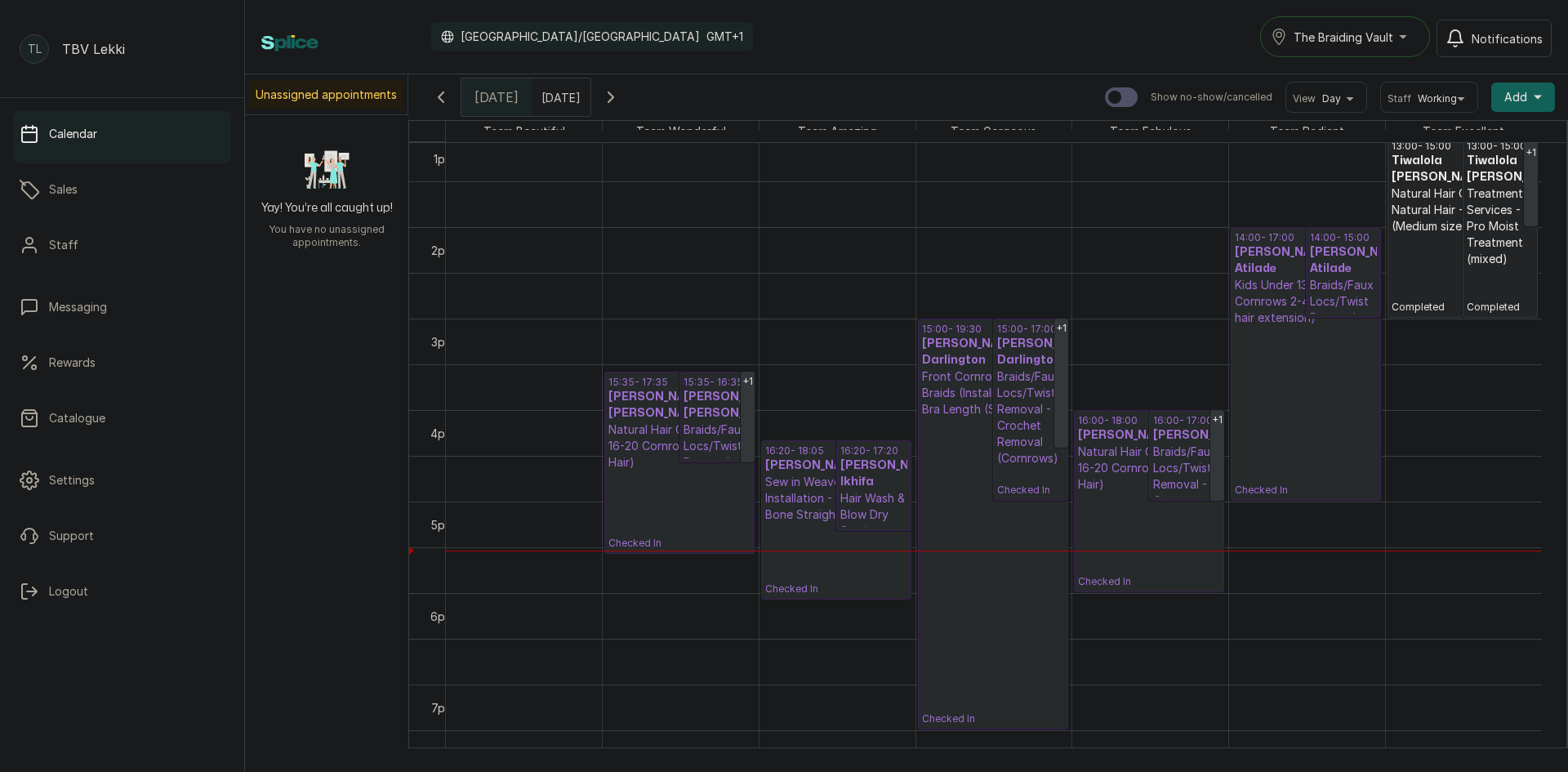
click at [875, 507] on p "Hair Wash & Blow Dry Service - Natural hair" at bounding box center [874, 522] width 67 height 65
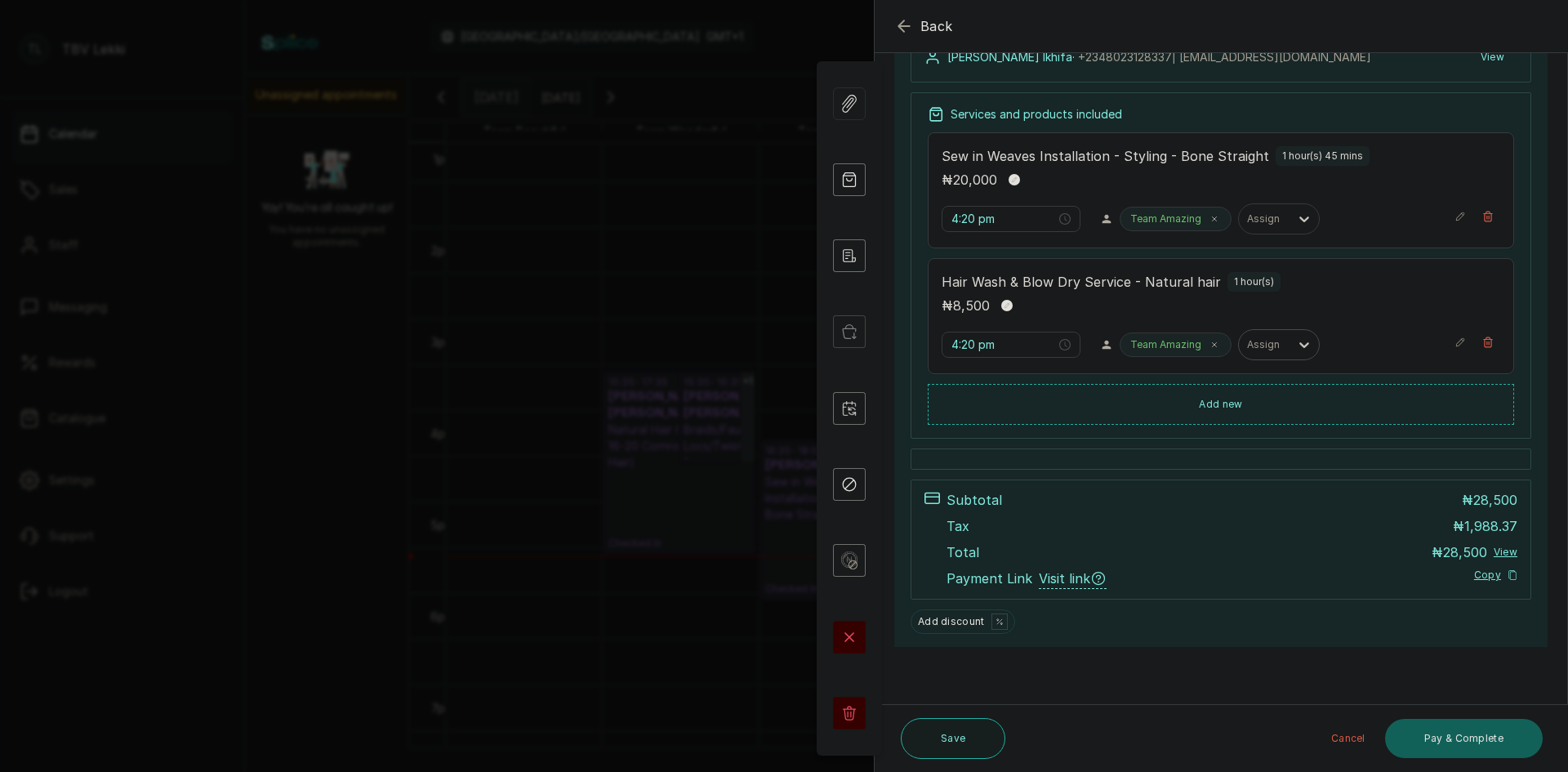
scroll to position [0, 0]
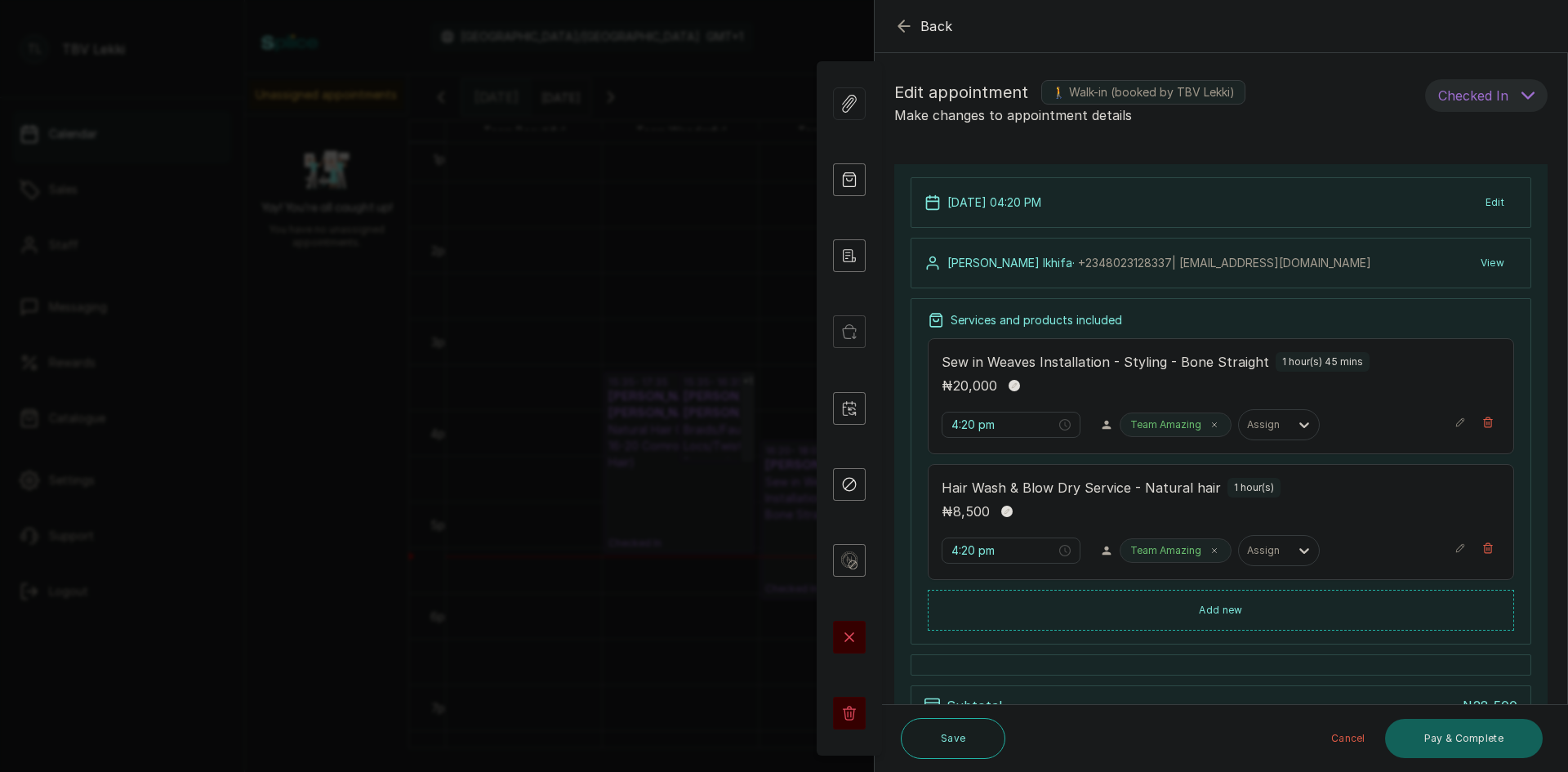
click at [1517, 102] on button "Checked In" at bounding box center [1486, 95] width 122 height 33
click at [1476, 190] on span "Confirmed" at bounding box center [1467, 186] width 57 height 18
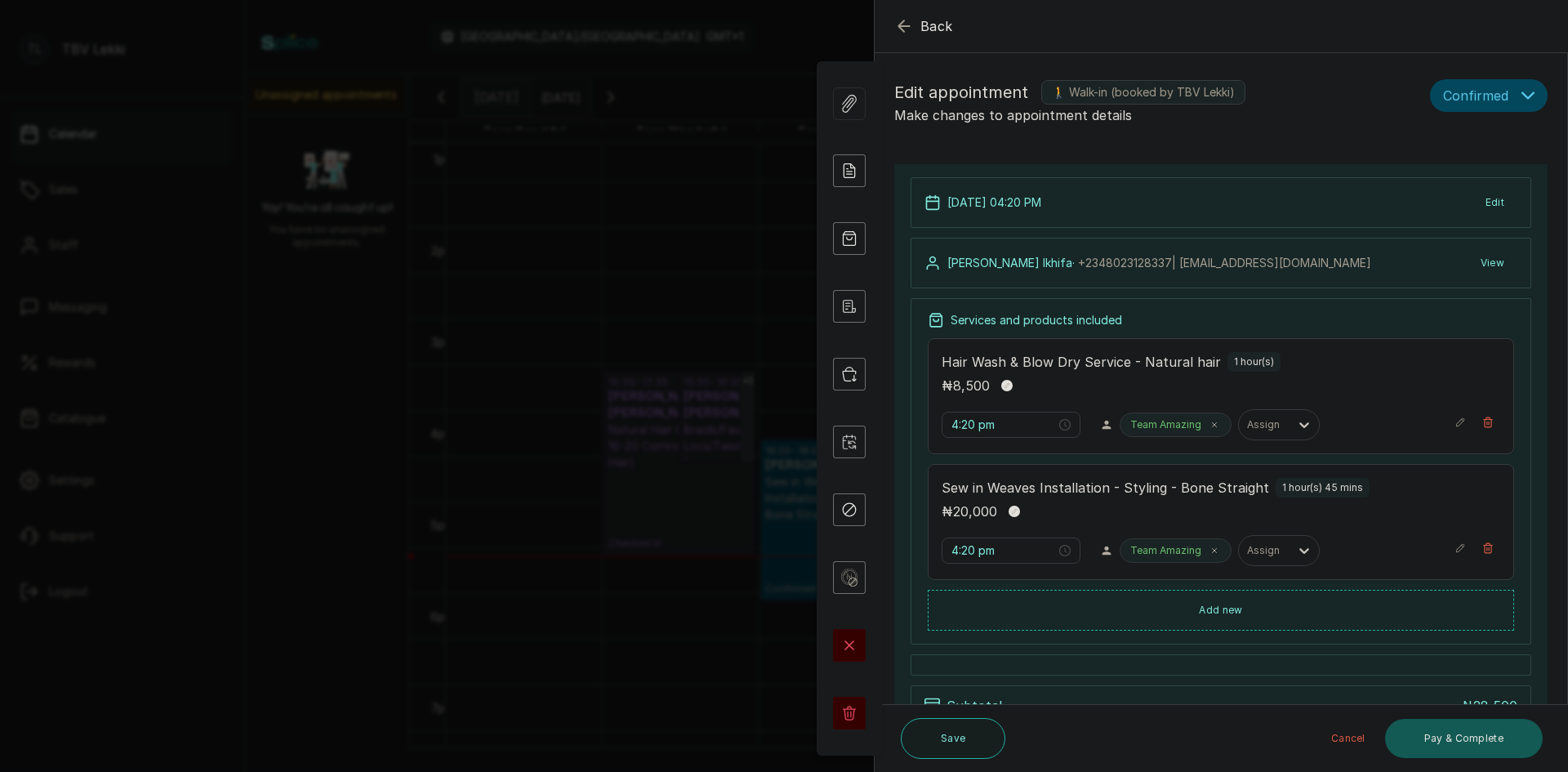
click at [1440, 747] on button "Pay & Complete" at bounding box center [1463, 738] width 157 height 40
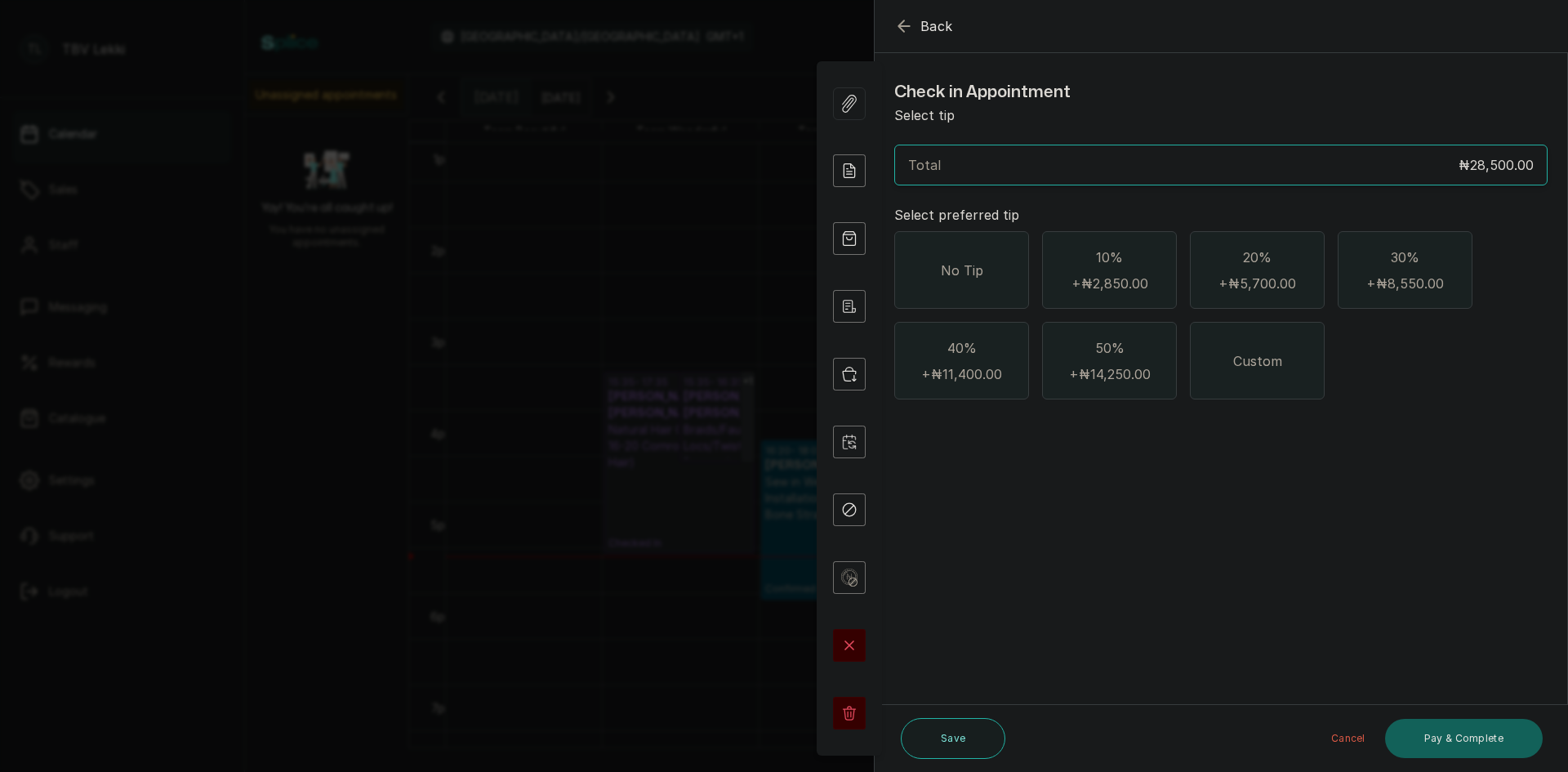
click at [933, 246] on div "No Tip" at bounding box center [961, 270] width 135 height 77
click at [1426, 745] on button "Pay & Complete" at bounding box center [1463, 738] width 157 height 40
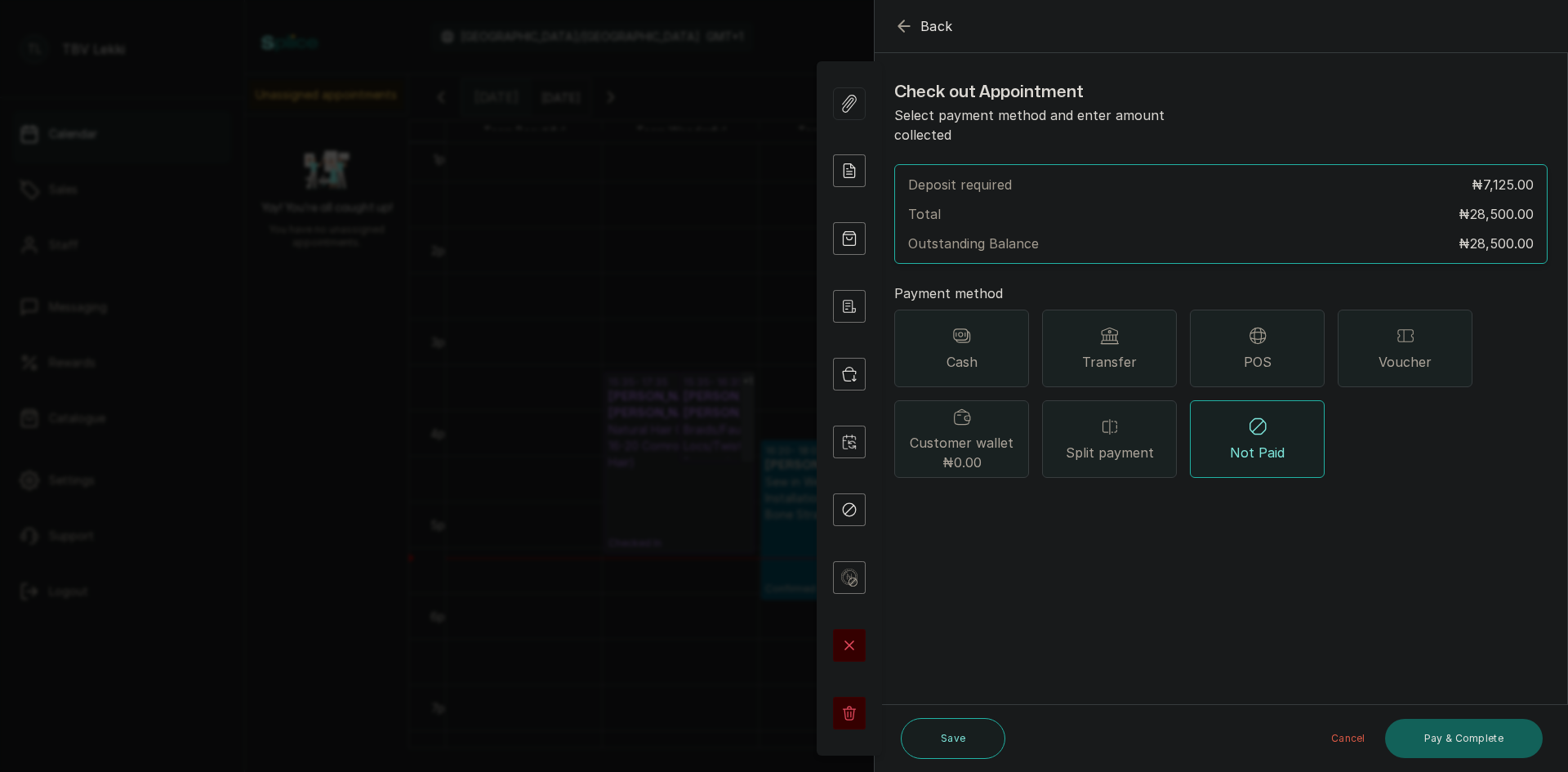
click at [1242, 334] on div "POS" at bounding box center [1257, 348] width 135 height 77
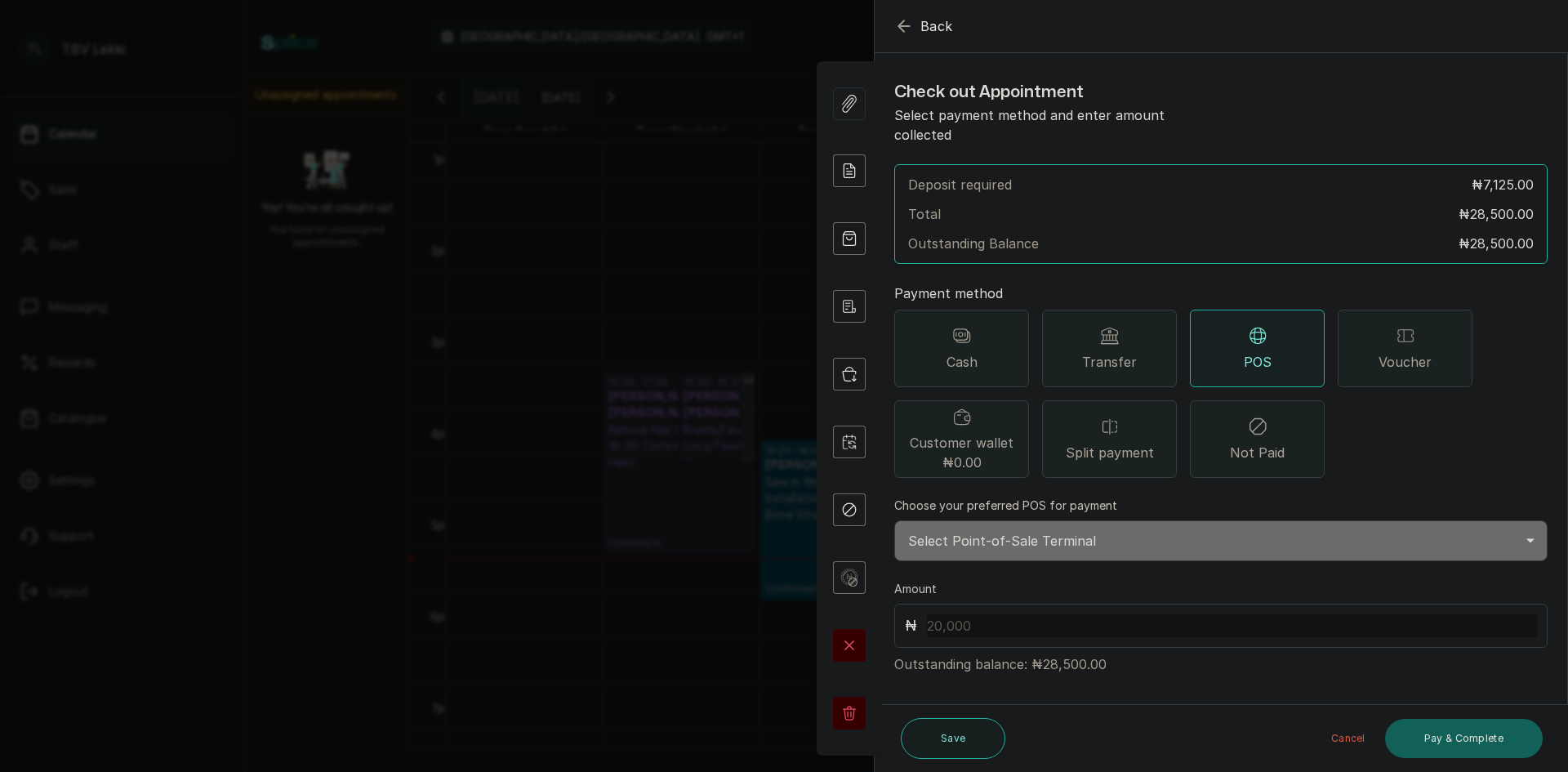
click at [1016, 525] on select "Select Point-of-Sale Terminal Traction Lekki Wema Bank" at bounding box center [1221, 541] width 653 height 40
select select "e1867123-5ec2-4a5c-a37e-a5c296d9f69a"
click at [894, 521] on select "Select Point-of-Sale Terminal Traction Lekki Wema Bank" at bounding box center [1221, 541] width 653 height 40
click at [1014, 614] on input "text" at bounding box center [1232, 625] width 610 height 23
type input "28,500"
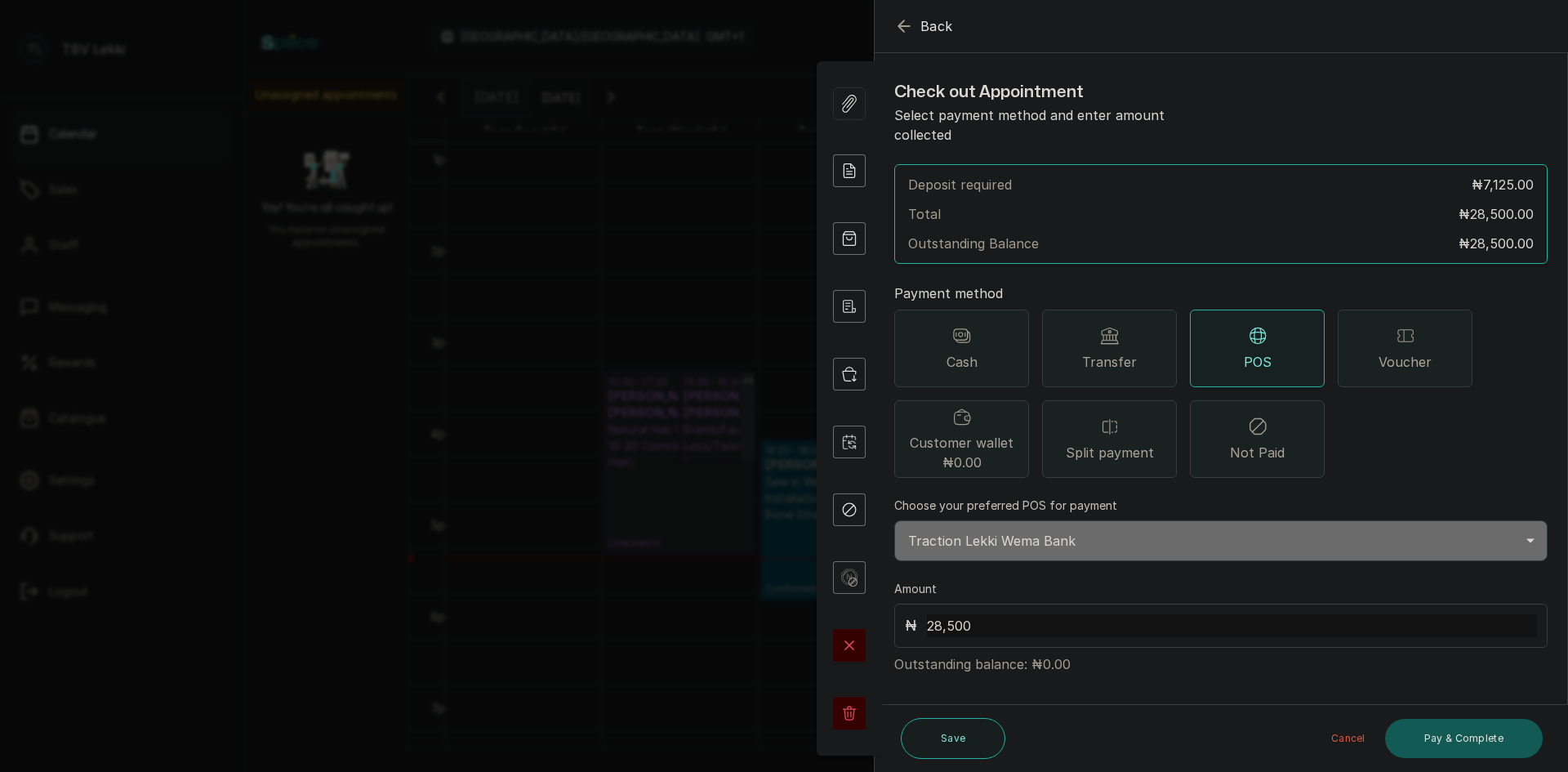
click at [1490, 749] on button "Pay & Complete" at bounding box center [1463, 738] width 157 height 40
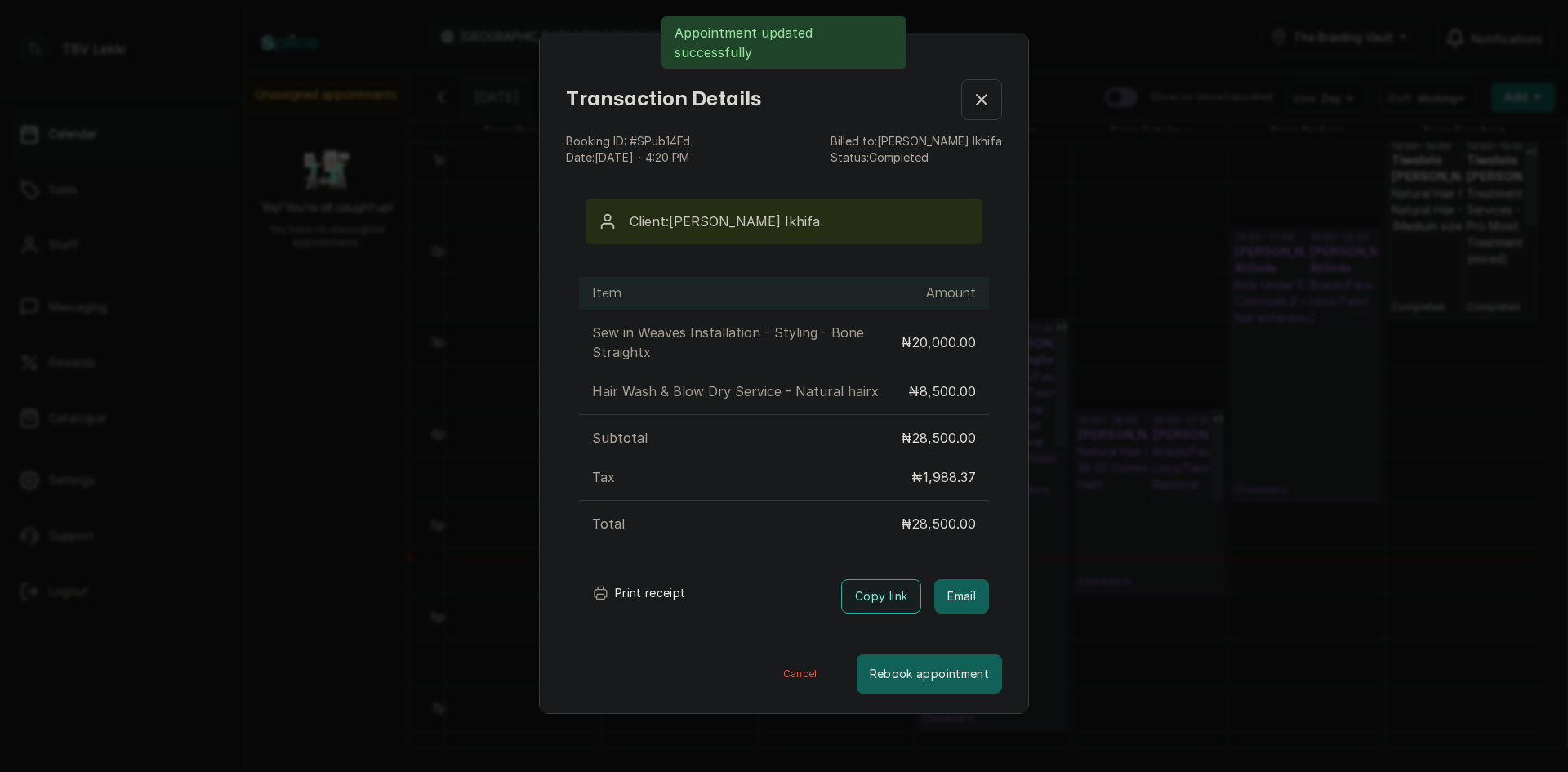
click at [630, 596] on button "Print receipt" at bounding box center [638, 593] width 120 height 33
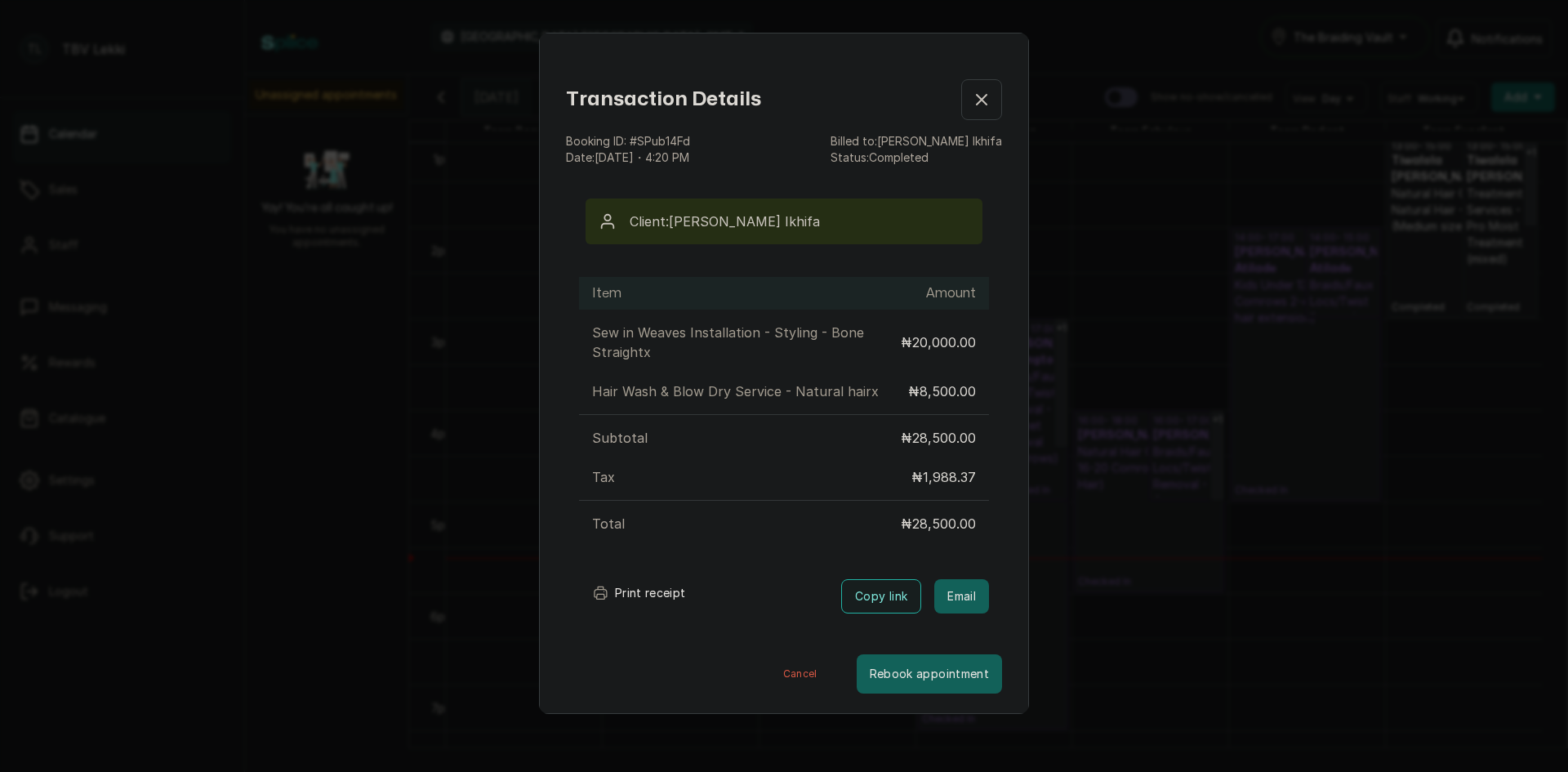
click at [972, 103] on icon "button" at bounding box center [981, 99] width 19 height 19
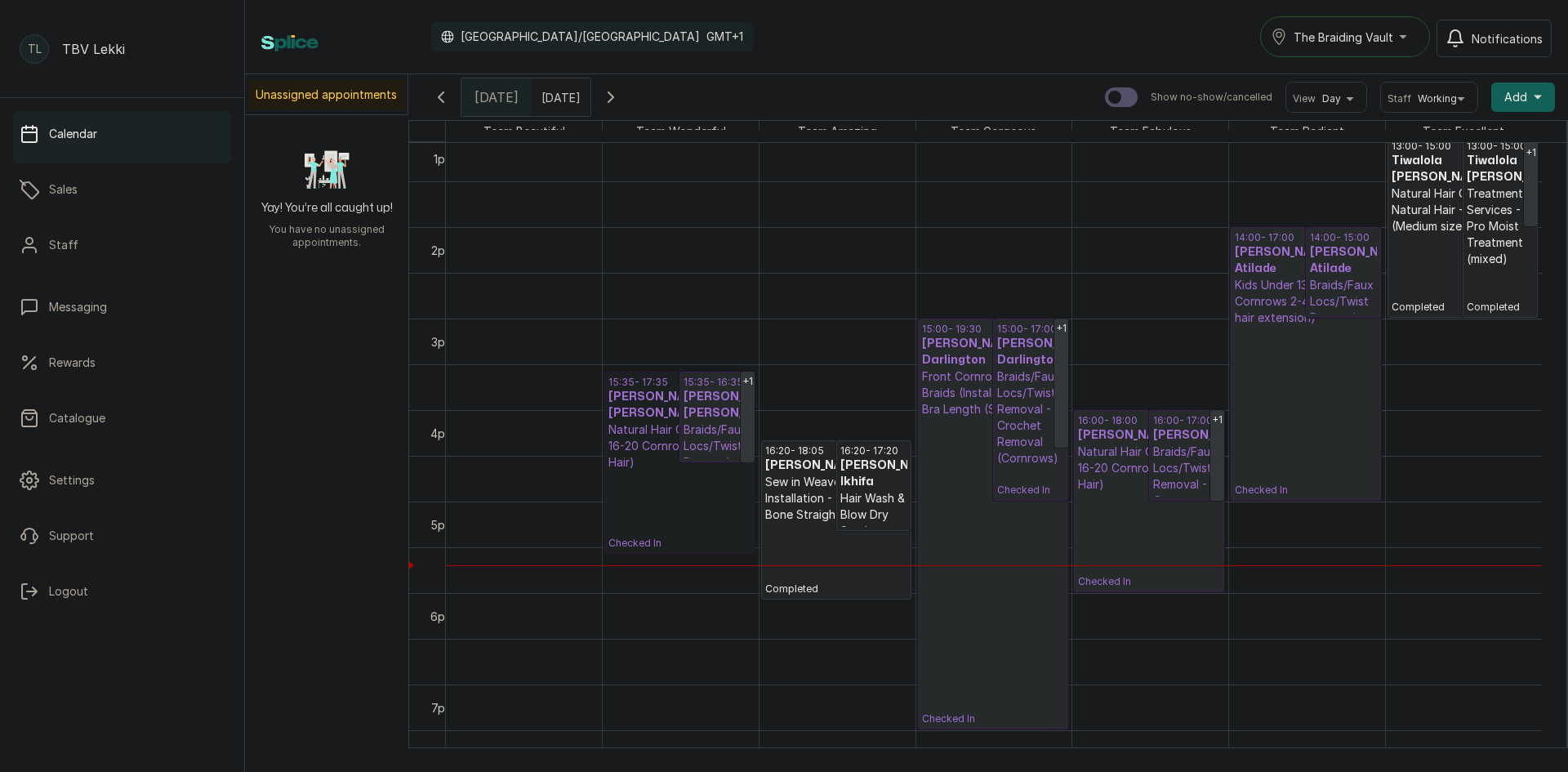
click at [644, 436] on link "15:35 - 17:35 TOFUNMI AKINSEYE AKINSEYE Natural Hair Cornrows - 16-20 Cornrows …" at bounding box center [679, 462] width 150 height 182
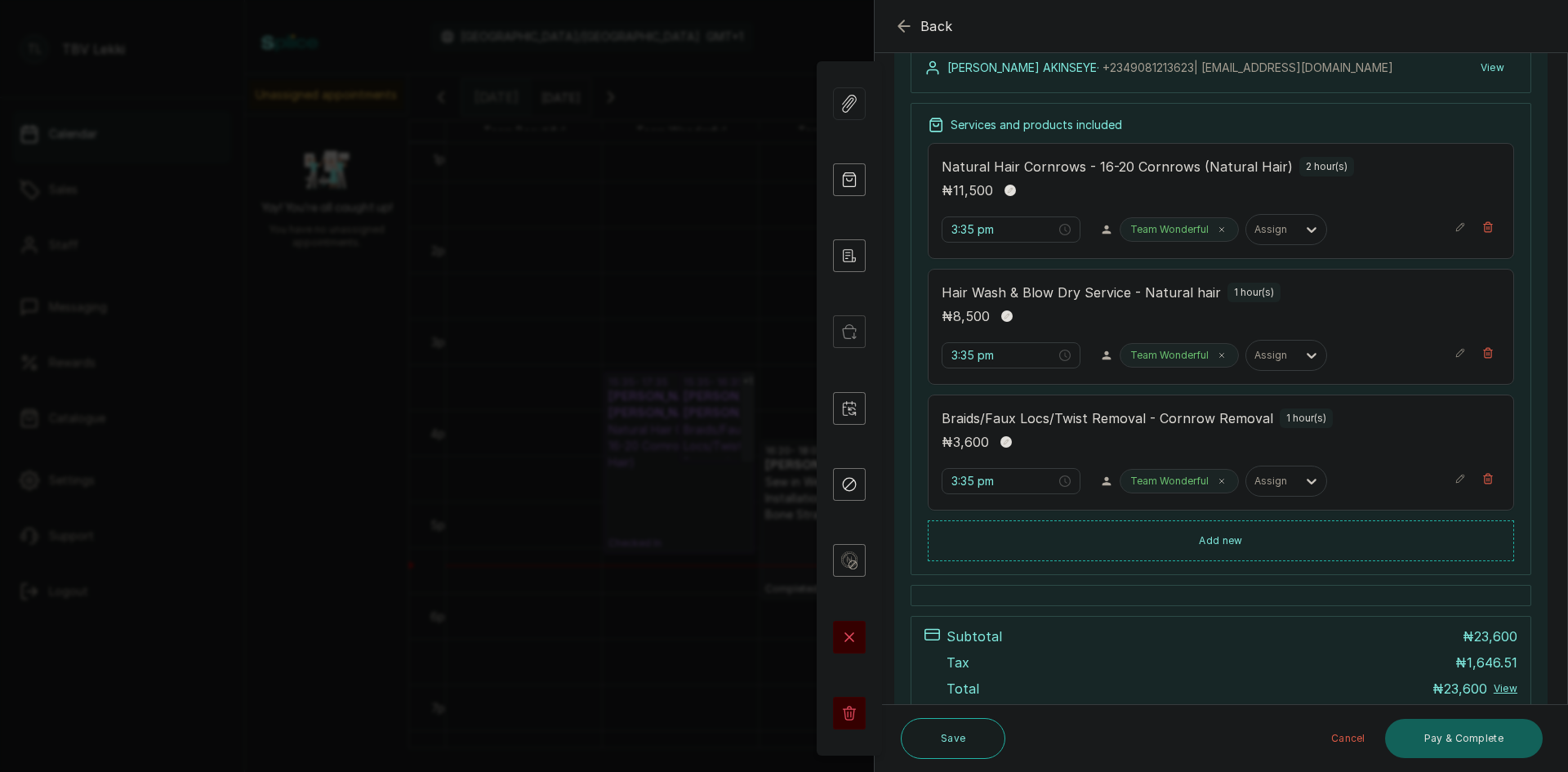
scroll to position [335, 0]
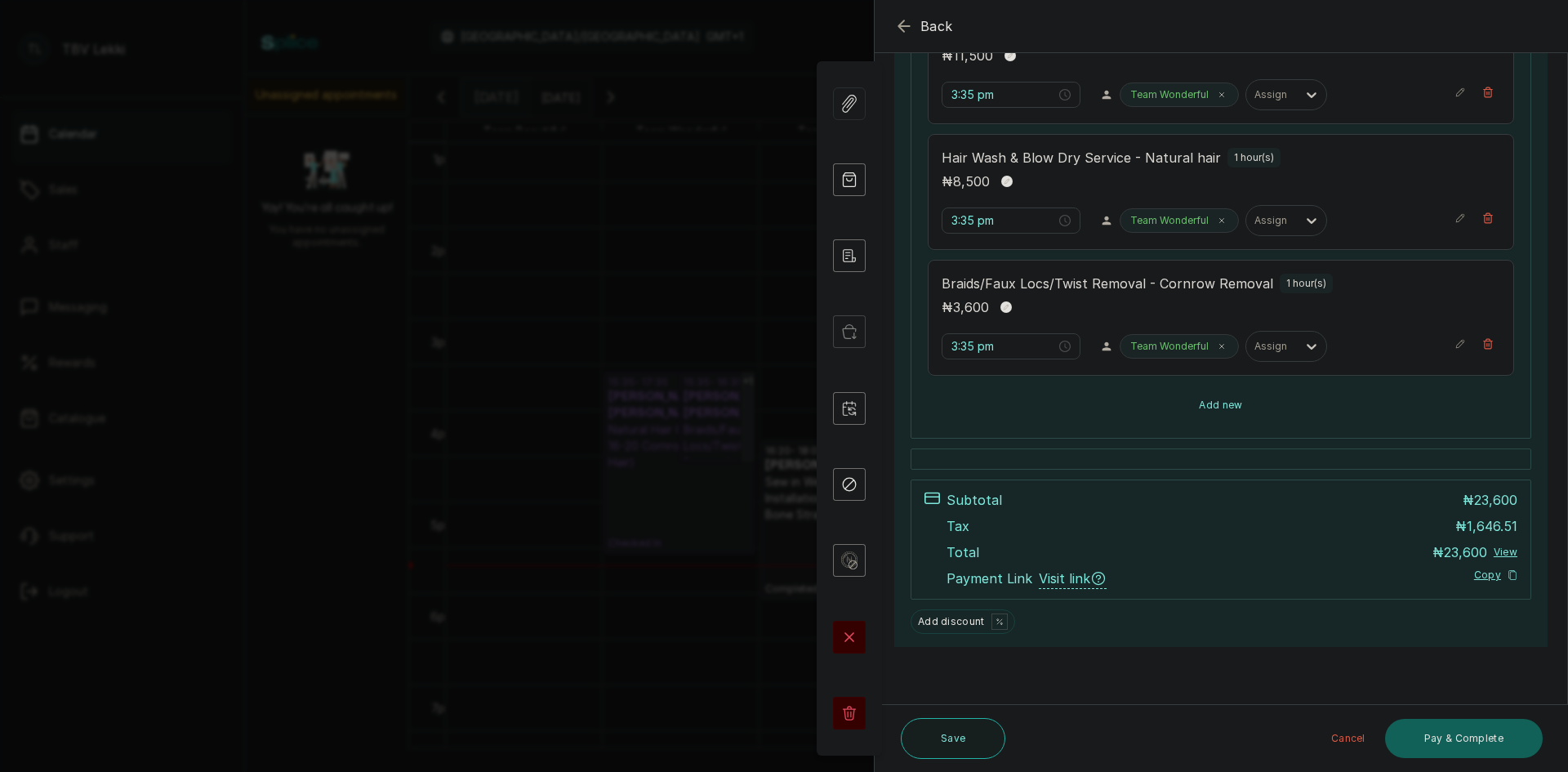
click at [1199, 406] on button "Add new" at bounding box center [1221, 404] width 587 height 40
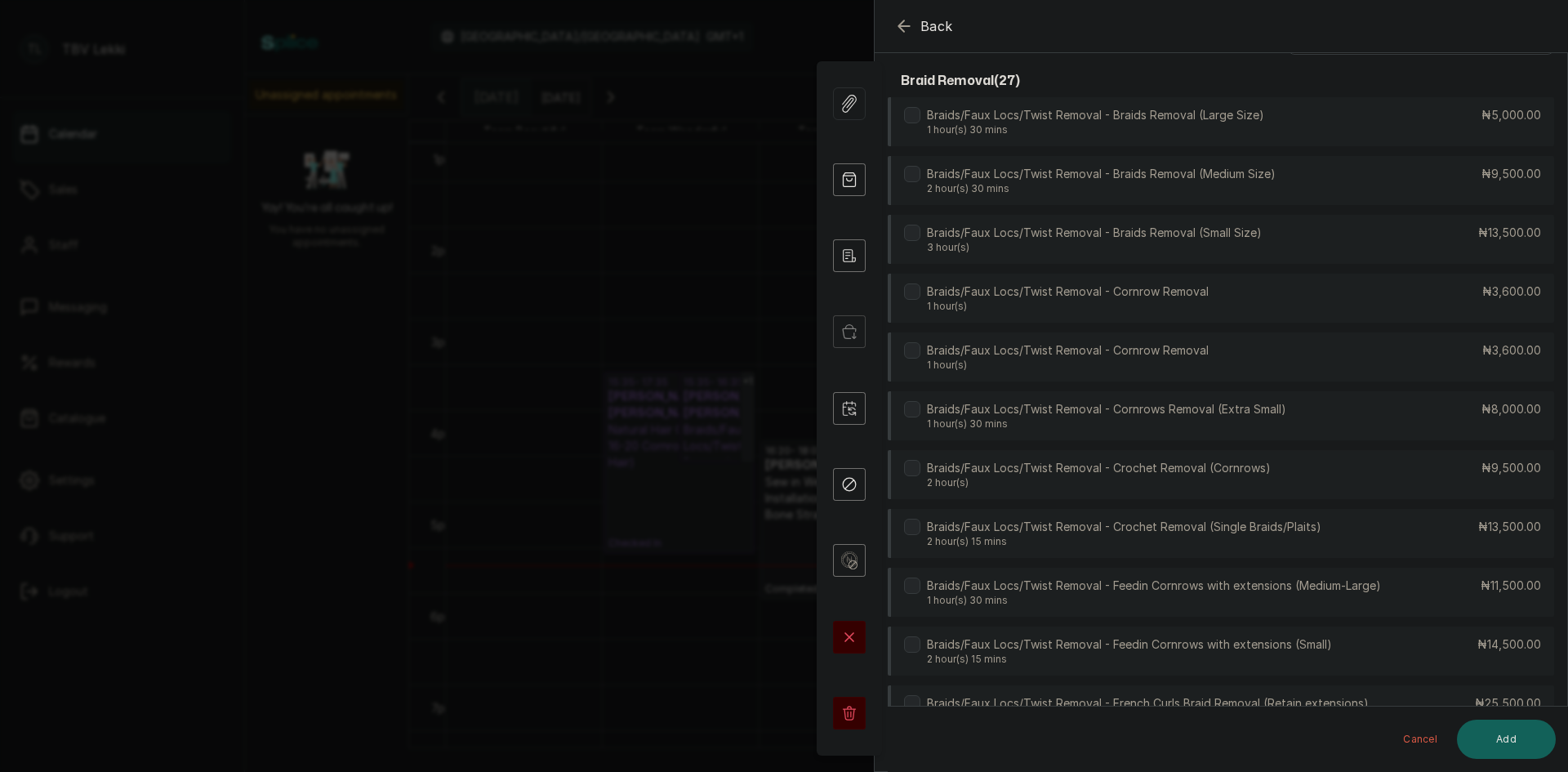
scroll to position [0, 0]
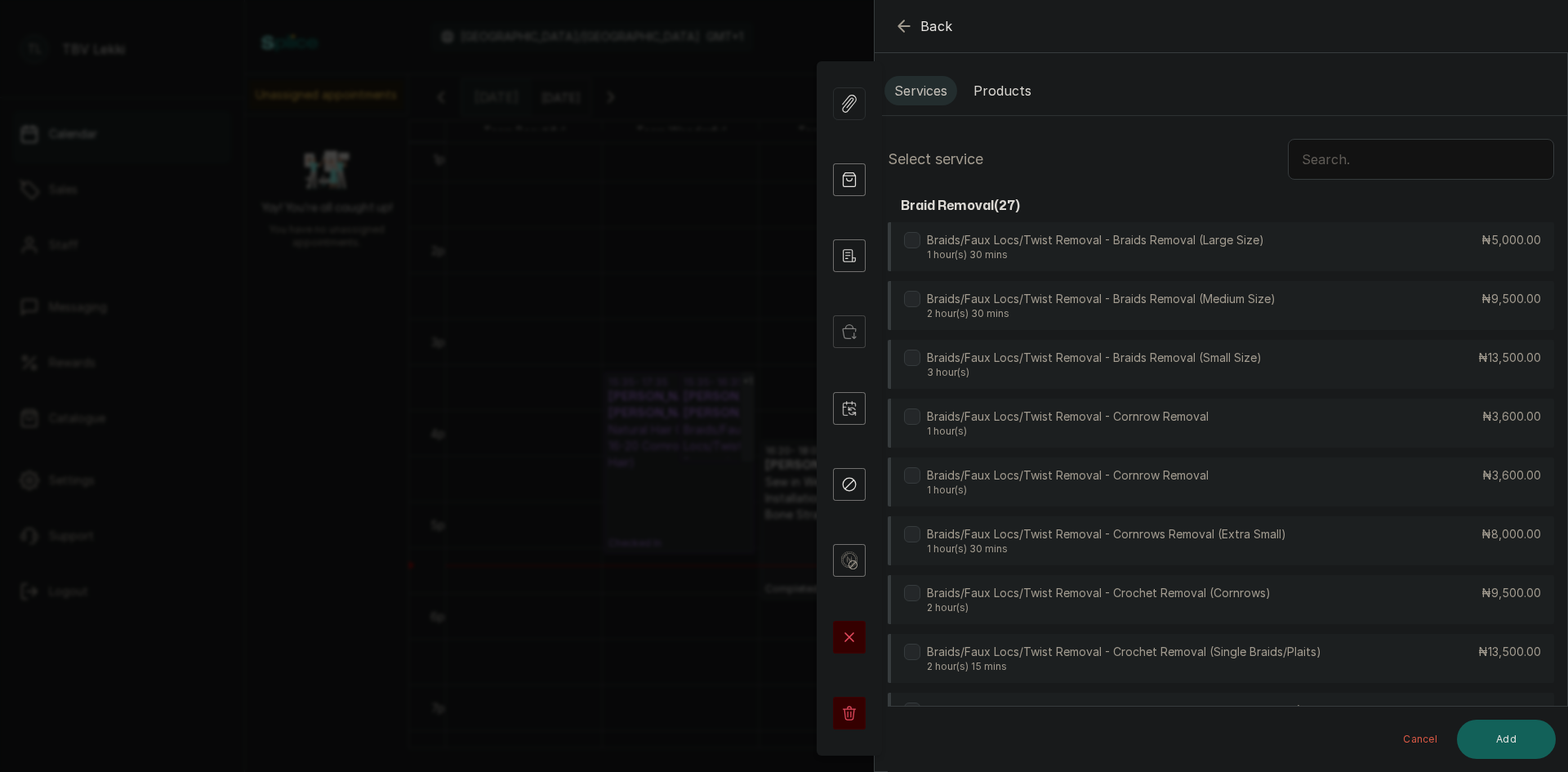
click at [1347, 156] on input "text" at bounding box center [1421, 159] width 266 height 40
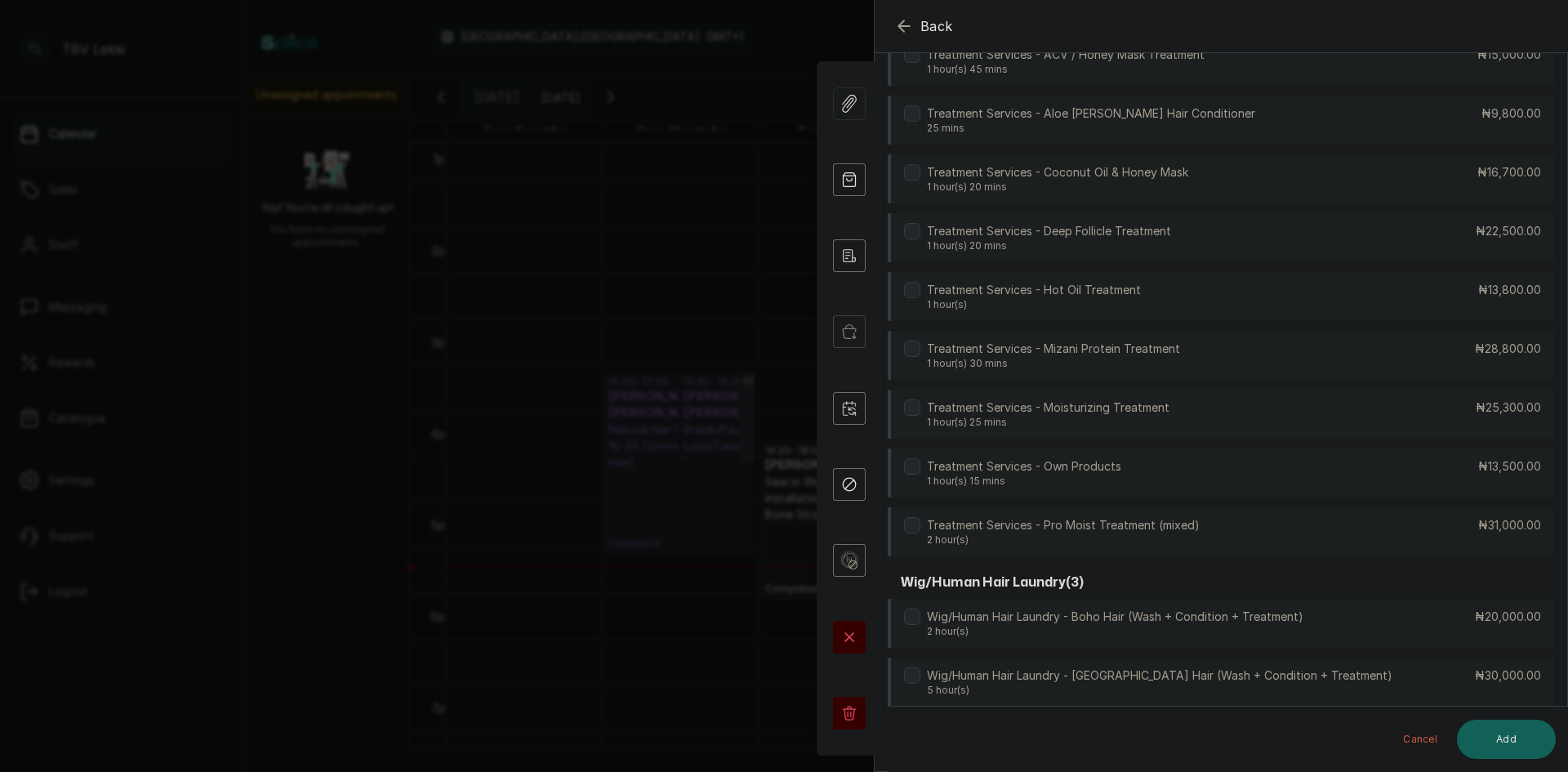
scroll to position [1036, 0]
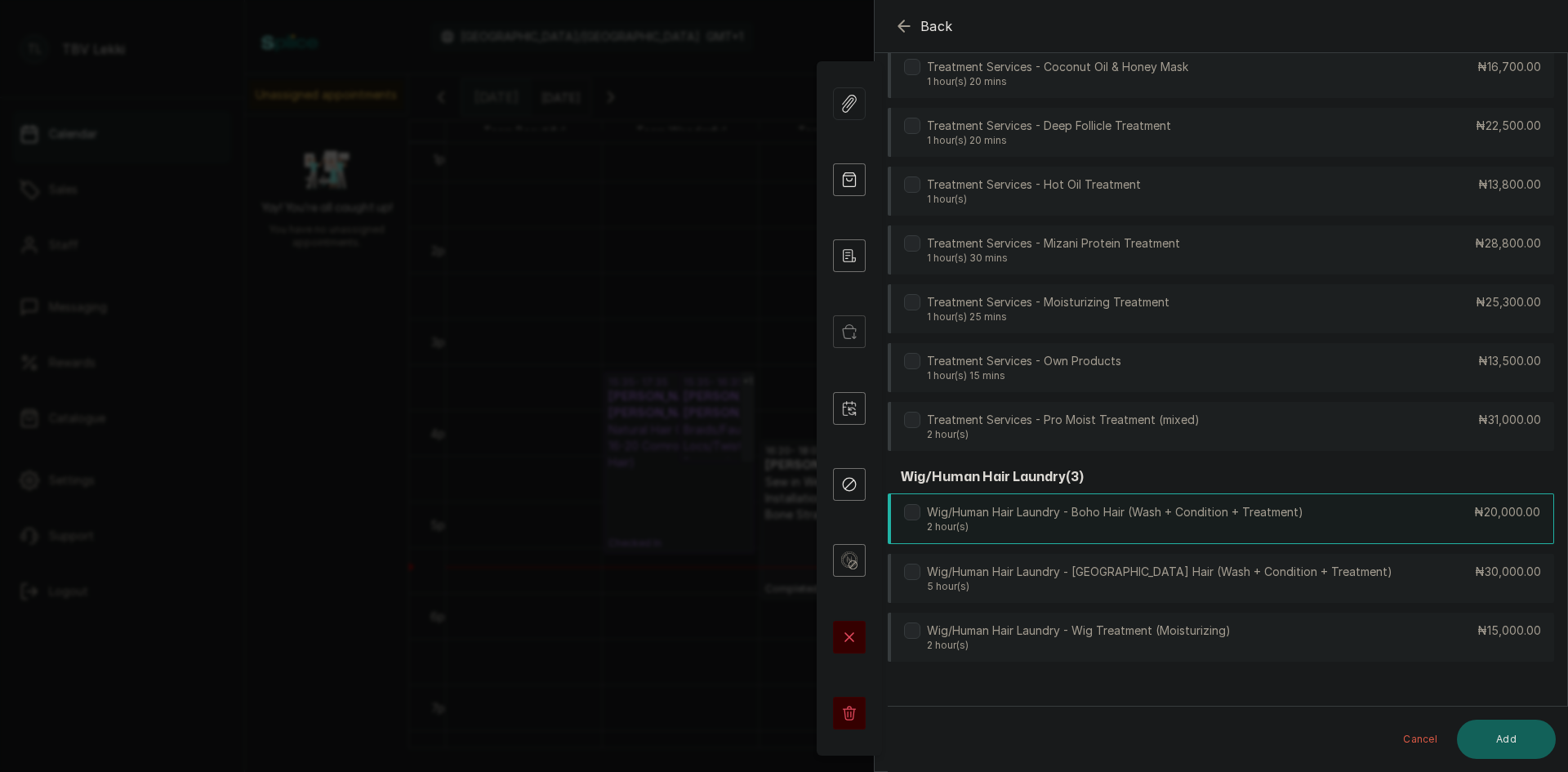
type input "trea"
click at [1372, 526] on div "Wig/Human Hair Laundry - Boho Hair (Wash + Condition + Treatment) 2 hour(s) ₦20…" at bounding box center [1222, 519] width 667 height 51
click at [1491, 745] on button "Add" at bounding box center [1506, 739] width 98 height 40
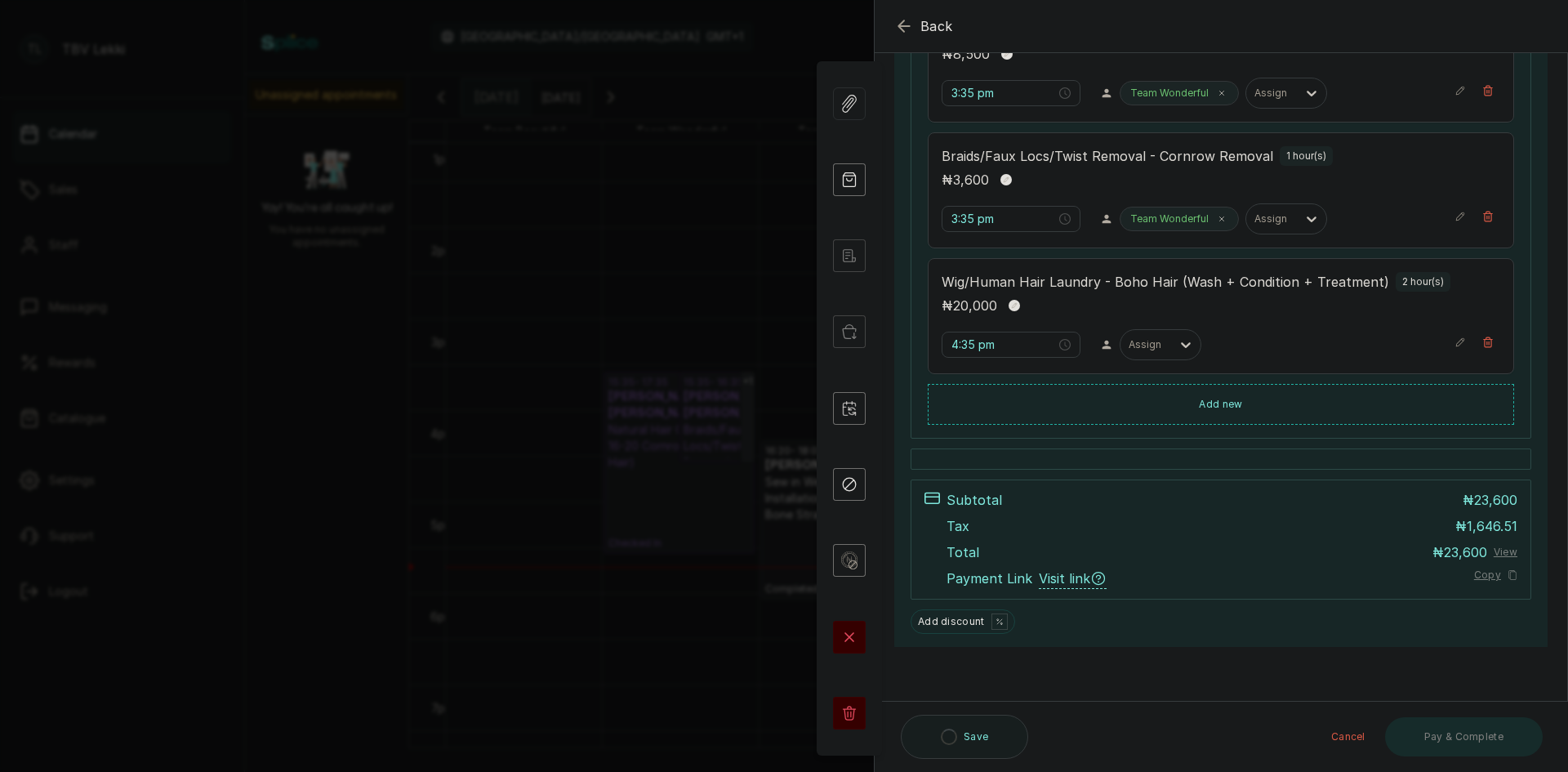
scroll to position [461, 0]
click at [958, 345] on input "4:35 pm" at bounding box center [1003, 345] width 105 height 18
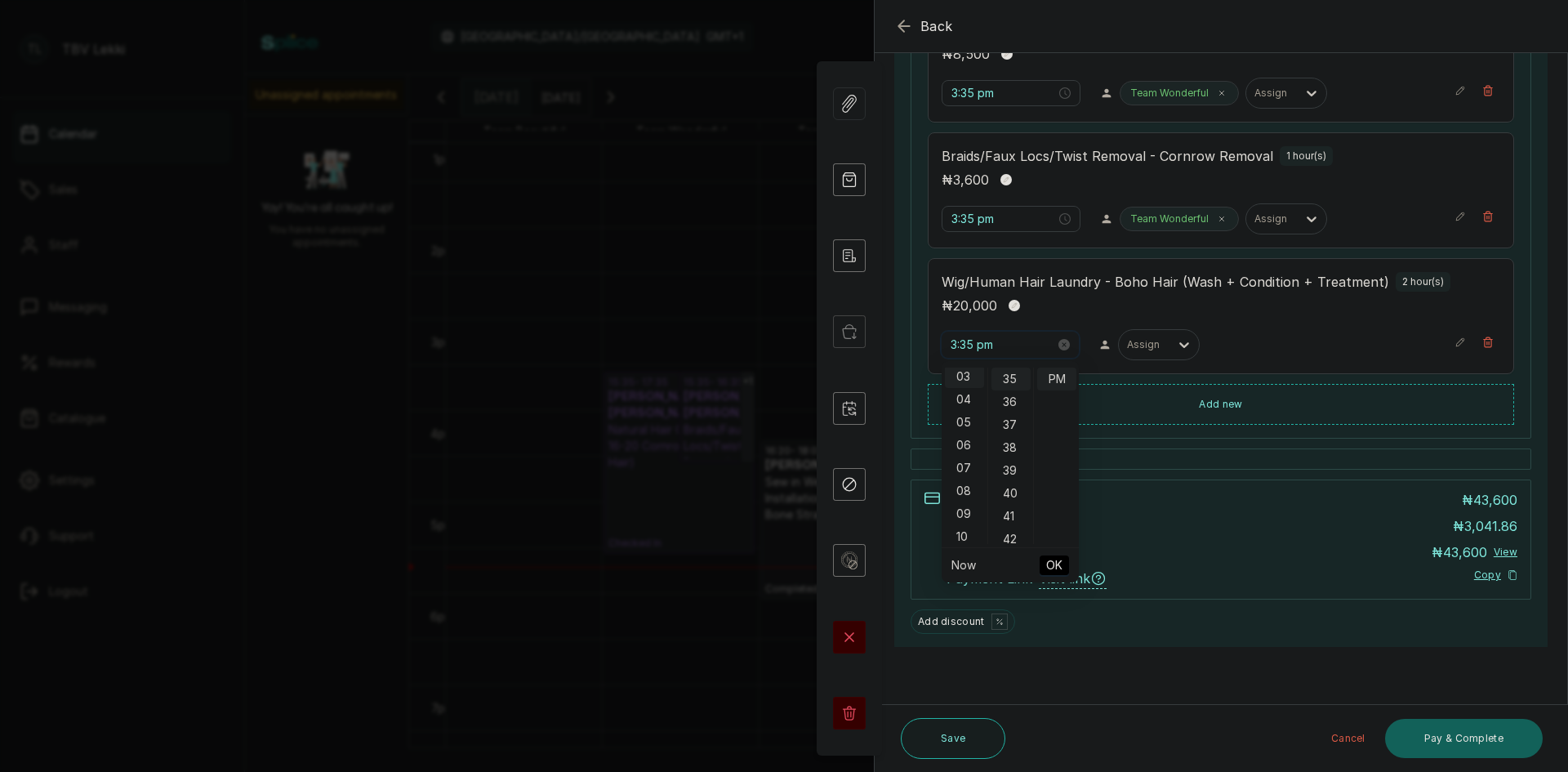
scroll to position [69, 0]
type input "3:35 pm"
click at [1056, 567] on span "OK" at bounding box center [1054, 564] width 17 height 31
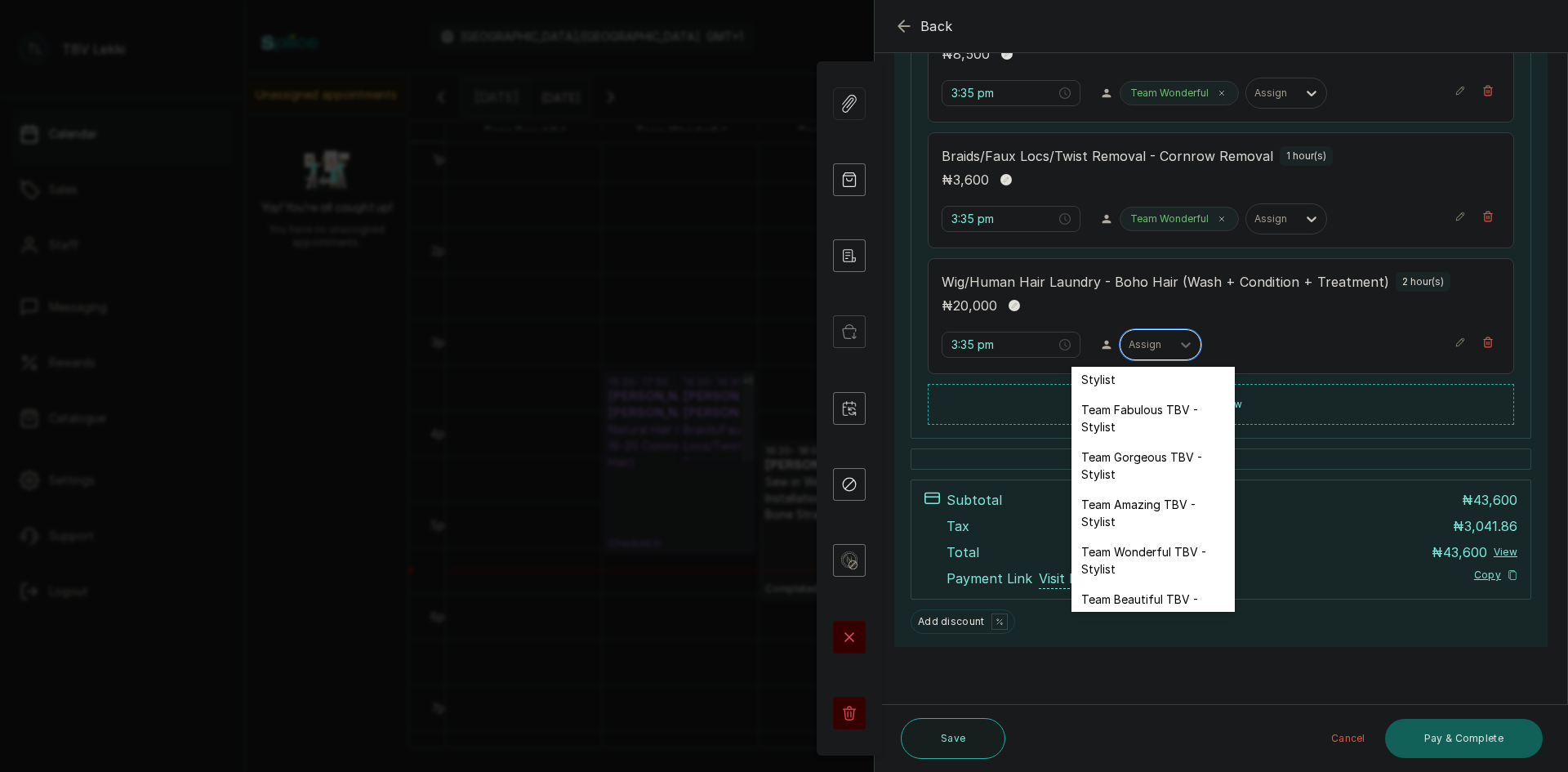
scroll to position [93, 0]
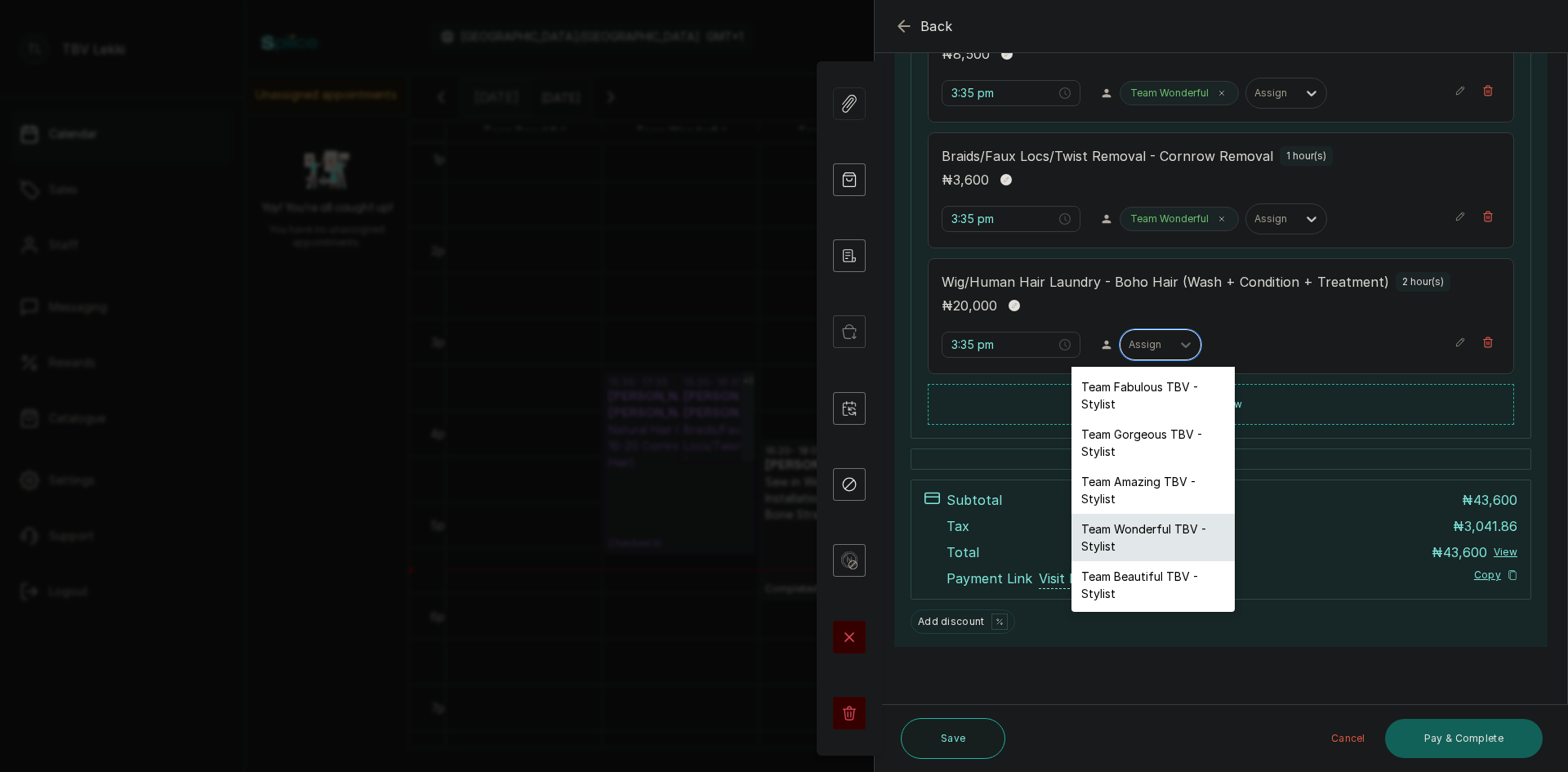
click at [1112, 532] on div "Team Wonderful TBV - Stylist" at bounding box center [1154, 537] width 164 height 47
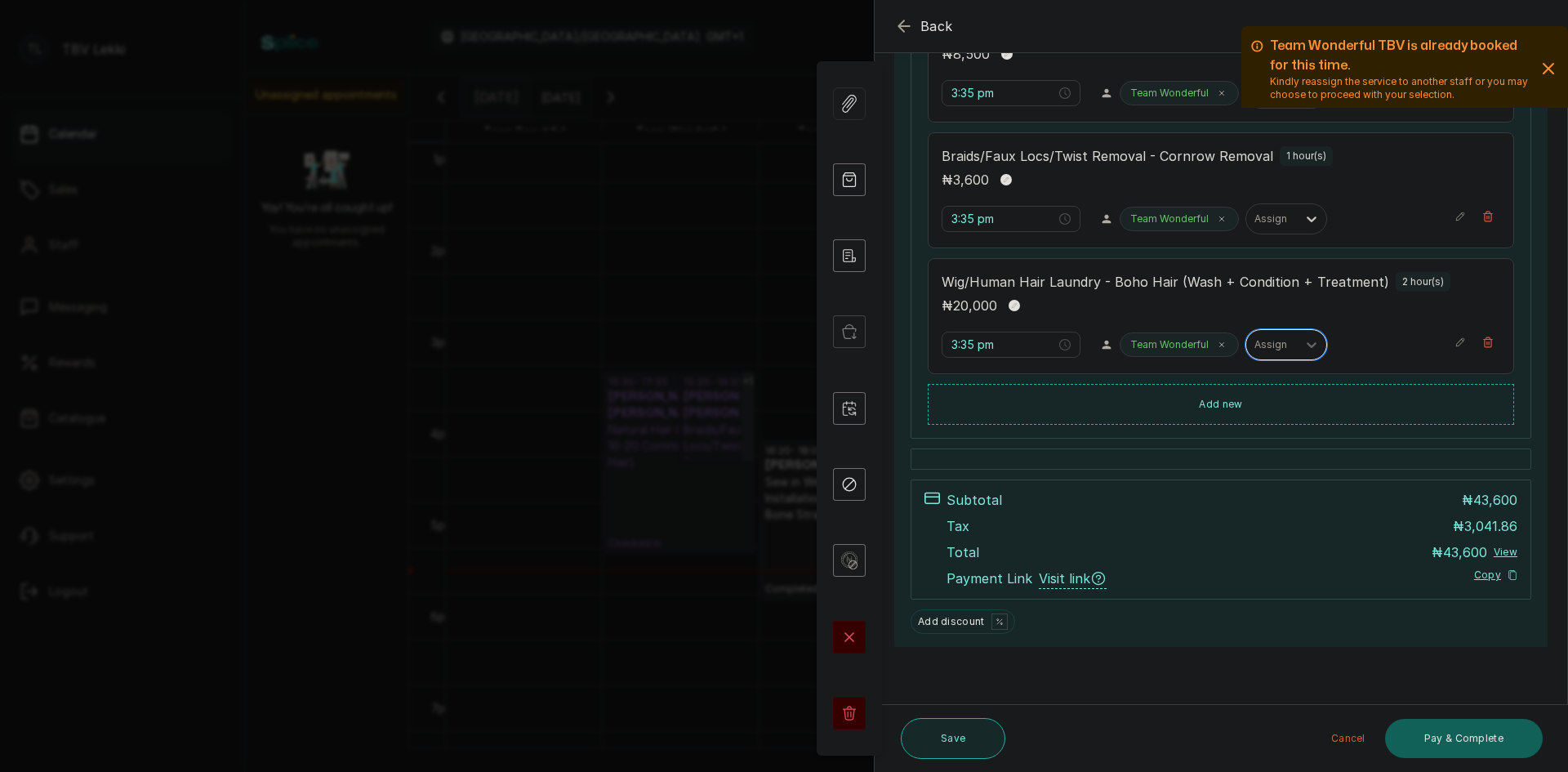
click at [979, 739] on button "Save" at bounding box center [952, 738] width 105 height 40
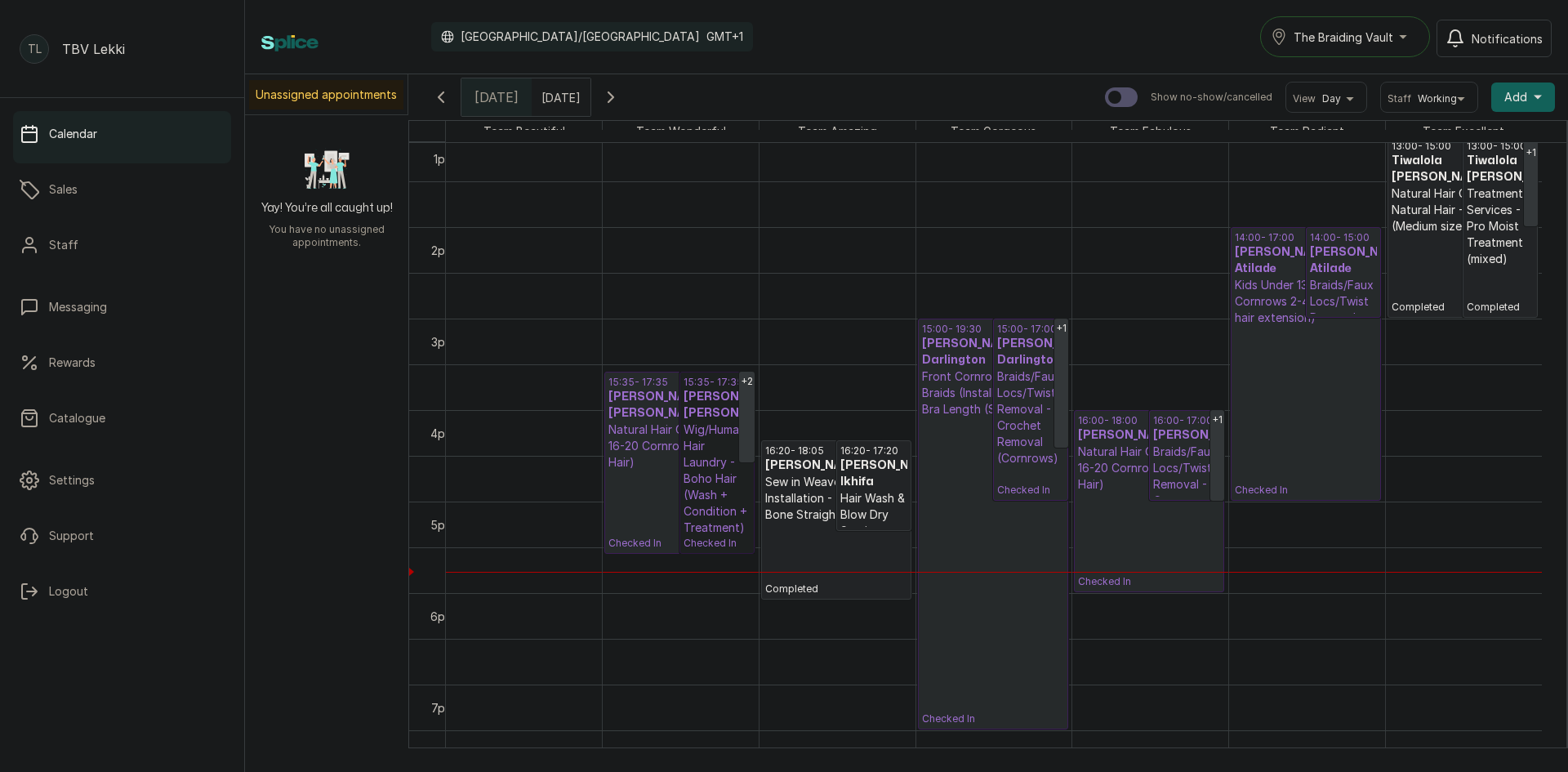
click at [689, 433] on link "15:35 - 17:35 TOFUNMI AKINSEYE AKINSEYE Wig/Human Hair Laundry - Boho Hair (Was…" at bounding box center [717, 462] width 75 height 182
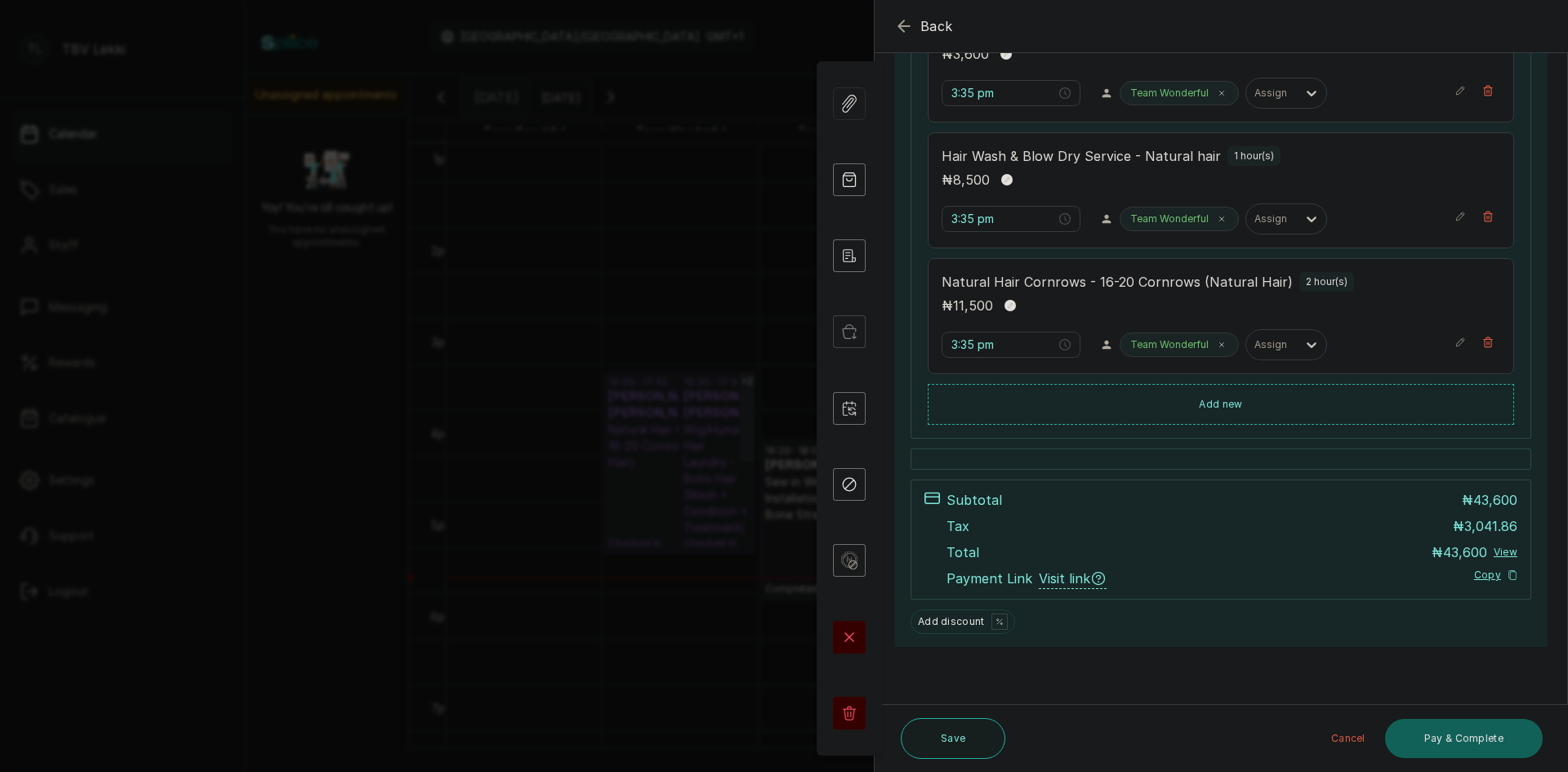
scroll to position [461, 0]
click at [958, 736] on button "Save" at bounding box center [952, 738] width 105 height 40
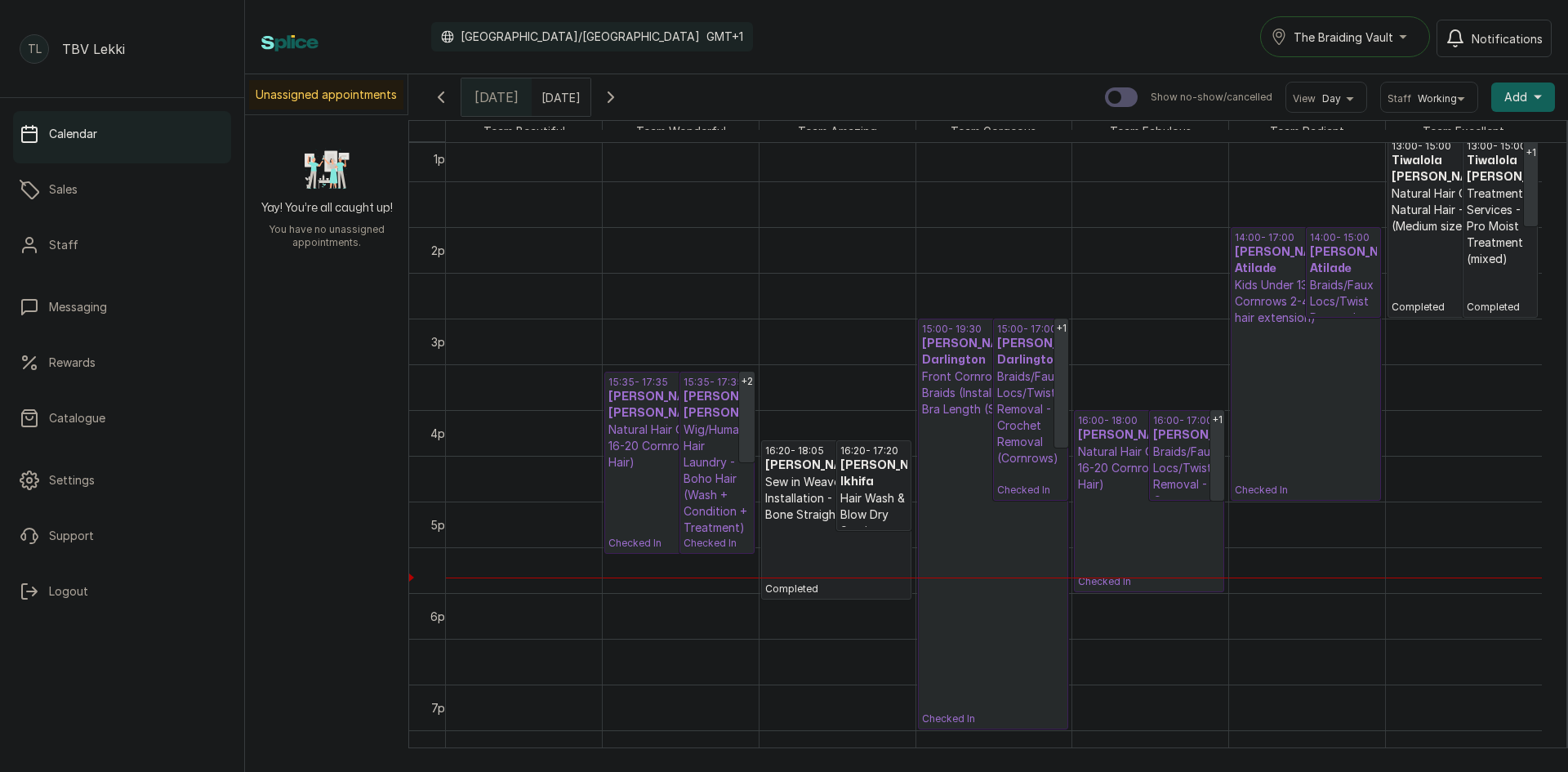
type input "dd/MM/yyyy"
click at [558, 102] on input "dd/MM/yyyy" at bounding box center [546, 93] width 26 height 28
click at [463, 203] on div "7" at bounding box center [451, 201] width 25 height 25
click at [605, 349] on button "OK" at bounding box center [587, 353] width 34 height 26
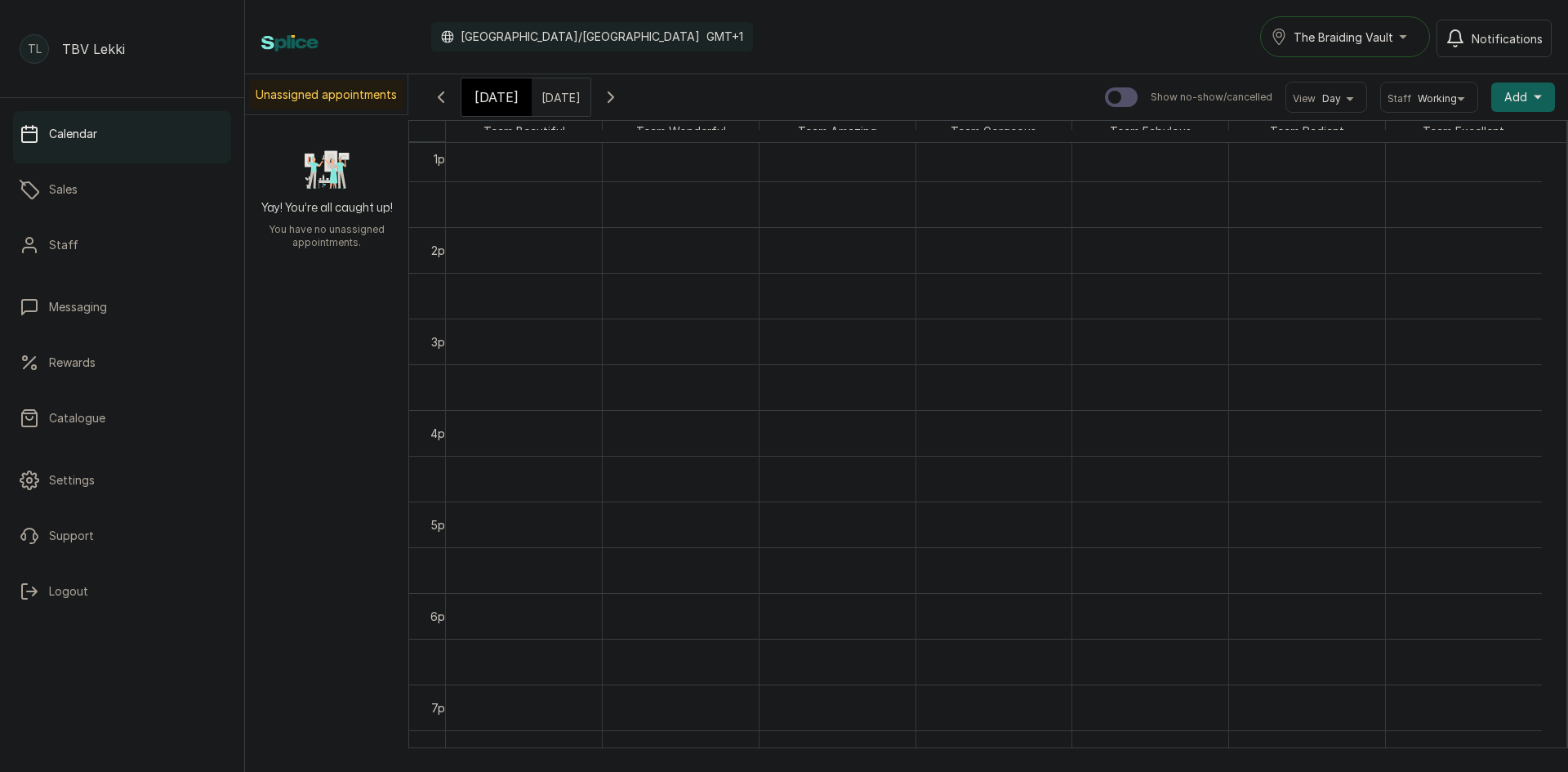
type input "07/10/2025"
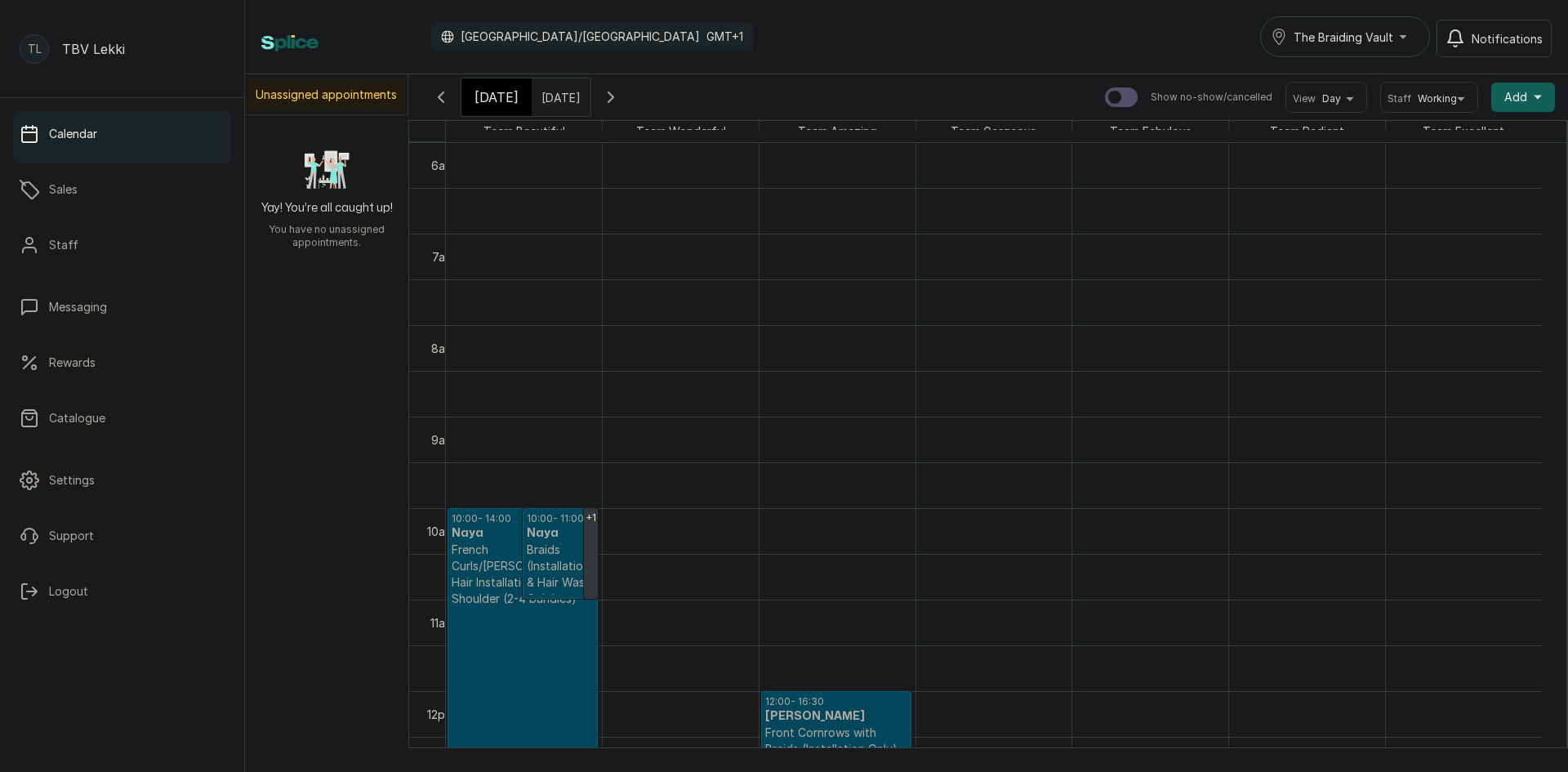
click at [493, 109] on div "[DATE]" at bounding box center [497, 97] width 70 height 38
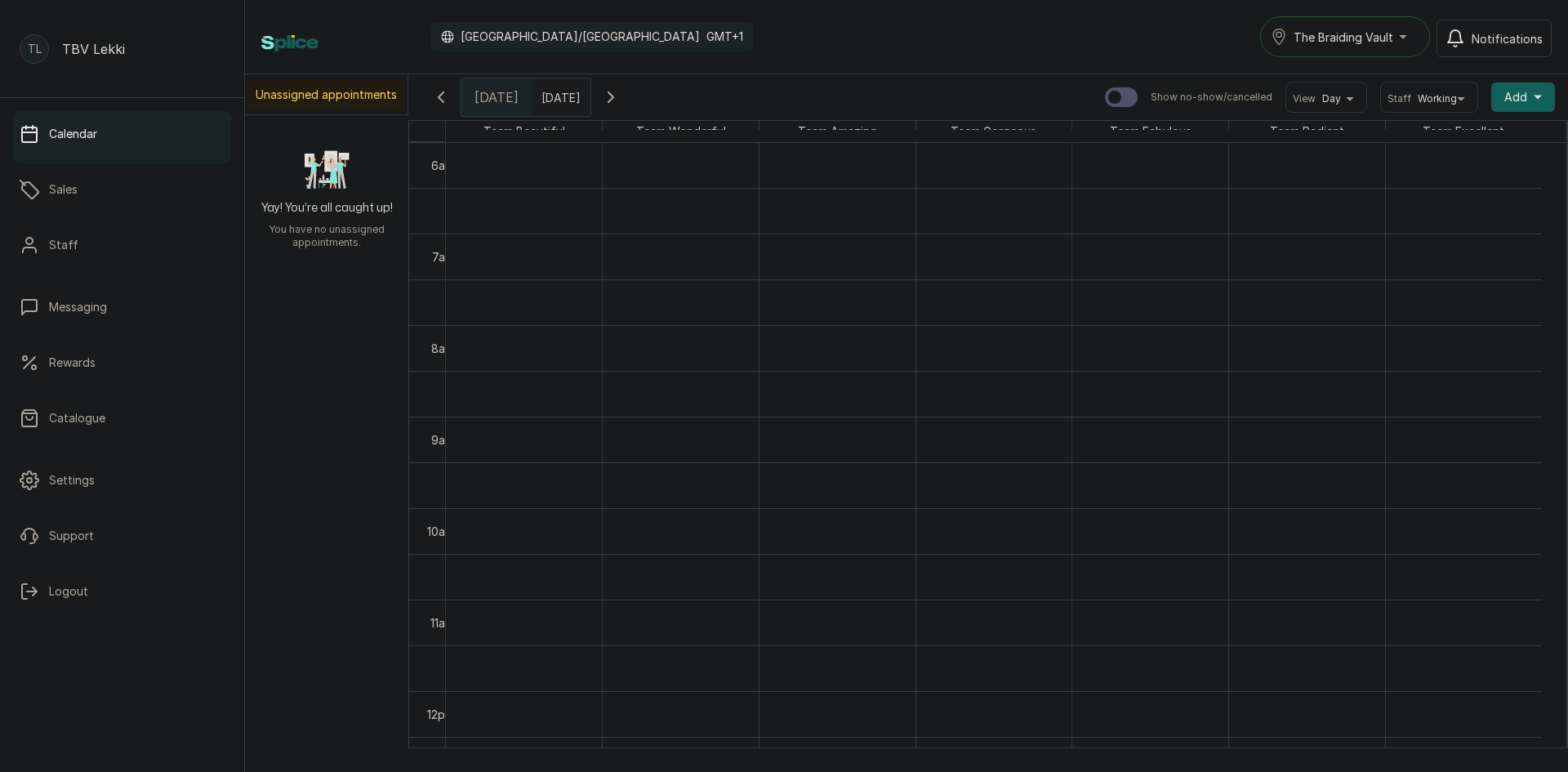
click at [492, 112] on div "[DATE]" at bounding box center [497, 97] width 70 height 38
click at [485, 97] on span "[DATE]" at bounding box center [497, 97] width 44 height 19
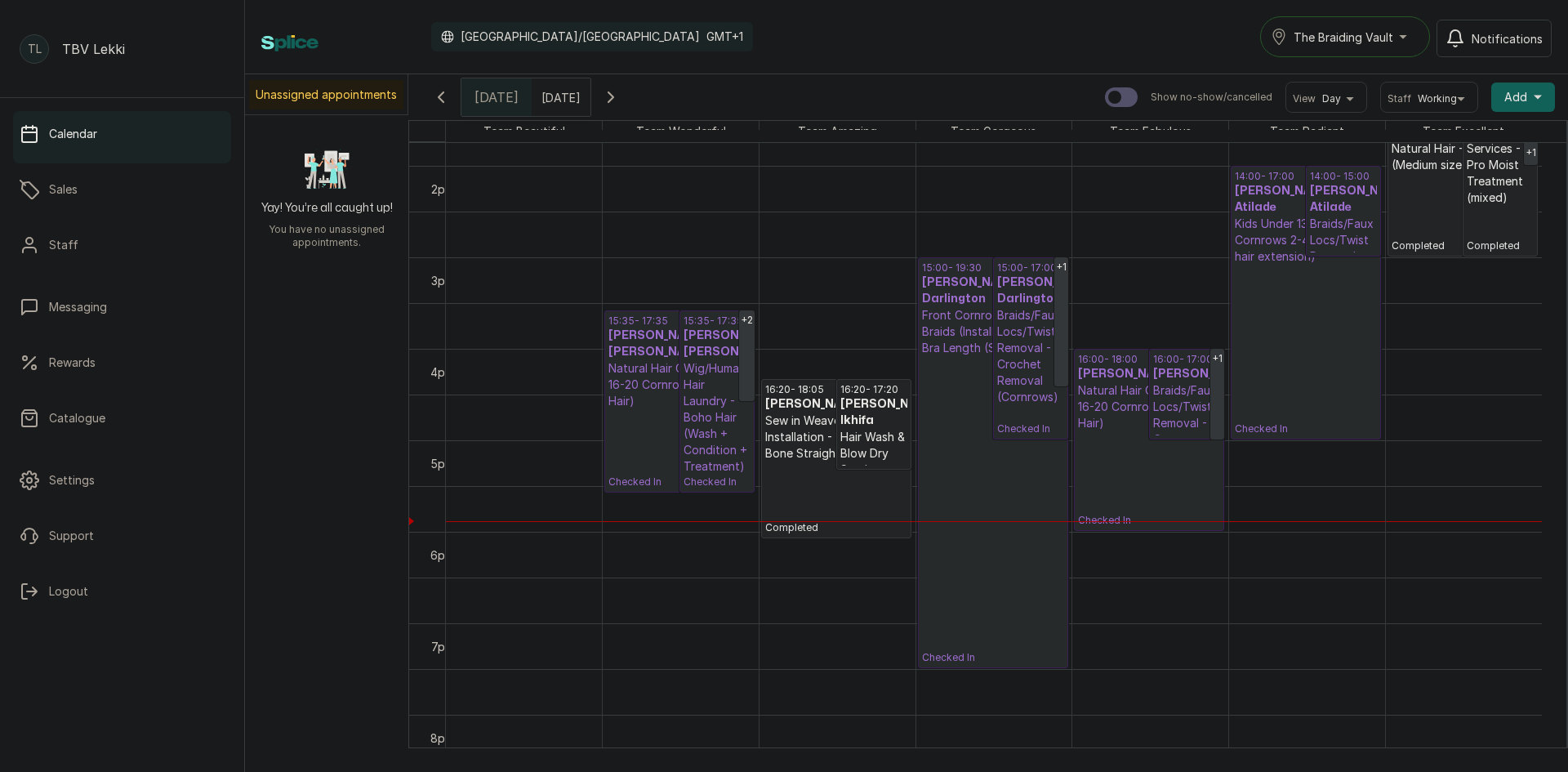
scroll to position [1261, 0]
click at [626, 376] on link "15:35 - 17:35 TOFUNMI AKINSEYE AKINSEYE Natural Hair Cornrows - 16-20 Cornrows …" at bounding box center [679, 397] width 150 height 182
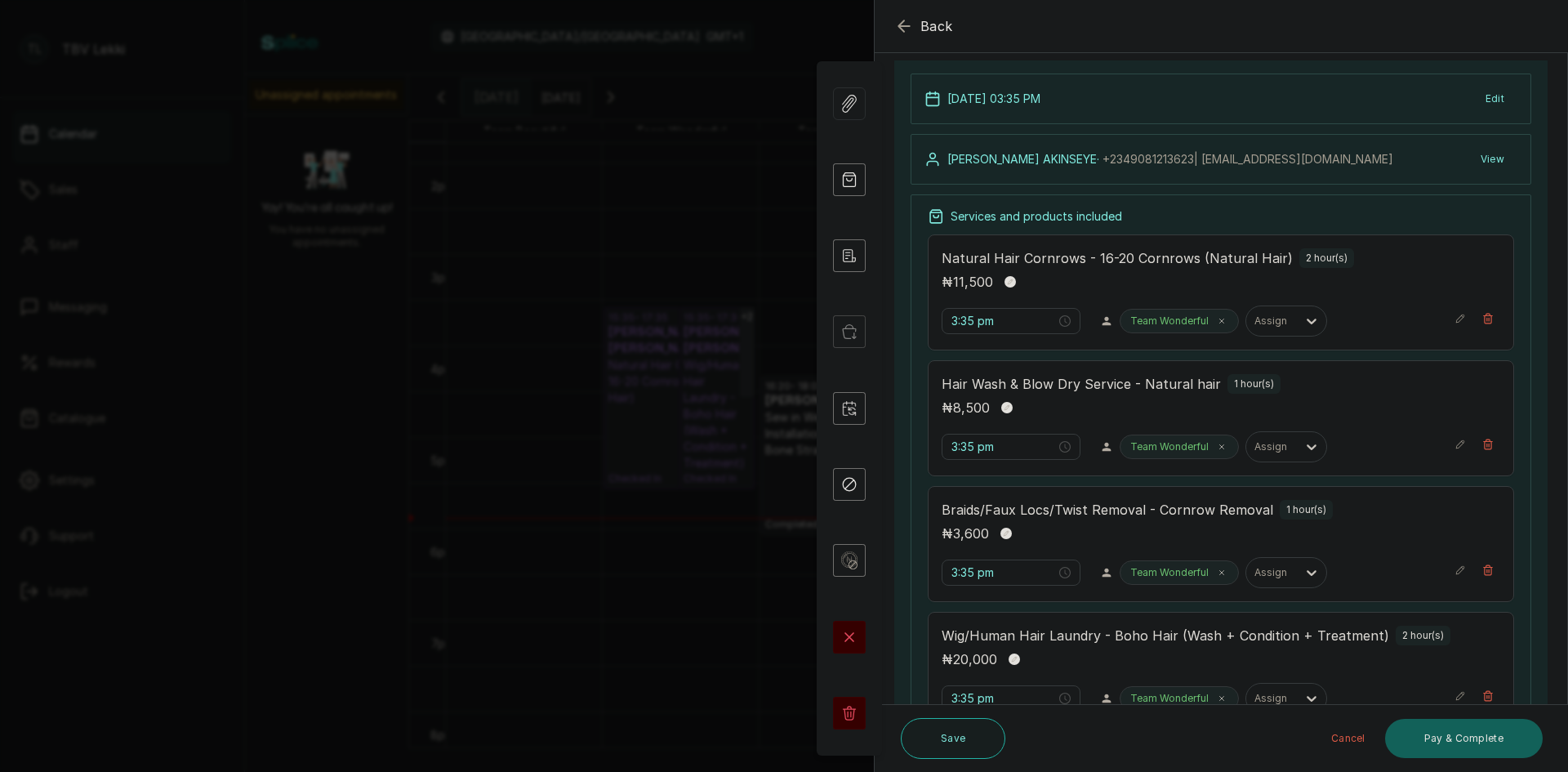
scroll to position [106, 0]
click at [897, 26] on icon "button" at bounding box center [904, 26] width 19 height 19
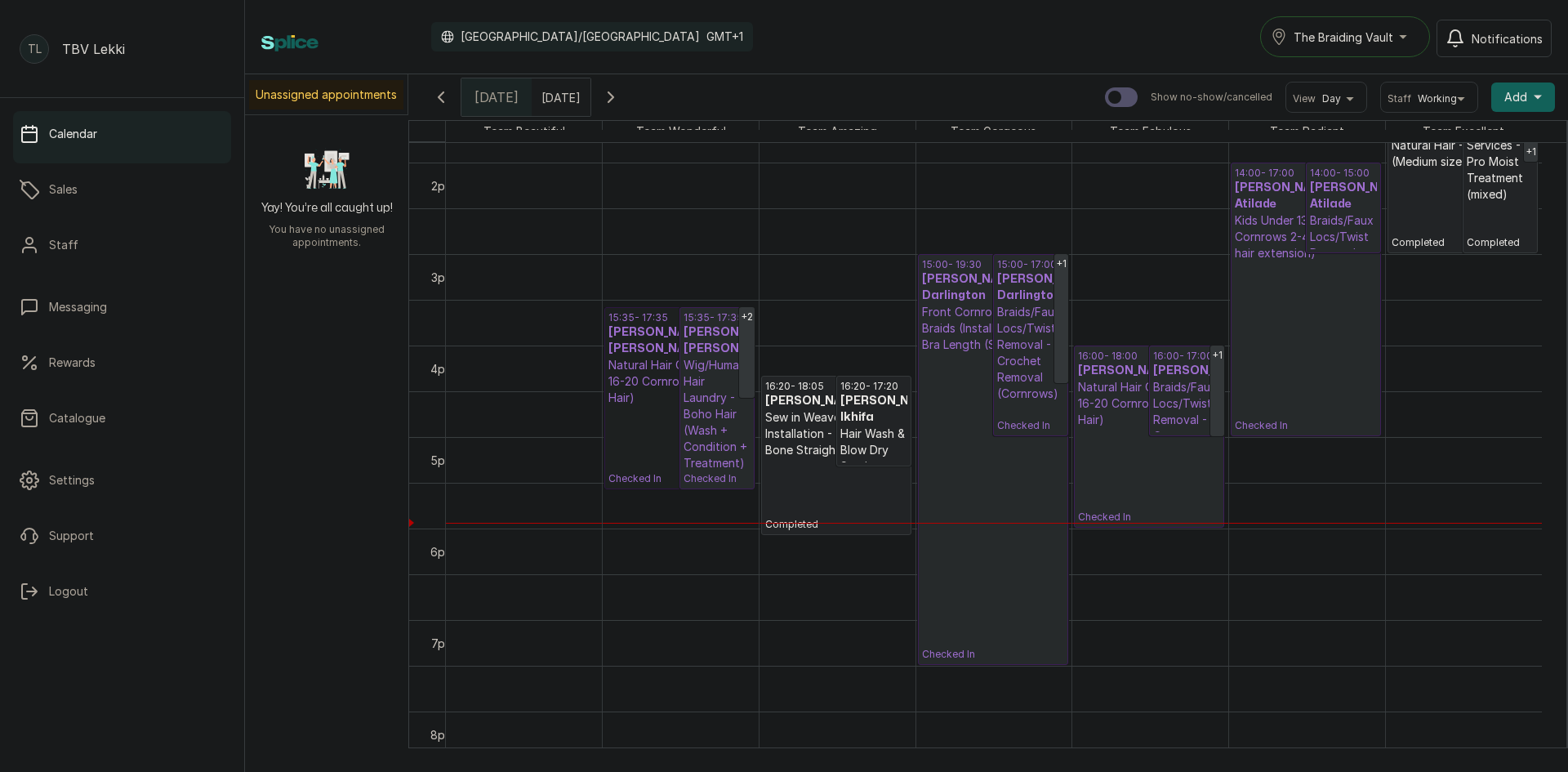
click at [694, 357] on h3 "[PERSON_NAME] [PERSON_NAME]" at bounding box center [717, 340] width 67 height 33
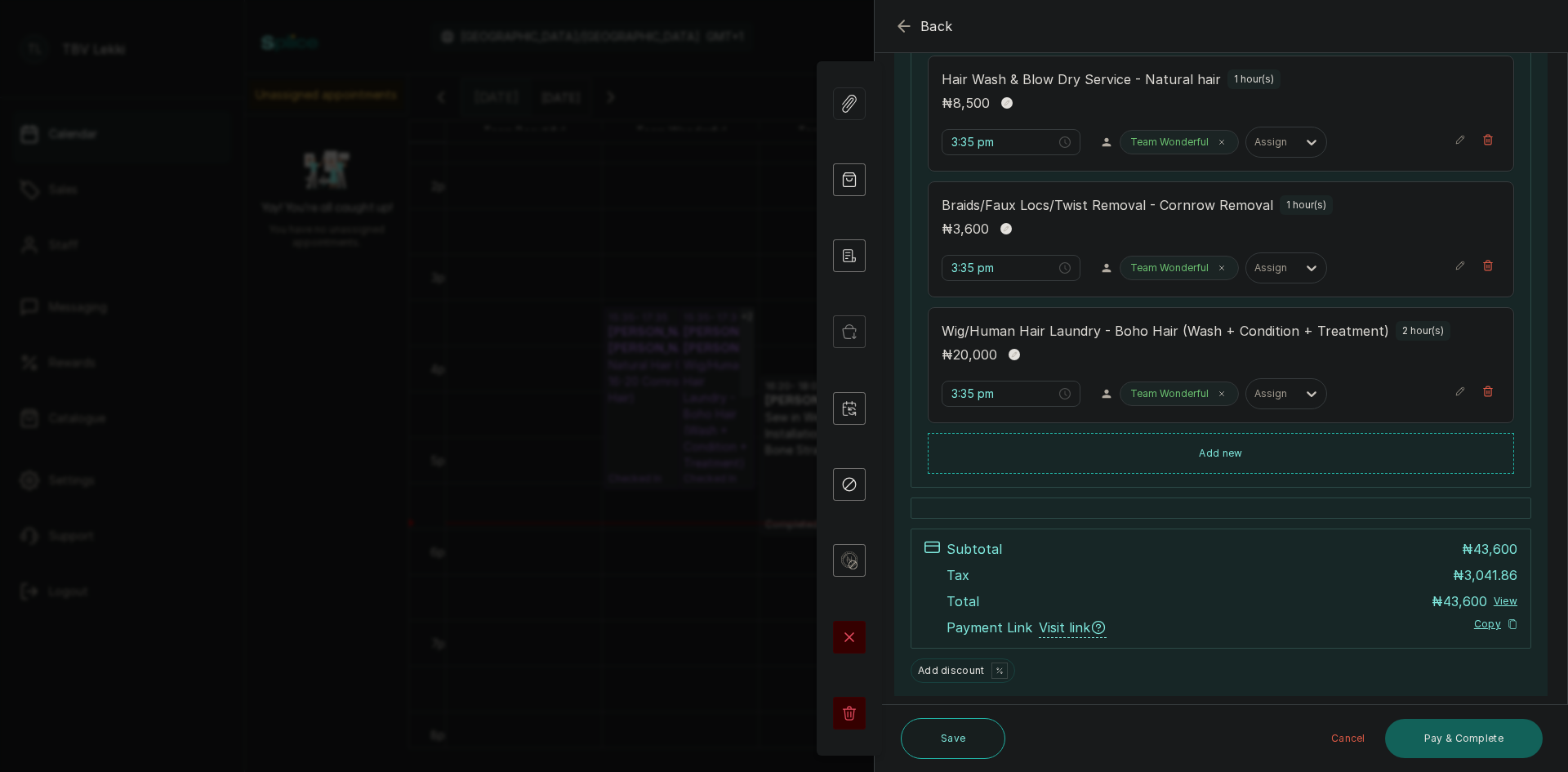
scroll to position [433, 0]
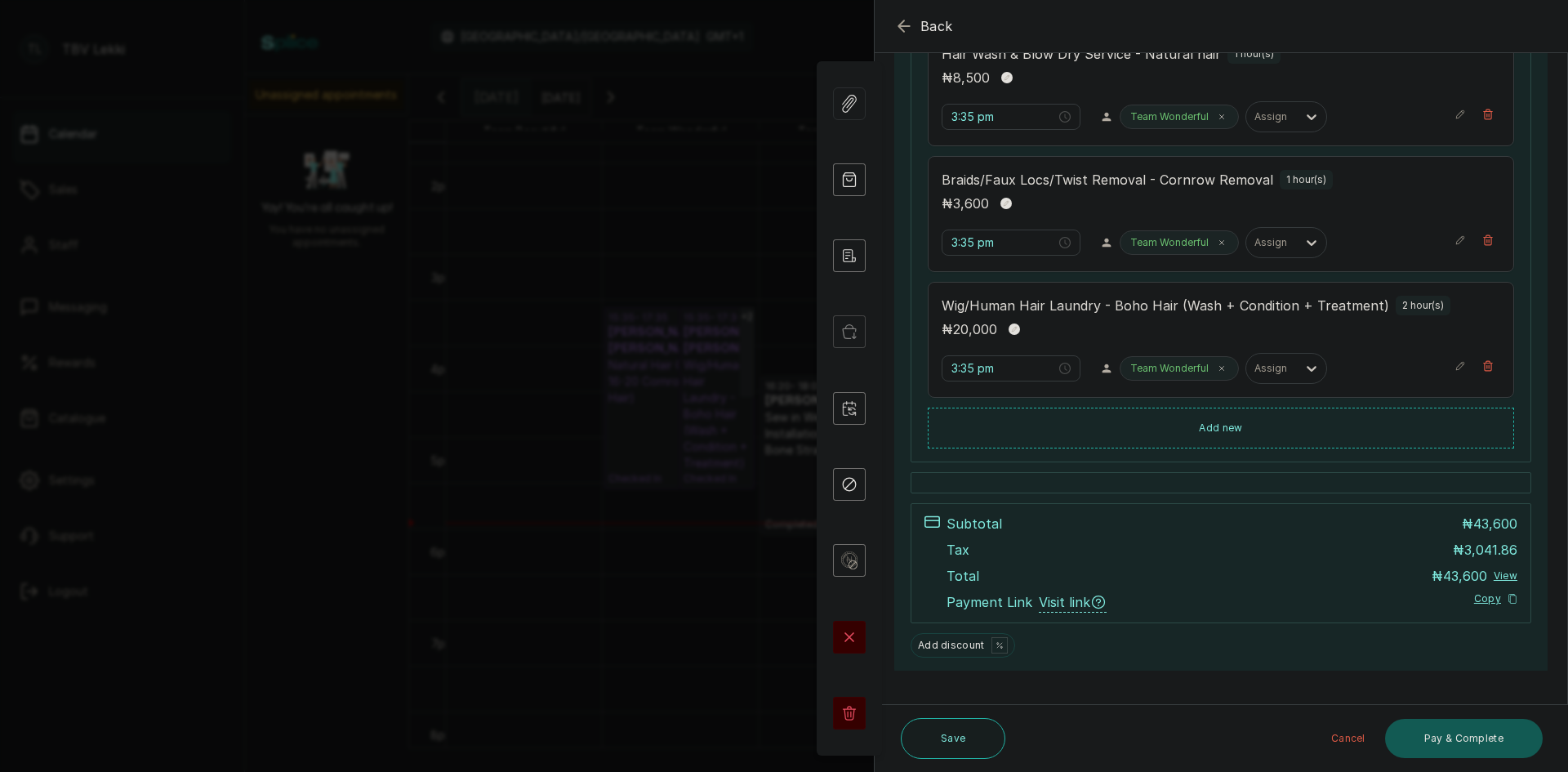
click at [1501, 744] on button "Pay & Complete" at bounding box center [1463, 738] width 157 height 40
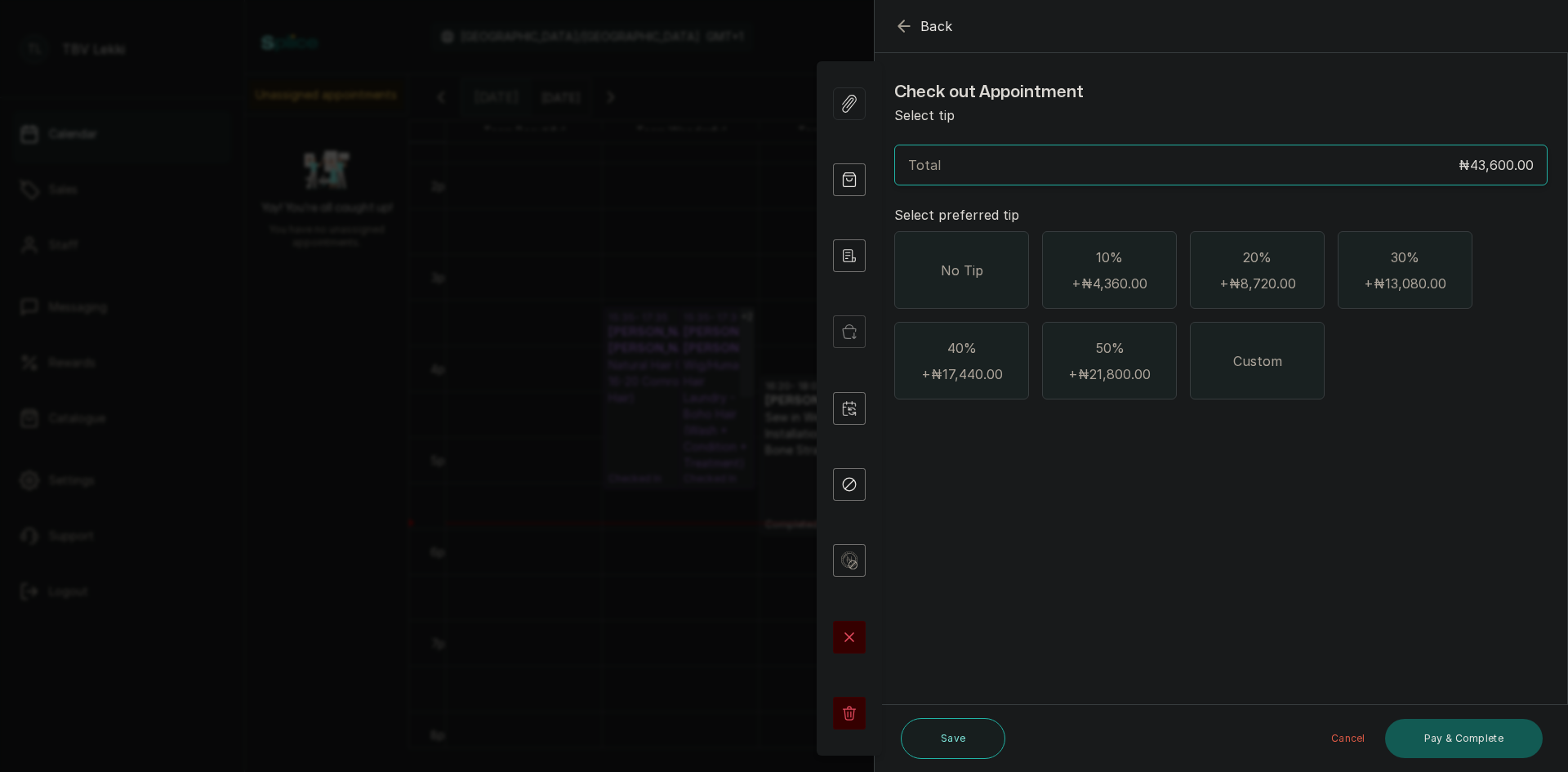
scroll to position [0, 0]
click at [957, 290] on div "No Tip" at bounding box center [961, 270] width 135 height 77
click at [1456, 739] on button "Pay & Complete" at bounding box center [1463, 738] width 157 height 40
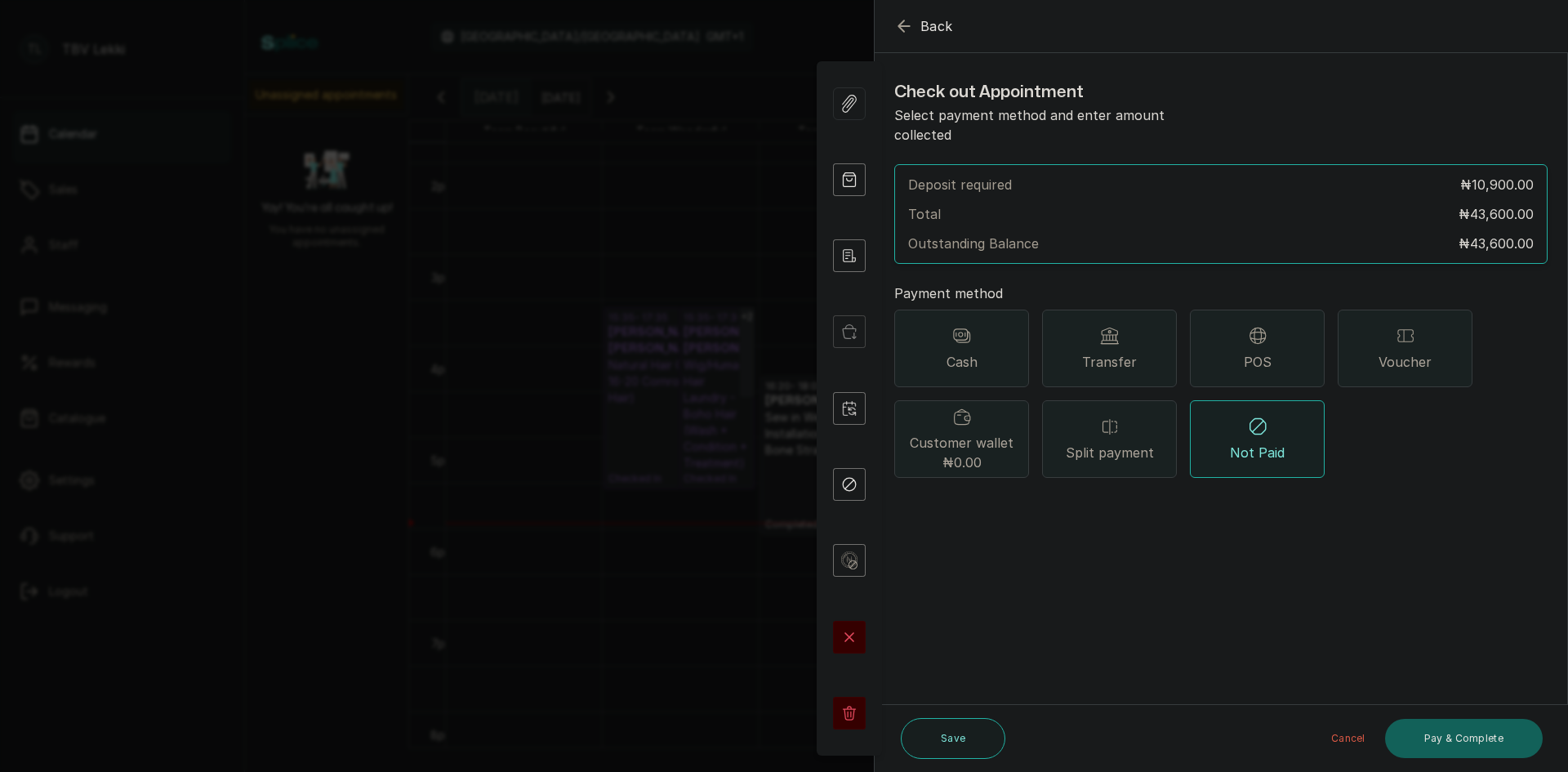
click at [1092, 352] on span "Transfer" at bounding box center [1110, 361] width 55 height 19
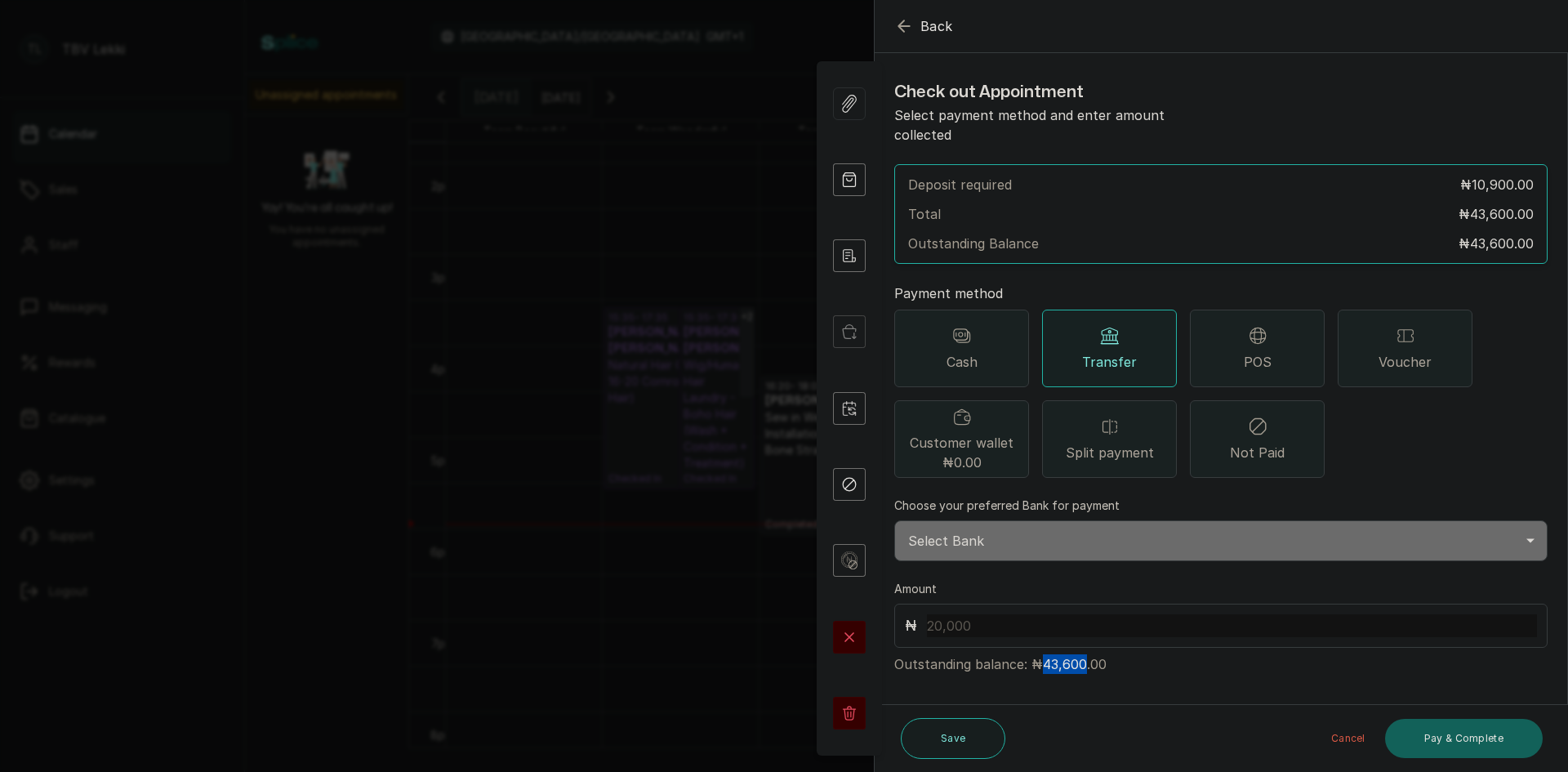
drag, startPoint x: 1039, startPoint y: 639, endPoint x: 1080, endPoint y: 645, distance: 41.4
click at [1080, 648] on p "Outstanding balance: ₦43,600.00" at bounding box center [1221, 661] width 653 height 26
copy p "43,600"
click at [969, 614] on input "text" at bounding box center [1232, 625] width 610 height 23
paste input "43,600"
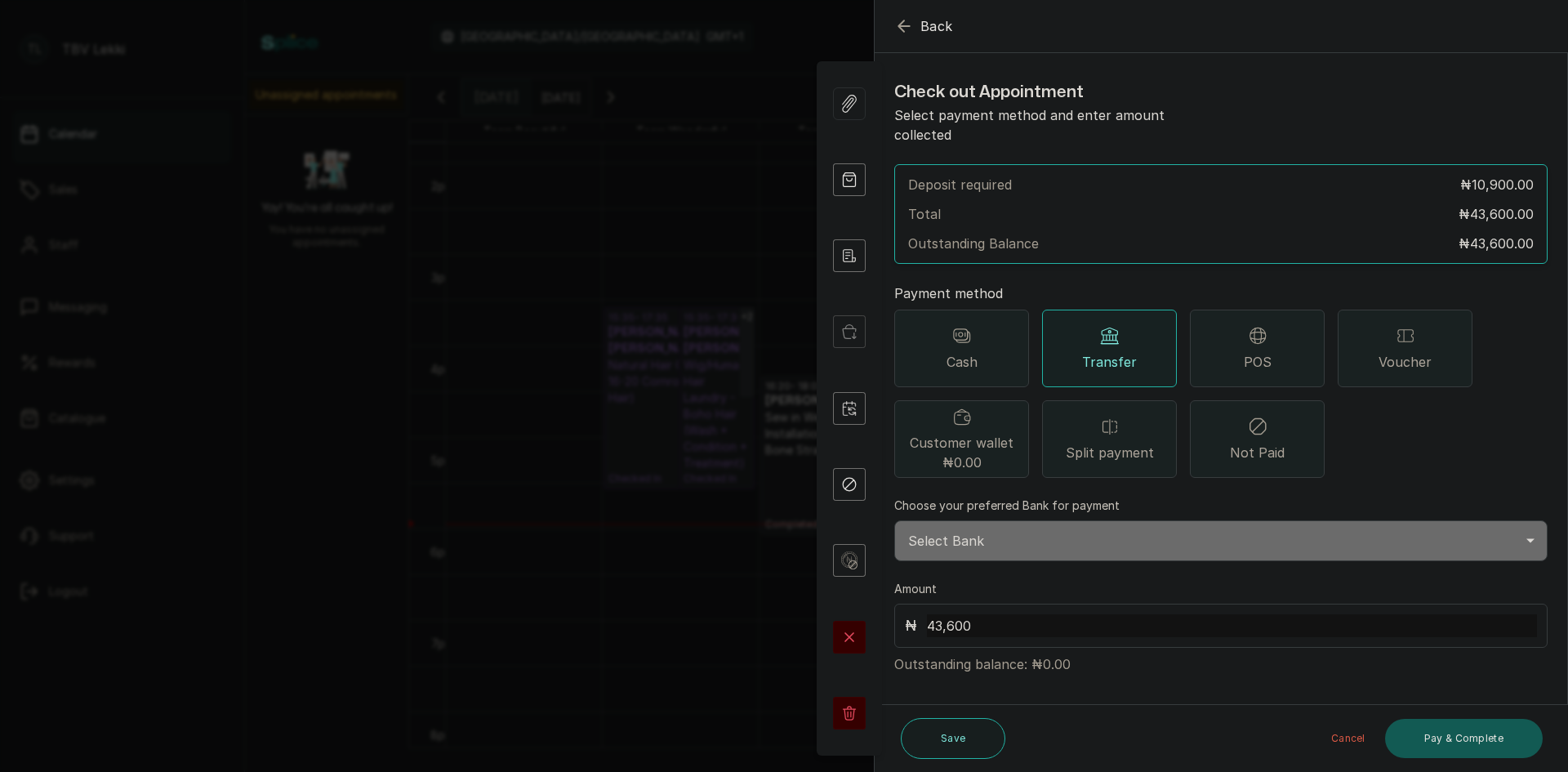
type input "43,600"
click at [1445, 747] on button "Pay & Complete" at bounding box center [1463, 738] width 157 height 40
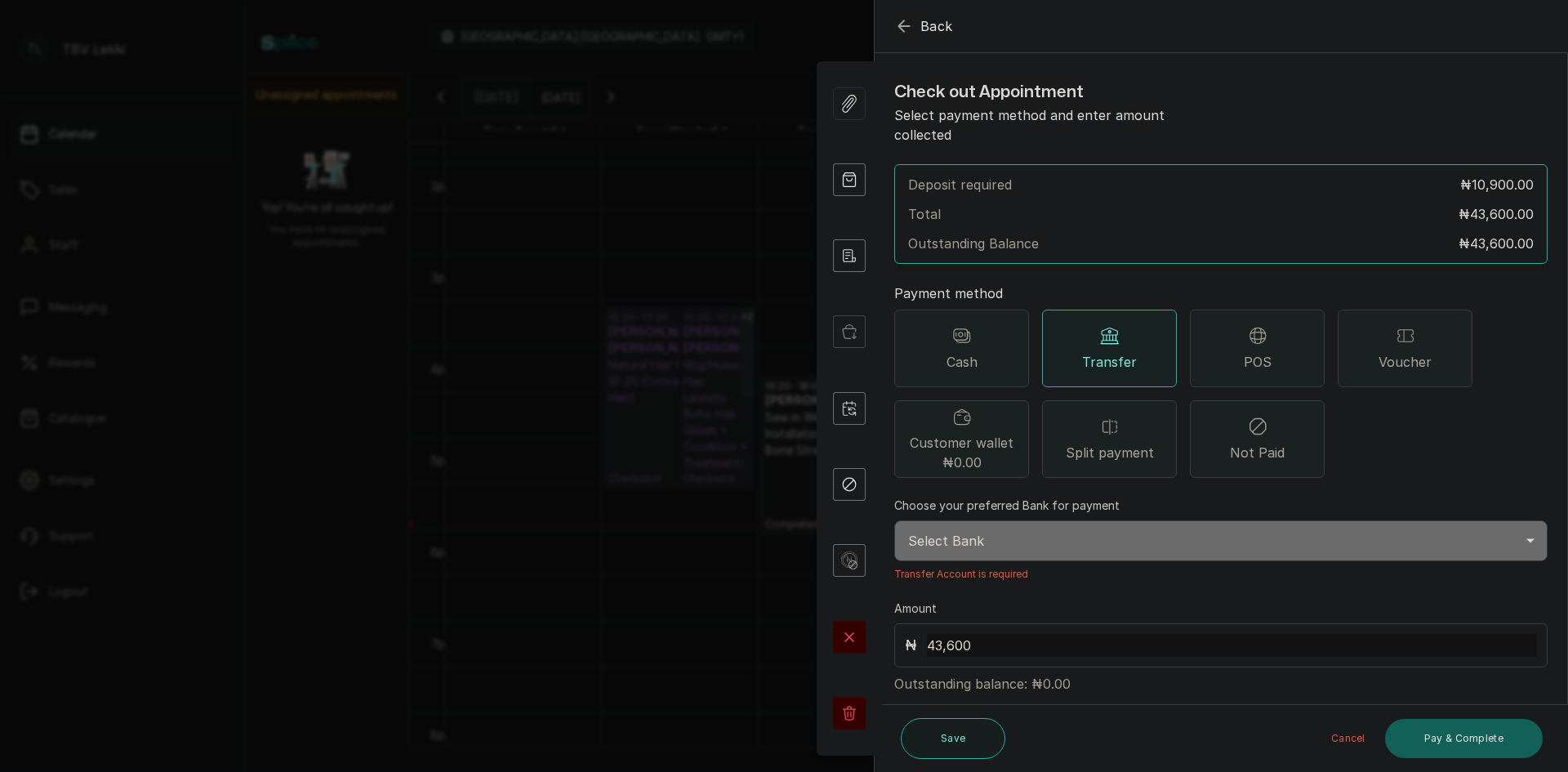
click at [997, 521] on select "Select Bank TRACTION/TBV LEKKI Paystack-Titan Traction - The braiding vault lek…" at bounding box center [1221, 541] width 653 height 40
select select "118e1c88-eefc-4432-b8b6-73435625d06e"
click at [894, 521] on select "Select Bank TRACTION/TBV LEKKI Paystack-Titan Traction - The braiding vault lek…" at bounding box center [1221, 541] width 653 height 40
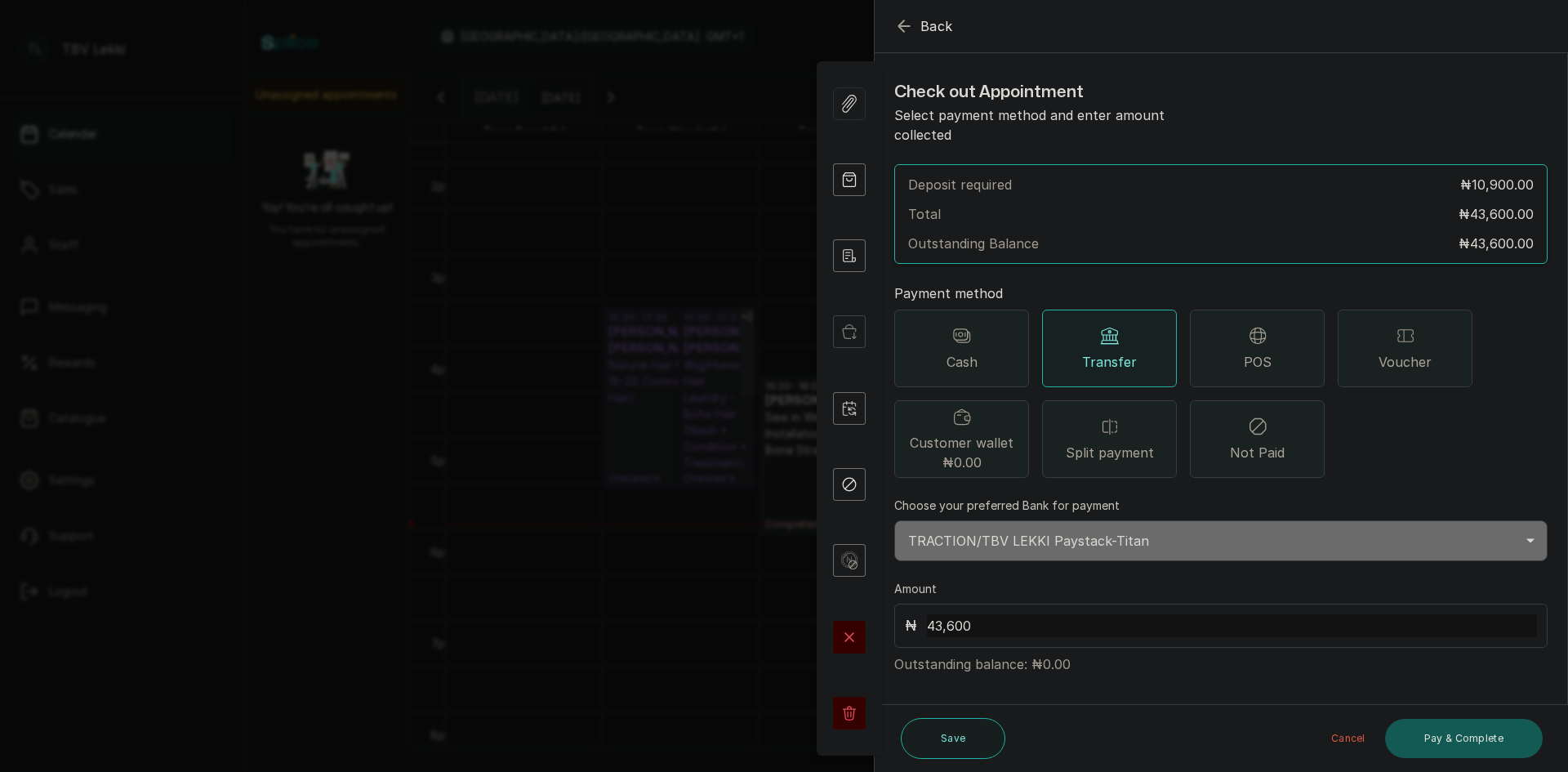
click at [1434, 747] on button "Pay & Complete" at bounding box center [1463, 738] width 157 height 40
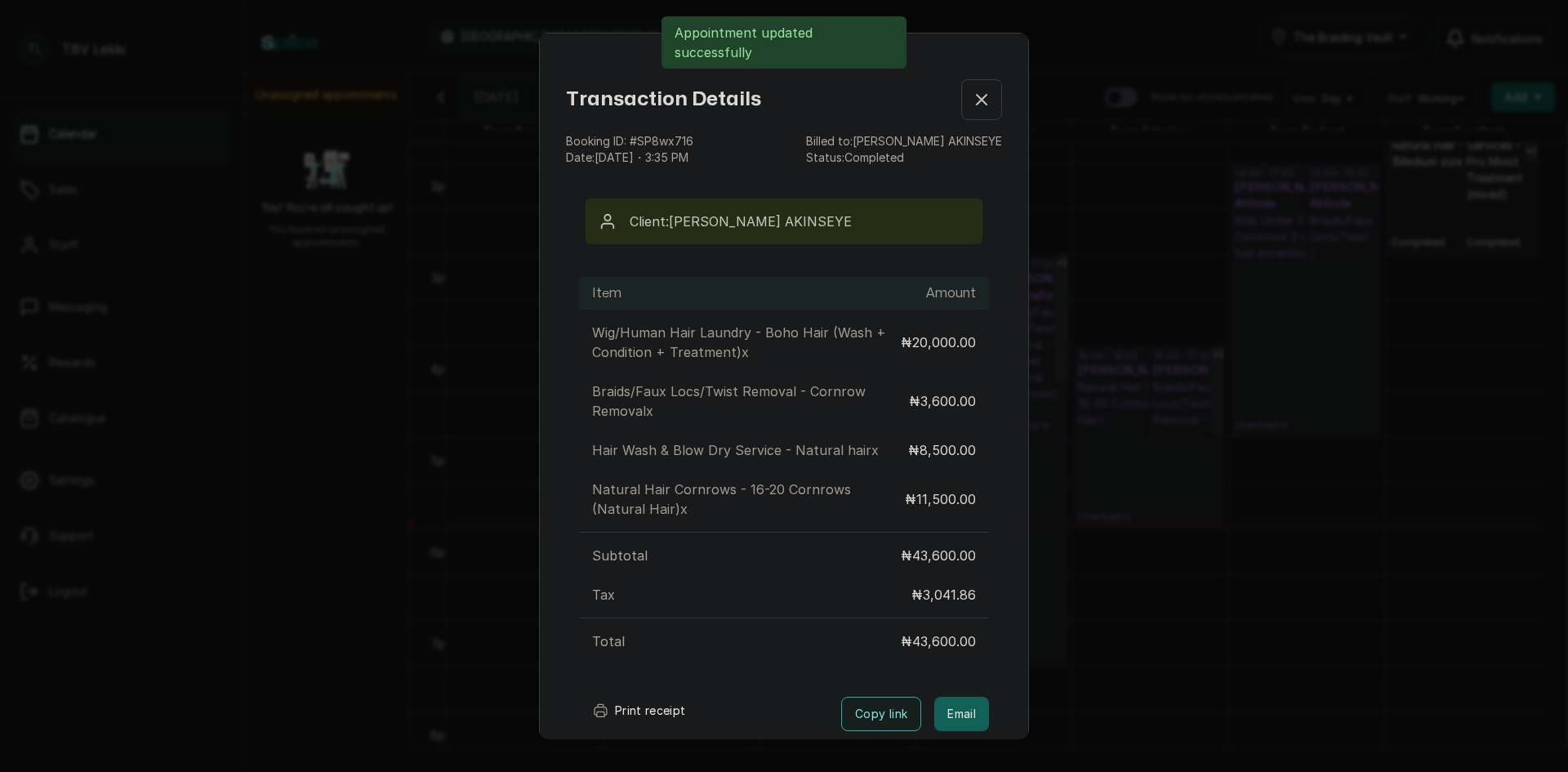
click at [662, 710] on button "Print receipt" at bounding box center [638, 710] width 120 height 33
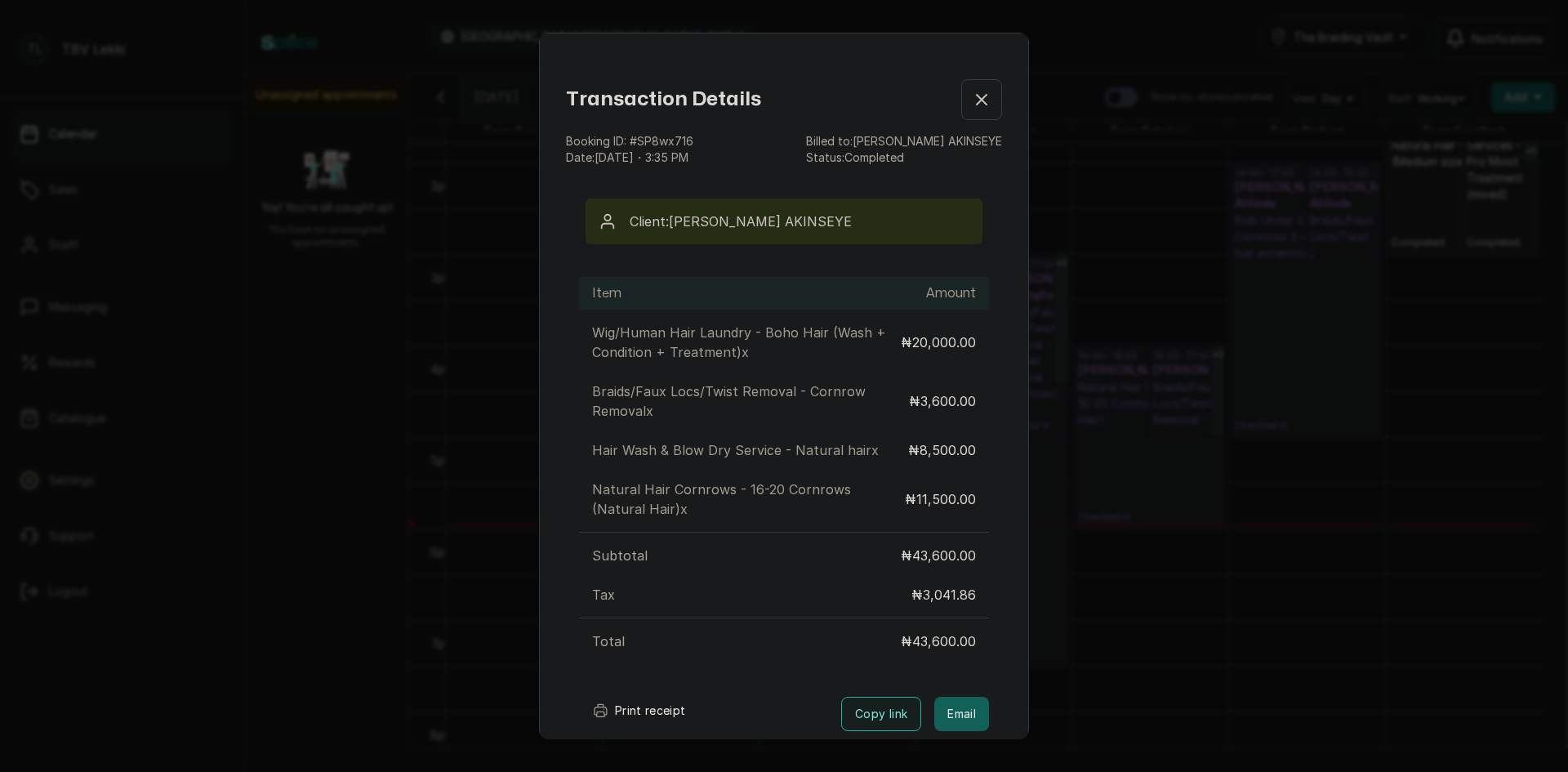
click at [972, 106] on icon "button" at bounding box center [981, 99] width 19 height 19
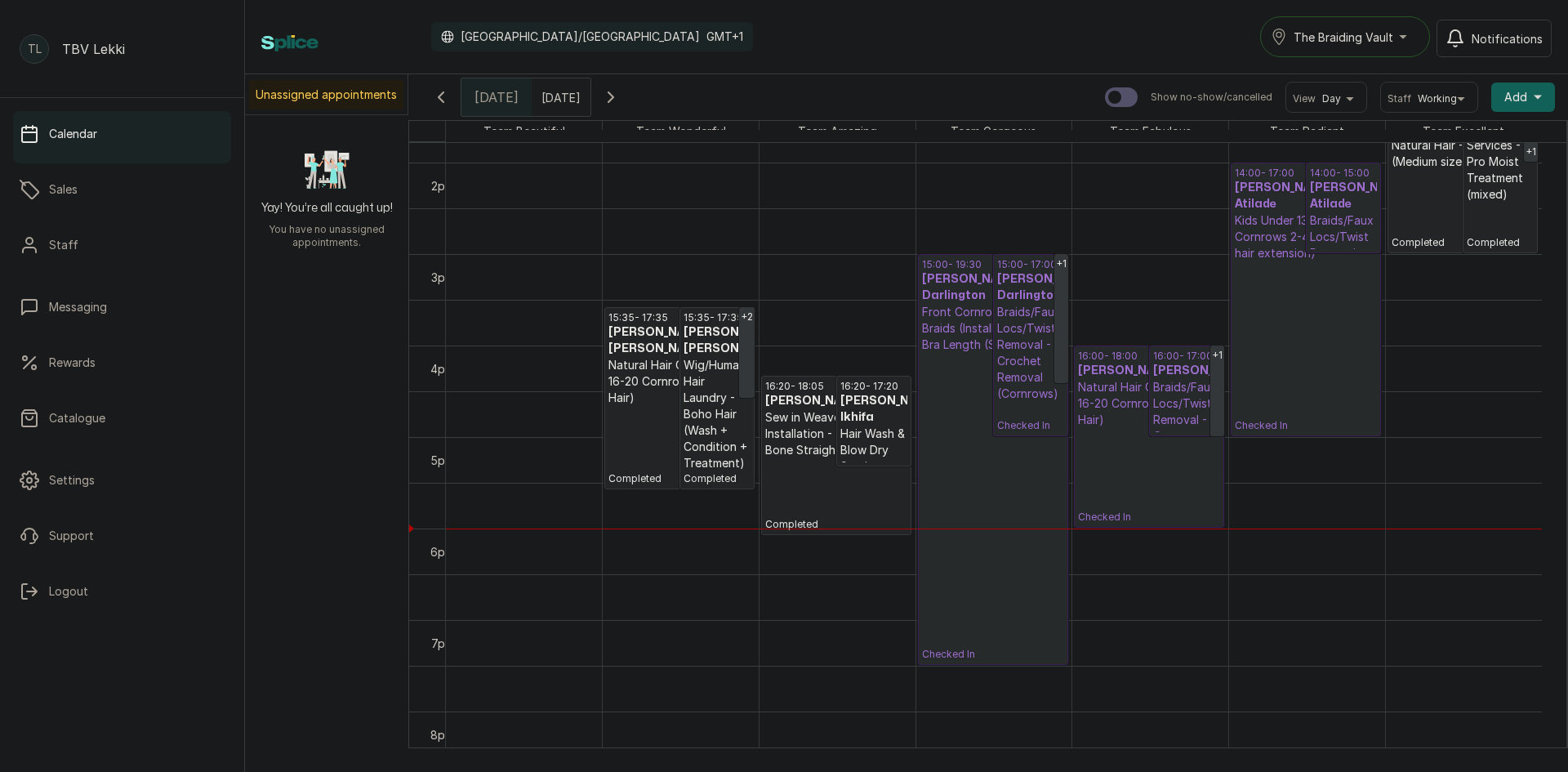
click at [727, 357] on h3 "[PERSON_NAME] [PERSON_NAME]" at bounding box center [717, 340] width 67 height 33
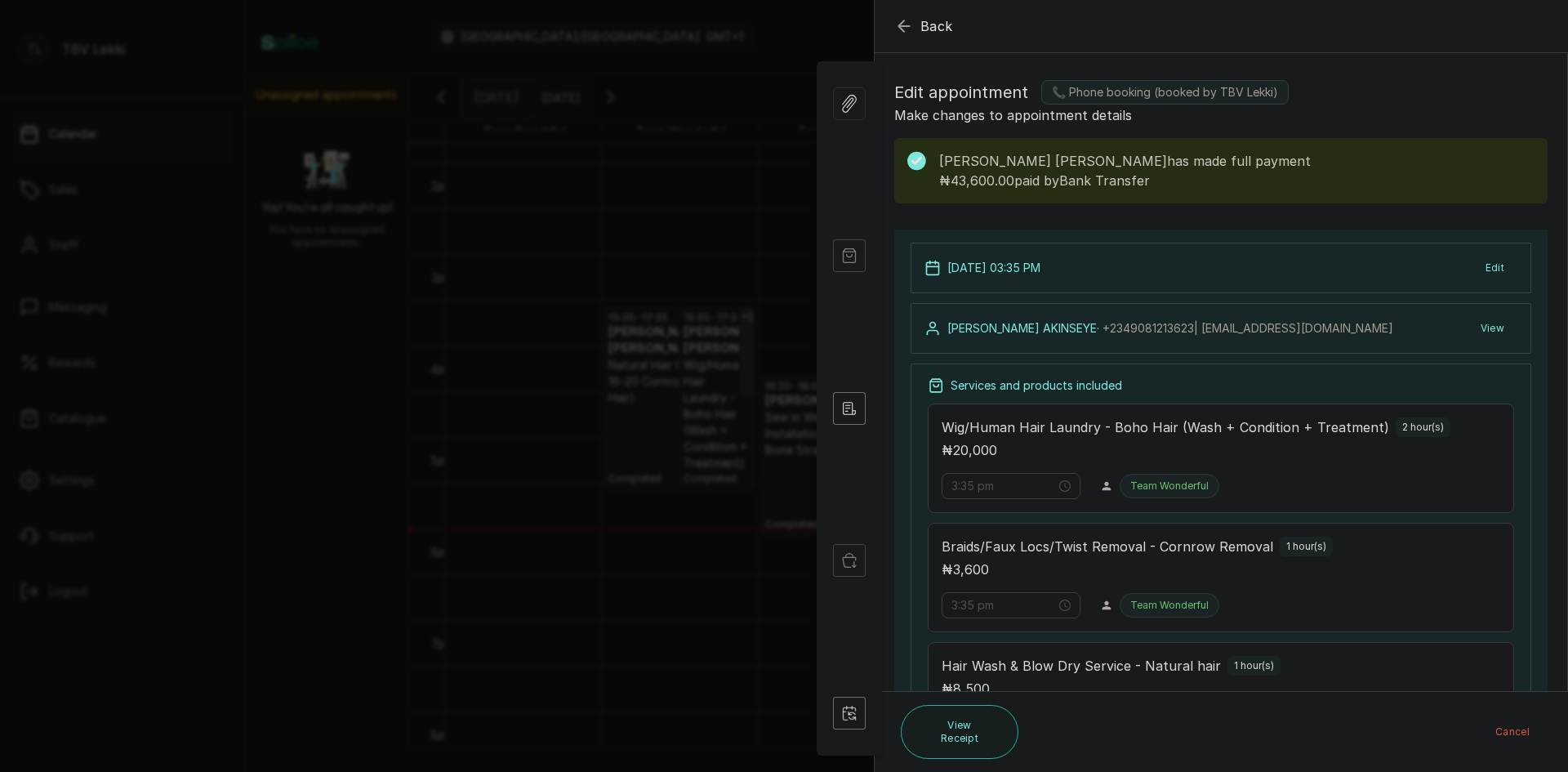
drag, startPoint x: 904, startPoint y: 21, endPoint x: 879, endPoint y: 12, distance: 26.6
click at [902, 18] on icon "button" at bounding box center [904, 26] width 19 height 19
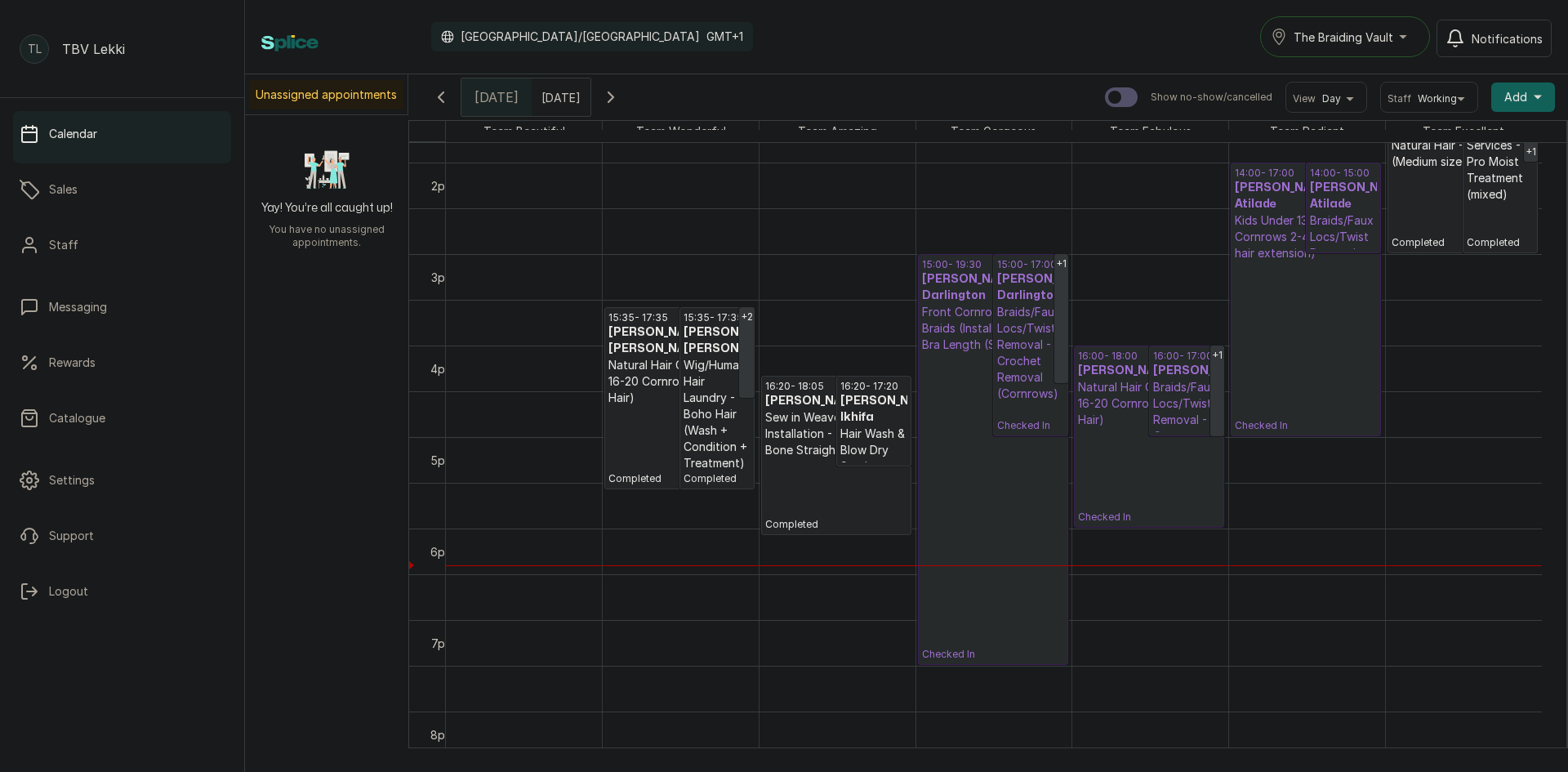
click at [1167, 398] on p "Braids/Faux Locs/Twist Removal - Cornrow Removal" at bounding box center [1186, 419] width 67 height 82
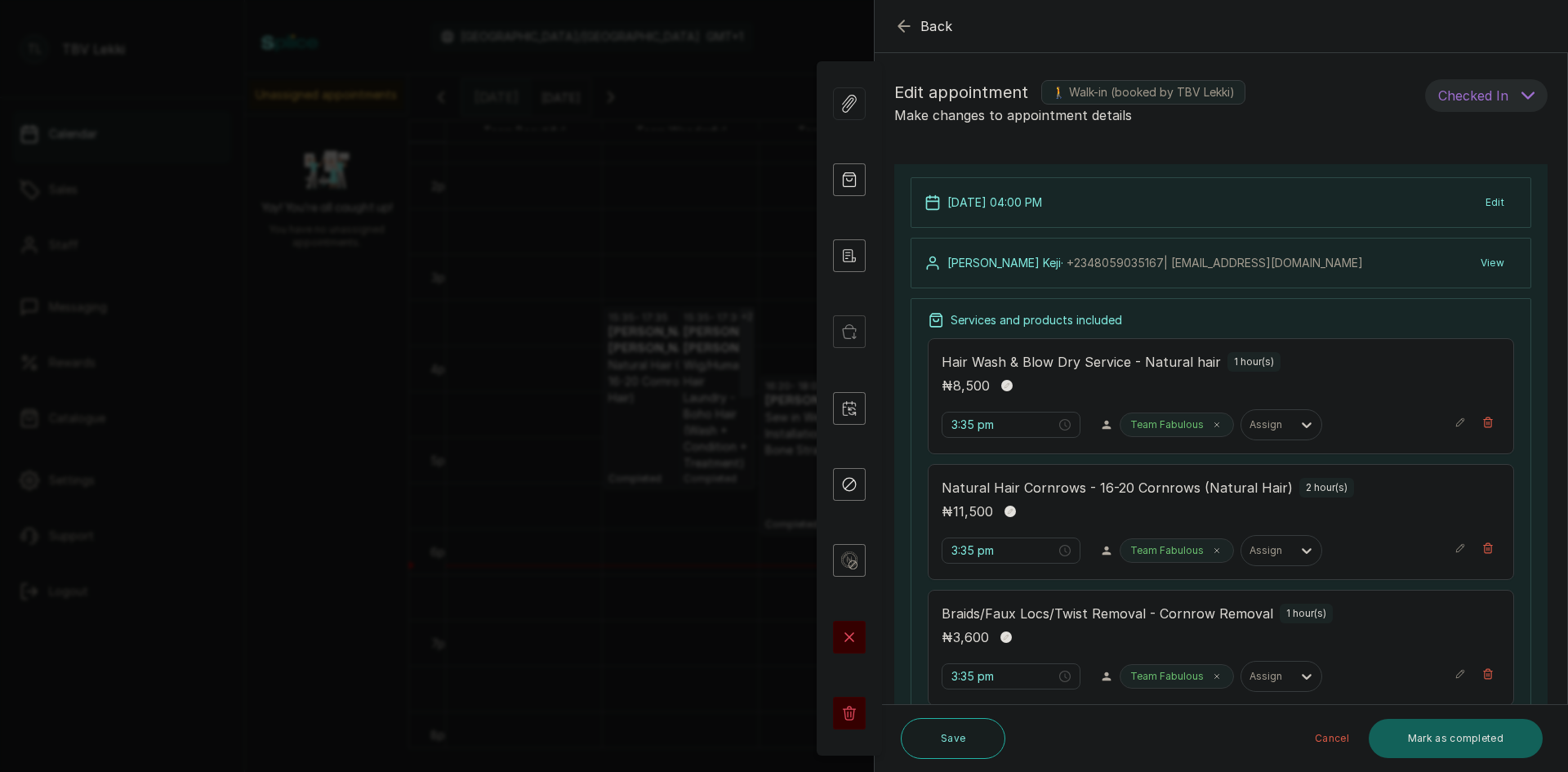
type input "4:00 pm"
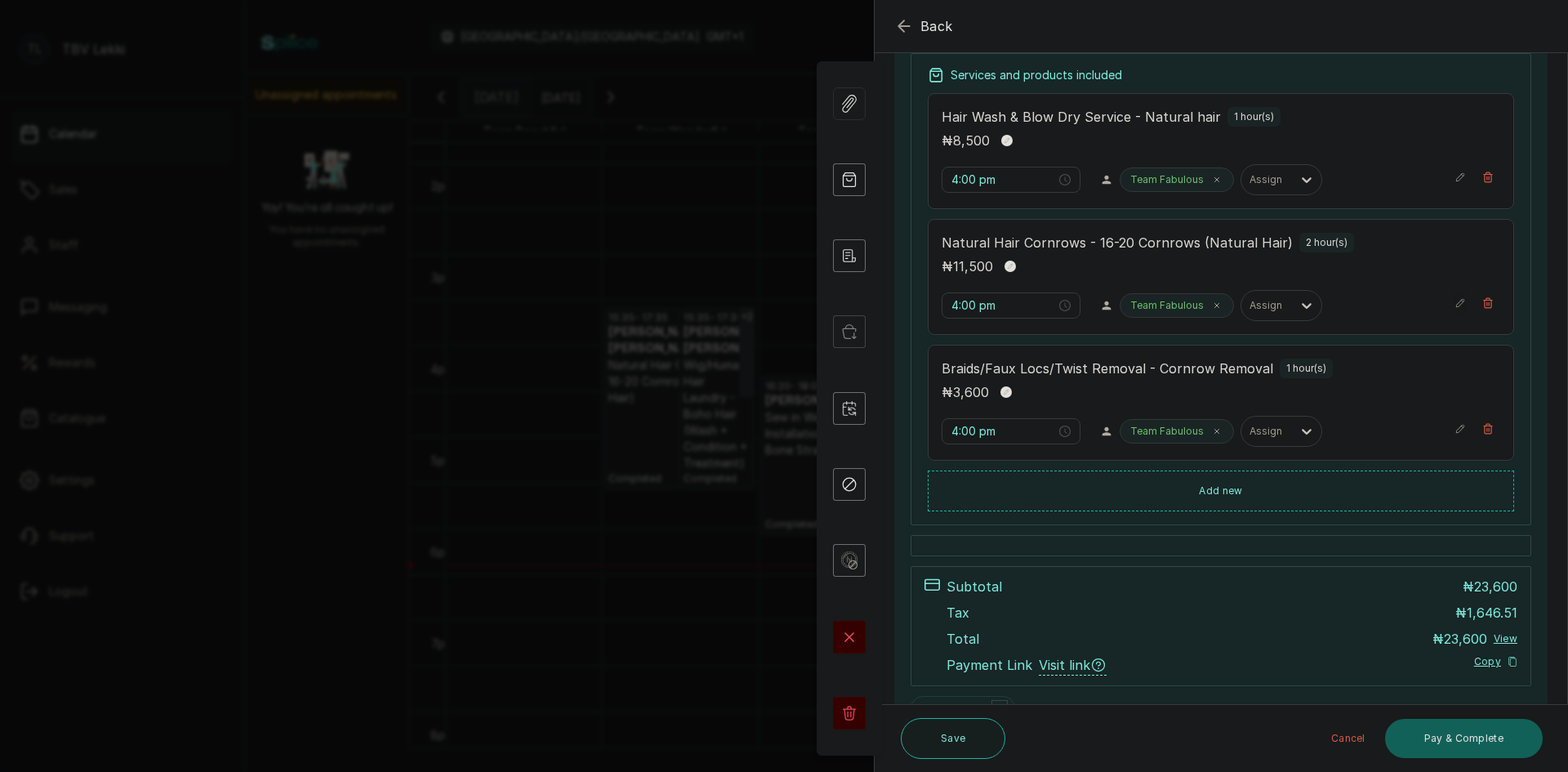
click at [1455, 300] on icon "button" at bounding box center [1460, 302] width 11 height 11
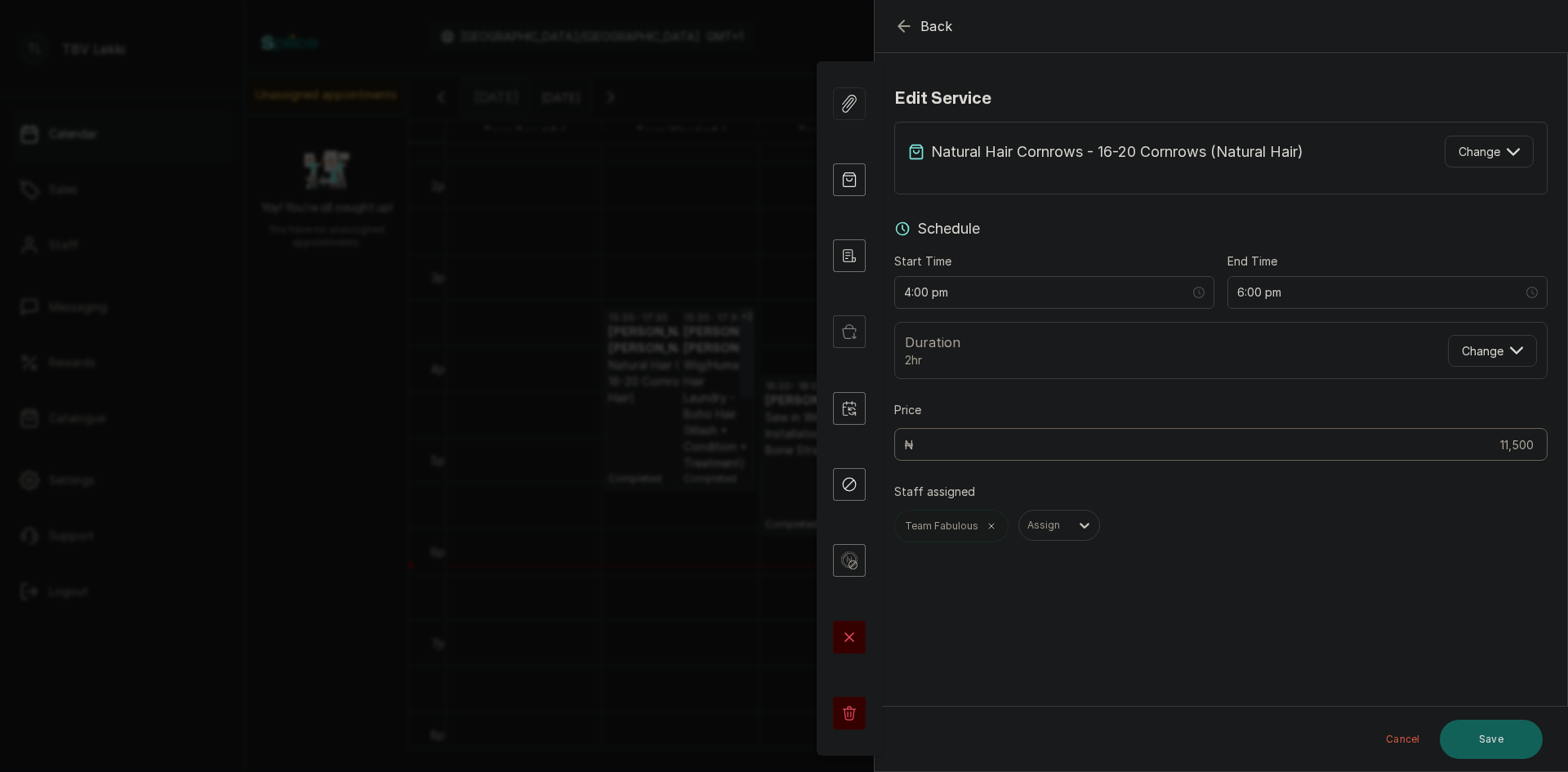
scroll to position [0, 0]
click at [1507, 155] on icon "button" at bounding box center [1513, 151] width 13 height 13
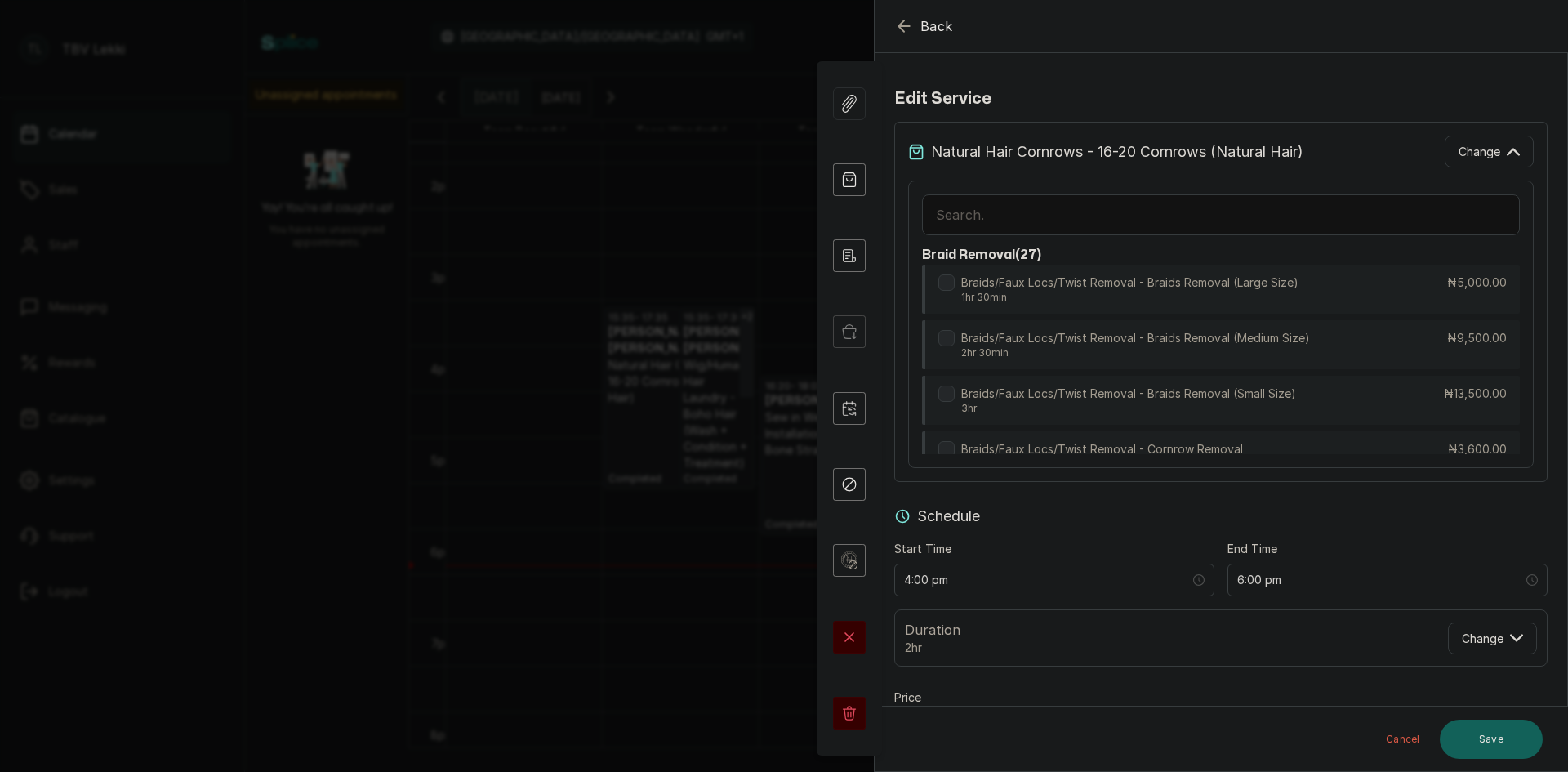
click at [1123, 221] on input "text" at bounding box center [1222, 215] width 598 height 40
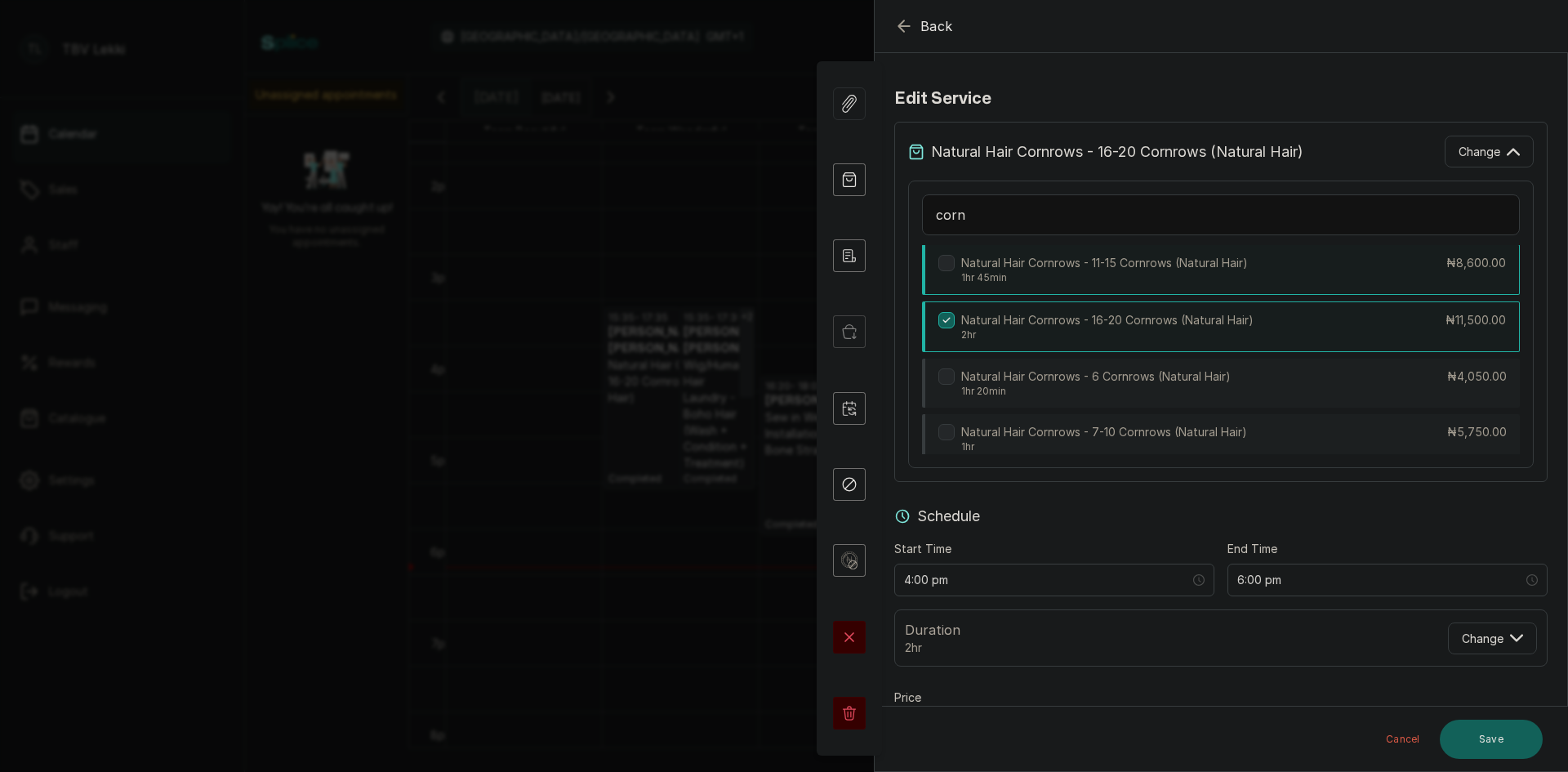
scroll to position [2762, 0]
type input "corn"
click at [1186, 275] on p "1hr 45min" at bounding box center [1105, 276] width 287 height 13
type input "5:45 pm"
type input "8,600"
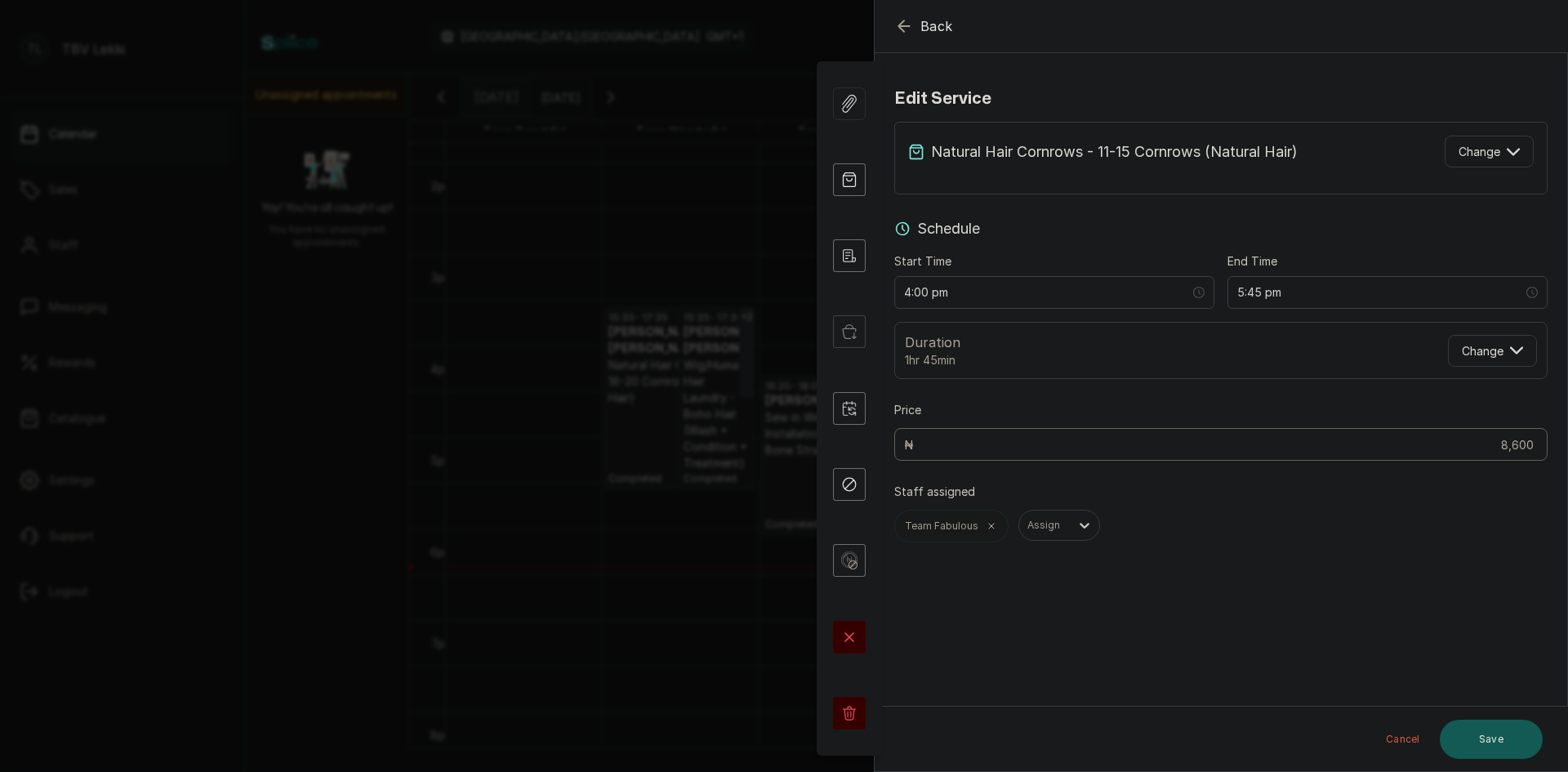
click at [1467, 752] on button "Save" at bounding box center [1491, 739] width 103 height 40
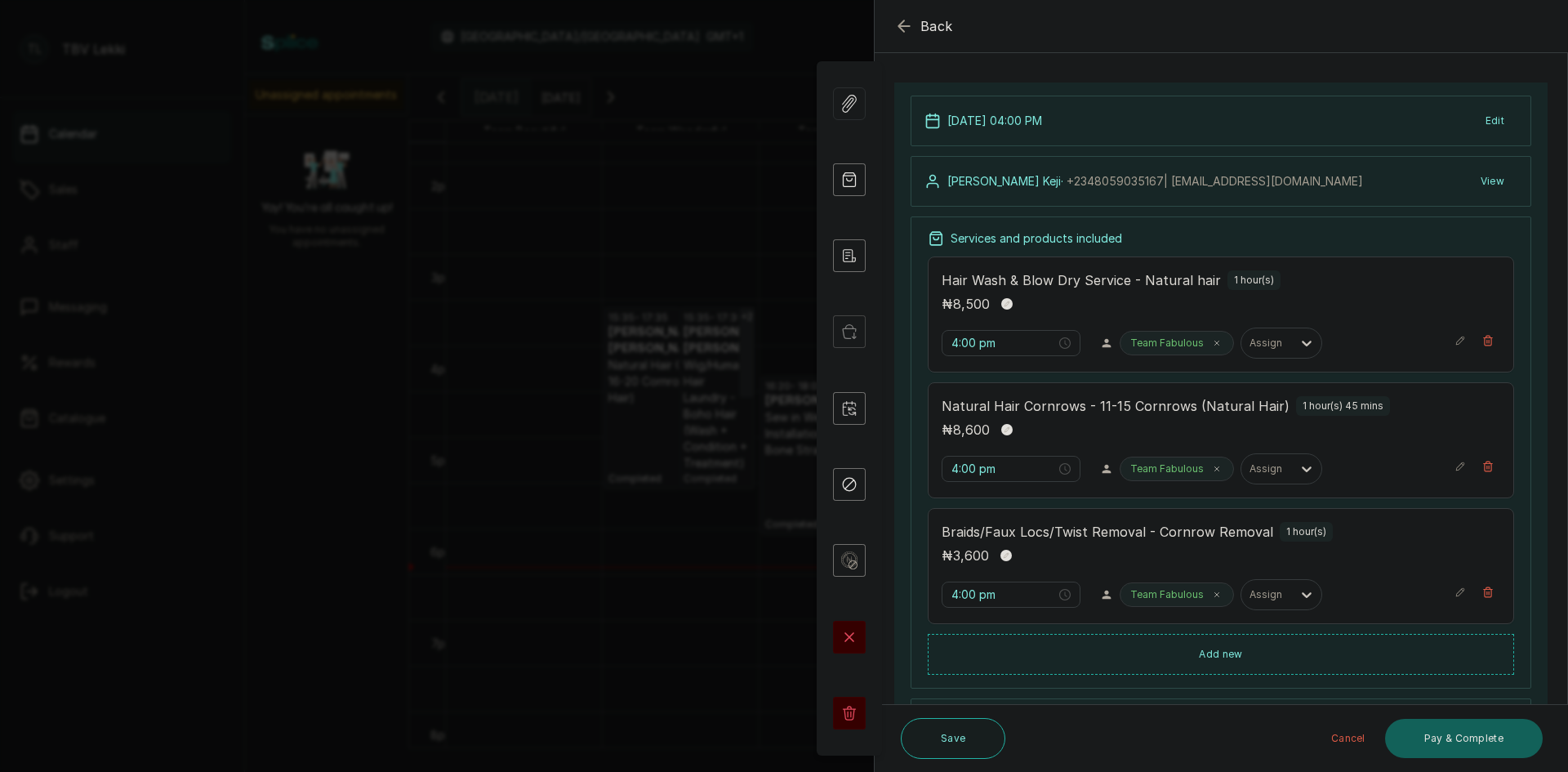
scroll to position [164, 0]
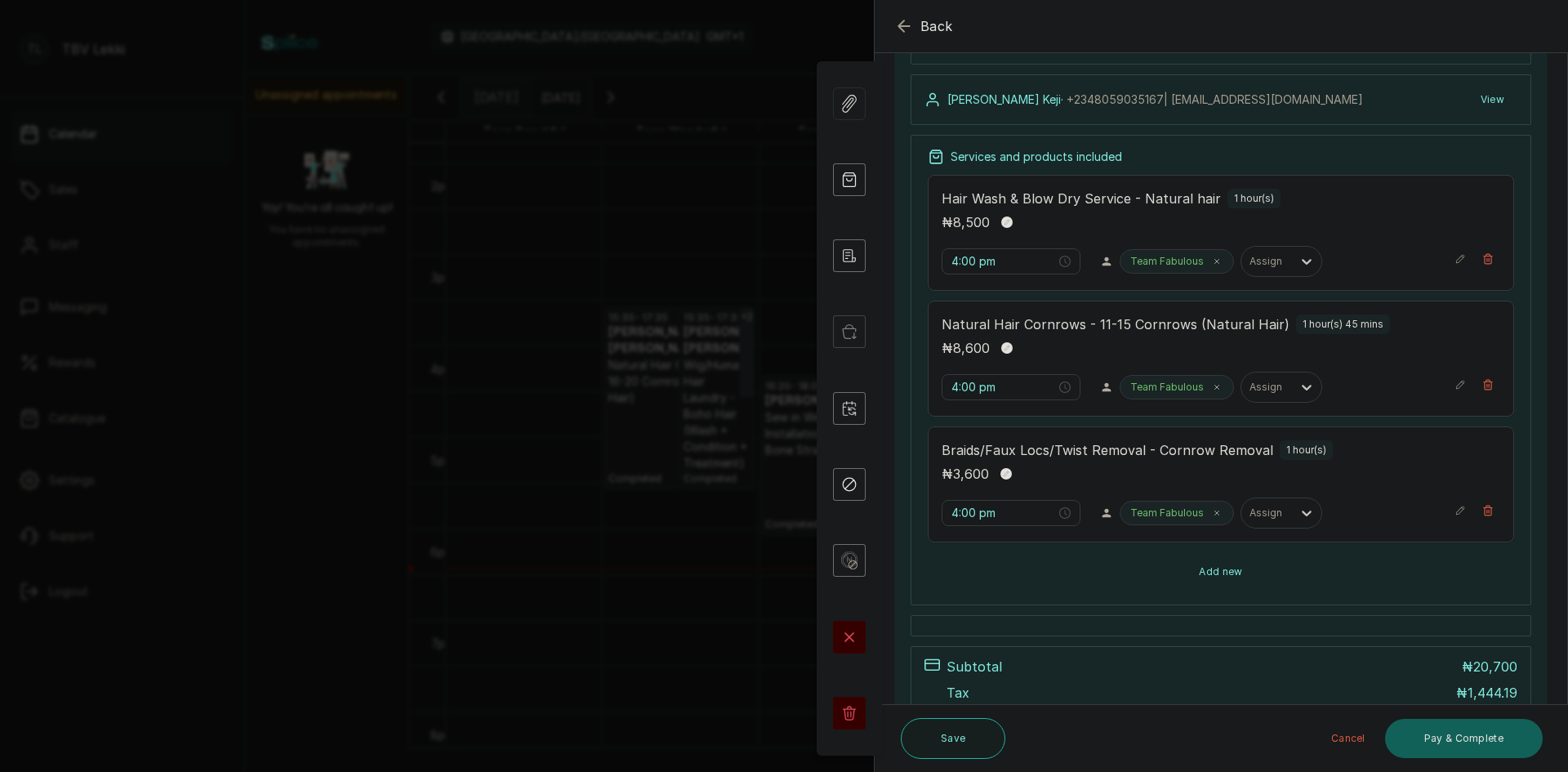
click at [1203, 570] on button "Add new" at bounding box center [1221, 572] width 587 height 40
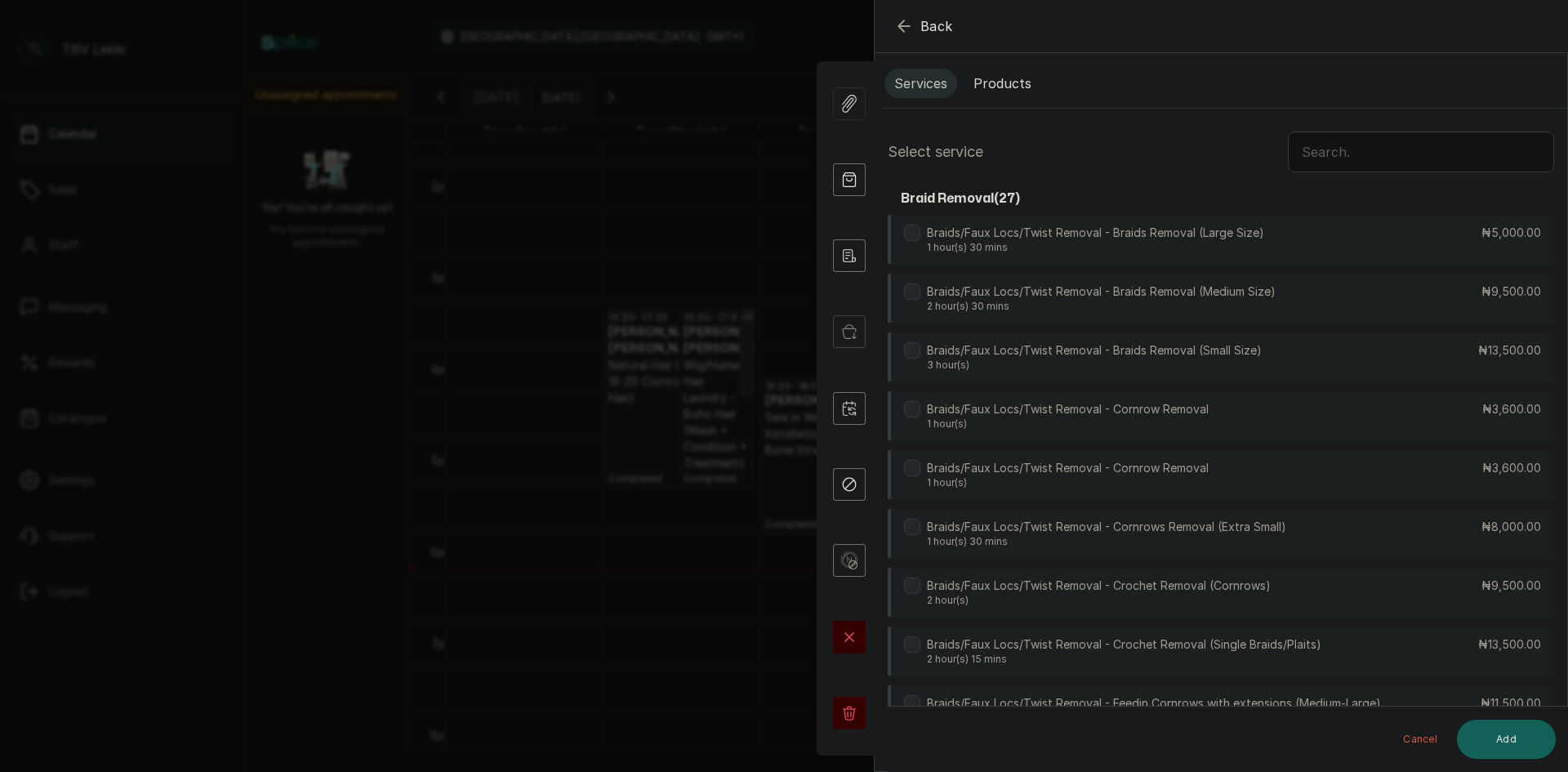
scroll to position [0, 0]
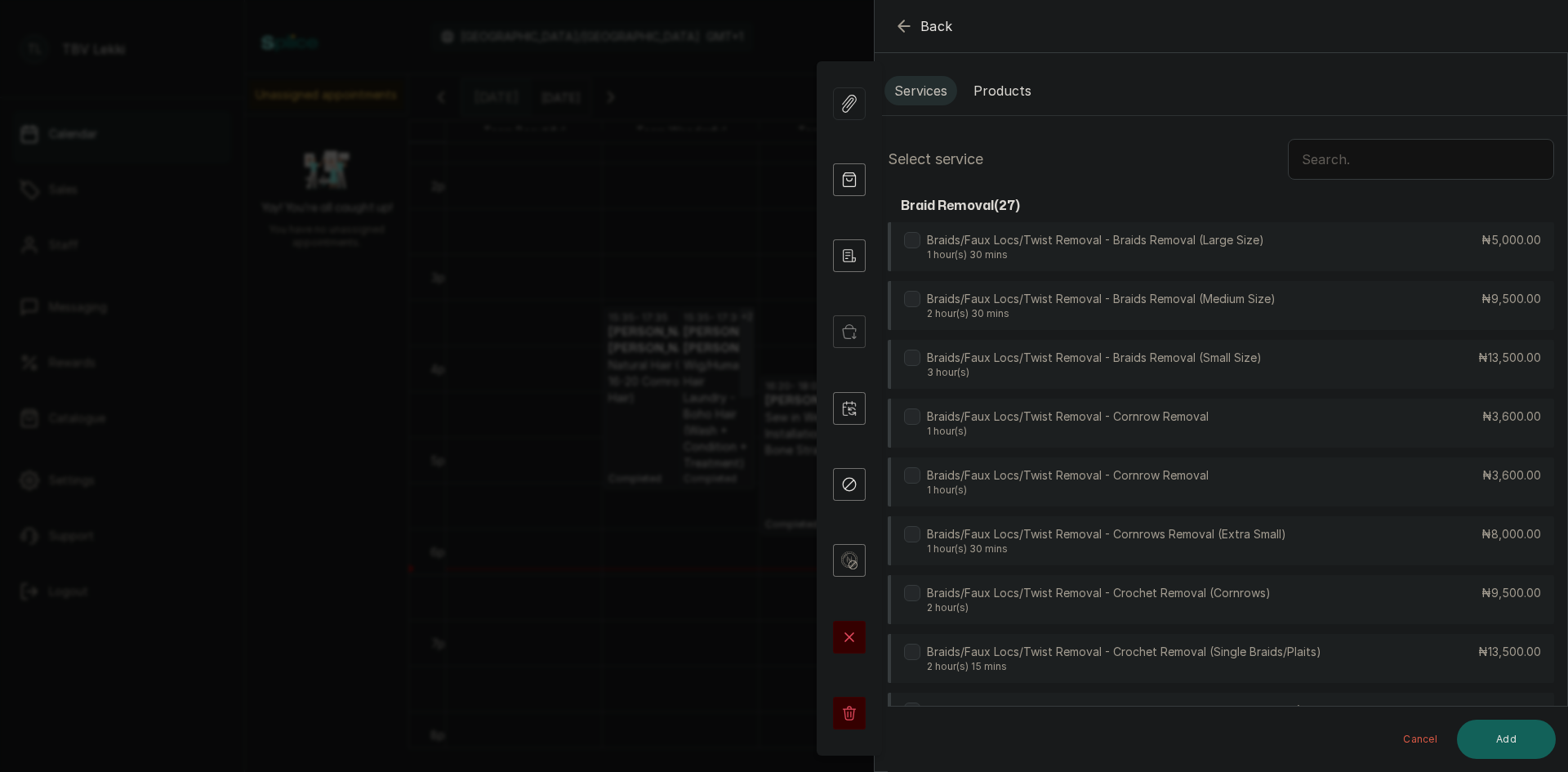
click at [1309, 164] on input "text" at bounding box center [1421, 159] width 266 height 40
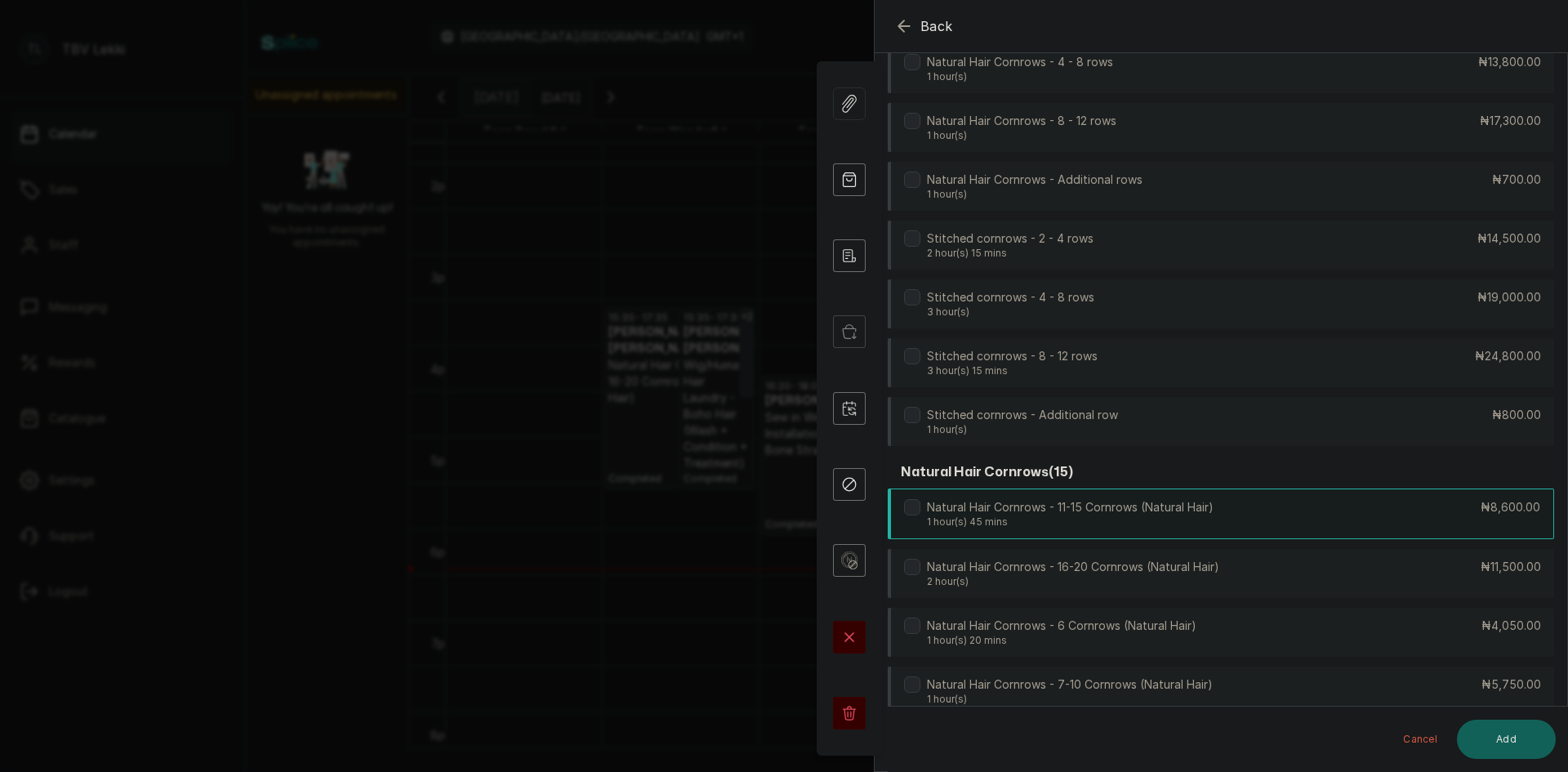
scroll to position [2772, 0]
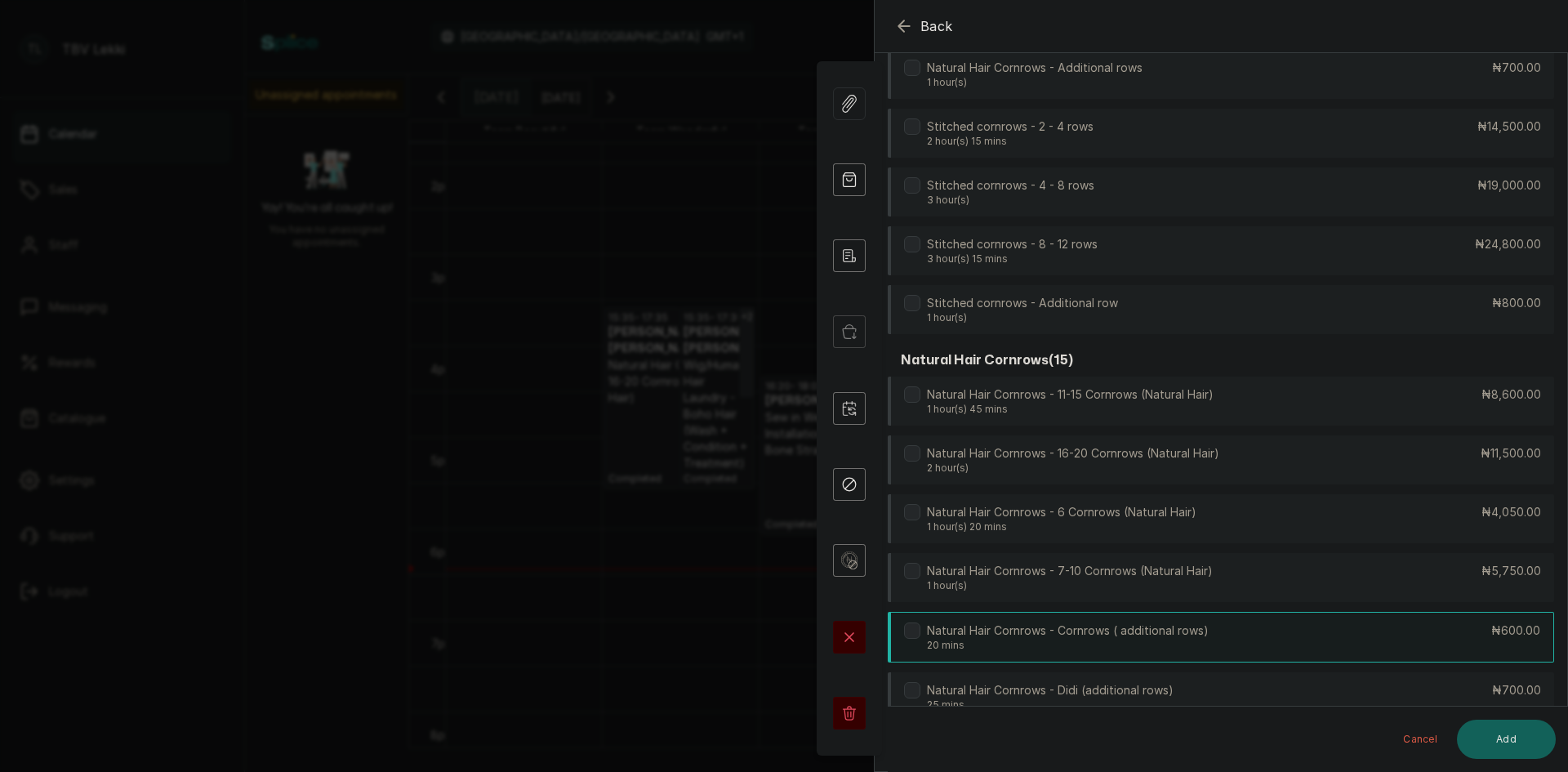
type input "corn"
click at [1387, 659] on div "Natural Hair Cornrows - Cornrows ( additional rows) 20 mins ₦600.00" at bounding box center [1222, 637] width 667 height 51
click at [1523, 747] on button "Add" at bounding box center [1506, 739] width 98 height 40
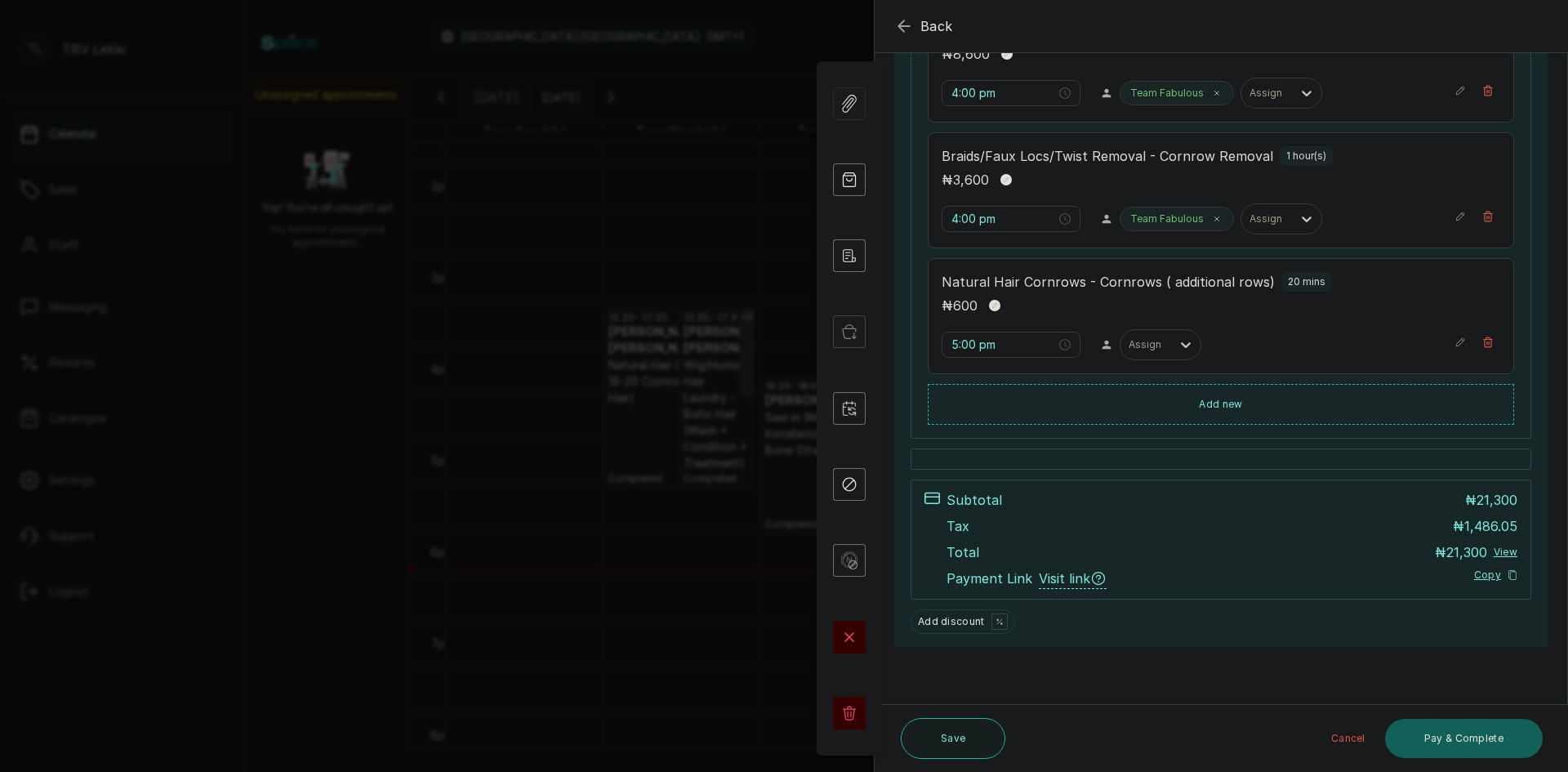
scroll to position [457, 0]
click at [957, 344] on input "5:00 pm" at bounding box center [1003, 345] width 105 height 18
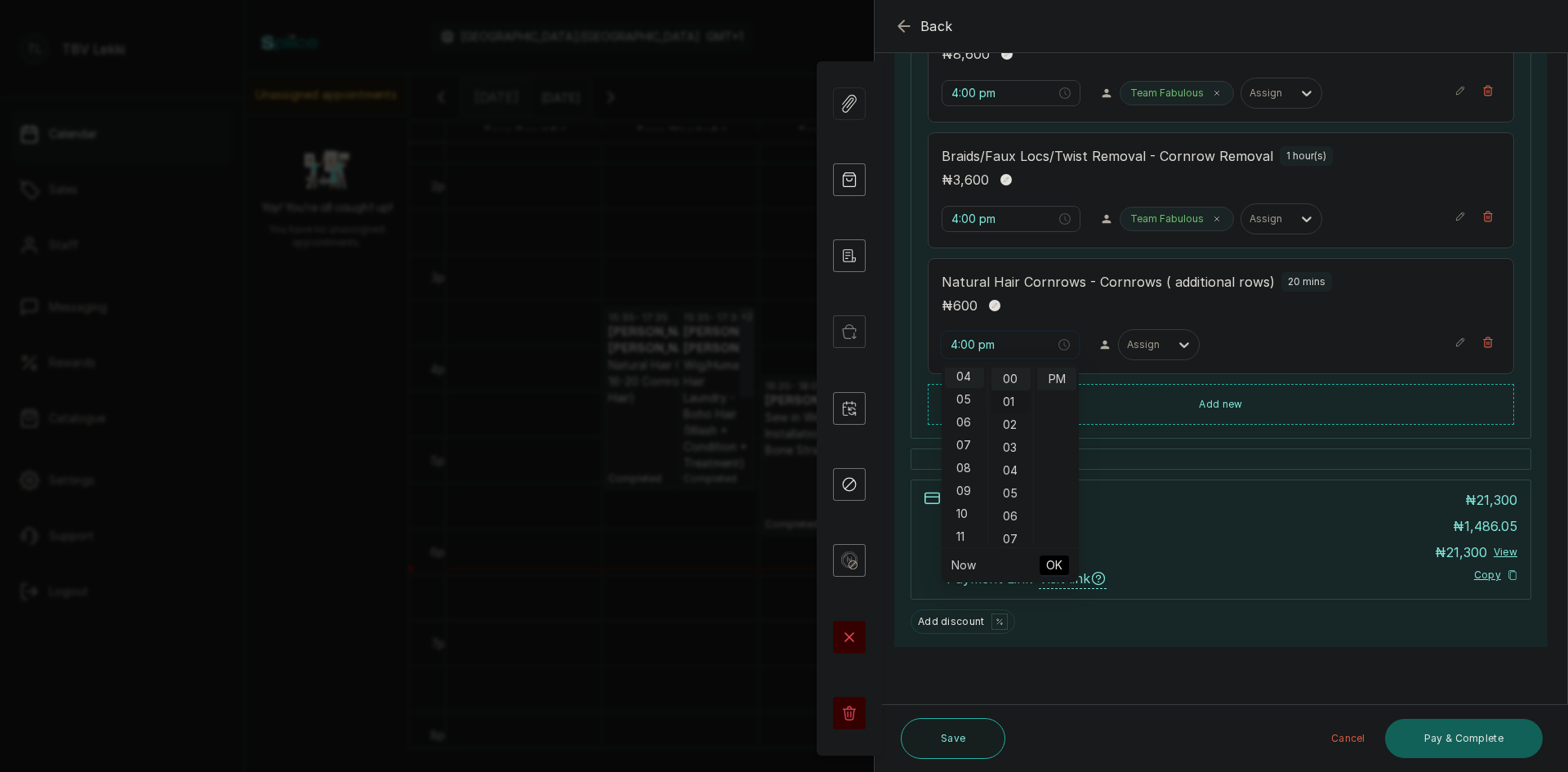
scroll to position [91, 0]
type input "4:00 pm"
click at [1056, 567] on span "OK" at bounding box center [1054, 564] width 17 height 31
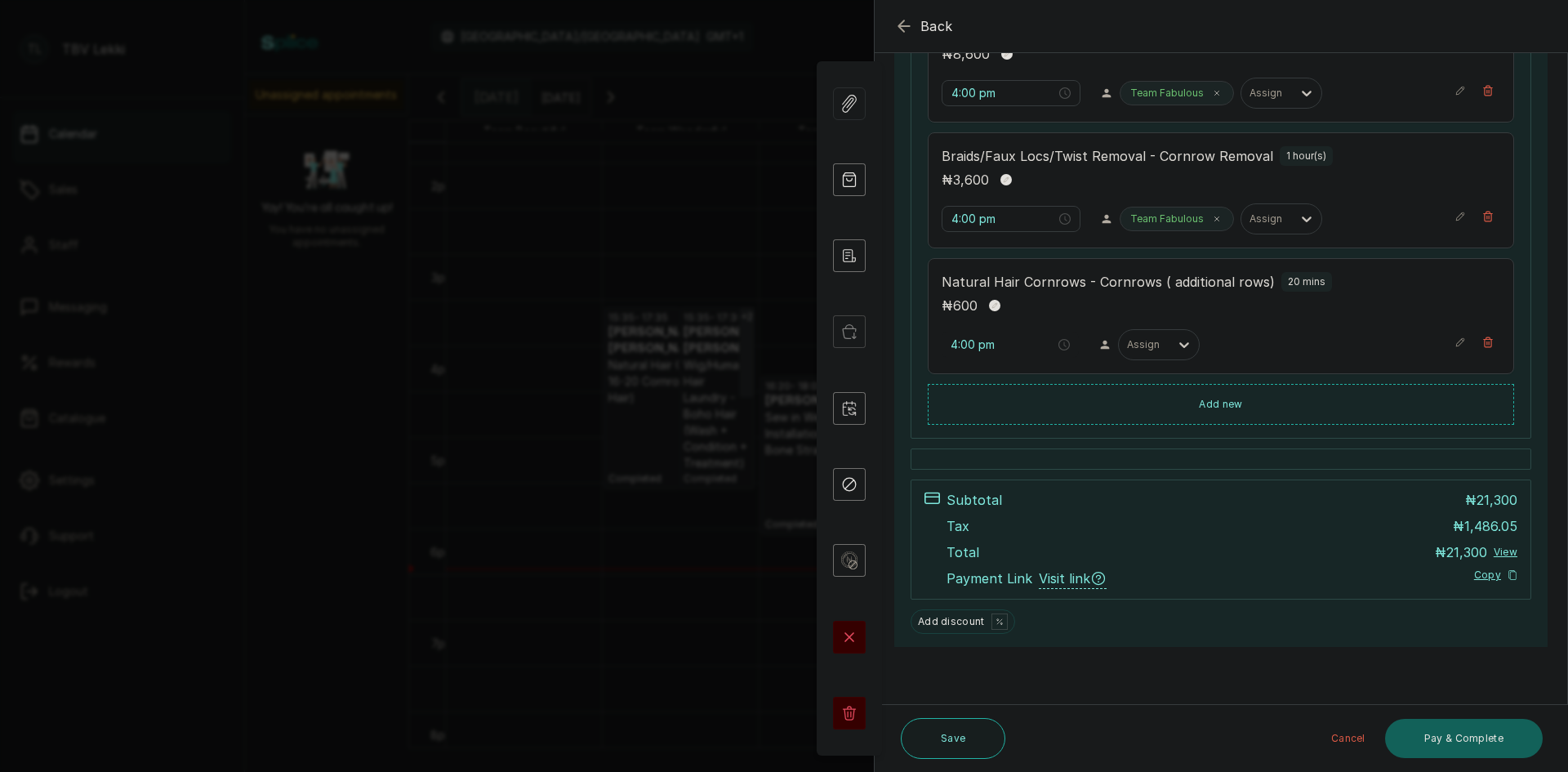
scroll to position [457, 0]
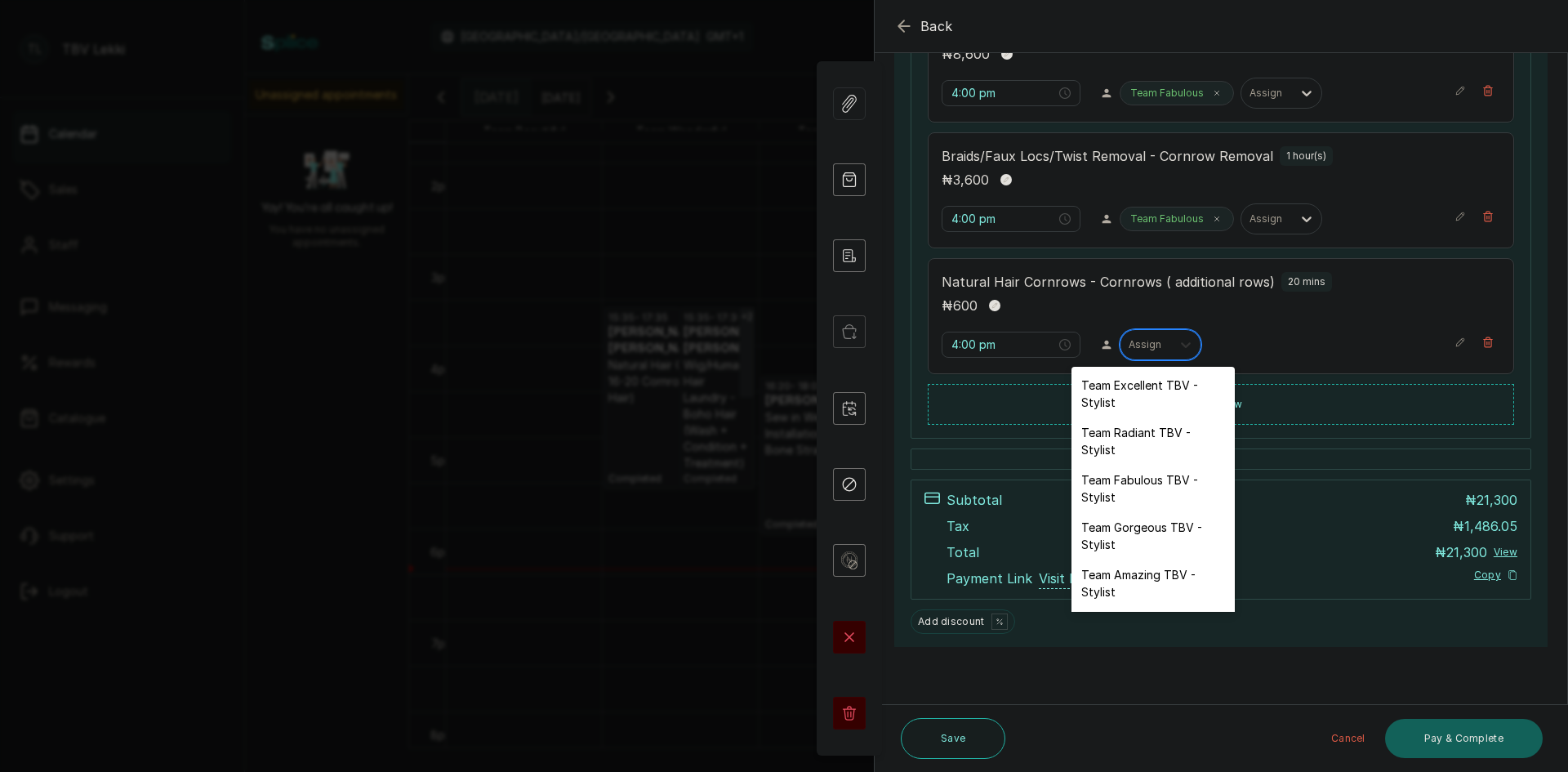
click at [1186, 348] on div at bounding box center [1185, 344] width 29 height 29
click at [1140, 474] on div "Team Fabulous TBV - Stylist" at bounding box center [1154, 488] width 164 height 47
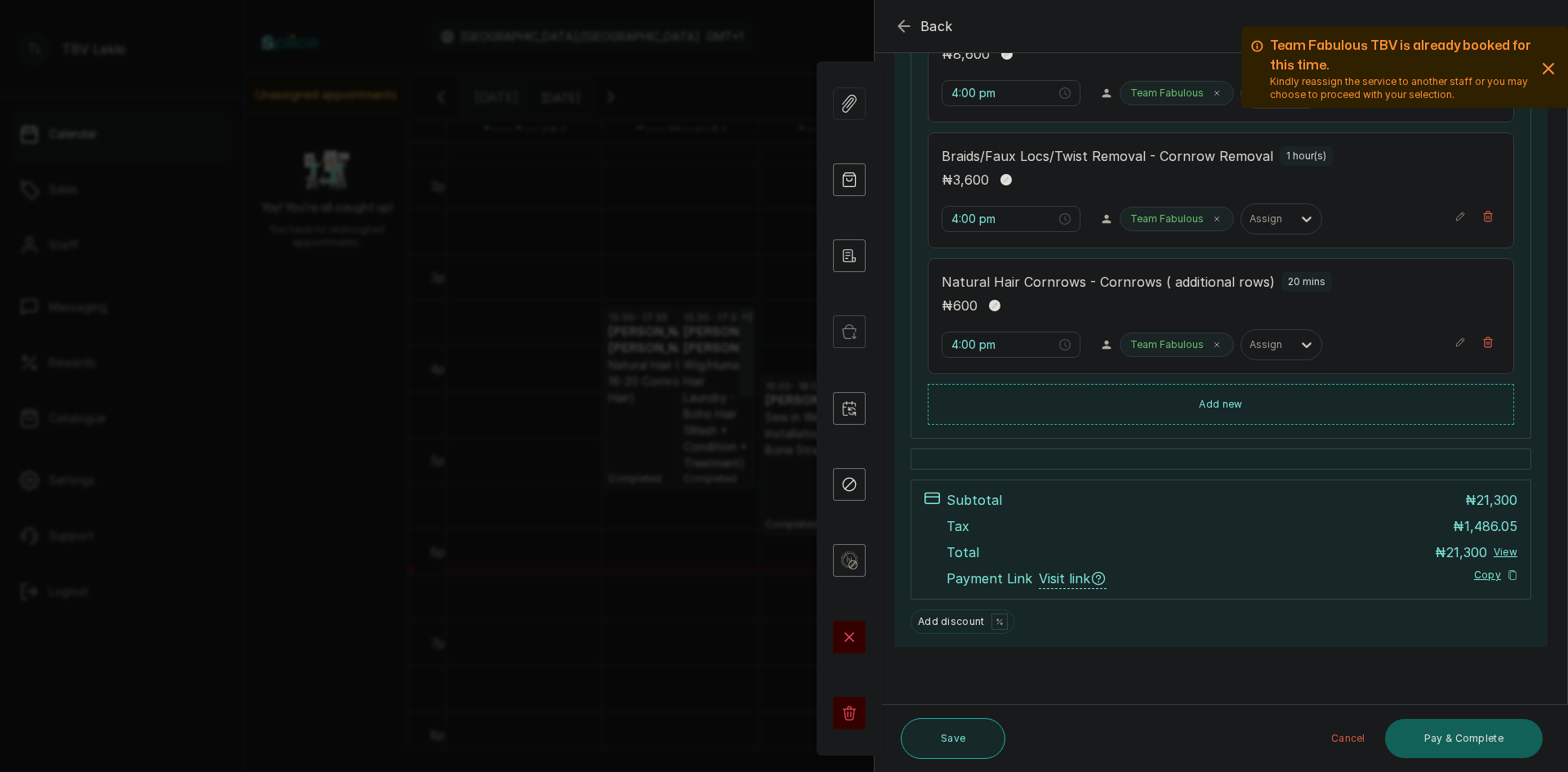
click at [937, 730] on button "Save" at bounding box center [952, 738] width 105 height 40
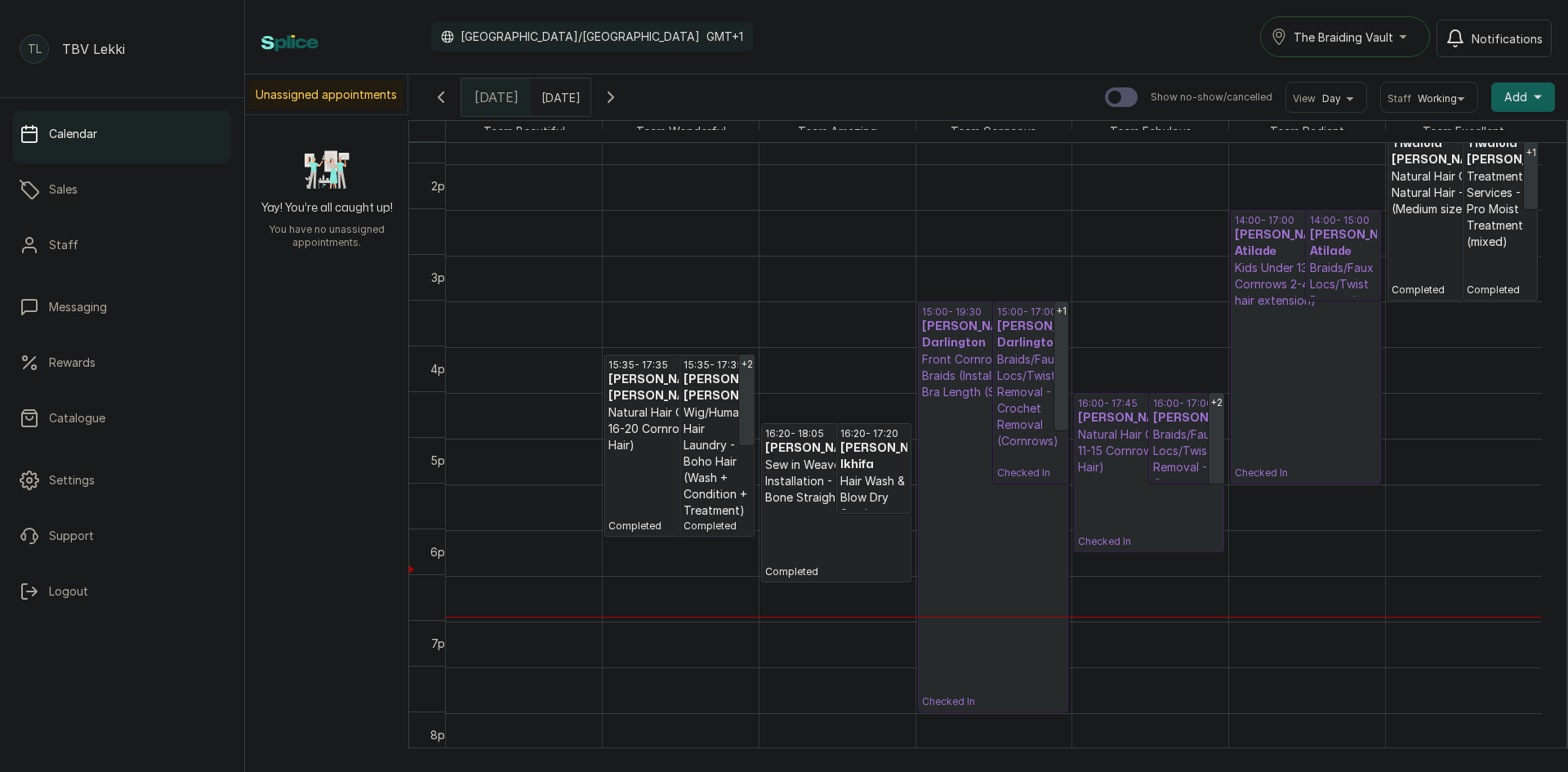
scroll to position [1179, 0]
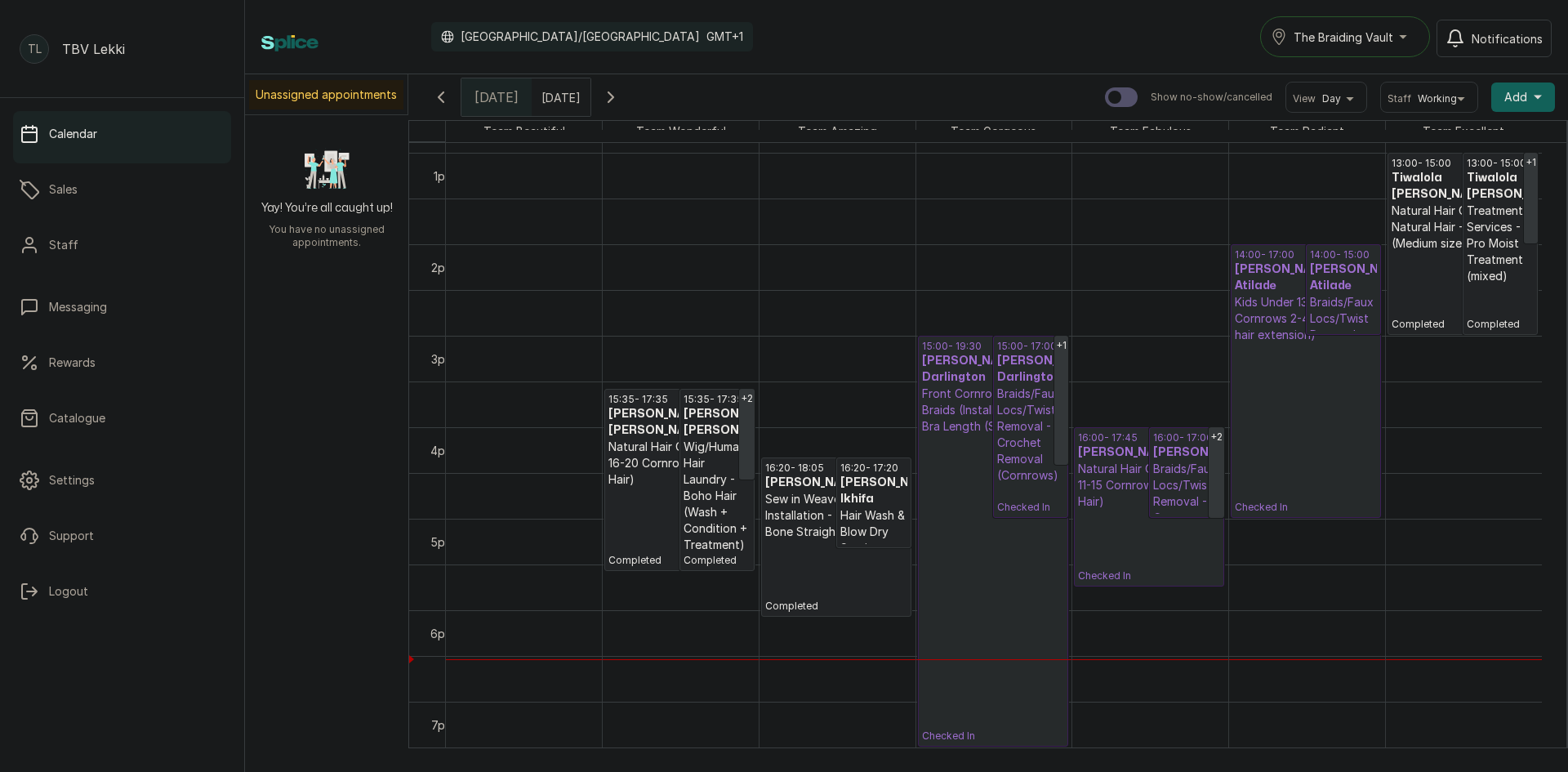
click at [1162, 493] on p "Braids/Faux Locs/Twist Removal - Cornrow Removal" at bounding box center [1186, 501] width 67 height 82
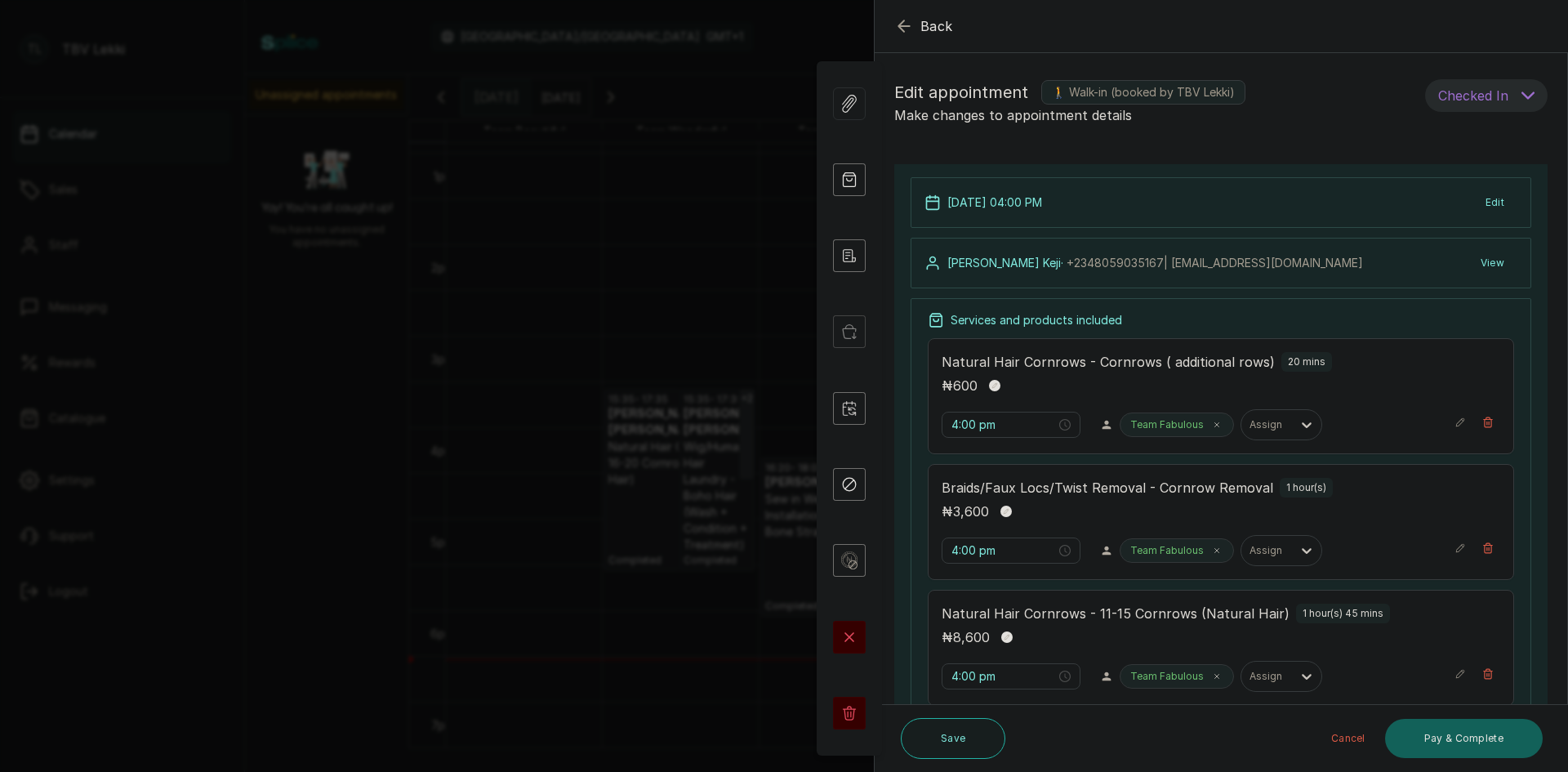
scroll to position [327, 0]
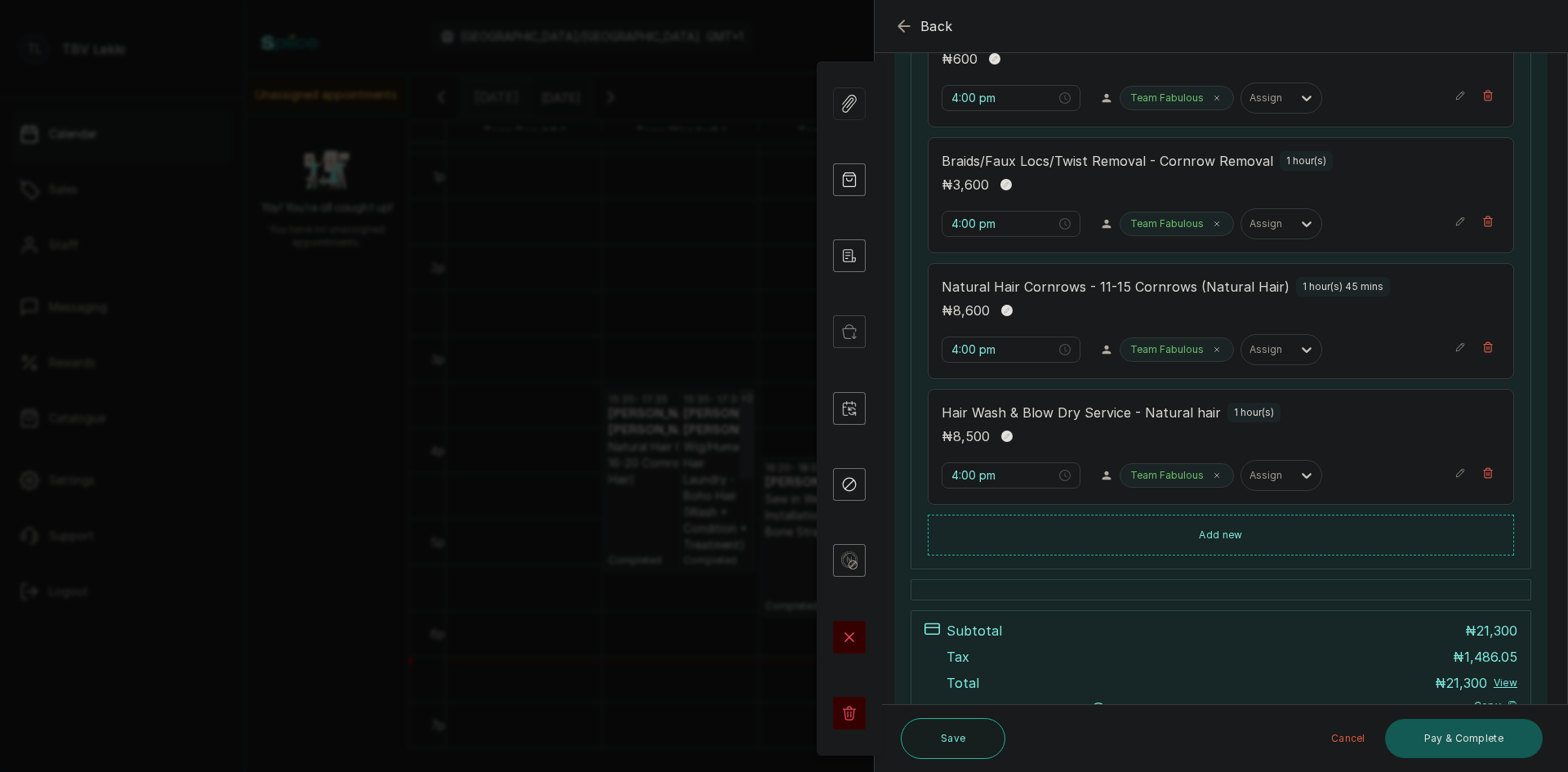
click at [1472, 740] on button "Pay & Complete" at bounding box center [1463, 738] width 157 height 40
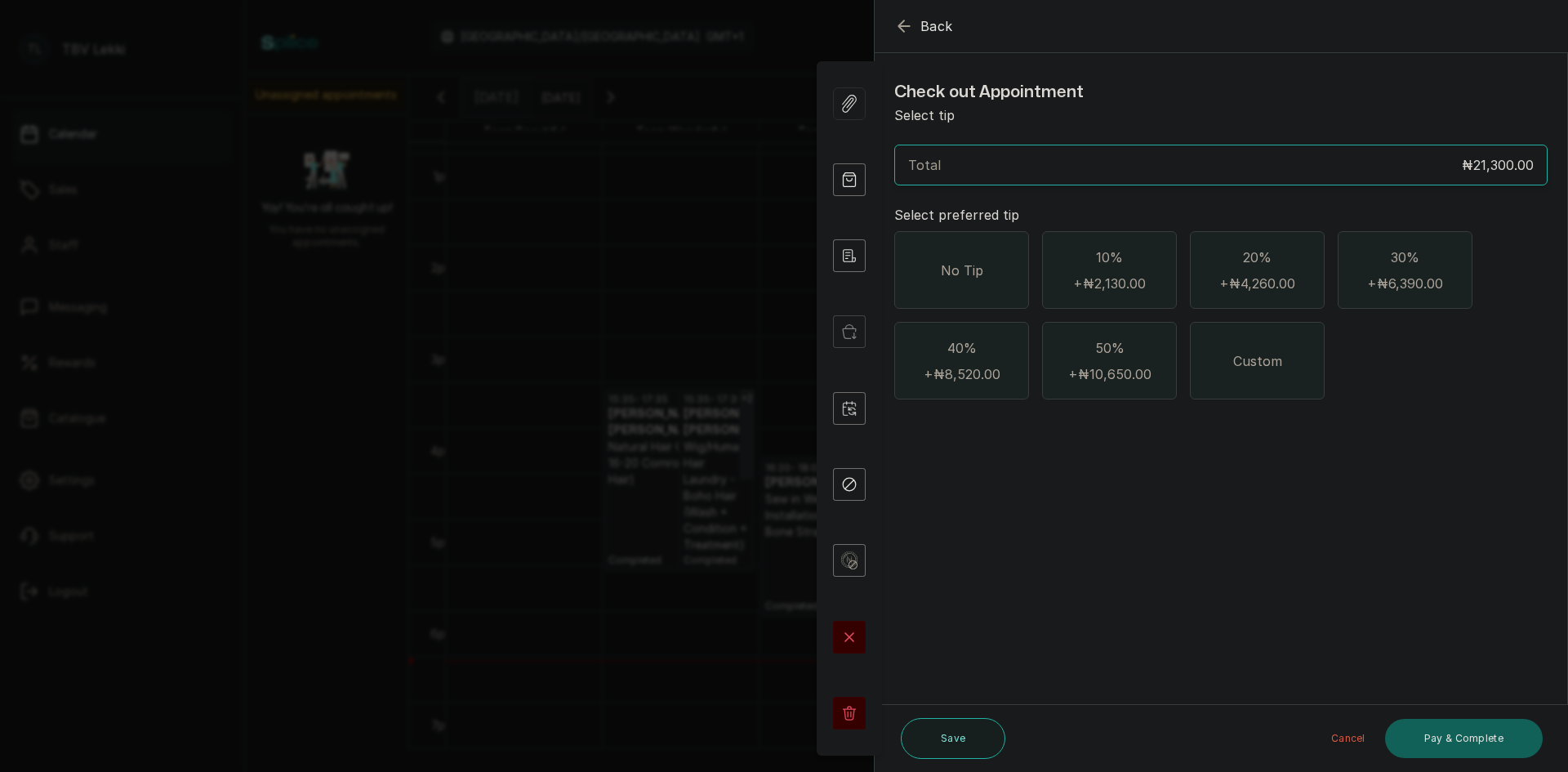
click at [941, 279] on span "No Tip" at bounding box center [962, 270] width 42 height 19
click at [1446, 745] on button "Pay & Complete" at bounding box center [1463, 738] width 157 height 40
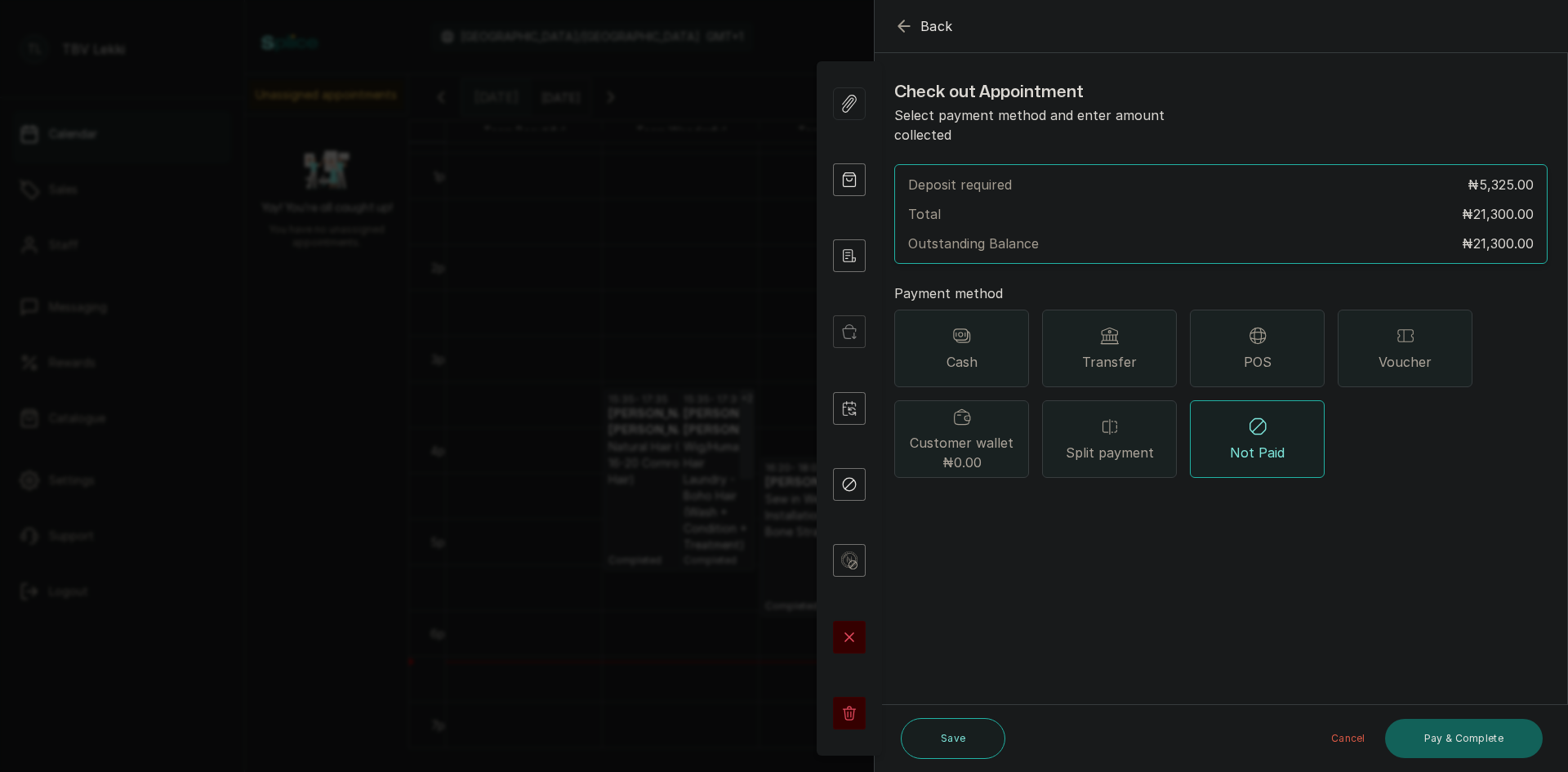
click at [1117, 352] on span "Transfer" at bounding box center [1110, 361] width 55 height 19
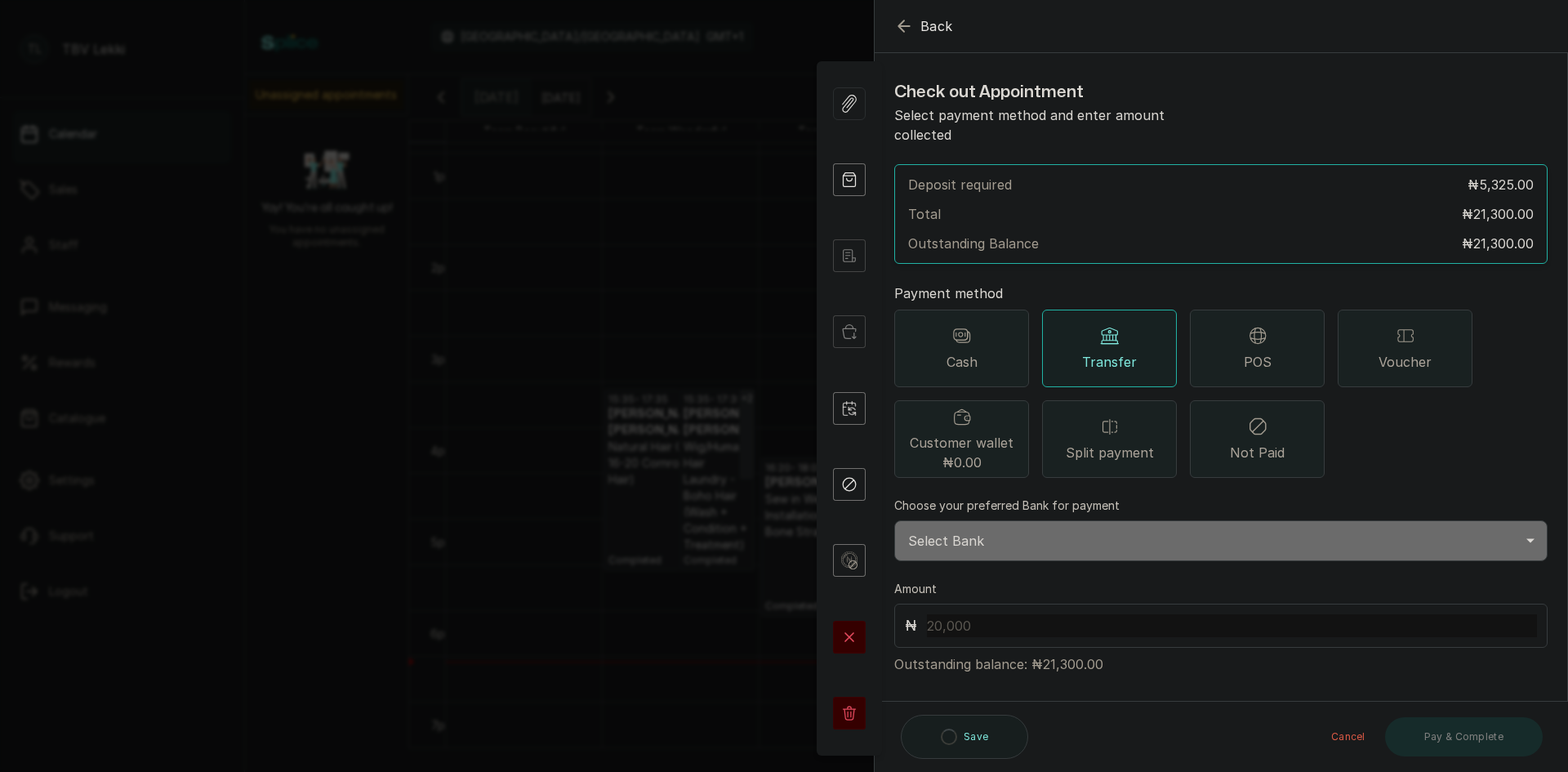
click at [1089, 528] on select "Select Bank TRACTION/TBV LEKKI Paystack-Titan Traction - The braiding vault lek…" at bounding box center [1221, 541] width 653 height 40
select select "118e1c88-eefc-4432-b8b6-73435625d06e"
click at [894, 521] on select "Select Bank TRACTION/TBV LEKKI Paystack-Titan Traction - The braiding vault lek…" at bounding box center [1221, 541] width 653 height 40
drag, startPoint x: 1040, startPoint y: 640, endPoint x: 1080, endPoint y: 638, distance: 40.0
click at [1080, 648] on p "Outstanding balance: ₦21,300.00" at bounding box center [1221, 661] width 653 height 26
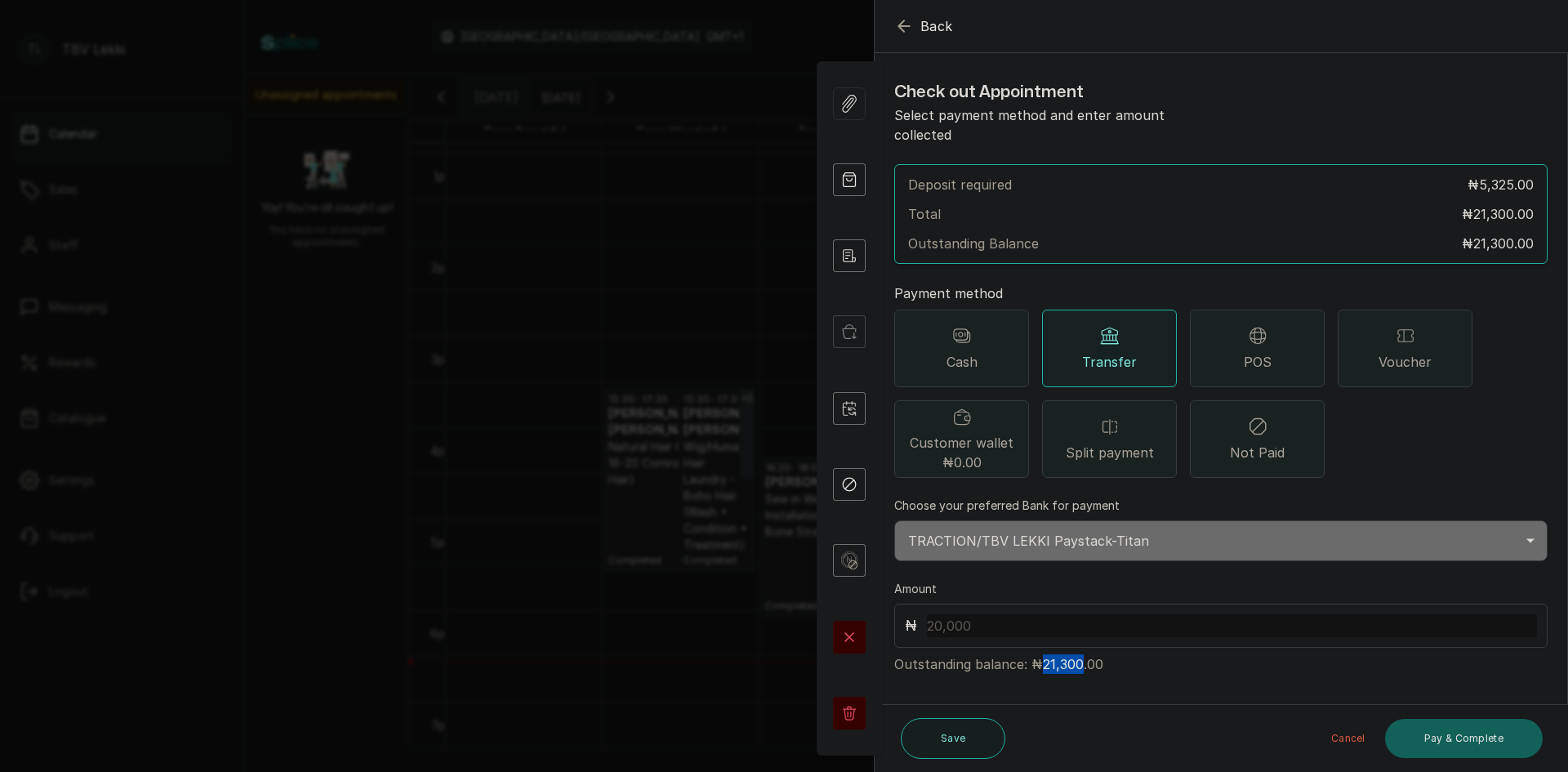
copy p "21,300"
click at [975, 614] on input "text" at bounding box center [1232, 625] width 610 height 23
paste input "21,300"
type input "21,300"
click at [1433, 739] on button "Pay & Complete" at bounding box center [1463, 738] width 157 height 40
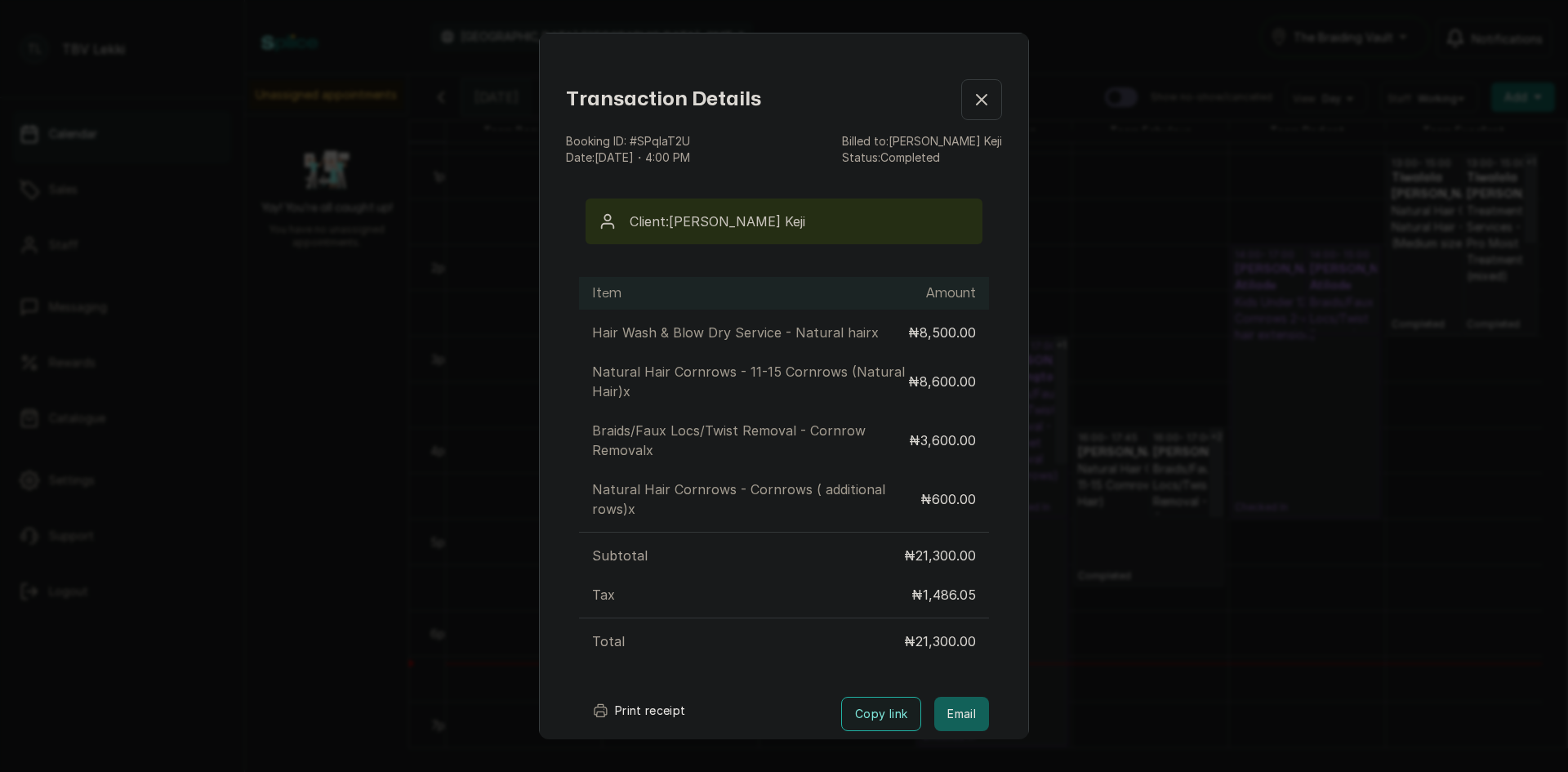
click at [628, 710] on button "Print receipt" at bounding box center [638, 710] width 120 height 33
click at [921, 102] on div "Transaction Details" at bounding box center [784, 99] width 436 height 40
click at [961, 106] on button "Show no-show/cancelled" at bounding box center [981, 99] width 40 height 40
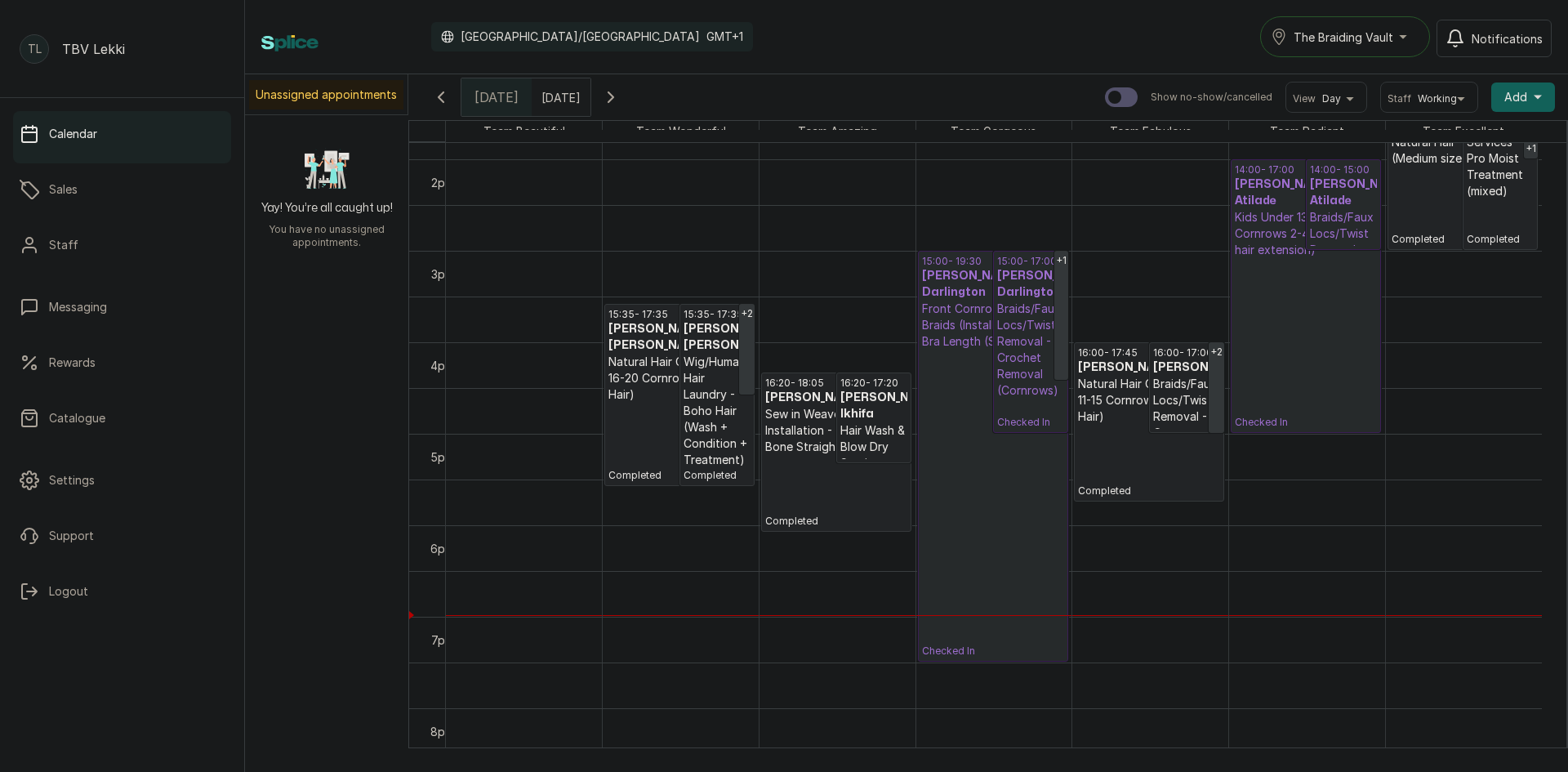
scroll to position [1233, 0]
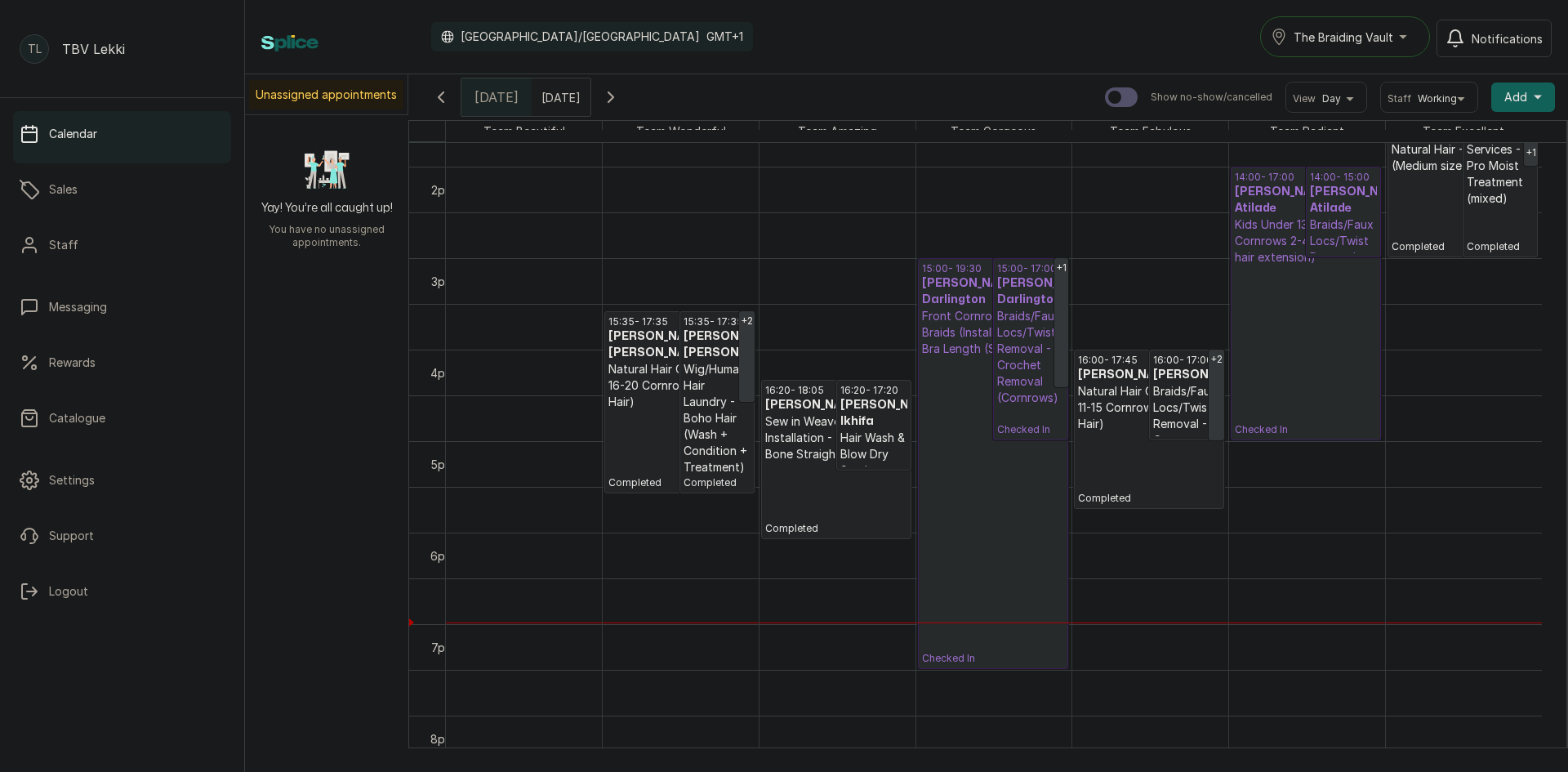
click at [1323, 40] on span "The Braiding Vault" at bounding box center [1343, 38] width 99 height 18
click at [1359, 78] on span "The Braiding Vault Signature" at bounding box center [1392, 76] width 200 height 19
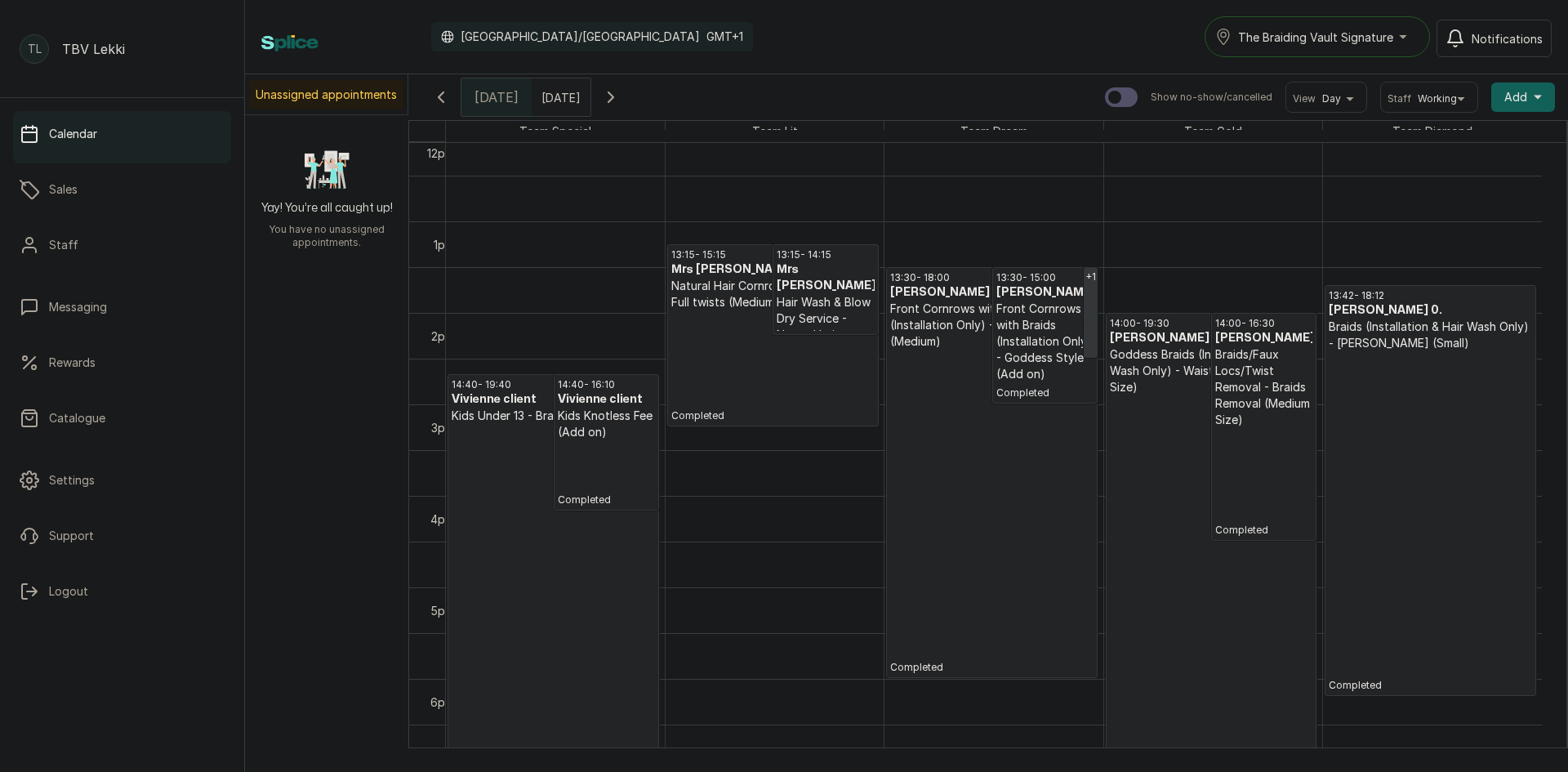
scroll to position [1106, 0]
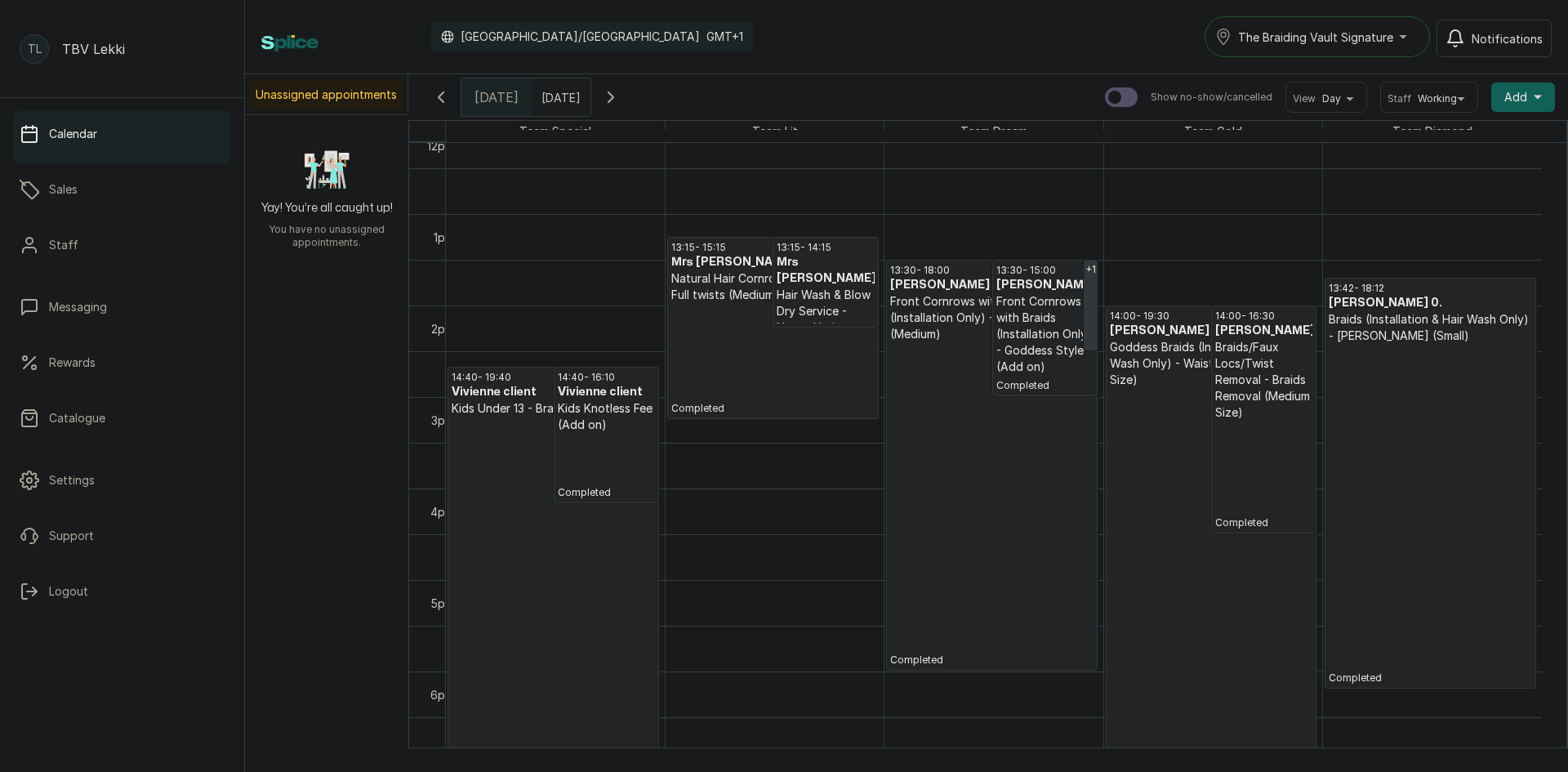
click at [1316, 44] on span "The Braiding Vault Signature" at bounding box center [1316, 38] width 155 height 18
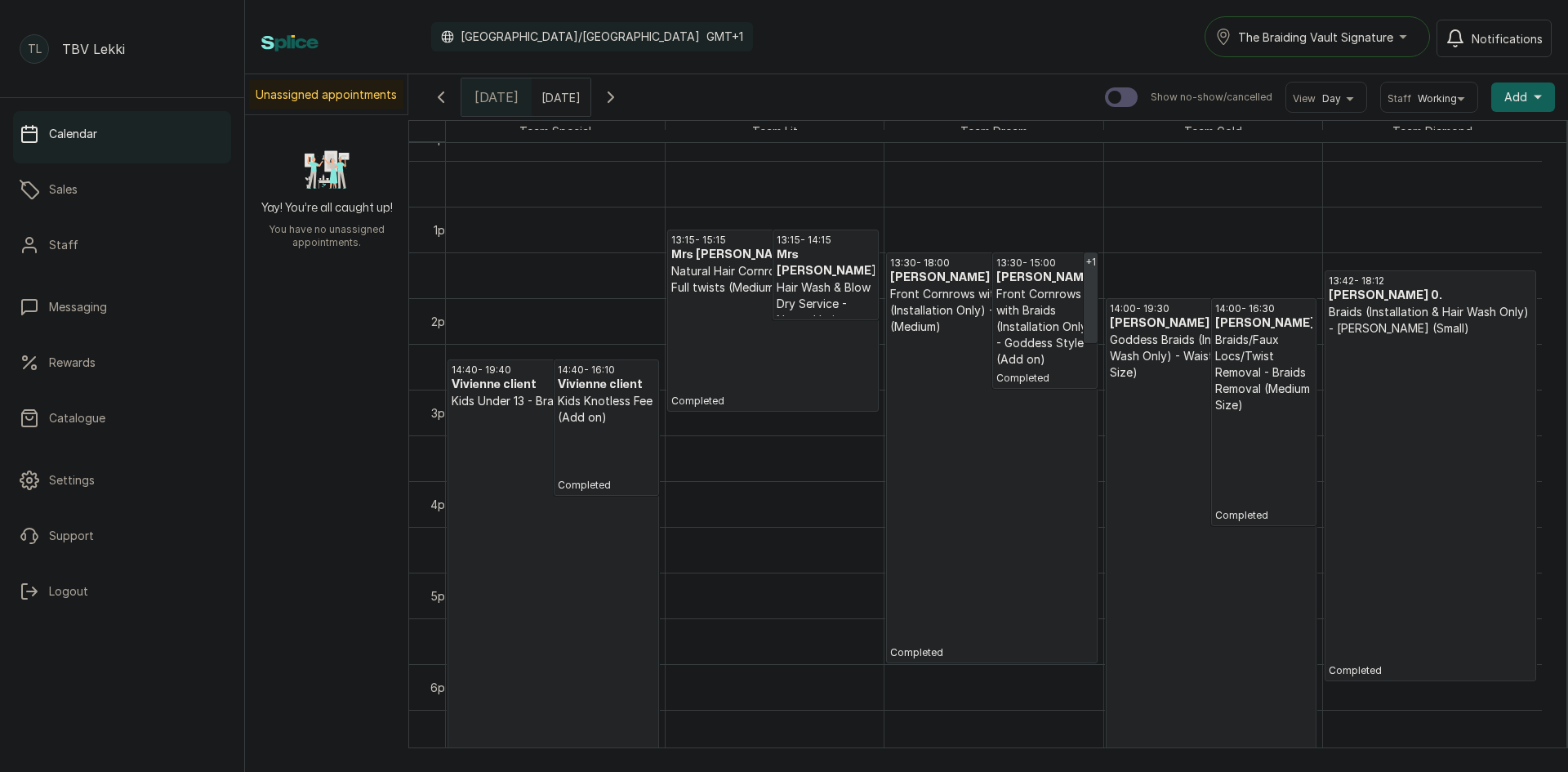
click at [1302, 47] on button "The Braiding Vault Signature" at bounding box center [1317, 37] width 225 height 40
click at [1316, 101] on span "The Braiding Vault" at bounding box center [1337, 109] width 200 height 19
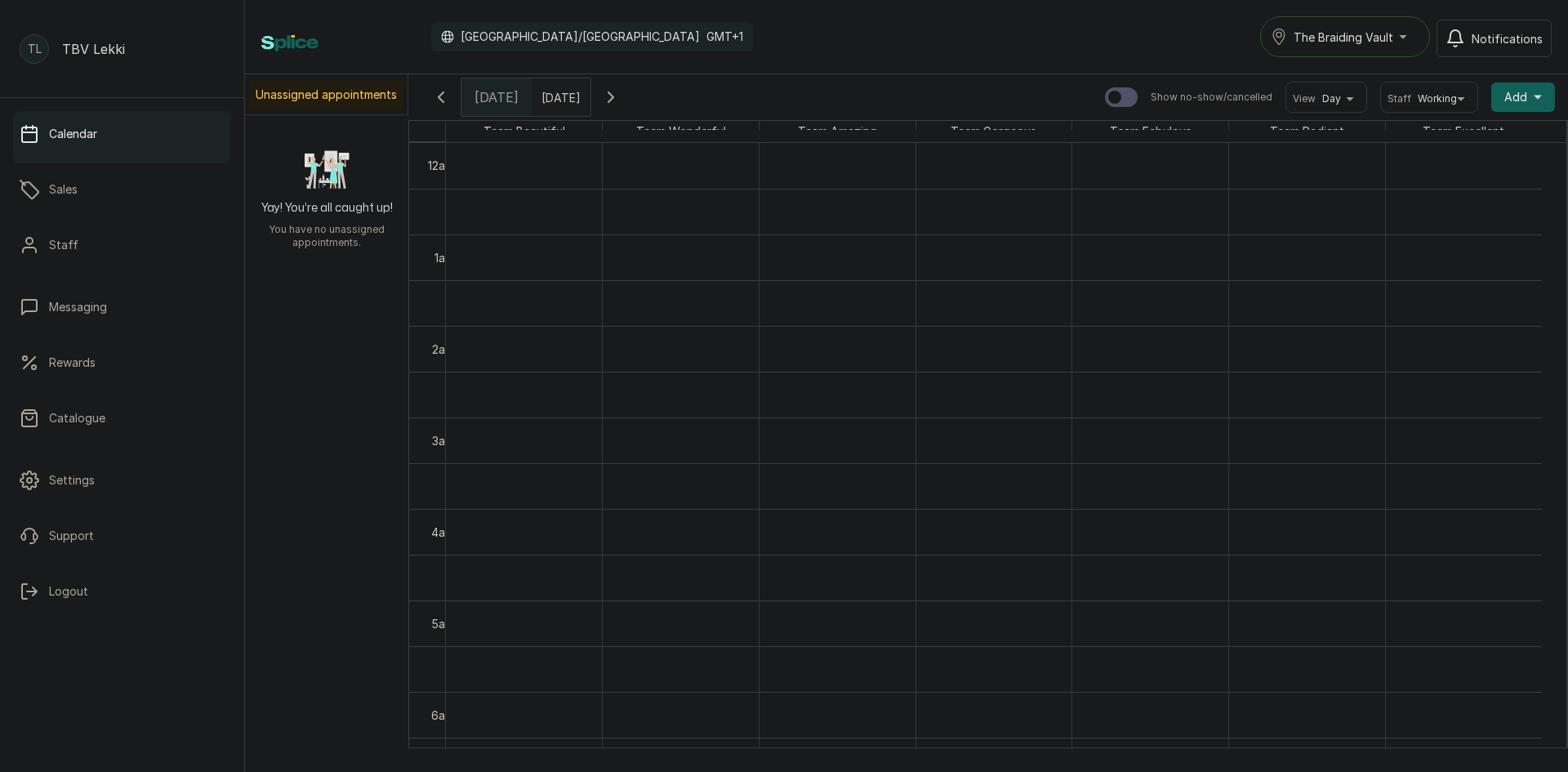
click at [488, 99] on span "[DATE]" at bounding box center [497, 97] width 44 height 19
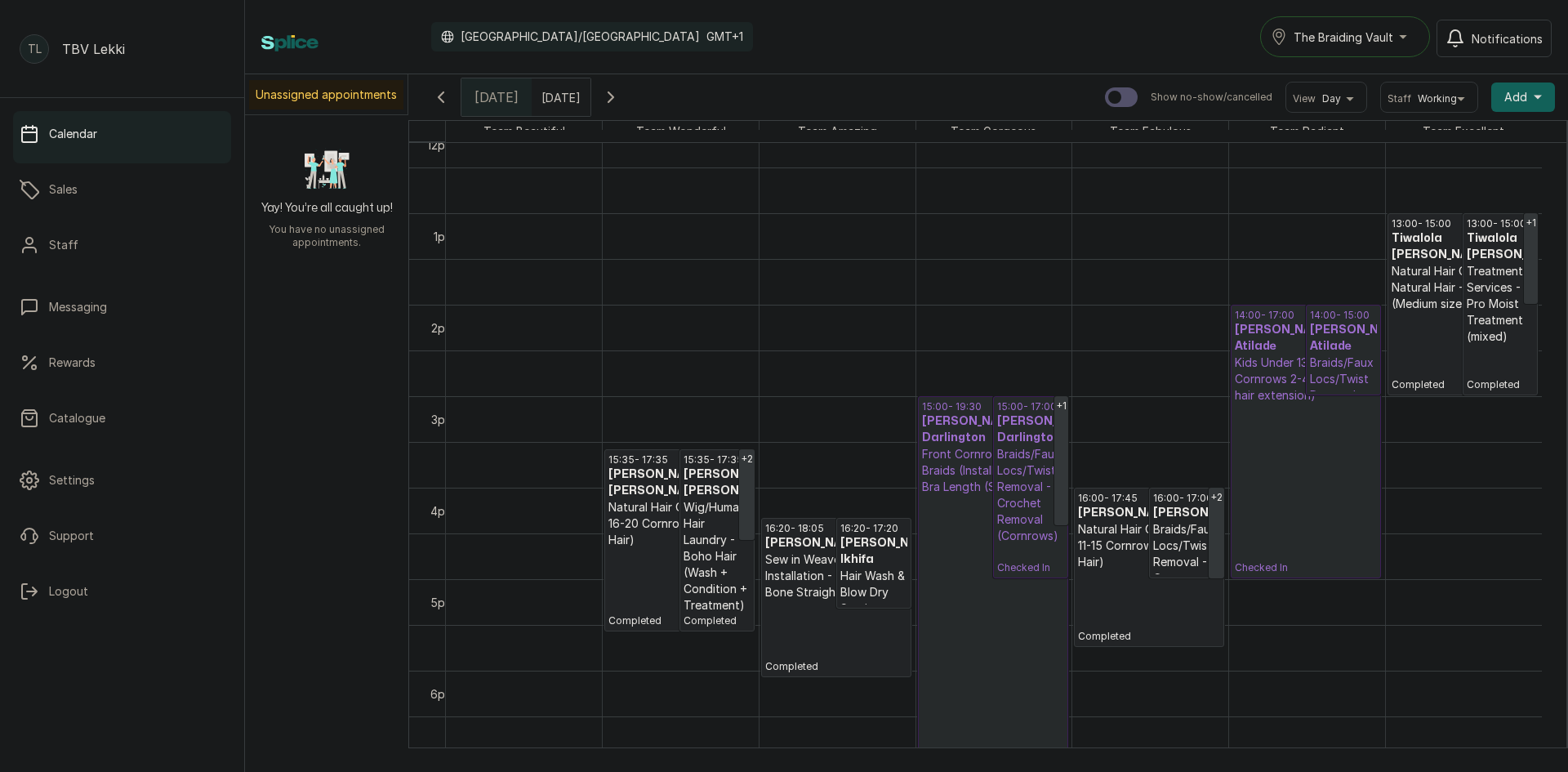
scroll to position [1121, 0]
click at [1016, 435] on h3 "[PERSON_NAME] Darlington" at bounding box center [1031, 426] width 67 height 33
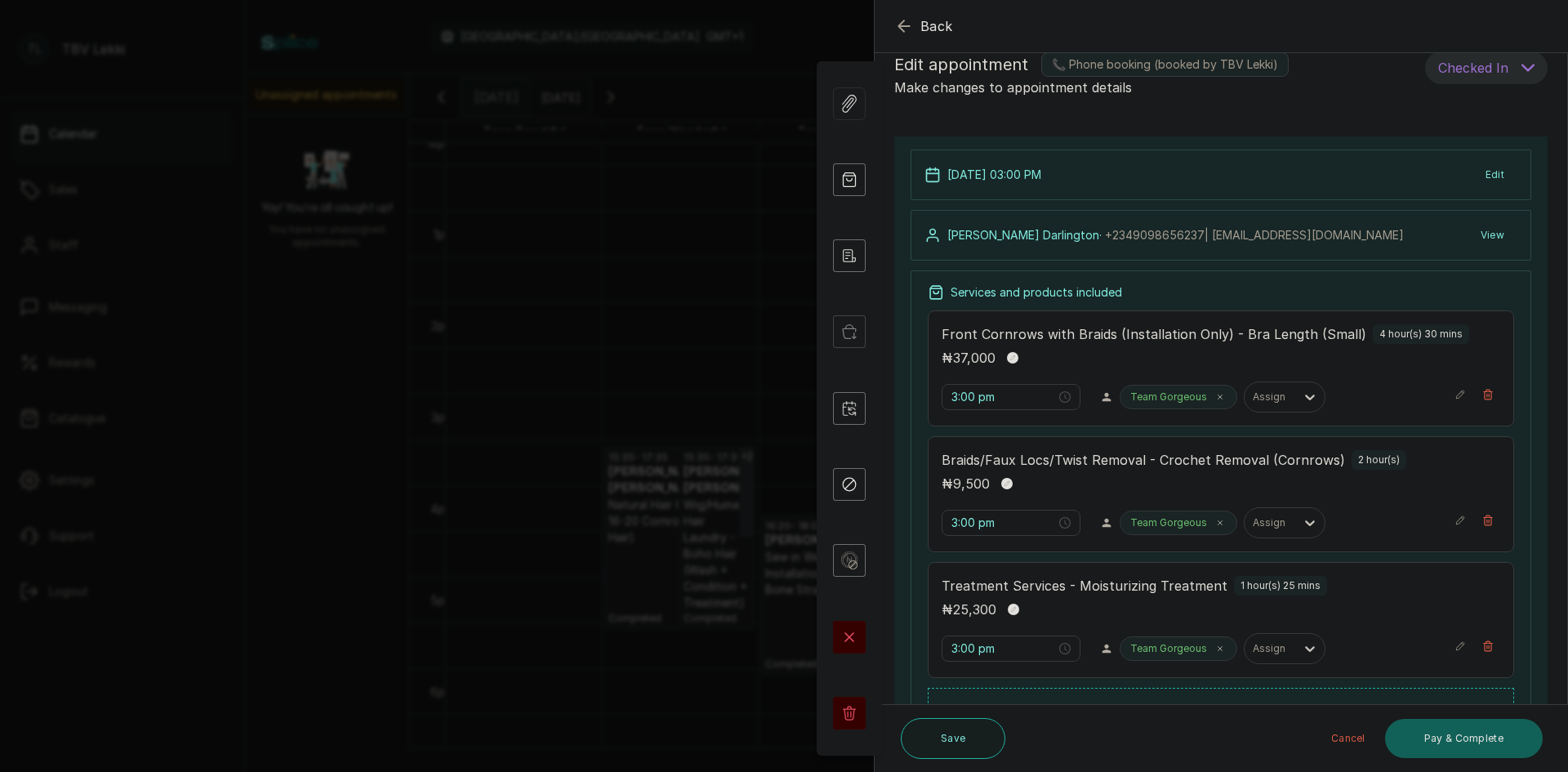
scroll to position [164, 0]
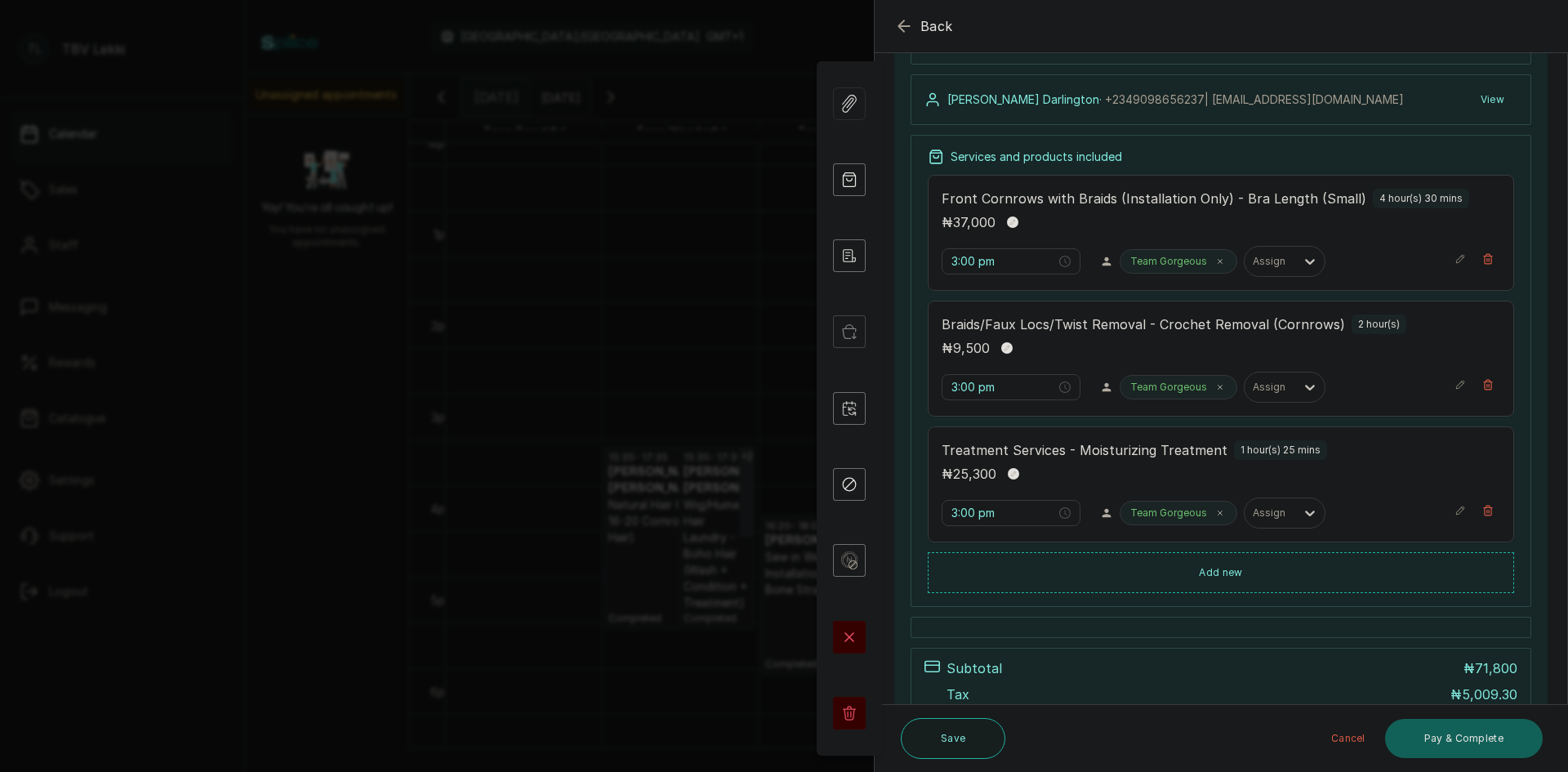
click at [900, 27] on icon "button" at bounding box center [904, 25] width 11 height 11
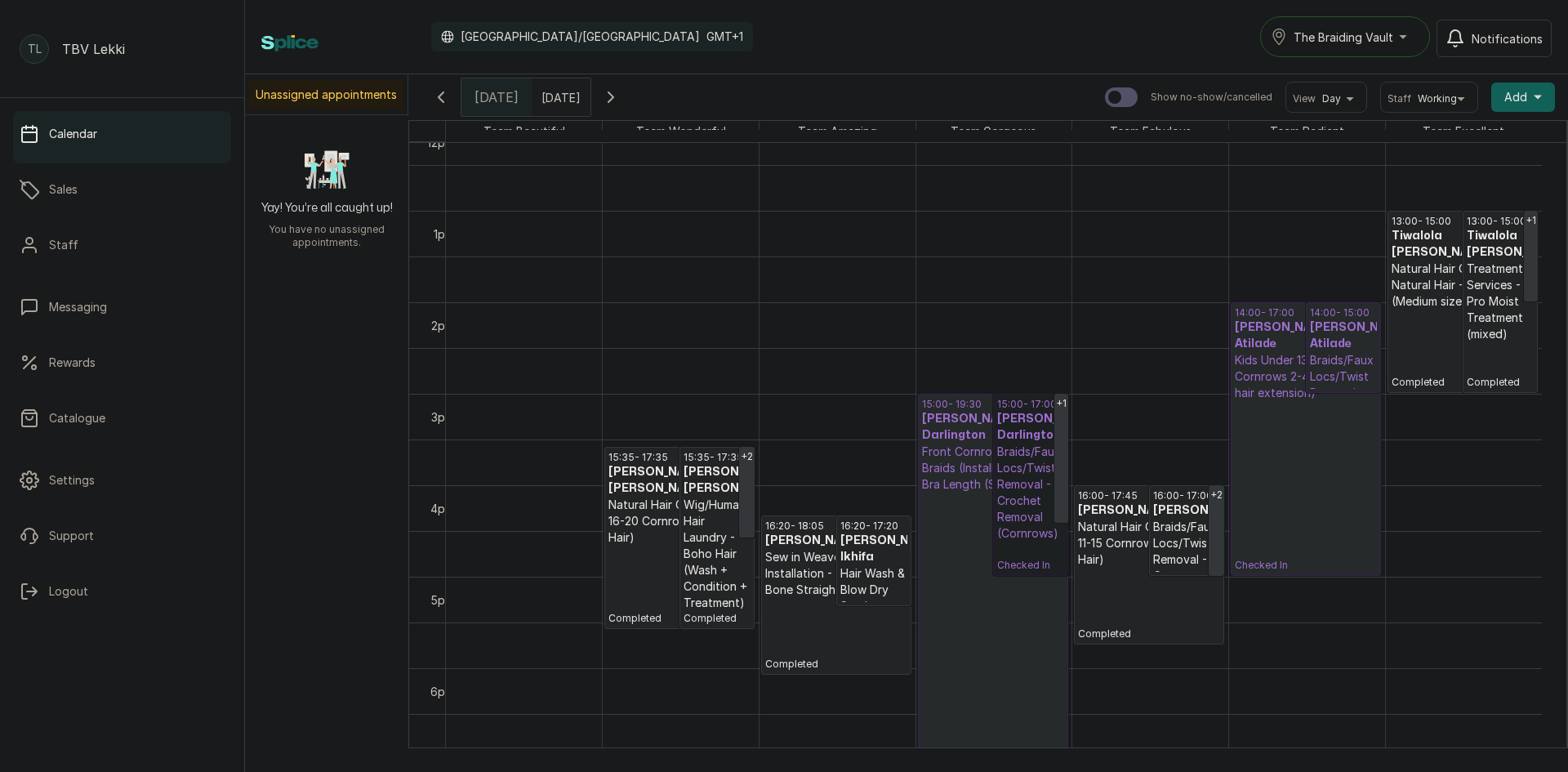
click at [1035, 496] on link "15:00 - 17:00 [PERSON_NAME] Darlington Braids/Faux Locs/Twist Removal - Crochet…" at bounding box center [1030, 484] width 75 height 182
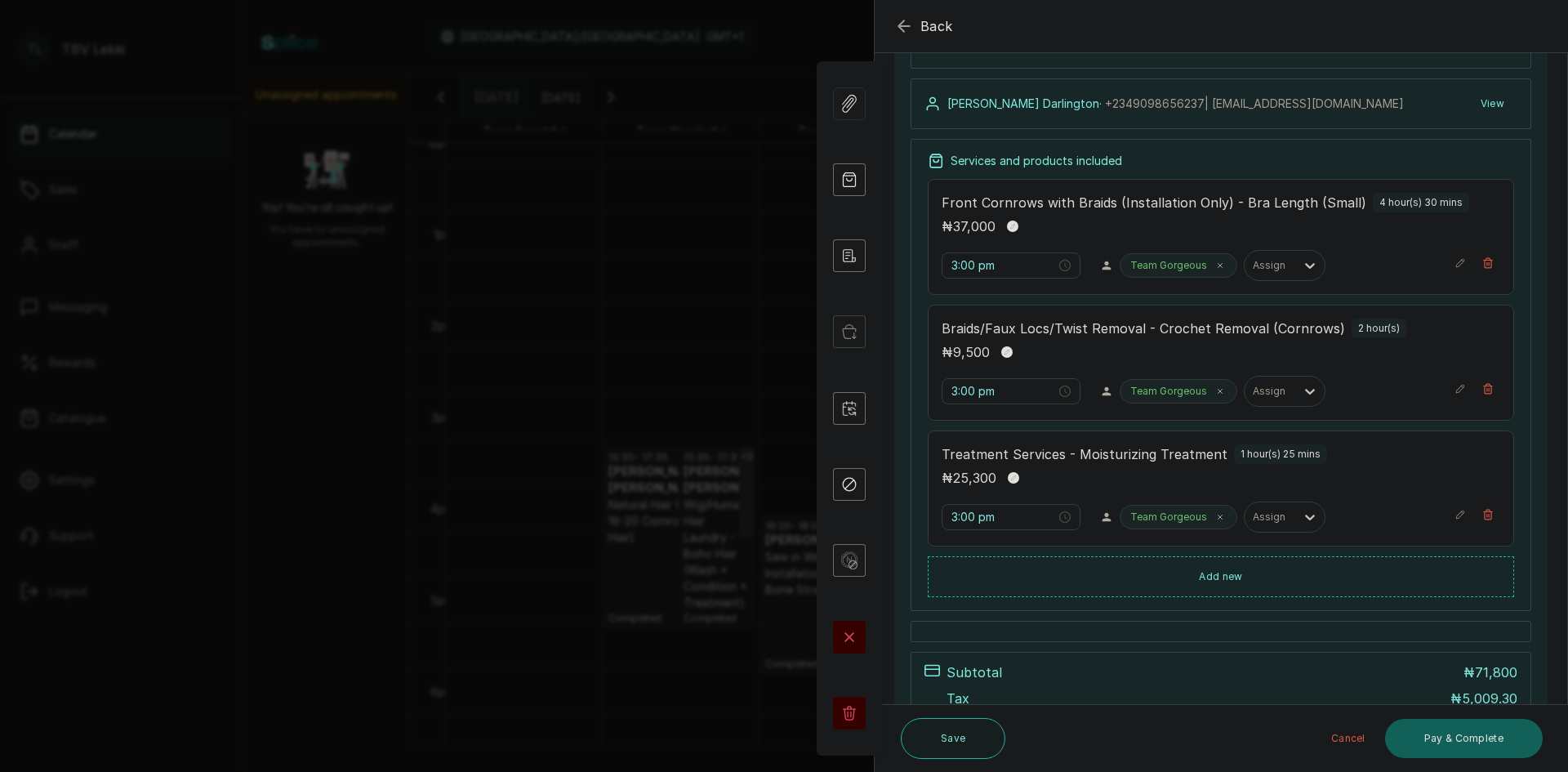
scroll to position [331, 0]
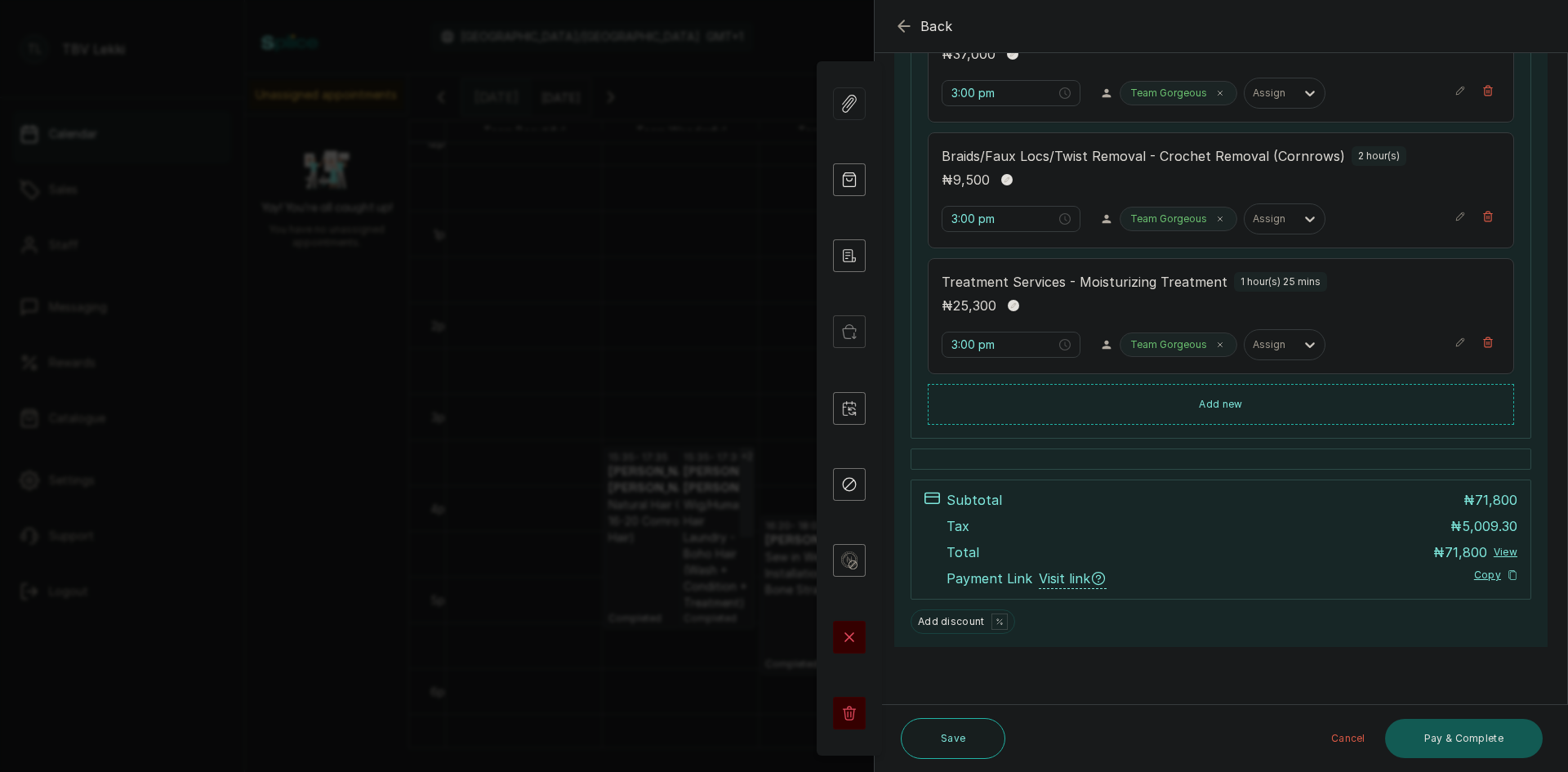
click at [1441, 728] on button "Pay & Complete" at bounding box center [1463, 738] width 157 height 40
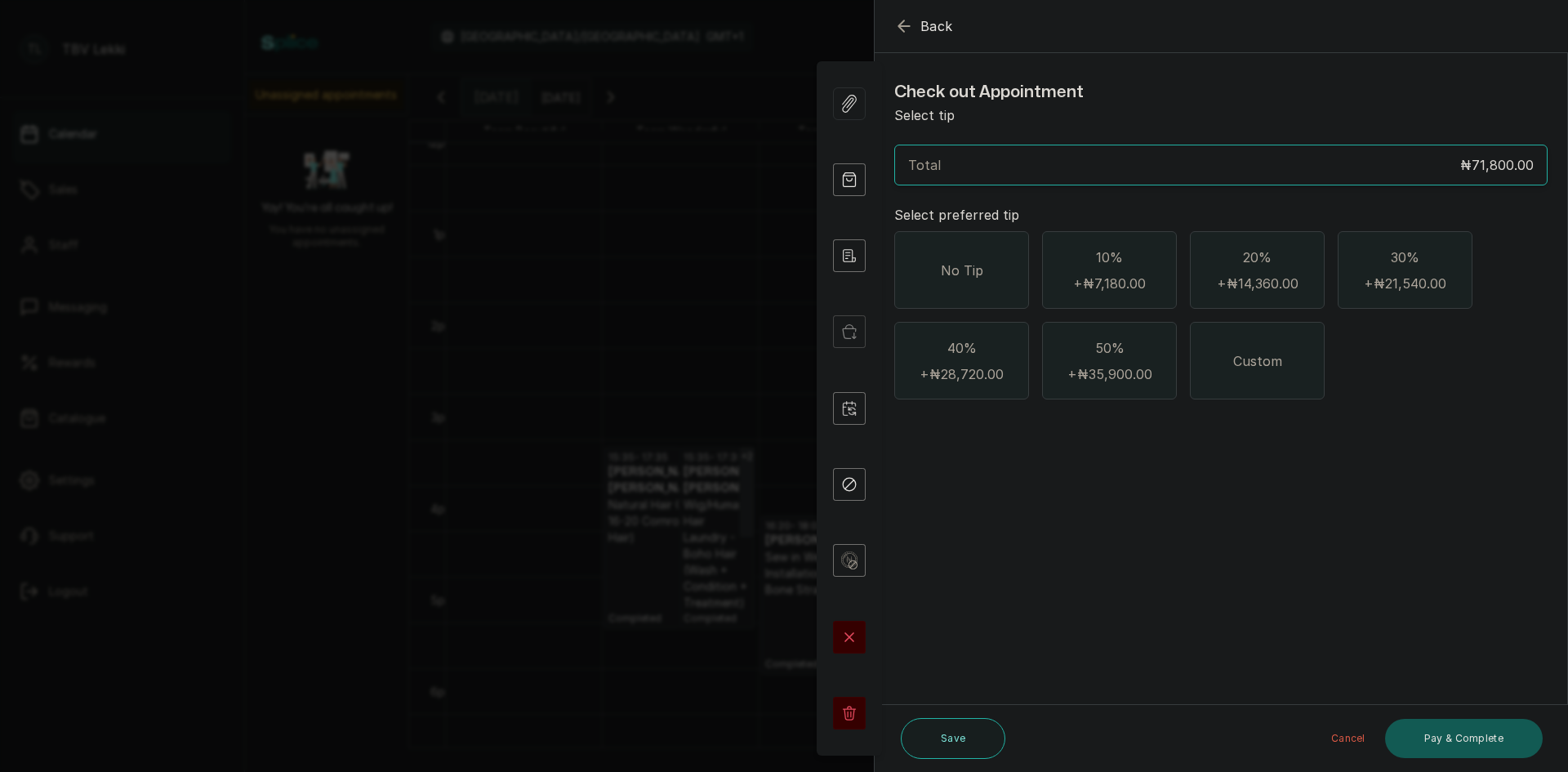
scroll to position [0, 0]
click at [949, 294] on div "No Tip" at bounding box center [961, 270] width 135 height 77
click at [1467, 735] on button "Pay & Complete" at bounding box center [1463, 738] width 157 height 40
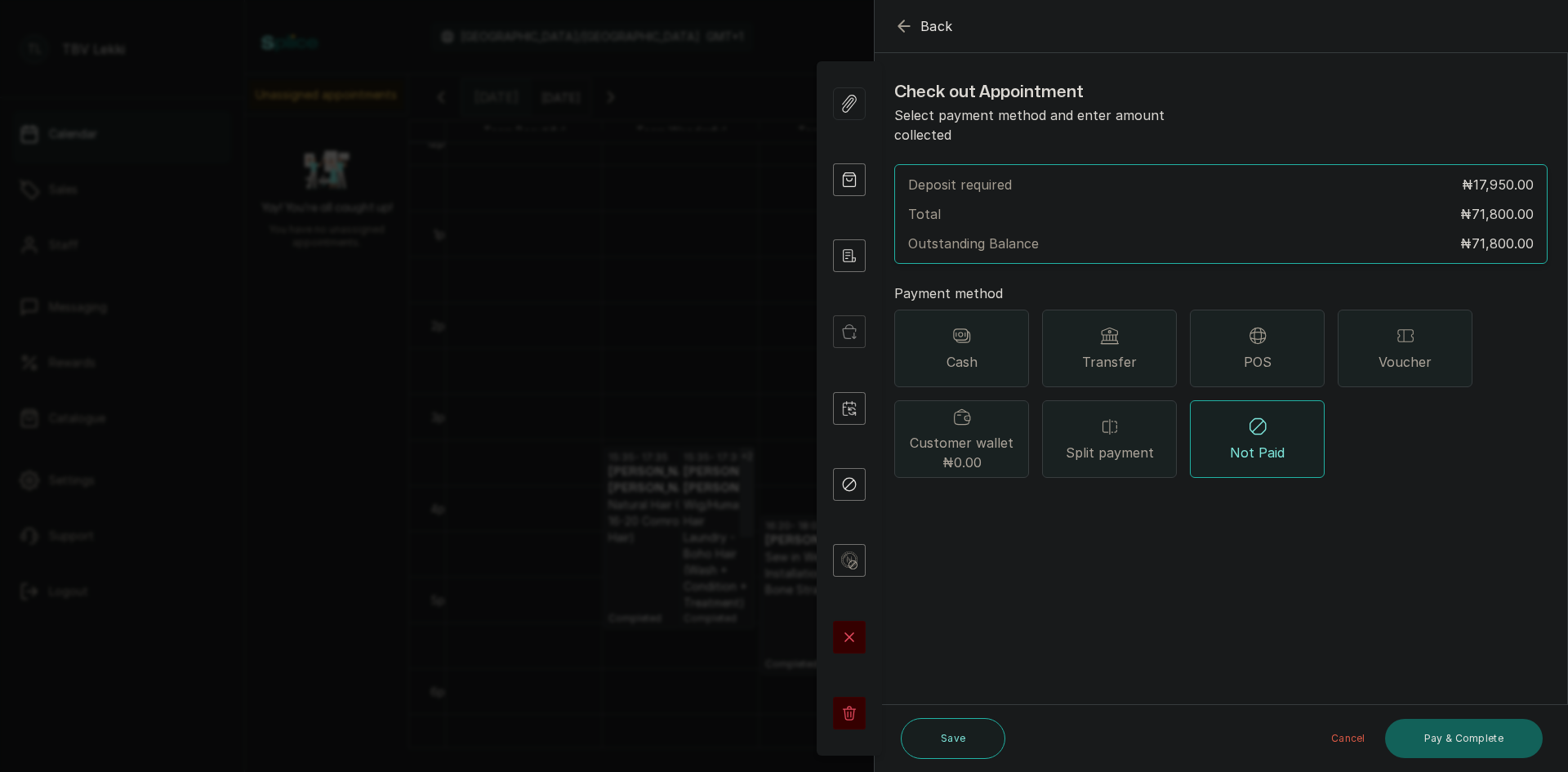
click at [1241, 316] on div "POS" at bounding box center [1257, 348] width 135 height 77
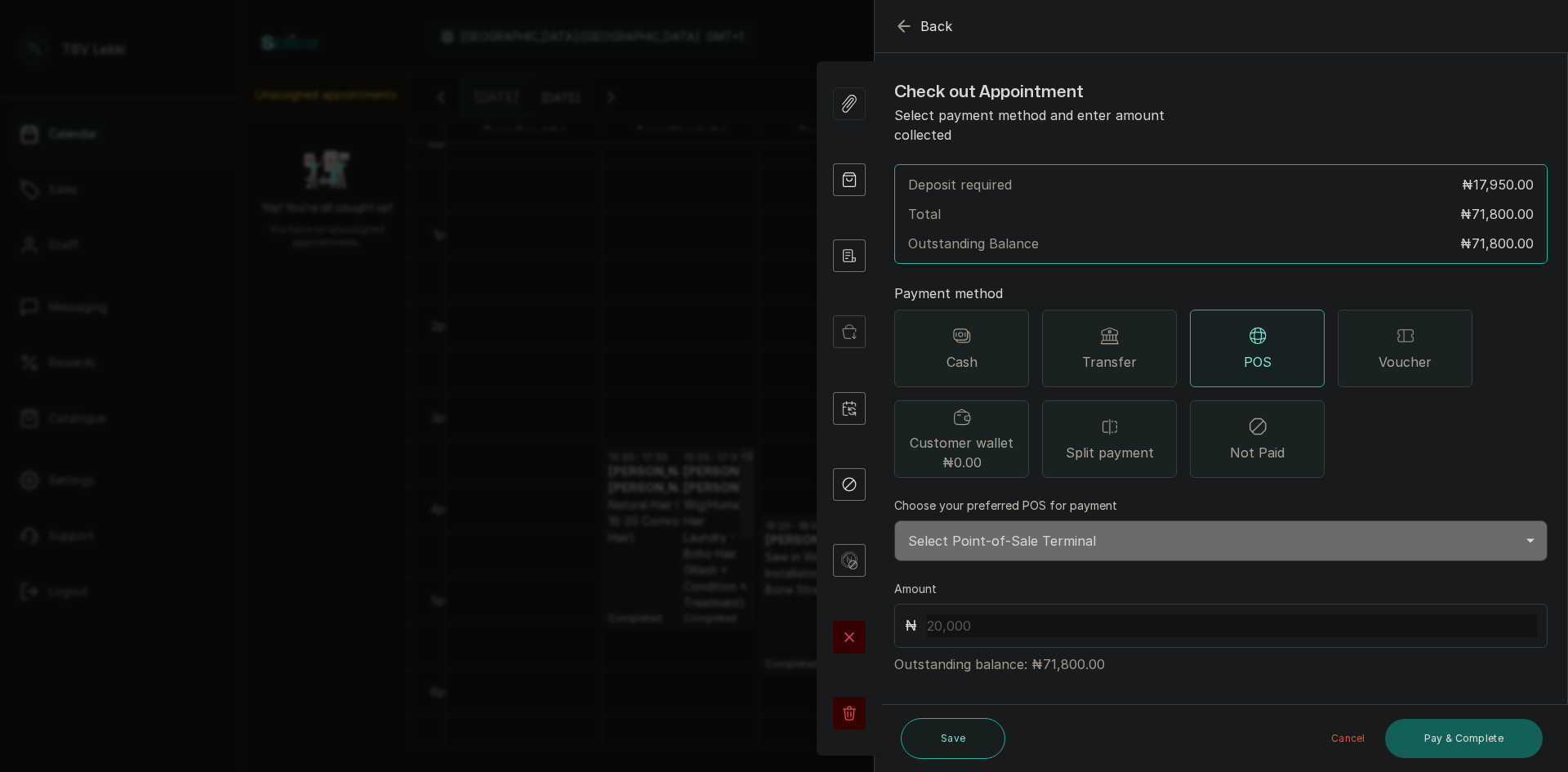
click at [1110, 533] on select "Select Point-of-Sale Terminal Traction Lekki Wema Bank" at bounding box center [1221, 541] width 653 height 40
select select "e1867123-5ec2-4a5c-a37e-a5c296d9f69a"
click at [894, 521] on select "Select Point-of-Sale Terminal Traction Lekki Wema Bank" at bounding box center [1221, 541] width 653 height 40
drag, startPoint x: 1037, startPoint y: 646, endPoint x: 1077, endPoint y: 646, distance: 40.0
click at [1077, 648] on p "Outstanding balance: ₦71,800.00" at bounding box center [1221, 661] width 653 height 26
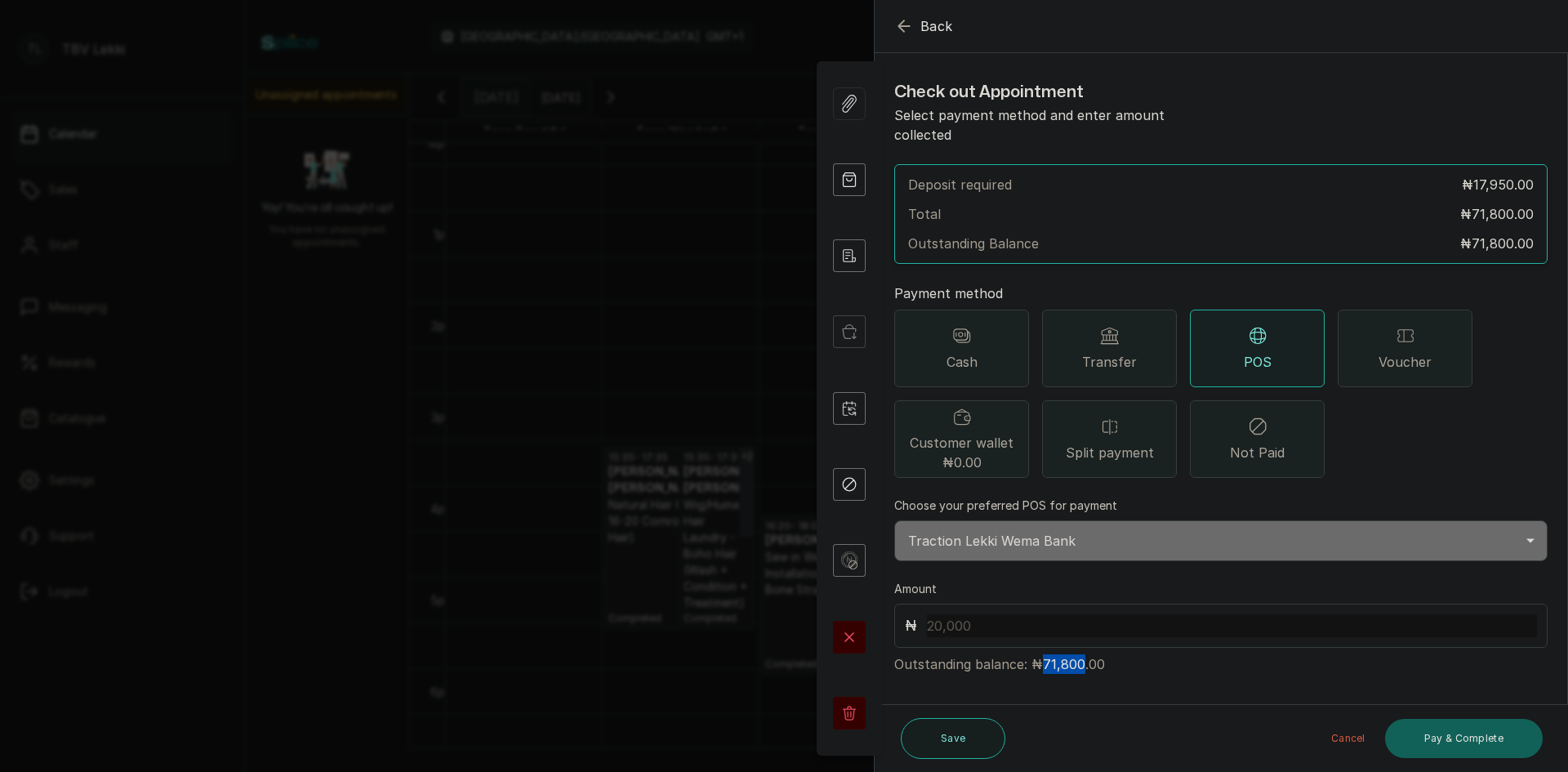
copy p "71,800"
click at [966, 614] on input "text" at bounding box center [1232, 625] width 610 height 23
paste input "71,800"
type input "71,800"
click at [1499, 743] on button "Pay & Complete" at bounding box center [1463, 738] width 157 height 40
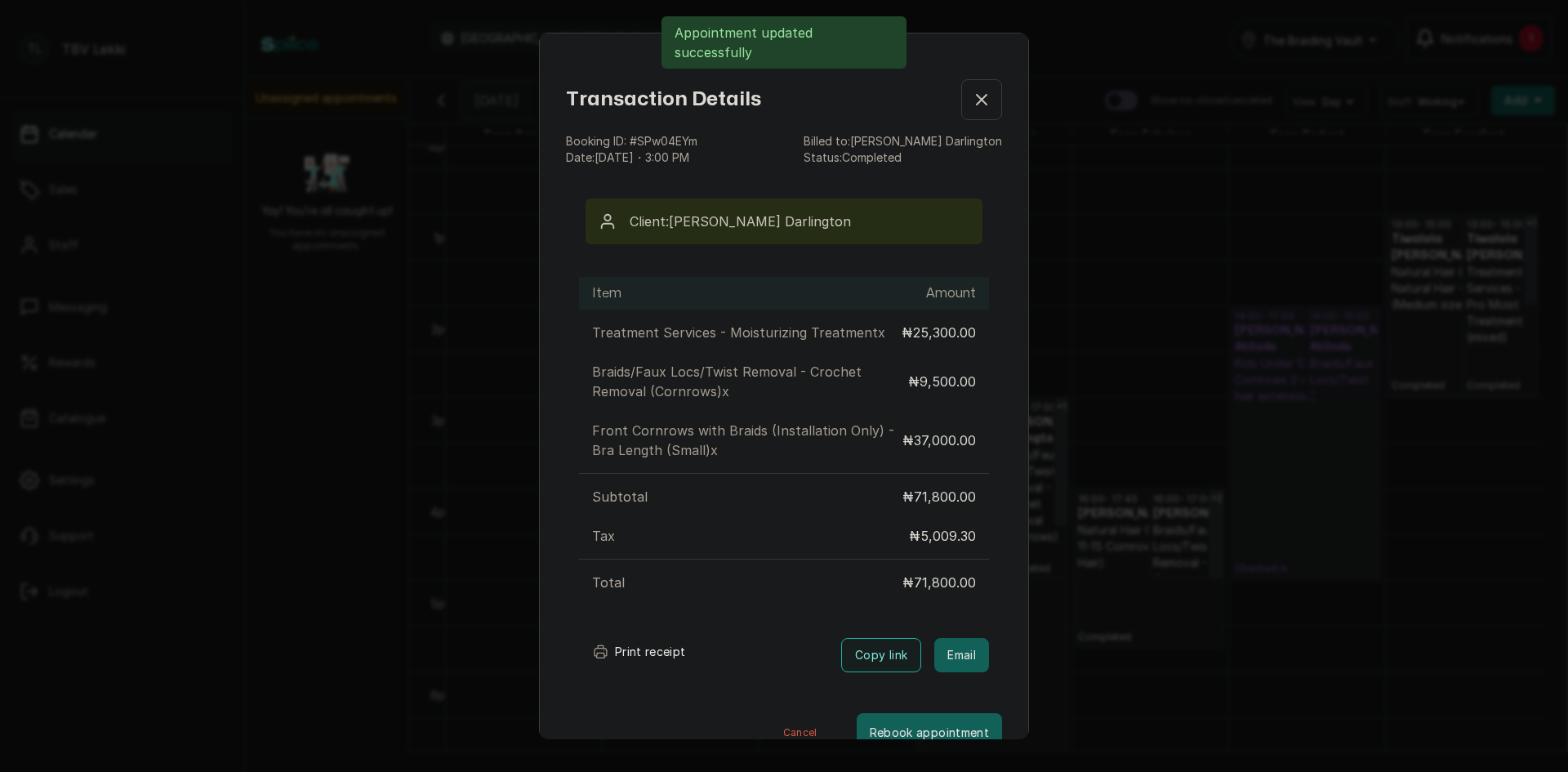
click at [657, 668] on button "Print receipt" at bounding box center [638, 652] width 120 height 33
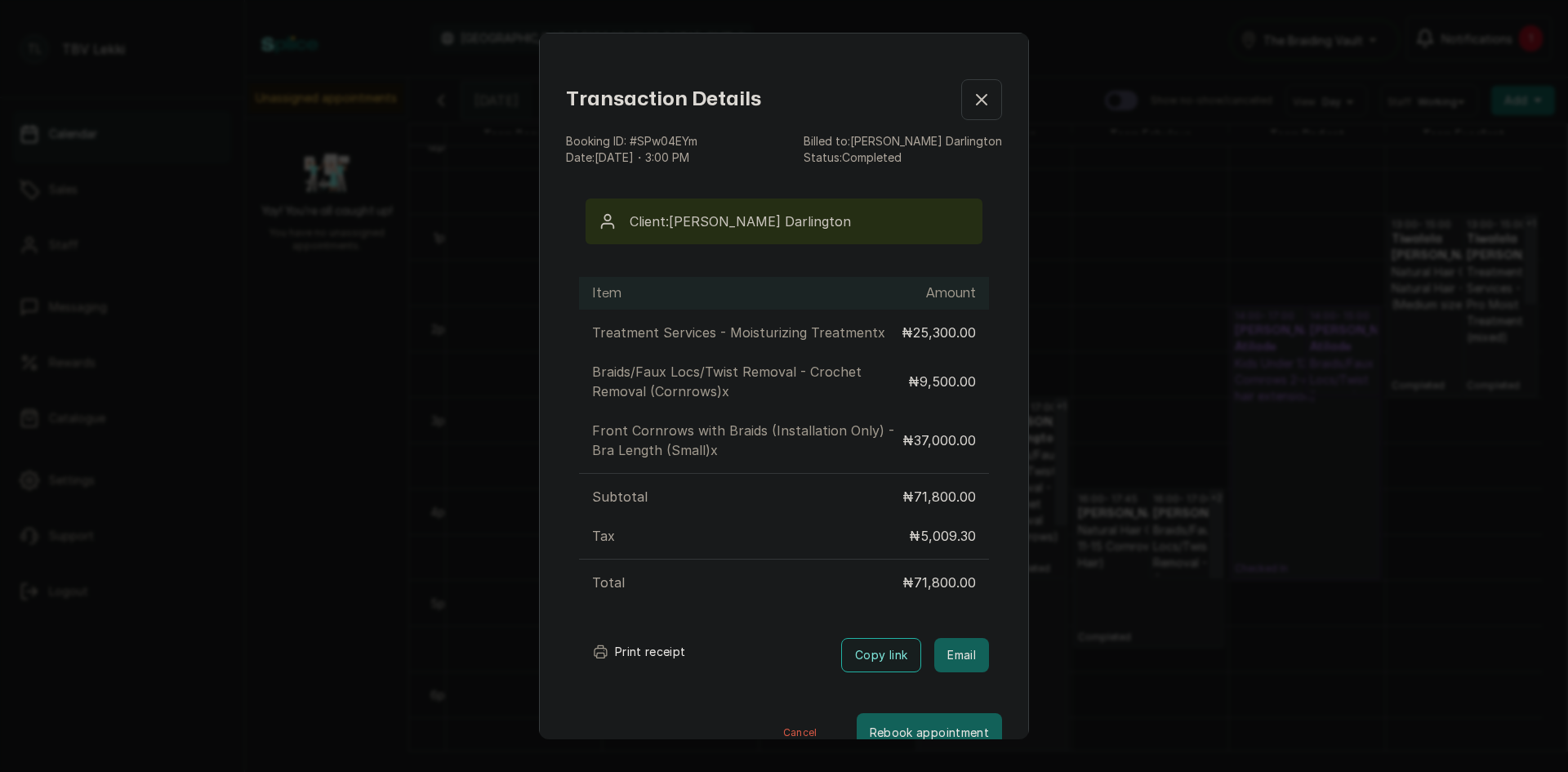
drag, startPoint x: 961, startPoint y: 93, endPoint x: 901, endPoint y: 321, distance: 235.8
click at [972, 94] on icon "button" at bounding box center [981, 99] width 19 height 19
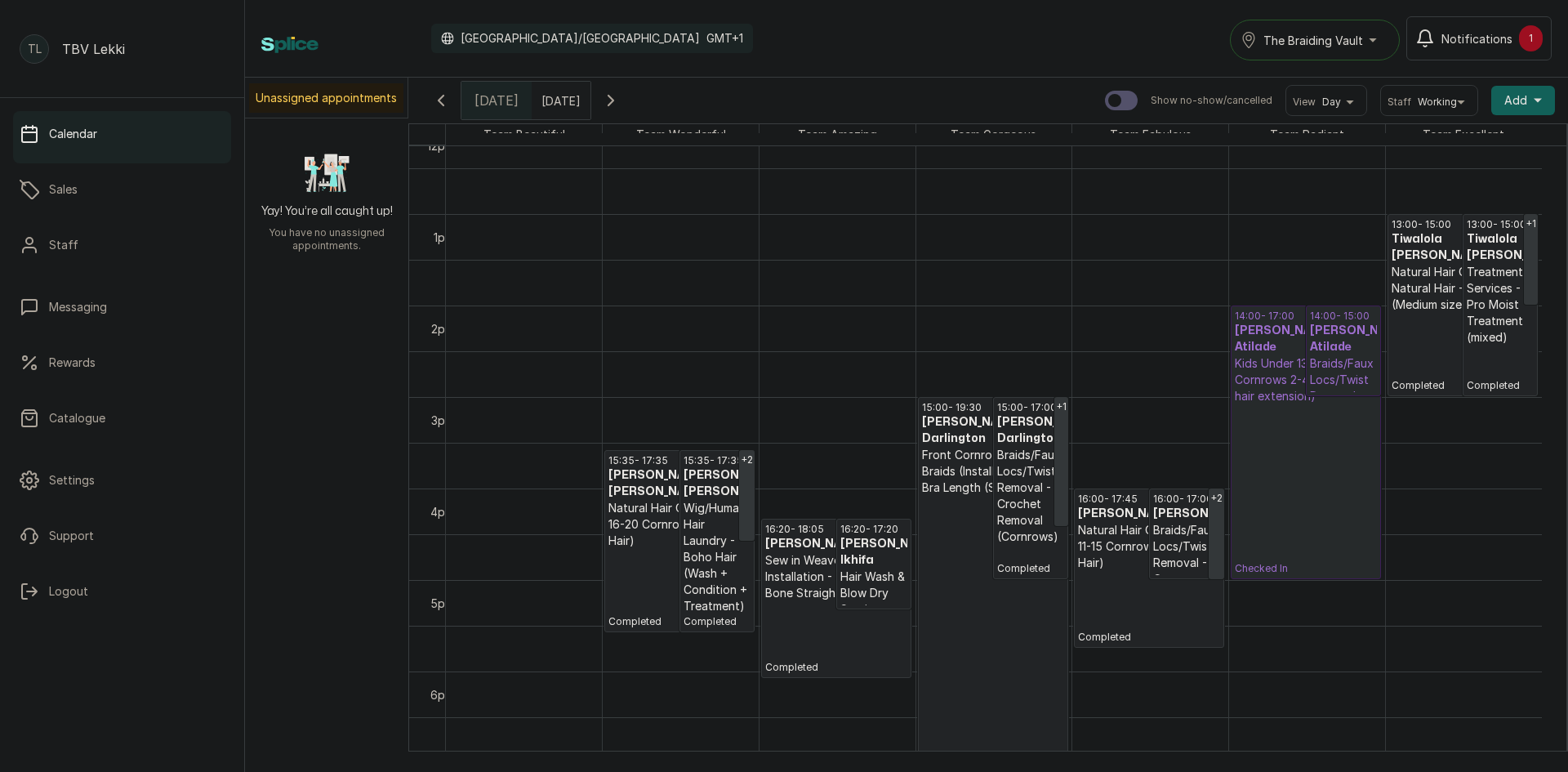
click at [621, 101] on icon "button" at bounding box center [611, 100] width 19 height 19
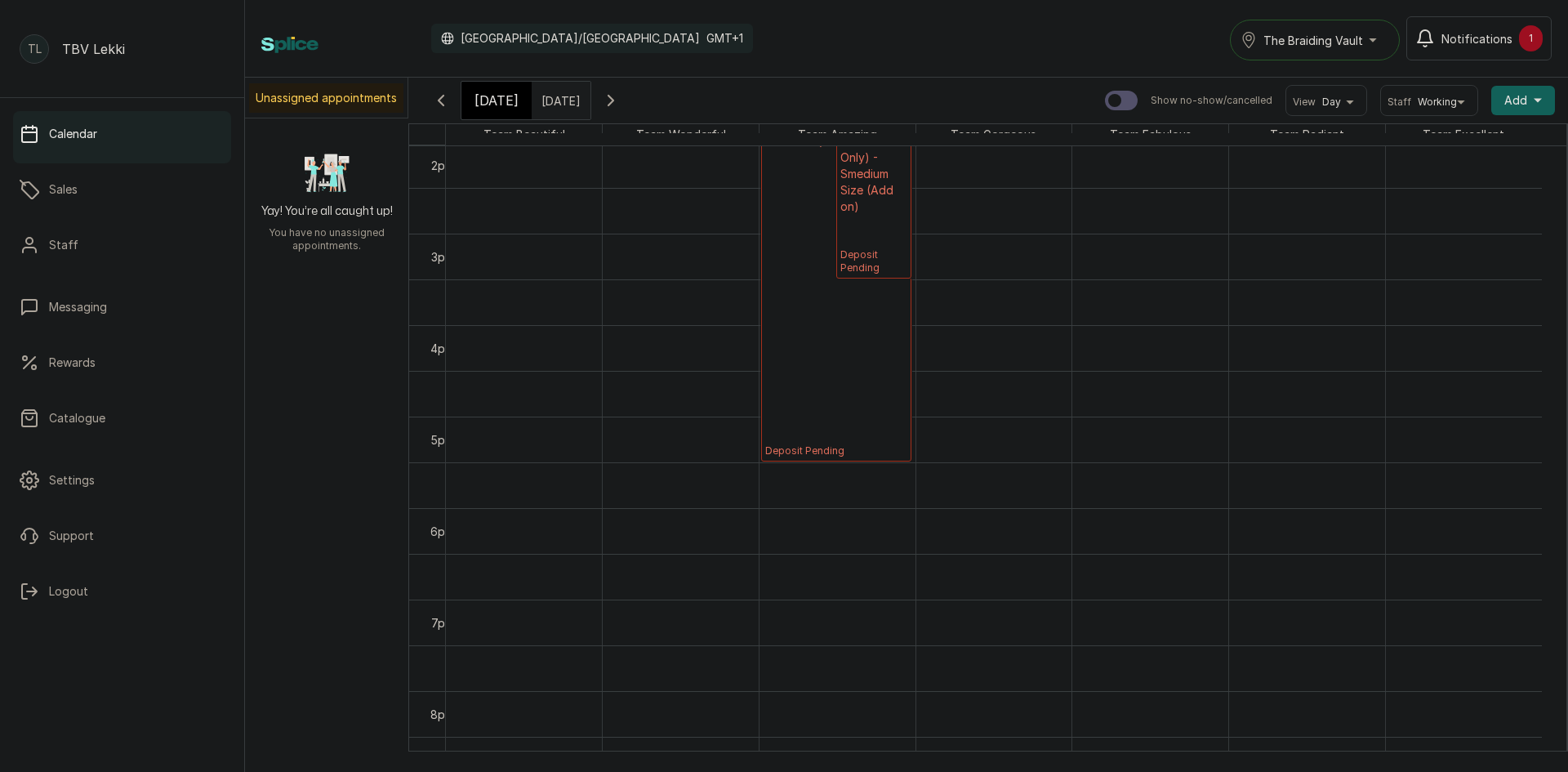
scroll to position [1191, 0]
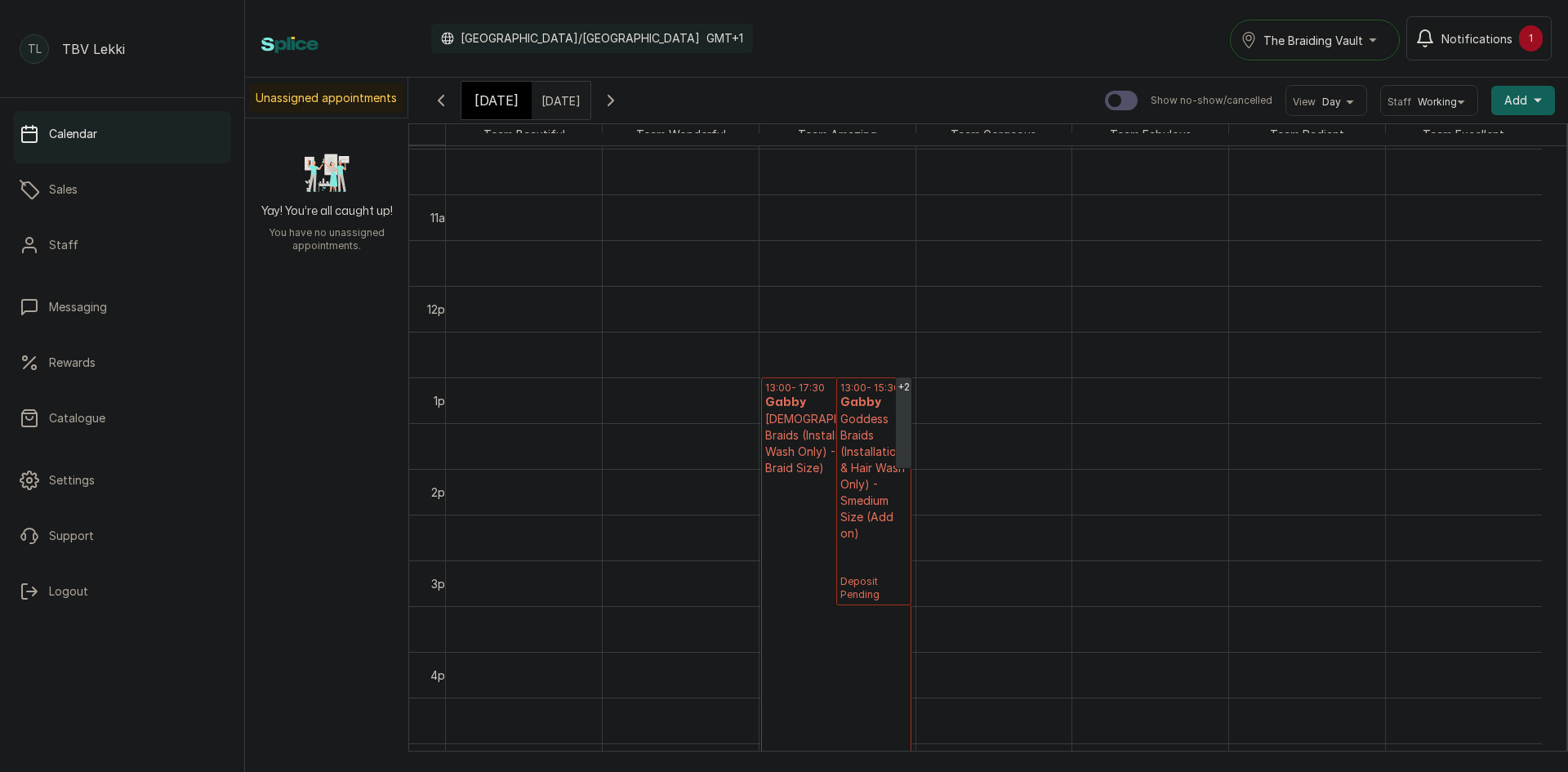
click at [441, 101] on icon "button" at bounding box center [441, 100] width 19 height 19
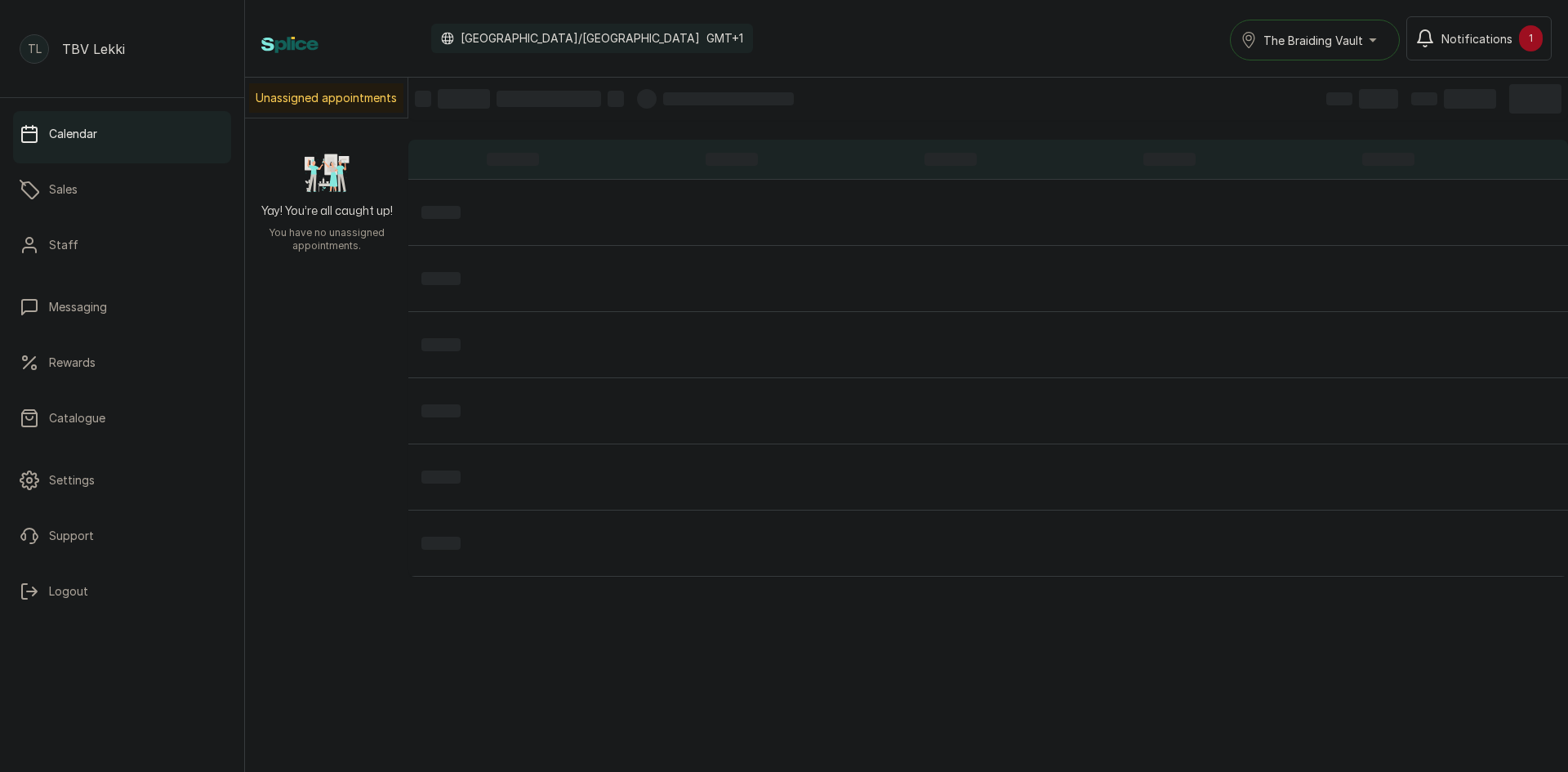
scroll to position [550, 0]
